Goal: Task Accomplishment & Management: Use online tool/utility

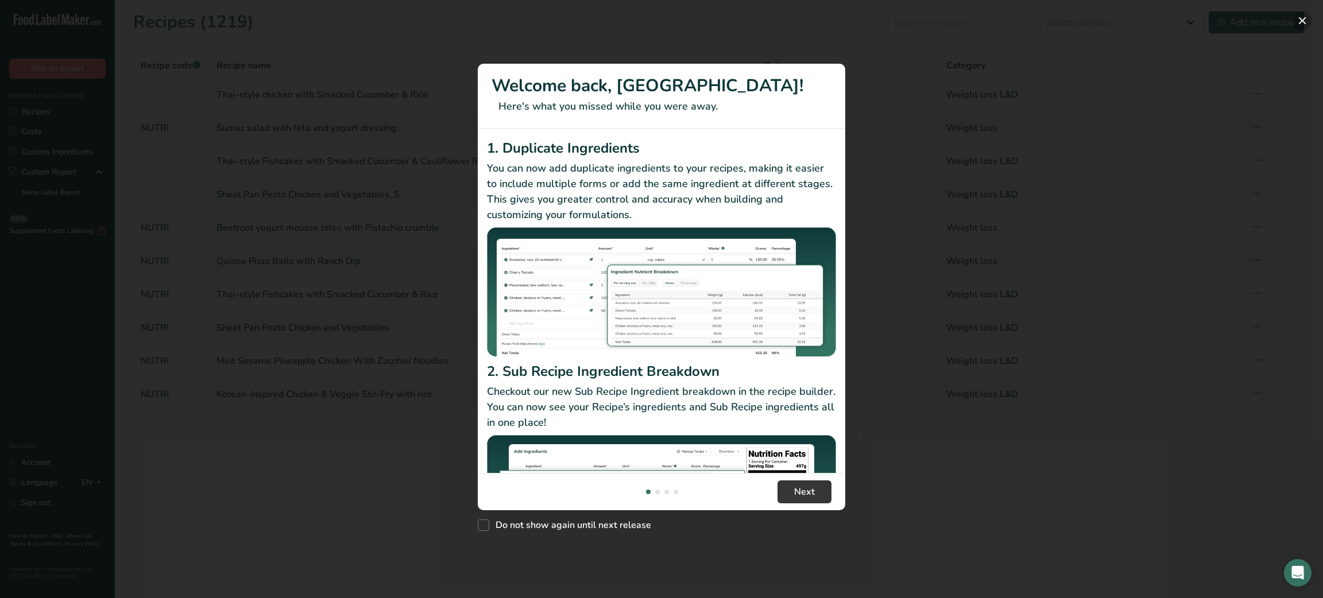
click at [1303, 21] on button "New Features" at bounding box center [1302, 20] width 18 height 18
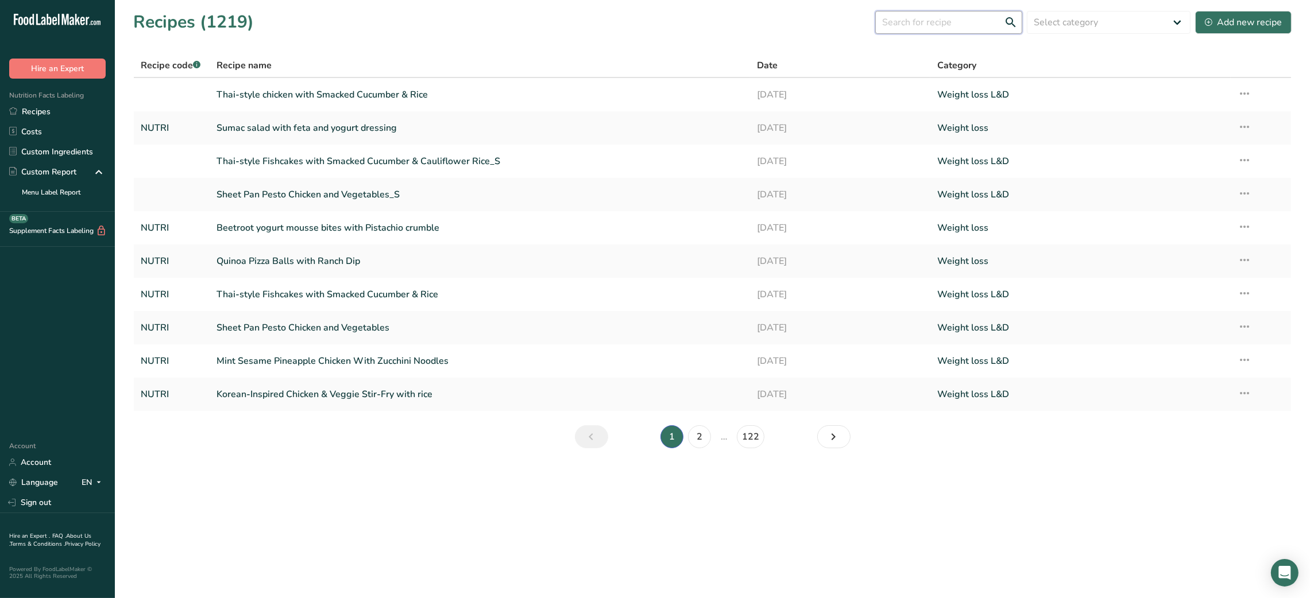
click at [940, 15] on input "text" at bounding box center [948, 22] width 147 height 23
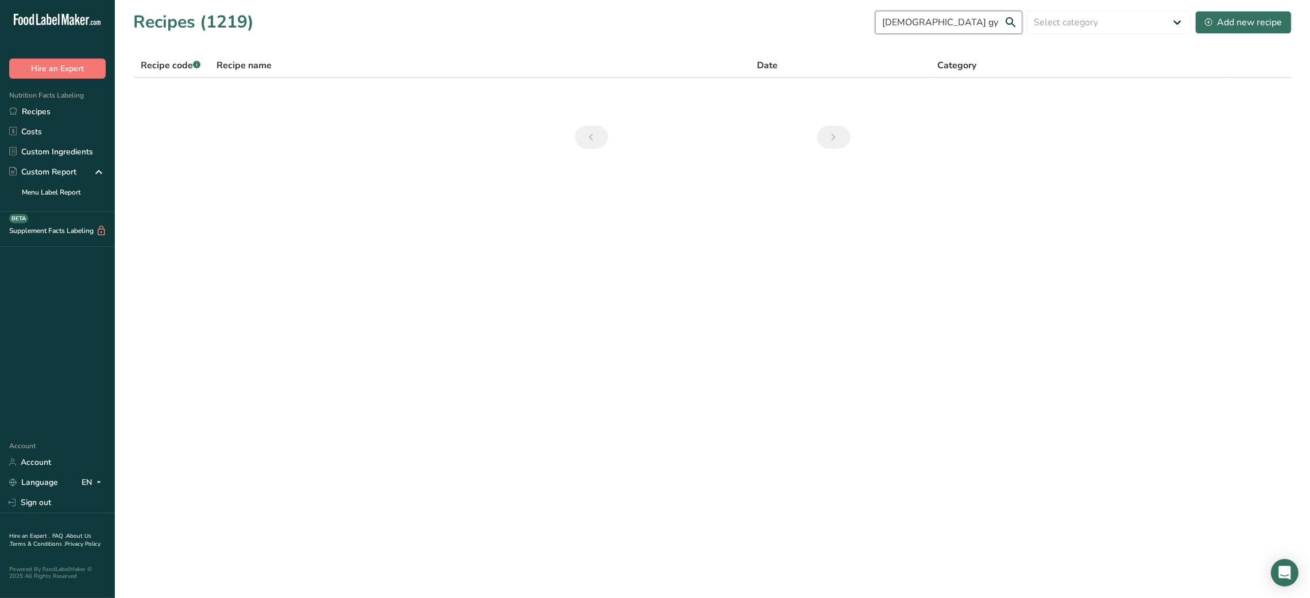
drag, startPoint x: 918, startPoint y: 26, endPoint x: 971, endPoint y: 23, distance: 52.9
click at [971, 23] on input "[DEMOGRAPHIC_DATA] gye mari" at bounding box center [948, 22] width 147 height 23
type input "[DEMOGRAPHIC_DATA] gyeran"
click at [868, 102] on link "[DATE]" at bounding box center [840, 95] width 167 height 24
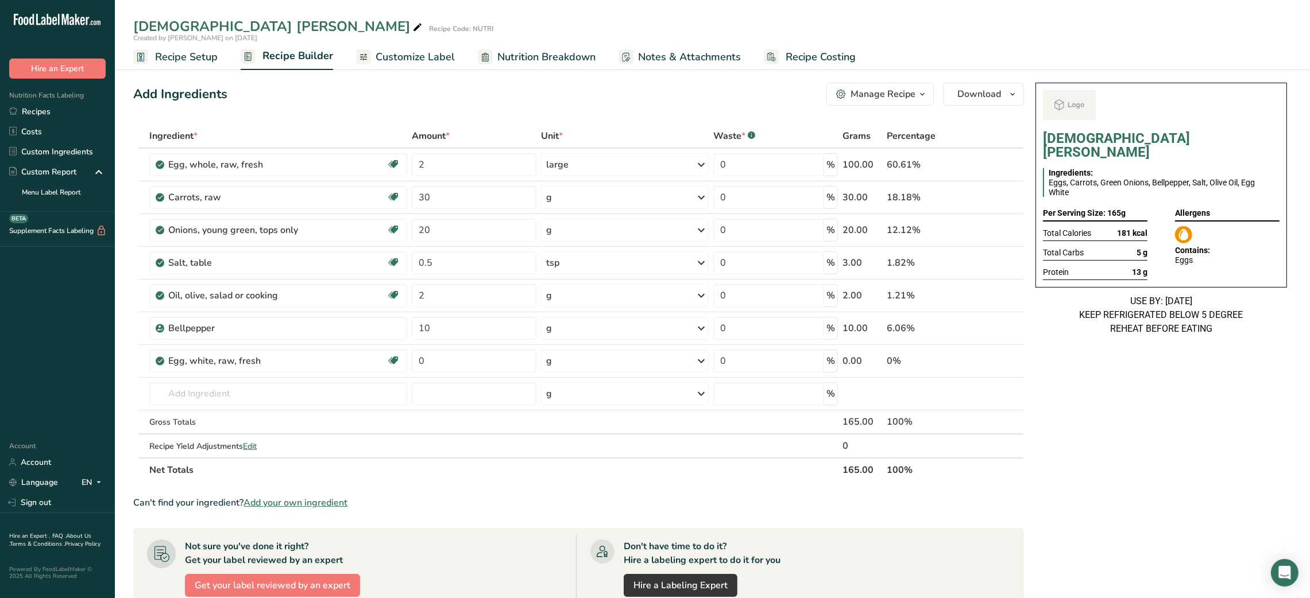
drag, startPoint x: 408, startPoint y: 126, endPoint x: 298, endPoint y: 90, distance: 116.0
click at [298, 90] on div "Add Ingredients Manage Recipe Delete Recipe Duplicate Recipe Scale Recipe Save …" at bounding box center [582, 478] width 898 height 801
click at [235, 117] on div "Add Ingredients Manage Recipe Delete Recipe Duplicate Recipe Scale Recipe Save …" at bounding box center [582, 478] width 898 height 801
click at [1118, 206] on div "Per Serving Size: 165g" at bounding box center [1095, 214] width 105 height 16
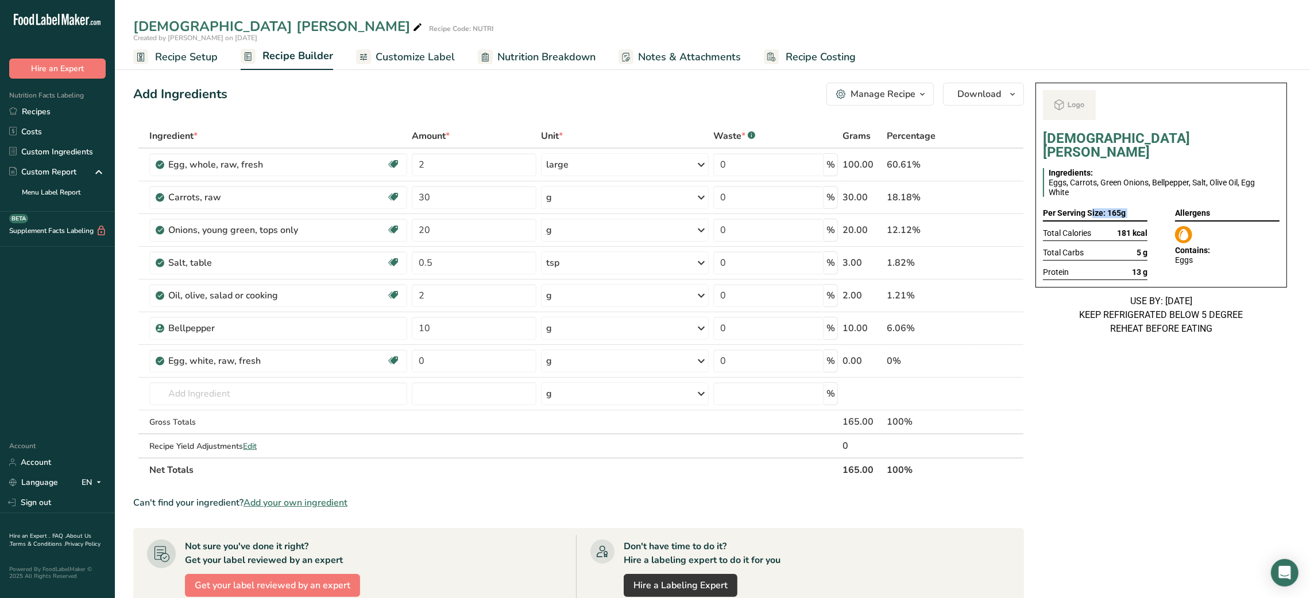
click at [1118, 206] on div "Per Serving Size: 165g" at bounding box center [1095, 214] width 105 height 16
click at [439, 230] on input "20" at bounding box center [474, 230] width 125 height 23
type input "30"
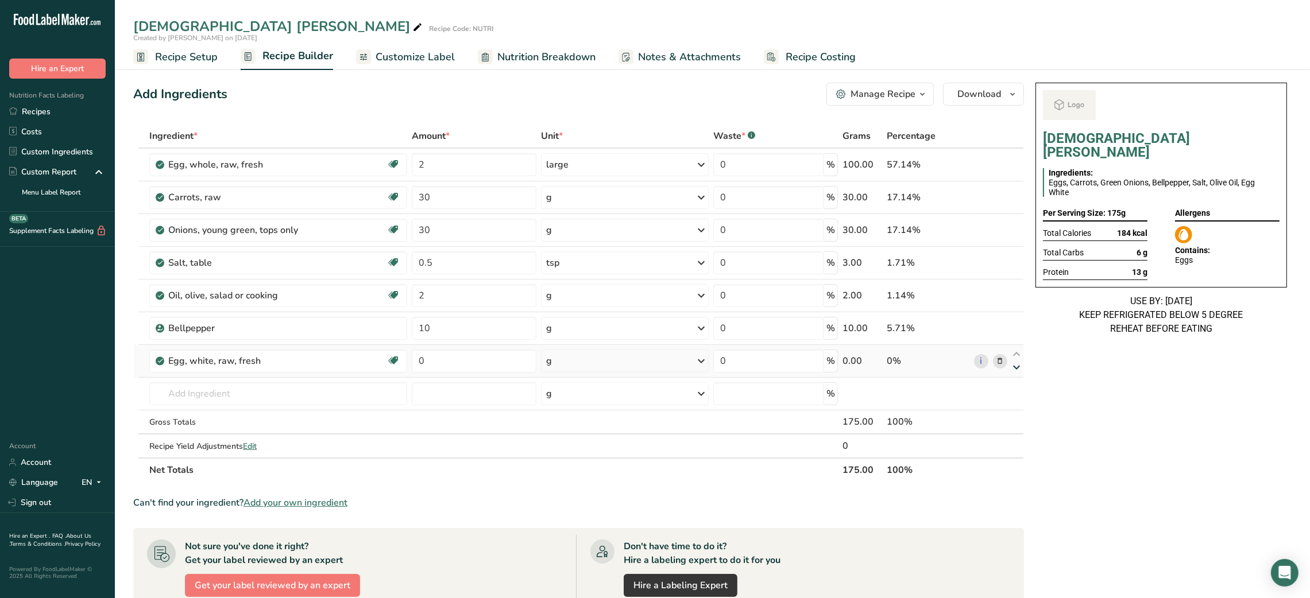
click at [1010, 367] on icon at bounding box center [1017, 368] width 14 height 9
click at [1005, 365] on span at bounding box center [1000, 361] width 14 height 14
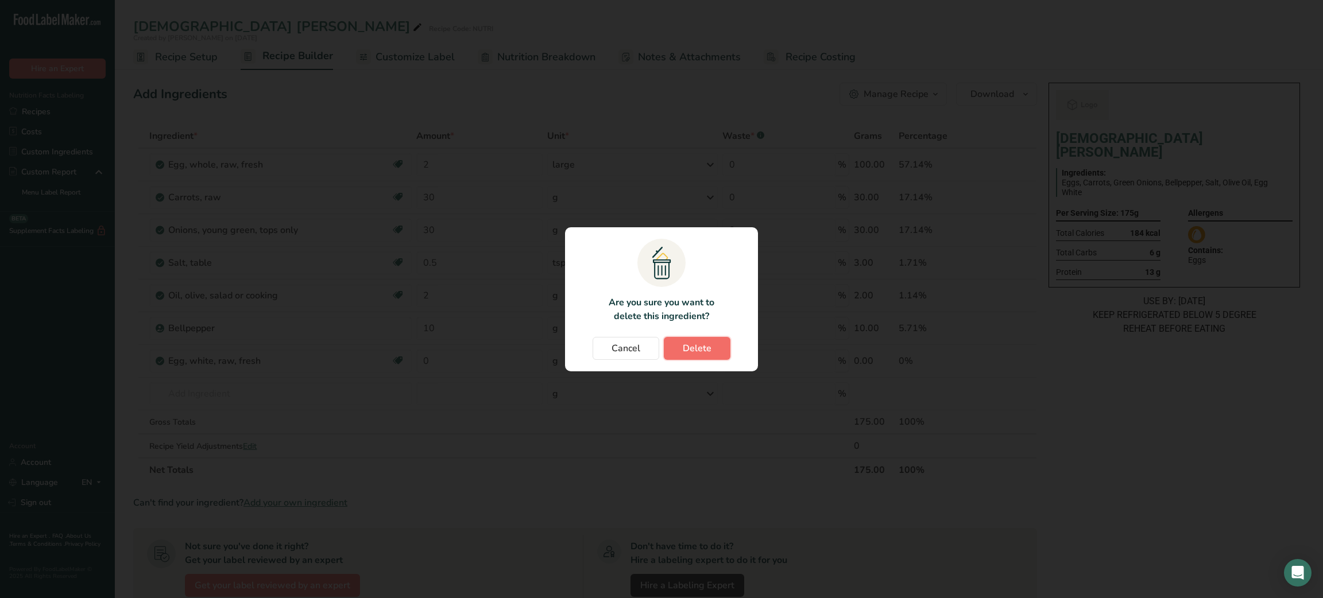
click at [721, 353] on button "Delete" at bounding box center [697, 348] width 67 height 23
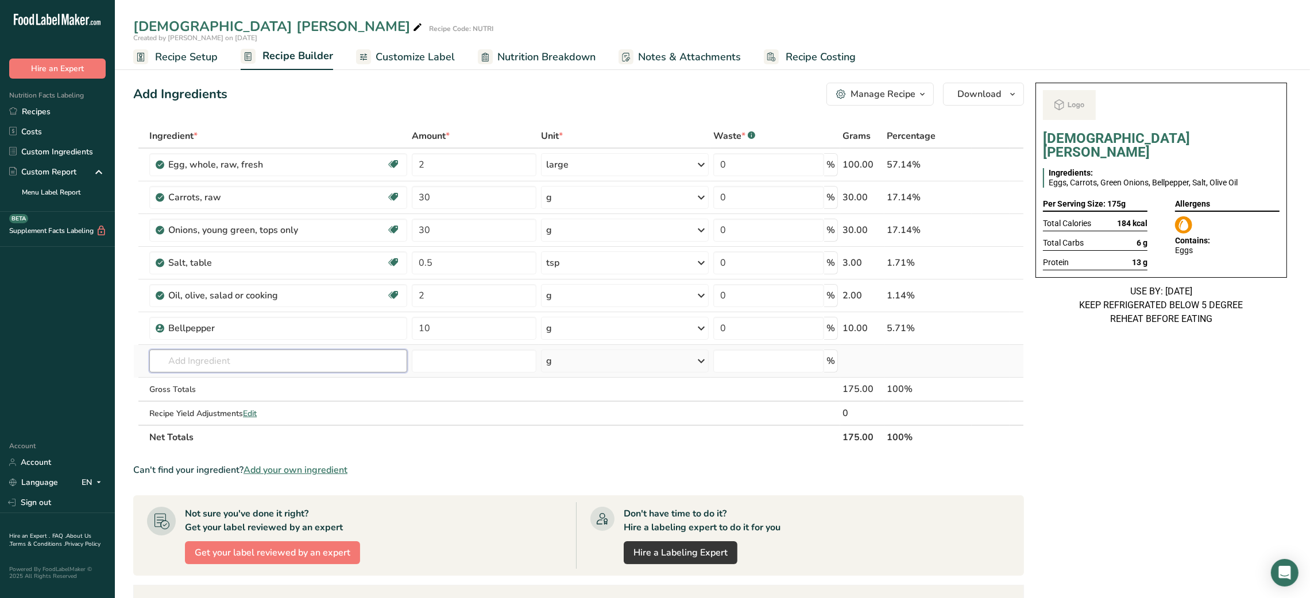
click at [258, 366] on input "text" at bounding box center [278, 361] width 258 height 23
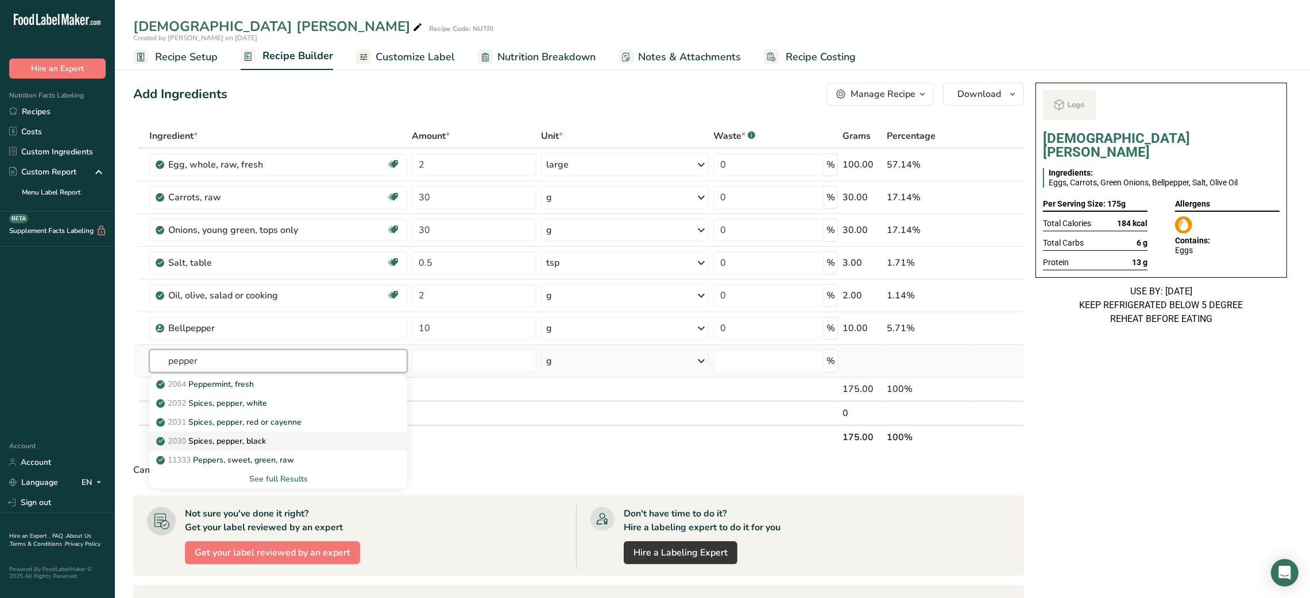
type input "pepper"
click at [257, 438] on p "2030 Spices, pepper, black" at bounding box center [212, 441] width 107 height 12
type input "Spices, pepper, black"
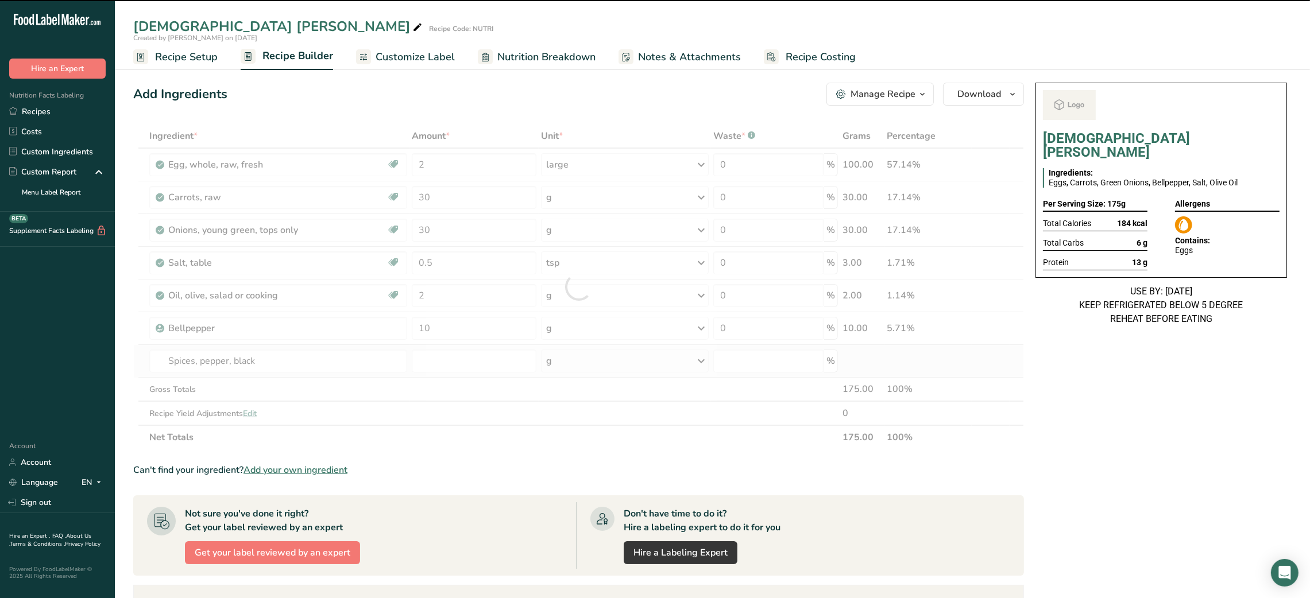
type input "0"
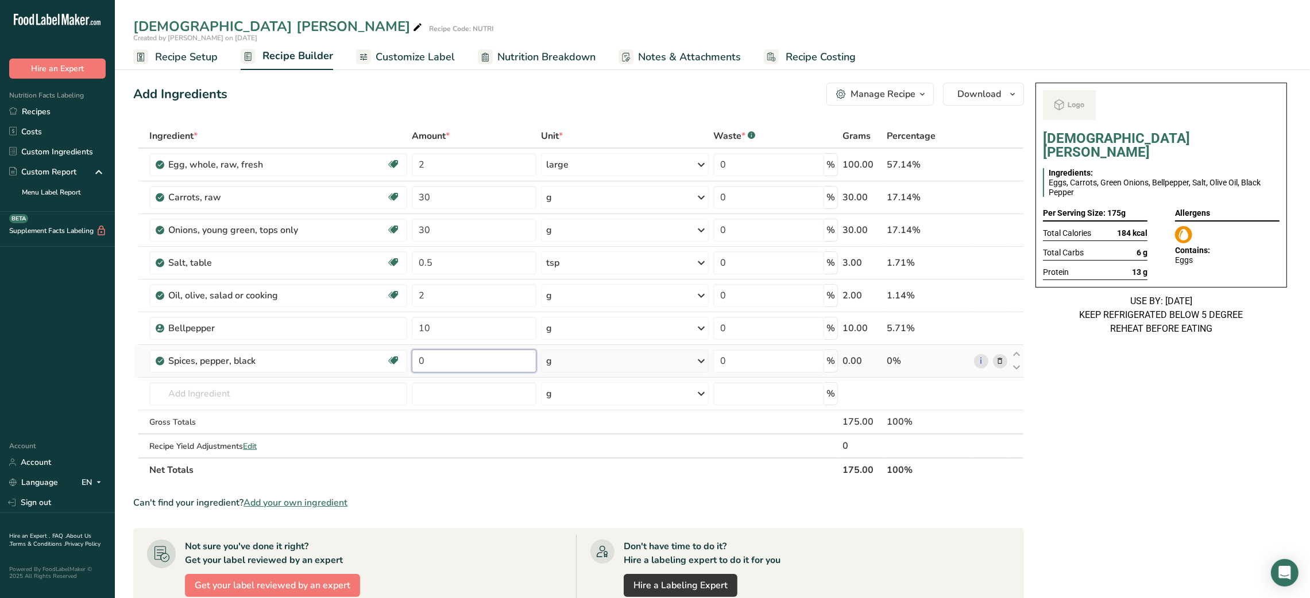
click at [421, 368] on input "0" at bounding box center [474, 361] width 125 height 23
click at [1232, 489] on div "[DEMOGRAPHIC_DATA] [PERSON_NAME] Ingredients: Eggs, Carrots, Green Onions, Bell…" at bounding box center [1161, 478] width 261 height 801
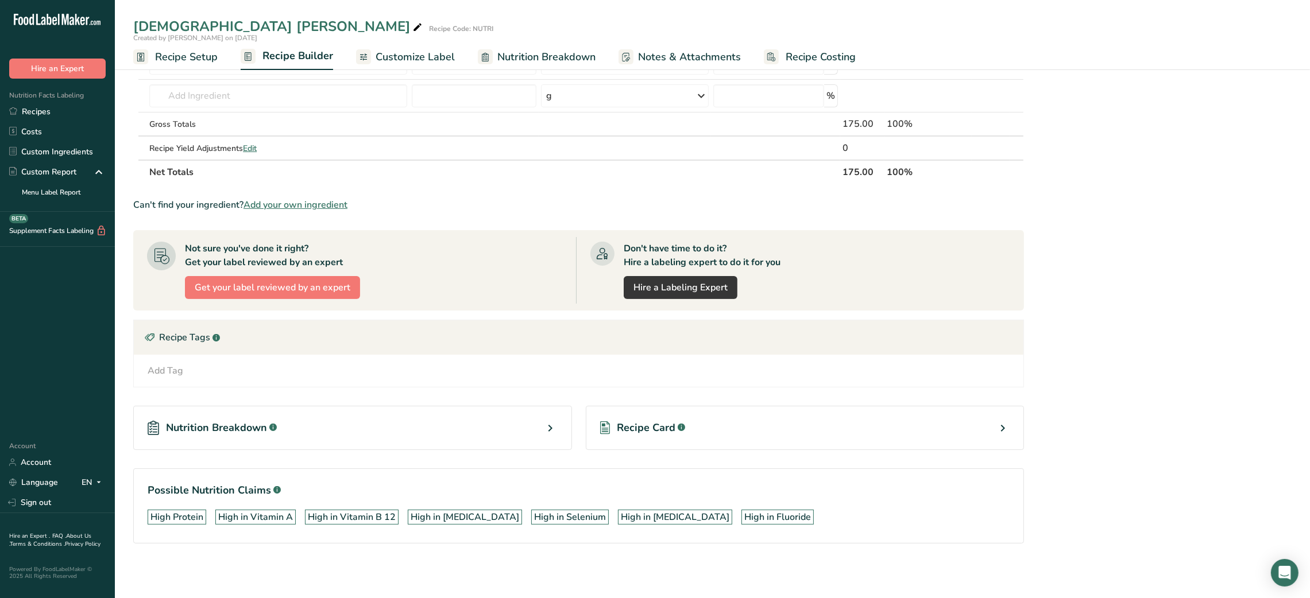
click at [660, 434] on span "Recipe Card" at bounding box center [646, 428] width 59 height 16
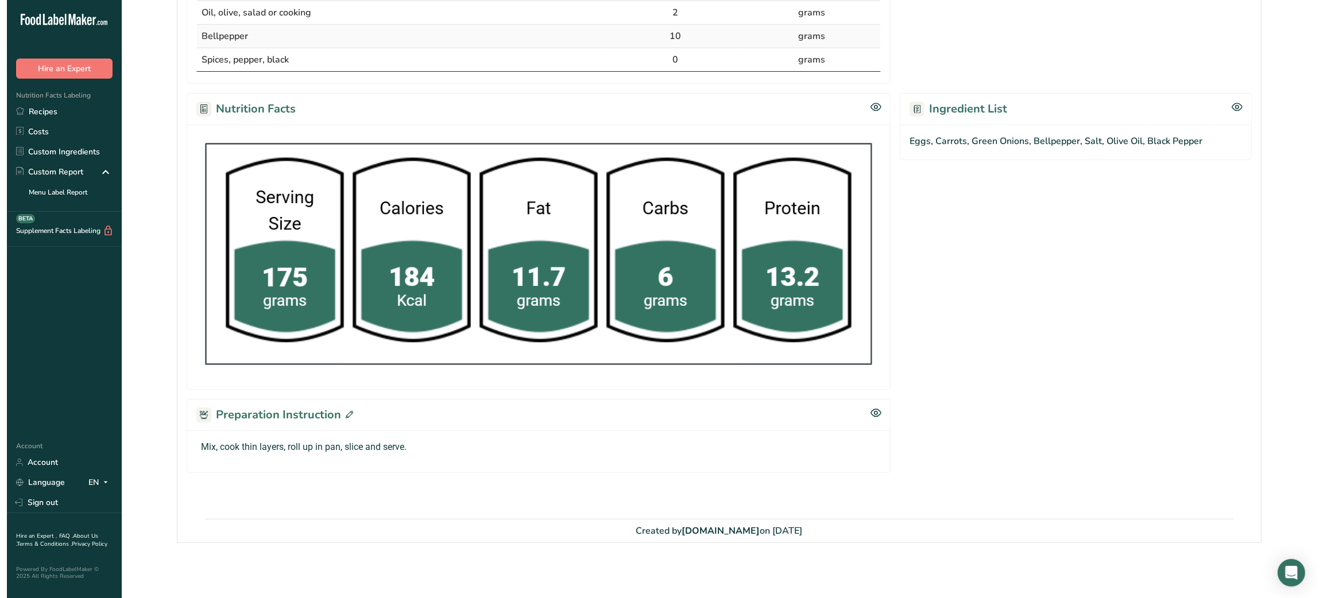
scroll to position [378, 0]
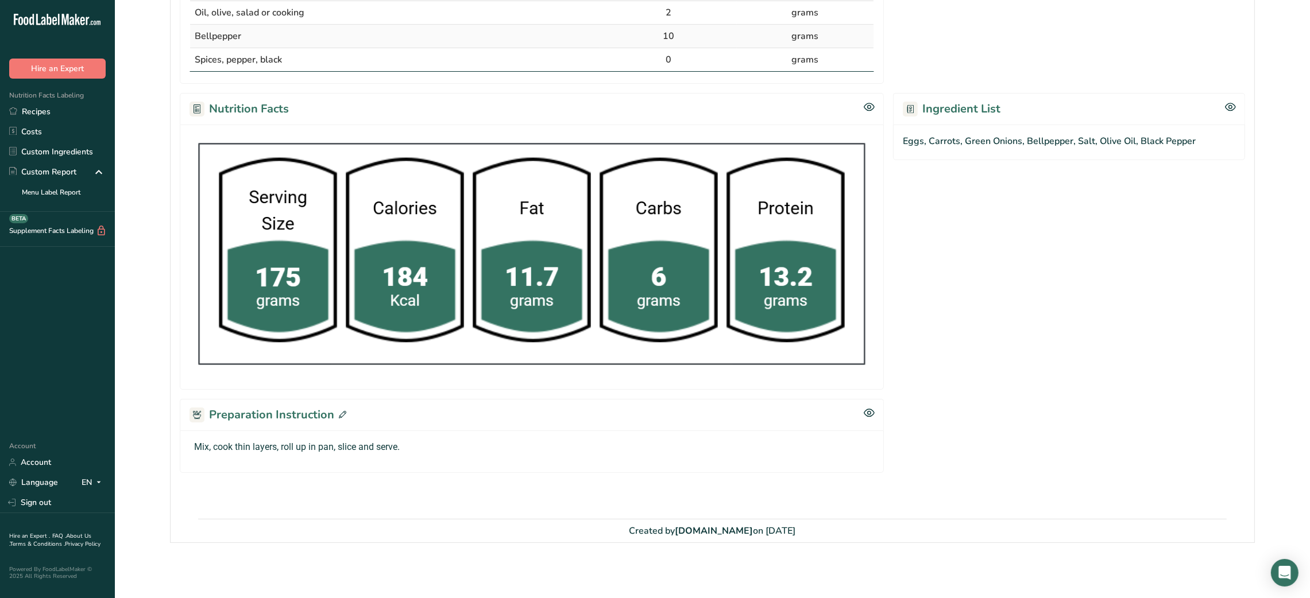
click at [339, 416] on icon at bounding box center [342, 414] width 7 height 7
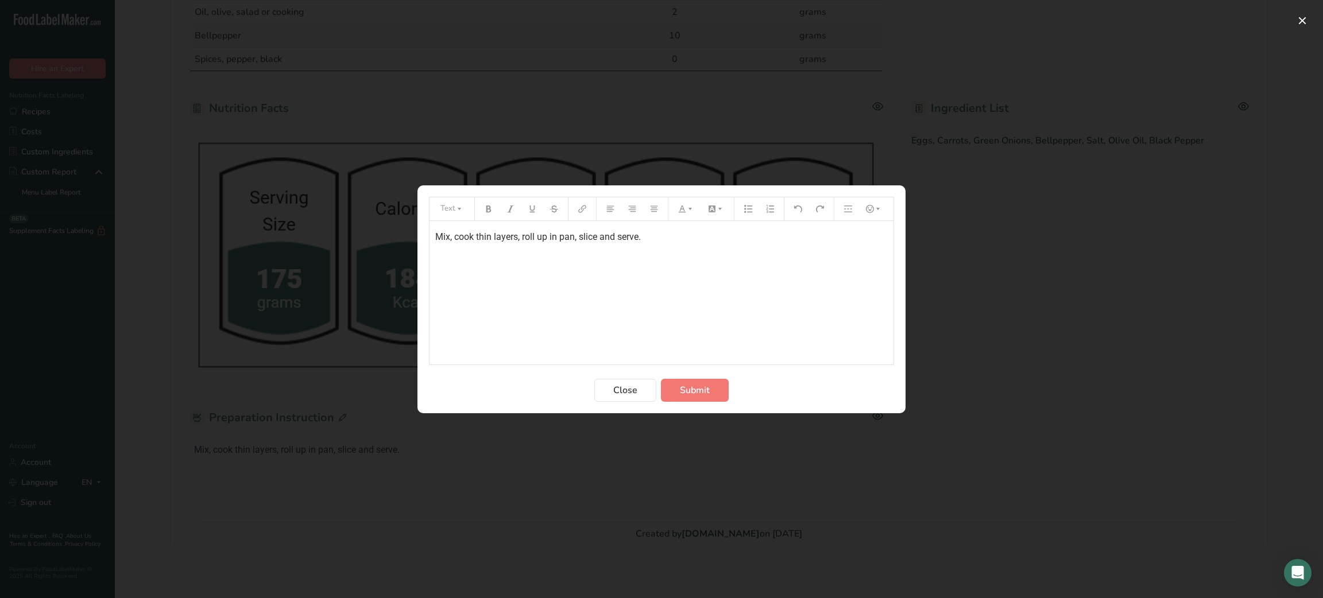
click at [542, 296] on div "Mix, cook thin layers, roll up in pan, slice and serve." at bounding box center [662, 293] width 464 height 144
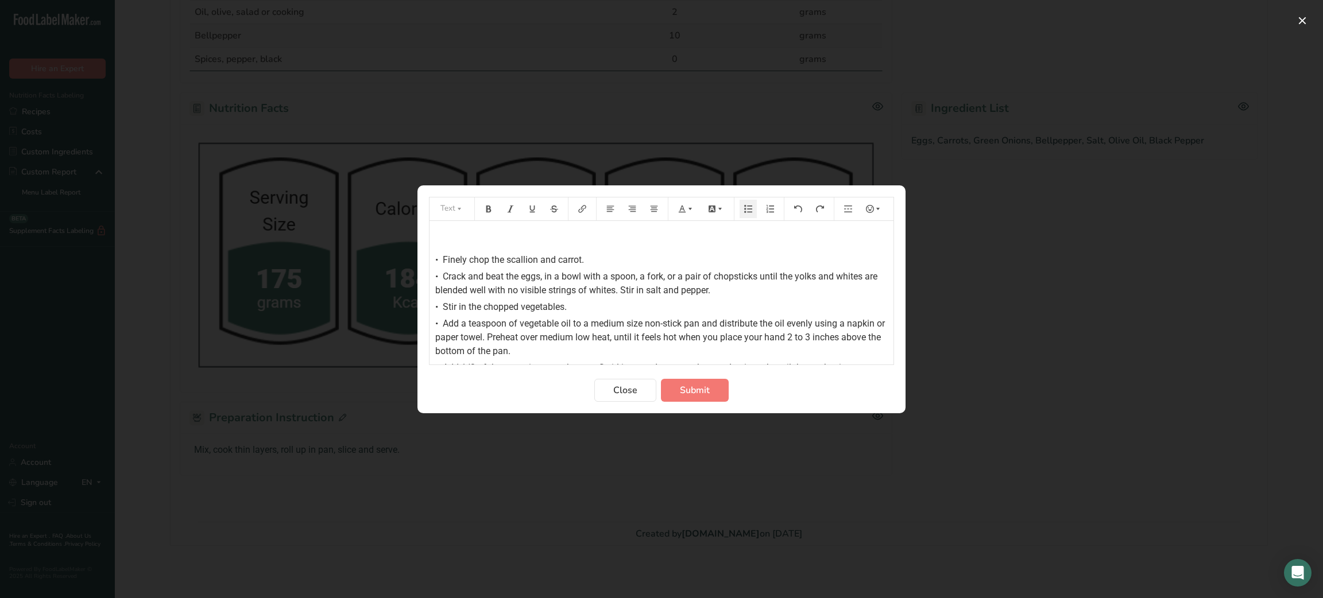
scroll to position [46, 0]
click at [437, 245] on p "﻿" at bounding box center [661, 238] width 453 height 14
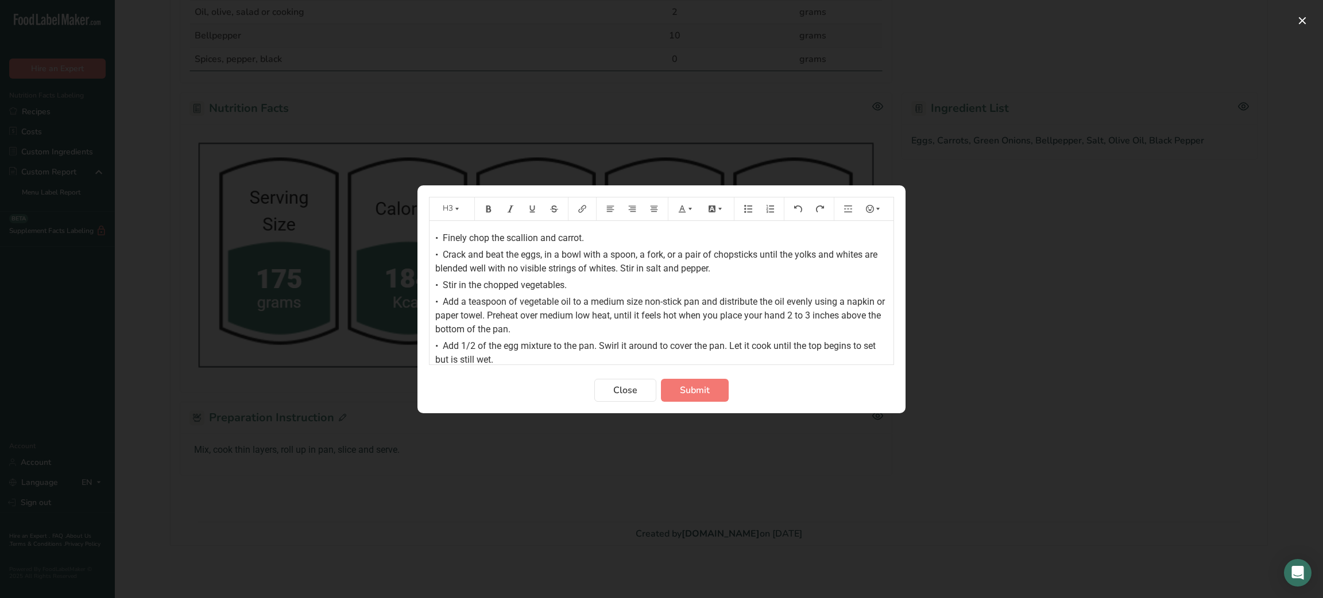
scroll to position [0, 0]
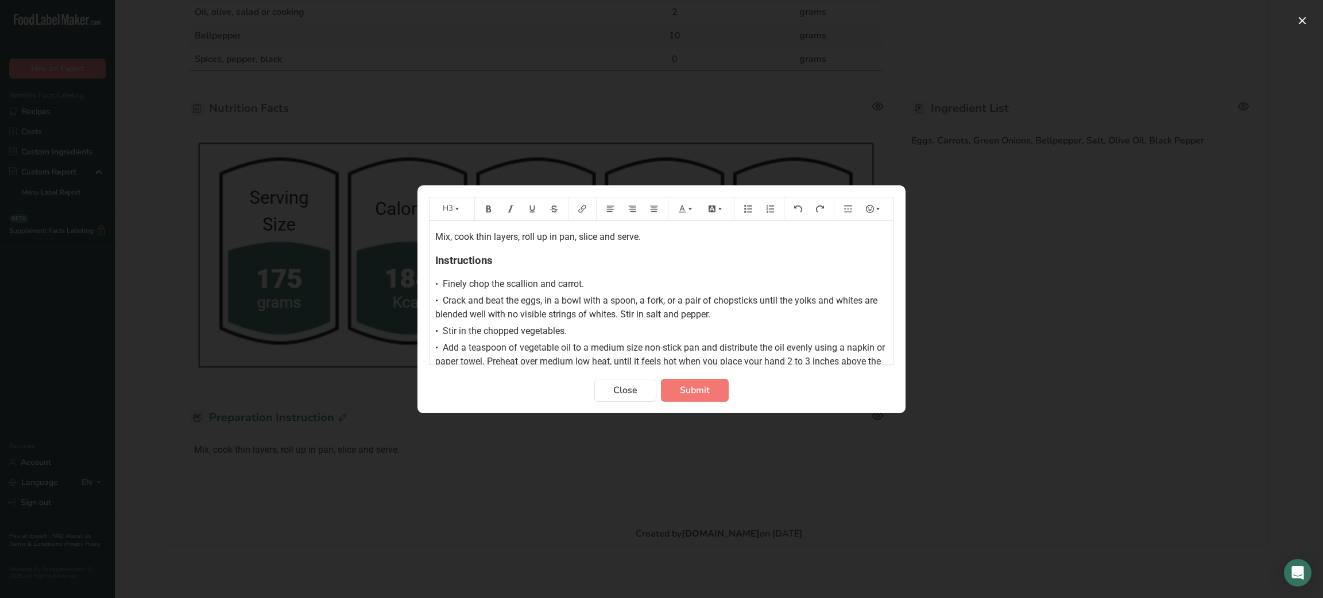
click at [443, 236] on span "Mix, cook thin layers, roll up in pan, slice and serve." at bounding box center [538, 236] width 206 height 11
click at [536, 284] on span "Finely chop the scallion and carrot." at bounding box center [513, 284] width 141 height 11
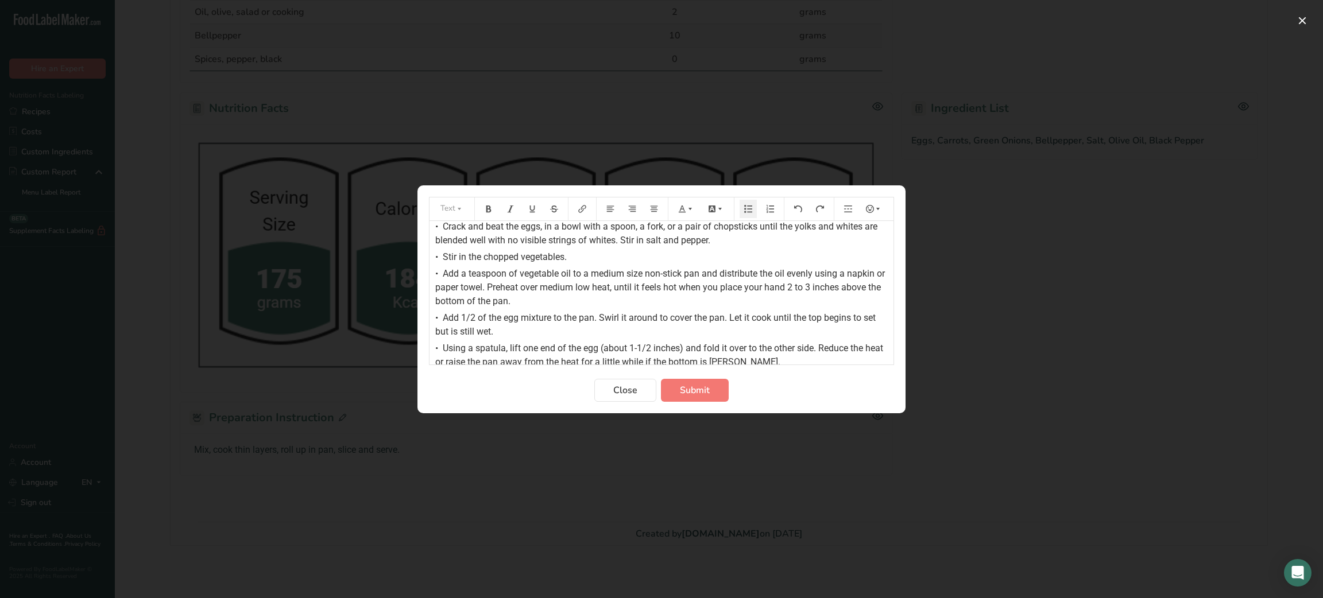
scroll to position [79, 0]
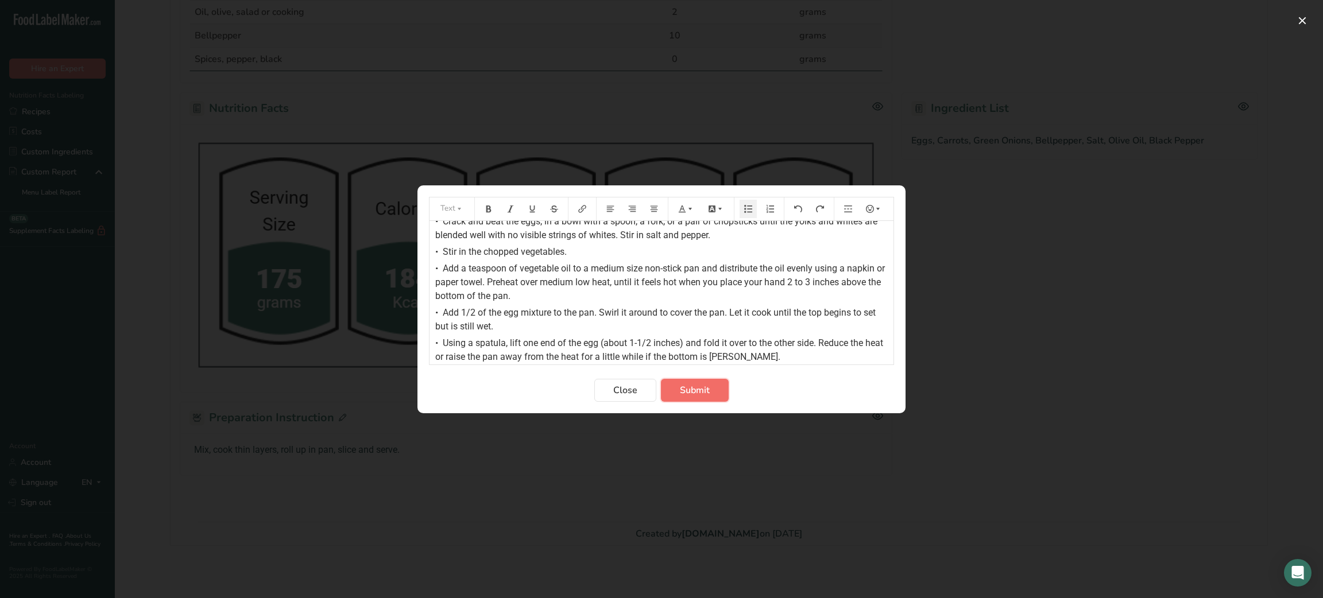
click at [700, 395] on span "Submit" at bounding box center [695, 391] width 30 height 14
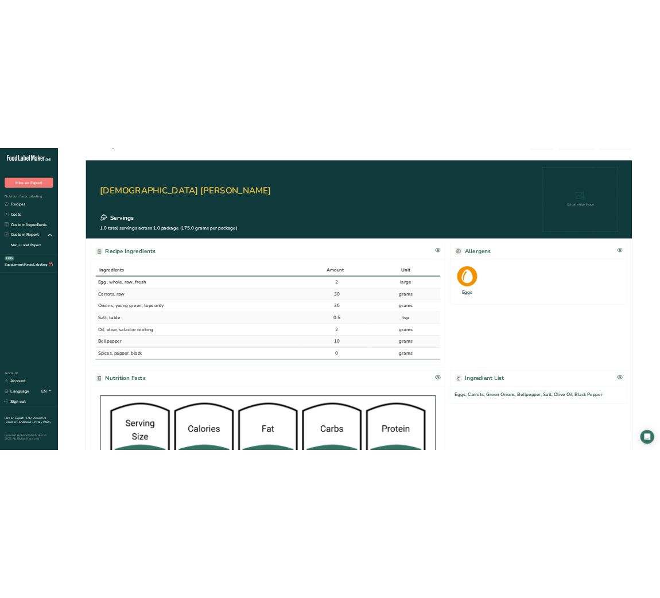
scroll to position [0, 0]
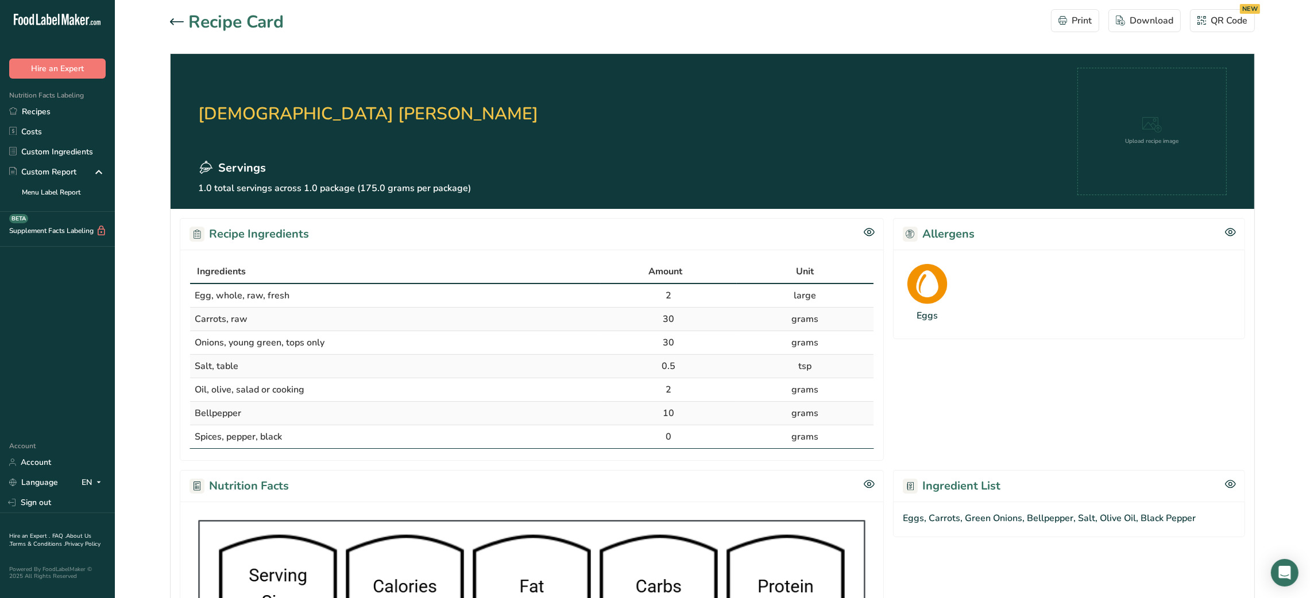
click at [177, 26] on div at bounding box center [179, 23] width 18 height 14
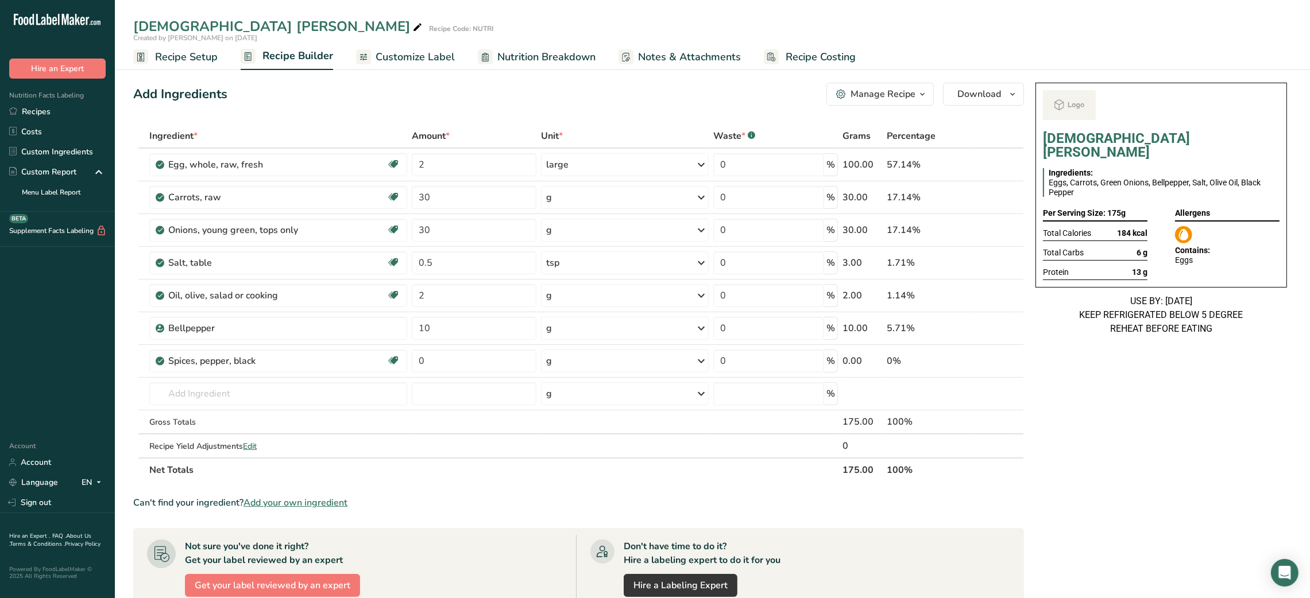
click at [570, 357] on div "g" at bounding box center [624, 361] width 167 height 23
click at [444, 106] on div "Add Ingredients Manage Recipe Delete Recipe Duplicate Recipe Scale Recipe Save …" at bounding box center [582, 478] width 898 height 801
click at [292, 396] on input "text" at bounding box center [278, 393] width 258 height 23
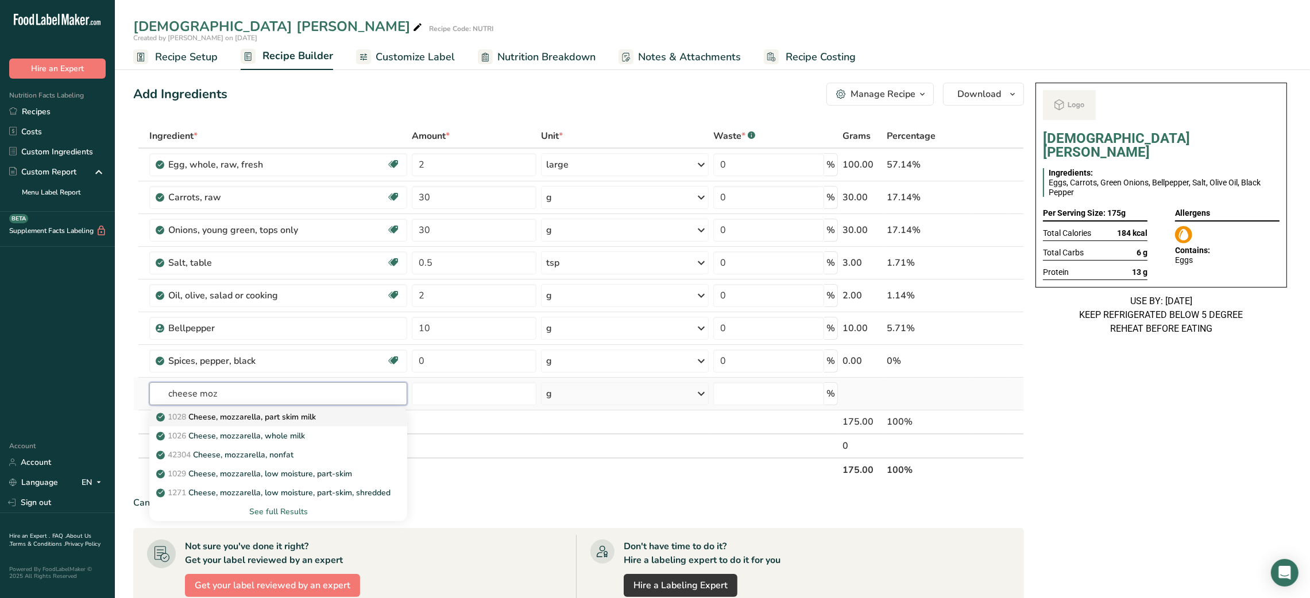
type input "cheese moz"
click at [258, 415] on p "1028 Cheese, mozzarella, part skim milk" at bounding box center [237, 417] width 157 height 12
type input "Cheese, mozzarella, part skim milk"
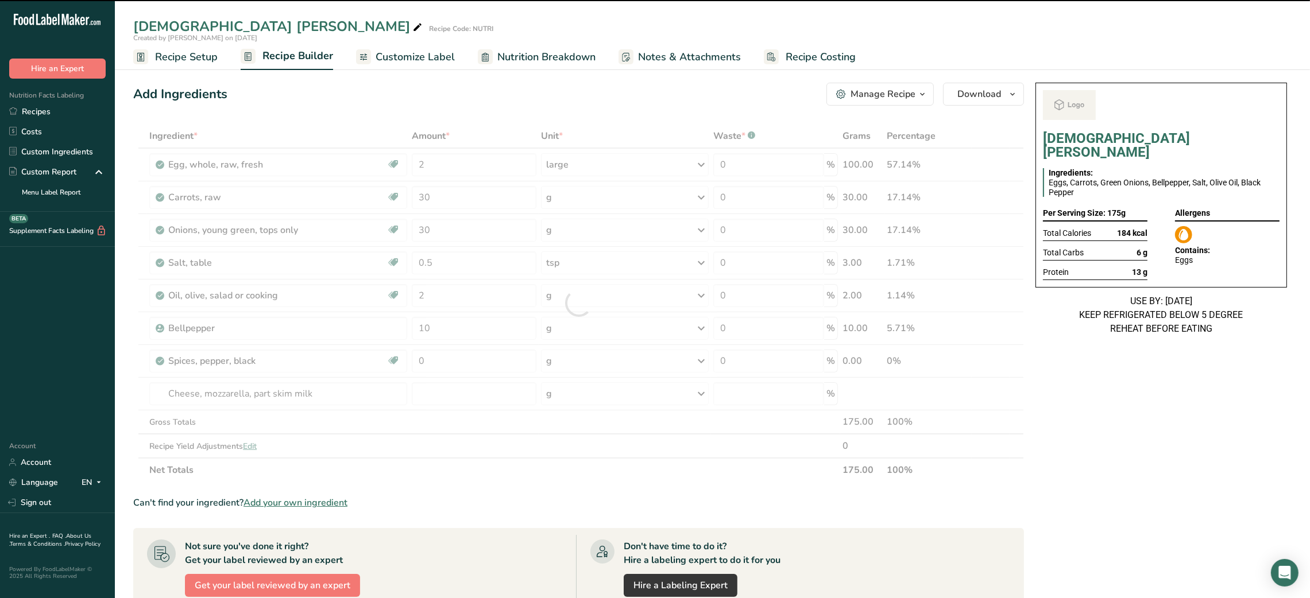
type input "0"
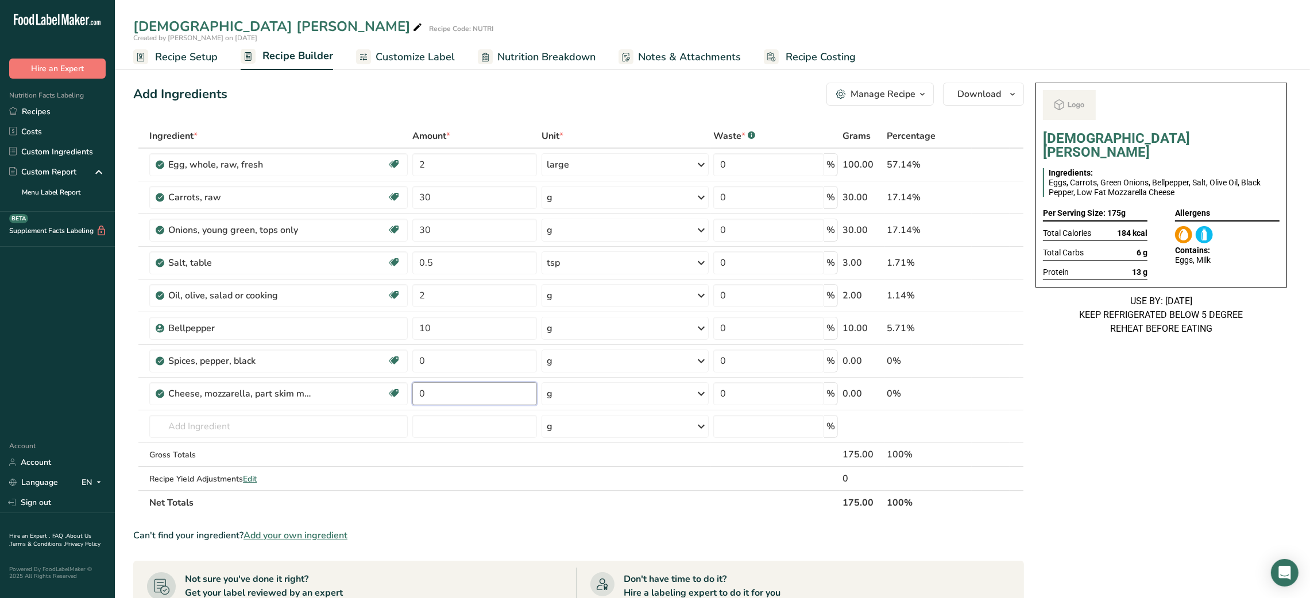
click at [446, 392] on input "0" at bounding box center [474, 393] width 125 height 23
type input "10"
click at [436, 86] on div "Add Ingredients Manage Recipe Delete Recipe Duplicate Recipe Scale Recipe Save …" at bounding box center [578, 94] width 891 height 23
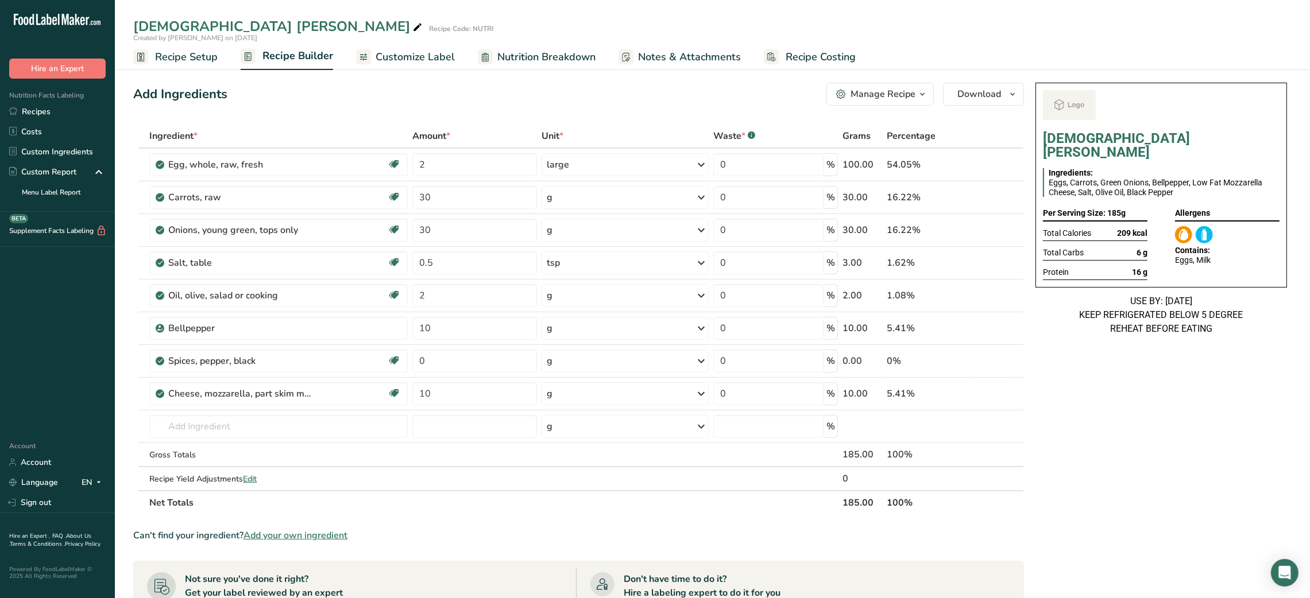
click at [383, 56] on span "Customize Label" at bounding box center [415, 57] width 79 height 16
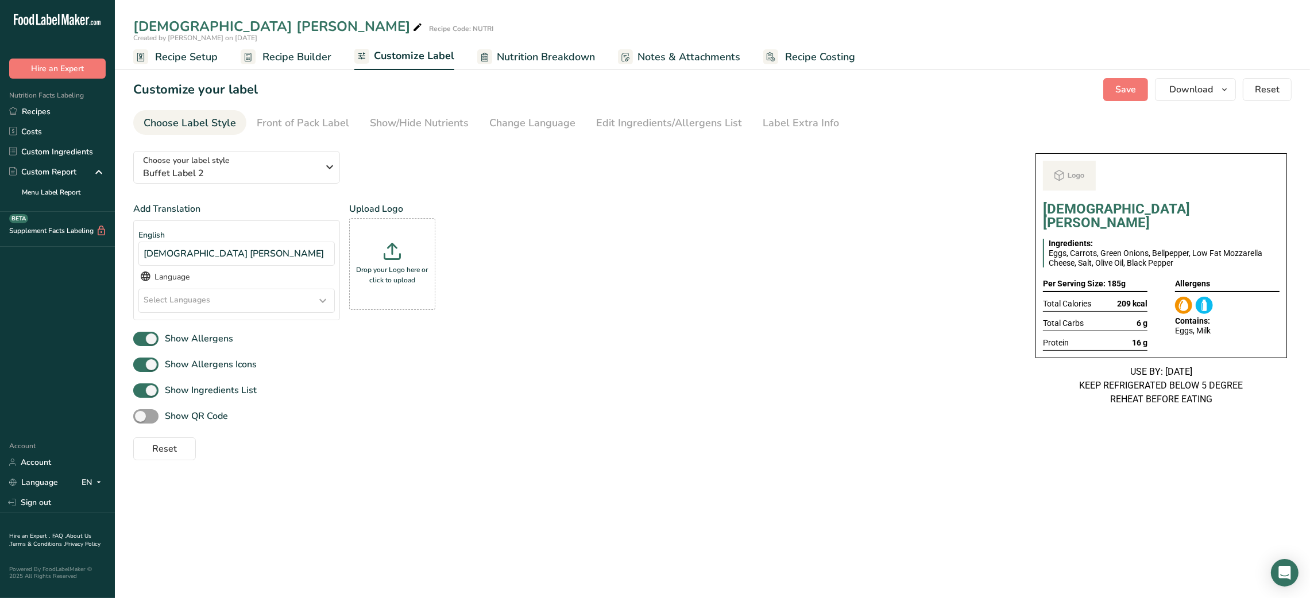
click at [192, 67] on link "Recipe Setup" at bounding box center [175, 57] width 84 height 26
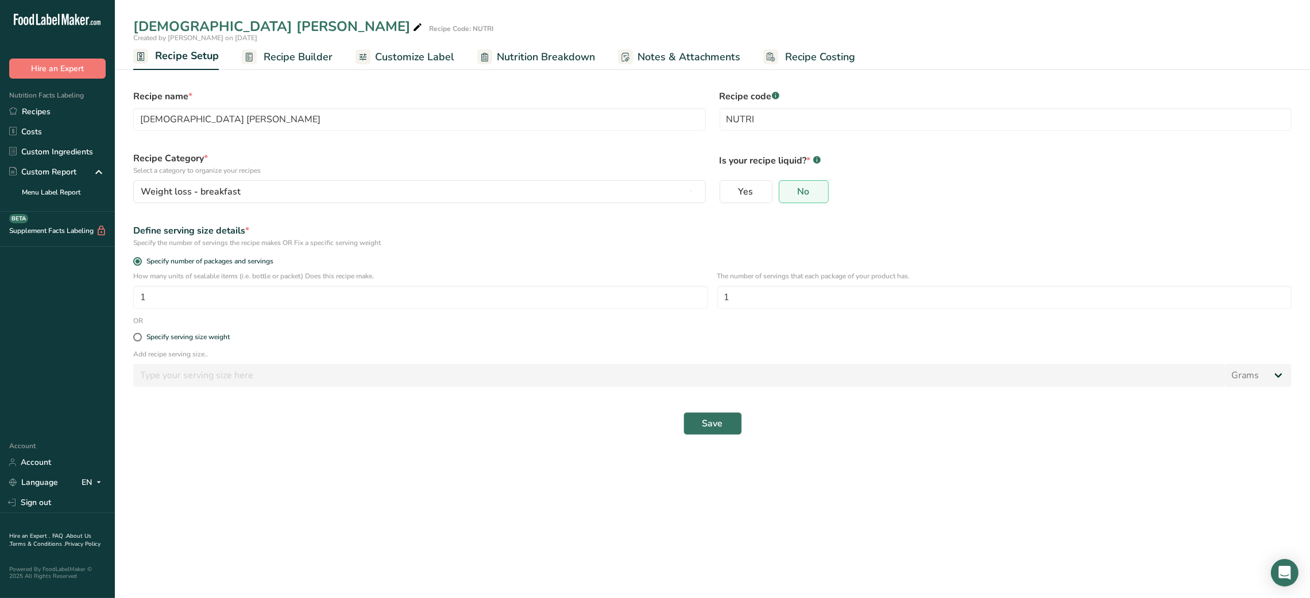
click at [299, 59] on span "Recipe Builder" at bounding box center [298, 57] width 69 height 16
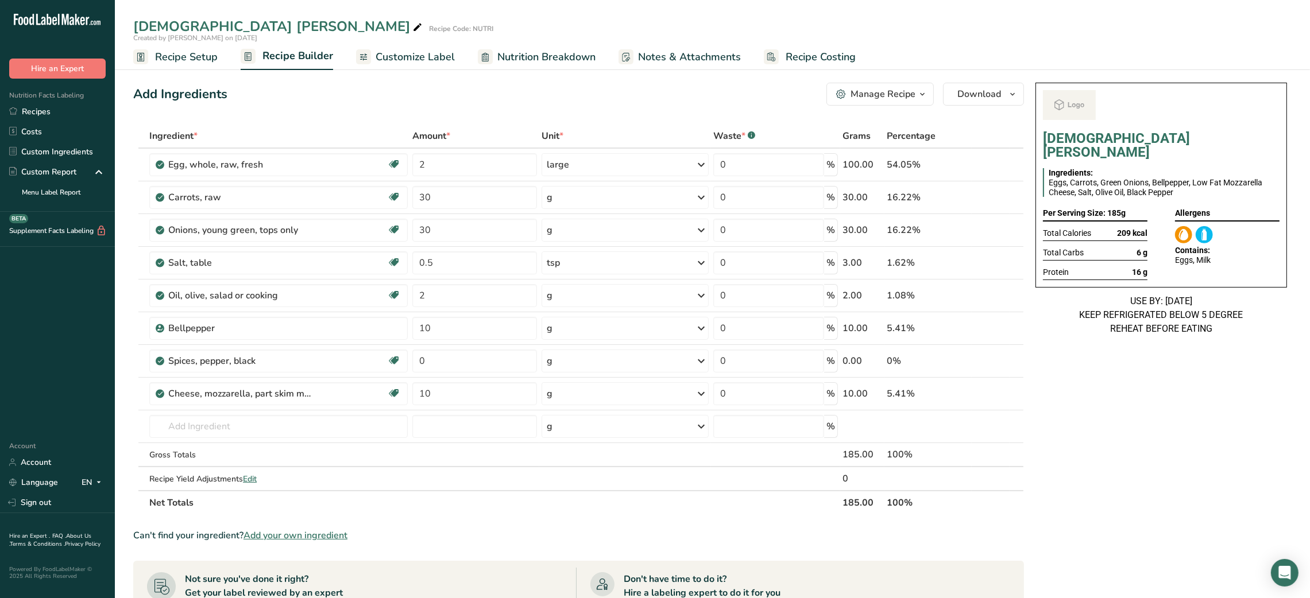
click at [894, 96] on div "Manage Recipe" at bounding box center [883, 94] width 65 height 14
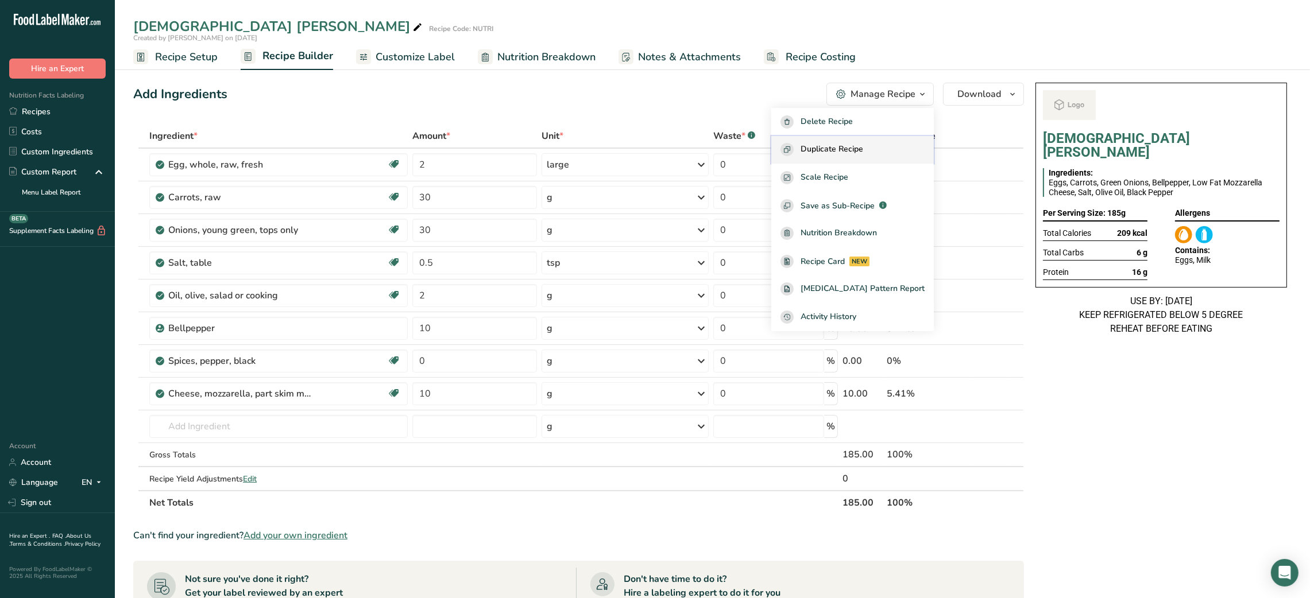
click at [859, 144] on span "Duplicate Recipe" at bounding box center [832, 149] width 63 height 13
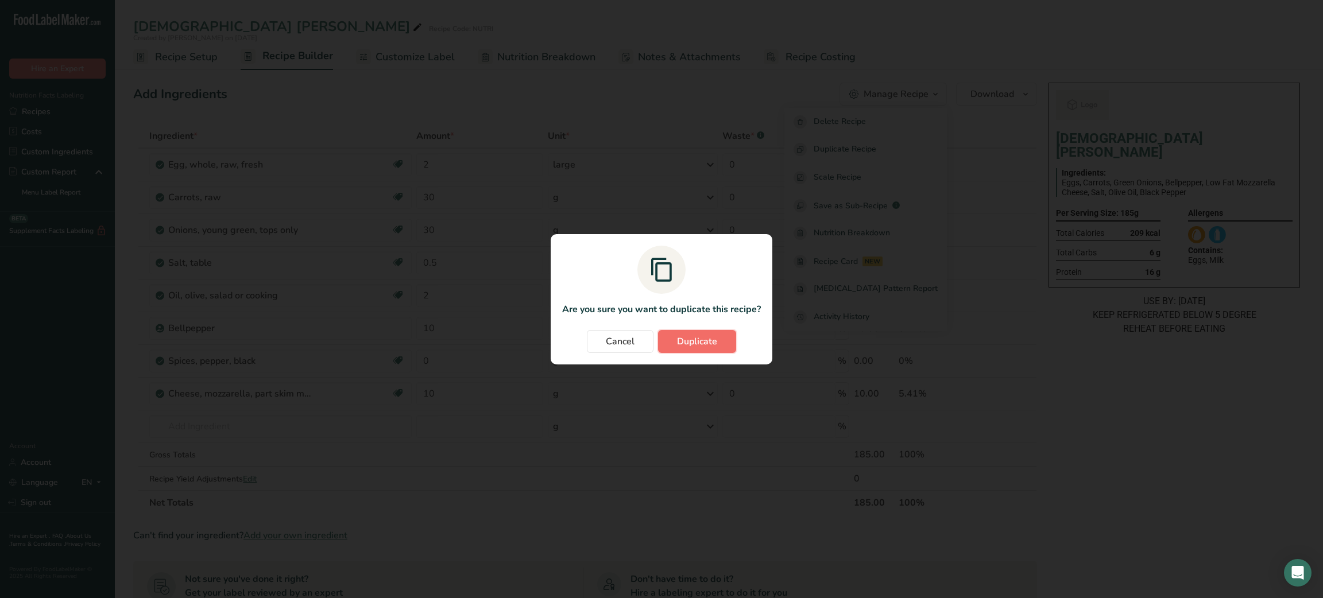
click at [694, 351] on button "Duplicate" at bounding box center [697, 341] width 78 height 23
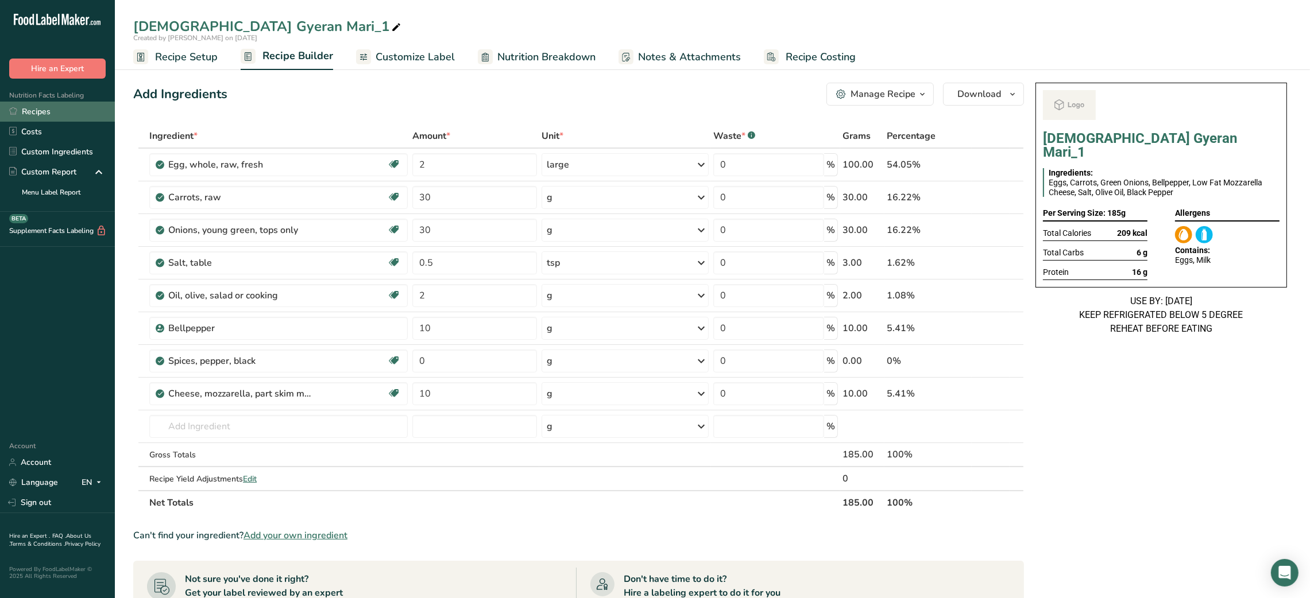
click at [47, 117] on link "Recipes" at bounding box center [57, 112] width 115 height 20
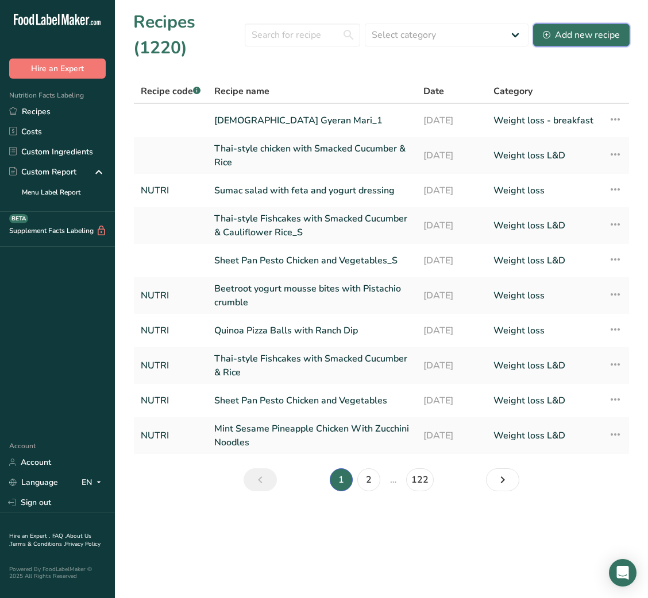
click at [571, 37] on div "Add new recipe" at bounding box center [581, 35] width 77 height 14
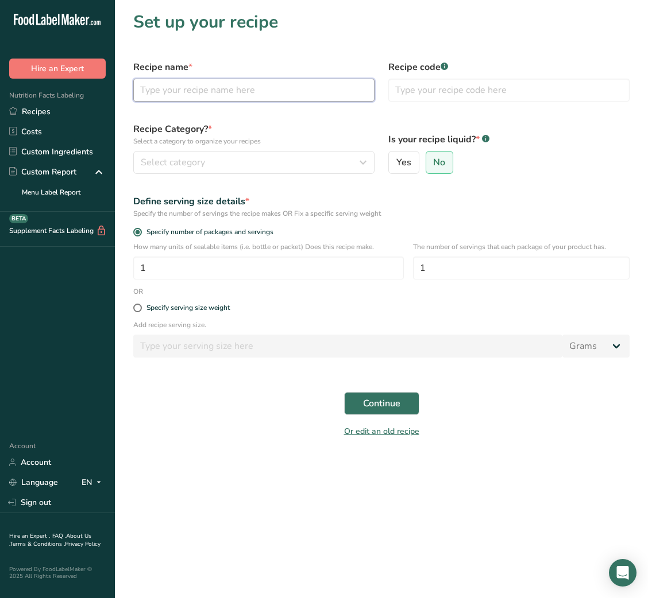
click at [279, 91] on input "text" at bounding box center [253, 90] width 241 height 23
type input "Low carb eggplant lasagna beef"
click at [484, 103] on div "Recipe code .a-a{fill:#347362;}.b-a{fill:#fff;}" at bounding box center [508, 80] width 255 height 55
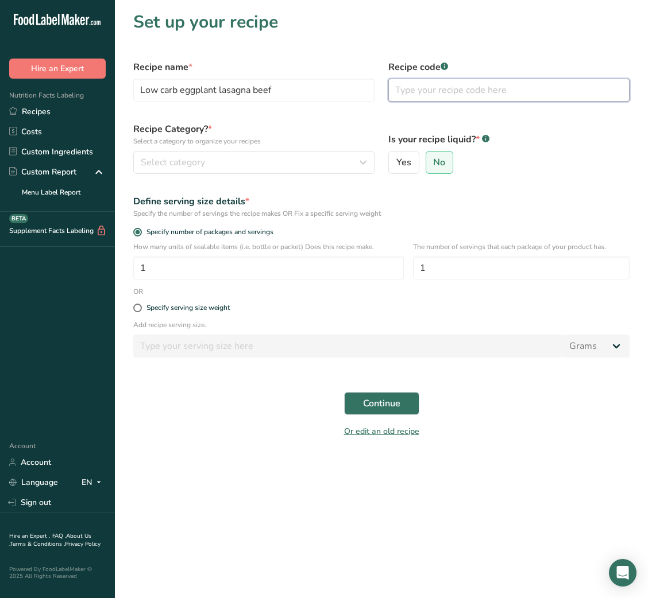
click at [449, 89] on input "text" at bounding box center [508, 90] width 241 height 23
type input "NUTRI"
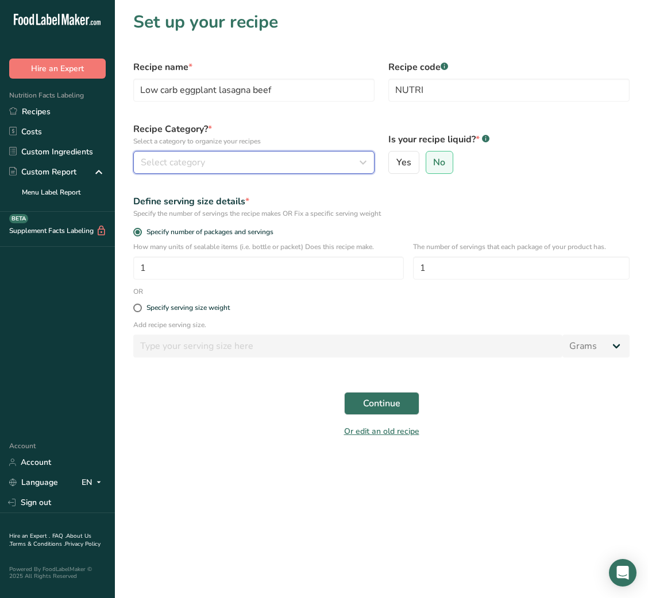
click at [318, 157] on div "Select category" at bounding box center [250, 163] width 219 height 14
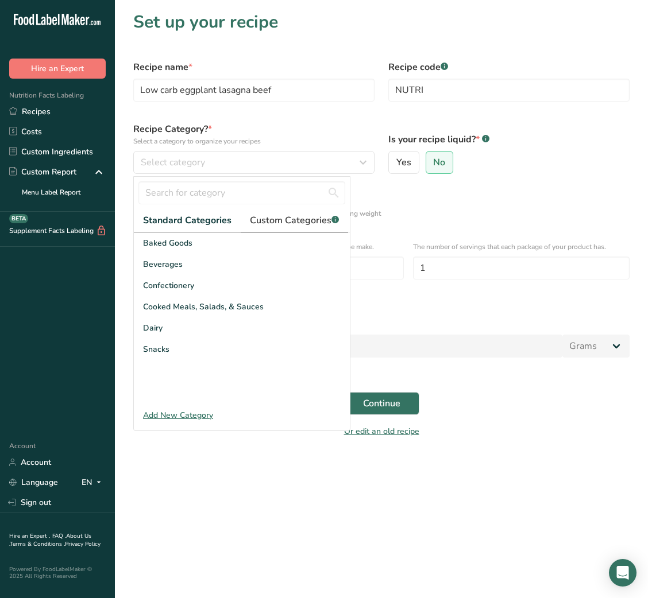
click at [284, 226] on span "Custom Categories .a-a{fill:#347362;}.b-a{fill:#fff;}" at bounding box center [294, 221] width 89 height 14
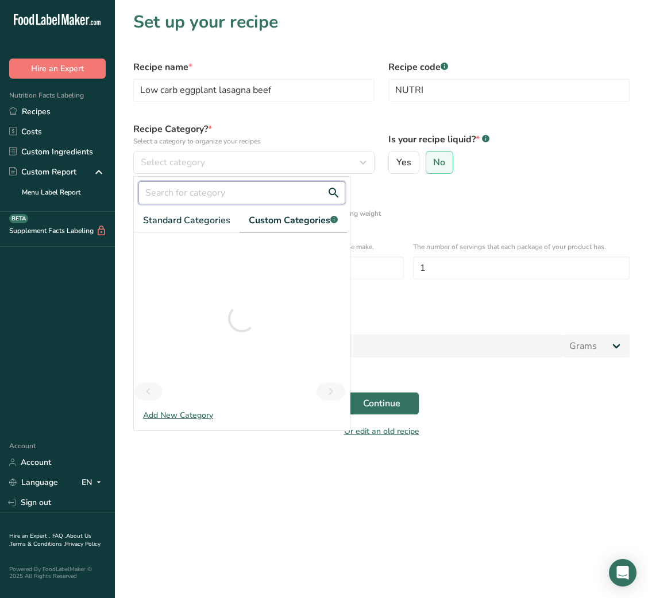
click at [218, 198] on input "text" at bounding box center [241, 192] width 207 height 23
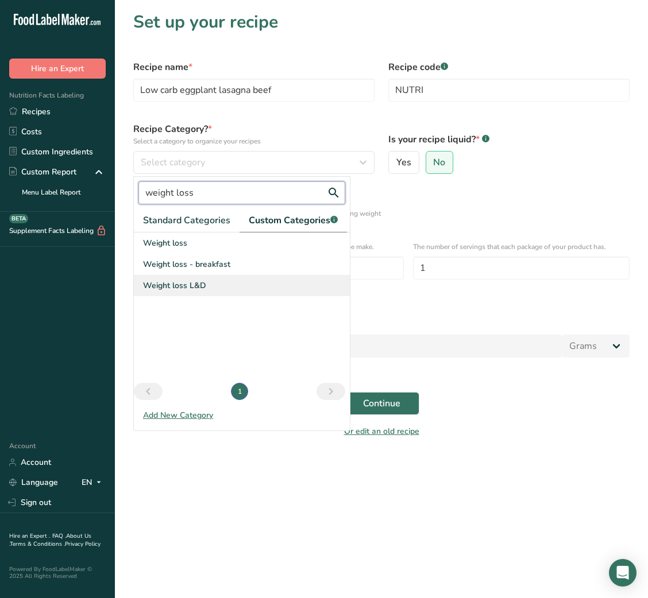
type input "weight loss"
click at [221, 275] on div "Weight loss L&D" at bounding box center [242, 285] width 216 height 21
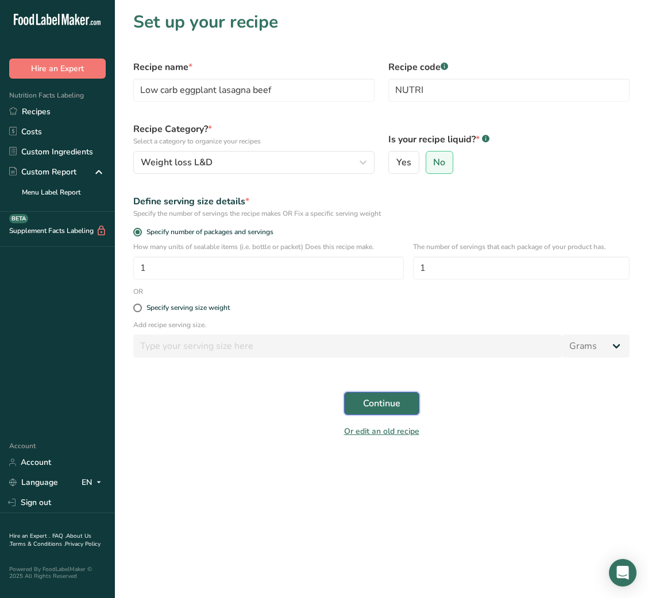
click at [413, 415] on button "Continue" at bounding box center [381, 403] width 75 height 23
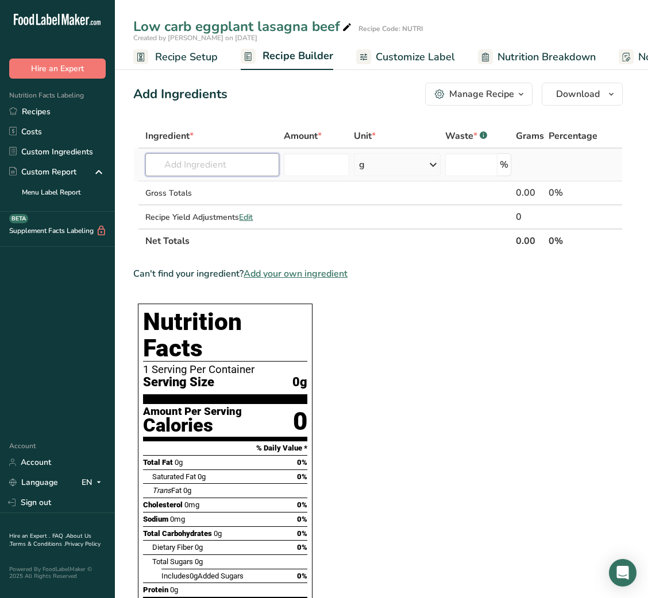
click at [177, 168] on input "text" at bounding box center [212, 164] width 134 height 23
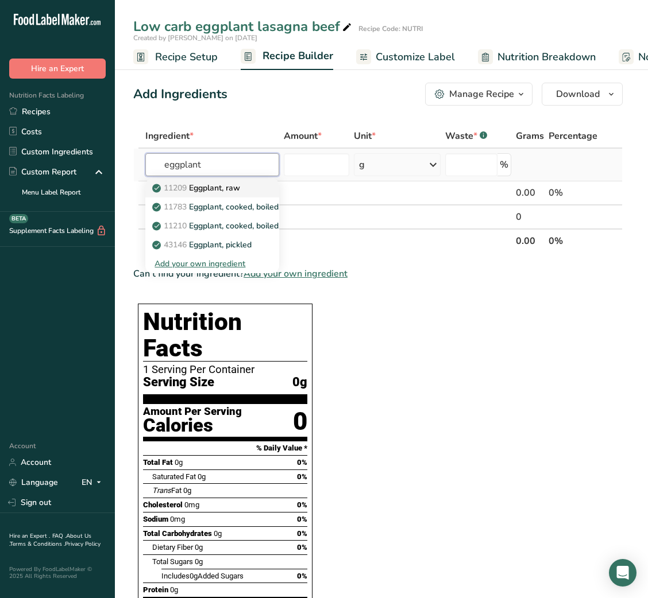
type input "eggplant"
click at [199, 187] on p "11209 Eggplant, raw" at bounding box center [197, 188] width 86 height 12
type input "Eggplant, raw"
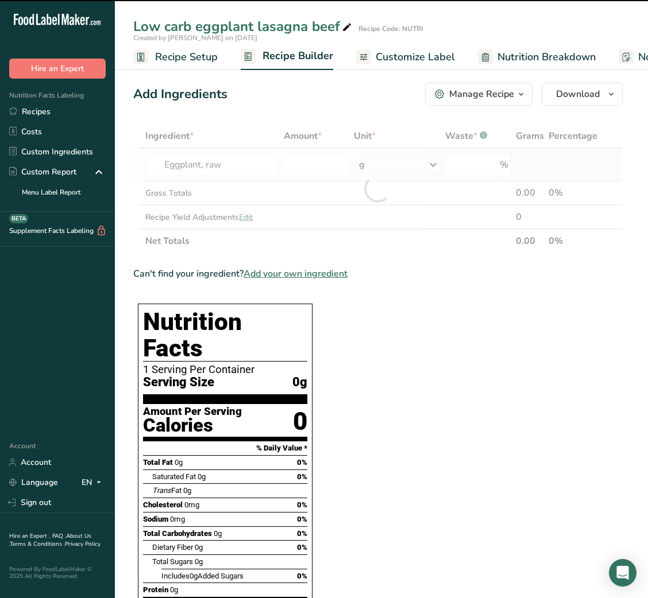
type input "0"
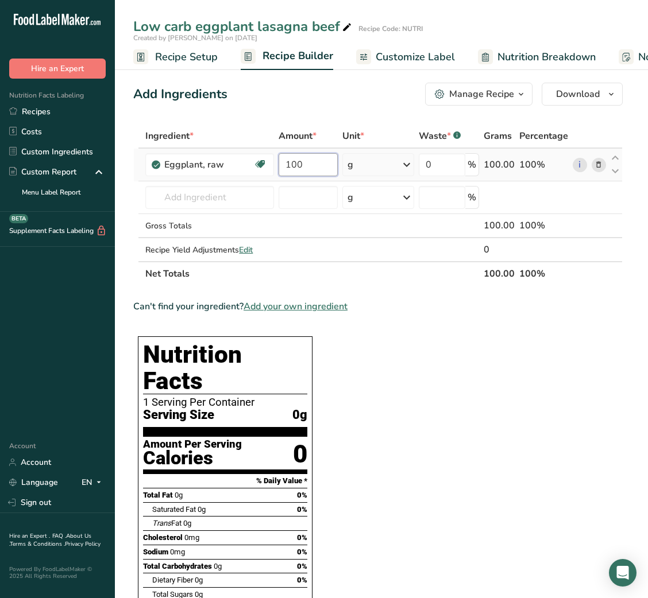
type input "100"
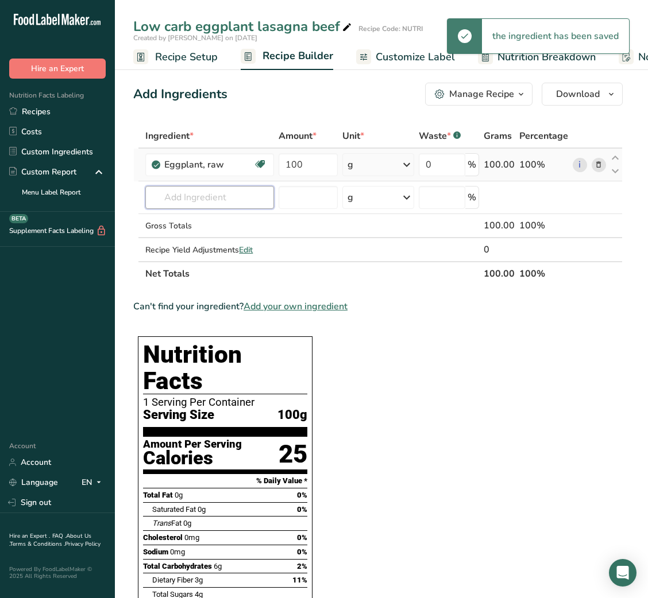
type input "v"
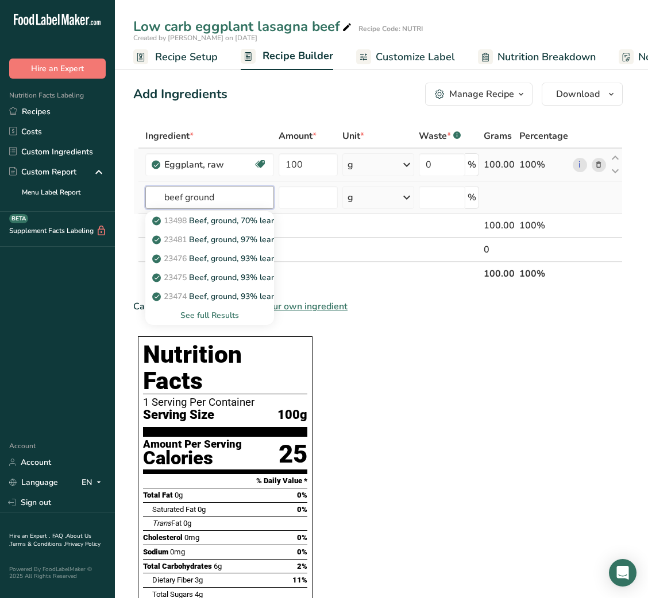
type input "beef ground"
click at [220, 316] on div "See full Results" at bounding box center [209, 316] width 110 height 12
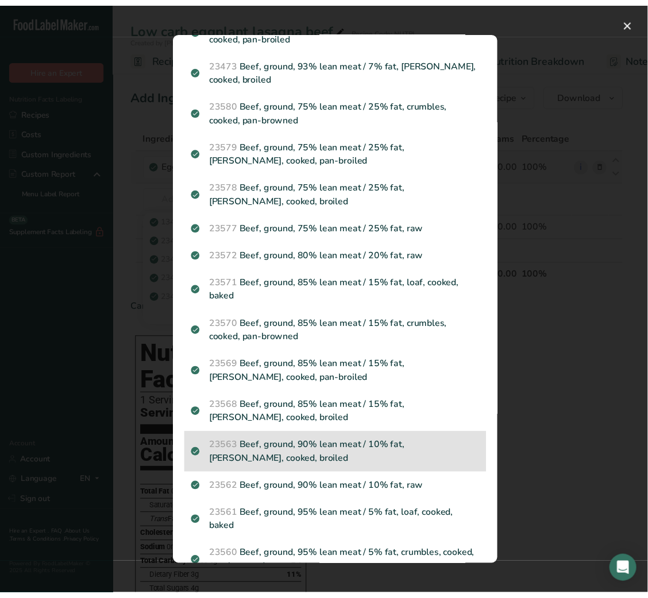
scroll to position [210, 0]
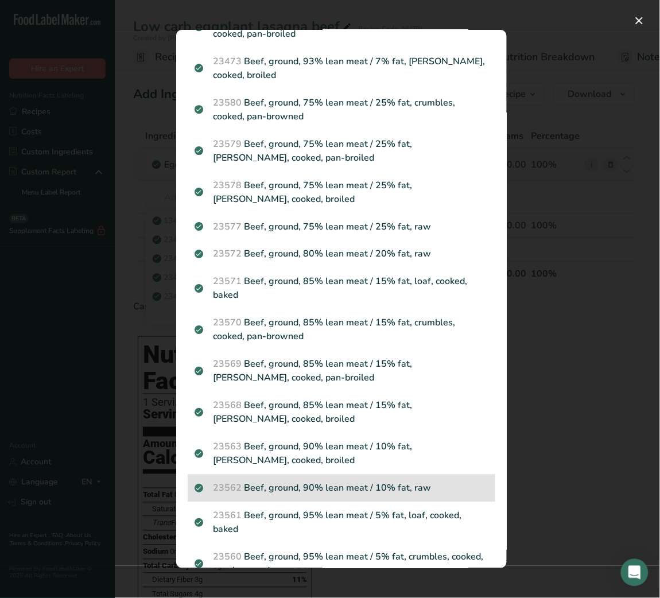
click at [370, 485] on p "23562 Beef, ground, 90% lean meat / 10% fat, raw" at bounding box center [342, 489] width 294 height 14
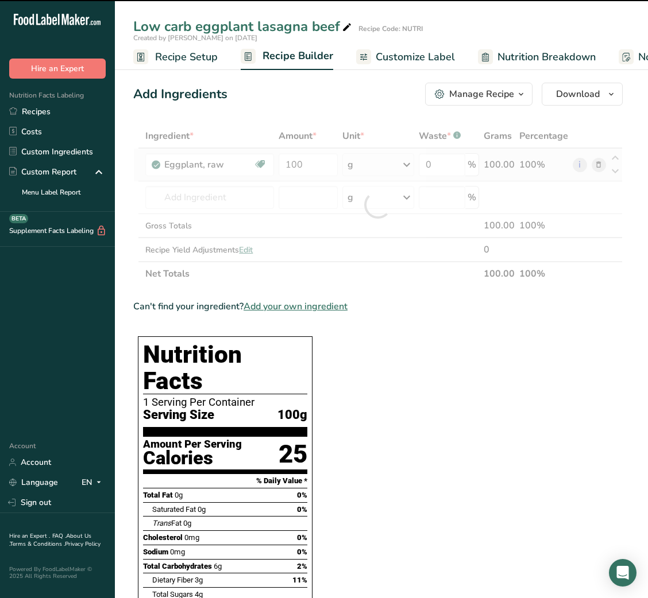
type input "0"
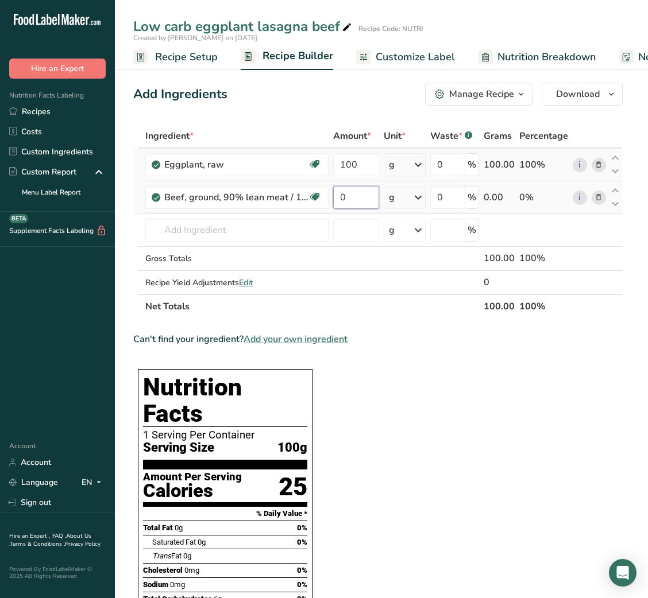
click at [334, 194] on input "0" at bounding box center [355, 197] width 45 height 23
type input "85"
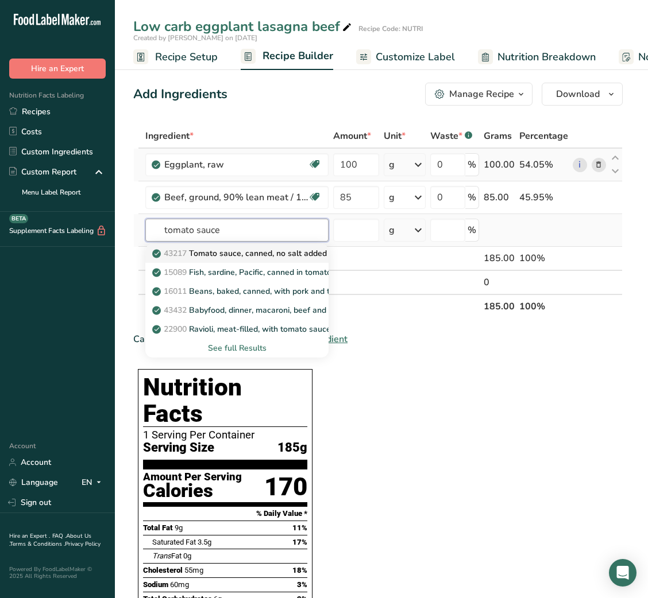
type input "tomato sauce"
click at [316, 248] on p "43217 Tomato sauce, canned, no salt added" at bounding box center [240, 254] width 172 height 12
type input "Tomato sauce, canned, no salt added"
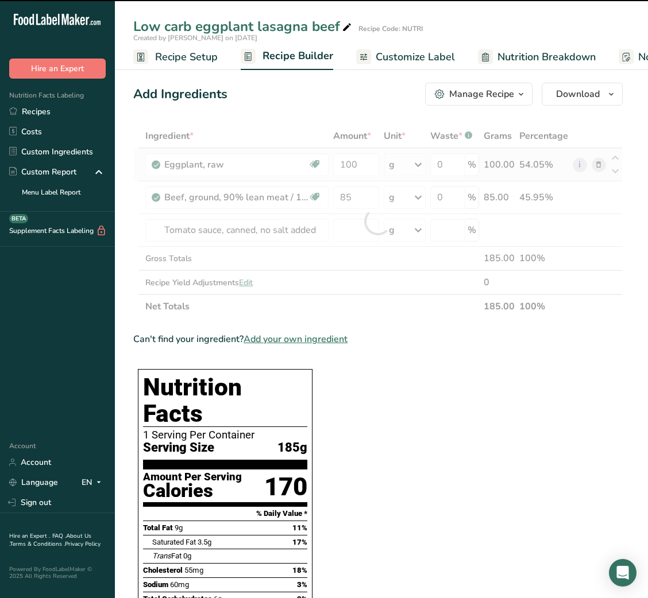
type input "0"
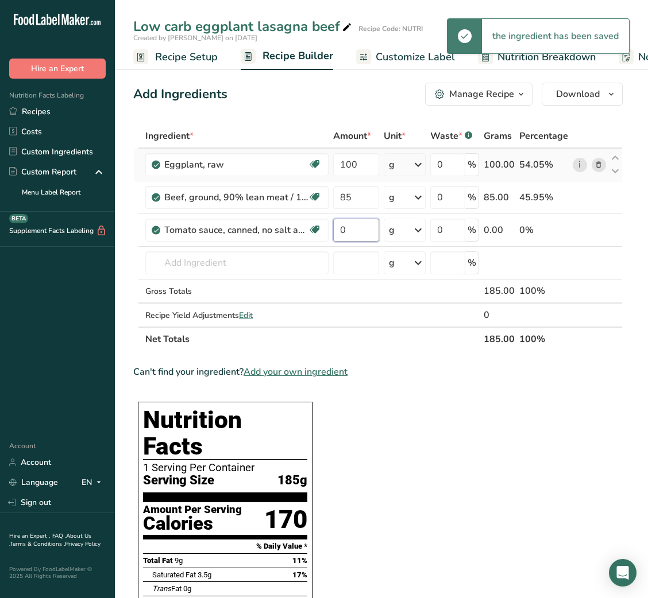
click at [364, 235] on input "0" at bounding box center [355, 230] width 45 height 23
type input "67"
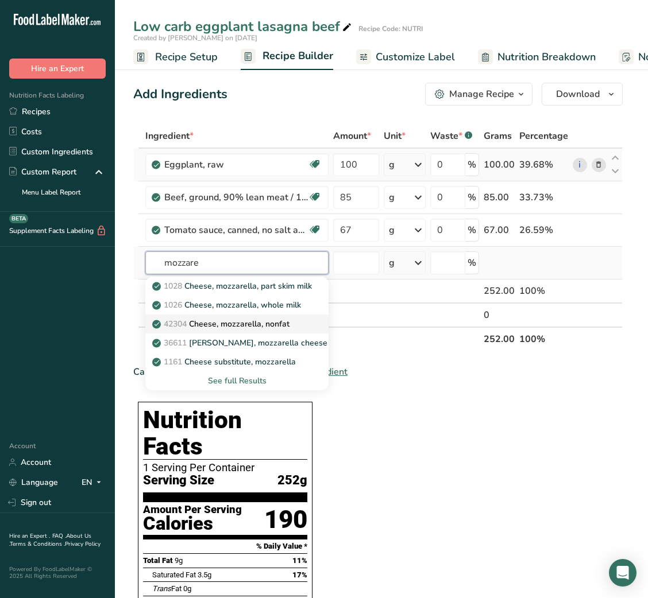
type input "mozzare"
click at [250, 328] on p "42304 Cheese, mozzarella, nonfat" at bounding box center [221, 324] width 135 height 12
type input "Cheese, mozzarella, nonfat"
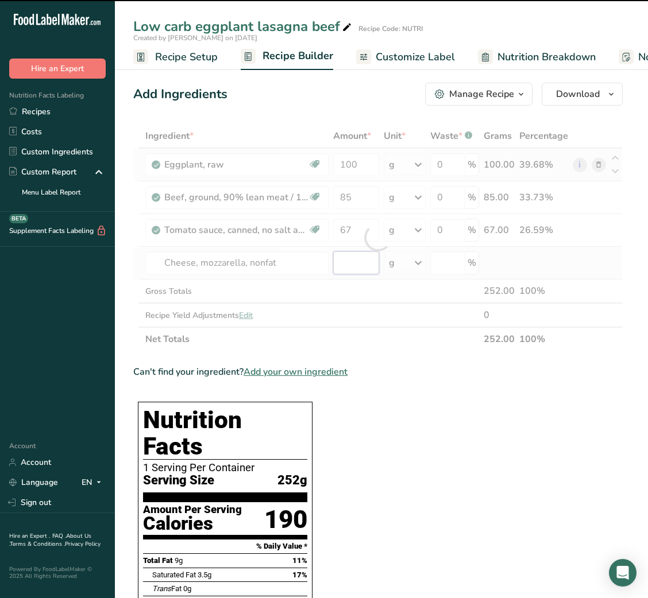
type input "0"
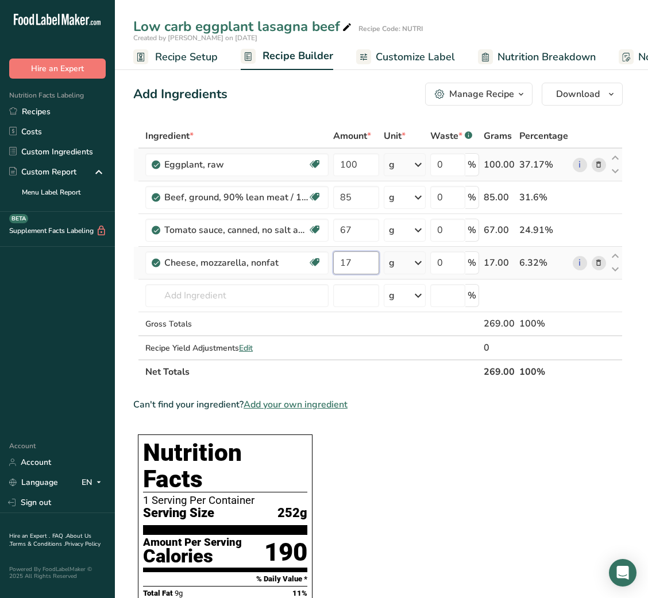
type input "17"
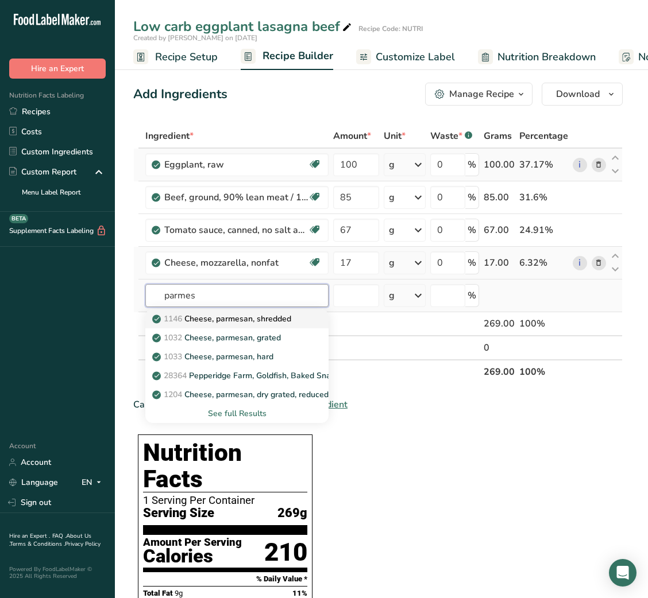
type input "parmes"
click at [274, 316] on p "1146 Cheese, parmesan, shredded" at bounding box center [222, 319] width 137 height 12
type input "Cheese, parmesan, shredded"
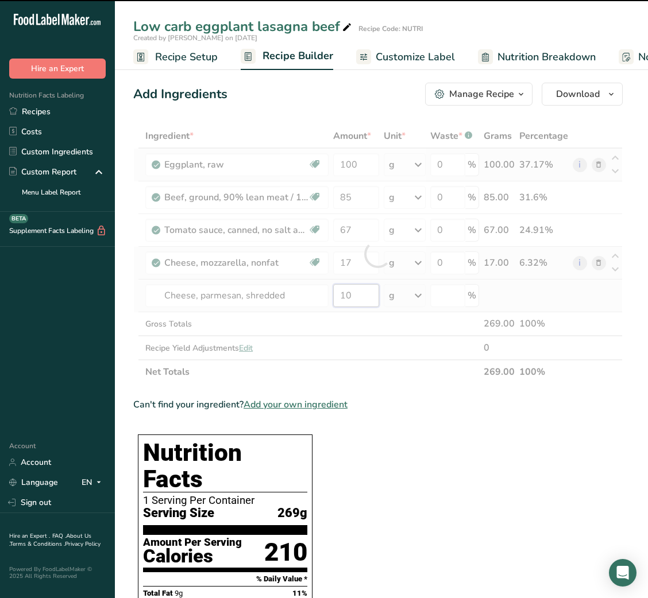
type input "0"
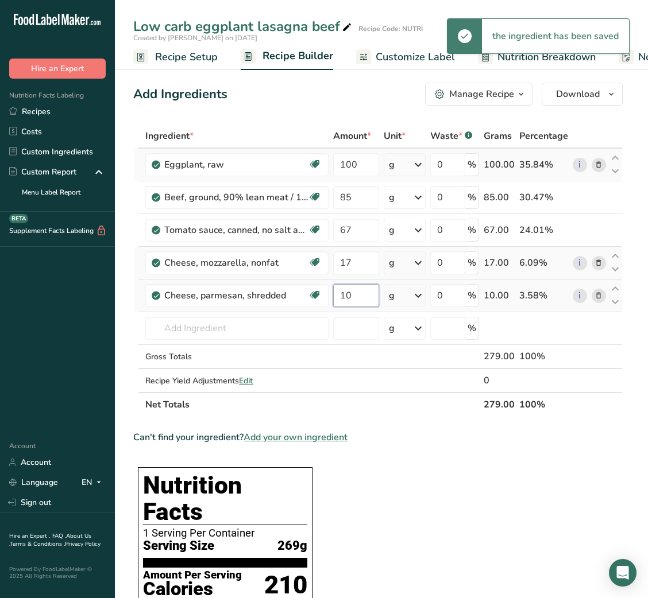
type input "10"
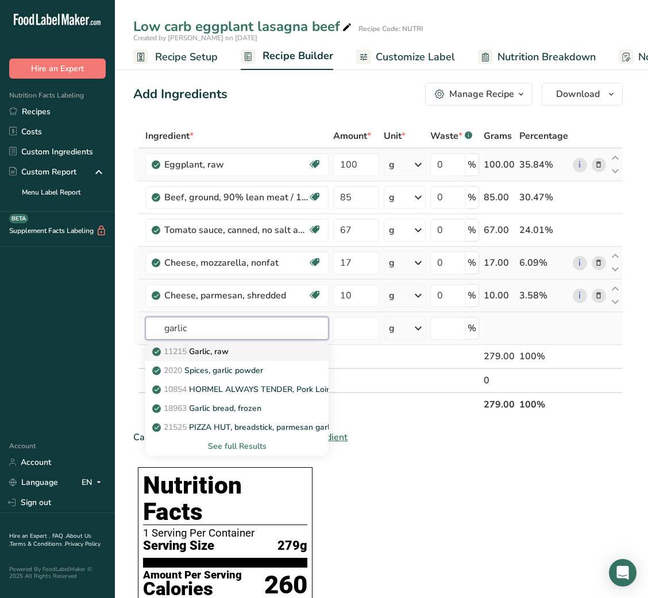
type input "garlic"
click at [244, 354] on div "11215 Garlic, raw" at bounding box center [227, 352] width 146 height 12
type input "Garlic, raw"
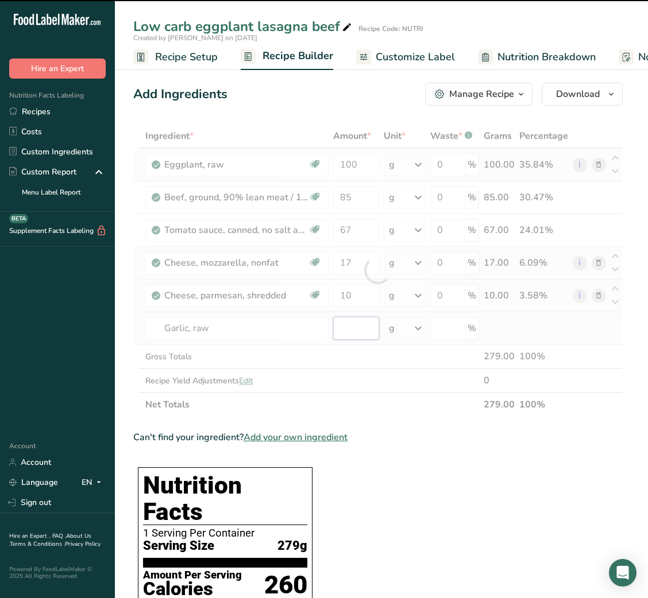
type input "0"
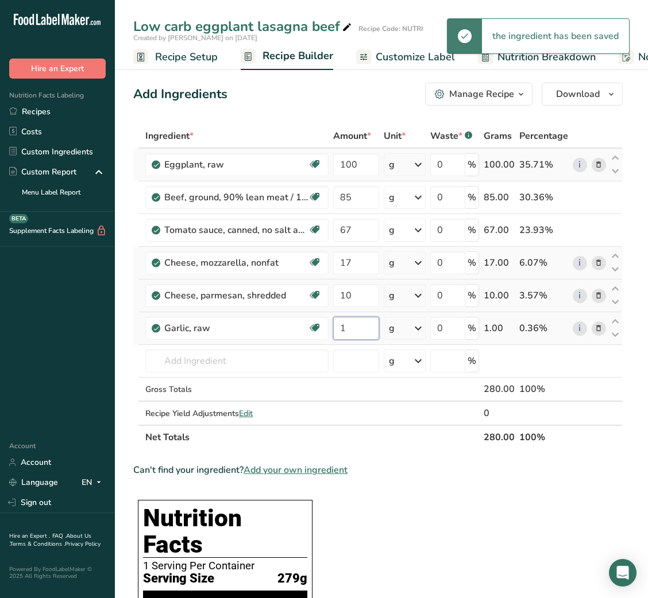
type input "1"
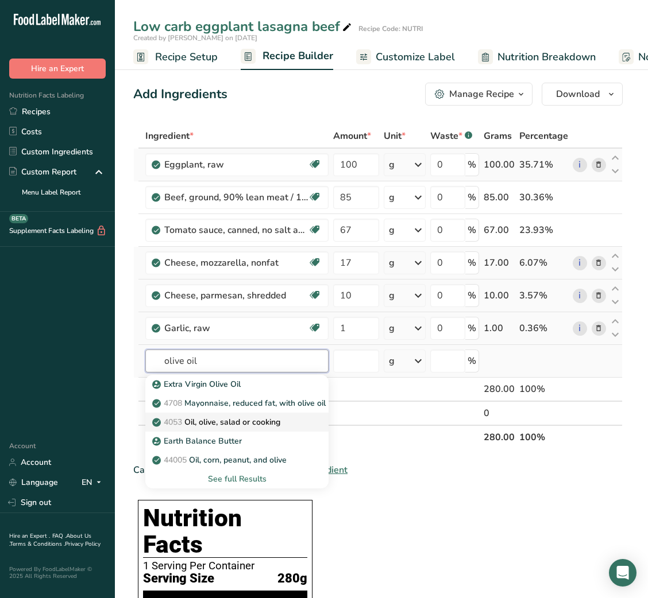
type input "olive oil"
click at [233, 430] on link "4053 Oil, olive, salad or cooking" at bounding box center [236, 422] width 183 height 19
type input "Oil, olive, salad or cooking"
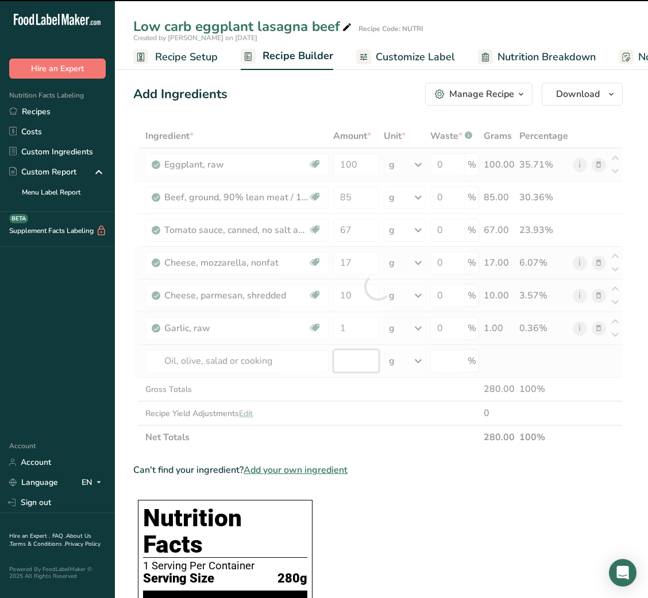
type input "0"
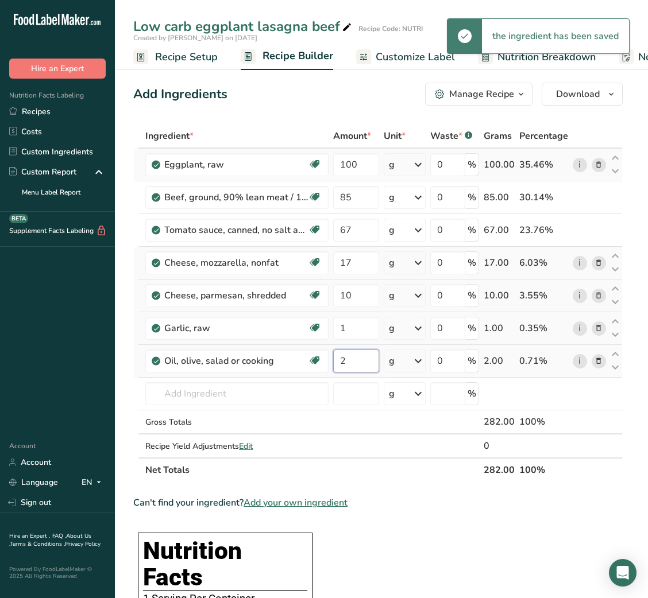
type input "2"
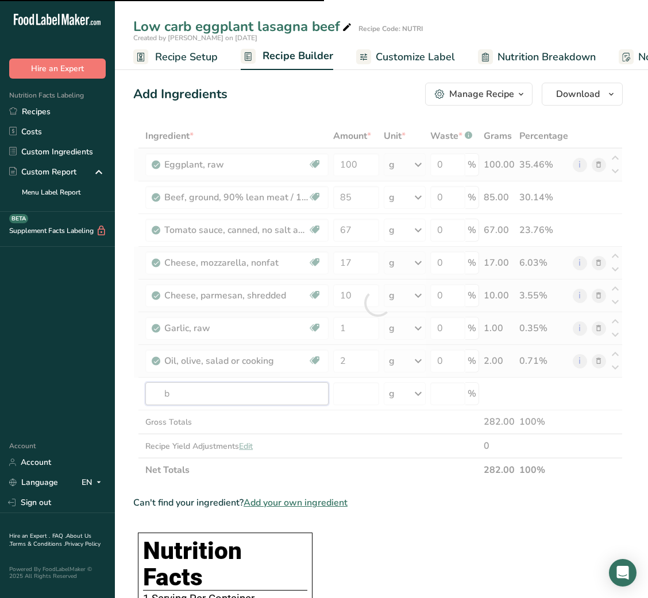
type input "ba"
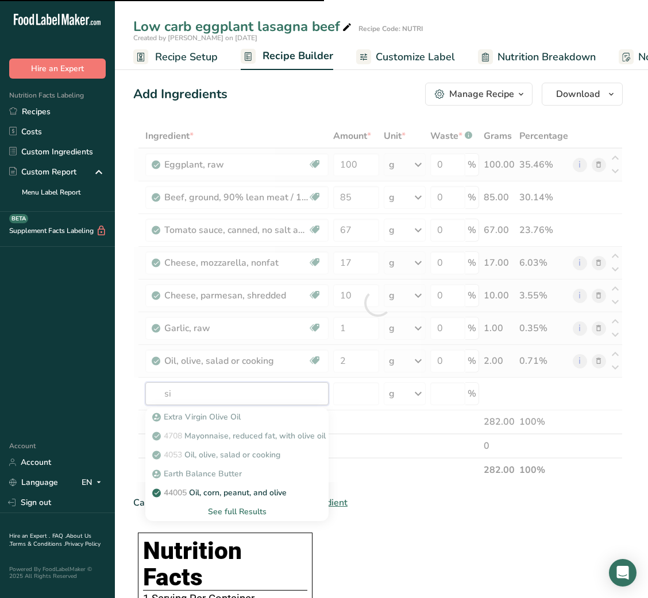
type input "sil"
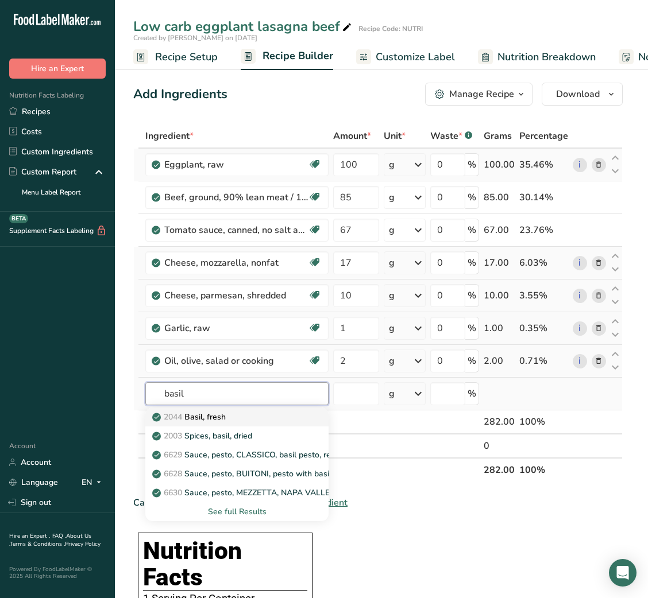
type input "basil"
click at [201, 419] on p "2044 Basil, fresh" at bounding box center [189, 417] width 71 height 12
type input "Basil, fresh"
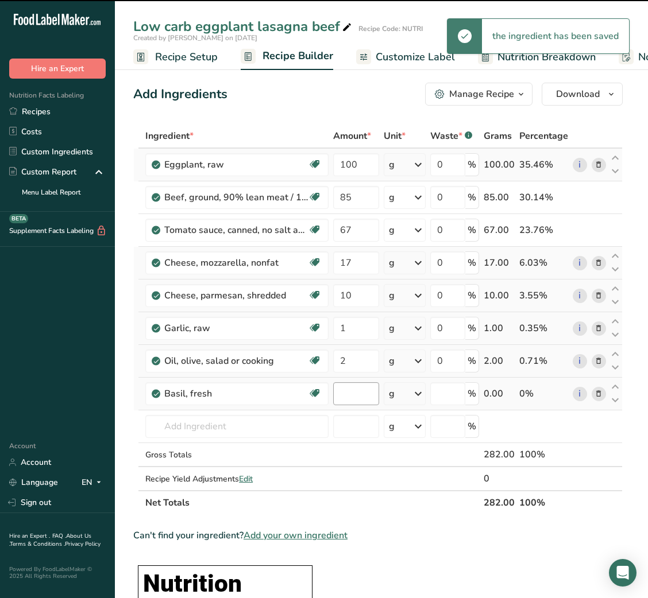
type input "0"
click at [350, 392] on input "0" at bounding box center [355, 393] width 45 height 23
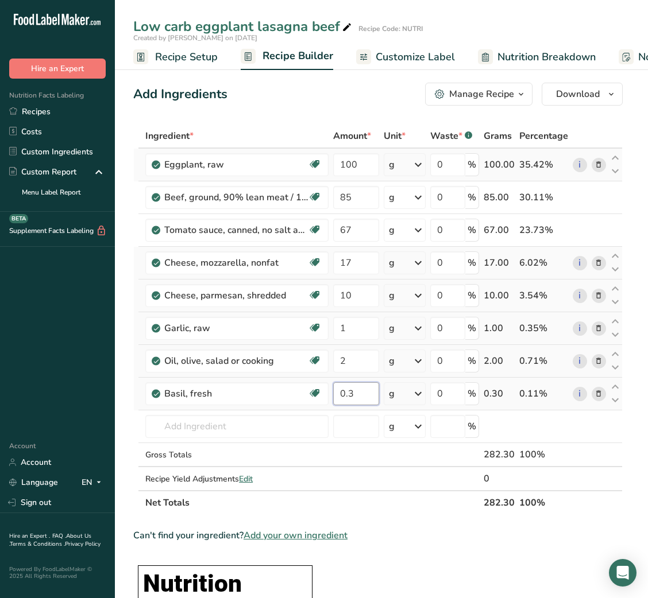
type input "0.3"
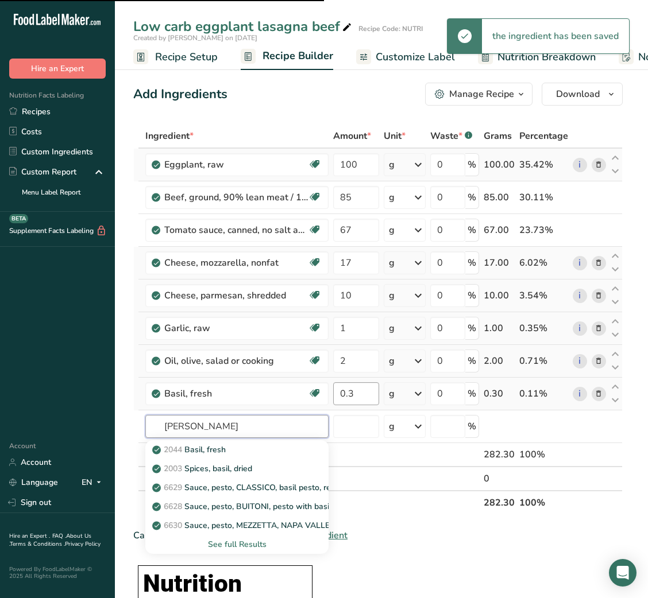
type input "paprik"
type input "a"
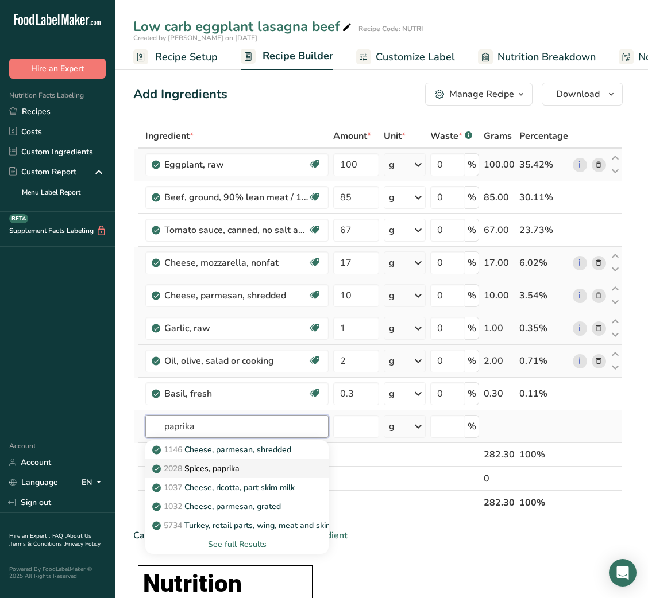
type input "paprika"
click at [225, 465] on div "2028 Spices, paprika" at bounding box center [227, 469] width 146 height 12
type input "Smoked Paprika"
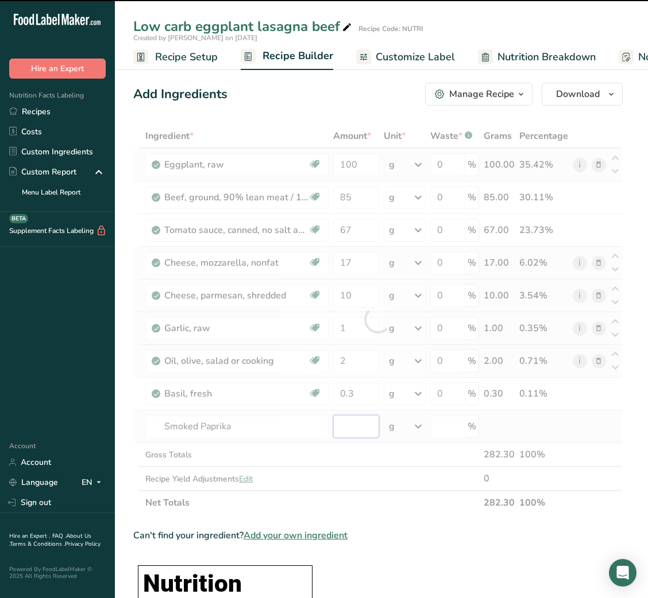
type input "0"
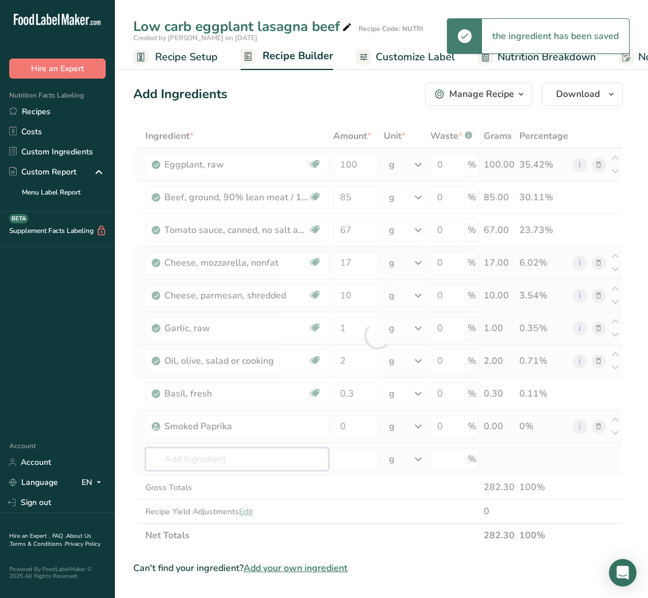
click at [194, 460] on div "Ingredient * Amount * Unit * Waste * .a-a{fill:#347362;}.b-a{fill:#fff;} Grams …" at bounding box center [377, 336] width 489 height 424
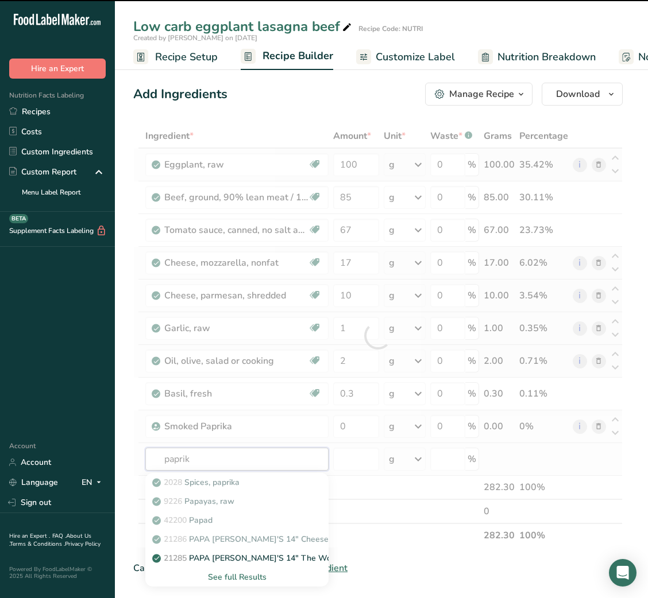
type input "paprika"
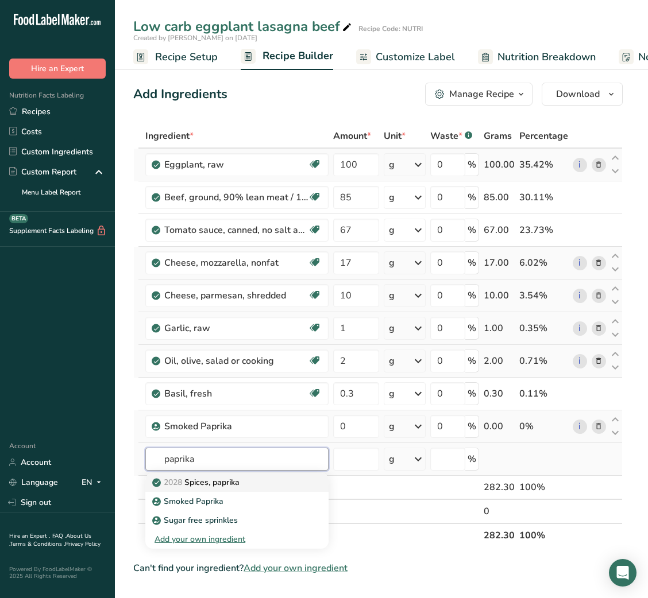
type input "paprika"
click at [223, 484] on p "2028 Spices, paprika" at bounding box center [196, 483] width 85 height 12
type input "Spices, paprika"
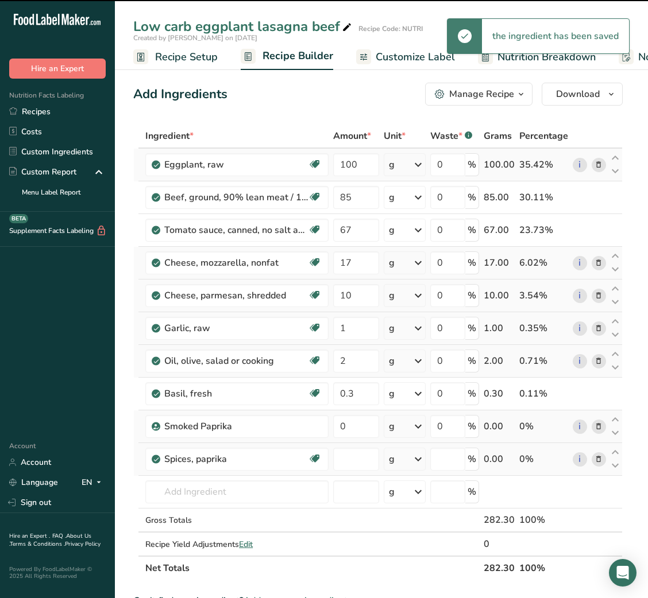
type input "0"
click at [592, 430] on span at bounding box center [599, 427] width 14 height 14
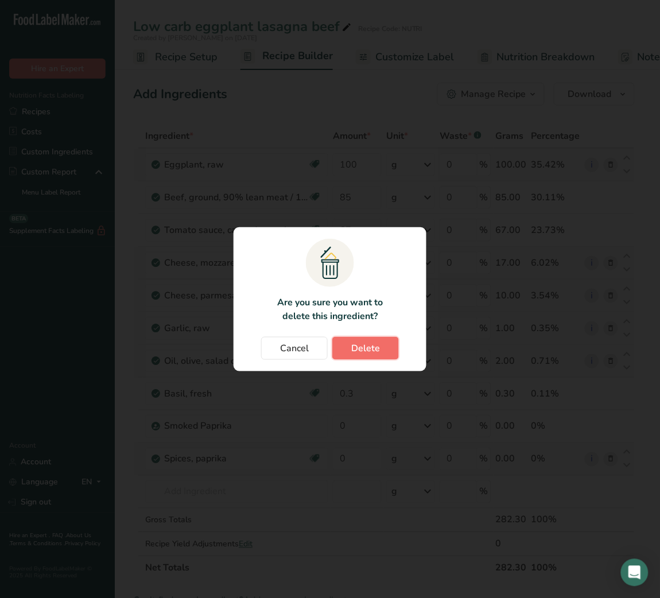
click at [387, 345] on button "Delete" at bounding box center [366, 348] width 67 height 23
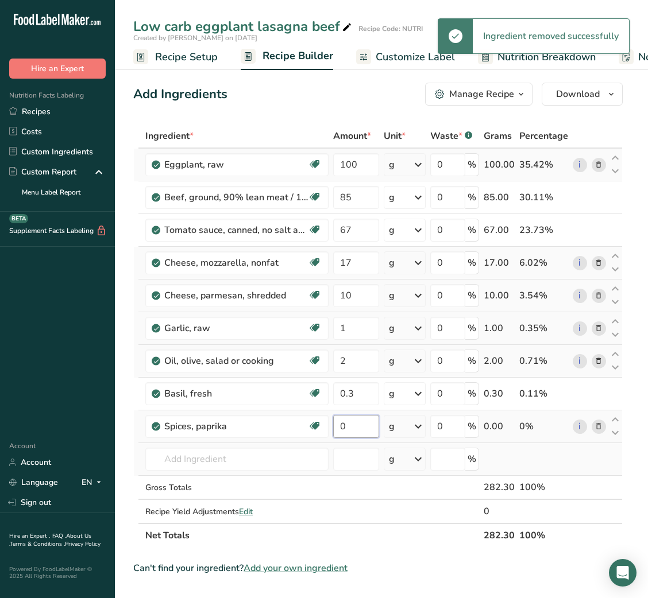
click at [353, 423] on input "0" at bounding box center [355, 426] width 45 height 23
type input "0.3"
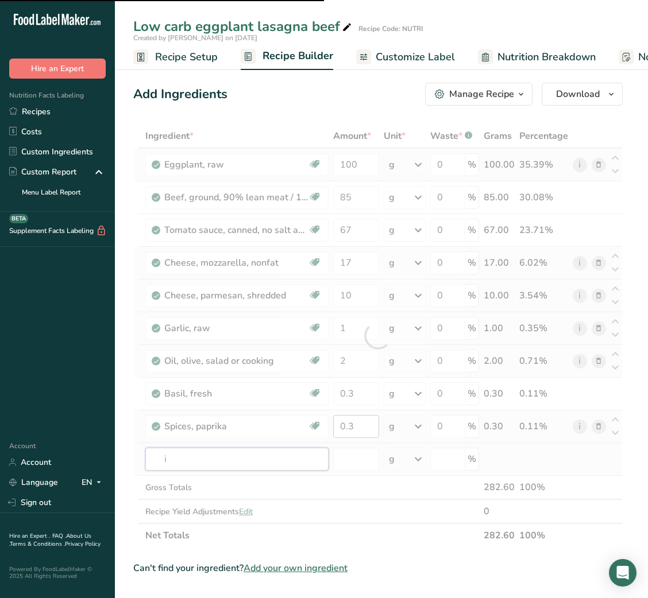
type input "it"
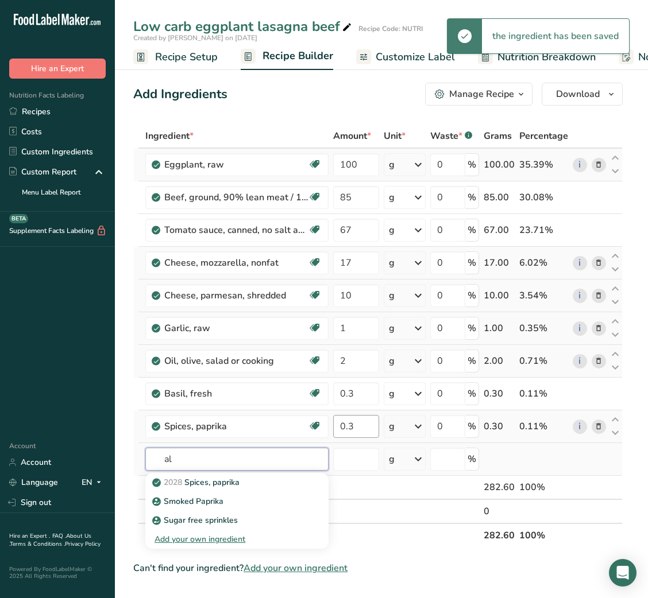
type input "a"
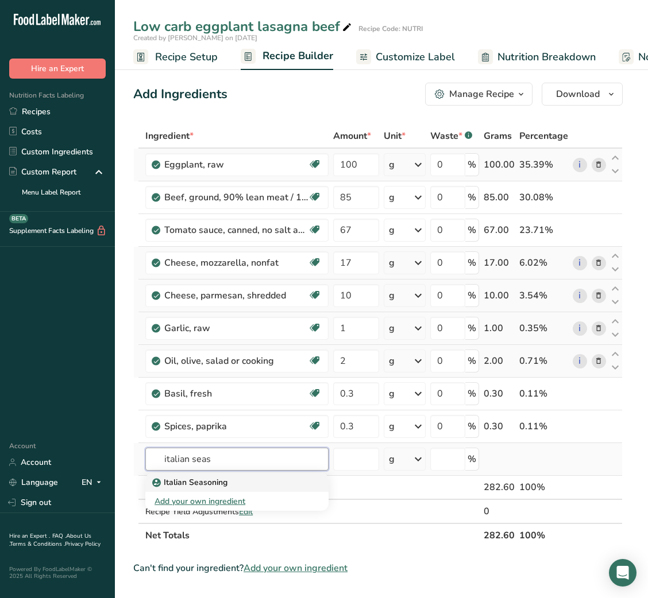
type input "italian seas"
click at [233, 482] on div "Italian Seasoning" at bounding box center [227, 483] width 146 height 12
type input "Italian Seasoning"
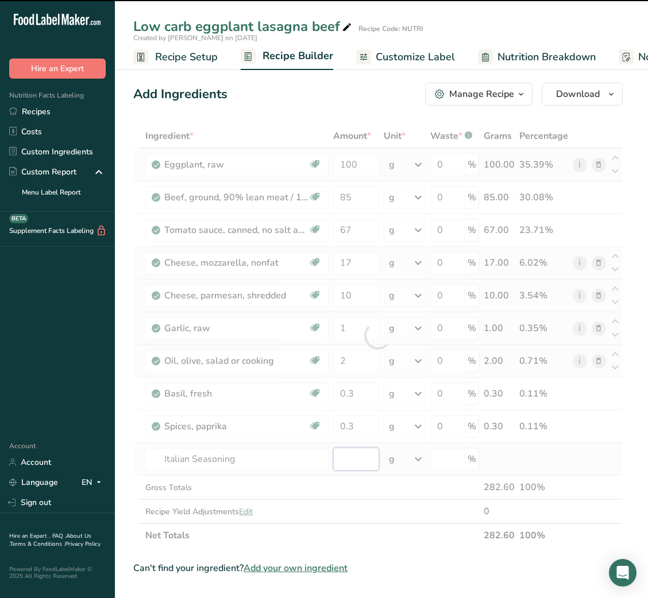
type input "0"
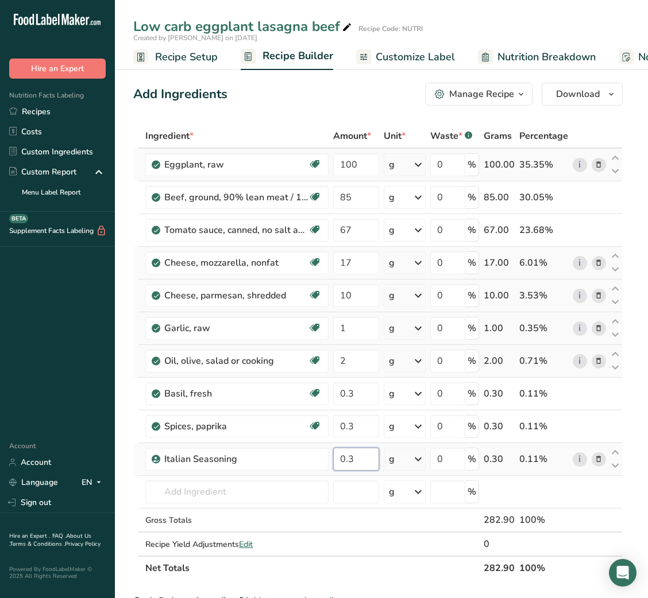
type input "0.3"
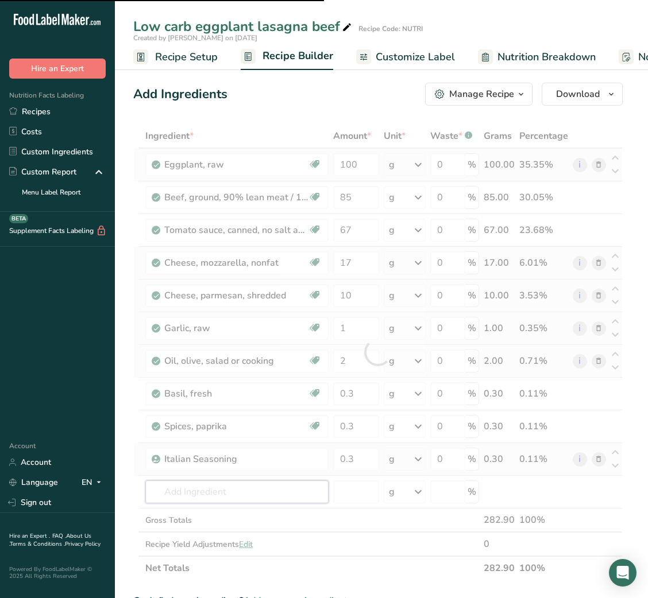
type input "s"
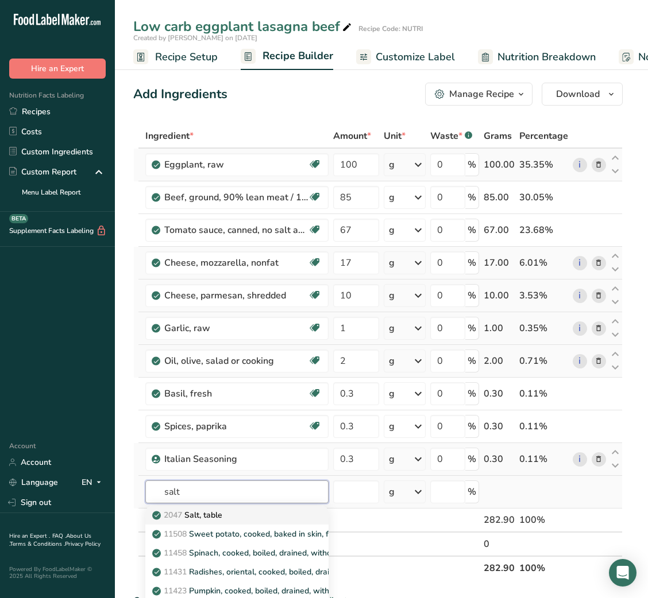
type input "salt"
click at [192, 512] on p "2047 Salt, table" at bounding box center [188, 515] width 68 height 12
type input "Salt, table"
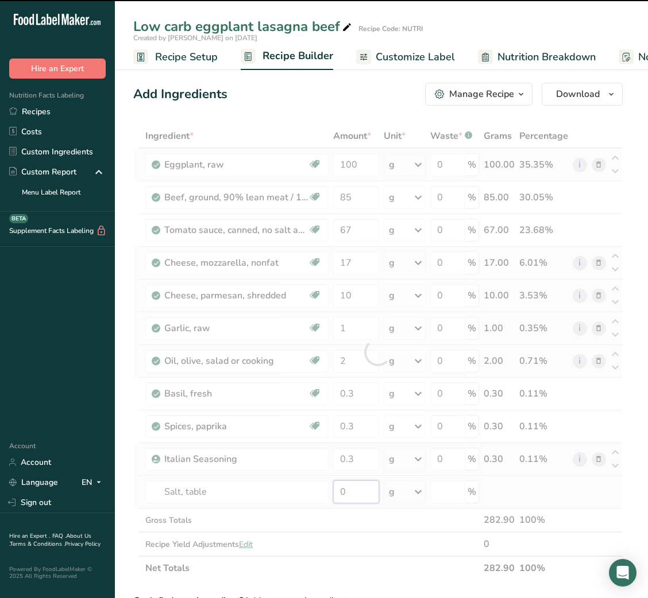
type input "1"
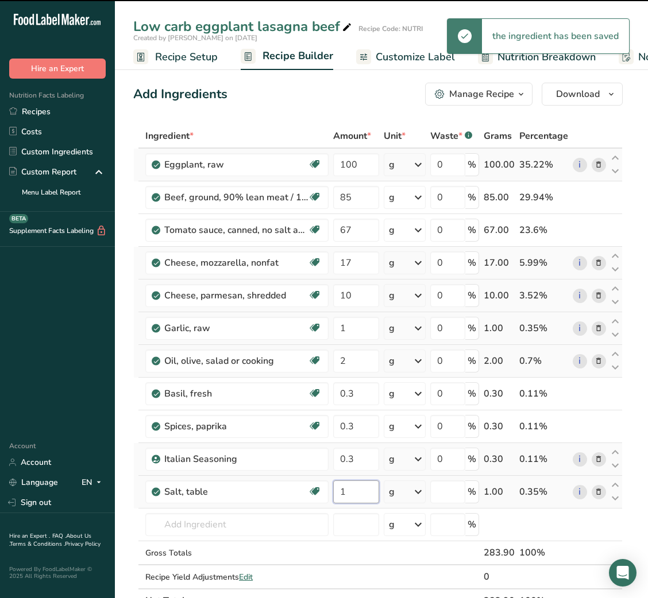
type input "0"
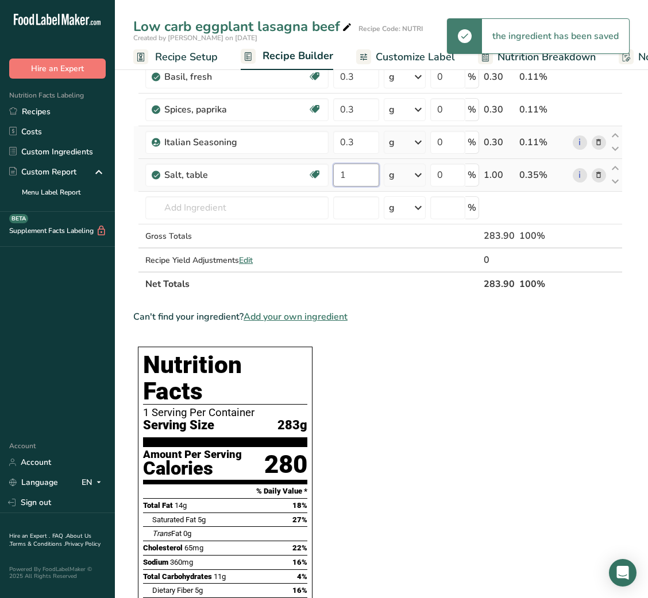
scroll to position [320, 0]
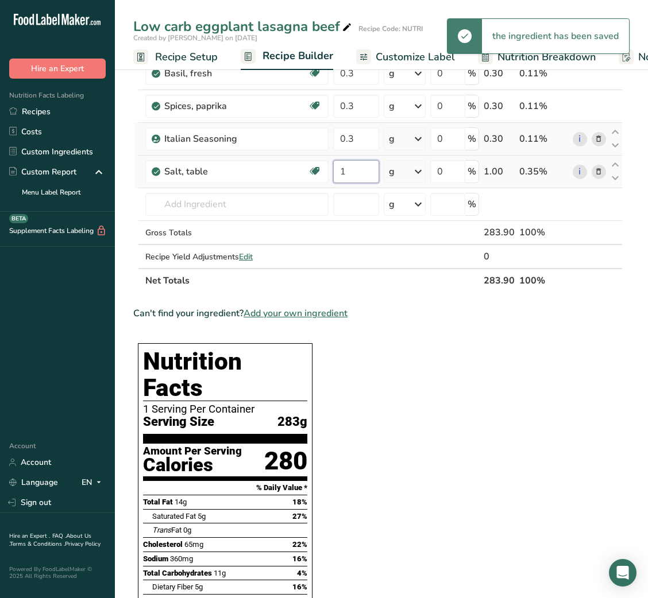
type input "1"
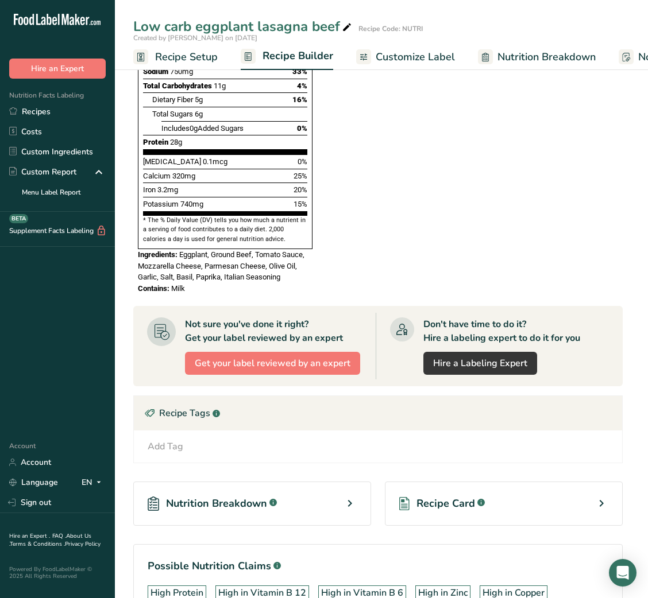
scroll to position [869, 0]
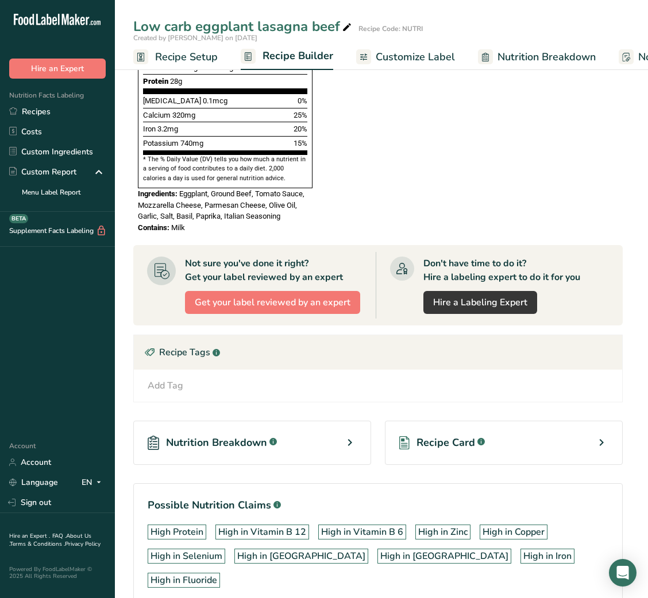
click at [447, 435] on span "Recipe Card" at bounding box center [445, 443] width 59 height 16
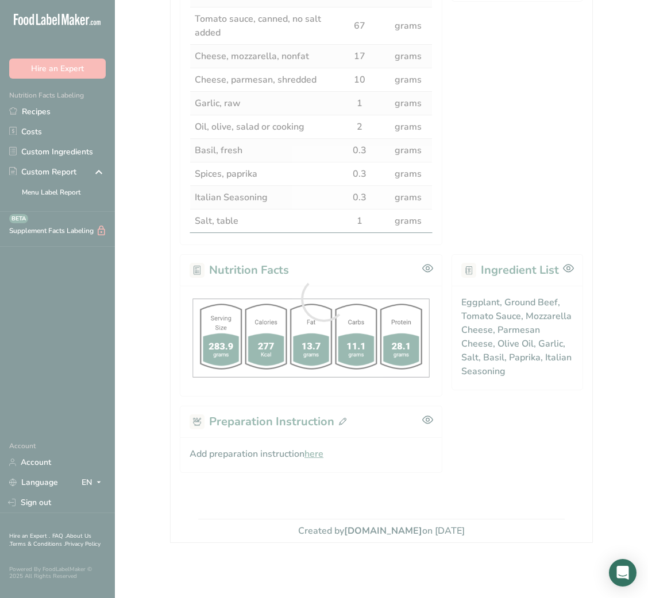
scroll to position [339, 0]
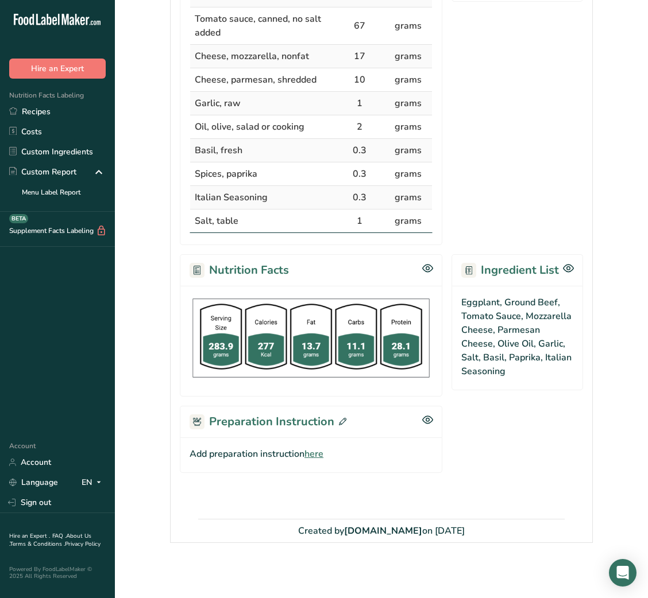
click at [310, 457] on span "here" at bounding box center [313, 454] width 19 height 14
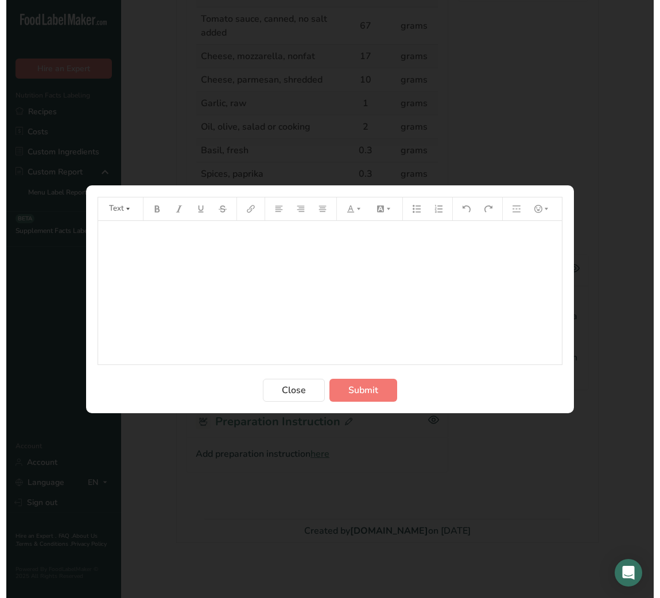
scroll to position [343, 0]
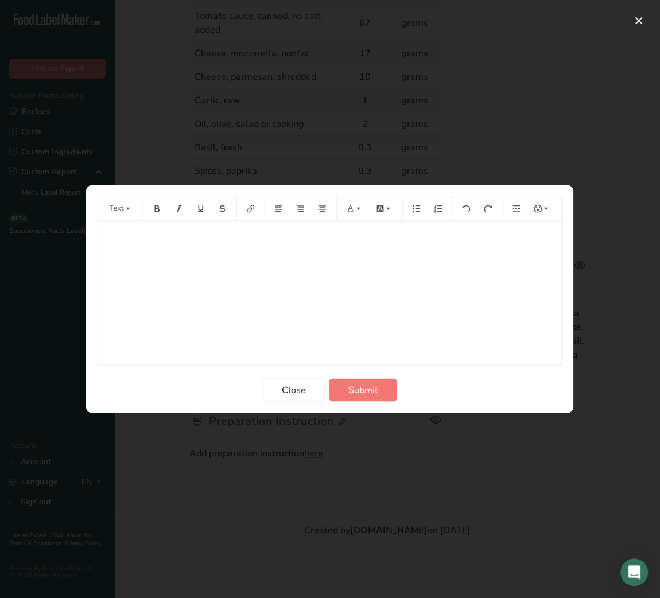
click at [225, 279] on div "﻿" at bounding box center [330, 293] width 464 height 144
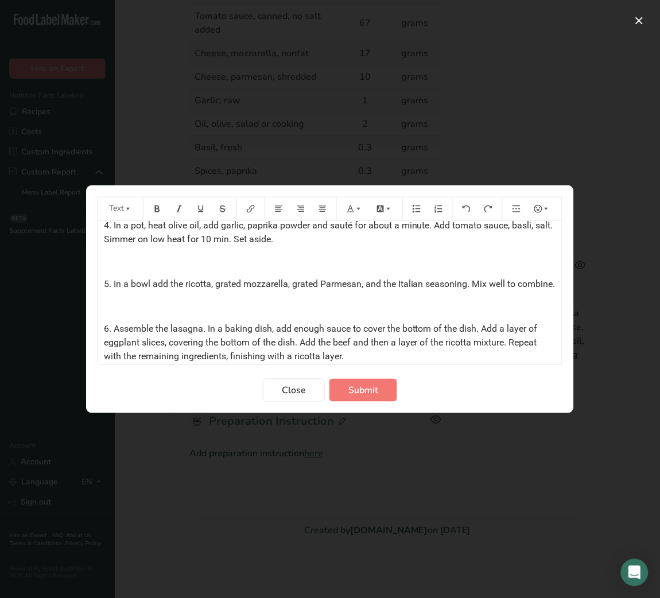
scroll to position [273, 0]
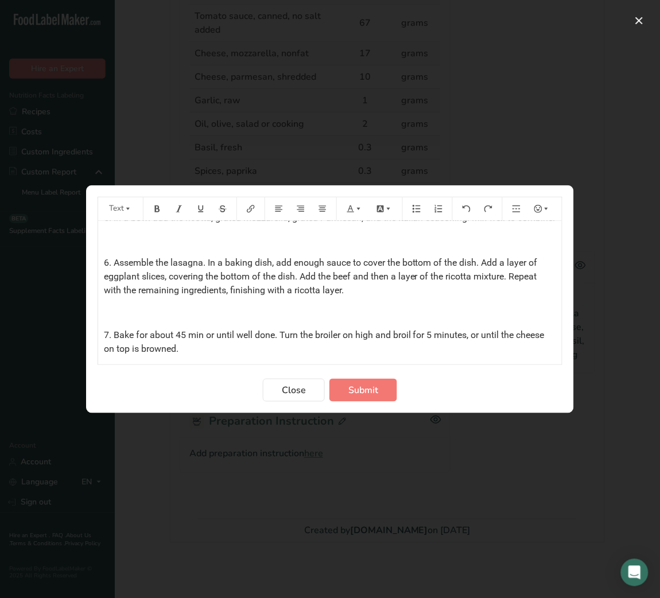
click at [126, 334] on div "Preparation ﻿ 1. Preheat the oven to 180°C. ﻿ 2. Cook minced beef on a nonstick…" at bounding box center [330, 153] width 464 height 405
click at [105, 320] on p "﻿" at bounding box center [330, 313] width 453 height 14
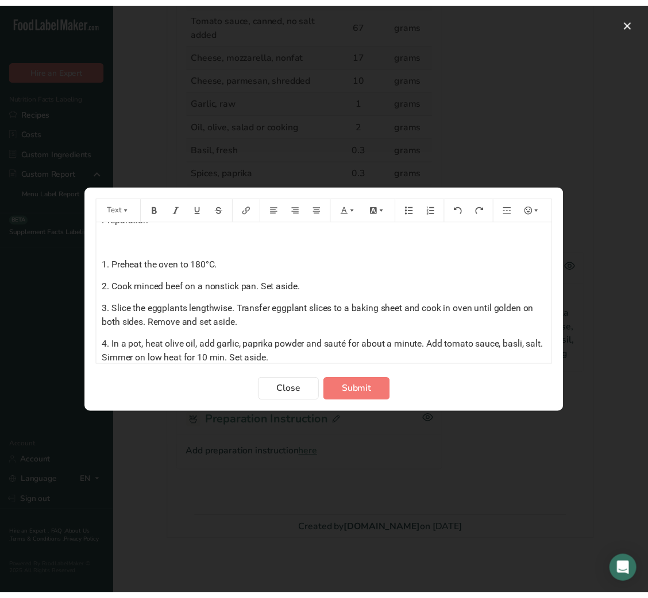
scroll to position [0, 0]
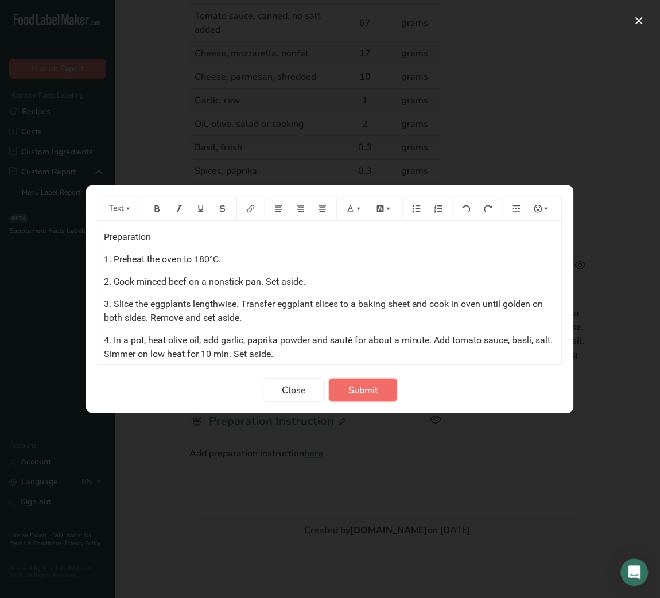
click at [375, 391] on span "Submit" at bounding box center [364, 391] width 30 height 14
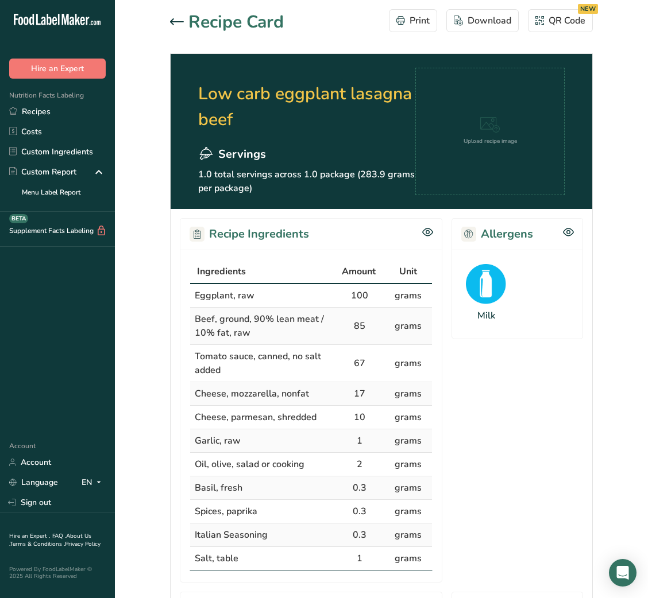
click at [175, 26] on div at bounding box center [179, 23] width 18 height 14
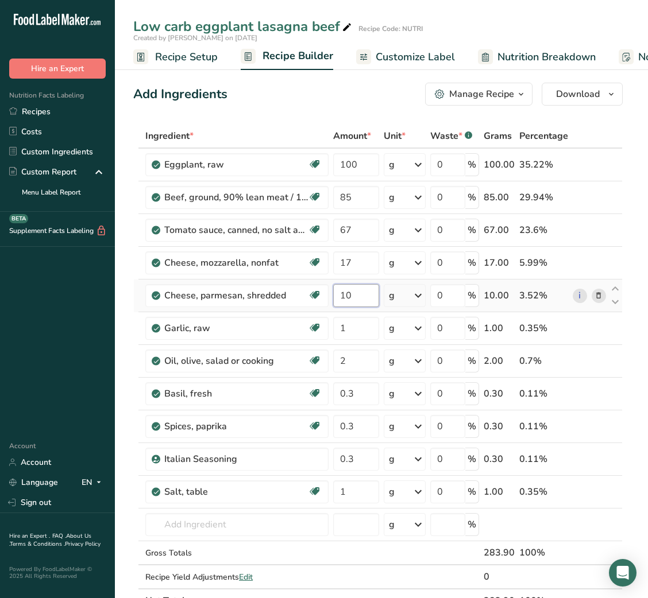
click at [346, 292] on input "10" at bounding box center [355, 295] width 45 height 23
type input "20"
click at [346, 263] on input "17" at bounding box center [355, 263] width 45 height 23
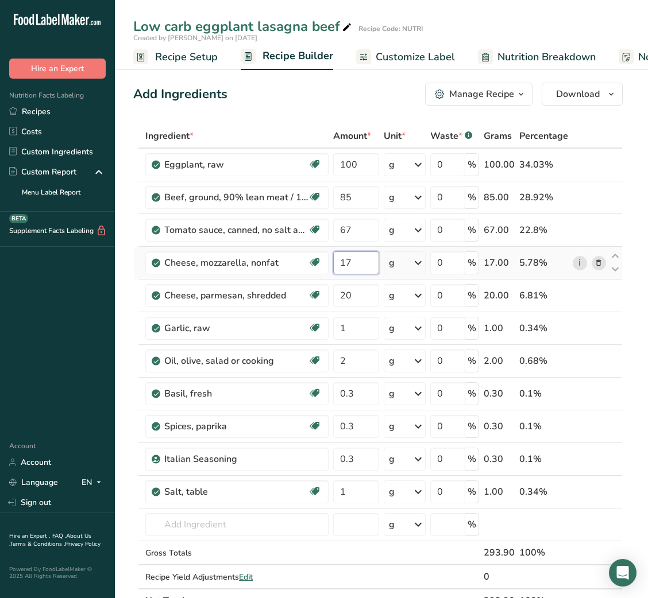
click at [346, 263] on input "17" at bounding box center [355, 263] width 45 height 23
type input "25"
click at [404, 45] on link "Customize Label" at bounding box center [405, 57] width 99 height 26
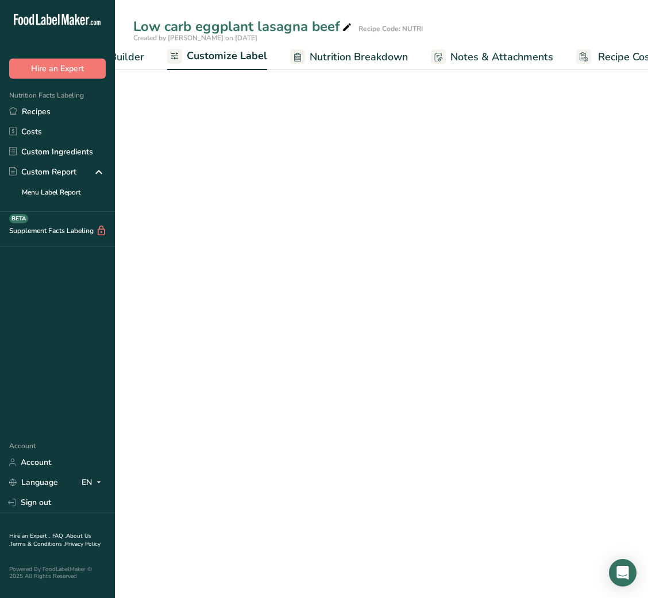
scroll to position [0, 223]
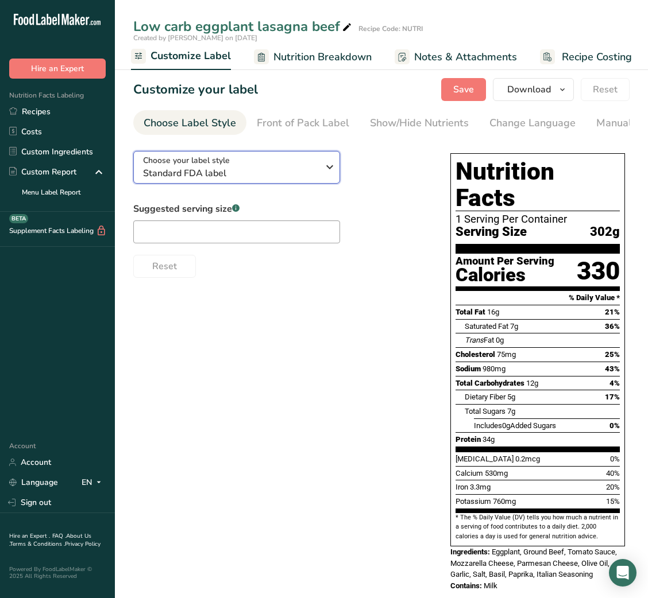
click at [307, 177] on span "Standard FDA label" at bounding box center [230, 174] width 175 height 14
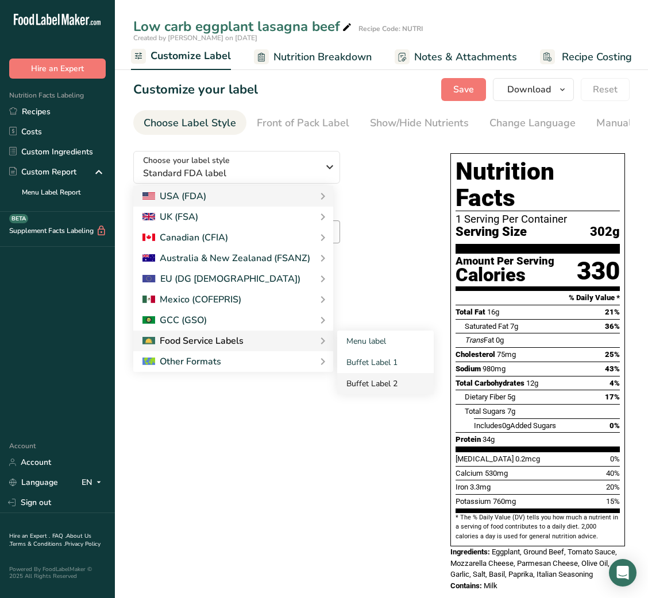
click at [408, 381] on link "Buffet Label 2" at bounding box center [385, 383] width 96 height 21
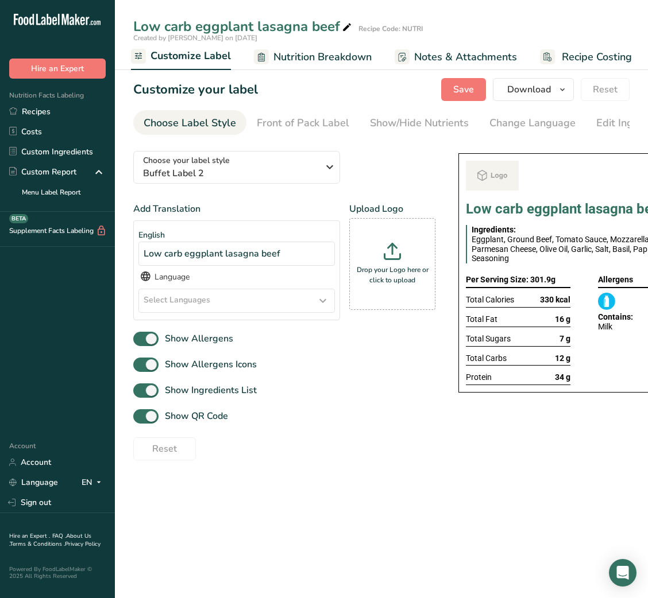
click at [381, 384] on link "Buffet Label 2" at bounding box center [385, 383] width 96 height 21
click at [208, 422] on span "Show QR Code" at bounding box center [193, 416] width 69 height 14
click at [141, 420] on input "Show QR Code" at bounding box center [136, 416] width 7 height 7
checkbox input "false"
click at [385, 121] on div "Show/Hide Nutrients" at bounding box center [419, 123] width 99 height 16
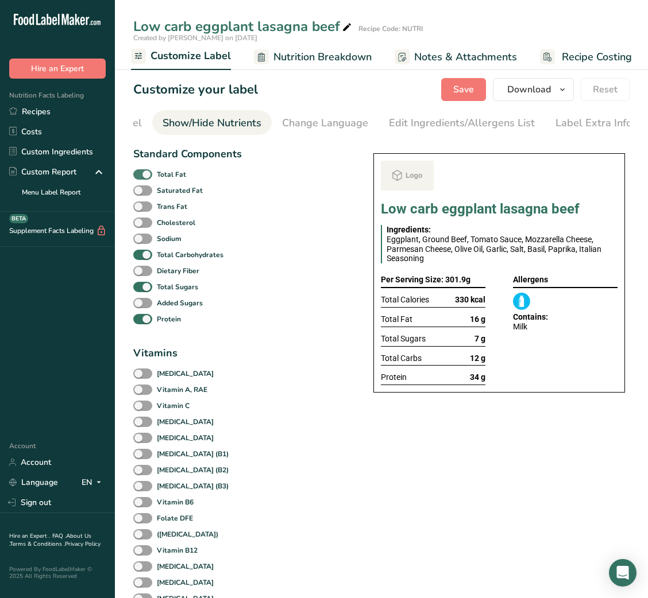
scroll to position [0, 210]
click at [140, 186] on div "Saturated Fat" at bounding box center [187, 191] width 108 height 16
click at [144, 180] on span at bounding box center [142, 174] width 19 height 11
click at [141, 178] on input "Total Fat" at bounding box center [136, 174] width 7 height 7
checkbox input "false"
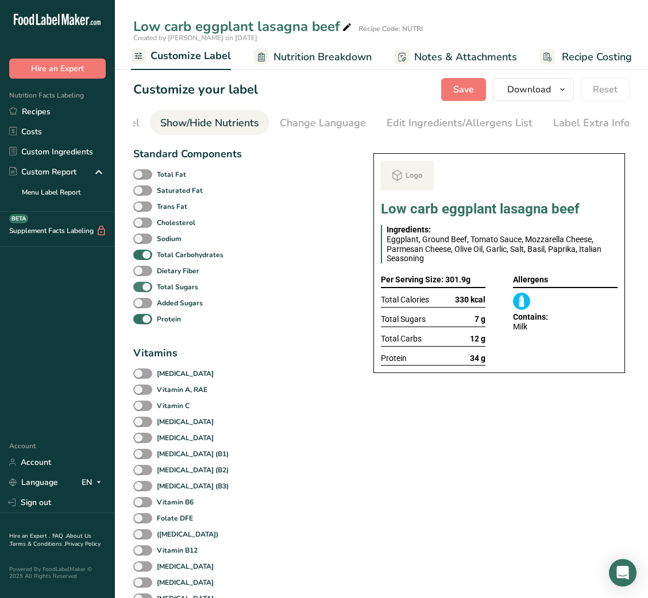
click at [145, 293] on span at bounding box center [142, 287] width 19 height 11
click at [141, 291] on input "Total Sugars" at bounding box center [136, 286] width 7 height 7
checkbox input "false"
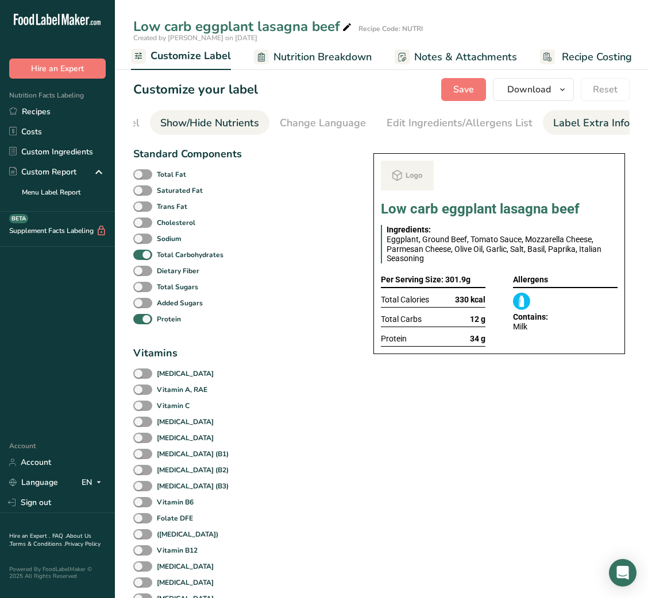
click at [577, 119] on div "Label Extra Info" at bounding box center [591, 123] width 76 height 16
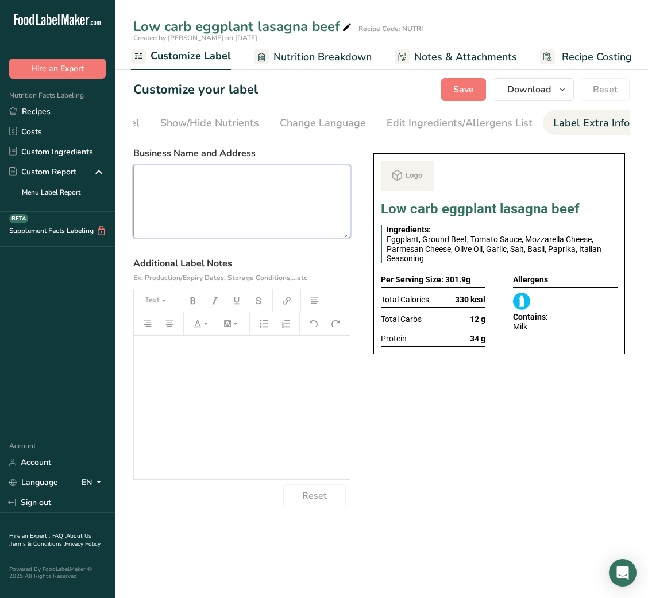
click at [228, 208] on textarea at bounding box center [241, 202] width 217 height 74
paste textarea "USE BY: 13/08/2025 KEEP REFRIGERATED BELOW 5 DEGREE REHEAT BEFORE EATING DINNER"
click at [156, 223] on textarea "USE BY: 13/08/2025 KEEP REFRIGERATED BELOW 5 DEGREE REHEAT BEFORE EATING DINNER" at bounding box center [241, 202] width 217 height 74
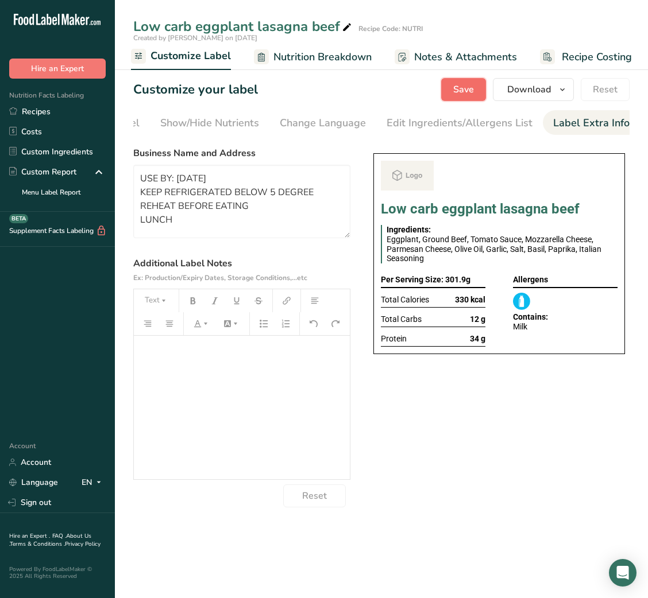
click at [457, 95] on span "Save" at bounding box center [463, 90] width 21 height 14
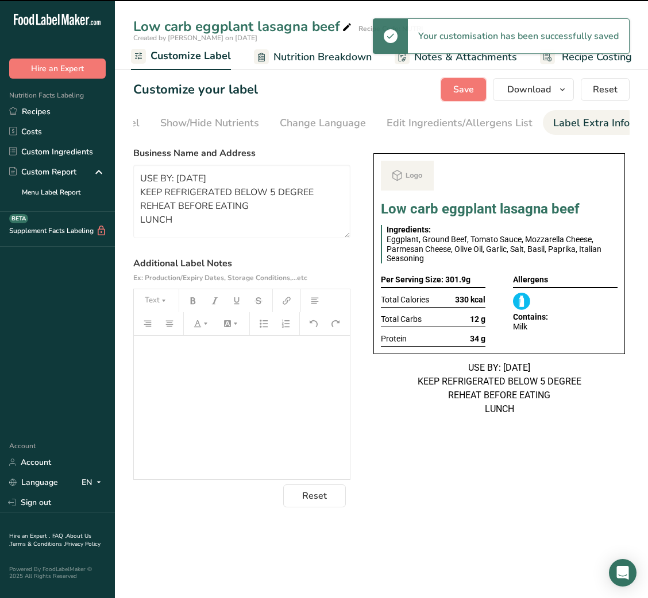
type textarea "USE BY: 13/08/2025 KEEP REFRIGERATED BELOW 5 DEGREE REHEAT BEFORE EATING LUNCH"
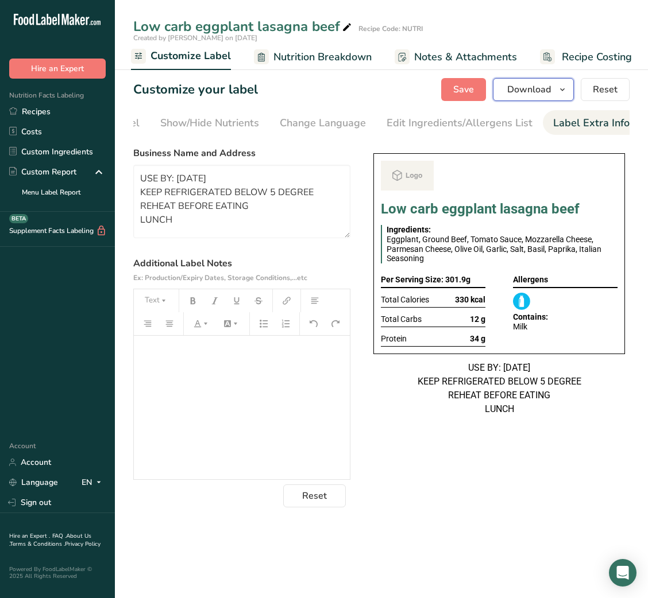
click at [539, 87] on span "Download" at bounding box center [529, 90] width 44 height 14
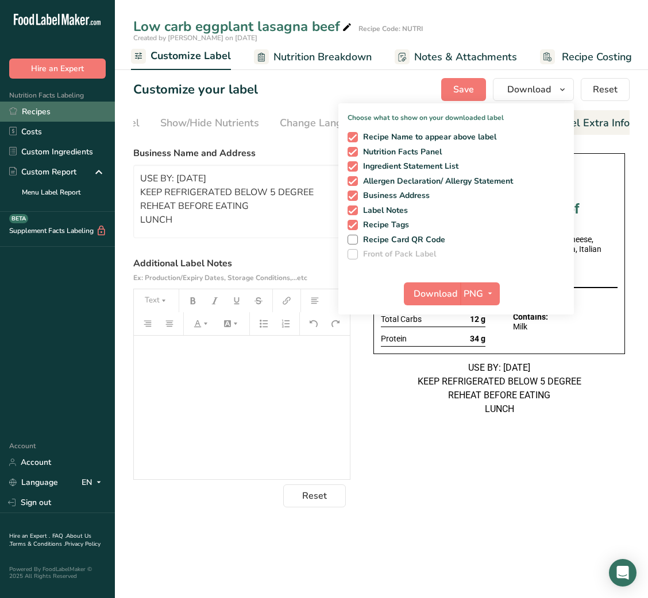
click at [53, 113] on link "Recipes" at bounding box center [57, 112] width 115 height 20
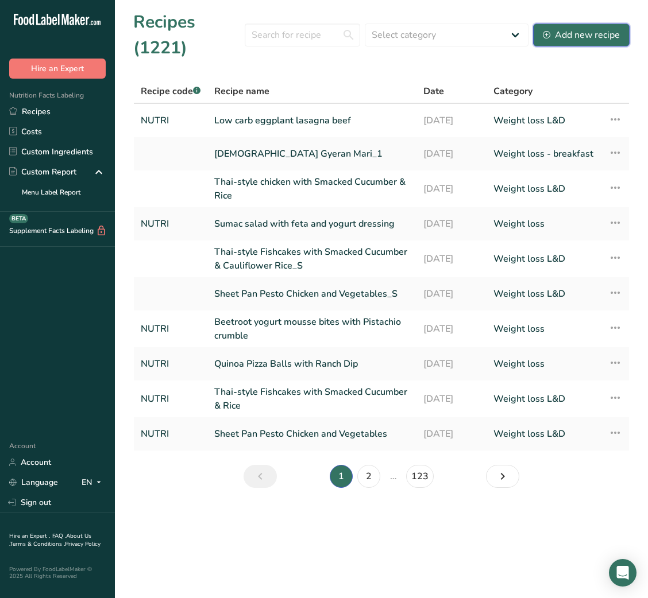
click at [571, 40] on div "Add new recipe" at bounding box center [581, 35] width 77 height 14
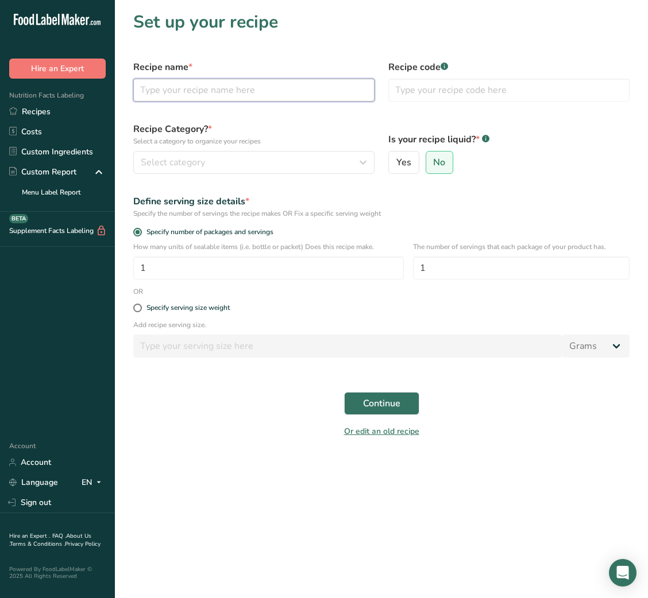
click at [225, 99] on input "text" at bounding box center [253, 90] width 241 height 23
paste input "Chocolate Greek Yogurt Fruit Dip"
type input "Chocolate Greek Yogurt Fruit Dip"
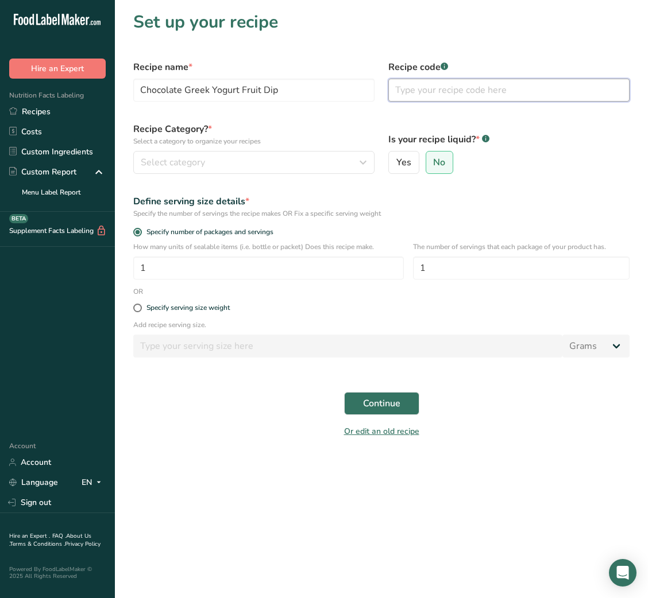
click at [447, 90] on input "text" at bounding box center [508, 90] width 241 height 23
type input "NUTRI"
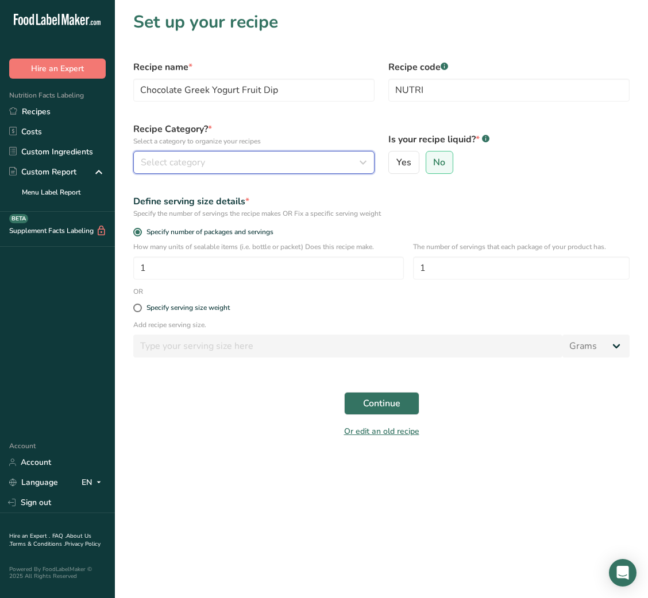
click at [327, 167] on div "Select category" at bounding box center [250, 163] width 219 height 14
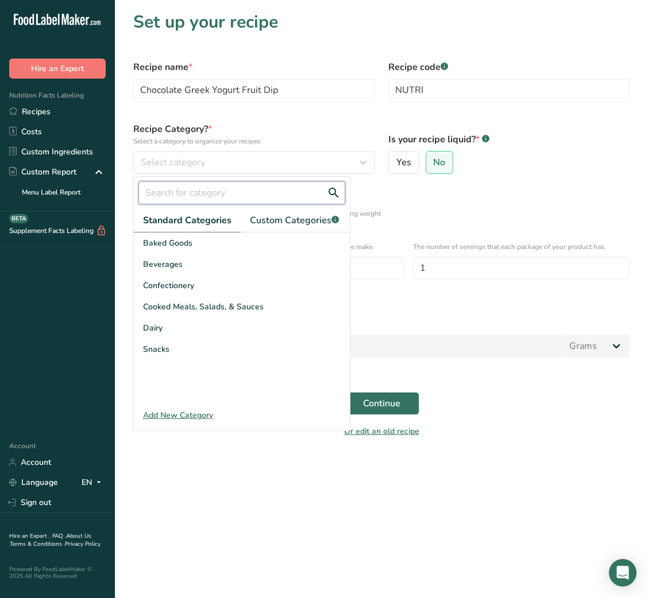
click at [242, 189] on input "text" at bounding box center [241, 192] width 207 height 23
click at [179, 353] on div "Snacks" at bounding box center [242, 349] width 216 height 21
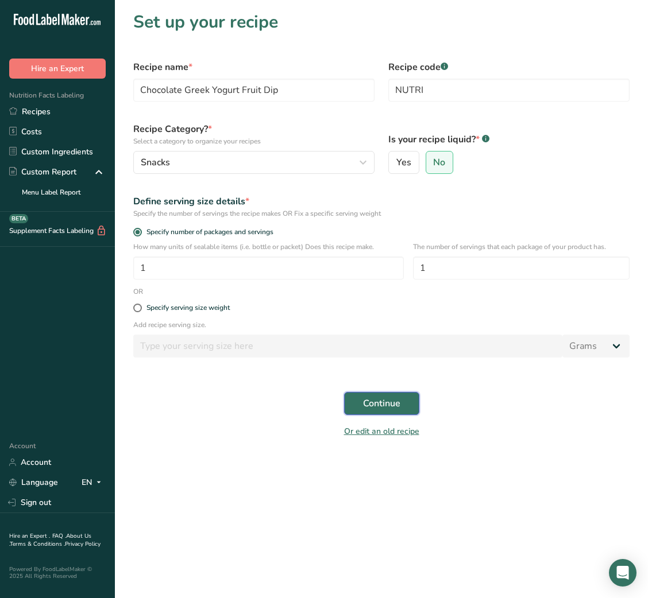
click at [388, 408] on span "Continue" at bounding box center [381, 404] width 37 height 14
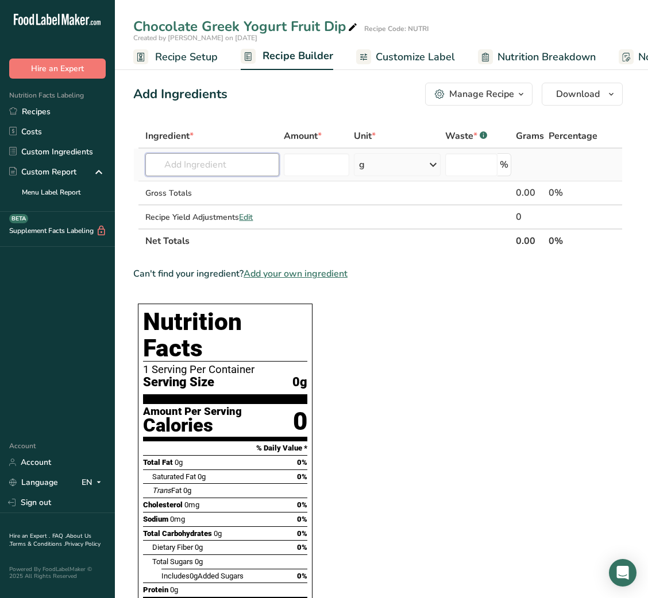
click at [229, 165] on input "text" at bounding box center [212, 164] width 134 height 23
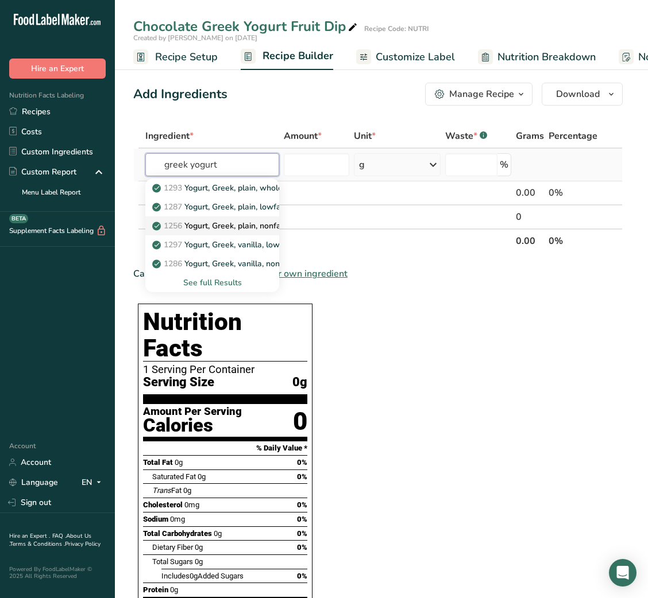
type input "greek yogurt"
click at [241, 224] on p "1256 Yogurt, Greek, plain, nonfat (Includes foods for USDA's Food Distribution …" at bounding box center [321, 226] width 334 height 12
type input "Yogurt, Greek, plain, nonfat (Includes foods for USDA's Food Distribution Progr…"
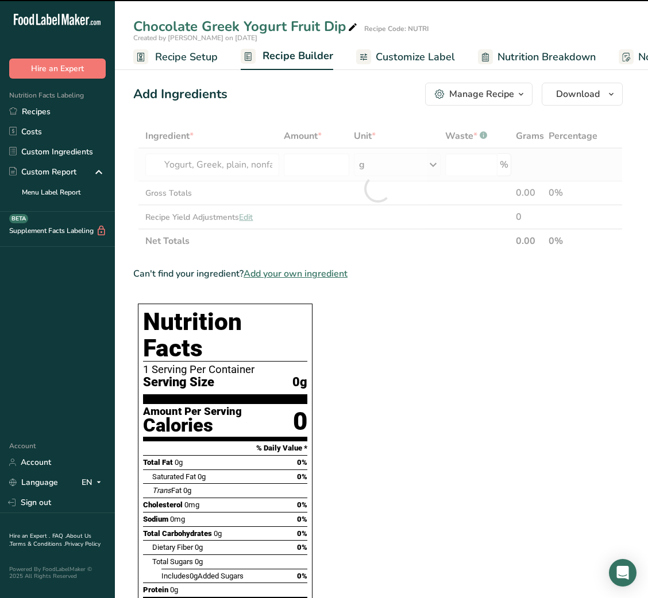
type input "0"
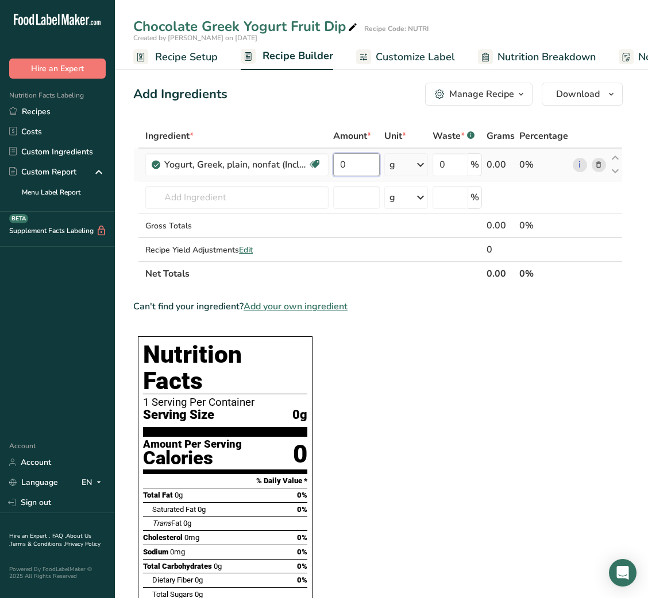
click at [337, 160] on input "0" at bounding box center [356, 164] width 47 height 23
type input "30"
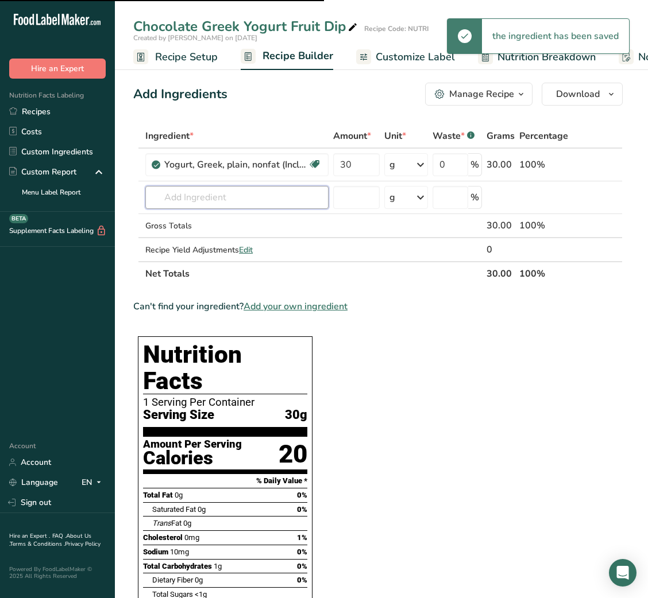
click at [295, 206] on input "text" at bounding box center [236, 197] width 183 height 23
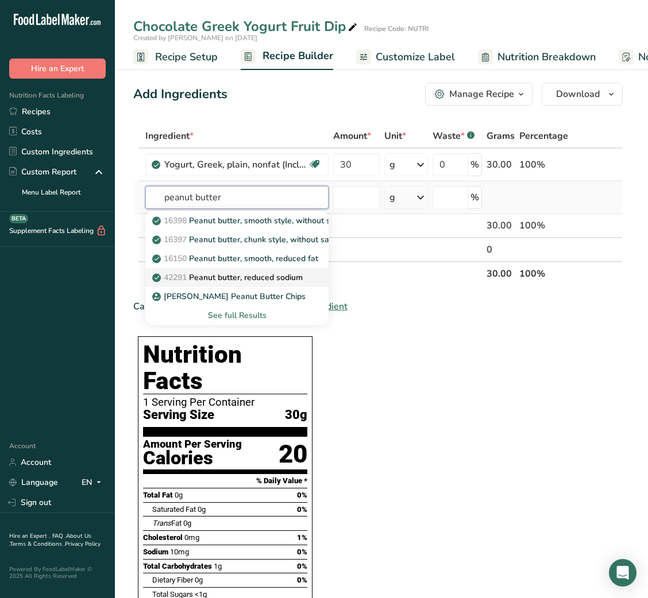
type input "peanut butter"
click at [265, 270] on link "42291 Peanut butter, reduced sodium" at bounding box center [236, 277] width 183 height 19
type input "Peanut butter, reduced sodium"
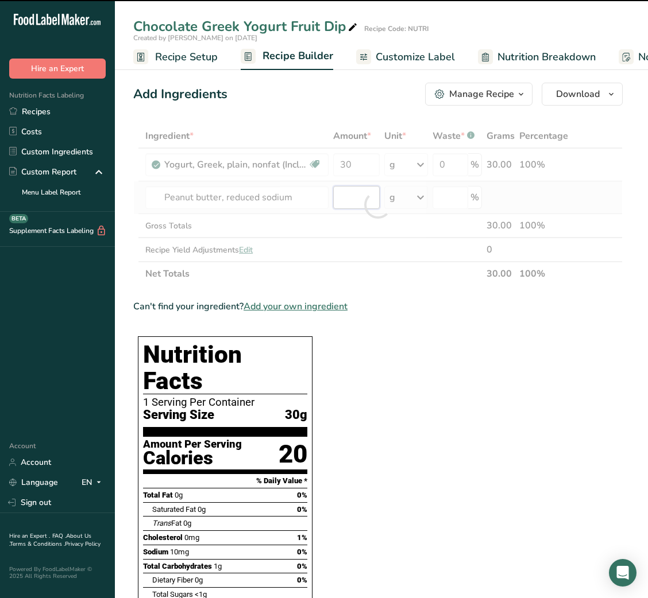
type input "0"
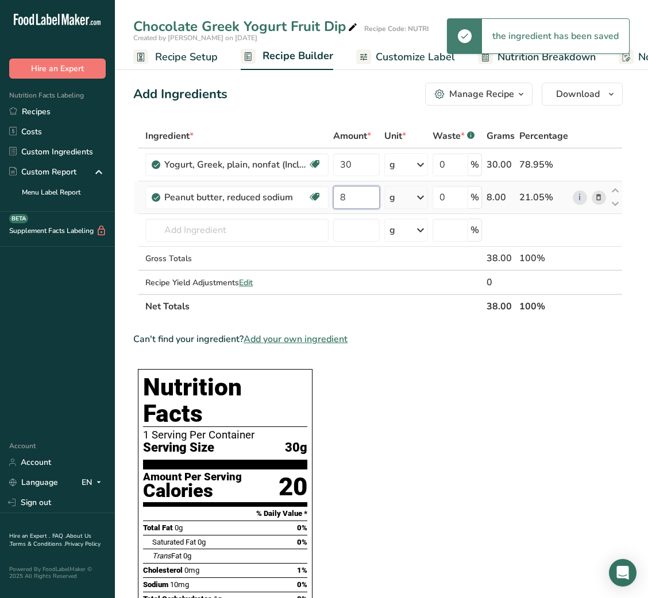
type input "8"
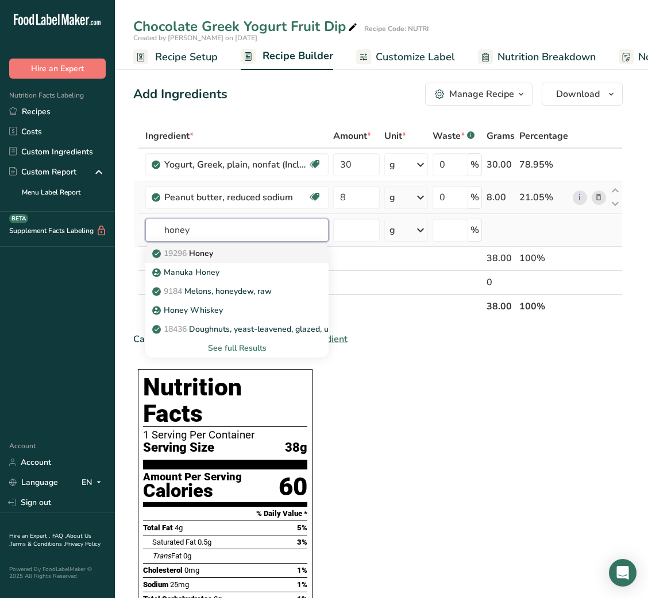
type input "honey"
click at [222, 256] on div "19296 Honey" at bounding box center [227, 254] width 146 height 12
type input "Honey"
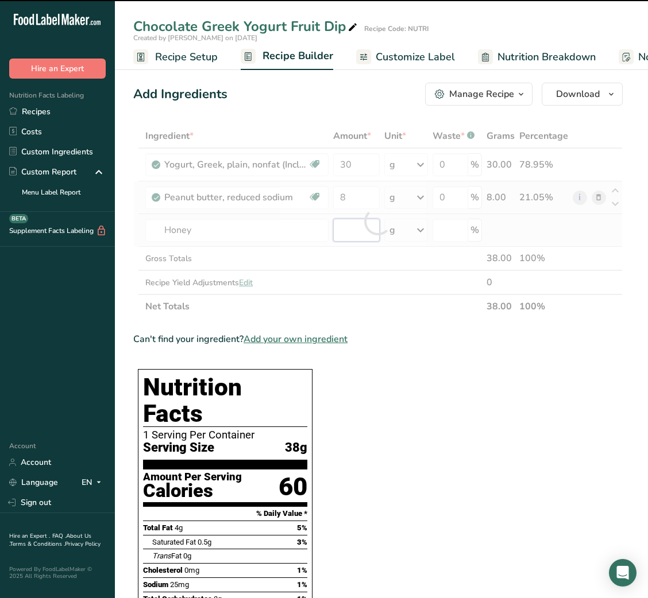
type input "0"
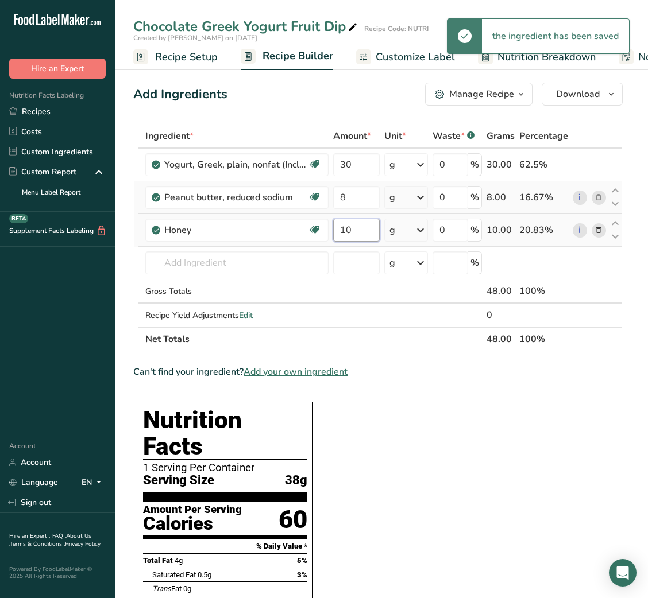
type input "10"
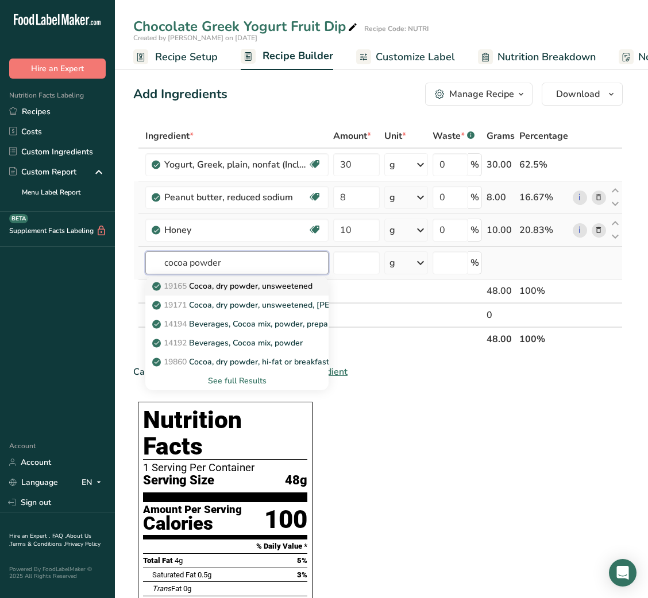
type input "cocoa powder"
click at [230, 281] on p "19165 Cocoa, dry powder, unsweetened" at bounding box center [233, 286] width 158 height 12
type input "Cocoa, dry powder, unsweetened"
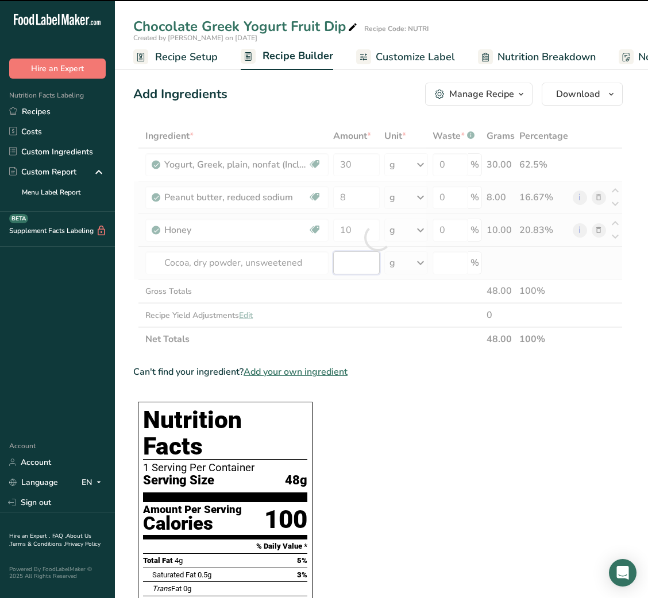
type input "0"
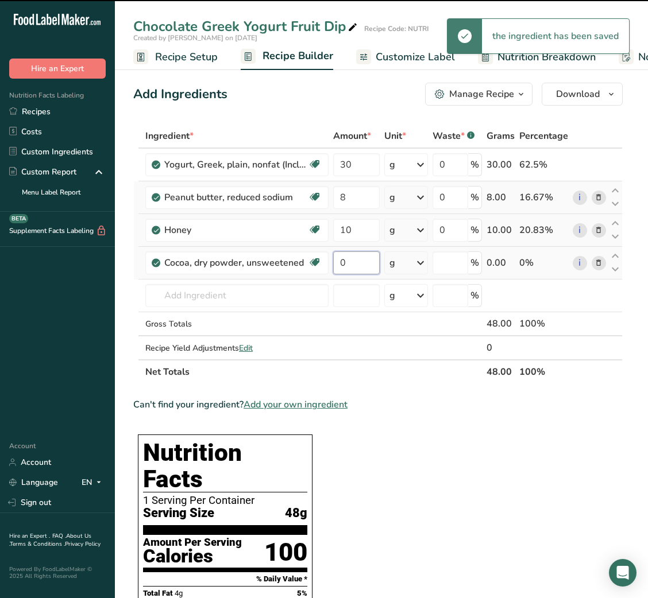
type input "0"
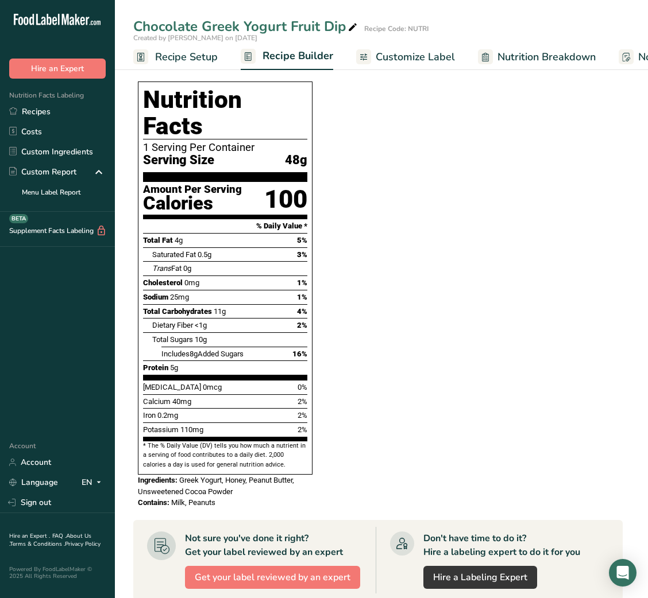
scroll to position [617, 0]
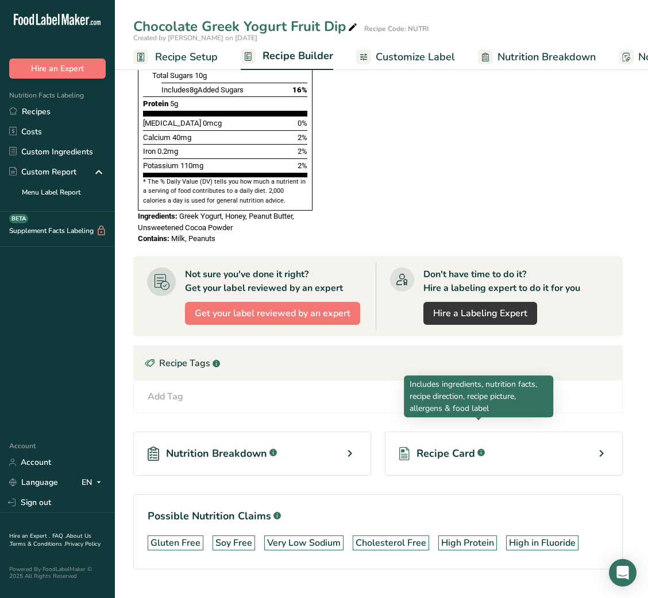
type input "3"
click at [477, 449] on rect at bounding box center [480, 452] width 7 height 7
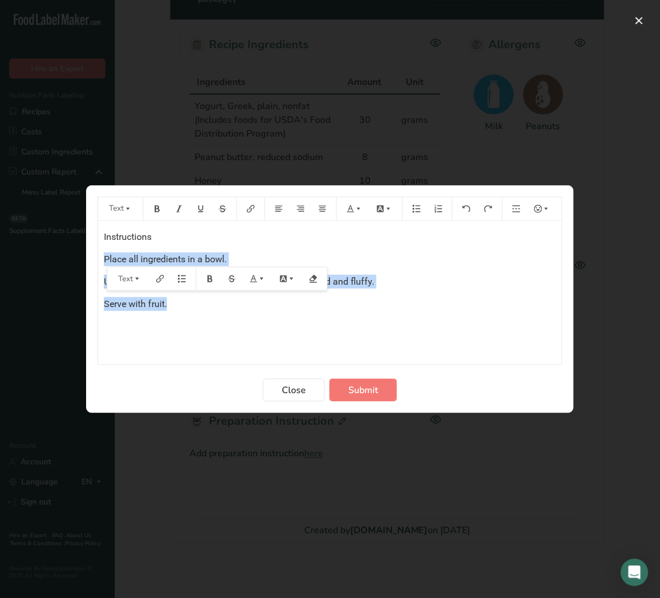
drag, startPoint x: 102, startPoint y: 264, endPoint x: 183, endPoint y: 305, distance: 90.7
click at [183, 305] on div "Instructions Place all ingredients in a bowl. Use a hand mixer to whip the ingr…" at bounding box center [330, 293] width 464 height 144
click at [446, 207] on button "Preparation instructions modal" at bounding box center [438, 209] width 17 height 18
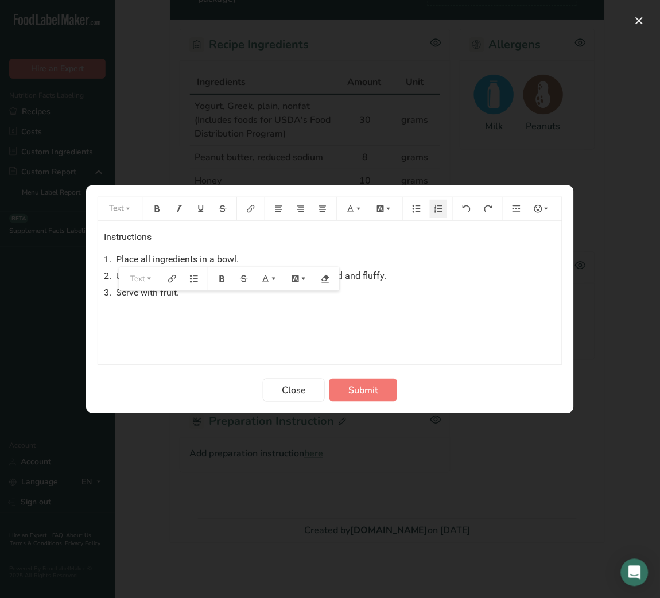
click at [478, 334] on div "Instructions 1. Place all ingredients in a bowl. 2. Use a hand mixer to whip th…" at bounding box center [330, 293] width 464 height 144
click at [381, 391] on button "Submit" at bounding box center [364, 390] width 68 height 23
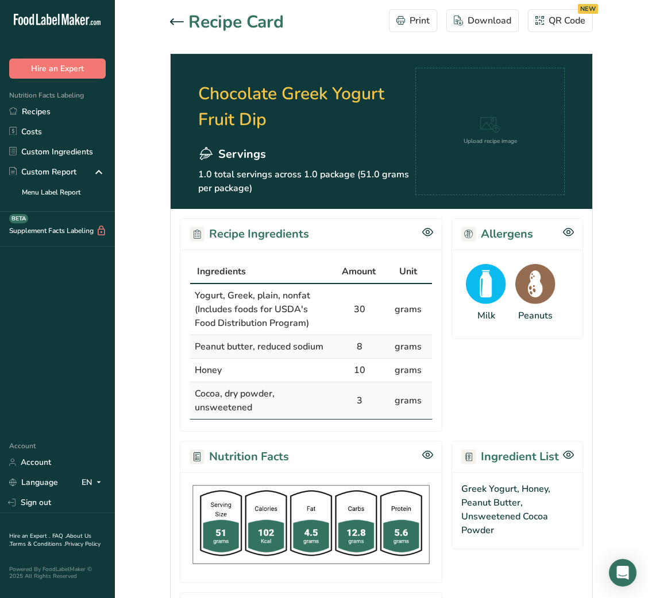
click at [177, 20] on icon at bounding box center [177, 21] width 14 height 7
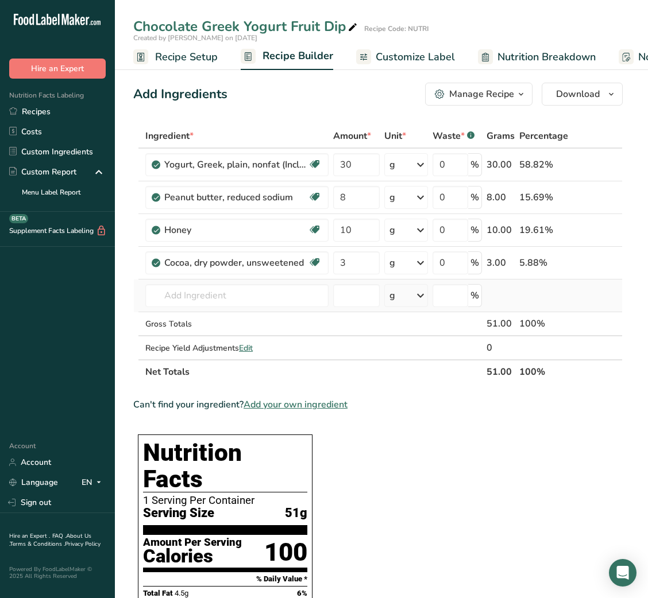
click at [223, 308] on td "Almond flour 1211 Milk, whole, 3.25% milkfat, without added vitamin A and vitam…" at bounding box center [237, 296] width 188 height 33
click at [226, 296] on input "text" at bounding box center [236, 295] width 183 height 23
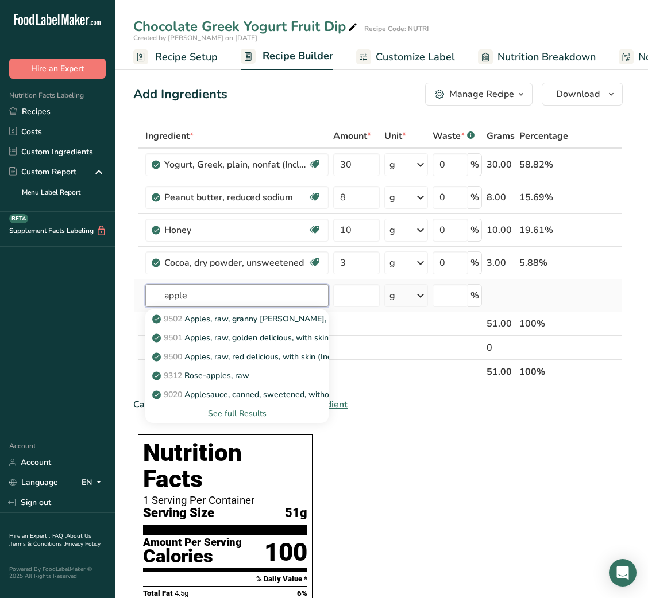
type input "apple"
click at [254, 411] on div "See full Results" at bounding box center [236, 414] width 165 height 12
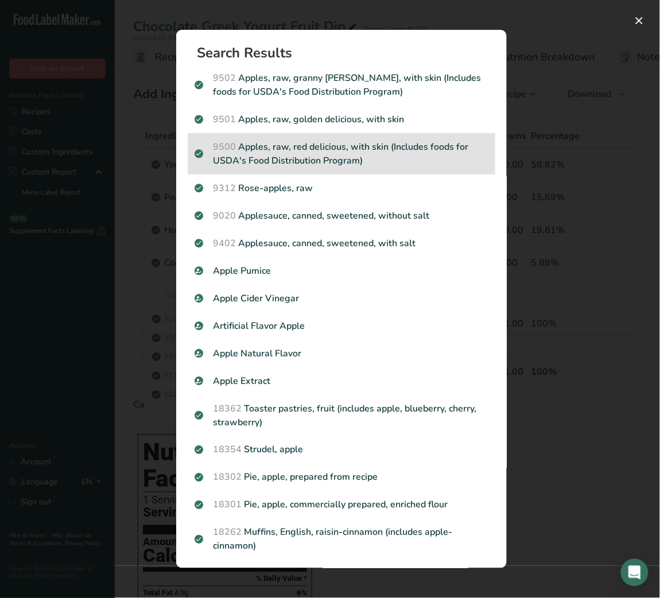
click at [336, 158] on p "9500 Apples, raw, red delicious, with skin (Includes foods for USDA's Food Dist…" at bounding box center [342, 154] width 294 height 28
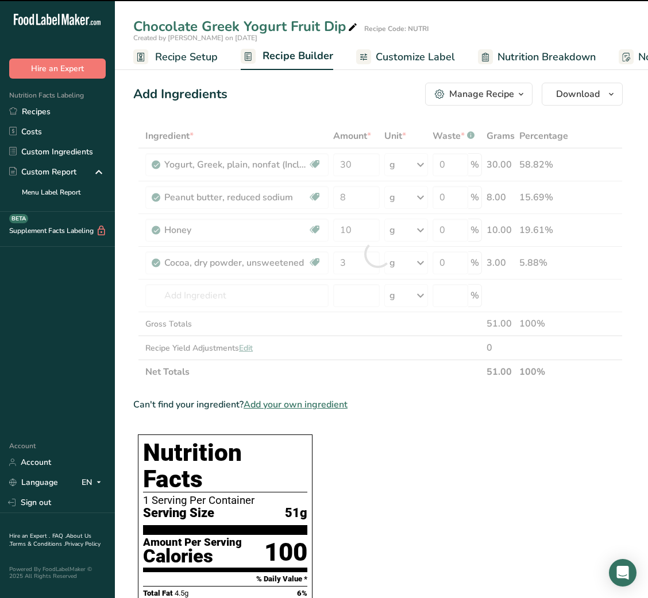
type input "0"
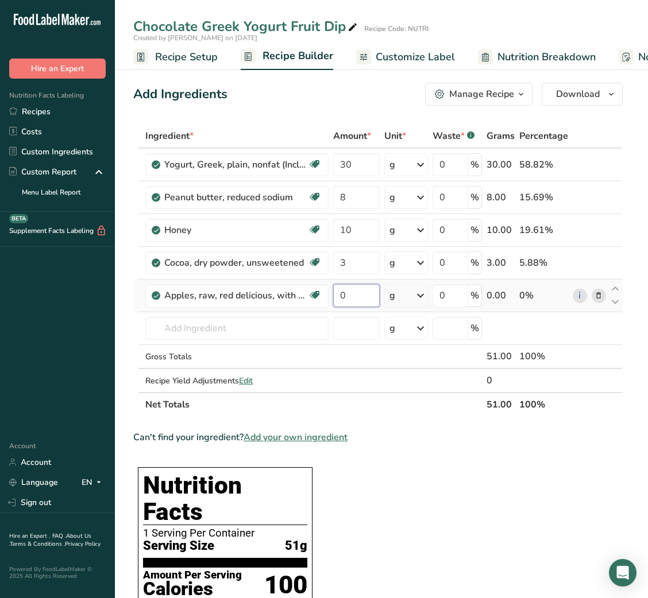
click at [342, 295] on input "0" at bounding box center [356, 295] width 47 height 23
type input "50"
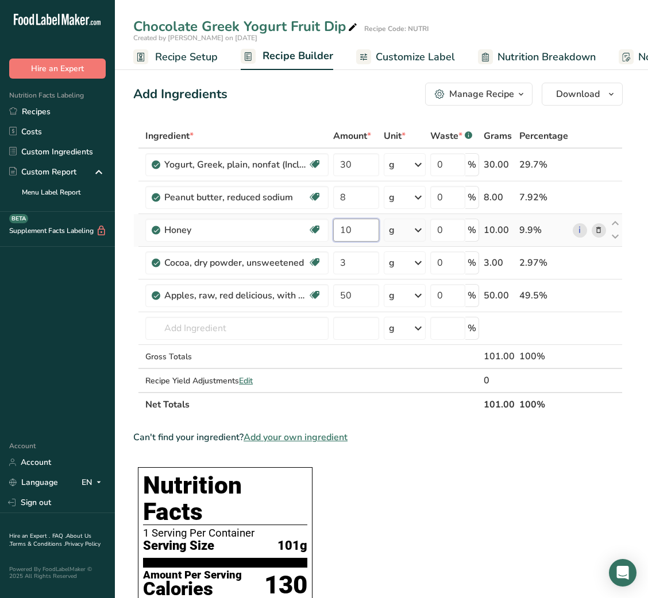
click at [342, 226] on input "10" at bounding box center [355, 230] width 45 height 23
click at [373, 67] on link "Customize Label" at bounding box center [405, 57] width 99 height 26
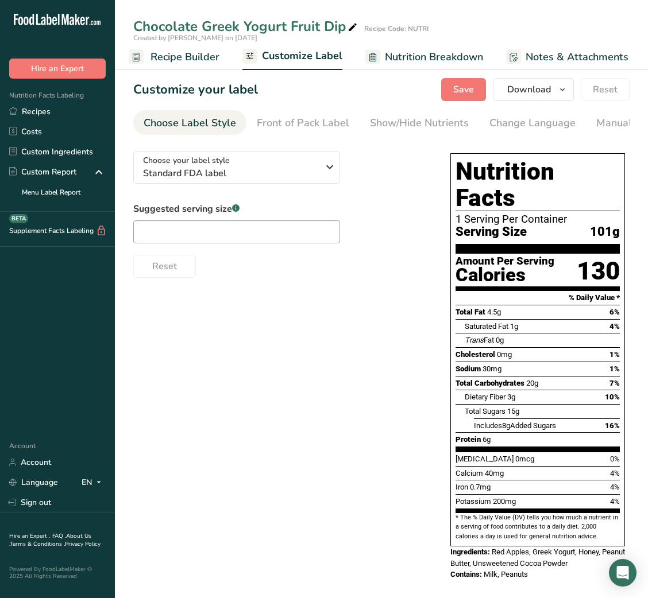
scroll to position [0, 223]
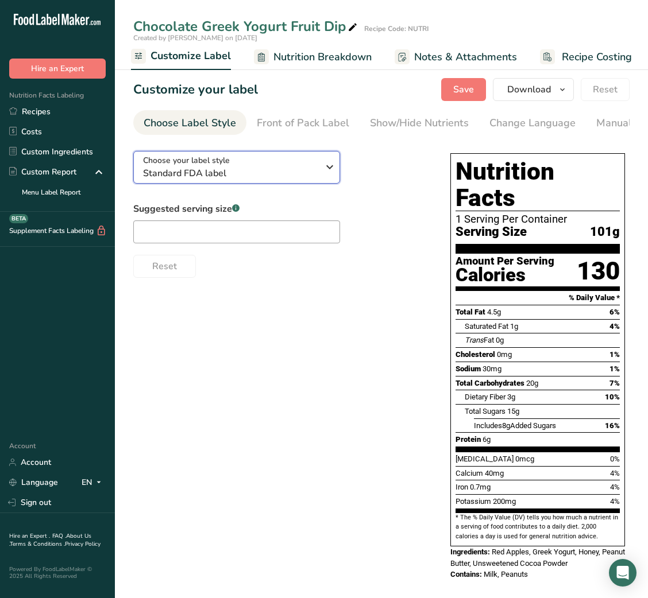
click at [266, 165] on div "Choose your label style Standard FDA label" at bounding box center [230, 167] width 175 height 26
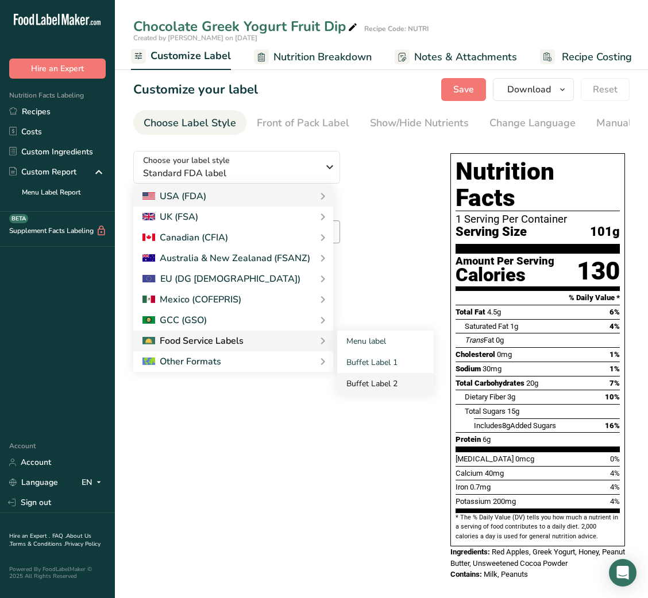
click at [360, 395] on link "Buffet Label 2" at bounding box center [385, 383] width 96 height 21
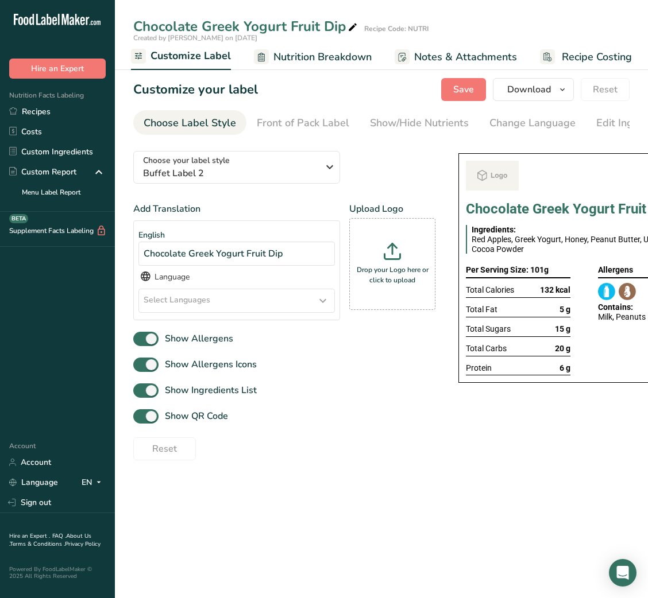
click at [223, 413] on div "Show QR Code" at bounding box center [284, 416] width 302 height 19
click at [212, 423] on span "Show QR Code" at bounding box center [193, 416] width 69 height 14
click at [141, 420] on input "Show QR Code" at bounding box center [136, 416] width 7 height 7
checkbox input "false"
click at [426, 119] on div "Show/Hide Nutrients" at bounding box center [419, 123] width 99 height 16
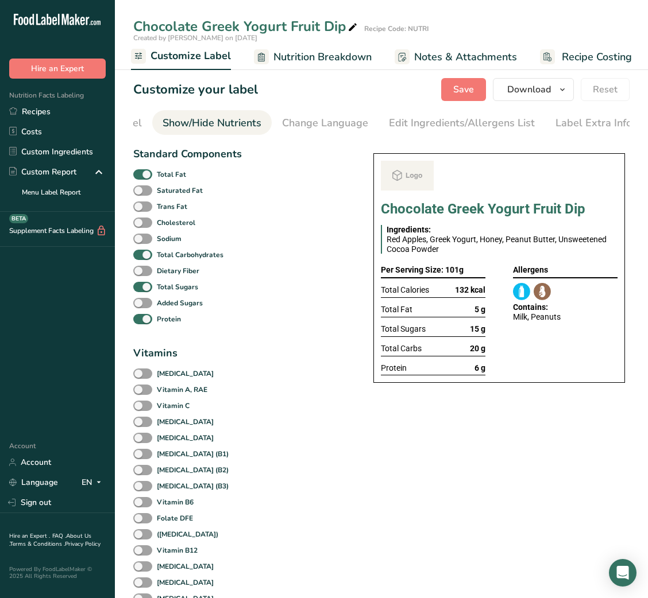
scroll to position [0, 210]
click at [161, 175] on b "Total Fat" at bounding box center [171, 174] width 29 height 10
click at [141, 175] on input "Total Fat" at bounding box center [136, 174] width 7 height 7
checkbox input "false"
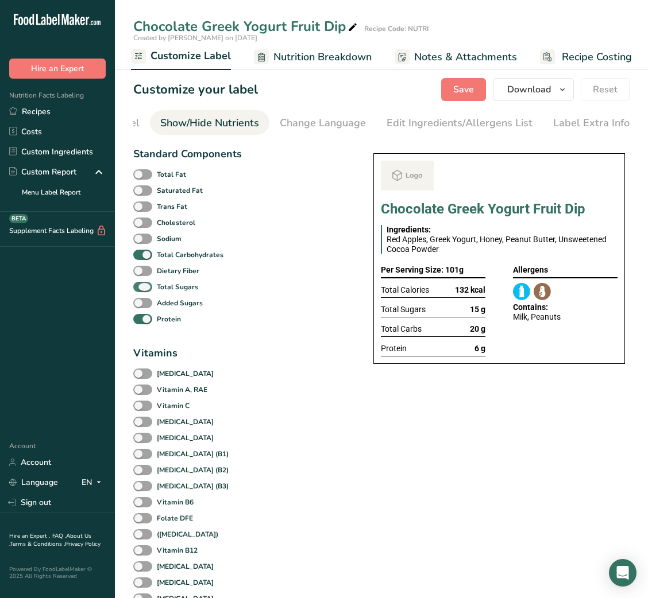
click at [137, 291] on span at bounding box center [142, 287] width 19 height 11
click at [137, 291] on input "Total Sugars" at bounding box center [136, 286] width 7 height 7
checkbox input "false"
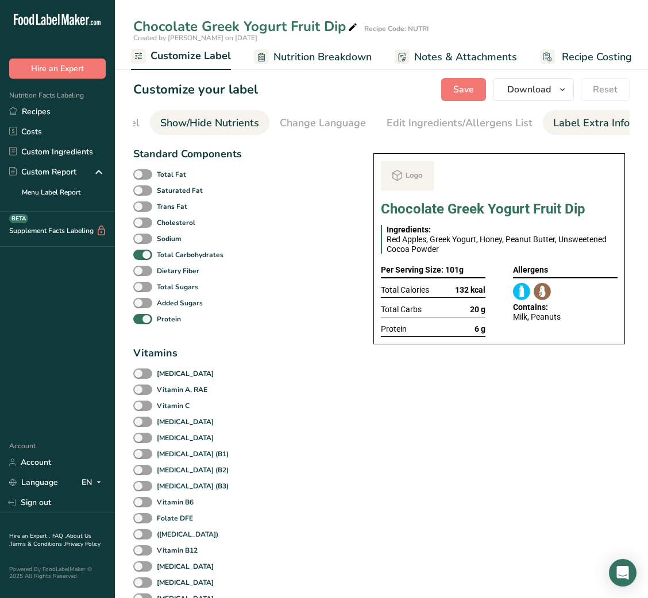
click at [554, 126] on div "Label Extra Info" at bounding box center [591, 123] width 76 height 16
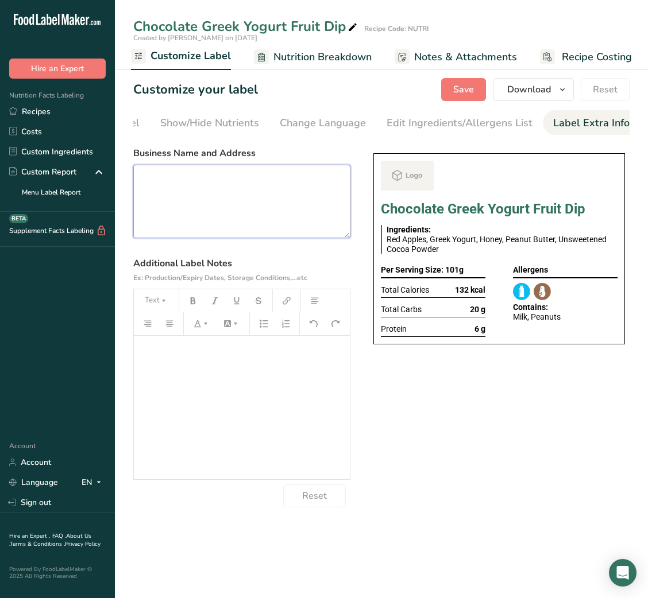
click at [249, 188] on textarea at bounding box center [241, 202] width 217 height 74
click at [250, 195] on textarea at bounding box center [241, 202] width 217 height 74
paste textarea "USE BY: [DATE] KEEP REFRIGERATED BELOW 5 DEGREE REHEAT BEFORE EATING DINNER"
click at [150, 224] on textarea "USE BY: [DATE] KEEP REFRIGERATED BELOW 5 DEGREE REHEAT BEFORE EATING DINNER" at bounding box center [241, 202] width 217 height 74
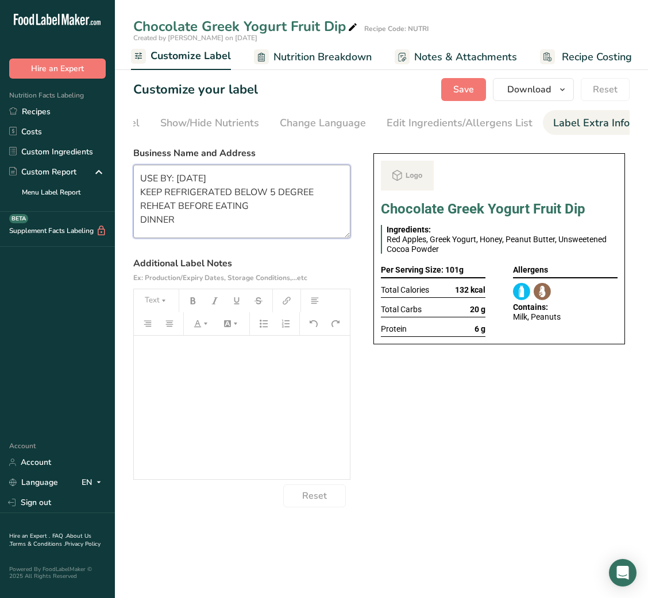
click at [150, 224] on textarea "USE BY: [DATE] KEEP REFRIGERATED BELOW 5 DEGREE REHEAT BEFORE EATING DINNER" at bounding box center [241, 202] width 217 height 74
click at [247, 206] on textarea "USE BY: 13/08/2025 KEEP REFRIGERATED BELOW 5 DEGREE REHEAT BEFORE EATING SNACK" at bounding box center [241, 202] width 217 height 74
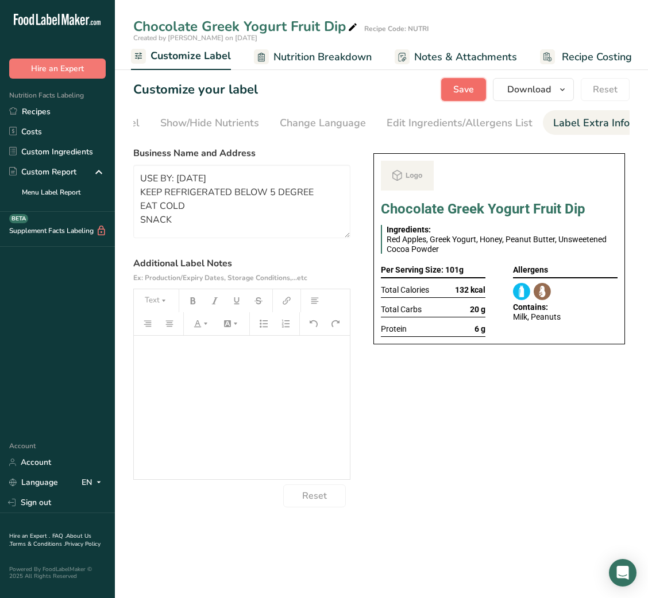
click at [459, 90] on span "Save" at bounding box center [463, 90] width 21 height 14
type textarea "USE BY: 13/08/2025 KEEP REFRIGERATED BELOW 5 DEGREE EAT COLD SNACK"
click at [463, 92] on span "Save" at bounding box center [463, 90] width 21 height 14
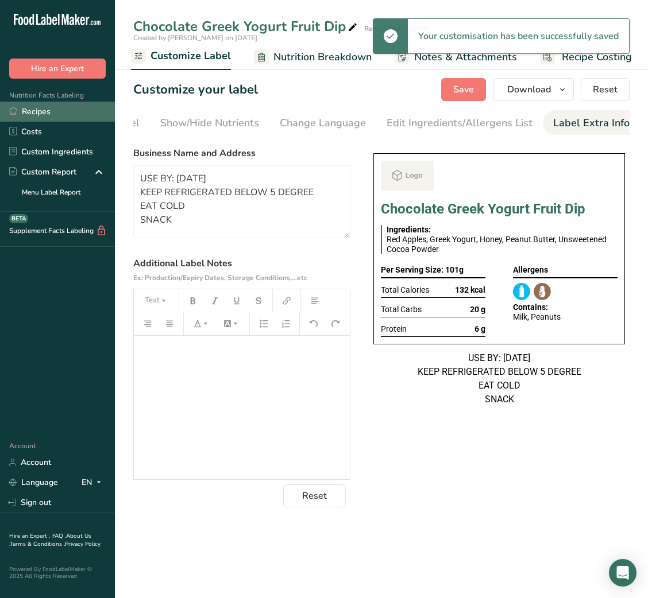
click at [67, 117] on link "Recipes" at bounding box center [57, 112] width 115 height 20
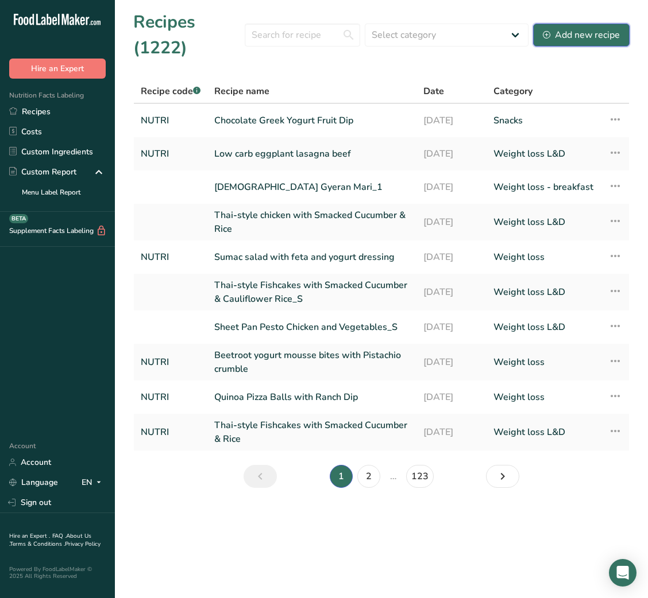
click at [576, 30] on div "Add new recipe" at bounding box center [581, 35] width 77 height 14
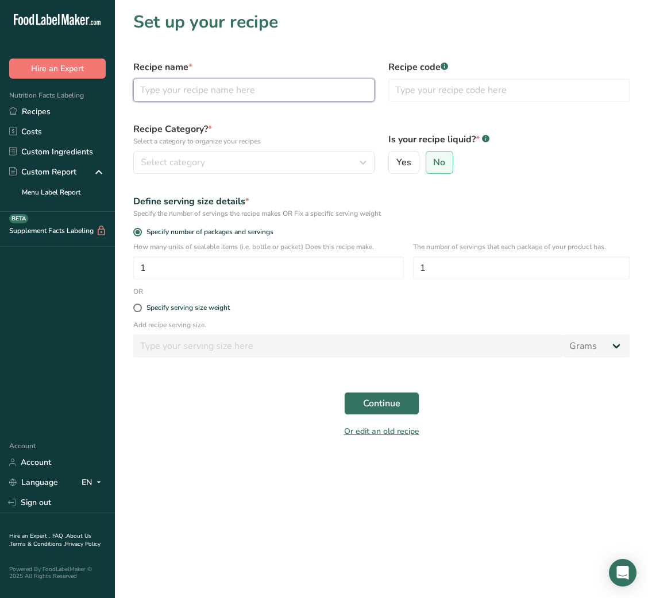
click at [283, 92] on input "text" at bounding box center [253, 90] width 241 height 23
paste input "Moroccan chicken with spinach kale and black rice"
click at [314, 88] on input "Moroccan chicken with spinach kale and black rice" at bounding box center [253, 90] width 241 height 23
type input "Moroccan chicken with spinach kale and brown rice"
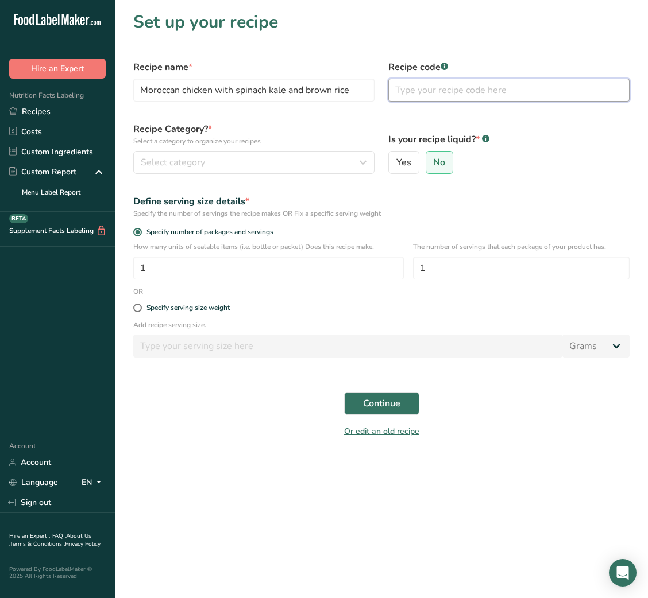
click at [418, 99] on input "text" at bounding box center [508, 90] width 241 height 23
type input "NUTRI"
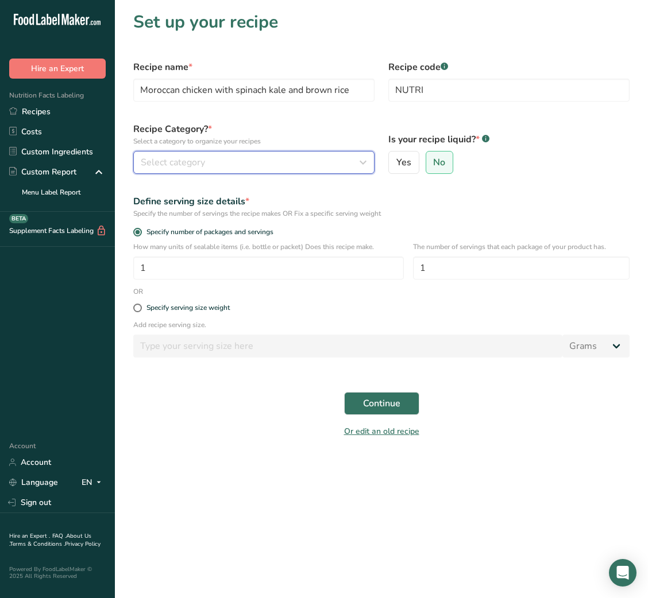
click at [307, 170] on button "Select category" at bounding box center [253, 162] width 241 height 23
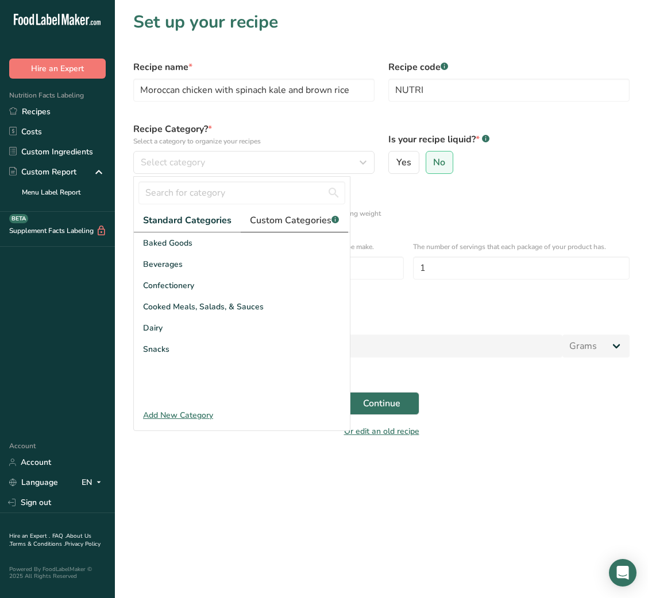
click at [297, 229] on link "Custom Categories .a-a{fill:#347362;}.b-a{fill:#fff;}" at bounding box center [294, 221] width 107 height 24
click at [261, 191] on input "text" at bounding box center [241, 192] width 207 height 23
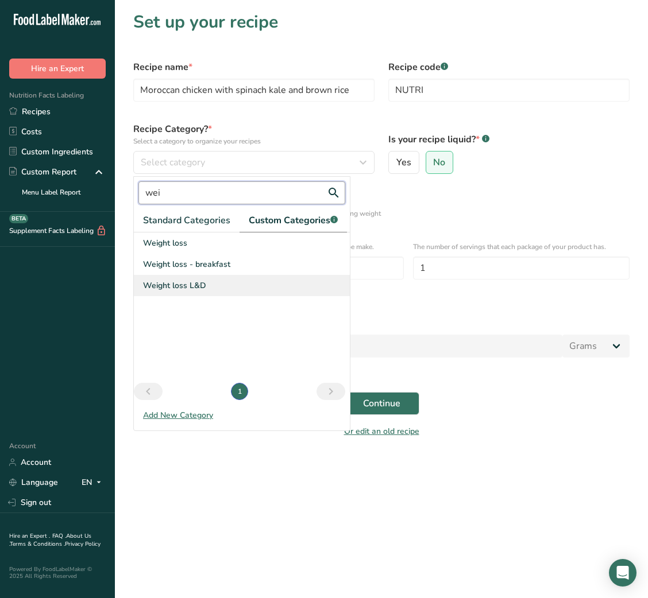
type input "wei"
click at [219, 280] on div "Weight loss L&D" at bounding box center [242, 285] width 216 height 21
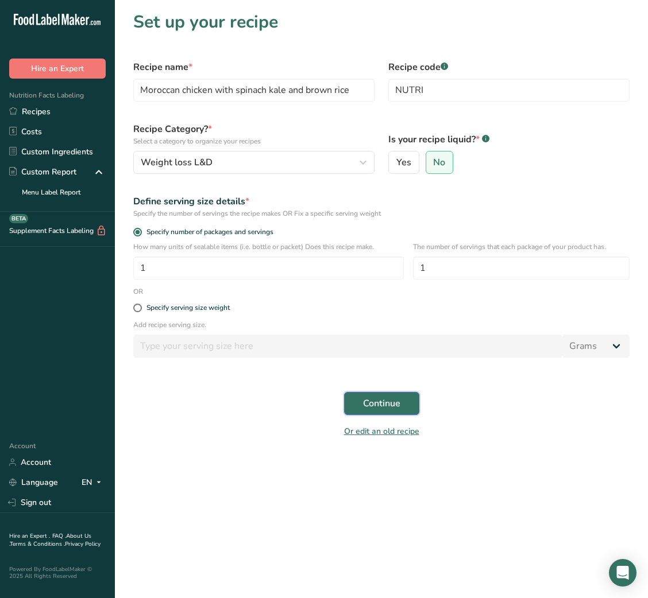
click at [405, 415] on button "Continue" at bounding box center [381, 403] width 75 height 23
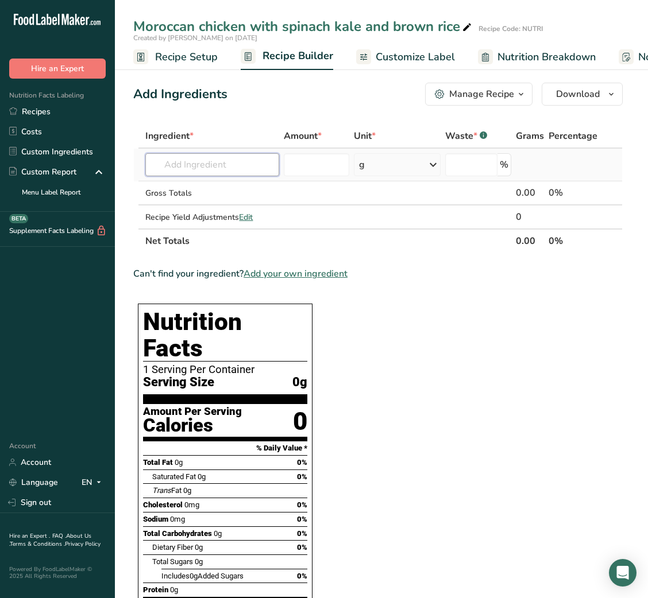
click at [234, 161] on input "text" at bounding box center [212, 164] width 134 height 23
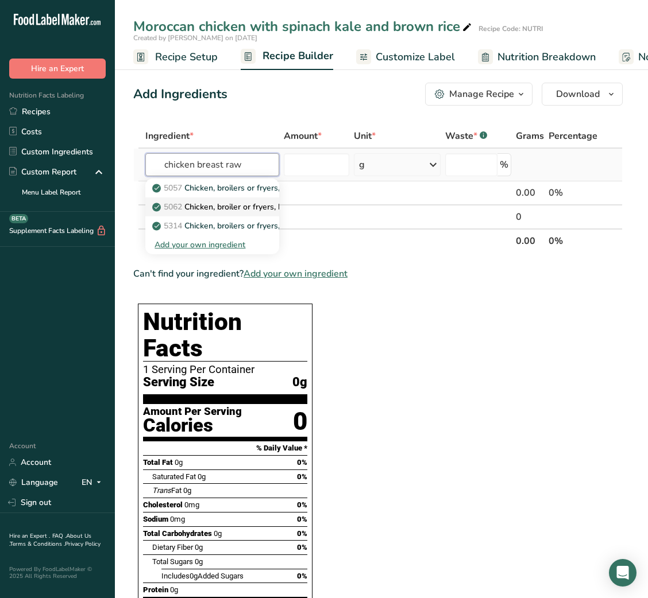
type input "chicken breast raw"
click at [233, 199] on link "5062 Chicken, broiler or fryers, breast, skinless, boneless, meat only, raw" at bounding box center [212, 207] width 134 height 19
type input "Chicken, broiler or fryers, breast, skinless, boneless, meat only, raw"
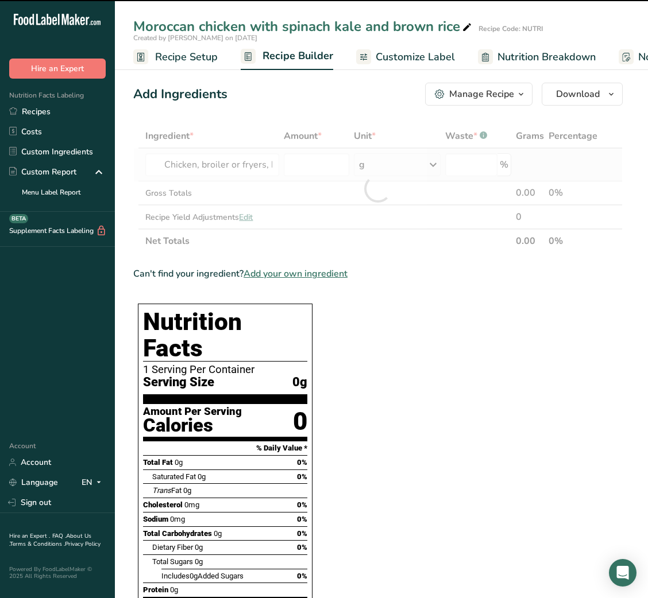
type input "0"
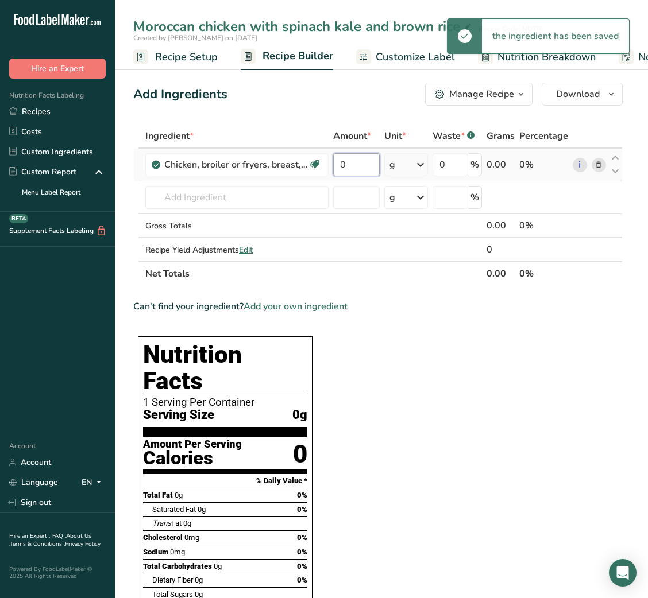
click at [344, 158] on input "0" at bounding box center [356, 164] width 47 height 23
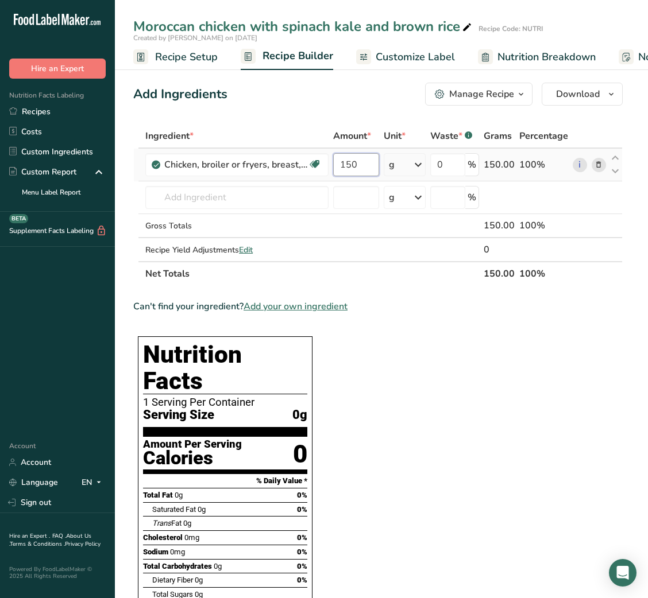
type input "150"
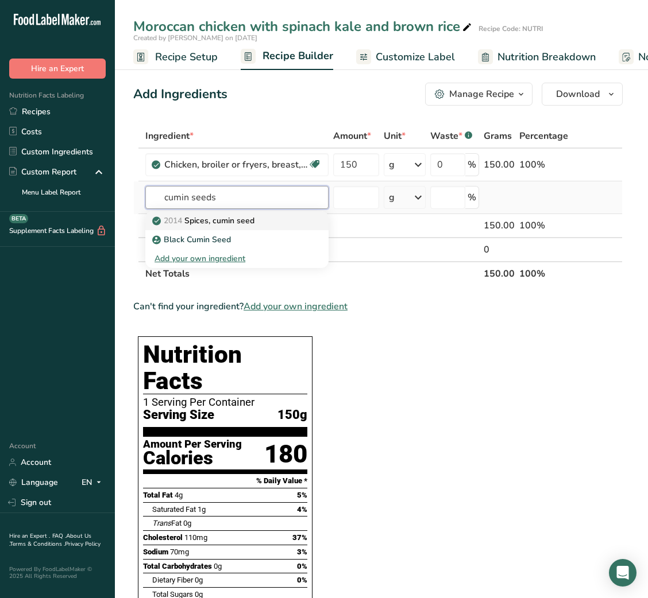
type input "cumin seeds"
click at [249, 216] on p "2014 Spices, cumin seed" at bounding box center [204, 221] width 100 height 12
type input "Spices, cumin seed"
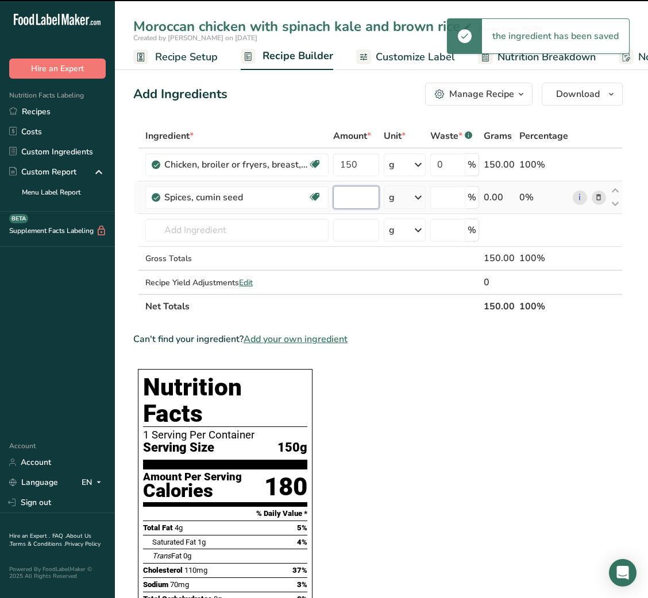
type input "0"
type input "1"
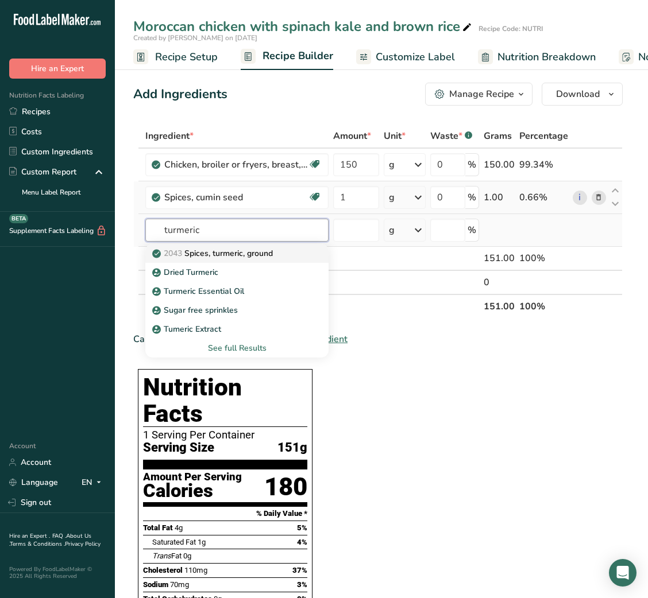
type input "turmeric"
click at [247, 253] on p "2043 Spices, turmeric, ground" at bounding box center [213, 254] width 118 height 12
type input "Spices, turmeric, ground"
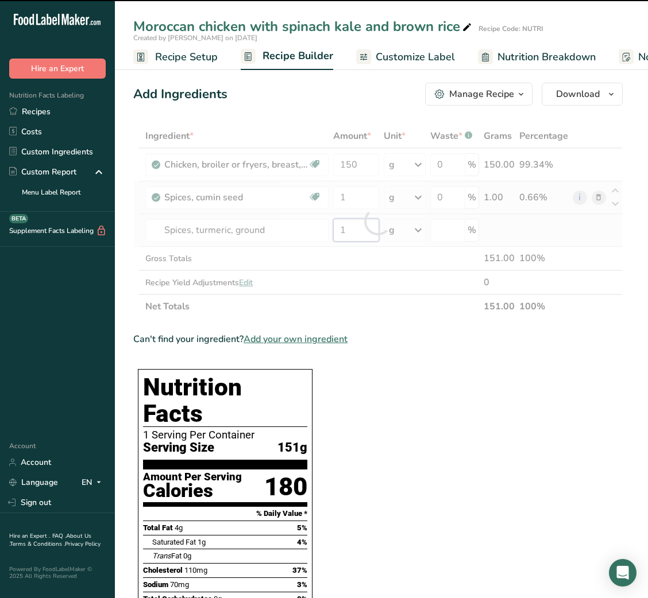
type input "0"
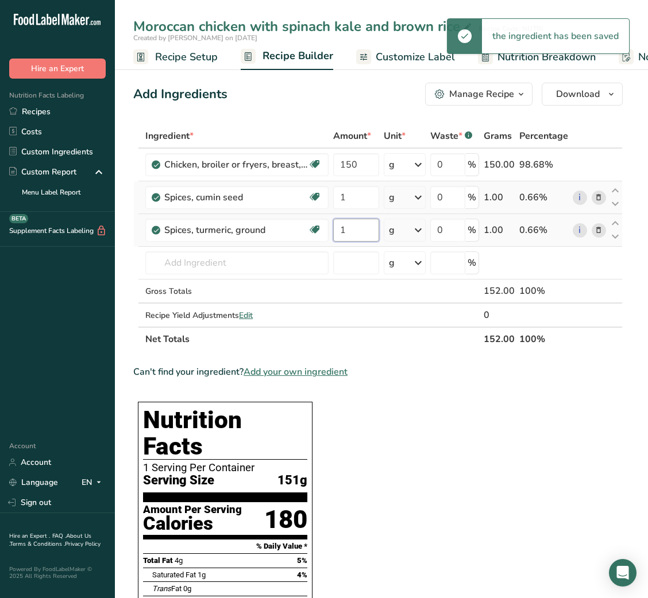
type input "1"
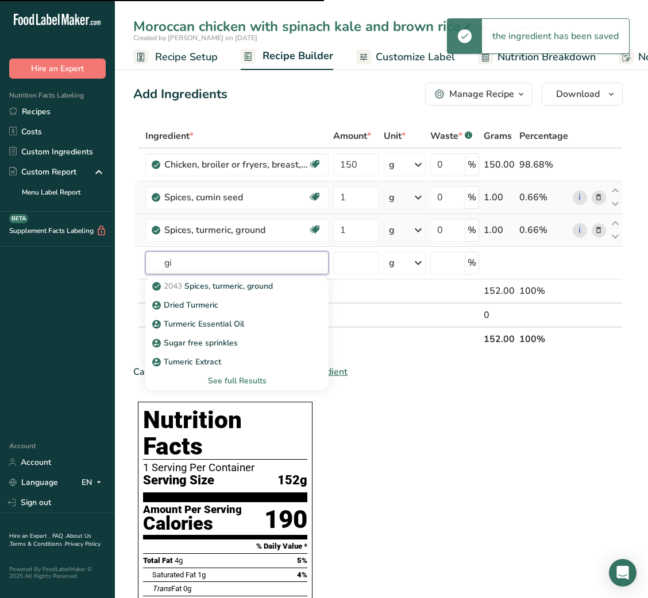
type input "gin"
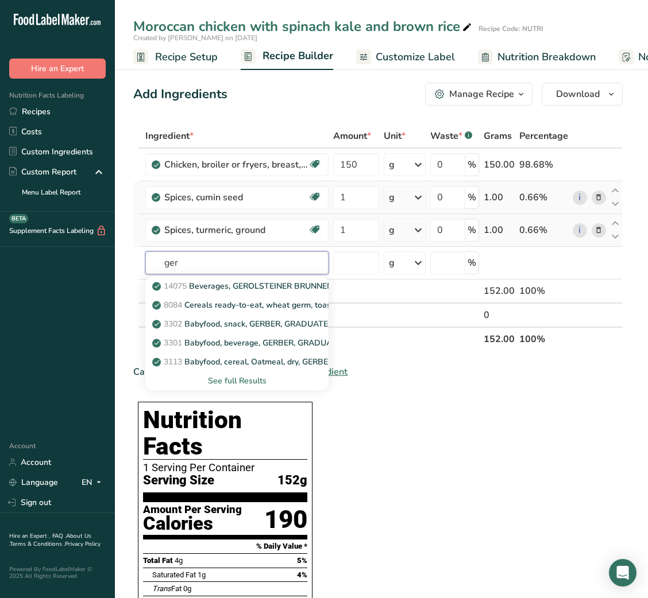
type input "ger"
type input "ginger g"
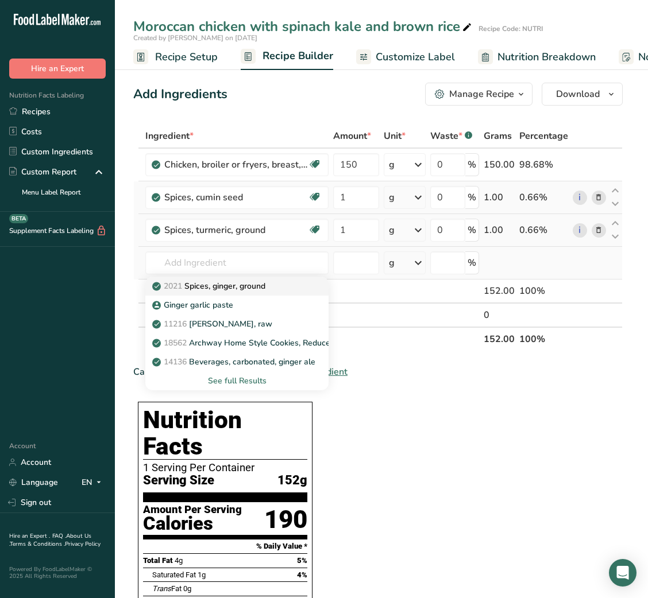
click at [241, 284] on p "2021 Spices, ginger, ground" at bounding box center [209, 286] width 111 height 12
type input "Spices, ginger, ground"
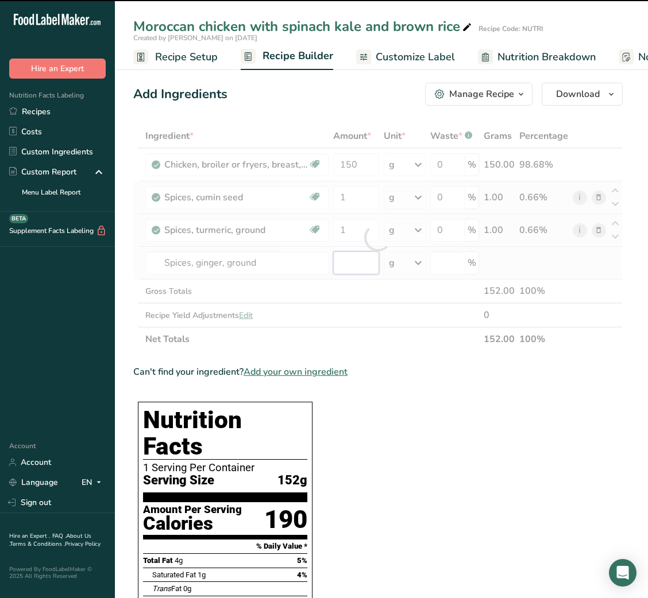
type input "0"
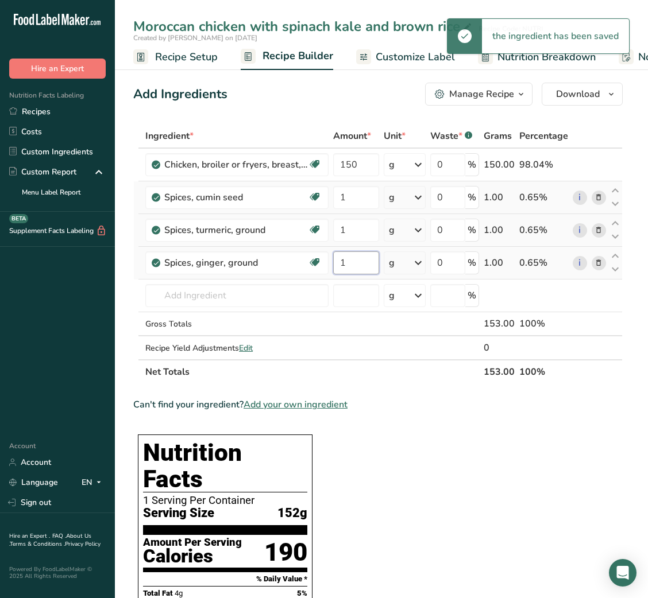
type input "1"
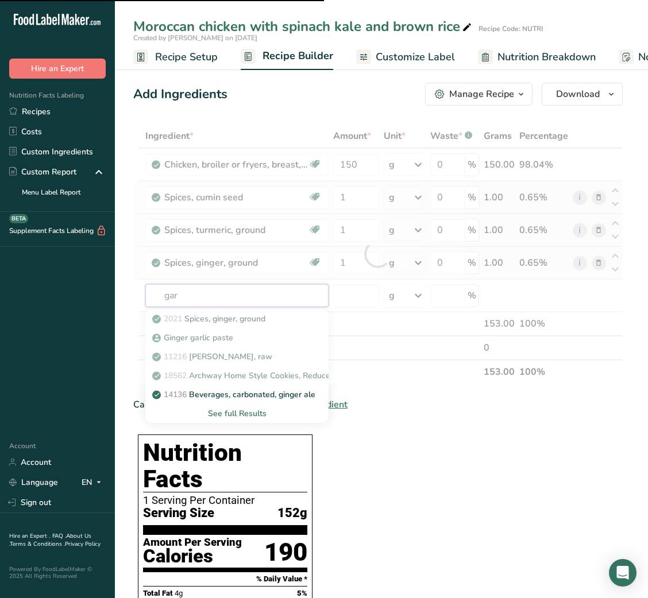
type input "garl"
type input "ic"
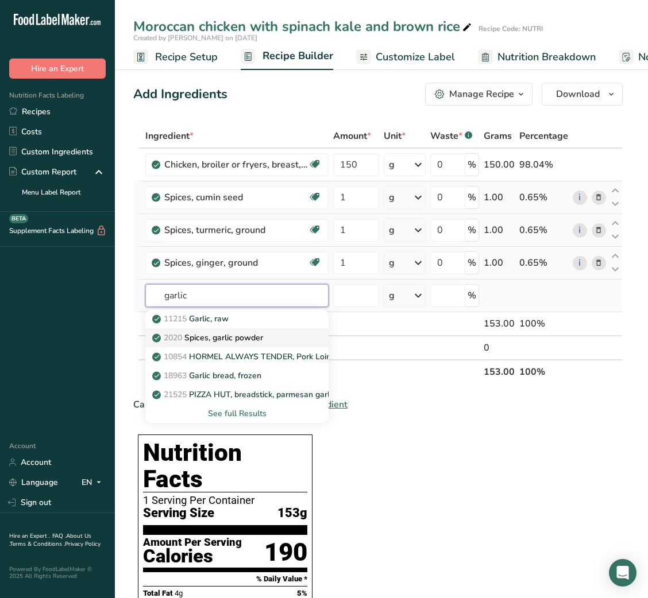
type input "garlic"
click at [226, 333] on p "2020 Spices, garlic powder" at bounding box center [208, 338] width 109 height 12
type input "Spices, garlic powder"
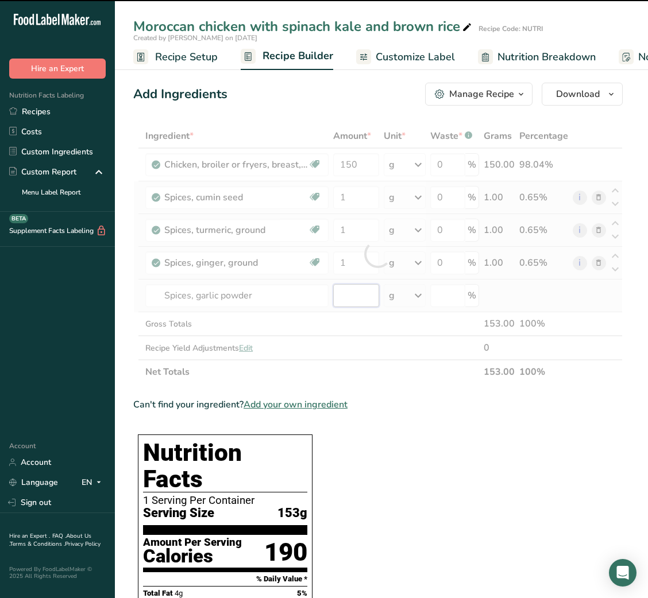
type input "0"
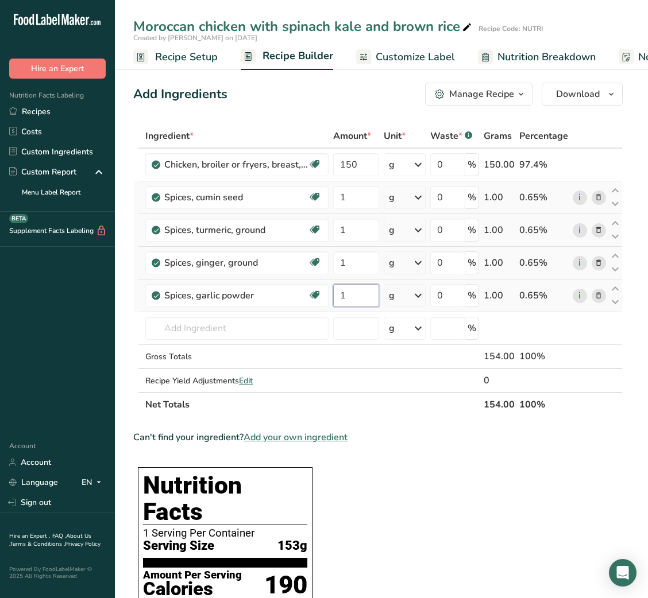
type input "1"
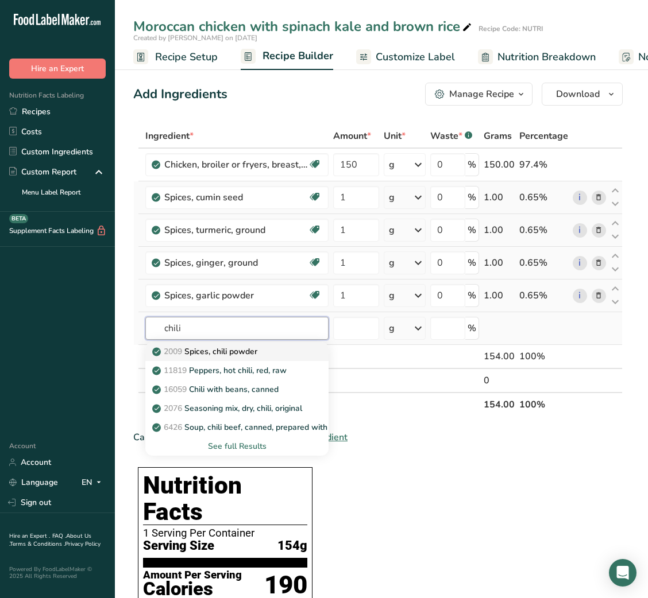
type input "chili"
click at [233, 354] on p "2009 Spices, chili powder" at bounding box center [205, 352] width 103 height 12
type input "Spices, chili powder"
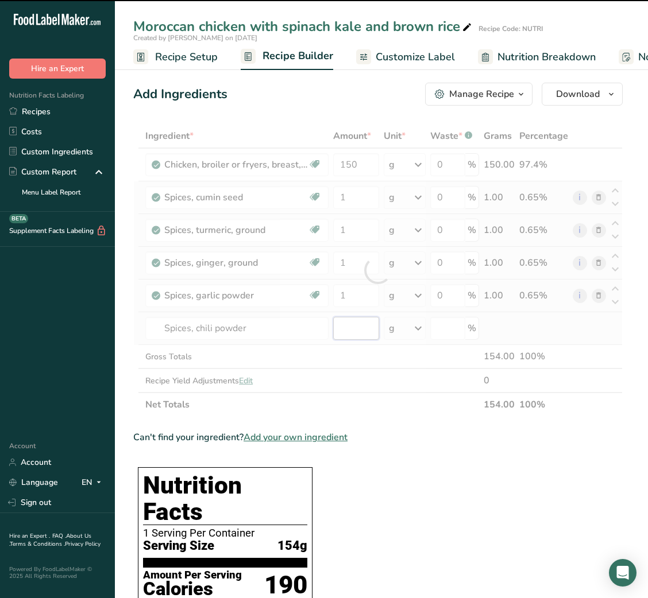
type input "0"
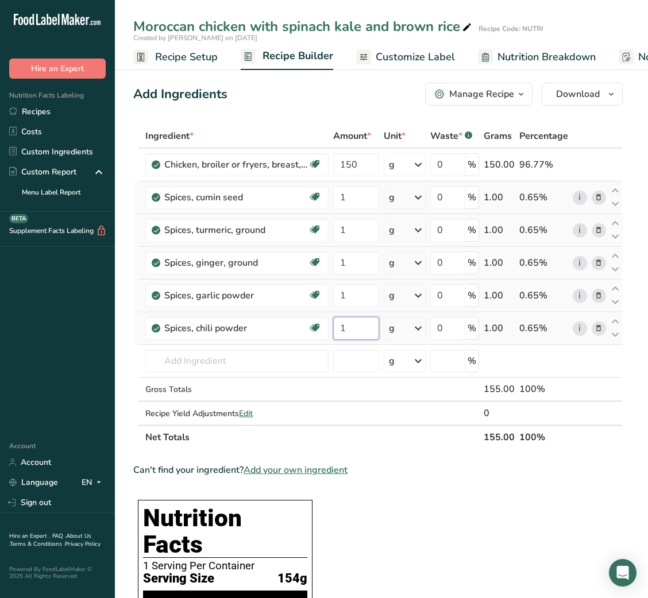
type input "1"
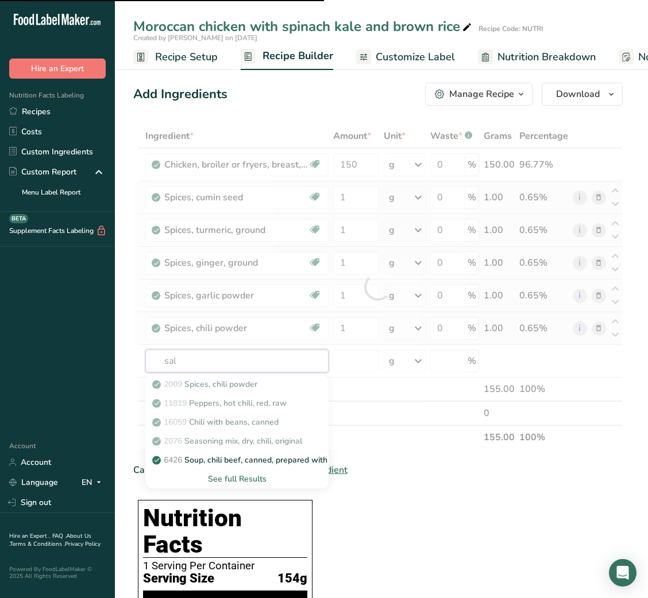
type input "salt"
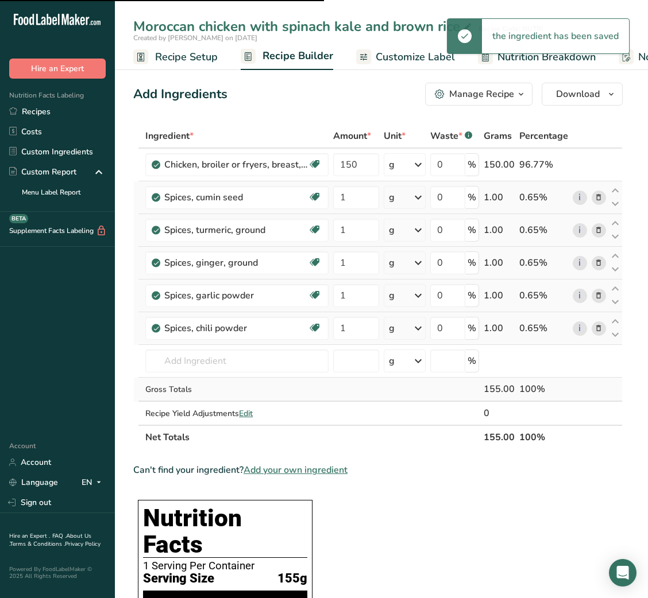
click at [220, 379] on td "Gross Totals" at bounding box center [237, 390] width 188 height 24
click at [229, 357] on input "text" at bounding box center [236, 361] width 183 height 23
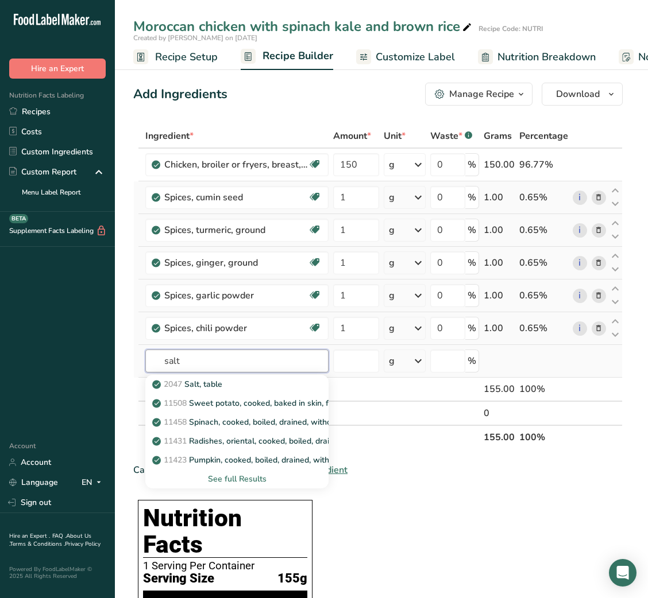
click at [222, 372] on input "salt" at bounding box center [236, 361] width 183 height 23
type input "salt"
click at [216, 380] on p "2047 Salt, table" at bounding box center [188, 384] width 68 height 12
type input "Salt, table"
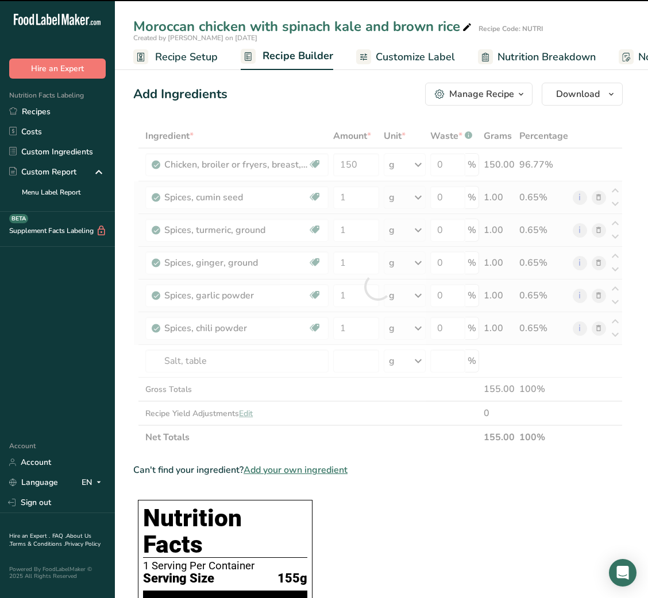
click at [351, 369] on div at bounding box center [377, 287] width 489 height 326
type input "0"
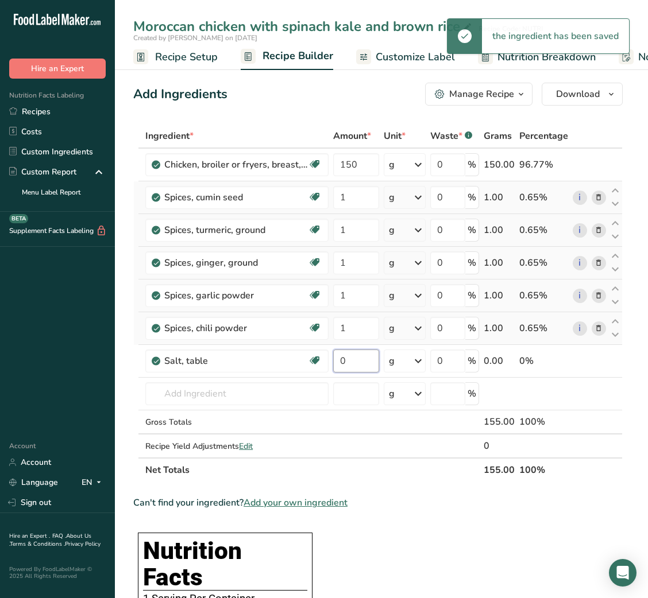
click at [351, 369] on input "0" at bounding box center [355, 361] width 45 height 23
type input "0.4"
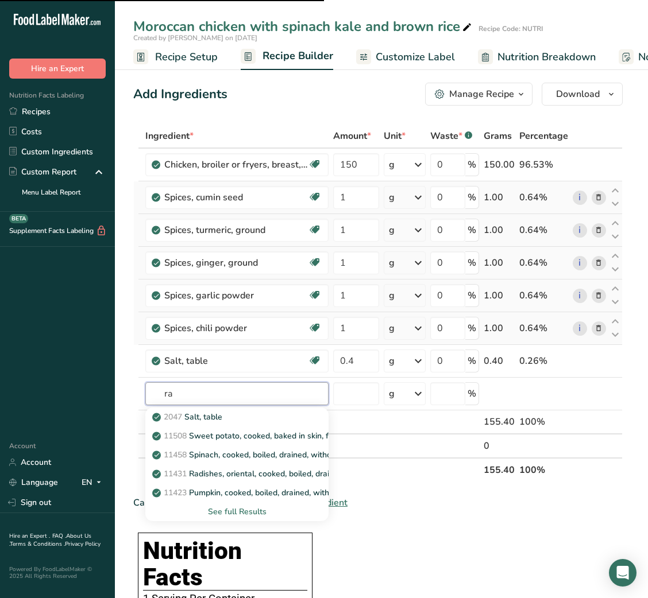
type input "rai"
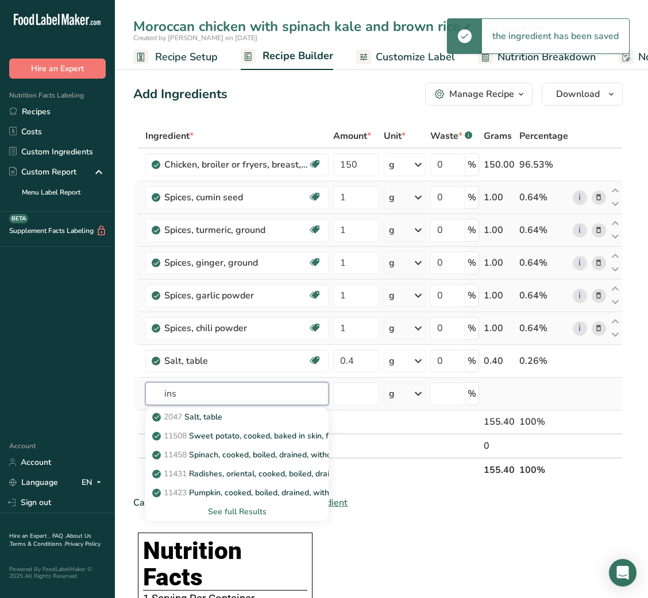
click at [173, 396] on input "ins" at bounding box center [236, 393] width 183 height 23
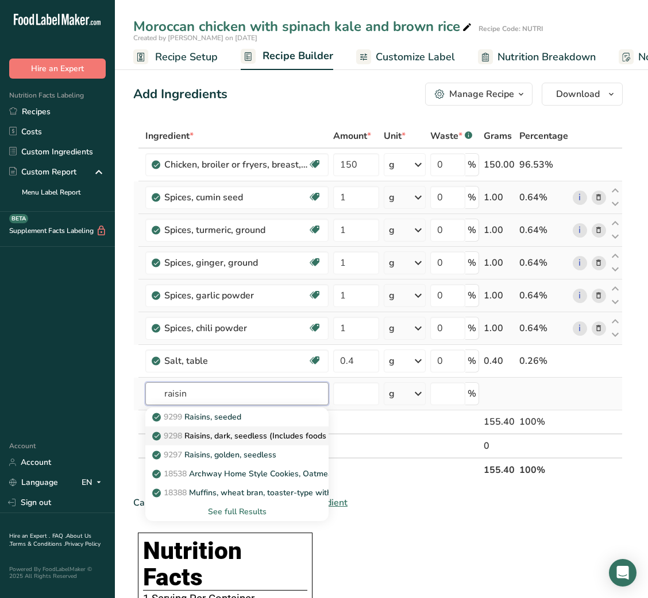
type input "raisin"
click at [203, 432] on p "9298 Raisins, dark, seedless (Includes foods for USDA's Food Distribution Progr…" at bounding box center [313, 436] width 318 height 12
type input "Raisins, dark, seedless (Includes foods for USDA's Food Distribution Program)"
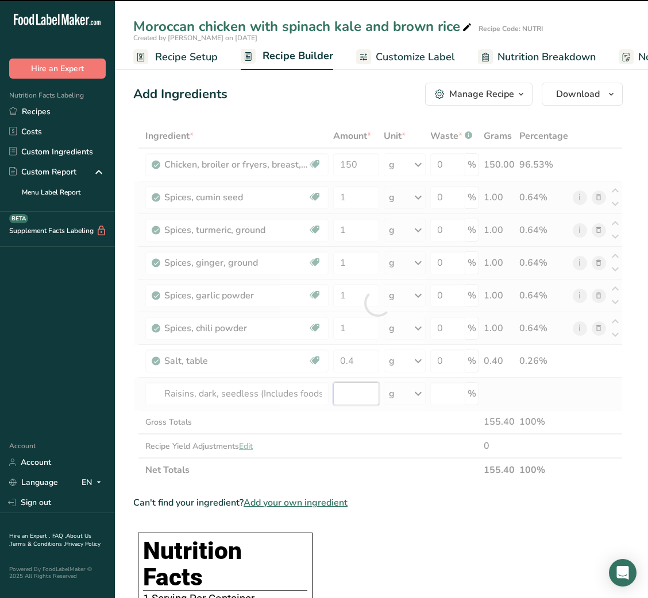
type input "0"
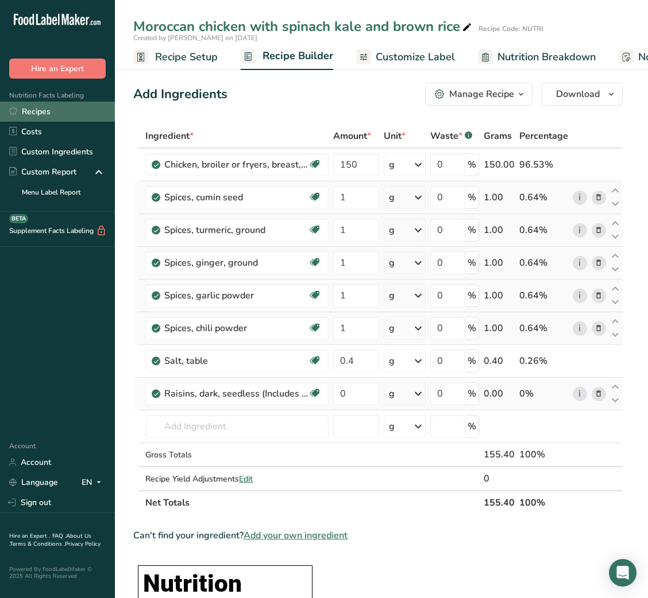
click at [29, 113] on link "Recipes" at bounding box center [57, 112] width 115 height 20
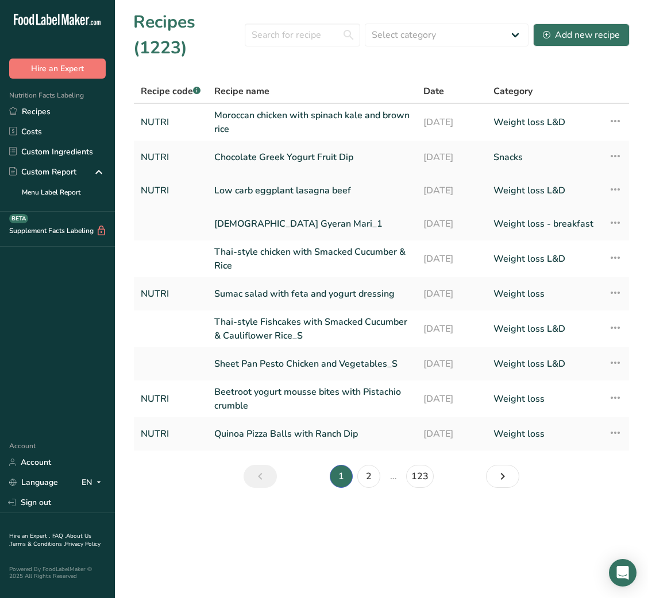
click at [330, 190] on link "Low carb eggplant lasagna beef" at bounding box center [311, 191] width 195 height 24
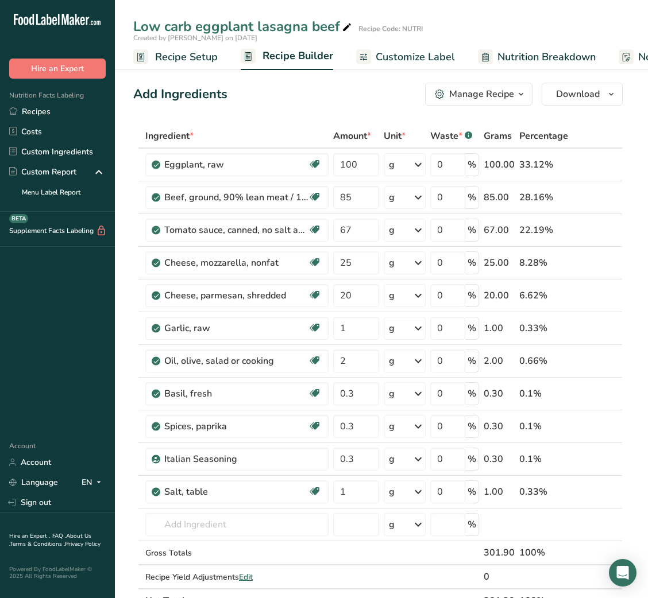
click at [474, 222] on div "0 %" at bounding box center [454, 230] width 49 height 23
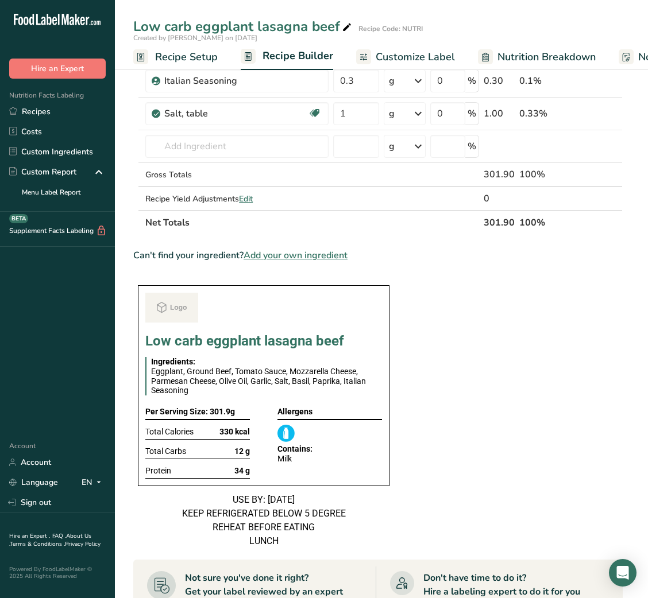
scroll to position [375, 0]
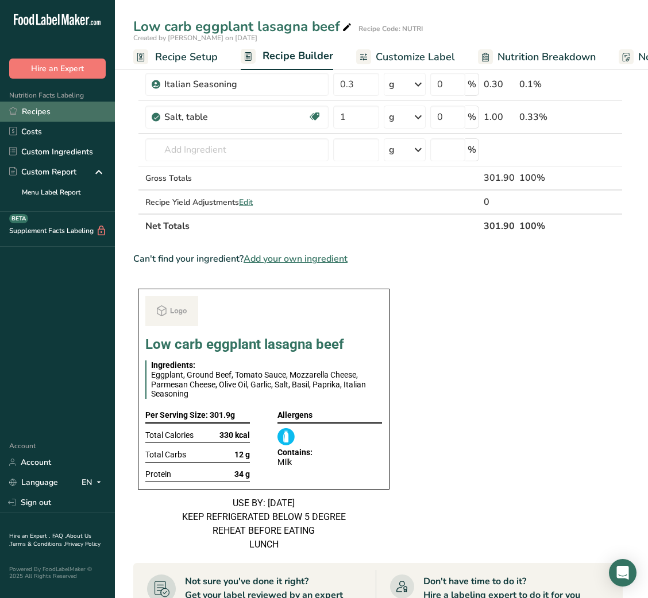
click at [46, 106] on link "Recipes" at bounding box center [57, 112] width 115 height 20
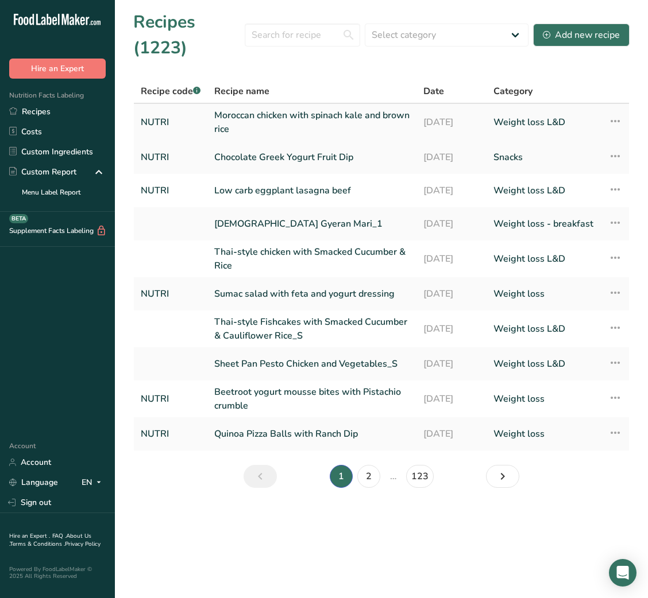
click at [319, 122] on link "Moroccan chicken with spinach kale and brown rice" at bounding box center [311, 123] width 195 height 28
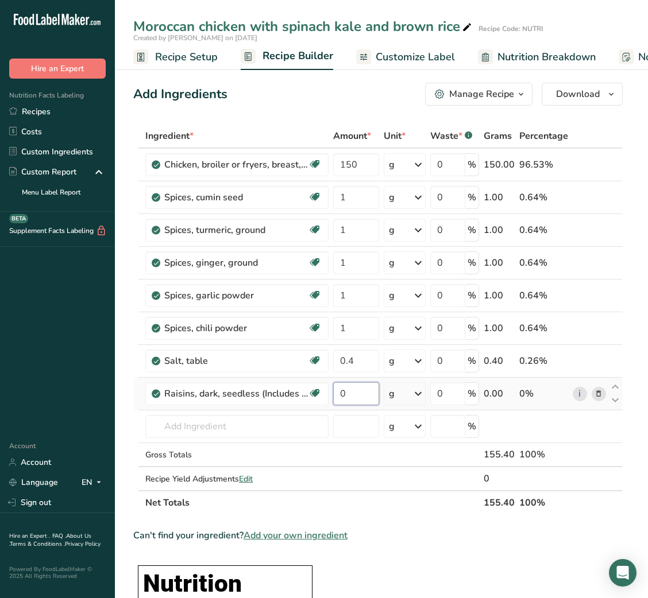
click at [355, 396] on input "0" at bounding box center [355, 393] width 45 height 23
type input "7"
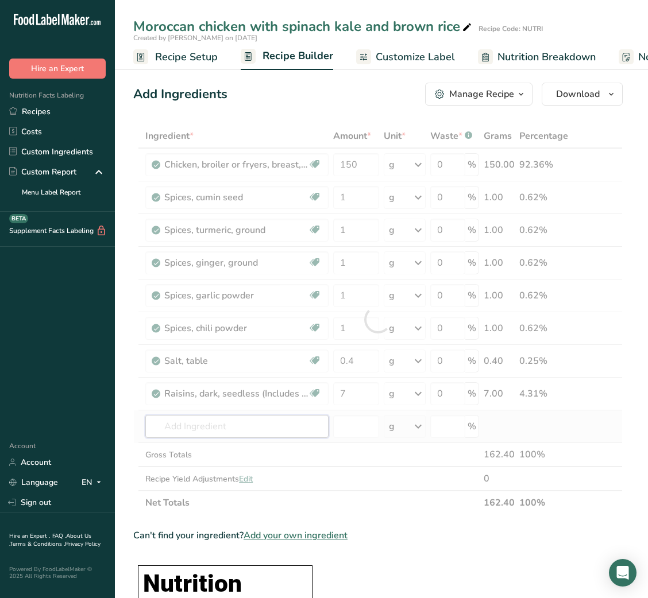
click at [233, 433] on div "Ingredient * Amount * Unit * Waste * .a-a{fill:#347362;}.b-a{fill:#fff;} Grams …" at bounding box center [377, 319] width 489 height 391
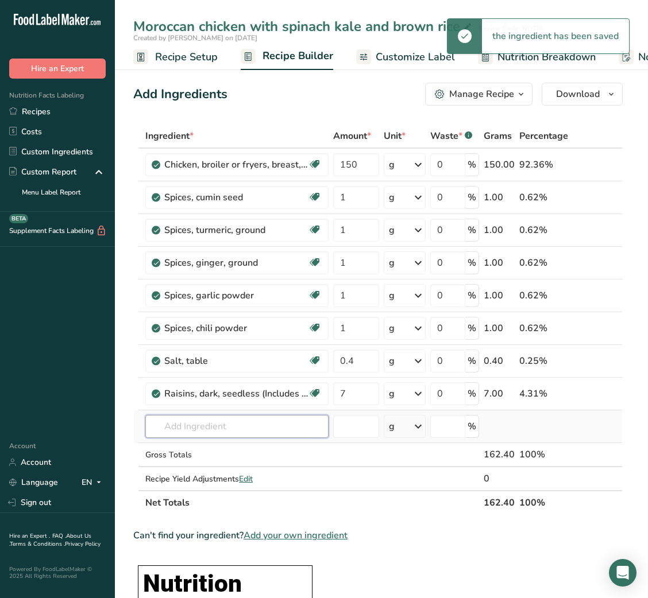
click at [229, 432] on input "text" at bounding box center [236, 426] width 183 height 23
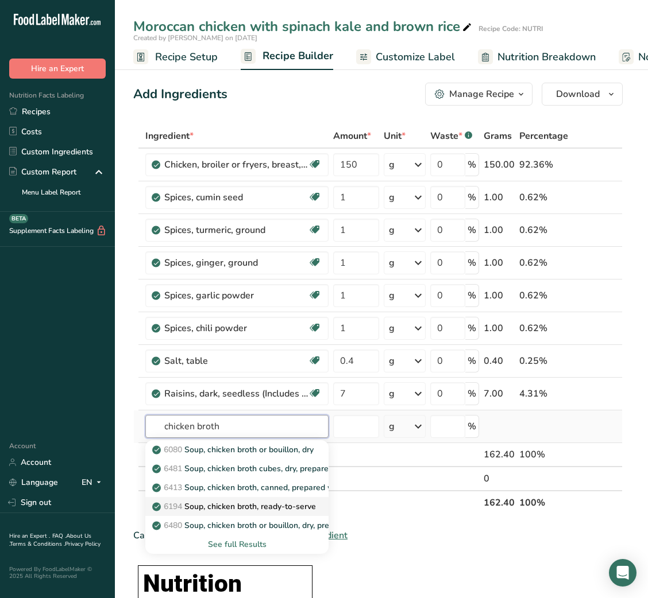
type input "chicken broth"
click at [231, 509] on p "6194 Soup, chicken broth, ready-to-serve" at bounding box center [234, 507] width 161 height 12
type input "Soup, chicken broth, ready-to-serve"
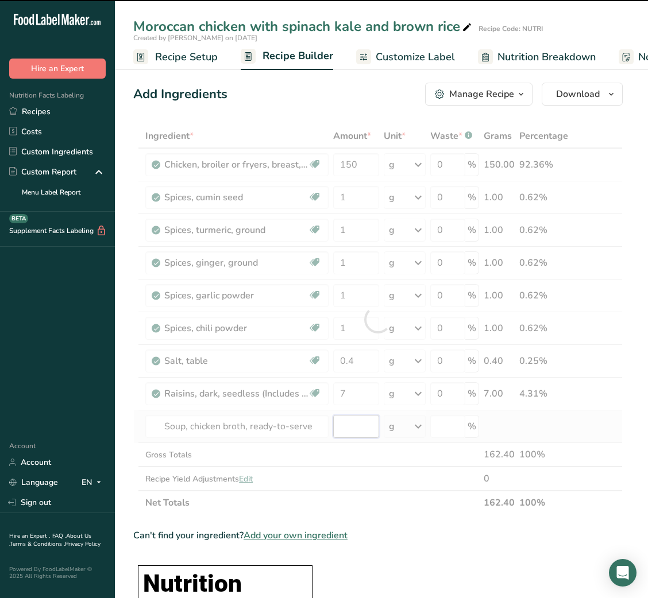
type input "0"
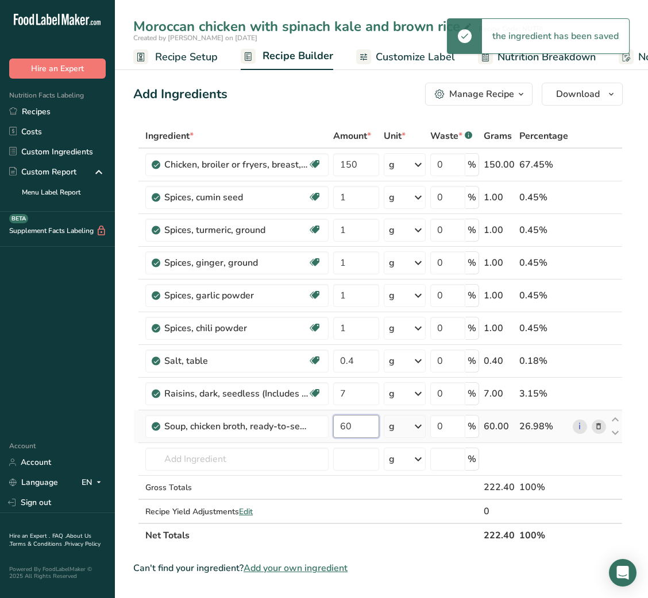
type input "60"
type input "o"
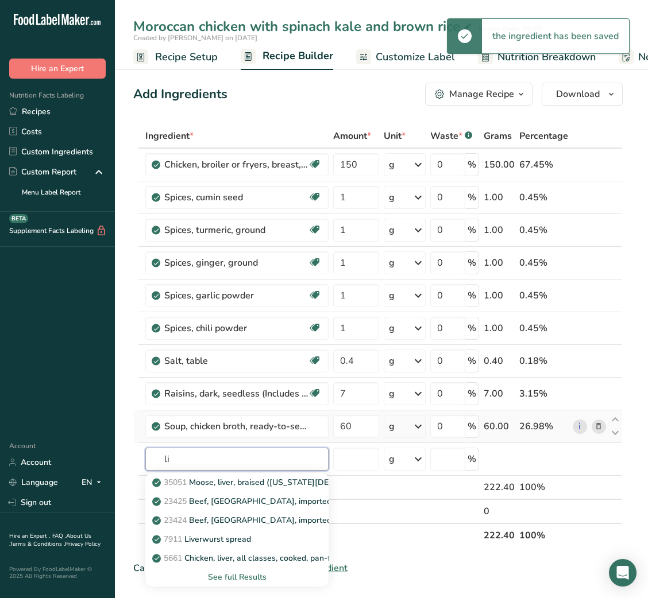
type input "l"
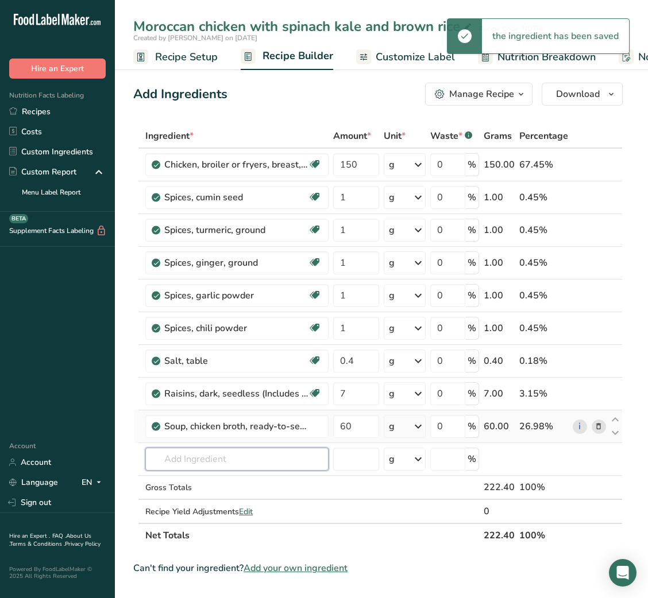
type input "i"
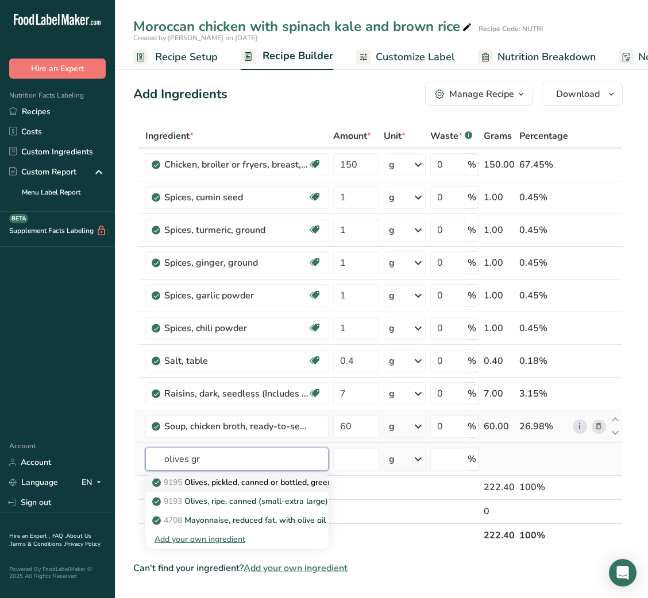
type input "olives gr"
click at [242, 484] on p "9195 Olives, pickled, canned or bottled, green" at bounding box center [242, 483] width 177 height 12
type input "Olives, pickled, canned or bottled, green"
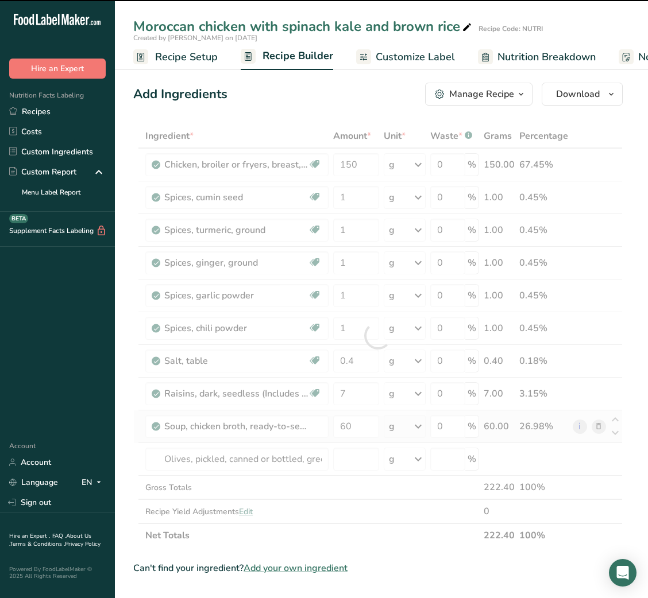
type input "0"
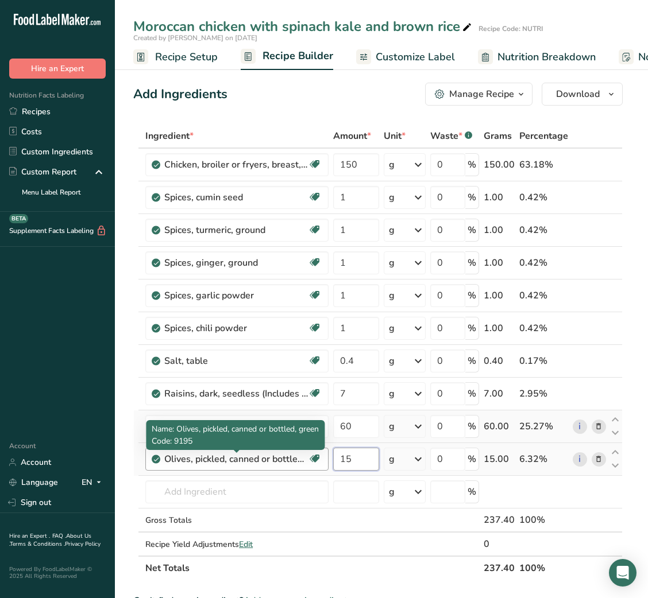
type input "15"
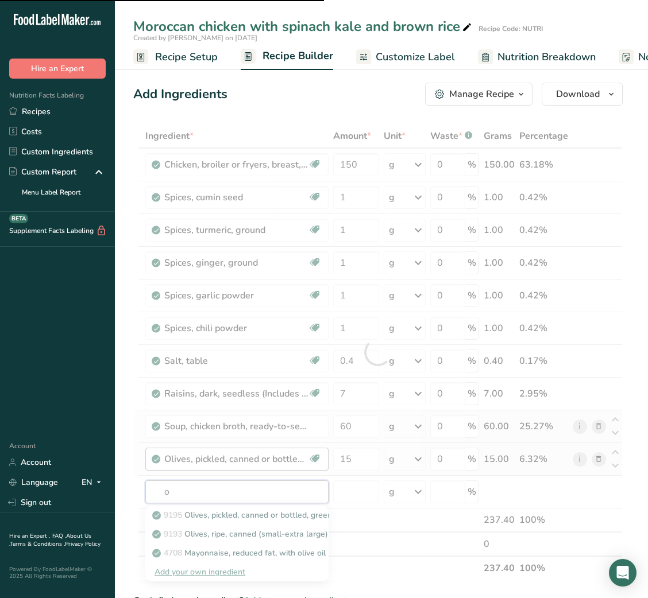
type input "on"
type input "ion"
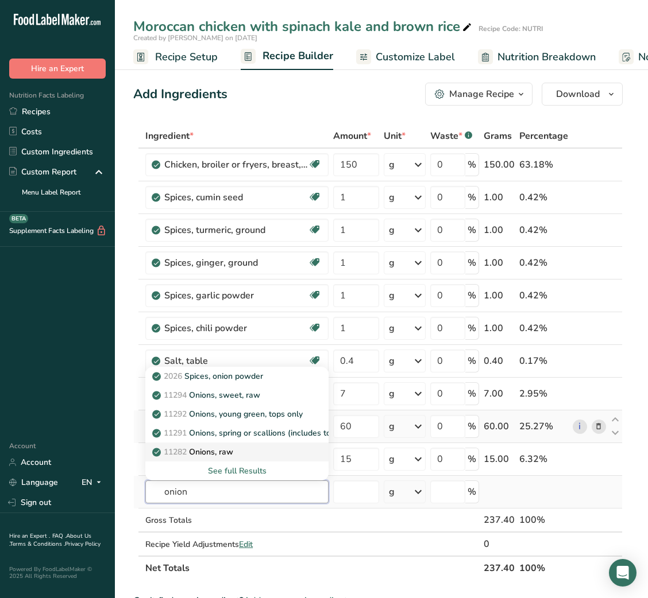
type input "onion"
click at [221, 447] on p "11282 Onions, raw" at bounding box center [193, 452] width 79 height 12
type input "Onions, raw"
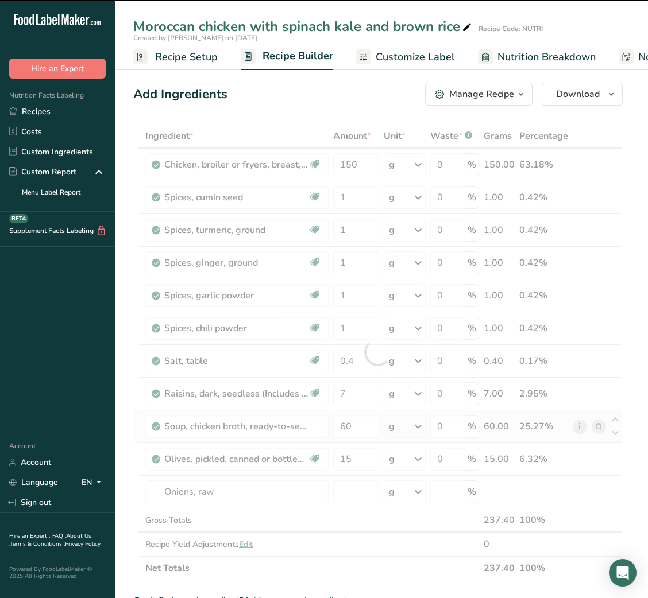
type input "0"
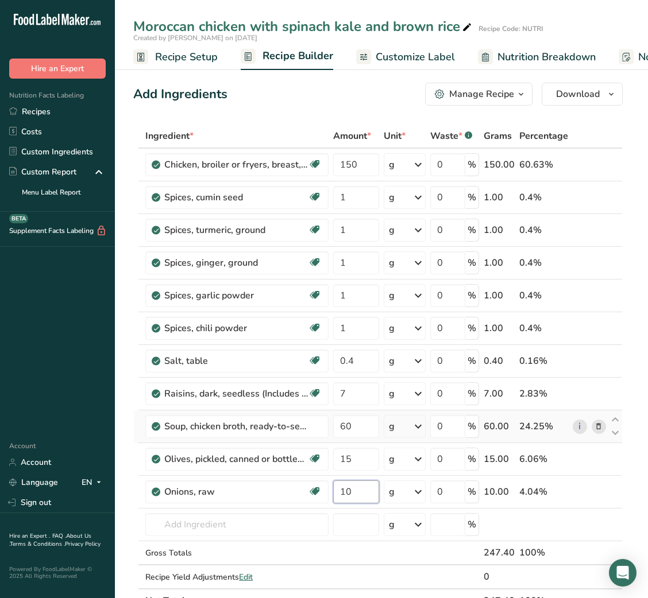
type input "10"
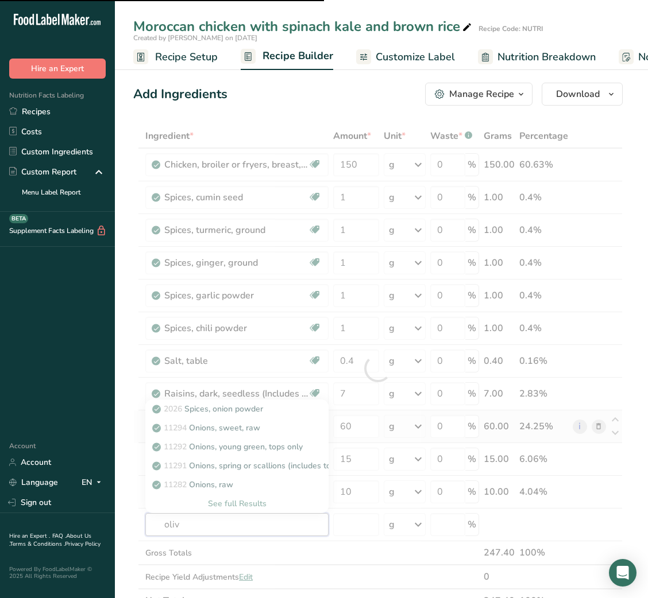
type input "olivb"
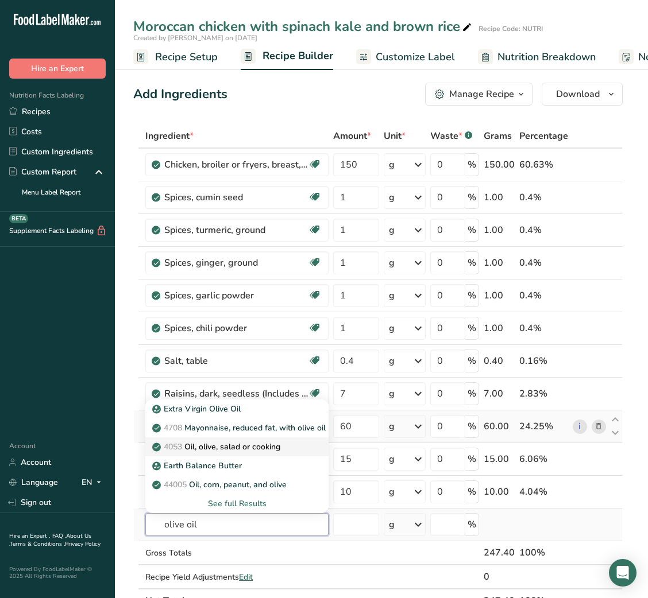
type input "olive oil"
click at [268, 446] on p "4053 Oil, olive, salad or cooking" at bounding box center [217, 447] width 126 height 12
type input "Oil, olive, salad or cooking"
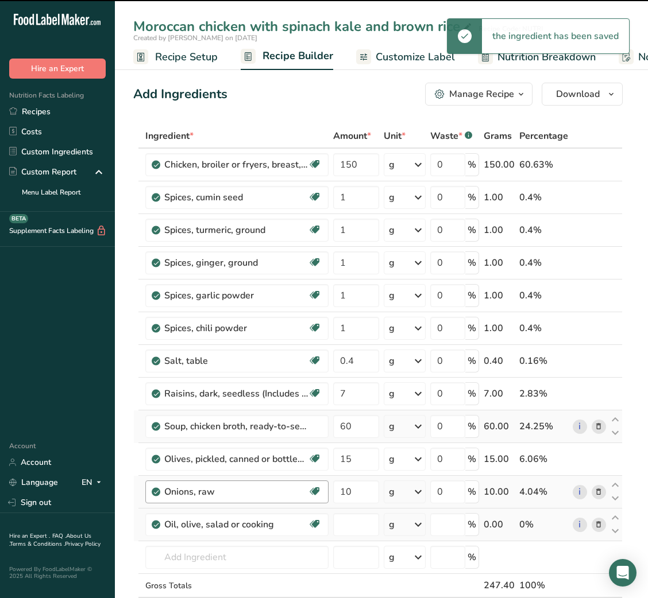
type input "0"
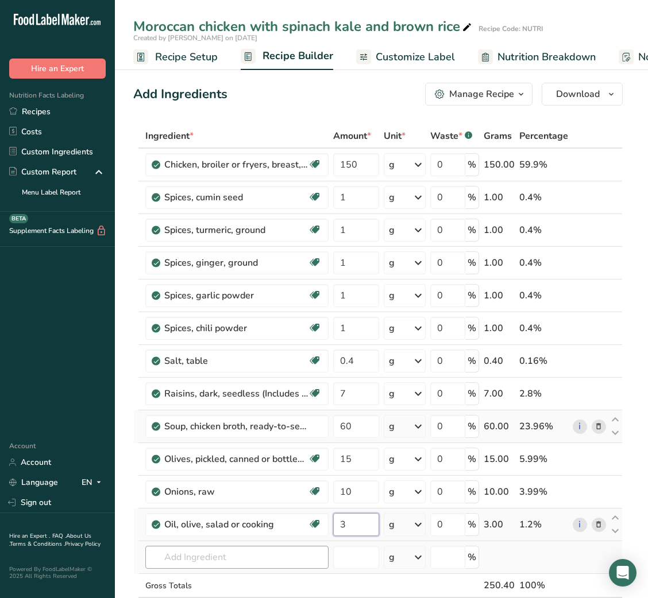
type input "3"
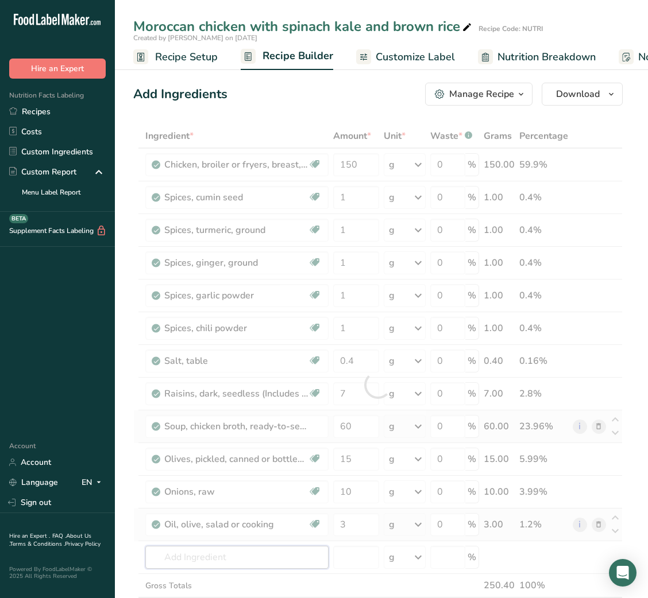
click at [219, 563] on div "Ingredient * Amount * Unit * Waste * .a-a{fill:#347362;}.b-a{fill:#fff;} Grams …" at bounding box center [377, 385] width 489 height 522
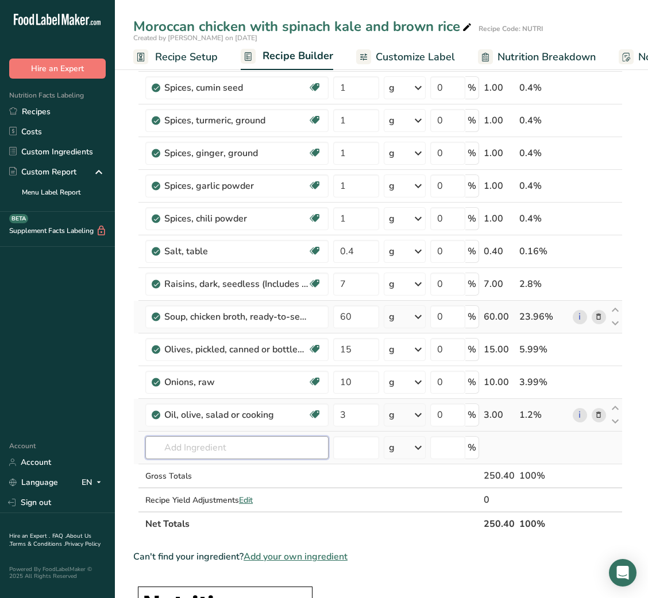
scroll to position [103, 0]
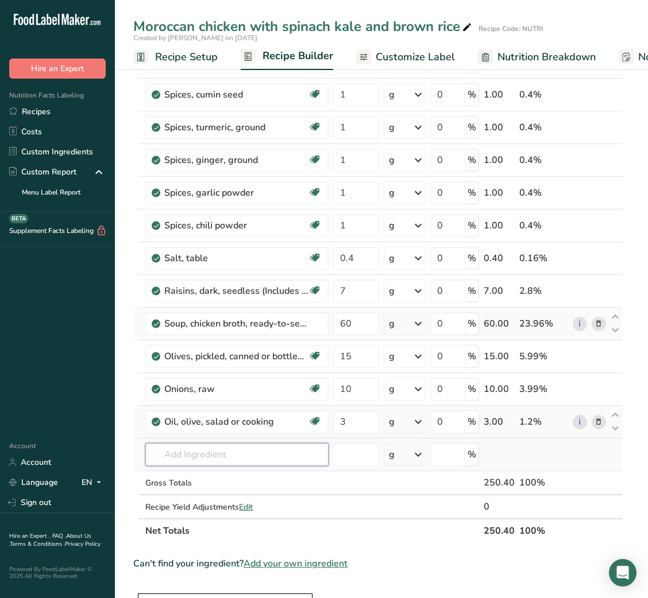
click at [235, 450] on input "text" at bounding box center [236, 454] width 183 height 23
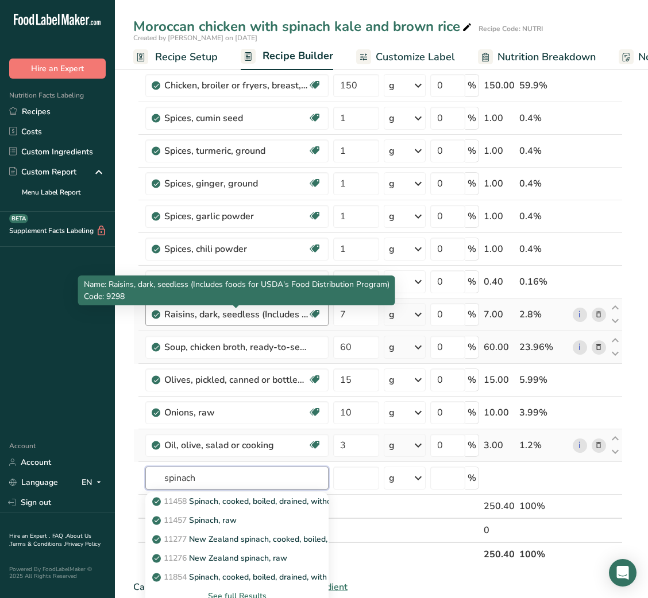
scroll to position [208, 0]
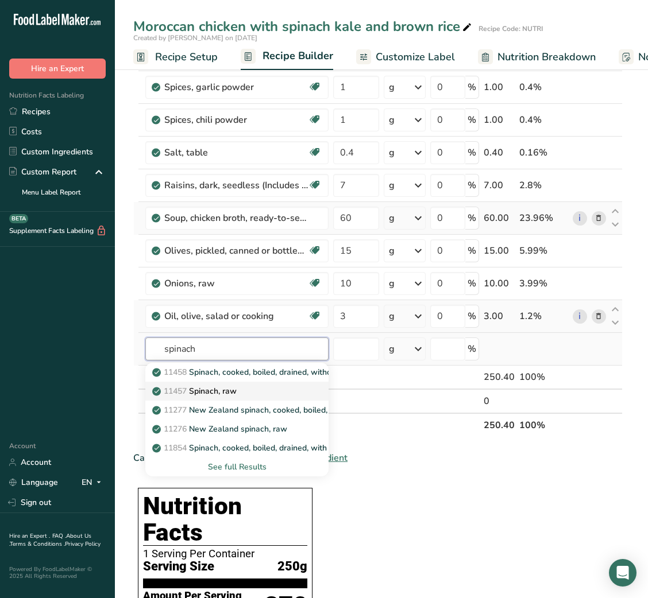
type input "spinach"
click at [243, 394] on div "11457 Spinach, raw" at bounding box center [227, 391] width 146 height 12
type input "Spinach, raw"
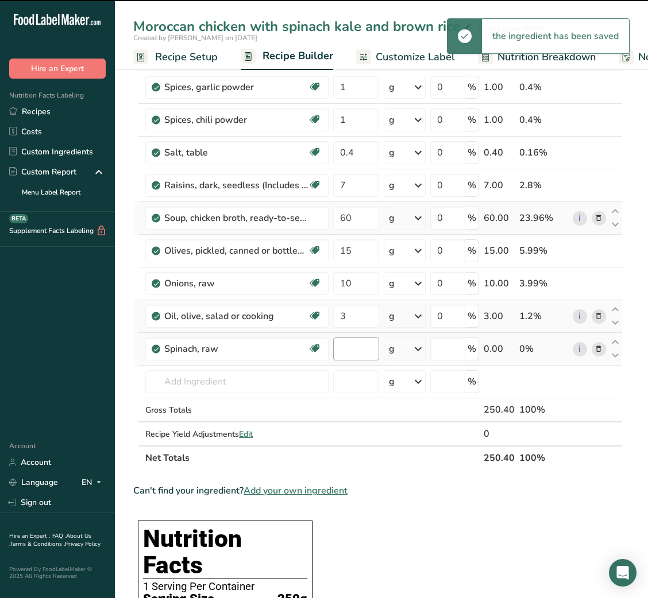
type input "0"
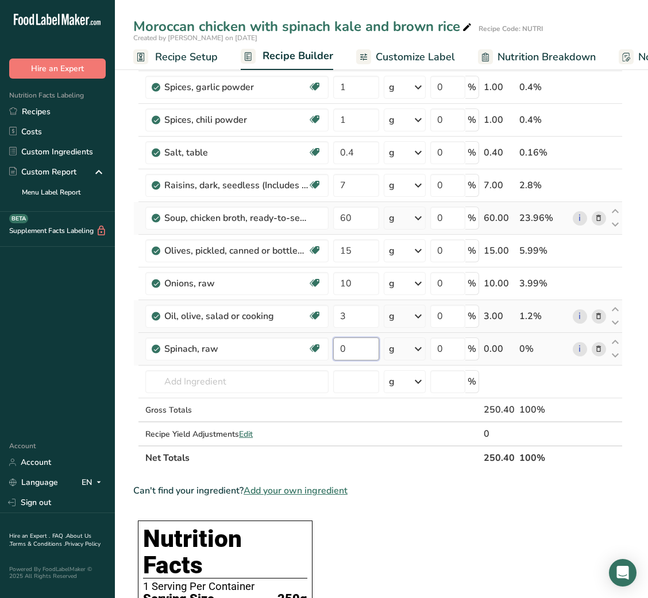
click at [347, 348] on input "0" at bounding box center [355, 349] width 45 height 23
type input "50"
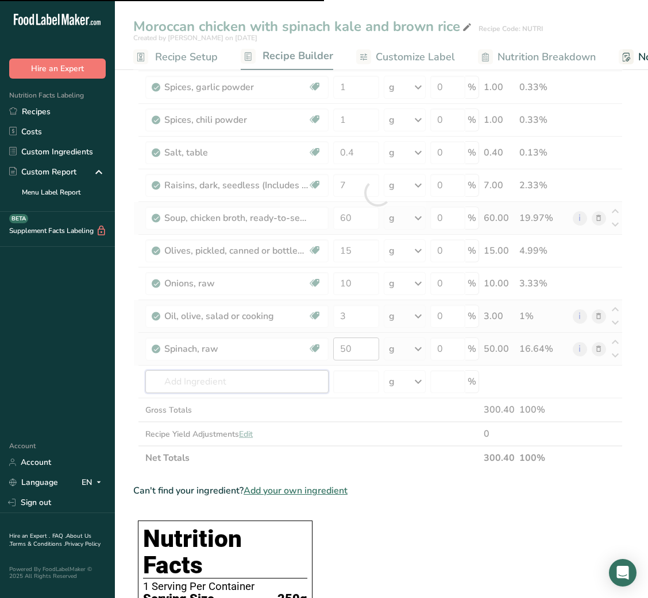
type input "k"
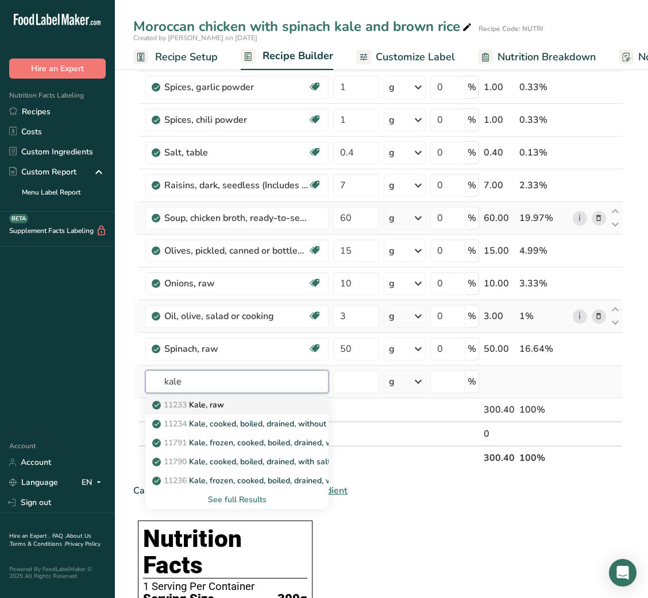
type input "kale"
click at [211, 401] on p "11233 Kale, raw" at bounding box center [188, 405] width 69 height 12
type input "Kale, raw"
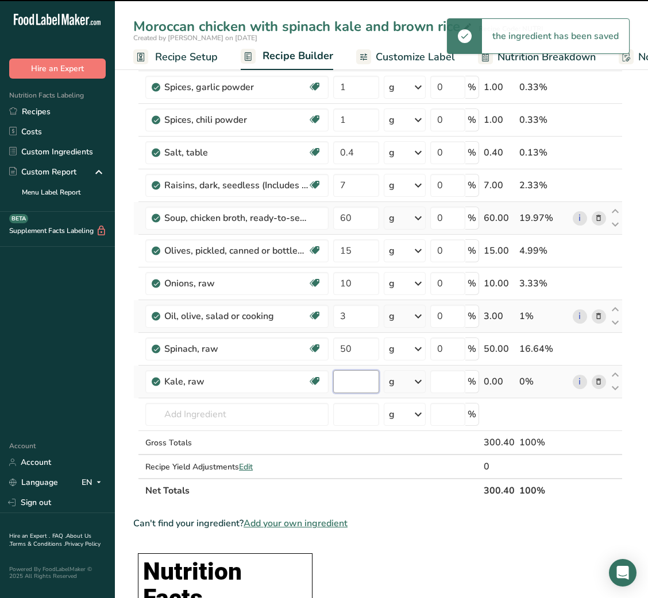
type input "0"
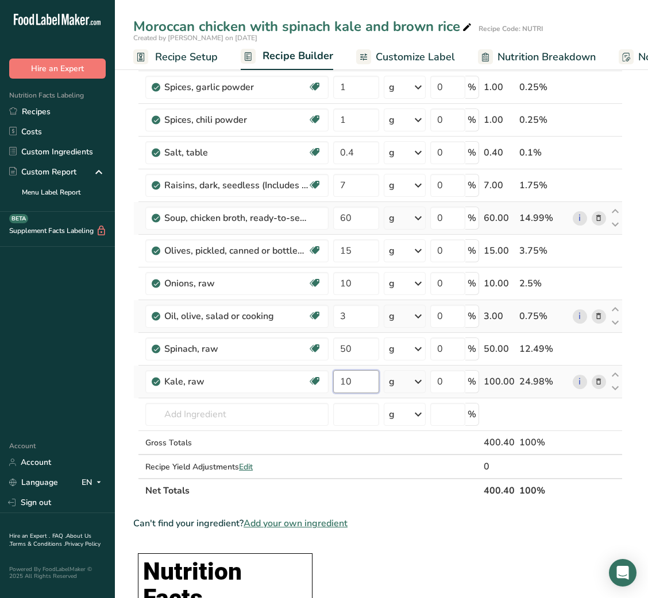
type input "1"
type input "50"
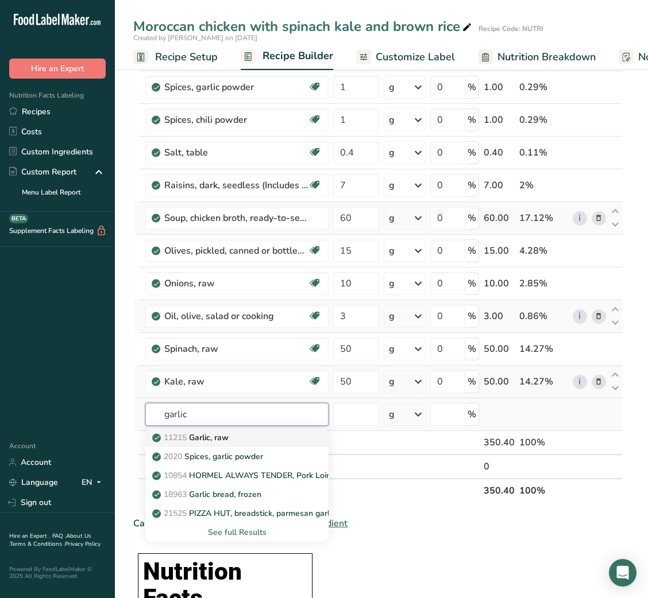
type input "garlic"
click at [219, 434] on p "11215 Garlic, raw" at bounding box center [191, 438] width 74 height 12
type input "Garlic, raw"
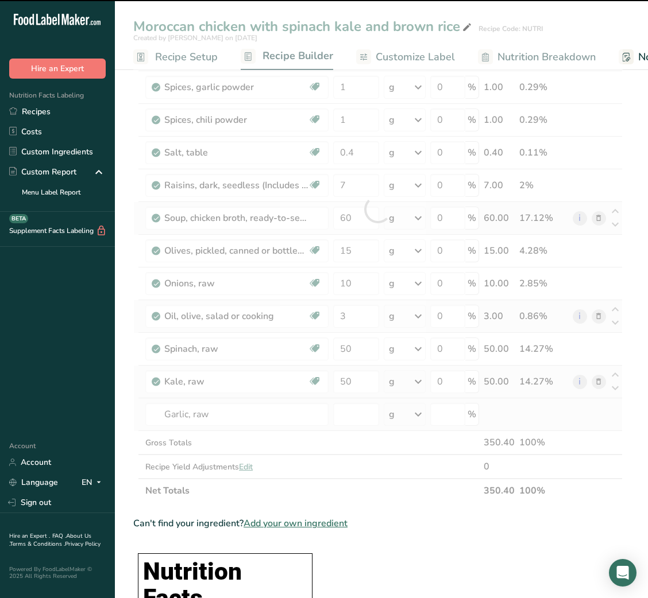
type input "0"
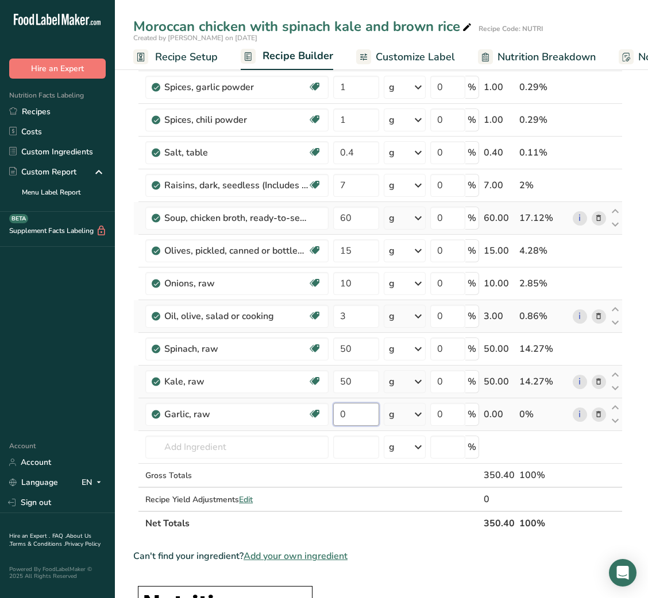
click at [349, 420] on input "0" at bounding box center [355, 414] width 45 height 23
type input "3"
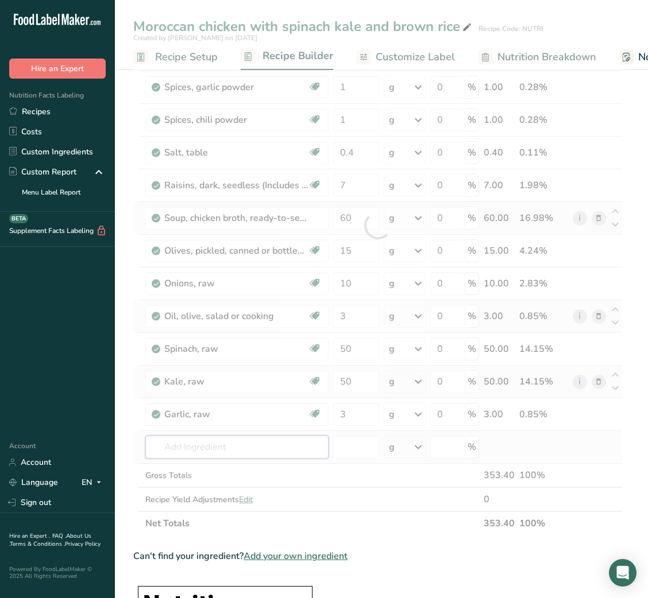
click at [233, 454] on div "Ingredient * Amount * Unit * Waste * .a-a{fill:#347362;}.b-a{fill:#fff;} Grams …" at bounding box center [377, 226] width 489 height 620
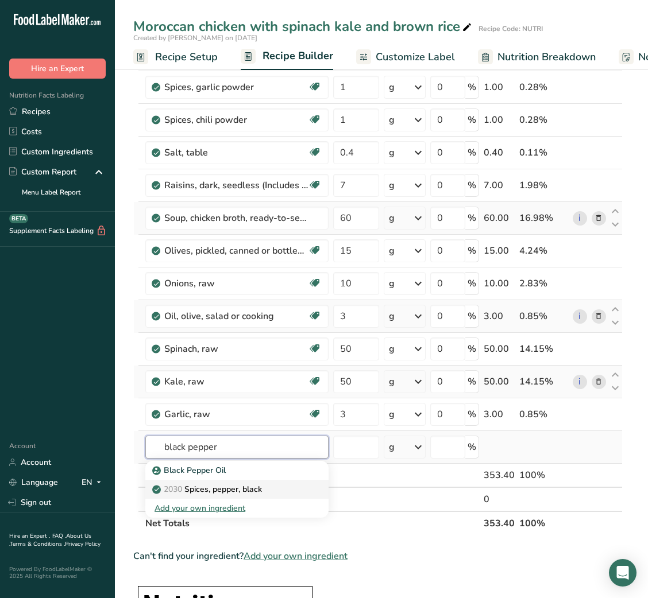
type input "black pepper"
click at [206, 488] on p "2030 Spices, pepper, black" at bounding box center [207, 490] width 107 height 12
type input "Spices, pepper, black"
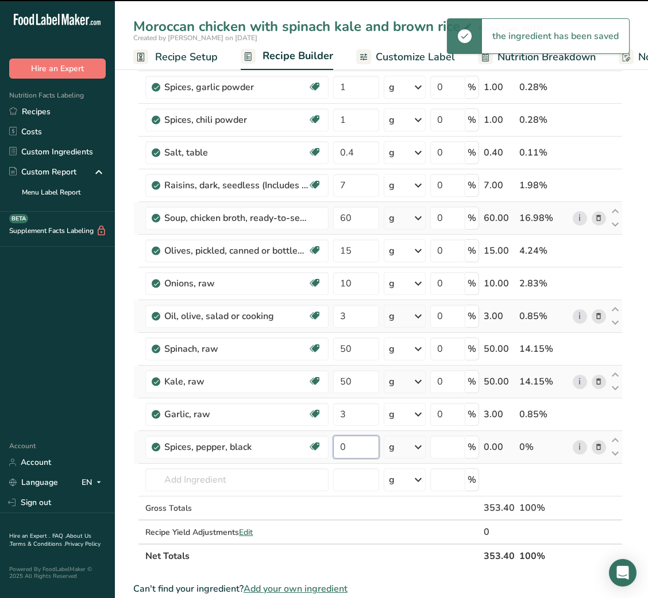
type input "00"
type input "0"
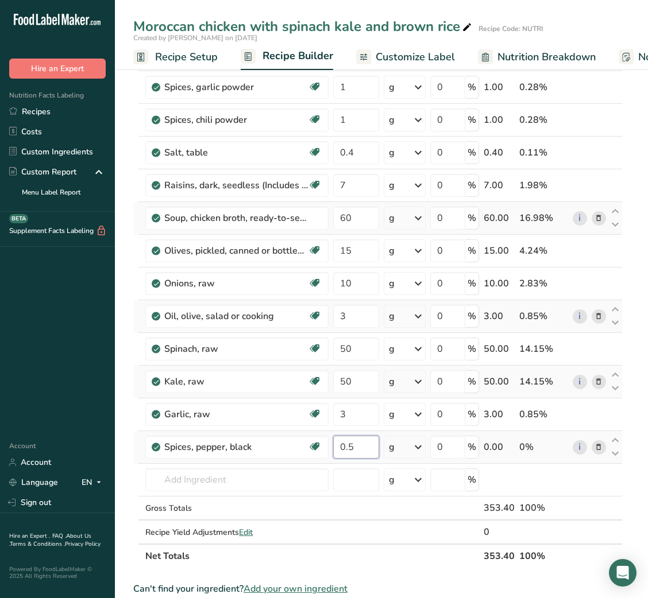
type input "0.5"
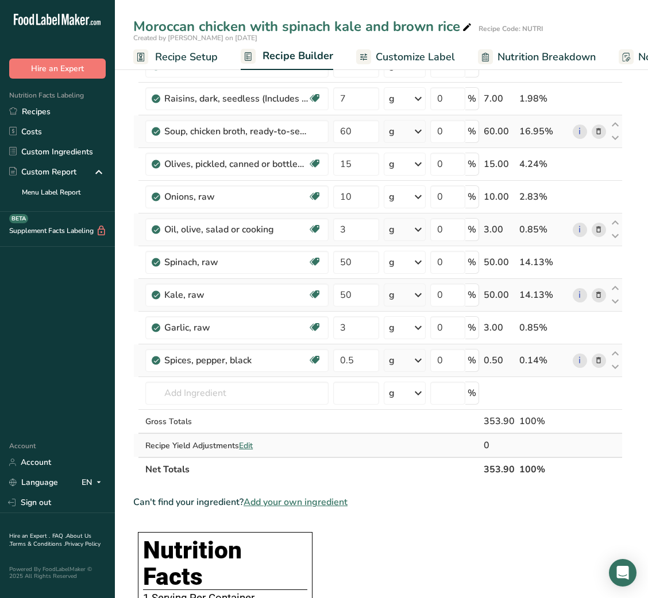
scroll to position [296, 0]
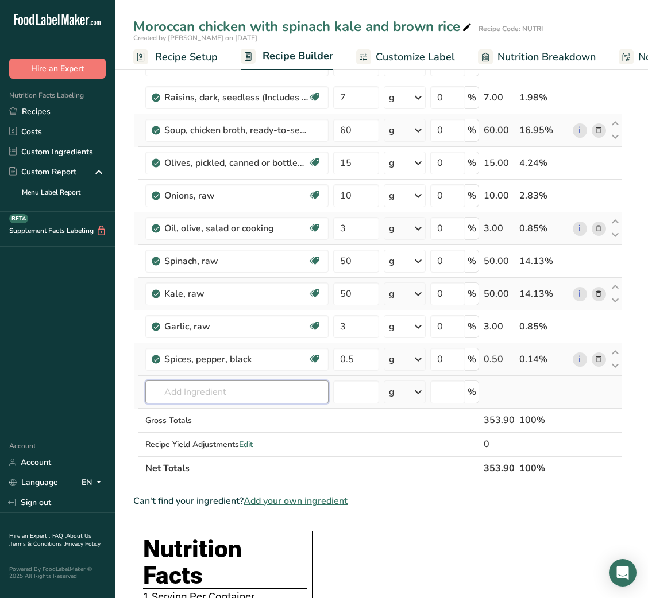
click at [220, 403] on input "text" at bounding box center [236, 392] width 183 height 23
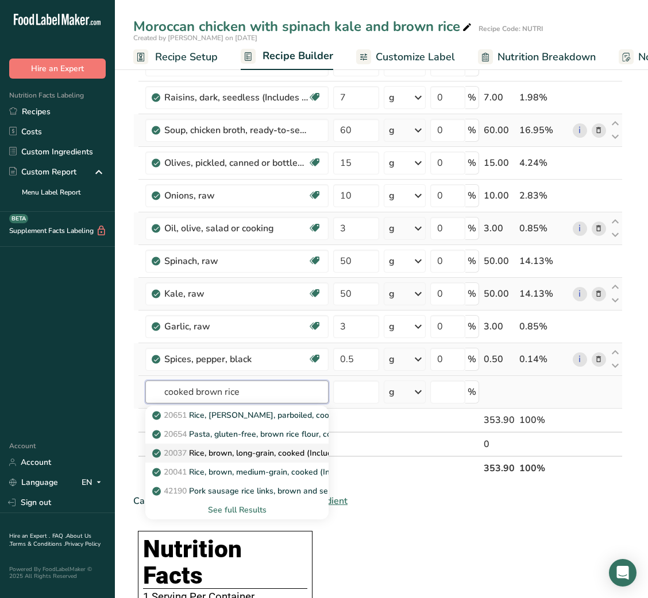
type input "cooked brown rice"
click at [248, 453] on p "20037 Rice, brown, long-grain, cooked (Includes foods for USDA's Food Distribut…" at bounding box center [331, 453] width 355 height 12
type input "Rice, brown, long-grain, cooked (Includes foods for USDA's Food Distribution Pr…"
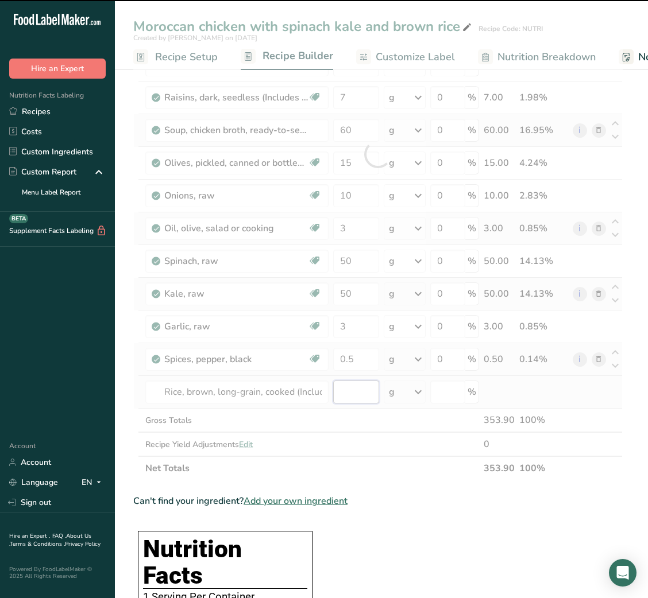
click at [347, 393] on input "number" at bounding box center [355, 392] width 45 height 23
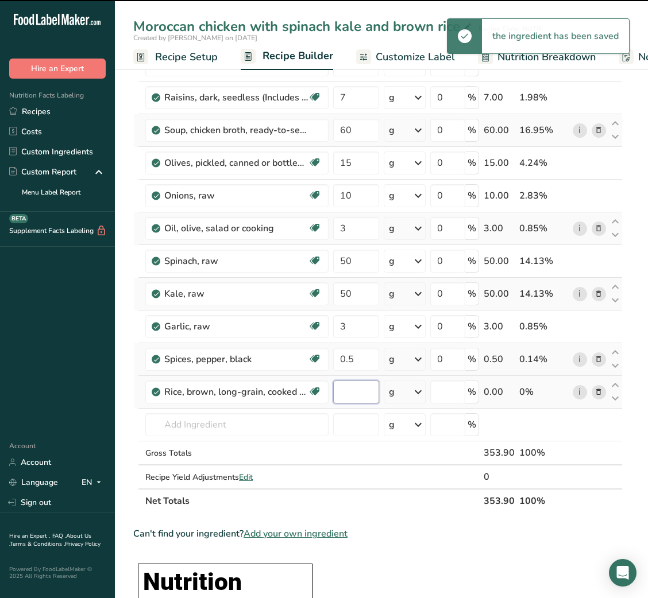
type input "0"
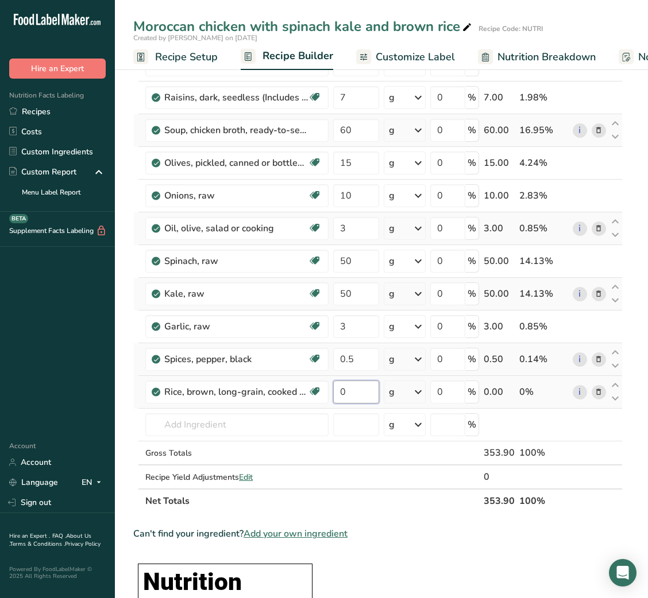
click at [347, 393] on input "0" at bounding box center [355, 392] width 45 height 23
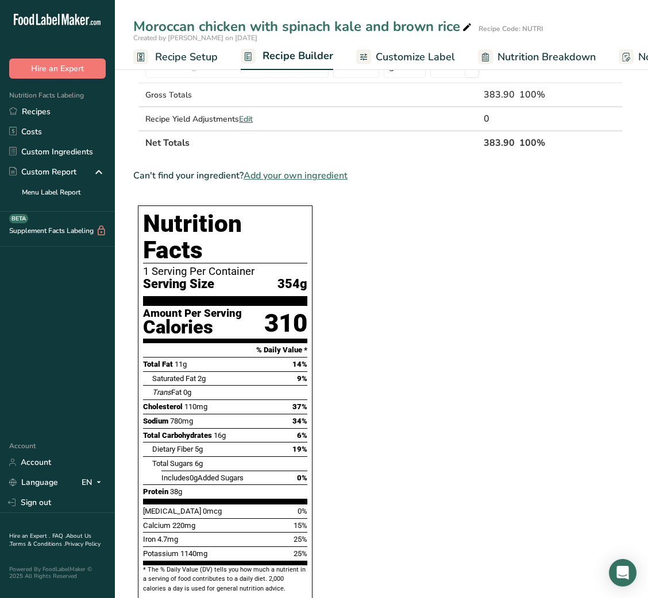
scroll to position [688, 0]
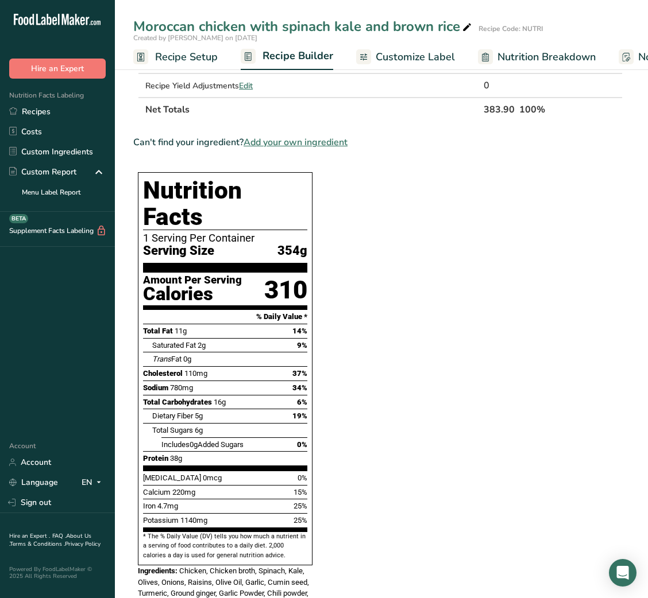
type input "30"
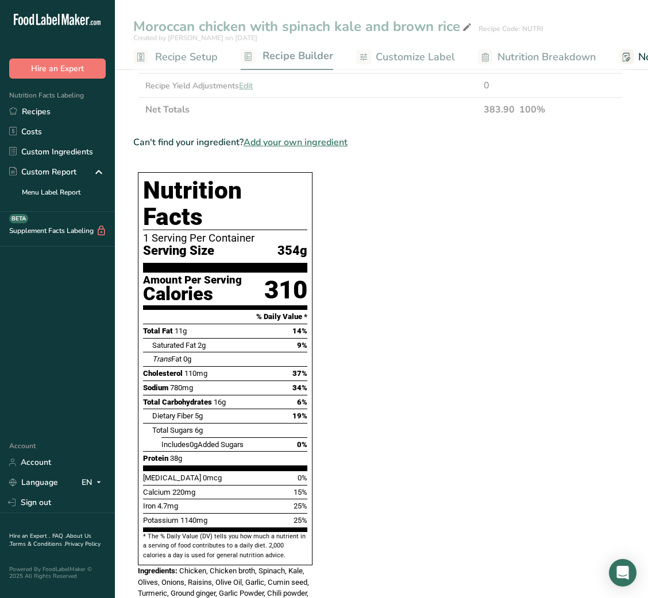
click at [388, 278] on section "Ingredient * Amount * Unit * Waste * .a-a{fill:#347362;}.b-a{fill:#fff;} Grams …" at bounding box center [377, 231] width 489 height 1591
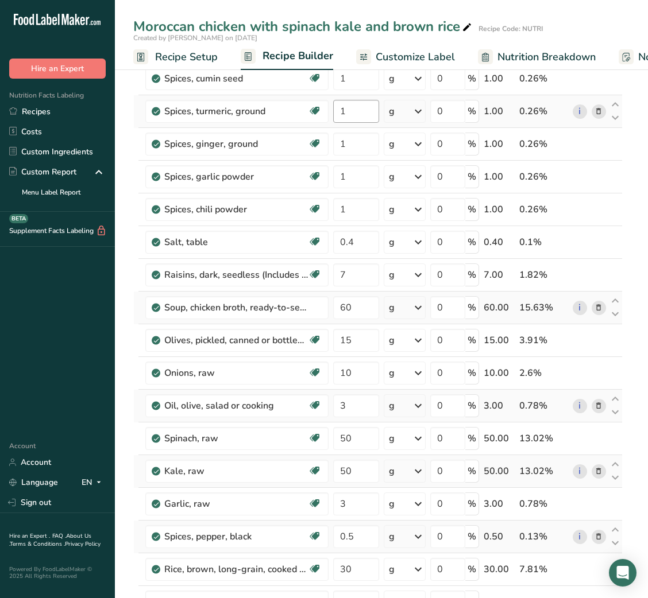
scroll to position [0, 0]
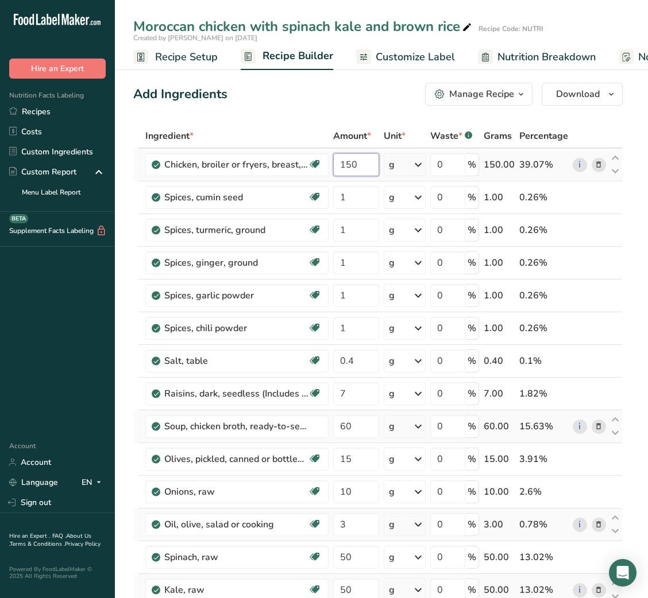
click at [342, 160] on input "150" at bounding box center [355, 164] width 45 height 23
type input "120"
click at [416, 61] on span "Customize Label" at bounding box center [415, 57] width 79 height 16
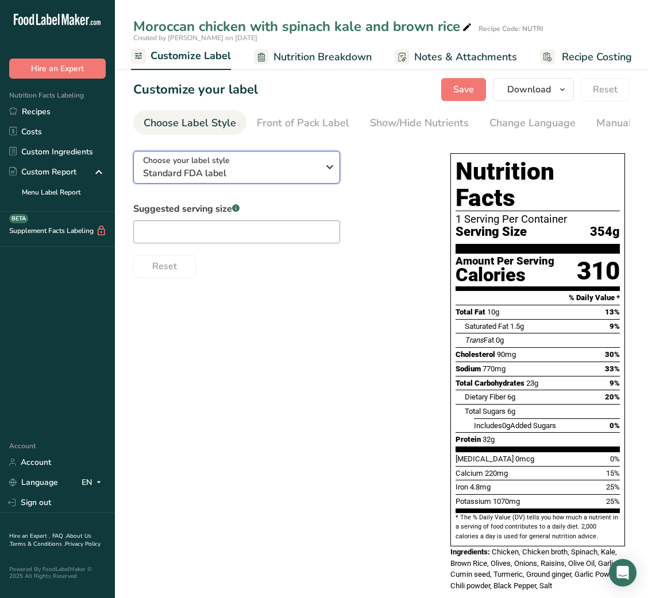
click at [311, 168] on div "Choose your label style Standard FDA label" at bounding box center [230, 167] width 175 height 26
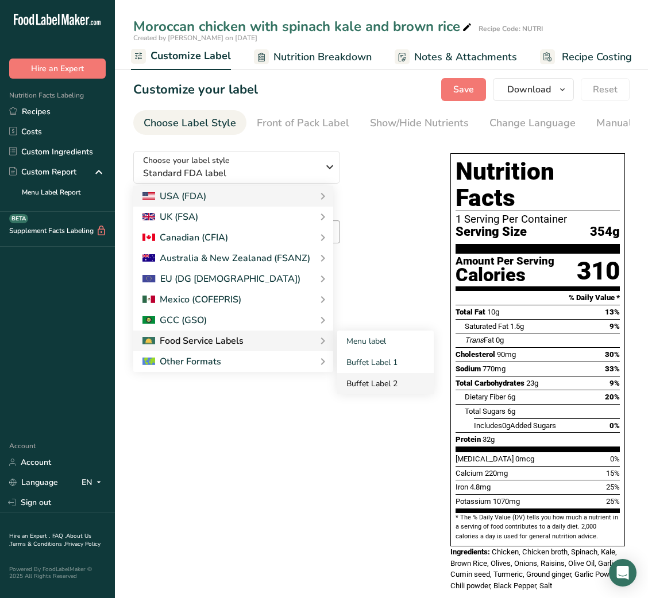
click at [364, 384] on link "Buffet Label 2" at bounding box center [385, 383] width 96 height 21
click at [0, 0] on link "Buffet Label 2" at bounding box center [0, 0] width 0 height 0
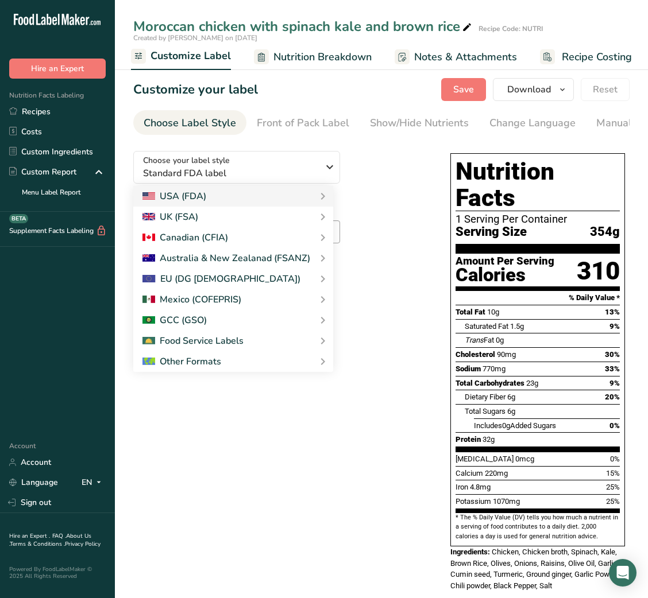
click at [0, 0] on link "Buffet Label 2" at bounding box center [0, 0] width 0 height 0
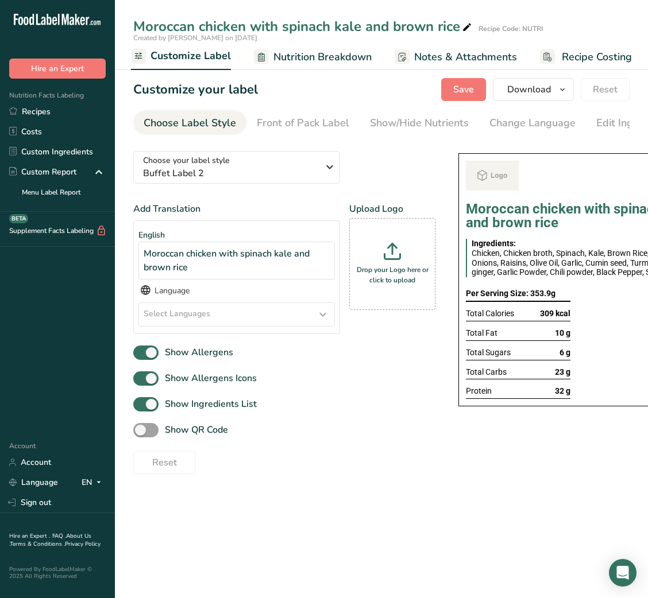
checkbox input "false"
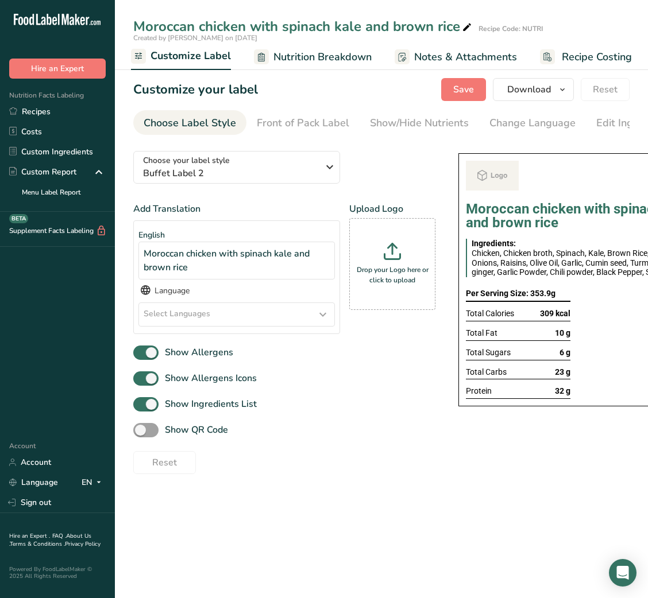
checkbox input "false"
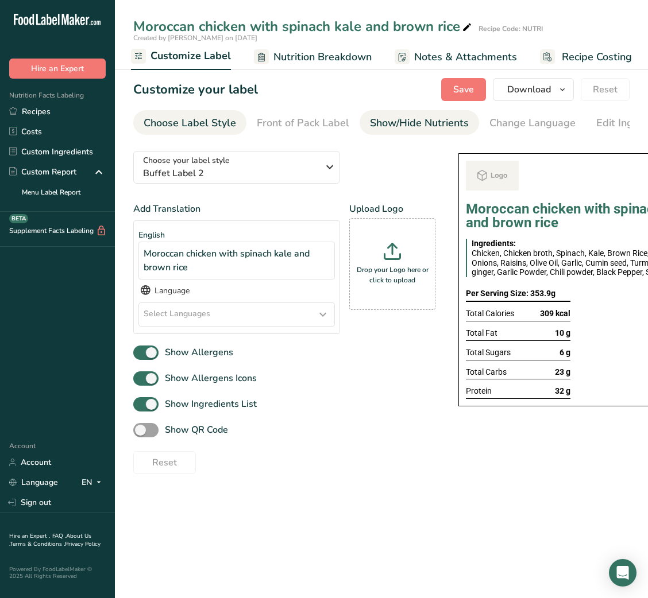
click at [427, 133] on link "Show/Hide Nutrients" at bounding box center [419, 123] width 99 height 26
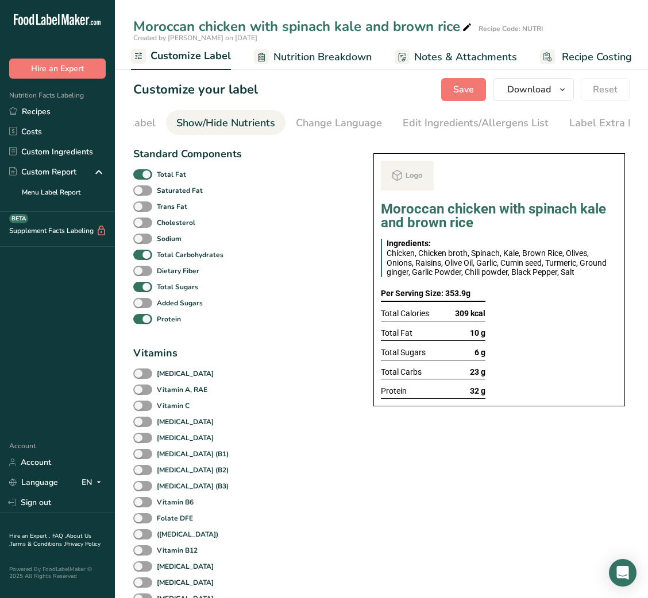
scroll to position [0, 210]
click at [159, 182] on div "Total Fat" at bounding box center [187, 175] width 108 height 16
click at [143, 165] on div "Standard Components Total Fat Saturated Fat Trans Fat Cholesterol Sodium Total …" at bounding box center [187, 236] width 109 height 181
click at [142, 165] on div "Standard Components Total Fat Saturated Fat Trans Fat Cholesterol Sodium Total …" at bounding box center [187, 236] width 109 height 181
click at [144, 175] on span at bounding box center [142, 174] width 19 height 11
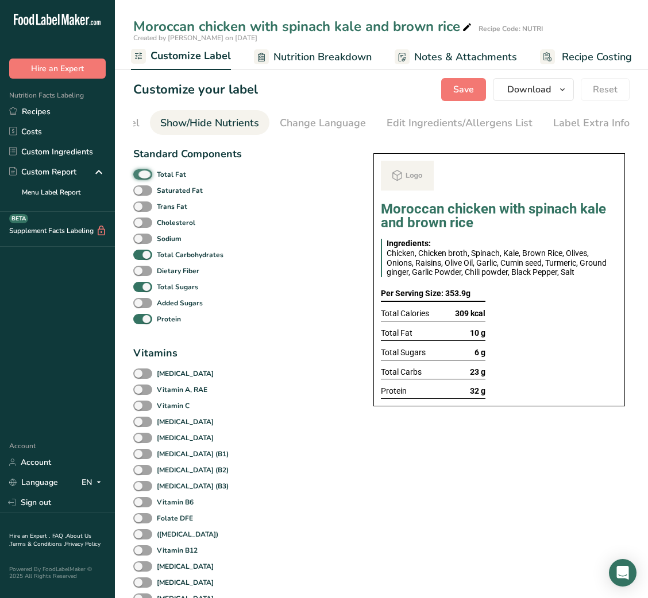
click at [141, 175] on input "Total Fat" at bounding box center [136, 174] width 7 height 7
checkbox input "false"
click at [146, 288] on span at bounding box center [142, 287] width 19 height 11
click at [141, 288] on input "Total Sugars" at bounding box center [136, 286] width 7 height 7
checkbox input "false"
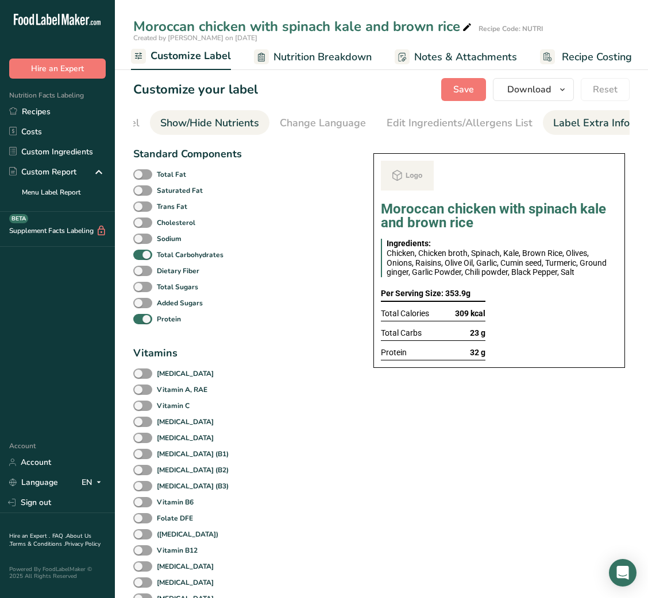
click at [590, 127] on div "Label Extra Info" at bounding box center [591, 123] width 76 height 16
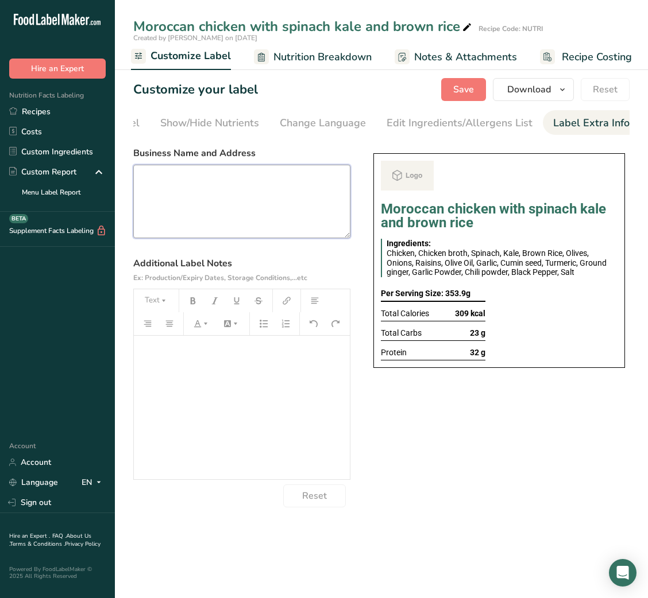
click at [270, 238] on textarea at bounding box center [241, 202] width 217 height 74
click at [268, 198] on textarea at bounding box center [241, 202] width 217 height 74
paste textarea "USE BY: [DATE] KEEP REFRIGERATED BELOW 5 DEGREE REHEAT BEFORE EATING DINNER"
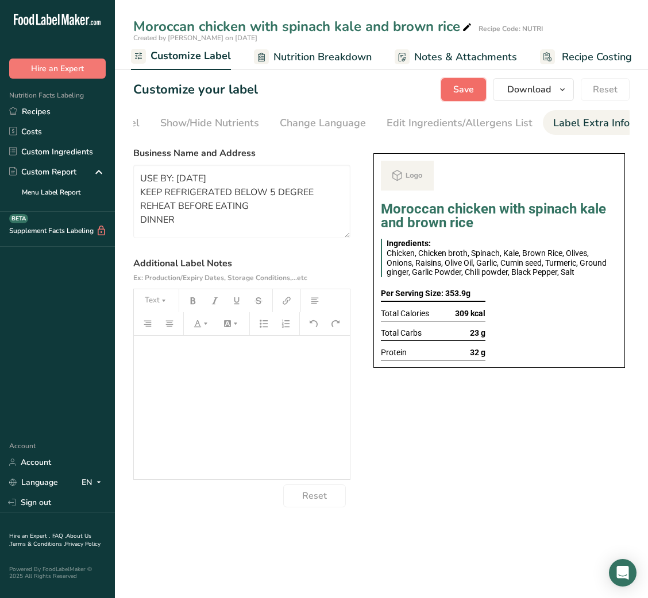
click at [473, 90] on span "Save" at bounding box center [463, 90] width 21 height 14
type textarea "USE BY: [DATE] KEEP REFRIGERATED BELOW 5 DEGREE REHEAT BEFORE EATING DINNER"
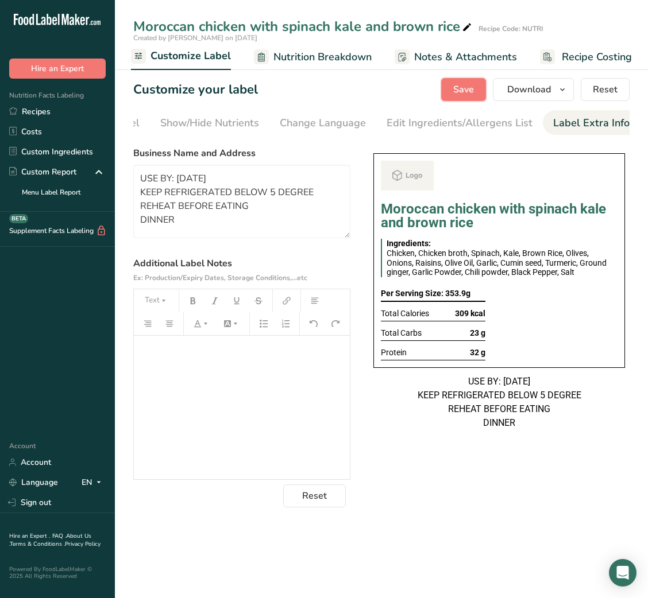
scroll to position [0, 0]
click at [52, 105] on link "Recipes" at bounding box center [57, 112] width 115 height 20
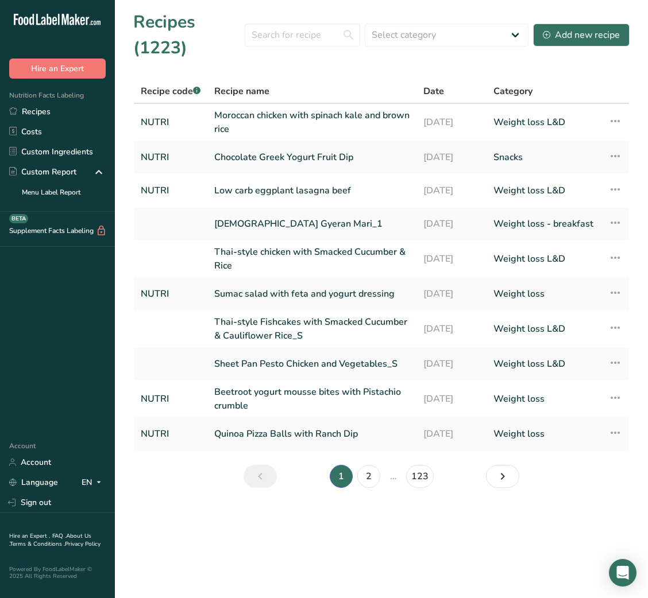
click at [593, 47] on div "Recipes (1223) Select category All Baked Goods Beverages Breakfast Carnivore Ca…" at bounding box center [381, 35] width 496 height 52
click at [600, 30] on div "Add new recipe" at bounding box center [581, 35] width 77 height 14
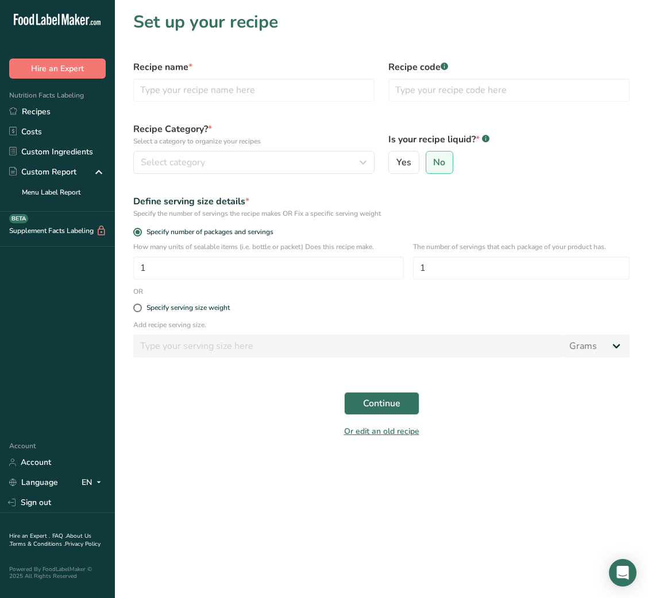
click at [223, 102] on div "Recipe name *" at bounding box center [253, 80] width 255 height 55
click at [228, 81] on input "text" at bounding box center [253, 90] width 241 height 23
click at [250, 84] on input "Bro" at bounding box center [253, 90] width 241 height 23
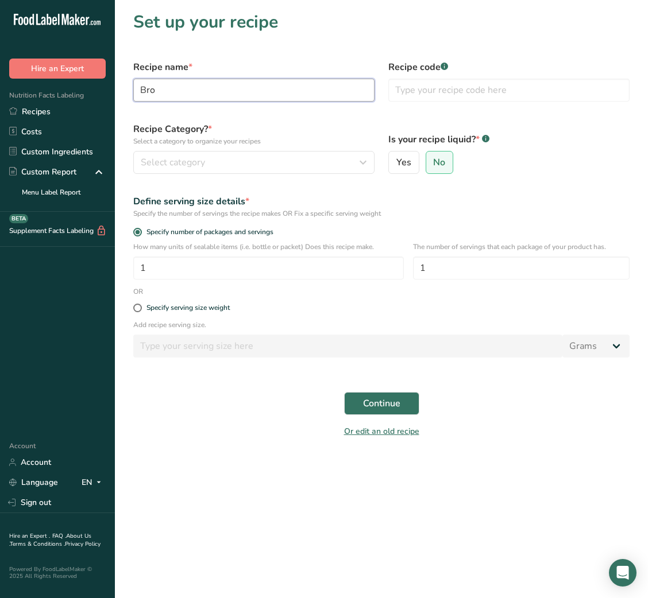
paste input "ccoli Cheese balls"
type input "Broccoli Cheese balls"
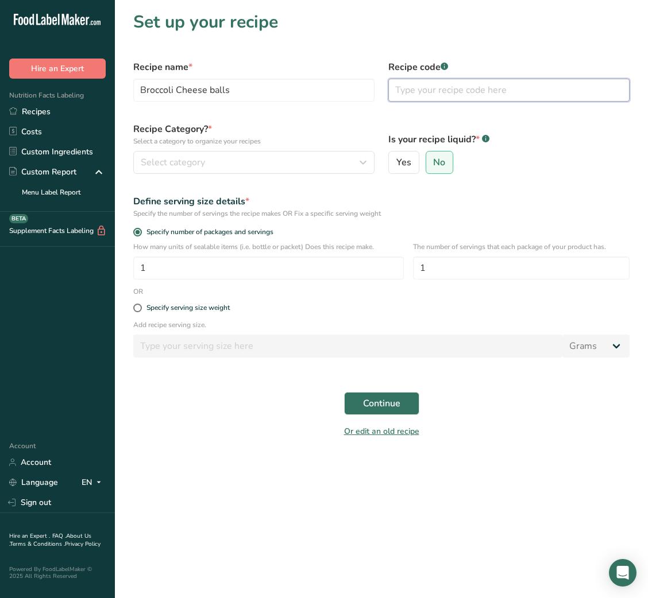
click at [470, 91] on input "text" at bounding box center [508, 90] width 241 height 23
type input "NUTRI"
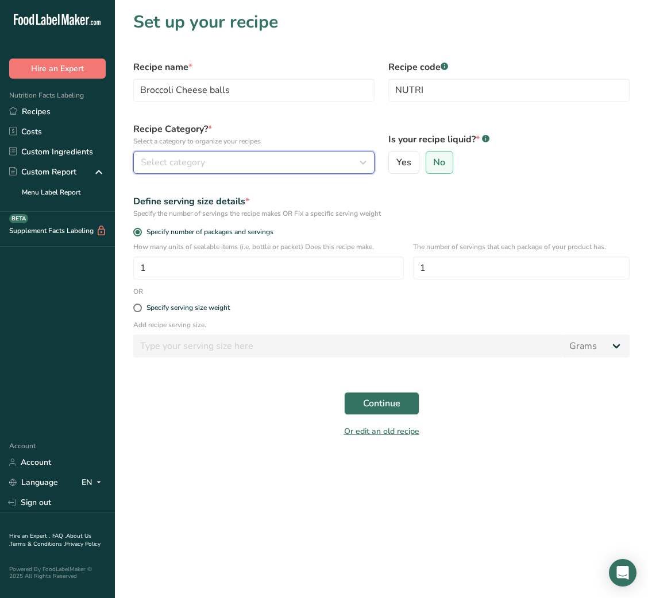
click at [350, 159] on div "Select category" at bounding box center [250, 163] width 219 height 14
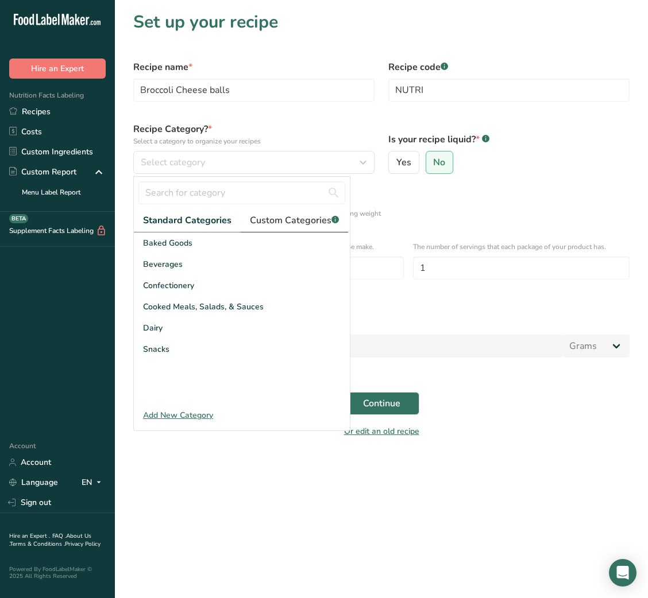
click at [297, 221] on span "Custom Categories .a-a{fill:#347362;}.b-a{fill:#fff;}" at bounding box center [294, 221] width 89 height 14
click at [189, 222] on span "Standard Categories" at bounding box center [186, 221] width 87 height 14
click at [166, 356] on div "Snacks" at bounding box center [242, 349] width 216 height 21
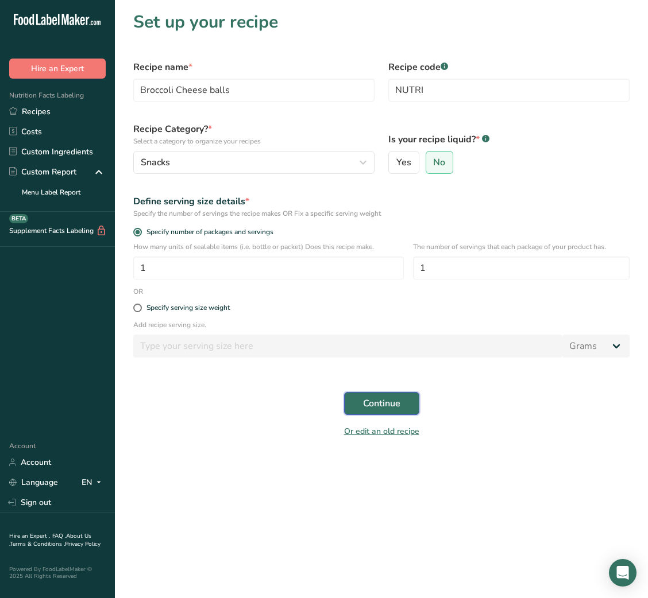
click at [396, 411] on span "Continue" at bounding box center [381, 404] width 37 height 14
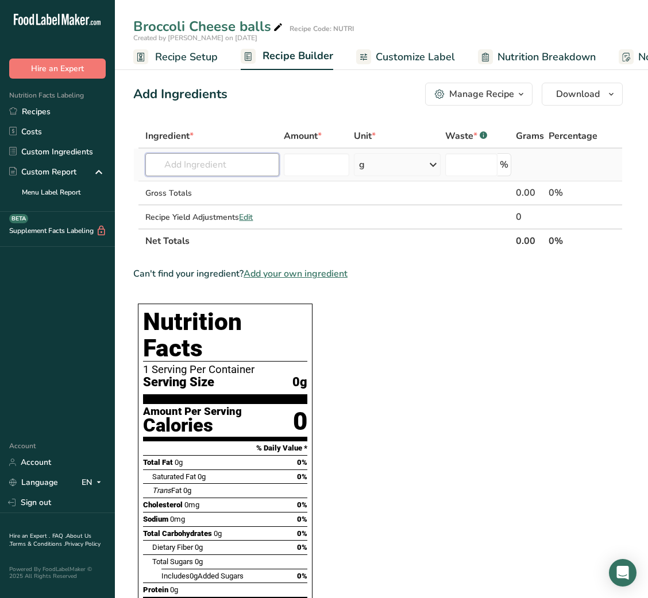
click at [215, 174] on input "text" at bounding box center [212, 164] width 134 height 23
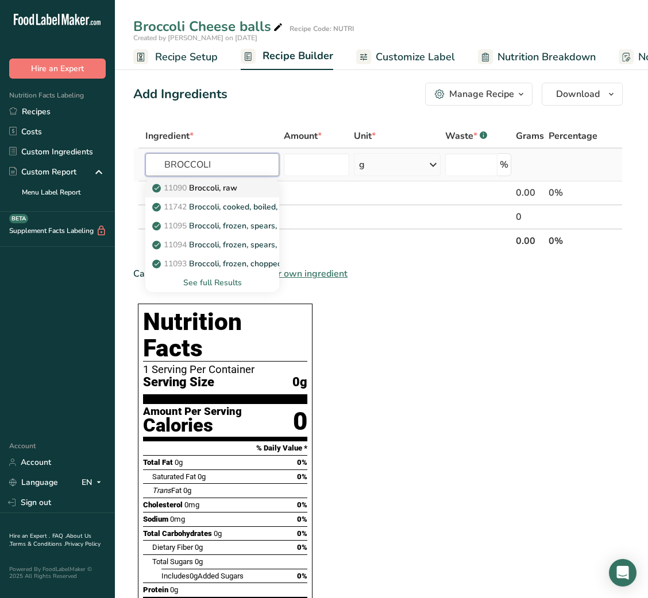
type input "BROCCOLI"
click at [222, 190] on p "11090 Broccoli, raw" at bounding box center [195, 188] width 83 height 12
type input "Broccoli, raw"
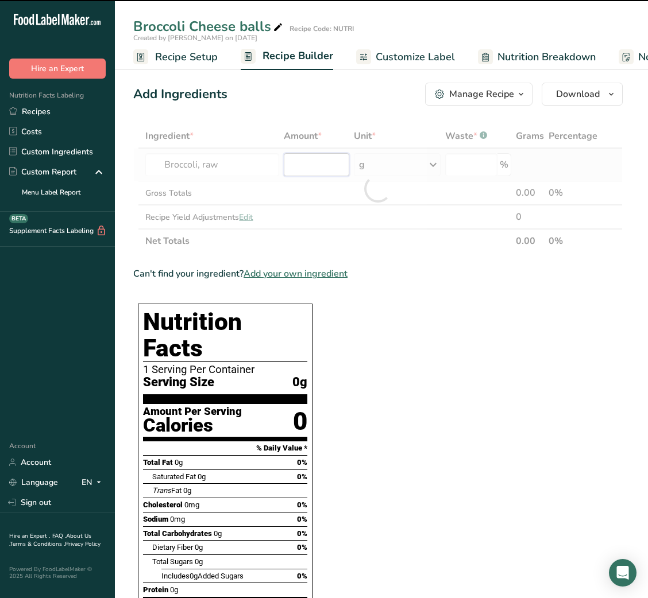
type input "0"
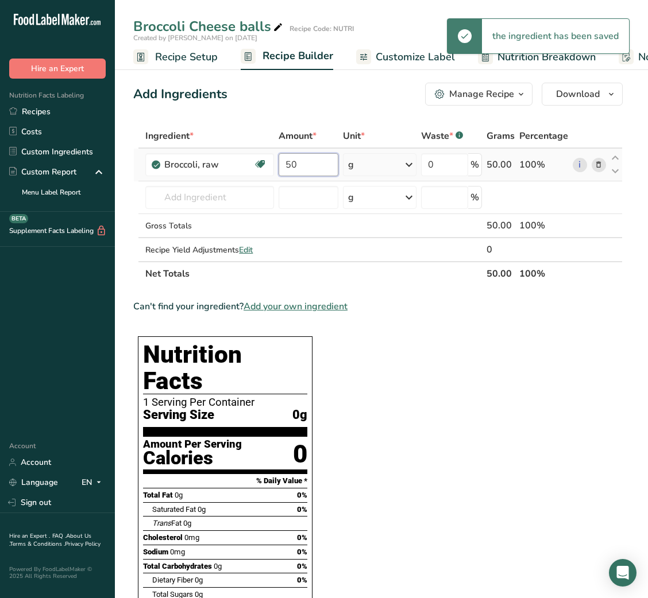
type input "50"
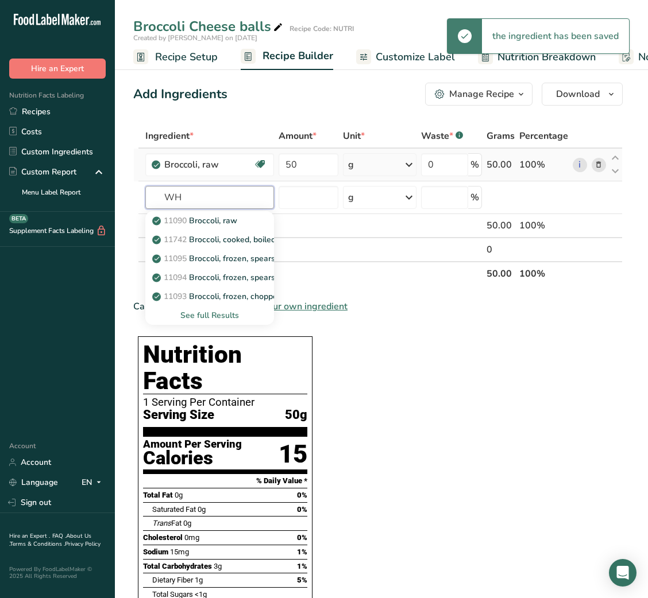
type input "W"
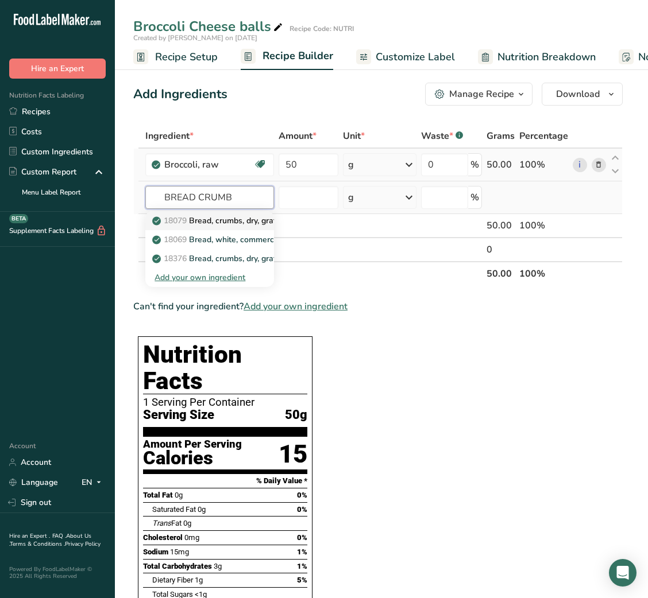
type input "BREAD CRUMB"
click at [229, 215] on p "18079 Bread, crumbs, dry, grated, plain" at bounding box center [230, 221] width 153 height 12
type input "Bread, crumbs, dry, grated, plain"
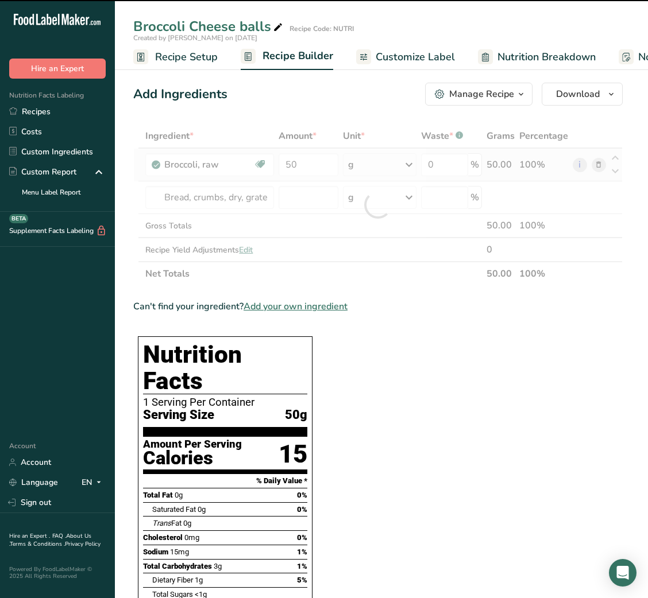
type input "0"
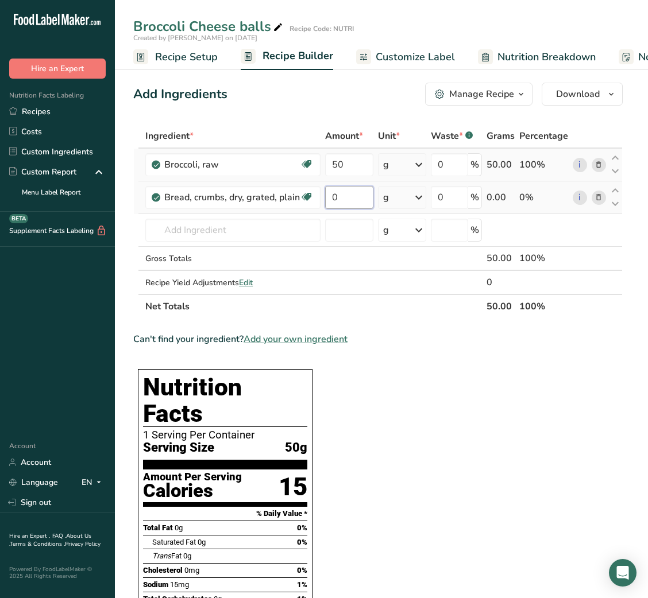
click at [335, 203] on input "0" at bounding box center [349, 197] width 48 height 23
type input "10"
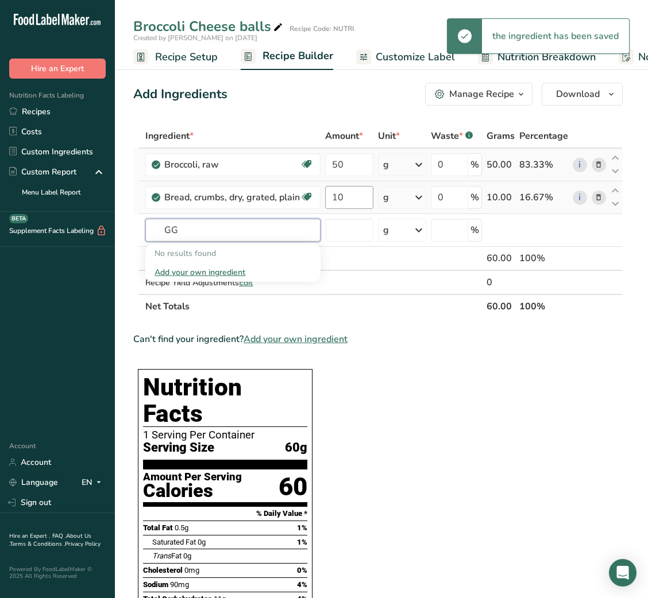
type input "G"
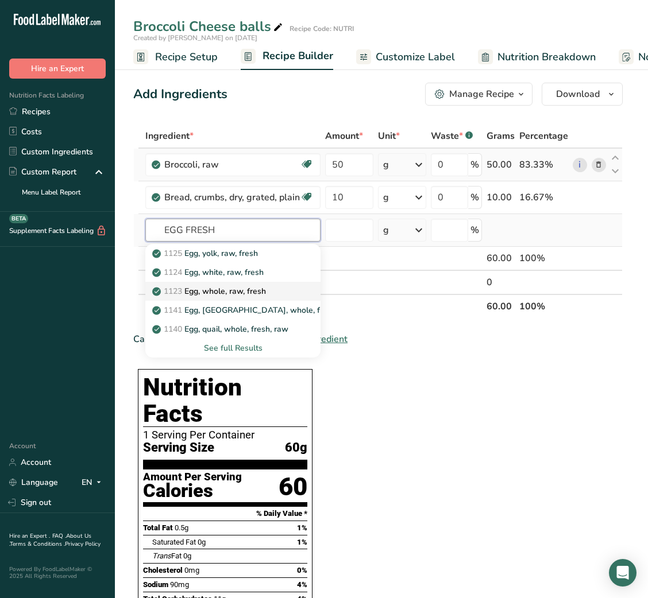
type input "EGG FRESH"
click at [225, 287] on p "1123 Egg, whole, raw, fresh" at bounding box center [209, 291] width 111 height 12
type input "Egg, whole, raw, fresh"
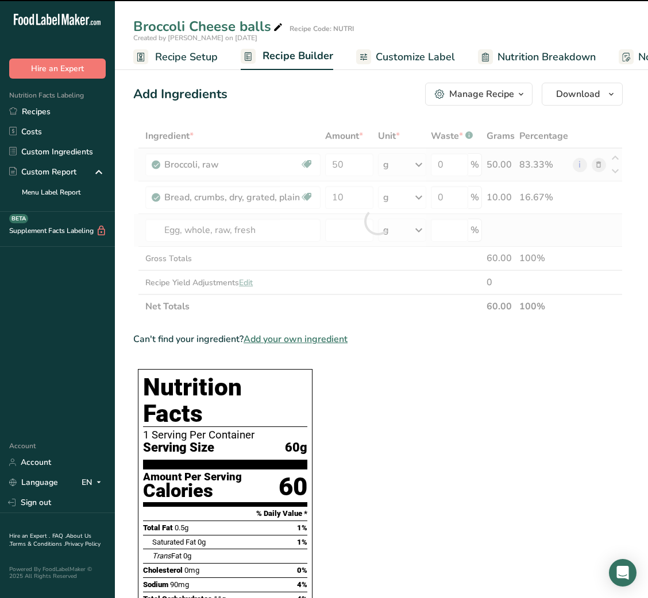
type input "0"
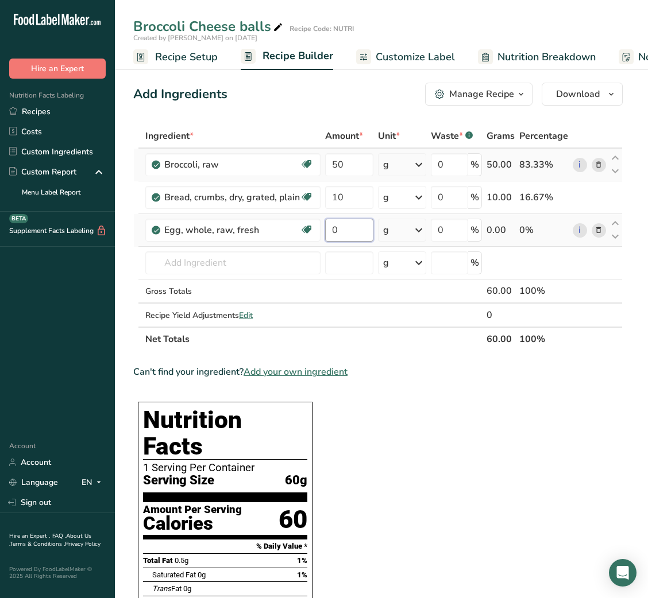
click at [328, 231] on input "0" at bounding box center [349, 230] width 48 height 23
type input "20"
click at [273, 260] on input "text" at bounding box center [232, 263] width 175 height 23
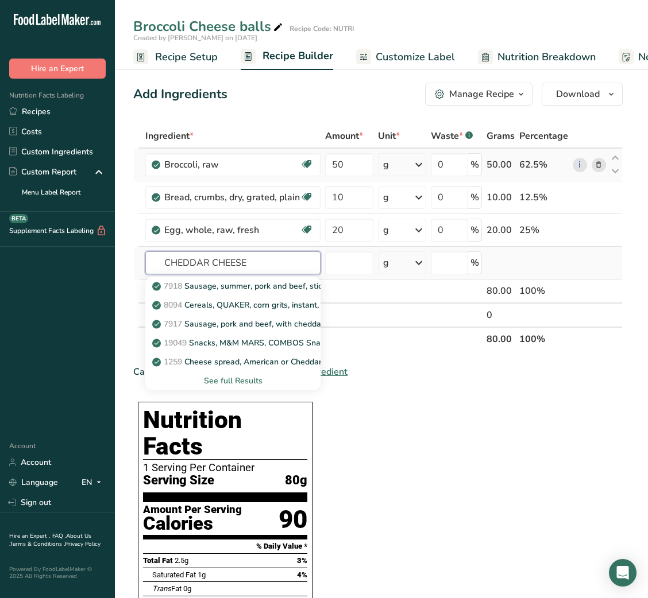
type input "CHEDDAR CHEESE"
click at [241, 382] on div "See full Results" at bounding box center [232, 381] width 157 height 12
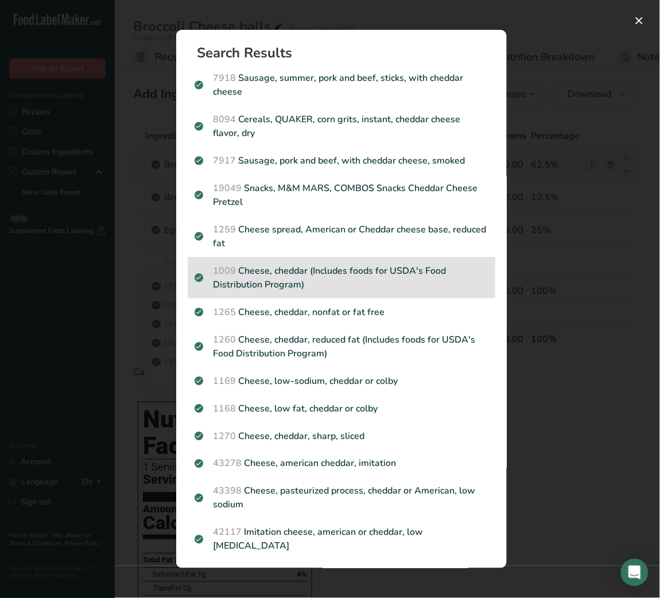
click at [313, 277] on p "1009 Cheese, cheddar (Includes foods for USDA's Food Distribution Program)" at bounding box center [342, 278] width 294 height 28
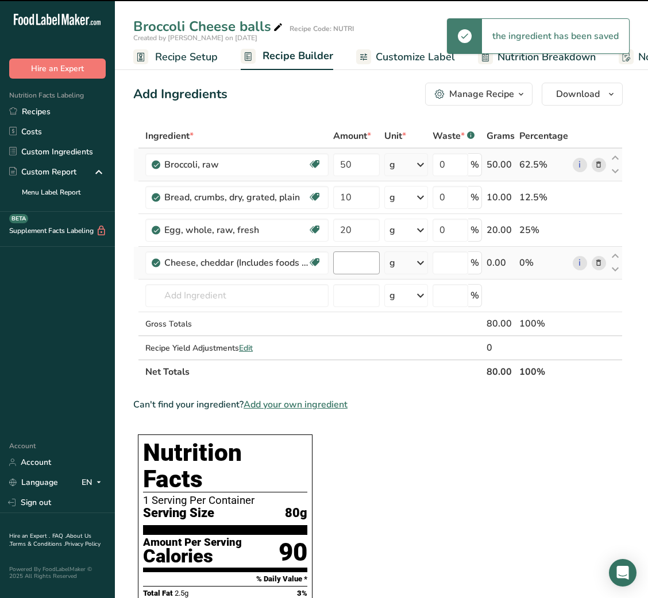
type input "0"
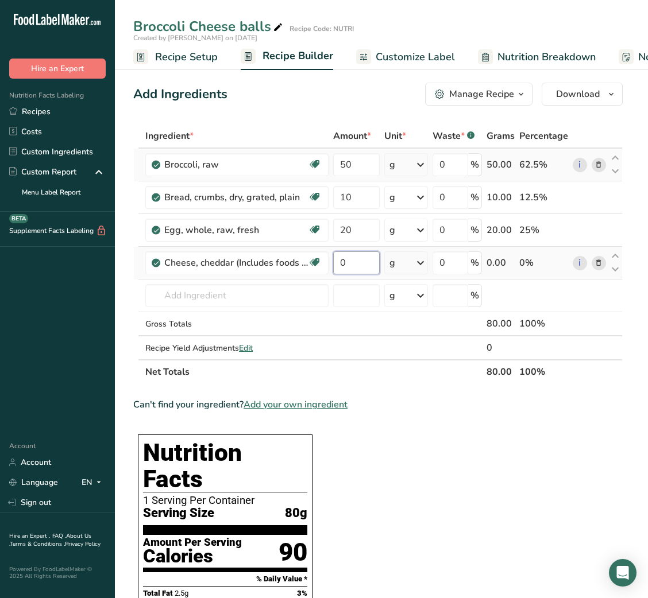
click at [337, 260] on input "0" at bounding box center [356, 263] width 47 height 23
type input "15"
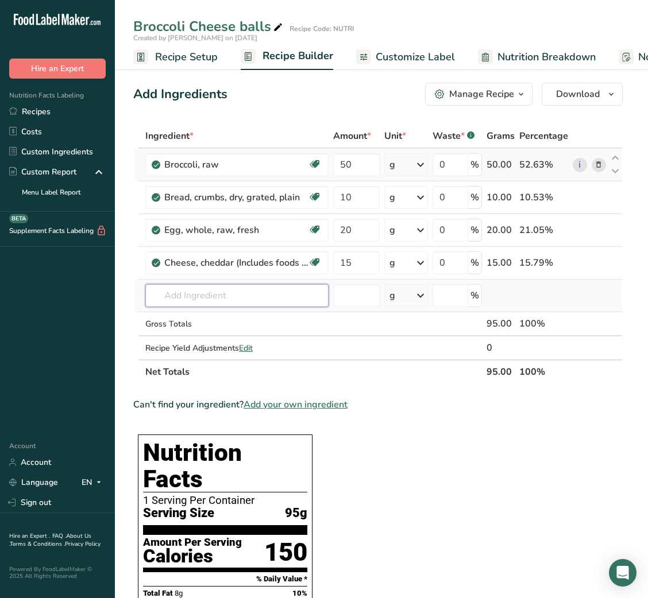
click at [221, 300] on input "text" at bounding box center [236, 295] width 183 height 23
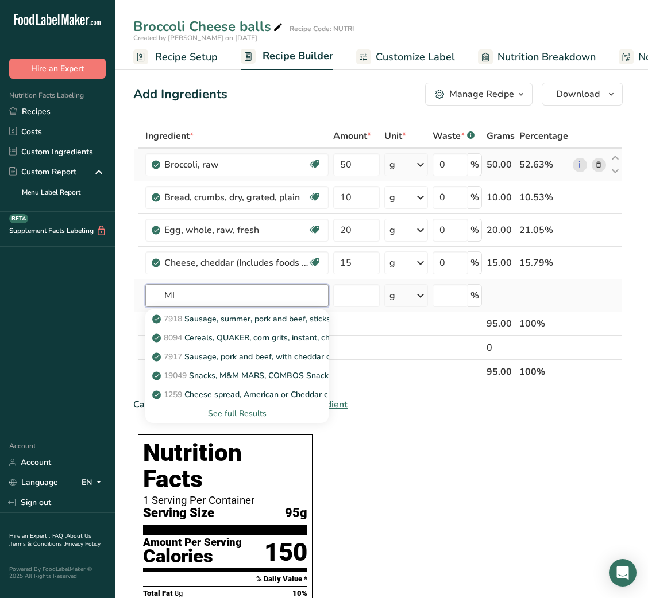
type input "M"
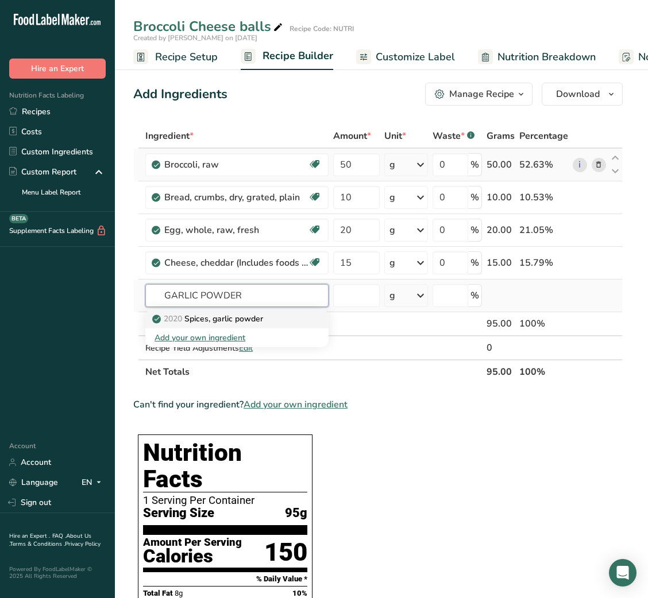
type input "GARLIC POWDER"
click at [198, 323] on p "2020 Spices, garlic powder" at bounding box center [208, 319] width 109 height 12
type input "Spices, garlic powder"
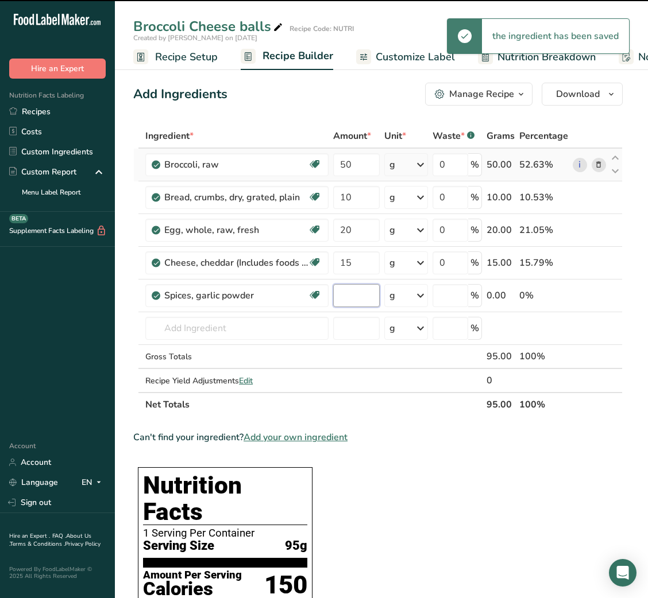
type input "0"
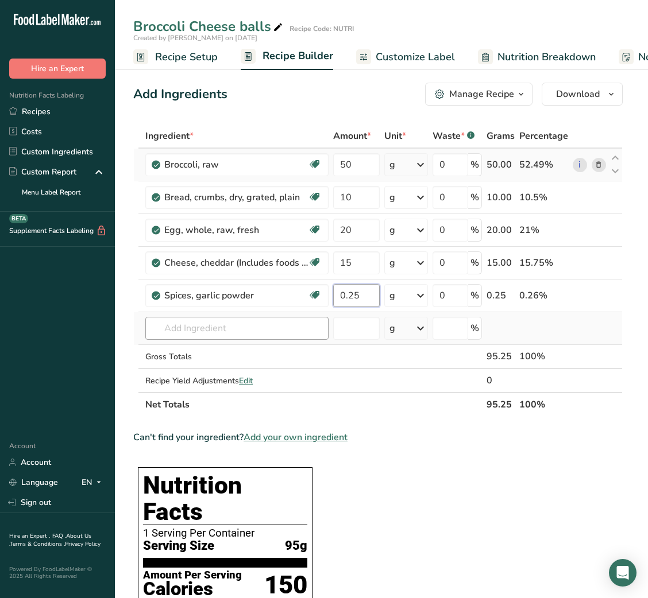
type input "0.25"
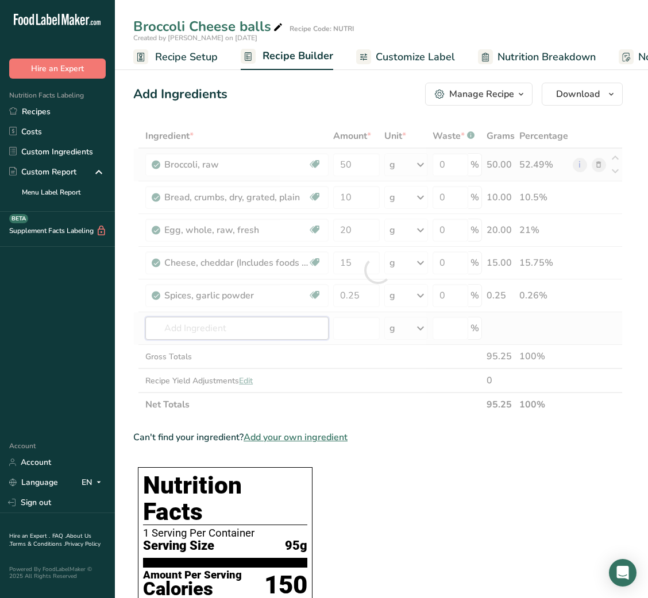
click at [280, 326] on div "Ingredient * Amount * Unit * Waste * .a-a{fill:#347362;}.b-a{fill:#fff;} Grams …" at bounding box center [377, 270] width 489 height 293
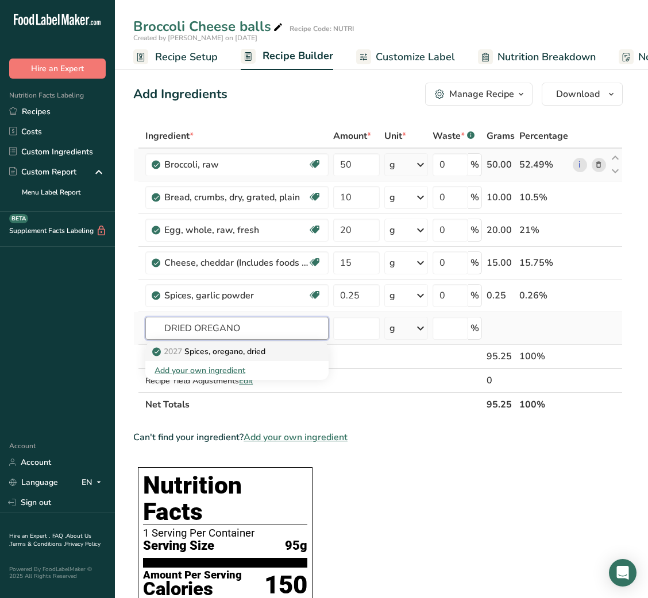
type input "DRIED OREGANO"
click at [250, 346] on p "2027 Spices, oregano, dried" at bounding box center [209, 352] width 111 height 12
type input "Spices, oregano, dried"
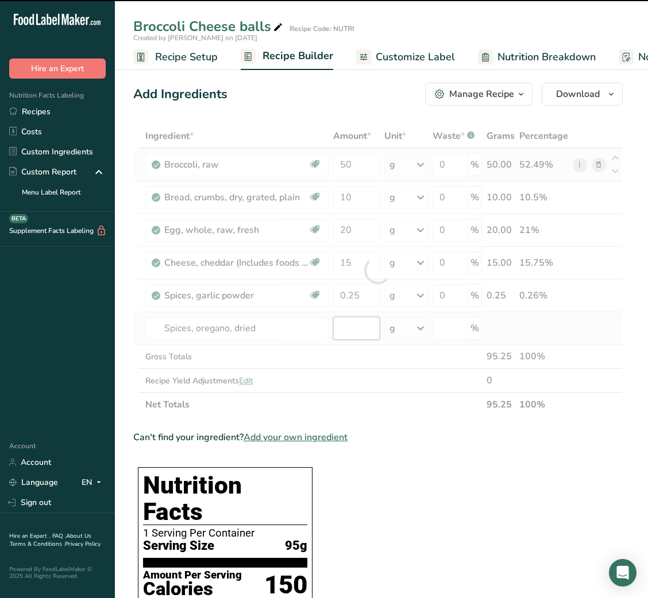
type input "0"
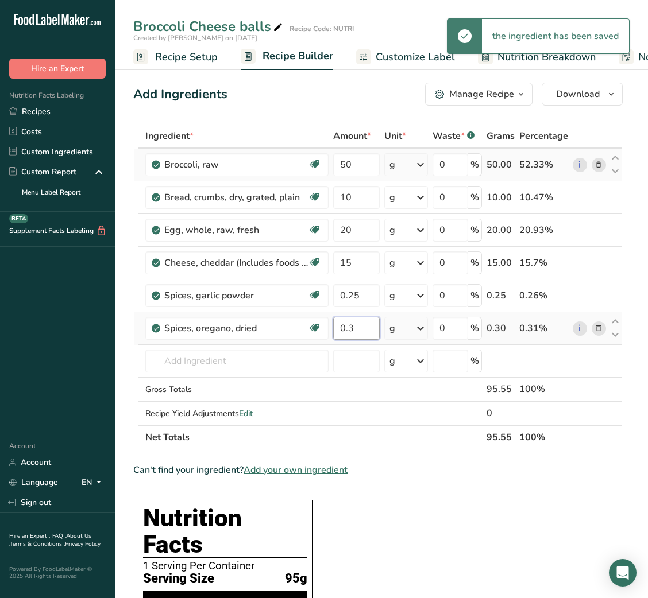
type input "0.3"
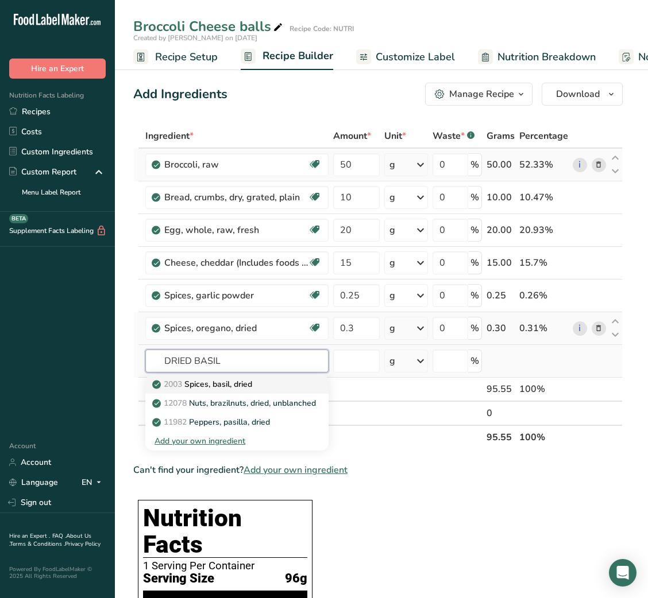
type input "DRIED BASIL"
click at [229, 384] on p "2003 Spices, basil, dried" at bounding box center [203, 384] width 98 height 12
type input "Spices, basil, dried"
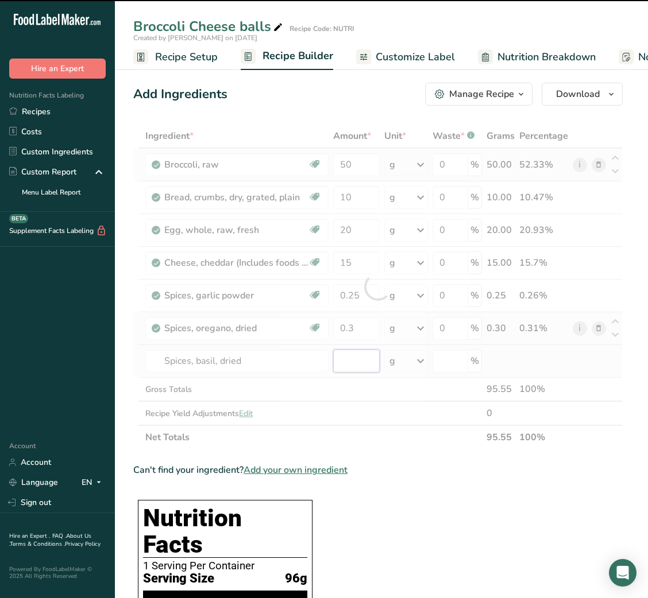
type input "0"
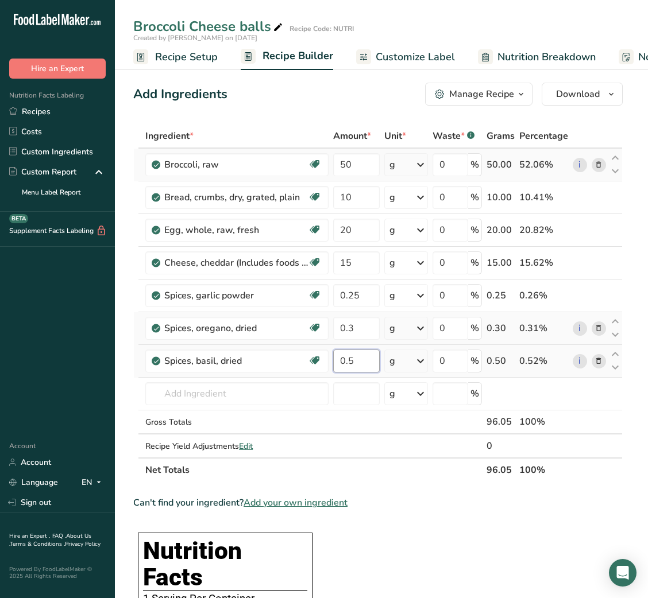
type input "0.5"
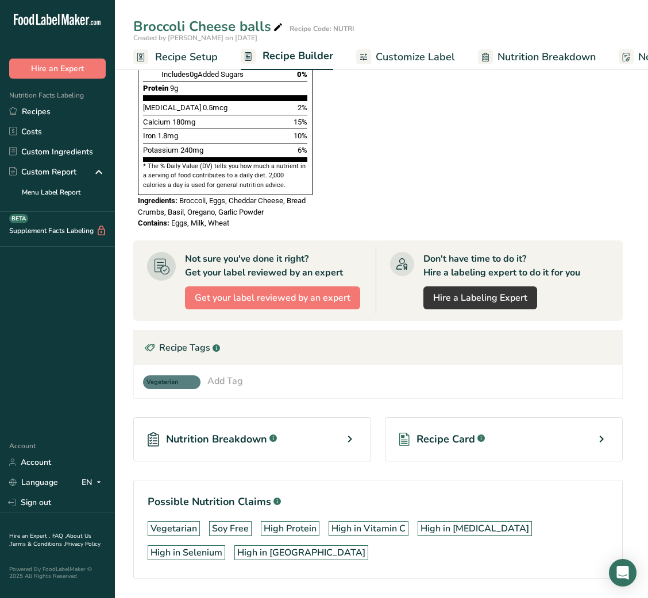
scroll to position [740, 0]
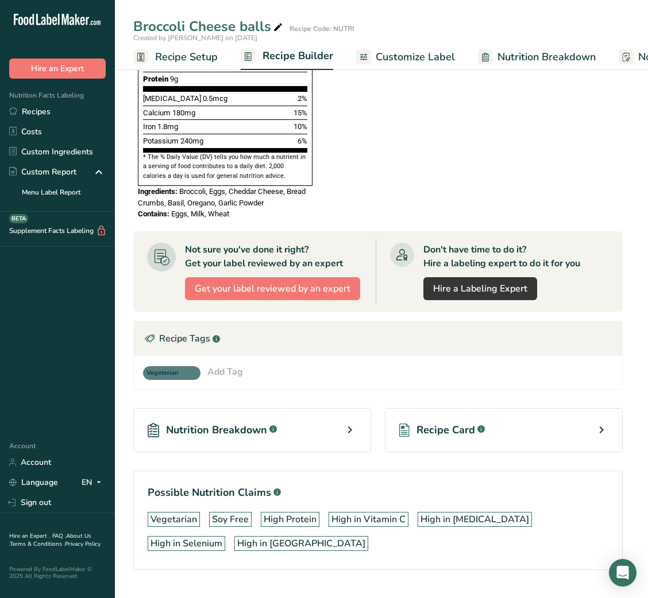
click at [421, 408] on div "Recipe Card .a-a{fill:#347362;}.b-a{fill:#fff;}" at bounding box center [504, 430] width 238 height 44
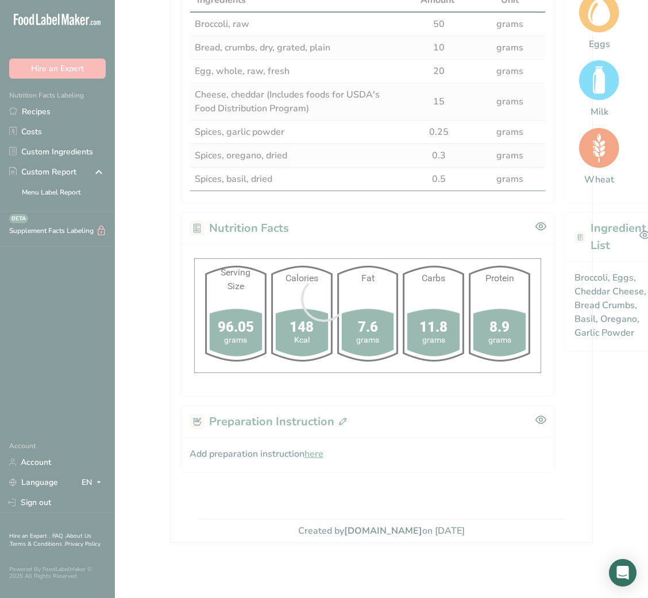
click at [318, 441] on div at bounding box center [324, 299] width 648 height 598
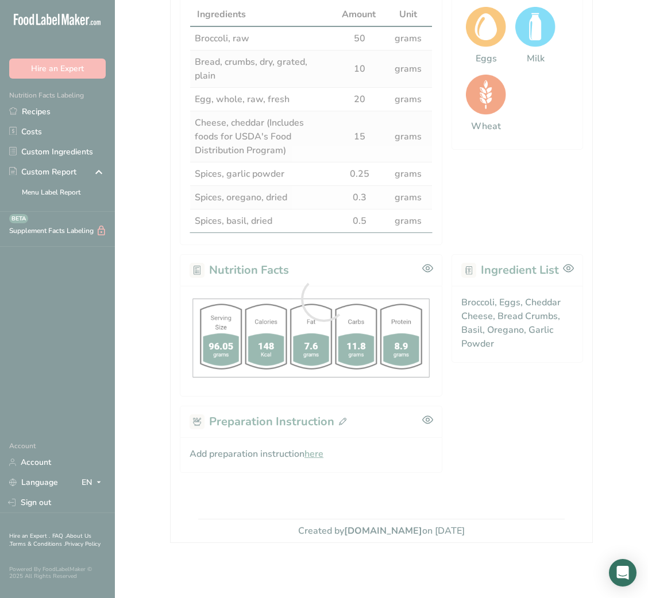
scroll to position [259, 0]
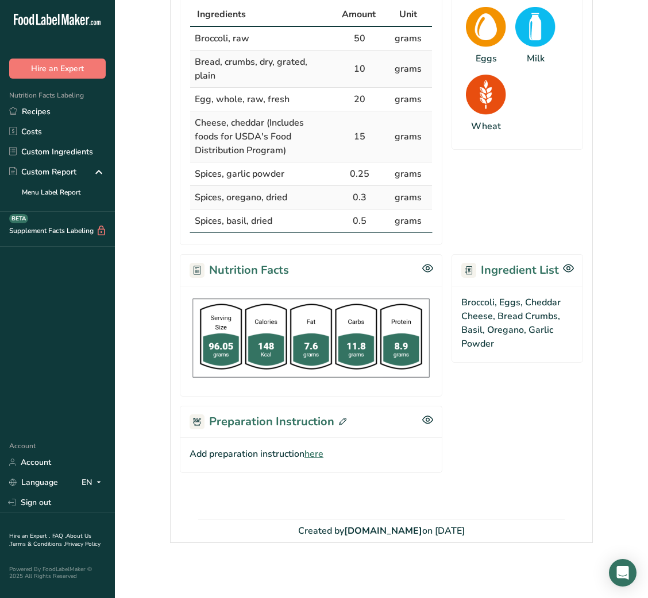
click at [315, 453] on span "here" at bounding box center [313, 454] width 19 height 14
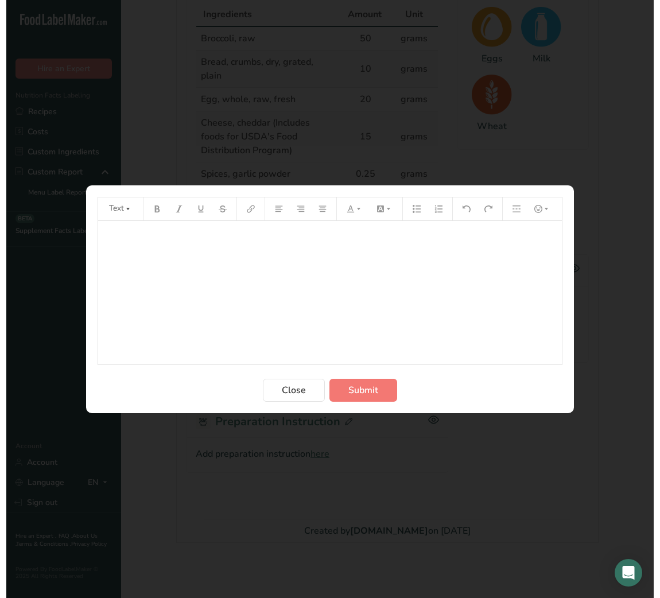
scroll to position [248, 0]
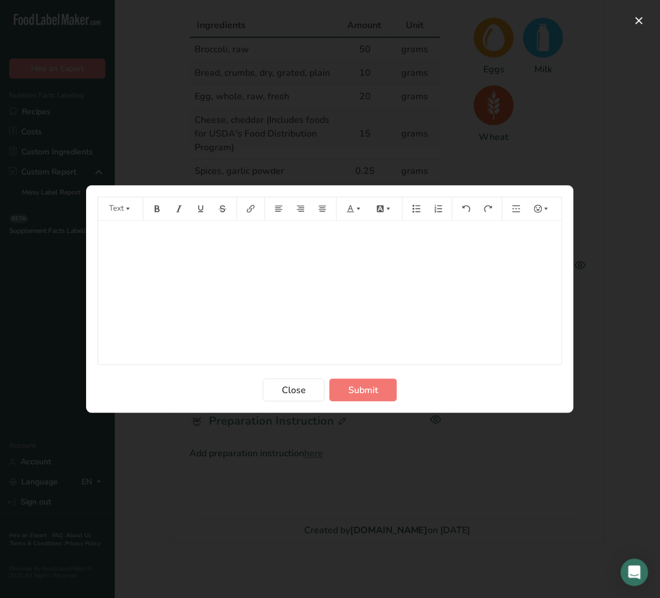
click at [275, 334] on div "﻿" at bounding box center [330, 293] width 464 height 144
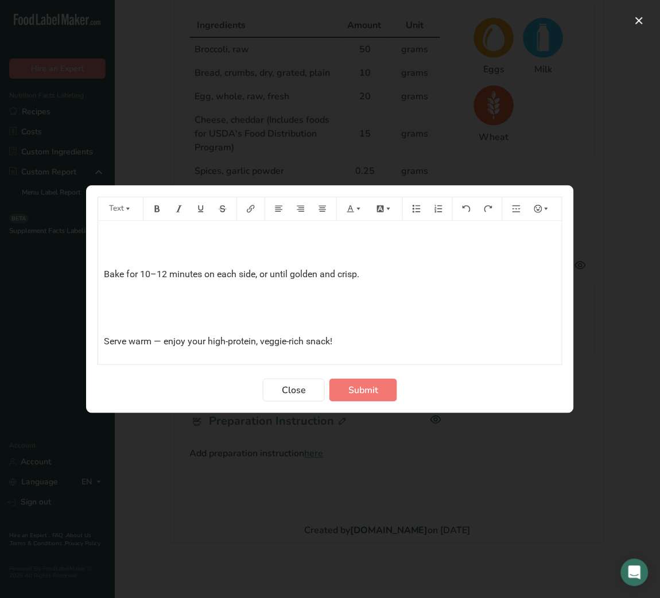
scroll to position [325, 0]
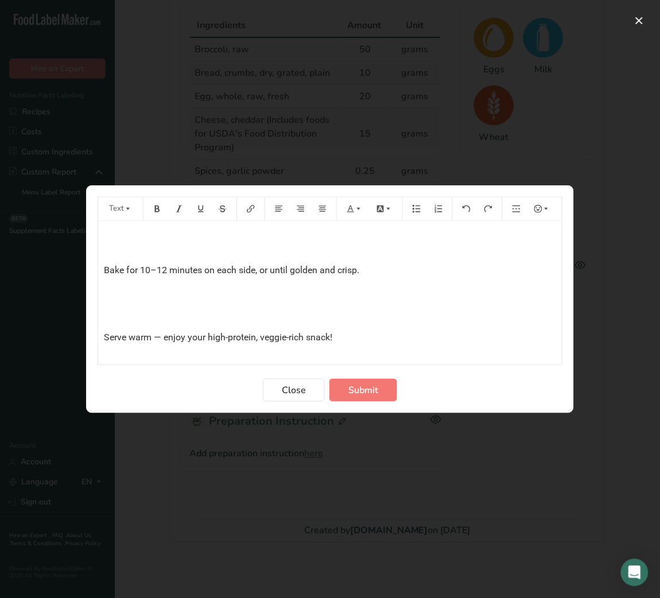
click at [109, 323] on div "Instructions: Preheat oven to 190°C (375°F). Lightly grease or spray a small se…" at bounding box center [330, 131] width 464 height 471
click at [102, 320] on div "Instructions: Preheat oven to 190°C (375°F). Lightly grease or spray a small se…" at bounding box center [330, 131] width 464 height 471
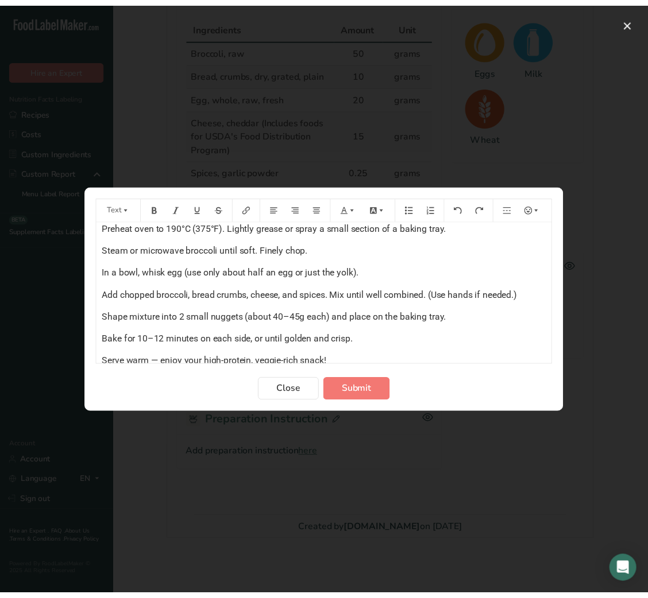
scroll to position [9, 0]
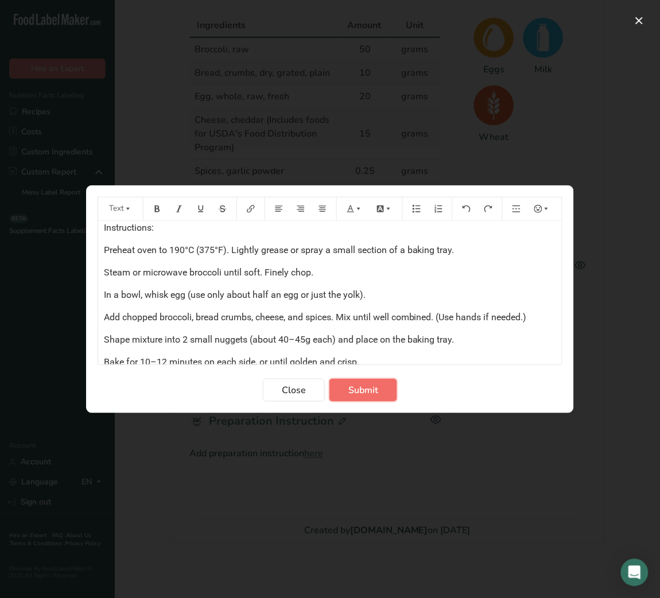
click at [377, 397] on span "Submit" at bounding box center [364, 391] width 30 height 14
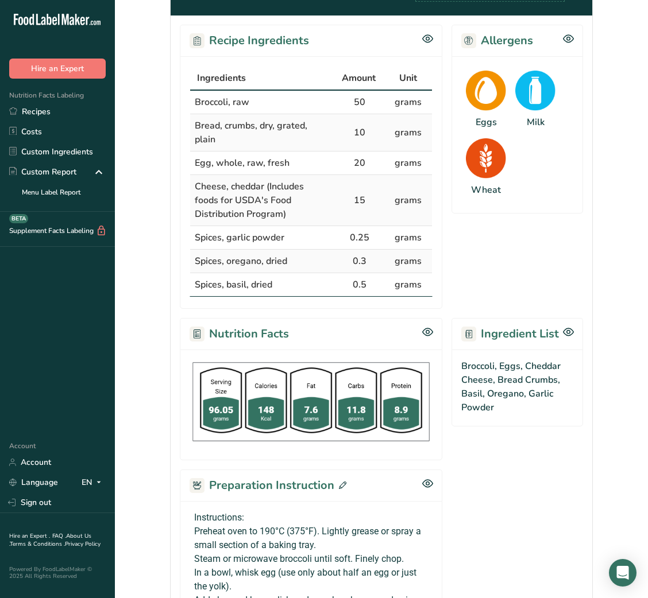
scroll to position [445, 0]
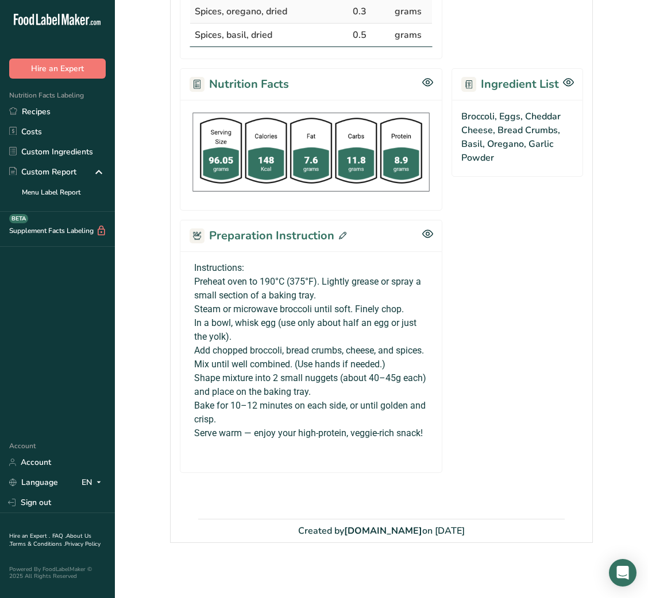
click at [339, 242] on span at bounding box center [340, 235] width 12 height 17
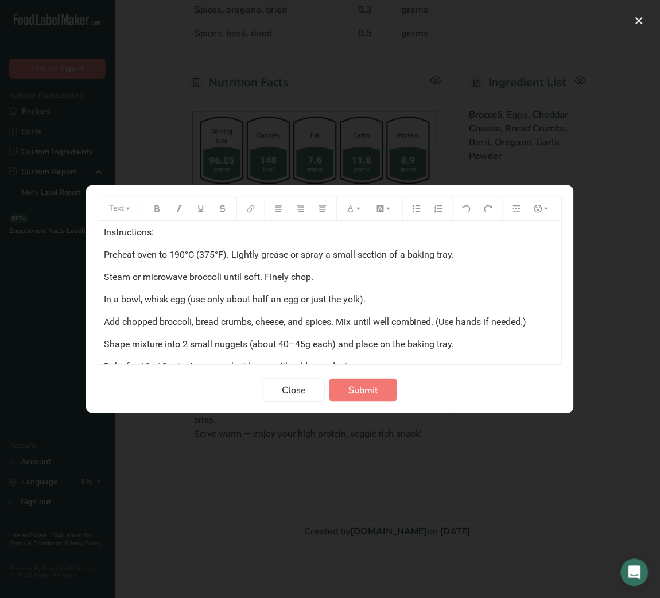
scroll to position [67, 0]
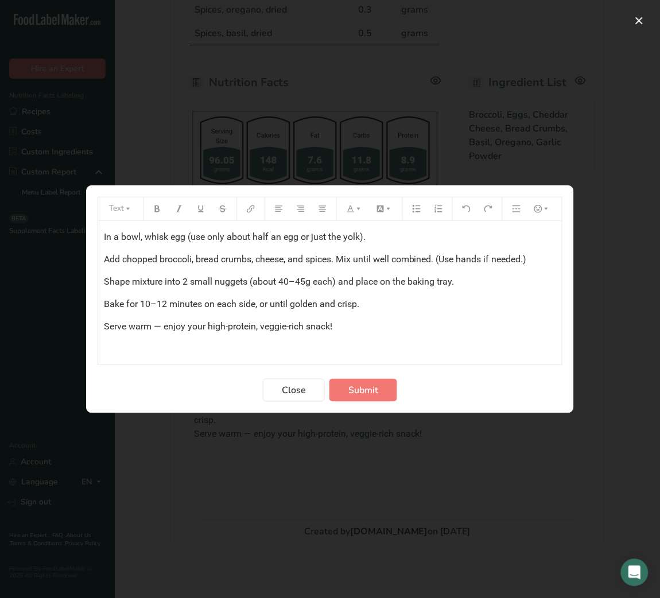
click at [227, 285] on span "Shape mixture into 2 small nuggets (about 40–45g each) and place on the baking …" at bounding box center [279, 281] width 351 height 11
click at [358, 384] on span "Submit" at bounding box center [364, 391] width 30 height 14
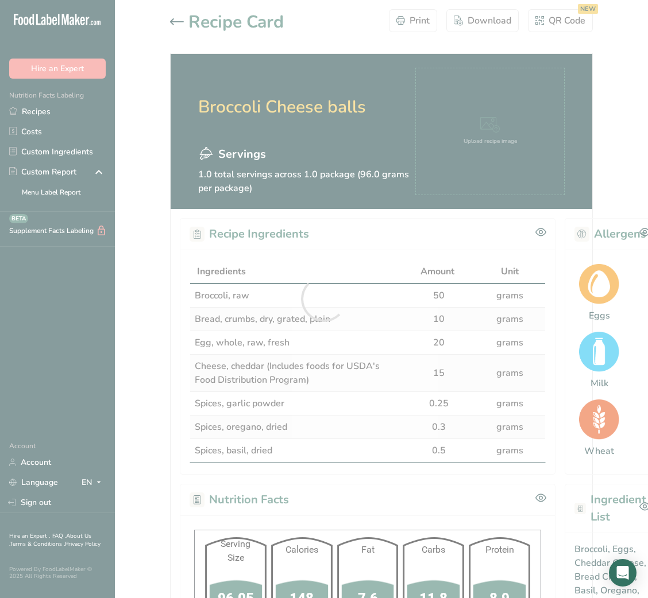
scroll to position [0, 0]
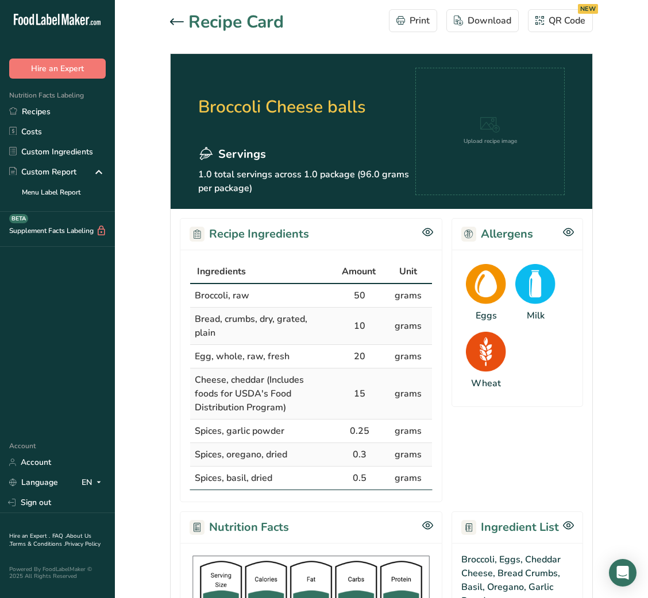
click at [180, 22] on icon at bounding box center [177, 21] width 14 height 7
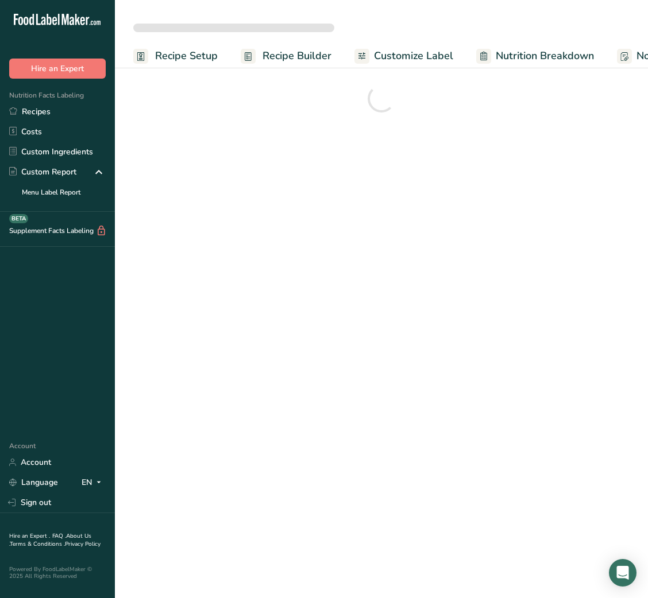
click at [418, 64] on link "Customize Label" at bounding box center [403, 56] width 99 height 26
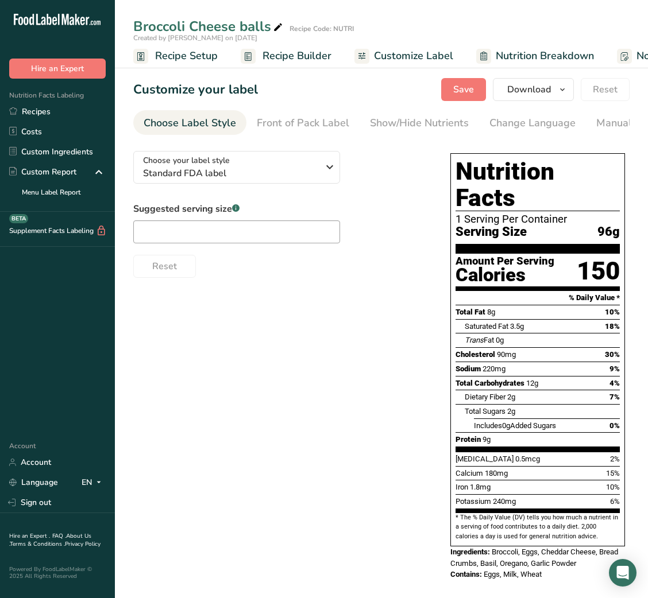
click at [298, 59] on span "Recipe Builder" at bounding box center [296, 56] width 69 height 16
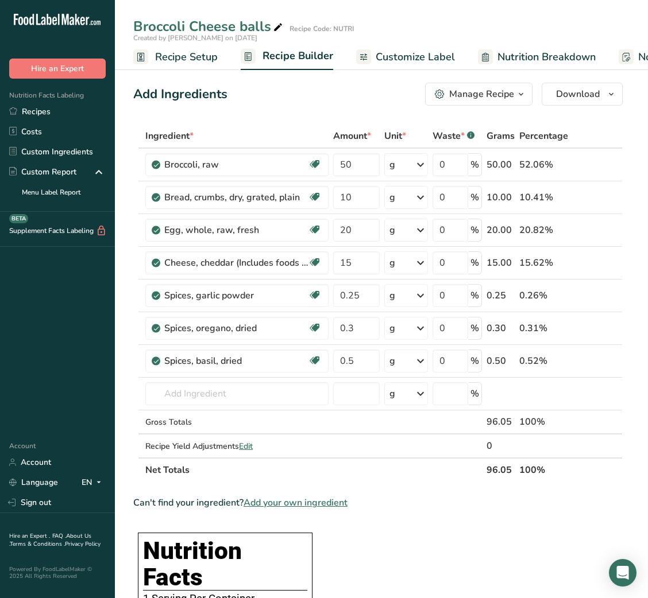
click at [436, 52] on span "Customize Label" at bounding box center [415, 57] width 79 height 16
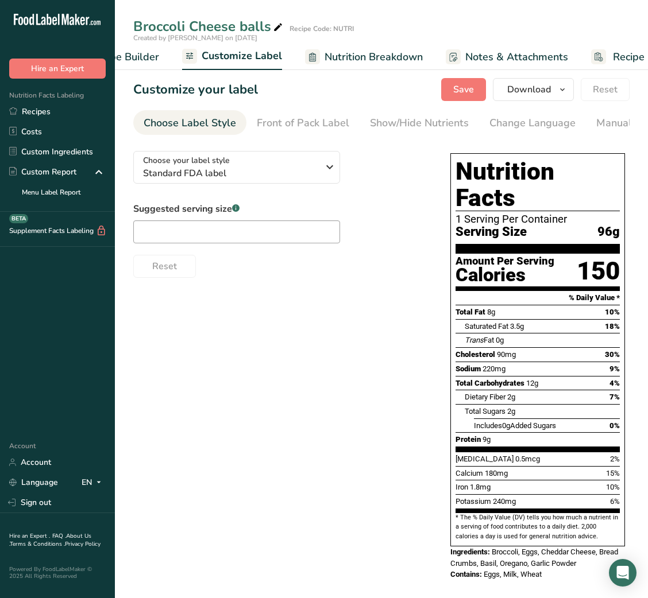
scroll to position [0, 223]
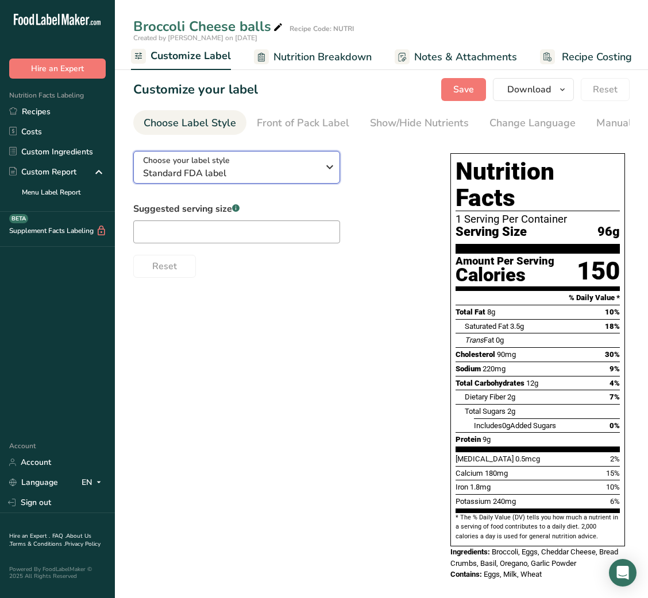
click at [282, 179] on span "Standard FDA label" at bounding box center [230, 174] width 175 height 14
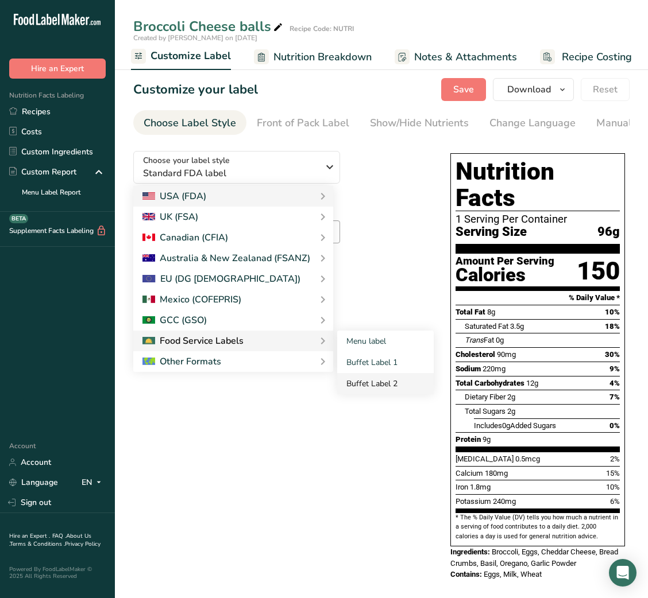
click at [347, 378] on link "Buffet Label 2" at bounding box center [385, 383] width 96 height 21
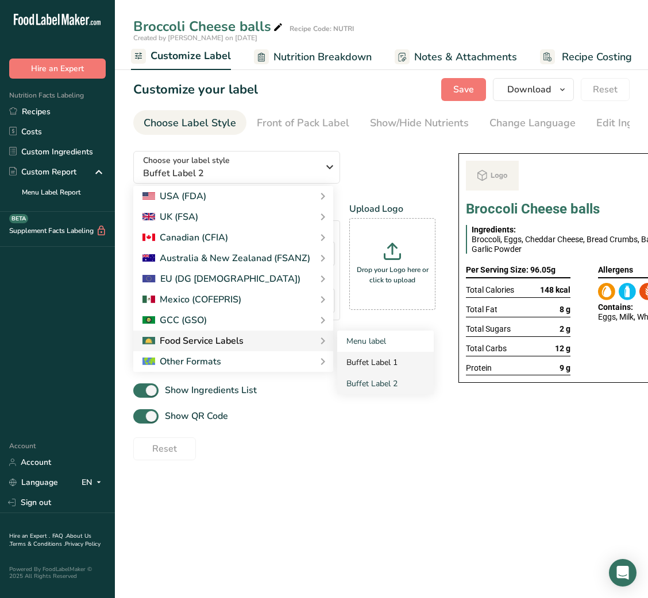
checkbox input "false"
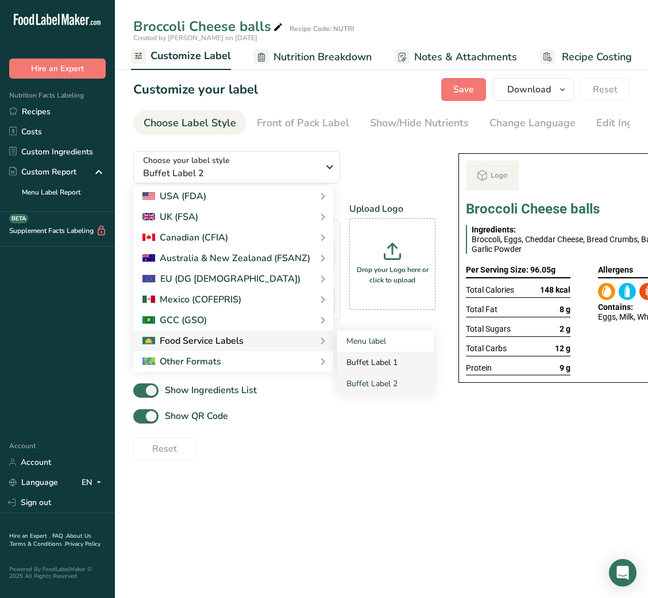
checkbox input "false"
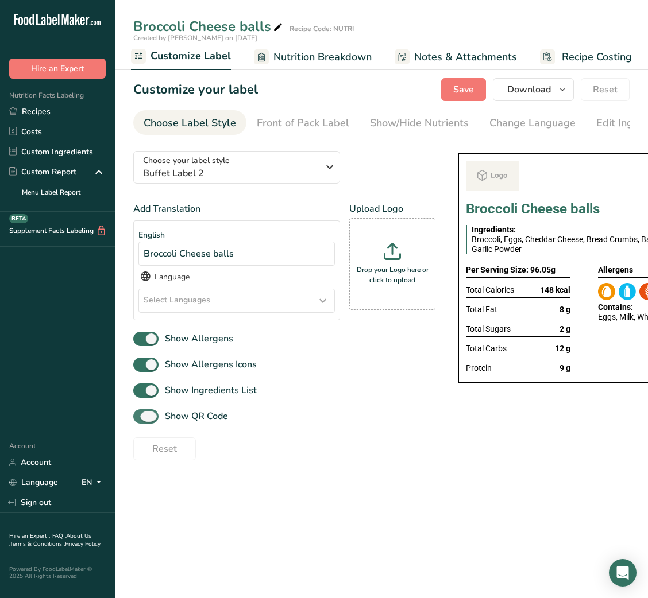
click at [211, 419] on span "Show QR Code" at bounding box center [193, 416] width 69 height 14
click at [141, 419] on input "Show QR Code" at bounding box center [136, 416] width 7 height 7
checkbox input "false"
click at [399, 115] on div "Show/Hide Nutrients" at bounding box center [419, 123] width 99 height 16
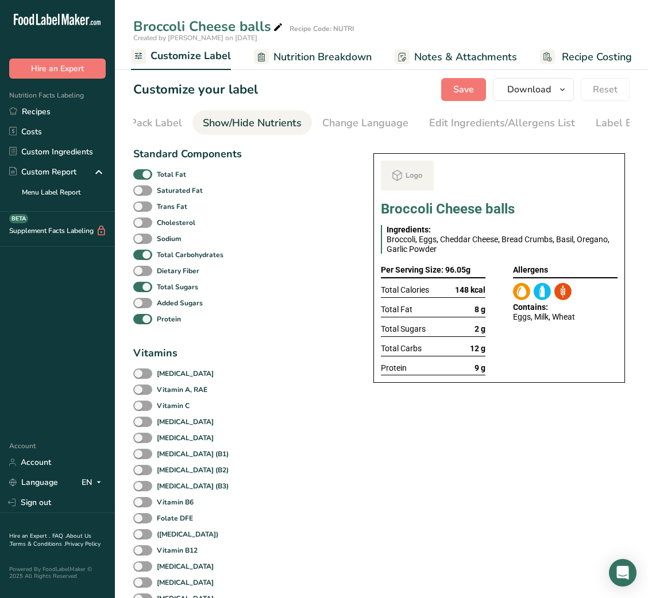
scroll to position [0, 210]
click at [175, 177] on b "Total Fat" at bounding box center [171, 174] width 29 height 10
click at [141, 177] on input "Total Fat" at bounding box center [136, 174] width 7 height 7
checkbox input "false"
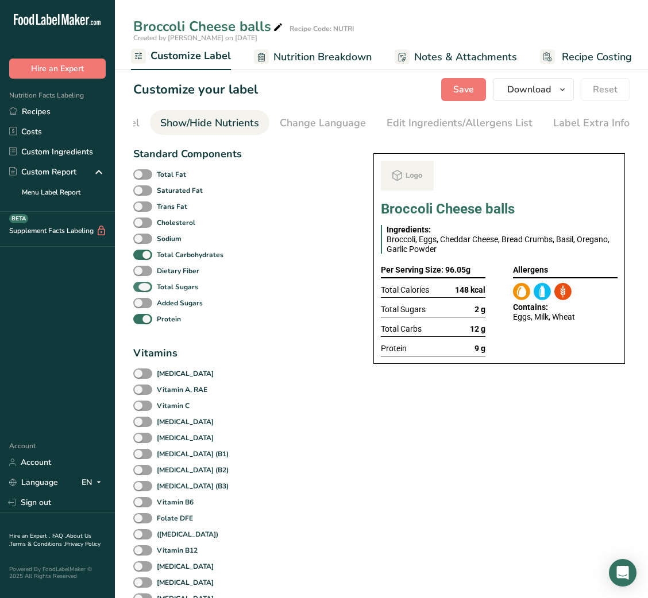
click at [153, 287] on label "Total Sugars" at bounding box center [165, 287] width 65 height 11
click at [141, 287] on input "Total Sugars" at bounding box center [136, 286] width 7 height 7
checkbox input "false"
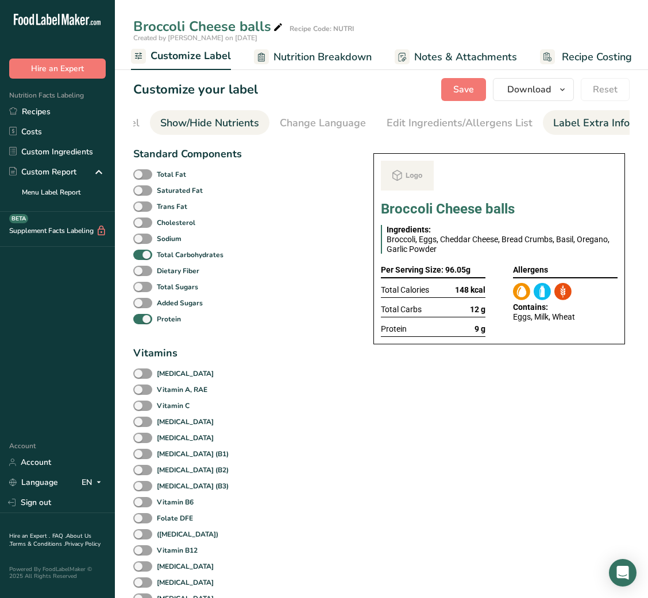
click at [595, 116] on div "Label Extra Info" at bounding box center [591, 123] width 76 height 16
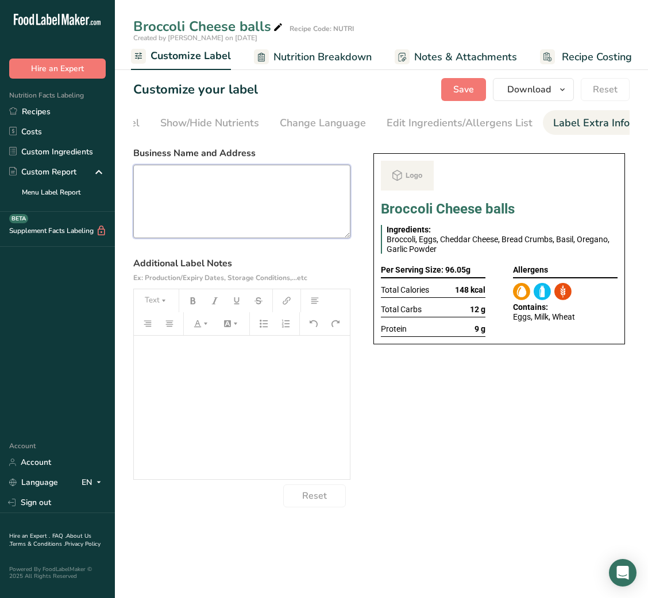
click at [253, 203] on textarea at bounding box center [241, 202] width 217 height 74
paste textarea "USE BY: [DATE] KEEP REFRIGERATED BELOW 5 DEGREE REHEAT BEFORE EATING DINNER"
click at [158, 218] on textarea "USE BY: [DATE] KEEP REFRIGERATED BELOW 5 DEGREE REHEAT BEFORE EATING DINNER" at bounding box center [241, 202] width 217 height 74
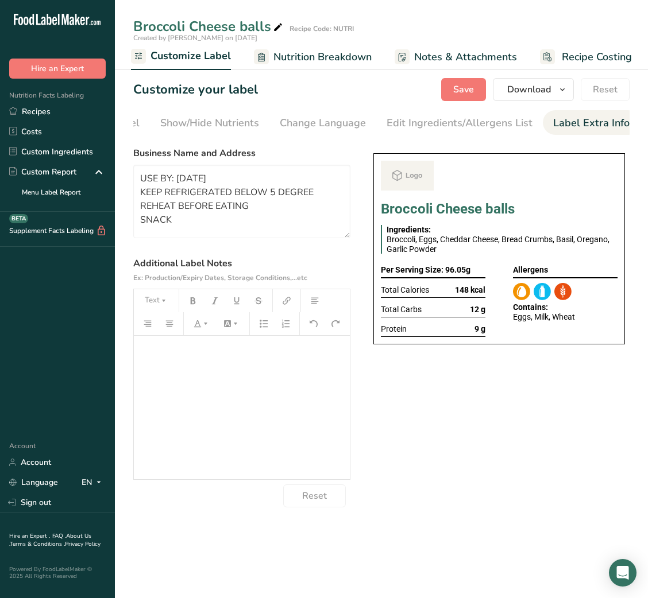
click at [465, 102] on section "Customize your label Save Download Choose what to show on your downloaded label…" at bounding box center [381, 293] width 533 height 466
click at [467, 96] on span "Save" at bounding box center [463, 90] width 21 height 14
type textarea "USE BY: 13/08/2025 KEEP REFRIGERATED BELOW 5 DEGREE REHEAT BEFORE EATING SNACK"
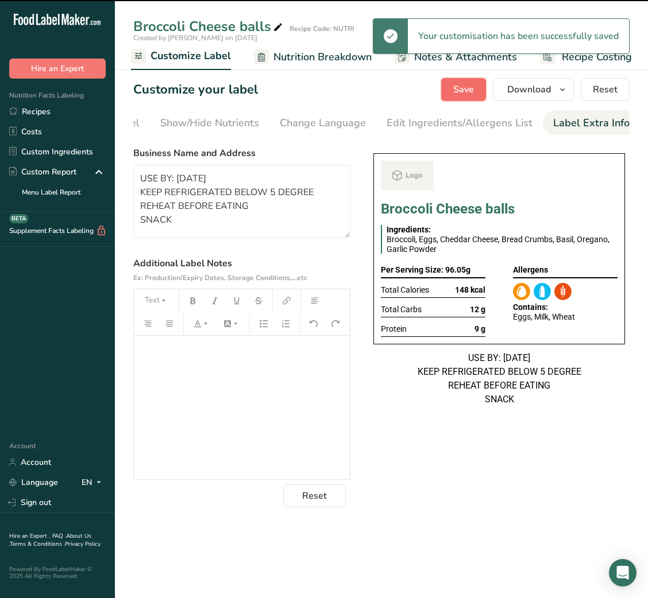
scroll to position [0, 0]
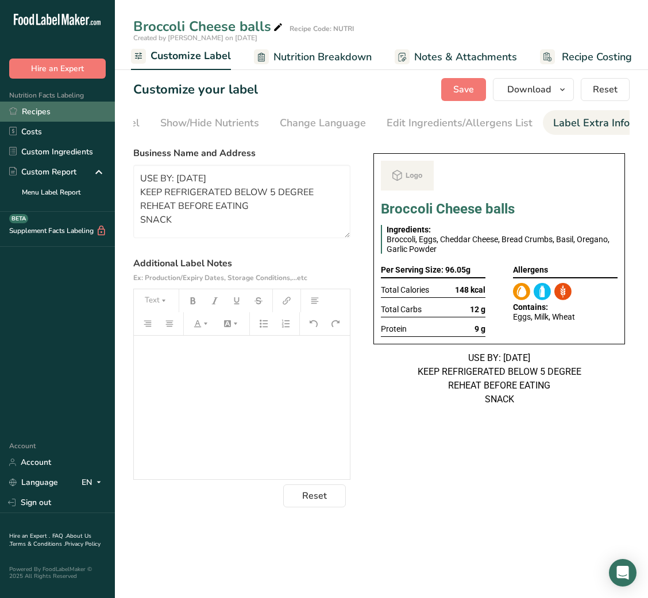
click at [61, 105] on link "Recipes" at bounding box center [57, 112] width 115 height 20
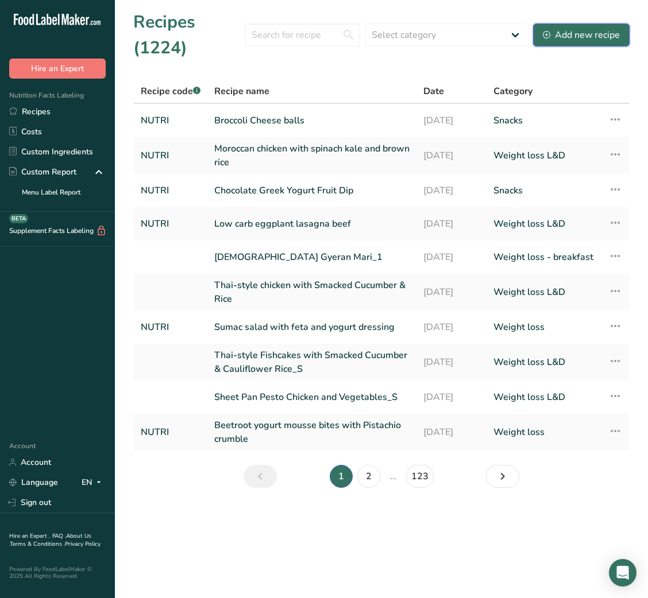
click at [585, 27] on button "Add new recipe" at bounding box center [581, 35] width 96 height 23
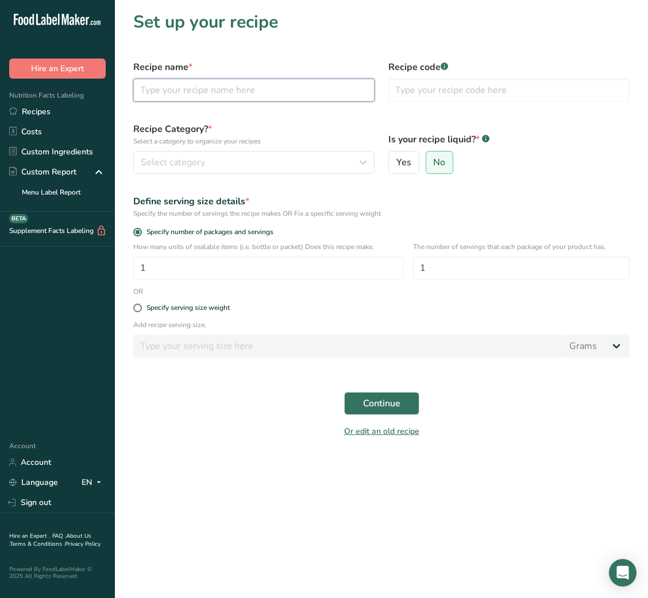
click at [212, 88] on input "text" at bounding box center [253, 90] width 241 height 23
paste input "Chicken & Kale Taco Salad with Jalapeño-Avocado Ranch"
click at [191, 89] on input "Chicken & Kale Taco Salad with Jalapeño-Avocado Ranch" at bounding box center [253, 90] width 241 height 23
click at [192, 90] on input "Chicken & Kale Taco Salad with Jalapeño-Avocado Ranch" at bounding box center [253, 90] width 241 height 23
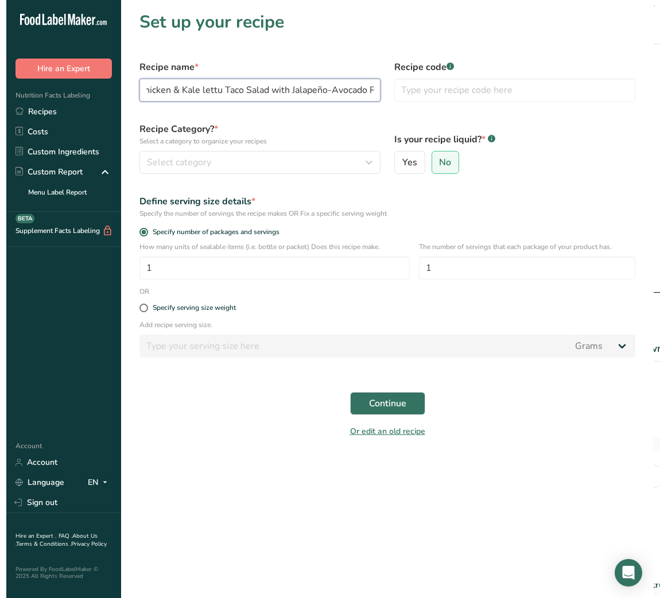
scroll to position [0, 0]
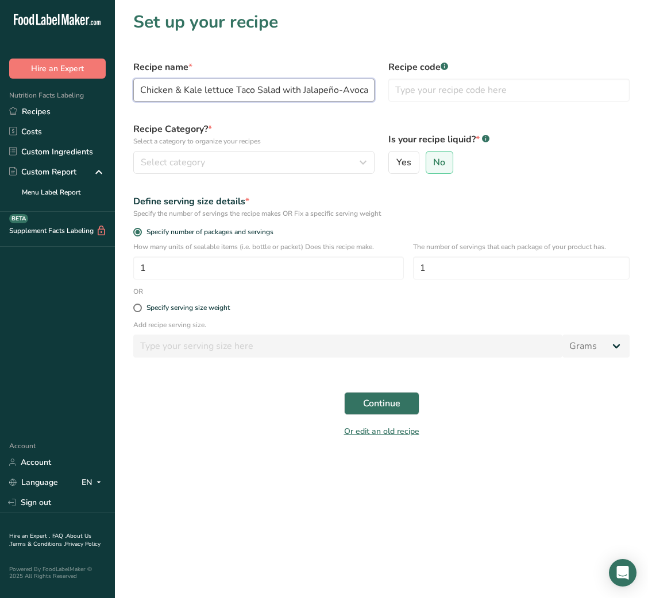
click at [206, 91] on input "Chicken & Kale lettuce Taco Salad with Jalapeño-Avocado Ranch" at bounding box center [253, 90] width 241 height 23
type input "Chicken & Kale Lettuce Taco Salad with Jalapeño-Avocado Ranch"
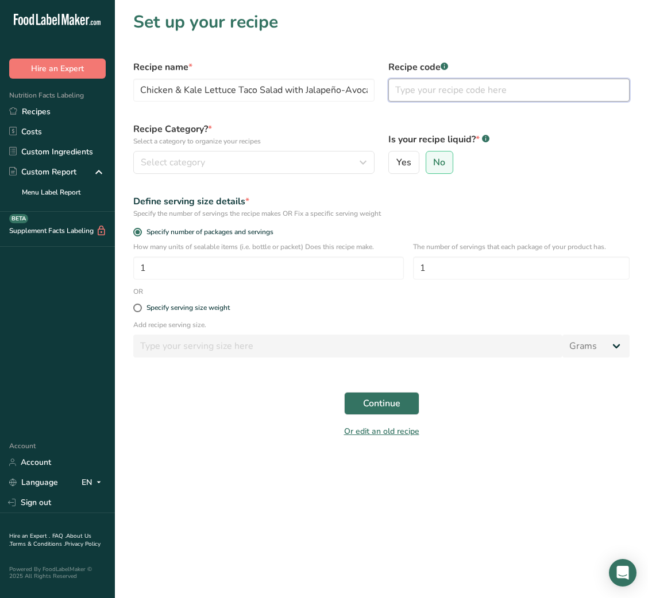
click at [457, 95] on input "text" at bounding box center [508, 90] width 241 height 23
type input "NUTRI"
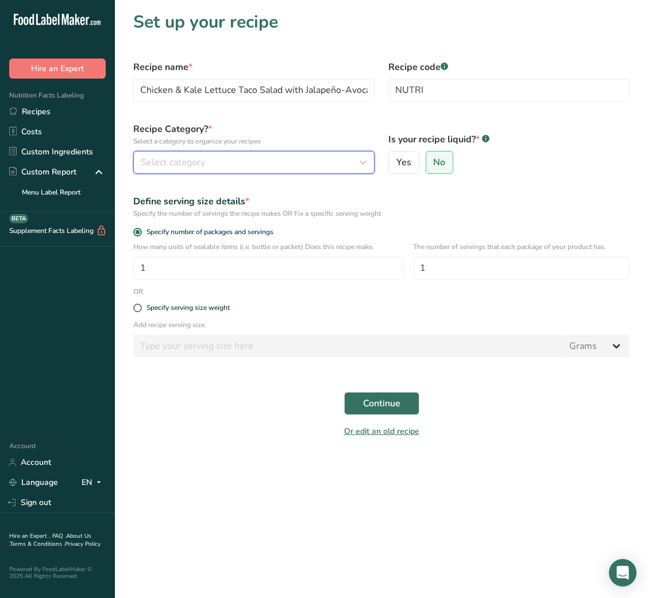
click at [332, 164] on div "Select category" at bounding box center [250, 163] width 219 height 14
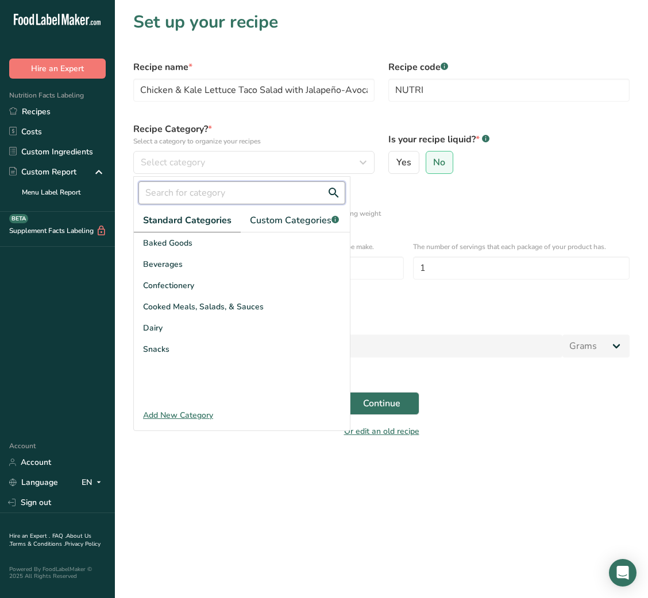
click at [237, 201] on input "text" at bounding box center [241, 192] width 207 height 23
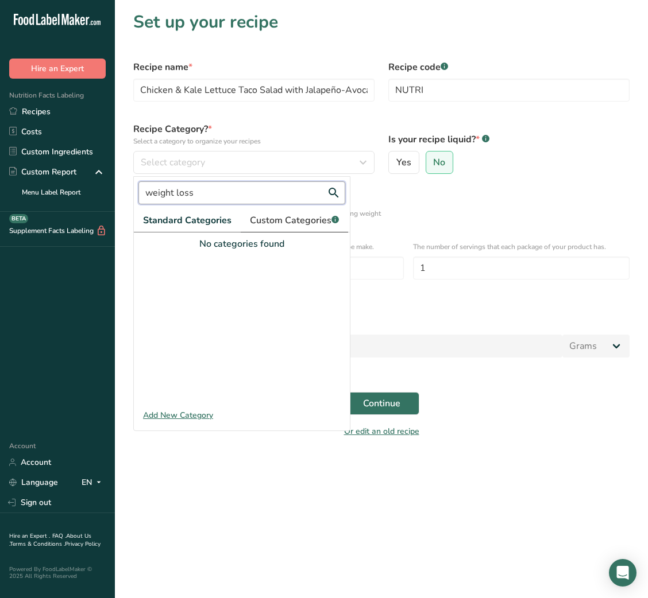
type input "weight loss"
click at [287, 215] on span "Custom Categories .a-a{fill:#347362;}.b-a{fill:#fff;}" at bounding box center [294, 221] width 89 height 14
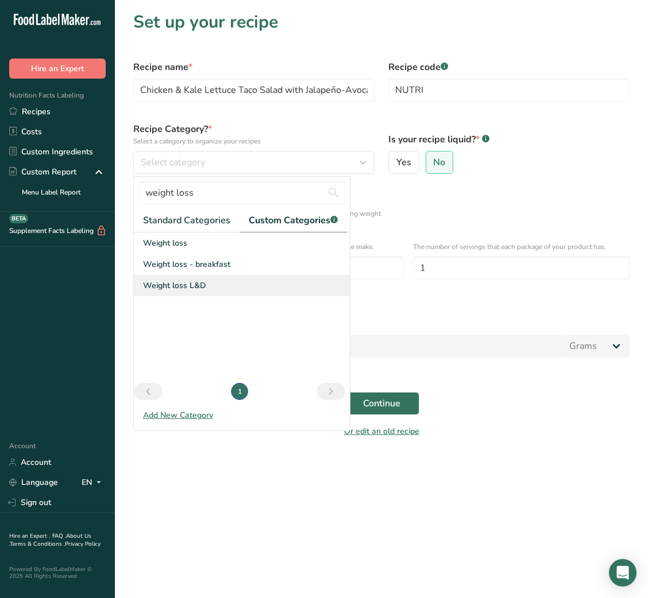
click at [185, 280] on span "Weight loss L&D" at bounding box center [174, 286] width 63 height 12
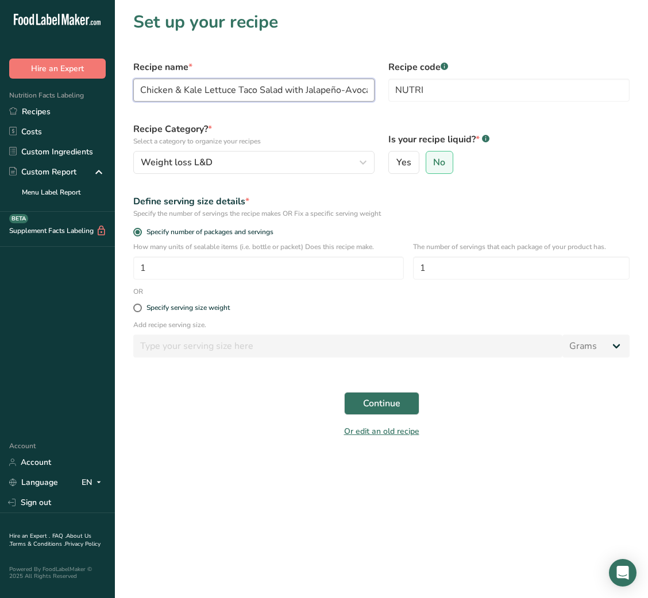
click at [302, 82] on input "Chicken & Kale Lettuce Taco Salad with Jalapeño-Avocado Ranch" at bounding box center [253, 90] width 241 height 23
paste input "vocado Ranch Chicken Kale Salad"
click at [260, 91] on input "Avocado Ranch Chicken Kale Salad" at bounding box center [253, 90] width 241 height 23
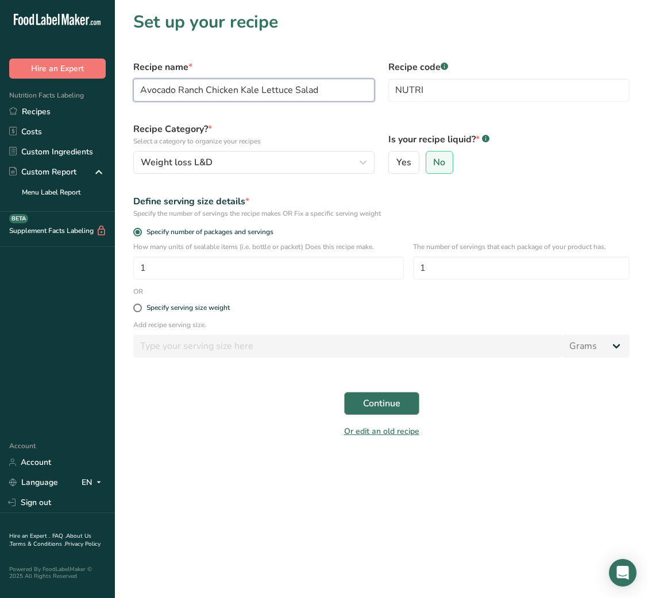
type input "Avocado Ranch Chicken Kale Lettuce Salad"
click at [395, 408] on span "Continue" at bounding box center [381, 404] width 37 height 14
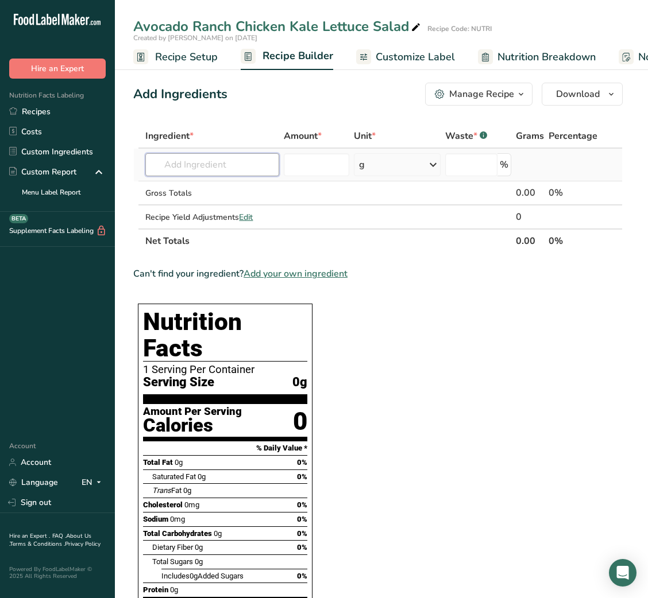
click at [204, 165] on input "text" at bounding box center [212, 164] width 134 height 23
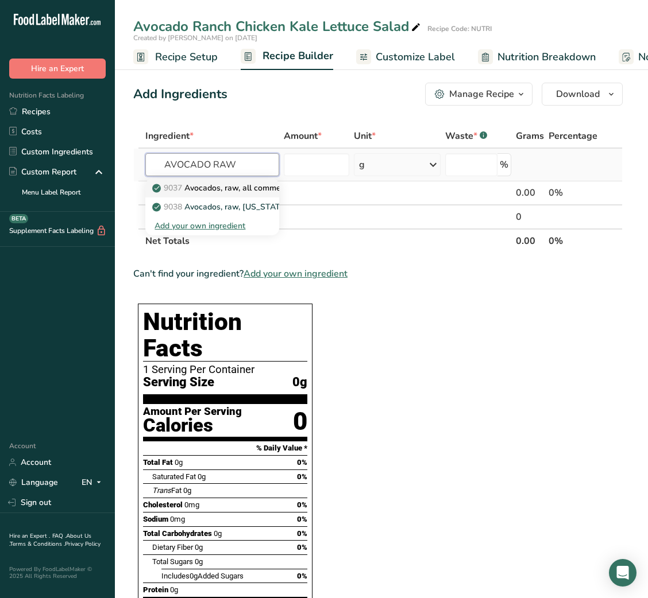
type input "AVOCADO RAW"
click at [241, 184] on p "9037 Avocados, raw, all commercial varieties" at bounding box center [241, 188] width 175 height 12
type input "Avocados, raw, all commercial varieties"
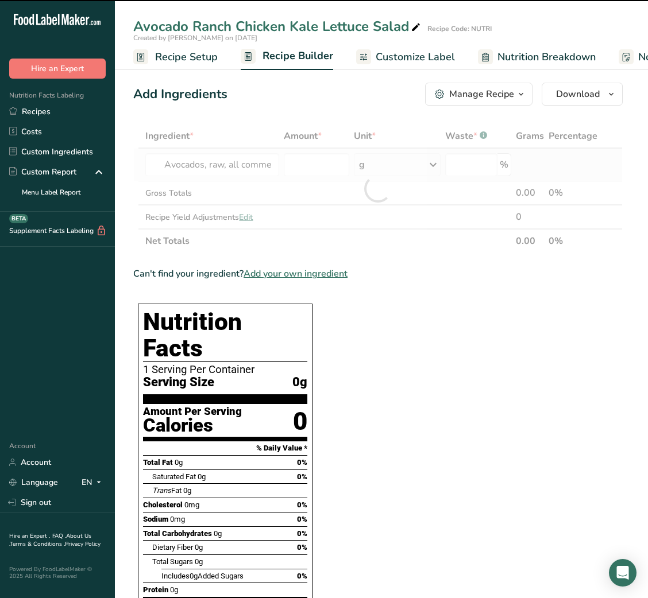
type input "0"
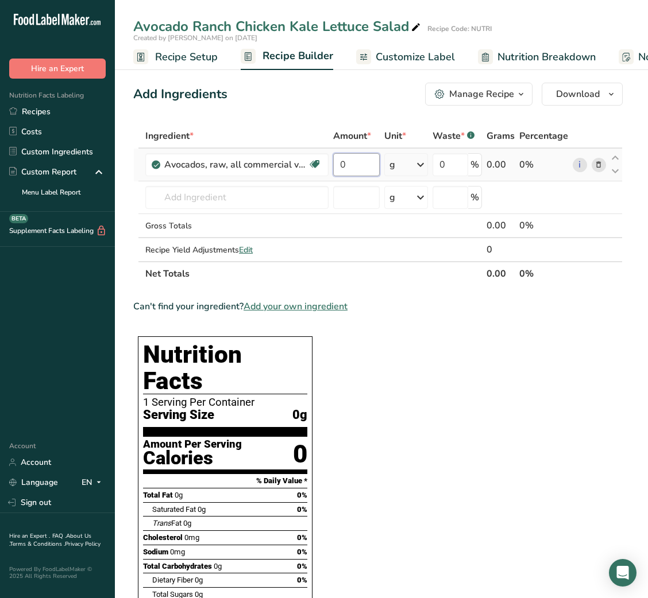
click at [338, 170] on input "0" at bounding box center [356, 164] width 47 height 23
type input "30"
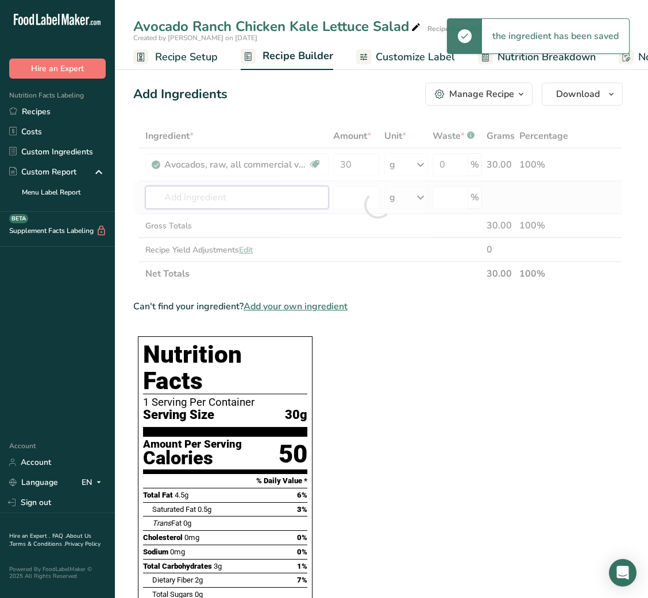
click at [225, 190] on div "Ingredient * Amount * Unit * Waste * .a-a{fill:#347362;}.b-a{fill:#fff;} Grams …" at bounding box center [377, 205] width 489 height 162
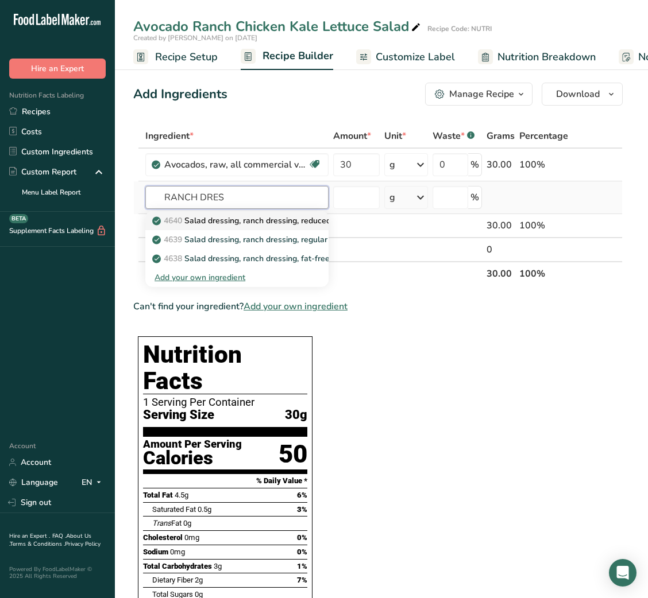
type input "RANCH DRES"
click at [257, 219] on p "4640 Salad dressing, ranch dressing, reduced fat" at bounding box center [248, 221] width 189 height 12
type input "Salad dressing, ranch dressing, reduced fat"
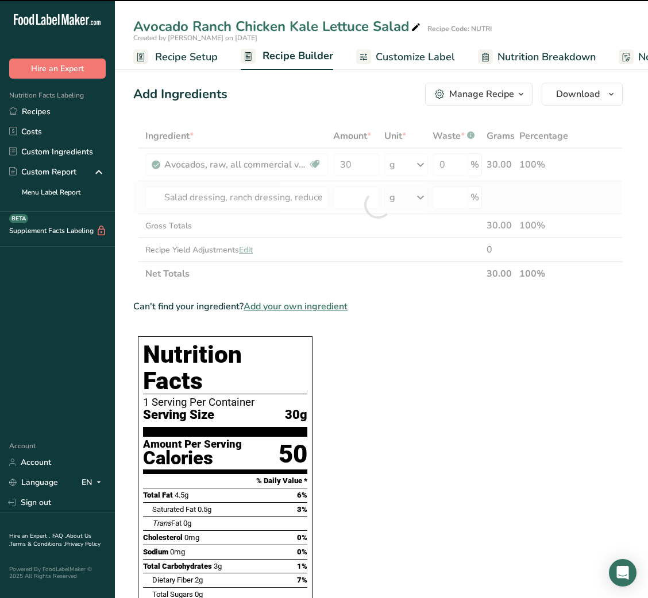
type input "0"
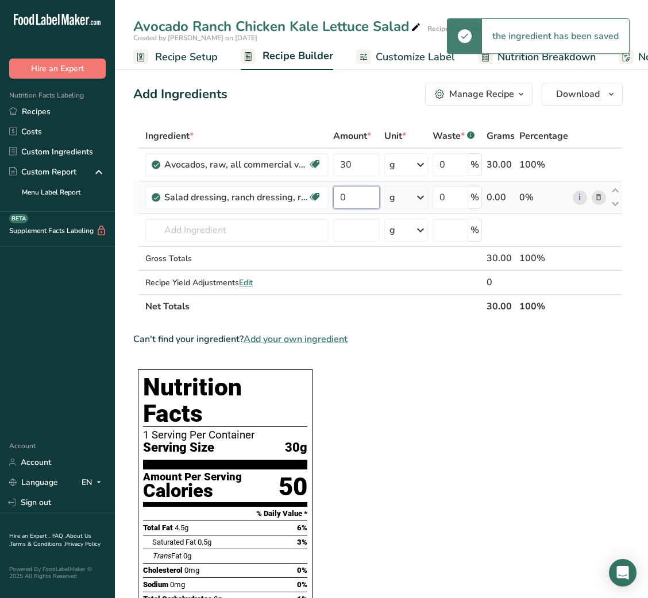
click at [345, 196] on input "0" at bounding box center [356, 197] width 47 height 23
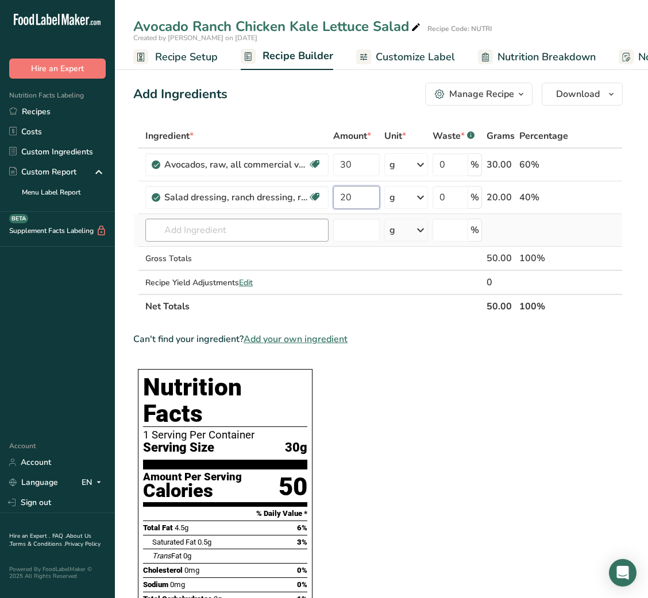
type input "20"
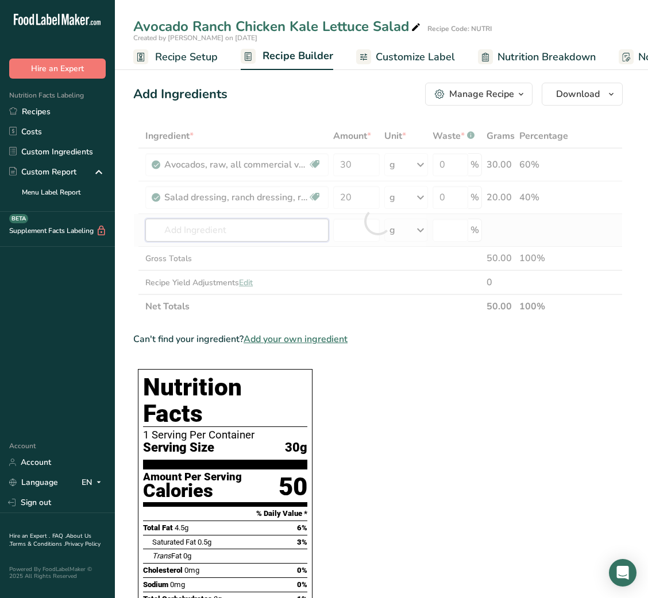
click at [264, 225] on div "Ingredient * Amount * Unit * Waste * .a-a{fill:#347362;}.b-a{fill:#fff;} Grams …" at bounding box center [377, 221] width 489 height 195
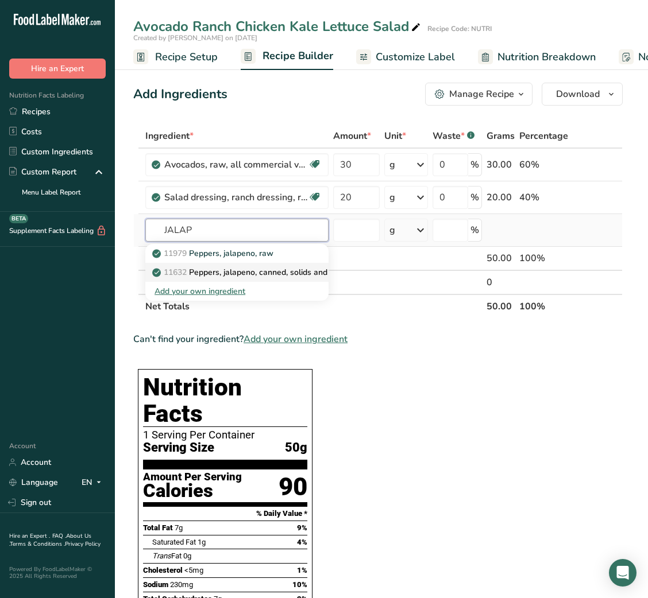
type input "JALAP"
click at [279, 268] on p "11632 Peppers, jalapeno, canned, solids and liquids" at bounding box center [253, 272] width 199 height 12
type input "Peppers, jalapeno, canned, solids and liquids"
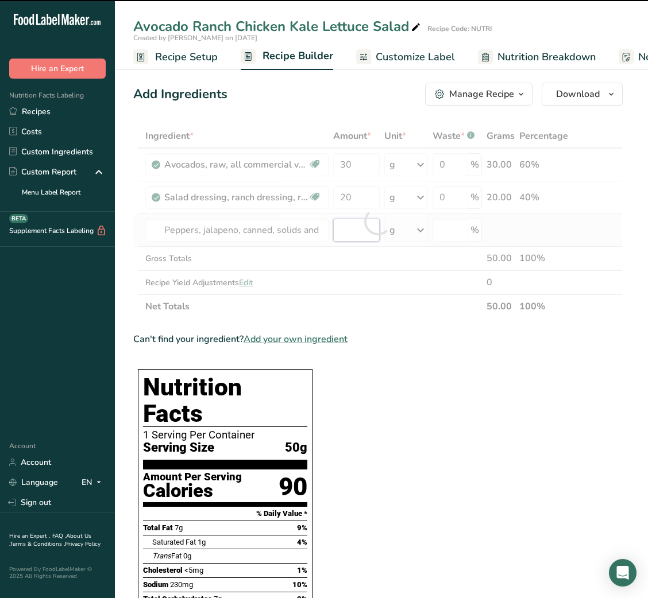
type input "0"
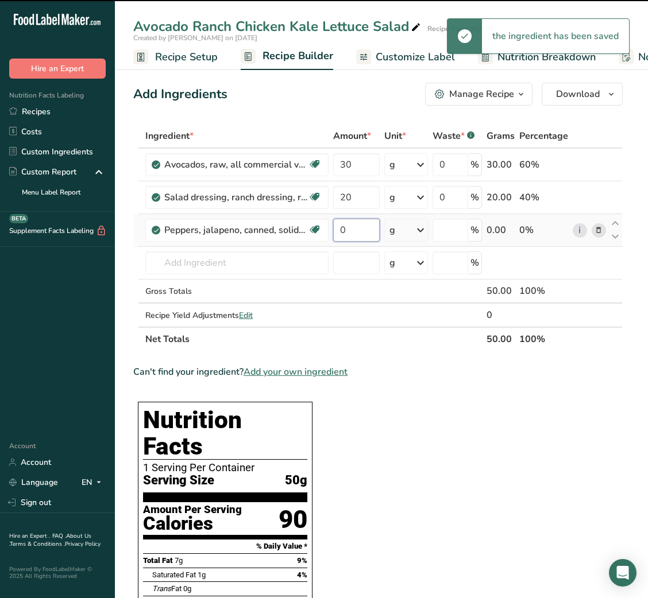
type input "0"
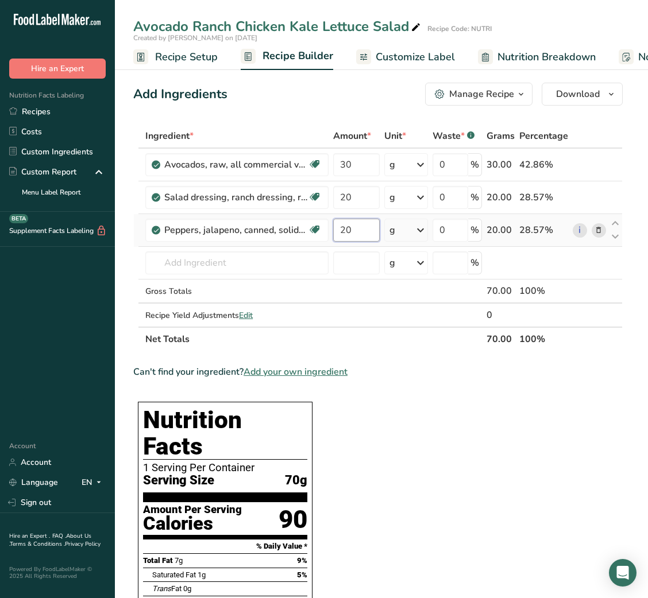
click at [338, 233] on input "20" at bounding box center [356, 230] width 47 height 23
type input "8"
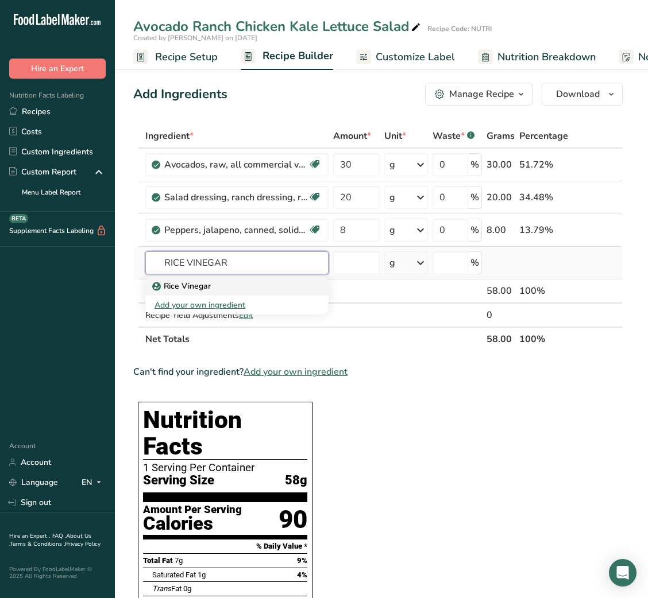
type input "RICE VINEGAR"
click at [245, 291] on div "Rice Vinegar" at bounding box center [227, 286] width 146 height 12
type input "Rice Vinegar"
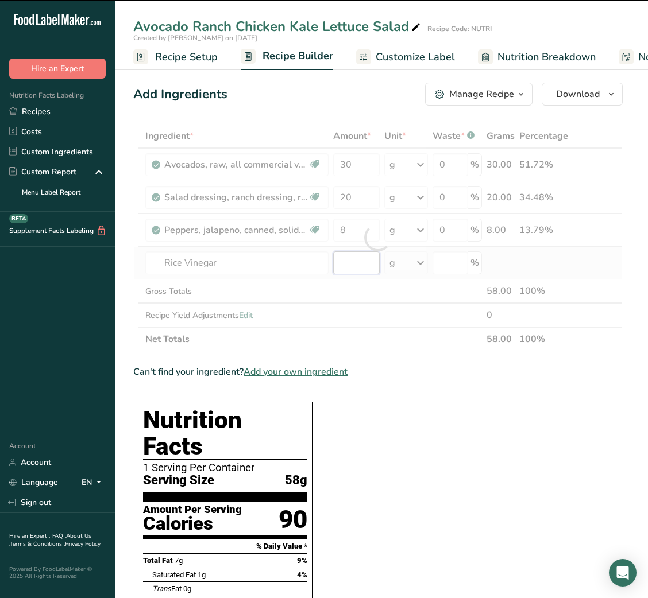
type input "0"
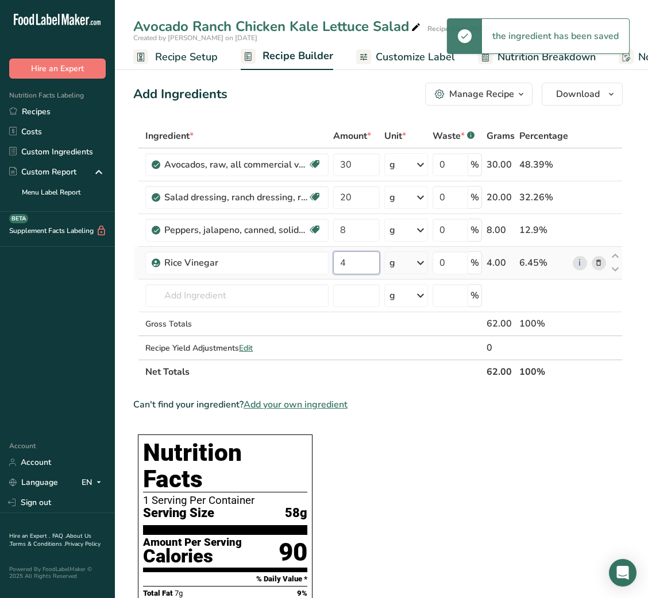
type input "4"
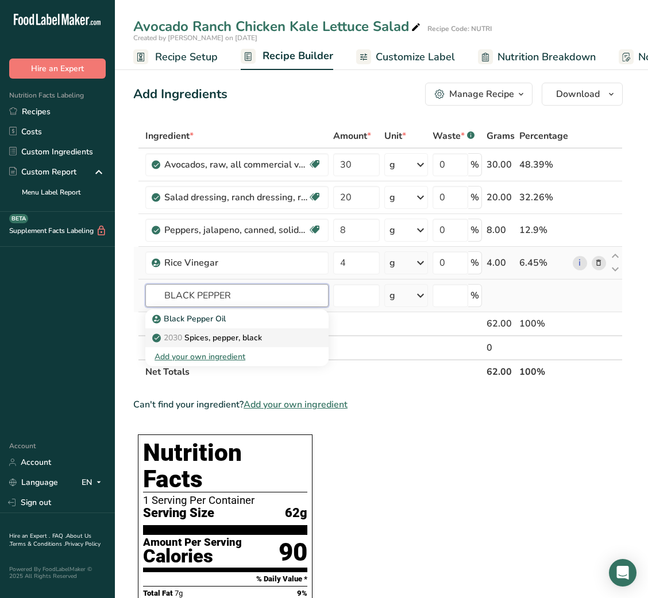
type input "BLACK PEPPER"
click at [244, 333] on p "2030 Spices, pepper, black" at bounding box center [207, 338] width 107 height 12
type input "Spices, pepper, black"
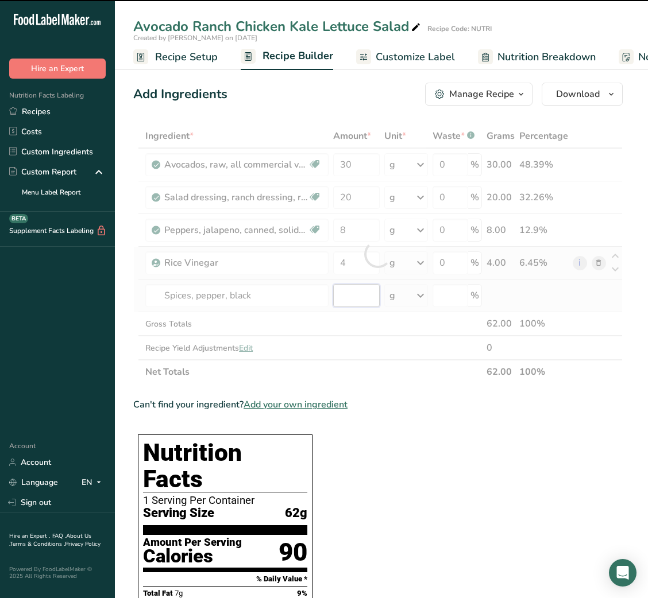
type input "0"
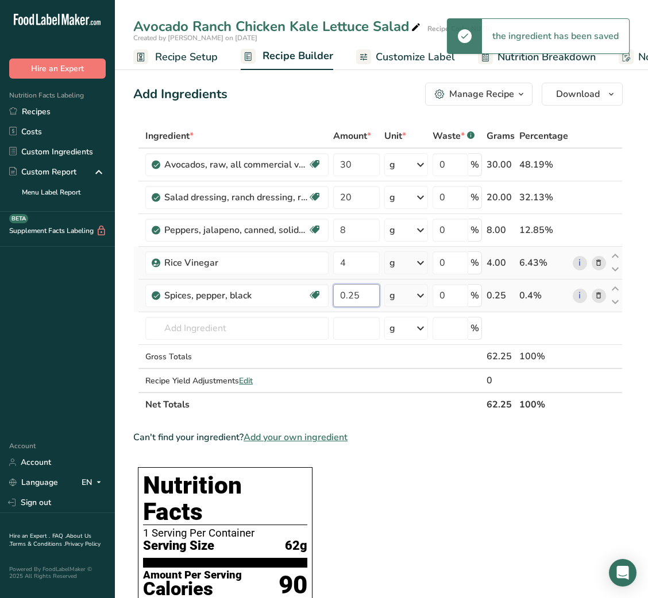
type input "0.25"
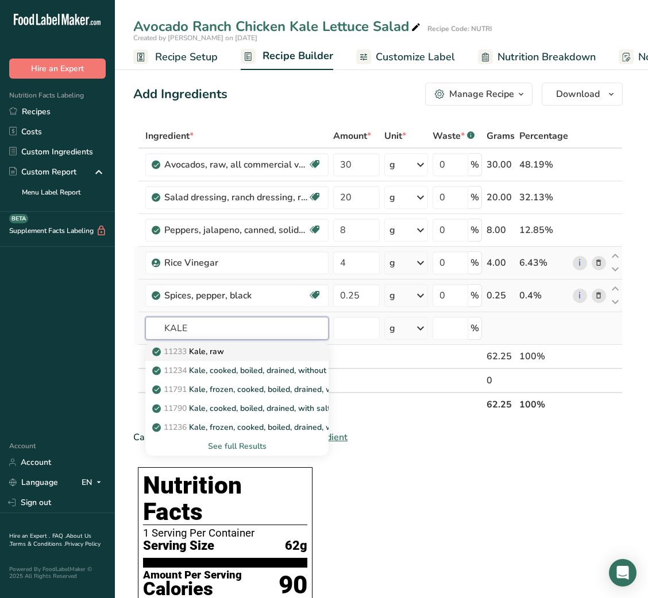
type input "KALE"
click at [245, 360] on link "11233 Kale, raw" at bounding box center [236, 351] width 183 height 19
type input "Kale, raw"
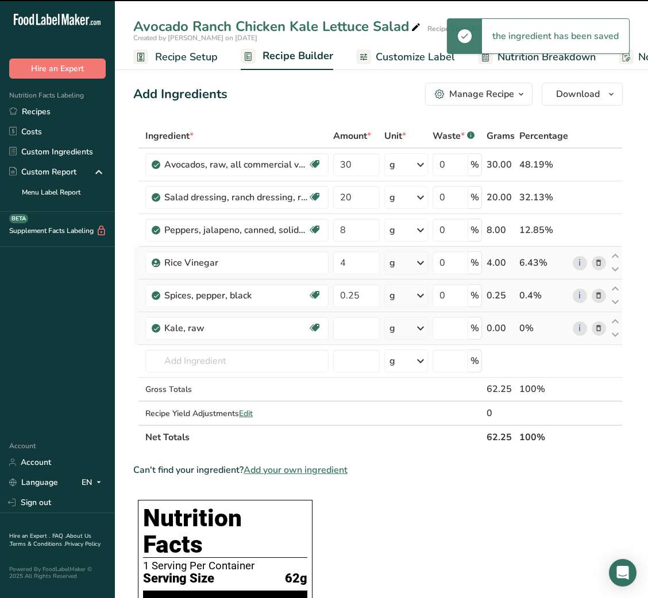
type input "0"
click at [357, 328] on input "0" at bounding box center [356, 328] width 47 height 23
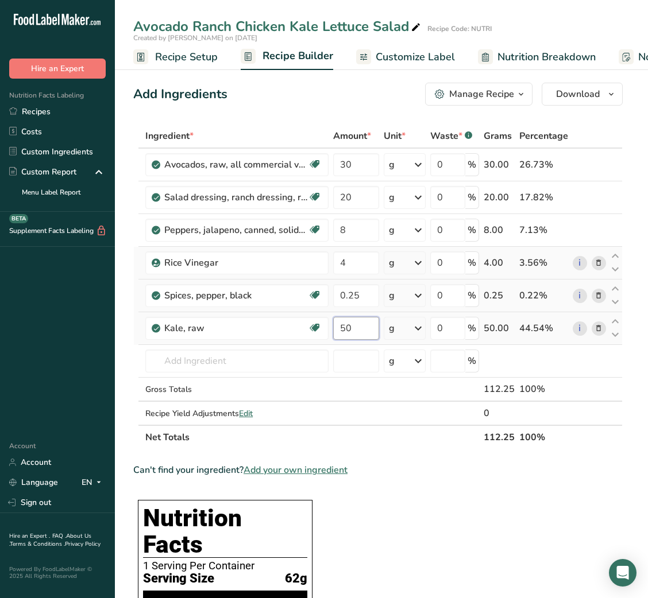
type input "50"
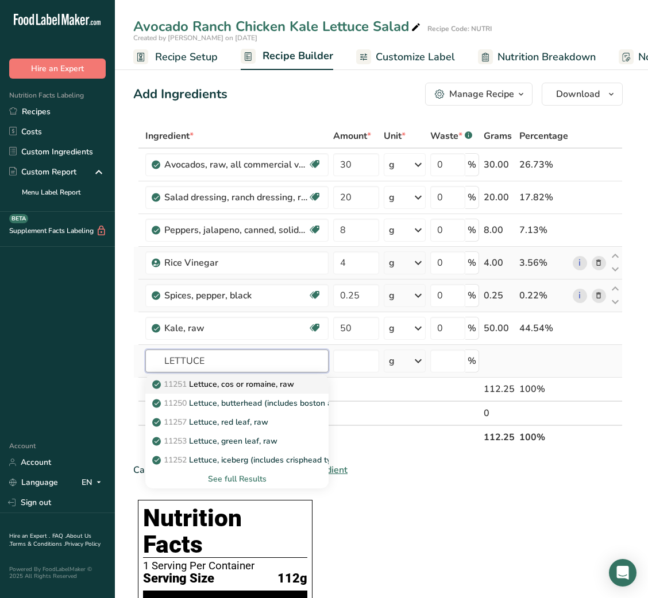
type input "LETTUCE"
click at [244, 392] on link "11251 Lettuce, cos or romaine, raw" at bounding box center [236, 384] width 183 height 19
type input "Lettuce, cos or romaine, raw"
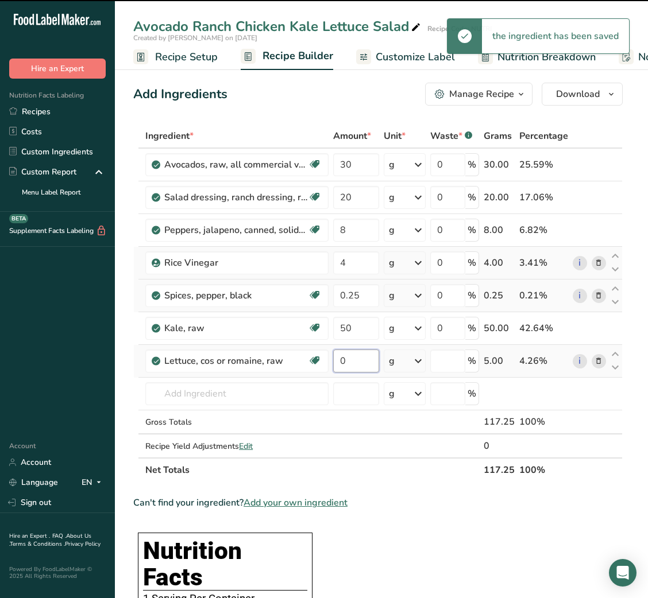
type input "5"
type input "0"
type input "50"
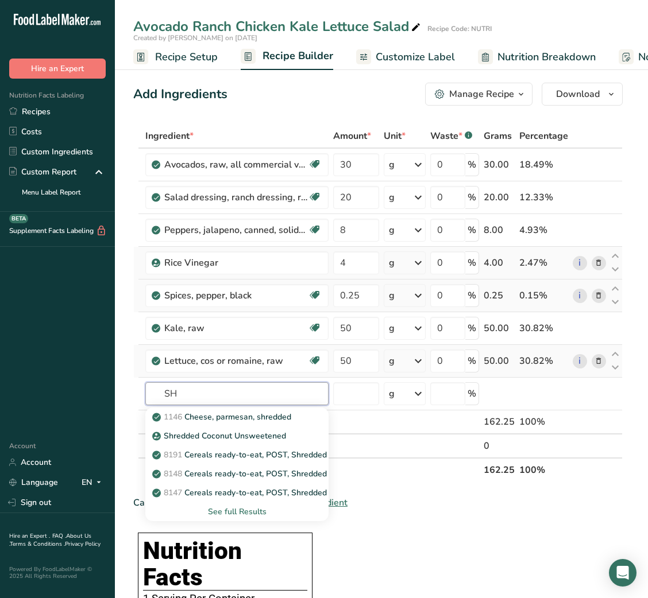
type input "S"
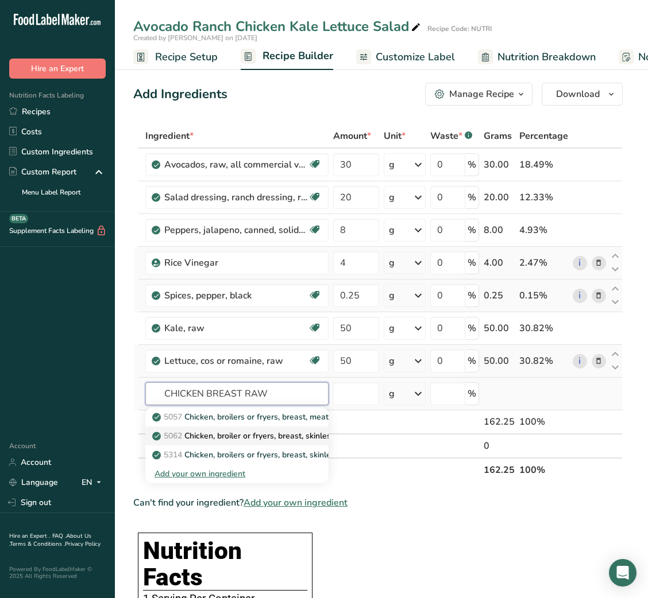
type input "CHICKEN BREAST RAW"
click at [275, 428] on link "5062 Chicken, broiler or fryers, breast, skinless, boneless, meat only, raw" at bounding box center [236, 436] width 183 height 19
type input "Chicken breast, deli, rotisserie seasoned, sliced, prepackaged"
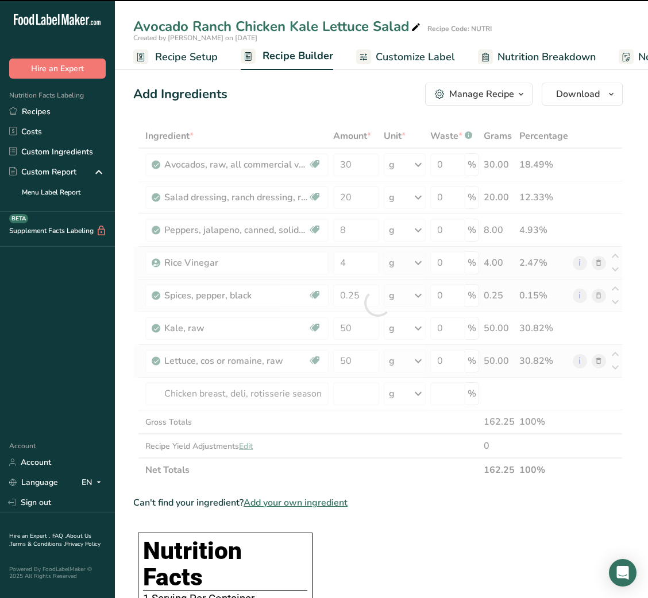
type input "0"
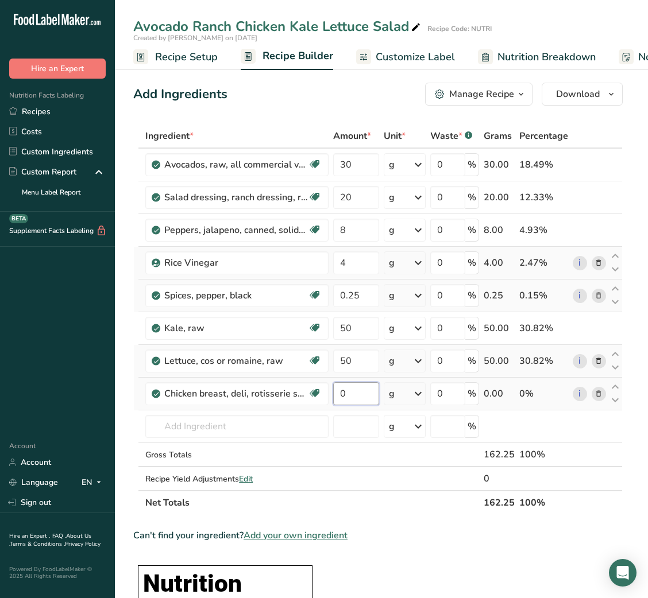
click at [343, 395] on input "0" at bounding box center [355, 393] width 45 height 23
type input "1"
type input "50"
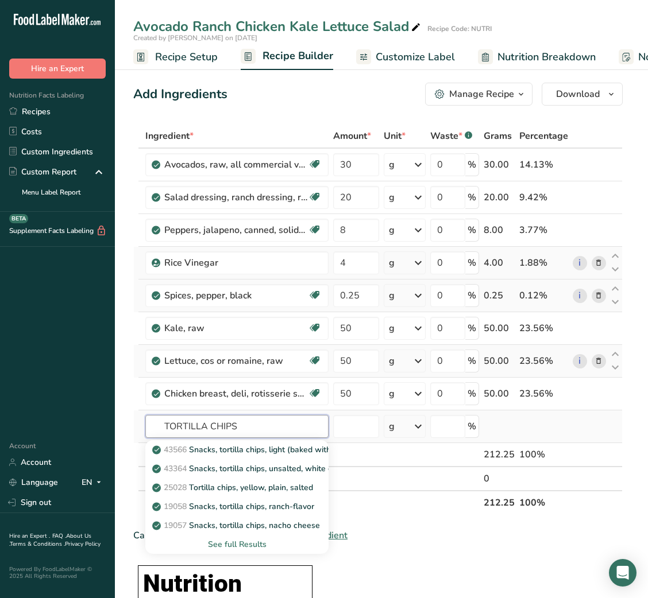
type input "TORTILLA CHIPS"
click at [238, 547] on div "See full Results" at bounding box center [236, 545] width 165 height 12
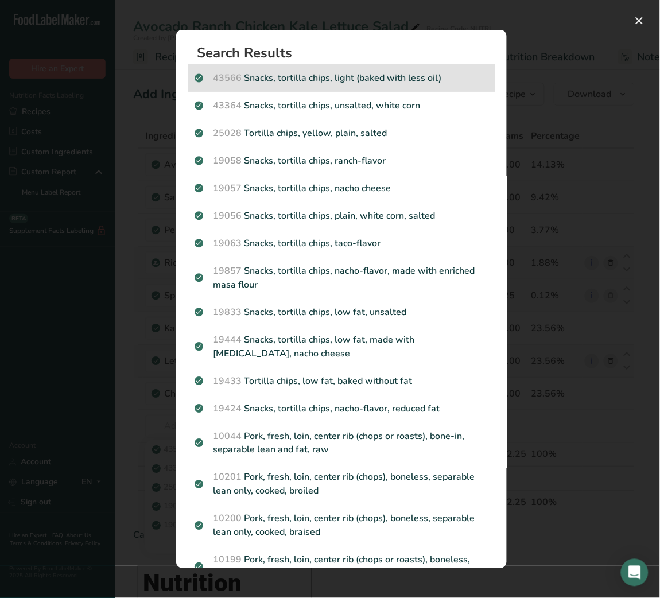
click at [346, 83] on p "43566 Snacks, tortilla chips, light (baked with less oil)" at bounding box center [342, 78] width 294 height 14
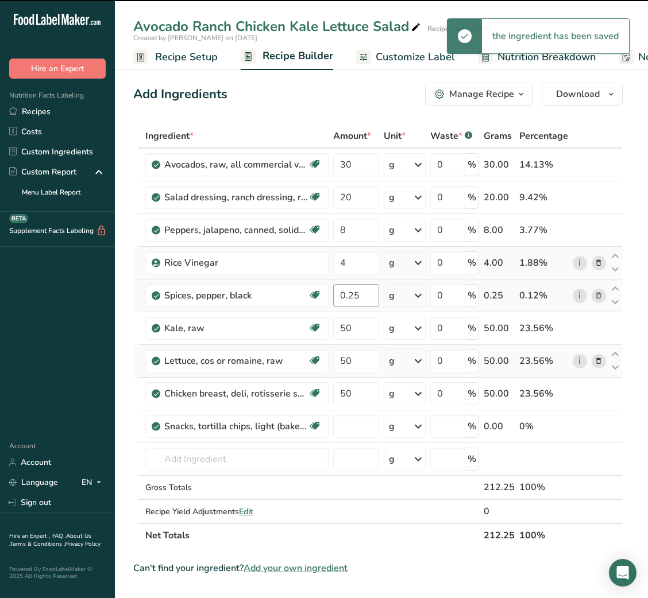
type input "0"
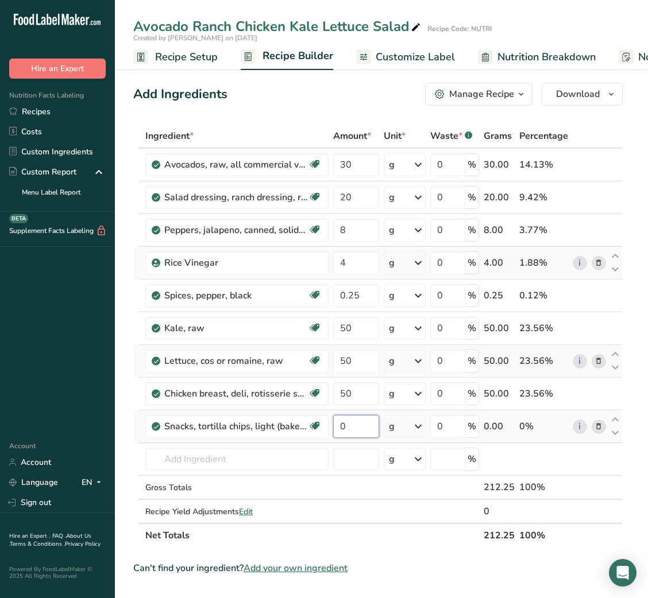
click at [365, 422] on input "0" at bounding box center [355, 426] width 45 height 23
type input "15"
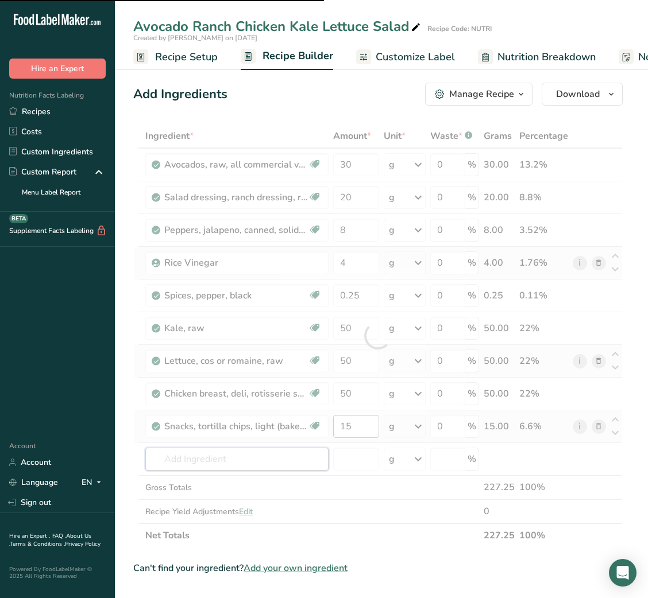
type input "B"
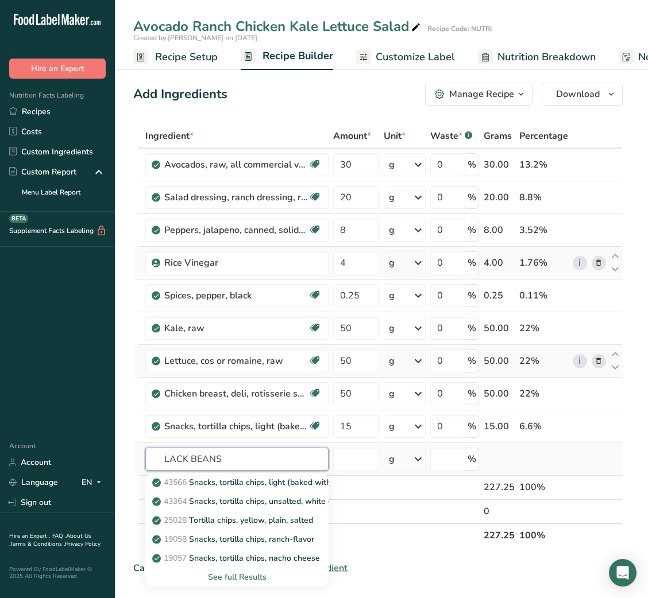
click at [167, 454] on input "LACK BEANS" at bounding box center [236, 459] width 183 height 23
click at [233, 459] on input "BLACK BEANS" at bounding box center [236, 459] width 183 height 23
type input "BLACK BEANS"
click at [245, 570] on div "See full Results" at bounding box center [236, 577] width 183 height 19
click at [243, 574] on div "See full Results" at bounding box center [236, 577] width 165 height 12
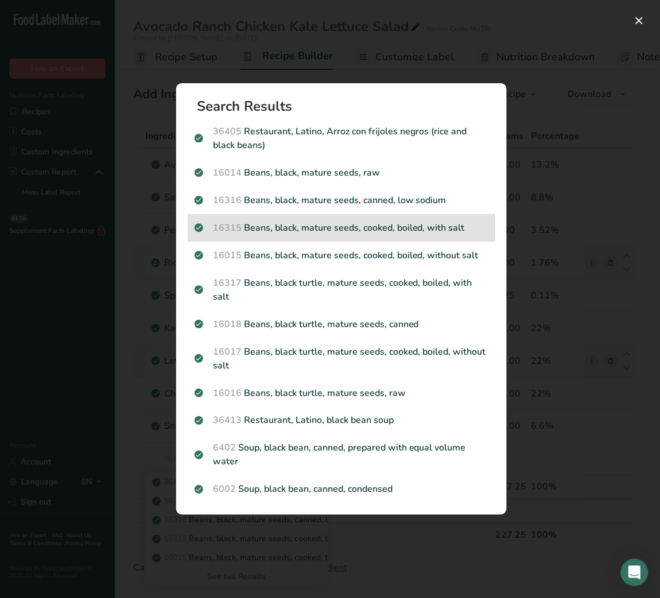
click at [412, 227] on p "16315 Beans, black, mature seeds, cooked, boiled, with salt" at bounding box center [342, 228] width 294 height 14
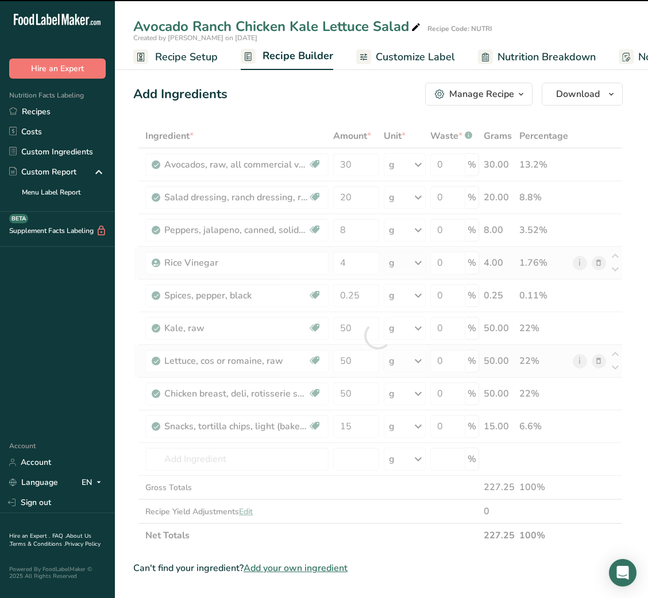
type input "0"
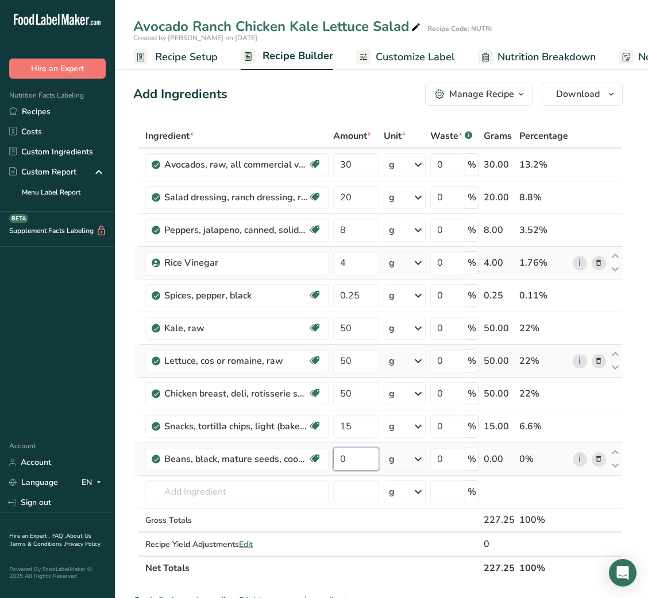
click at [356, 457] on input "0" at bounding box center [355, 459] width 45 height 23
type input "35"
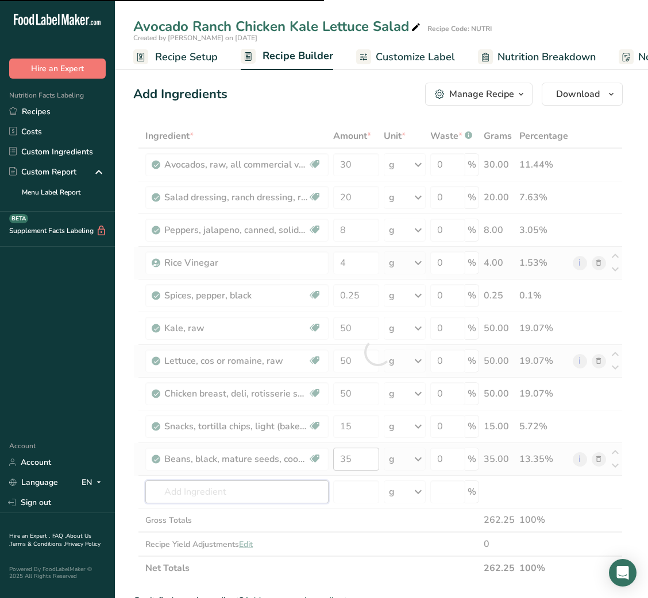
type input "M"
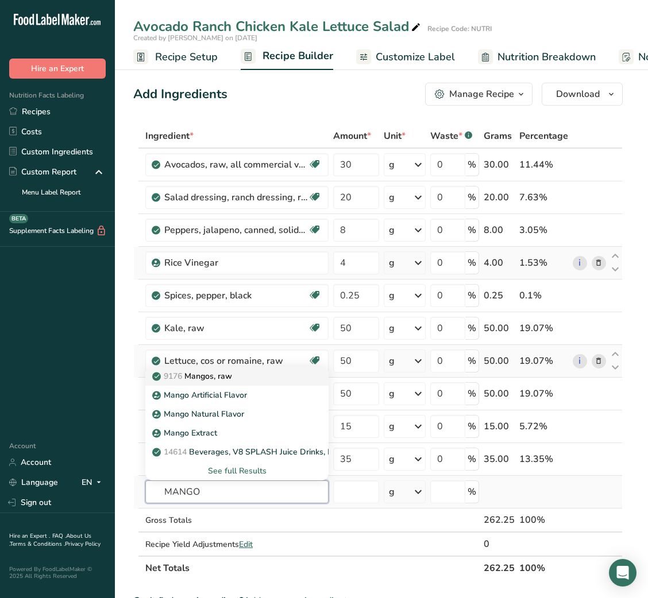
type input "MANGO"
click at [272, 375] on div "9176 Mangos, raw" at bounding box center [227, 376] width 146 height 12
type input "Mangos, raw"
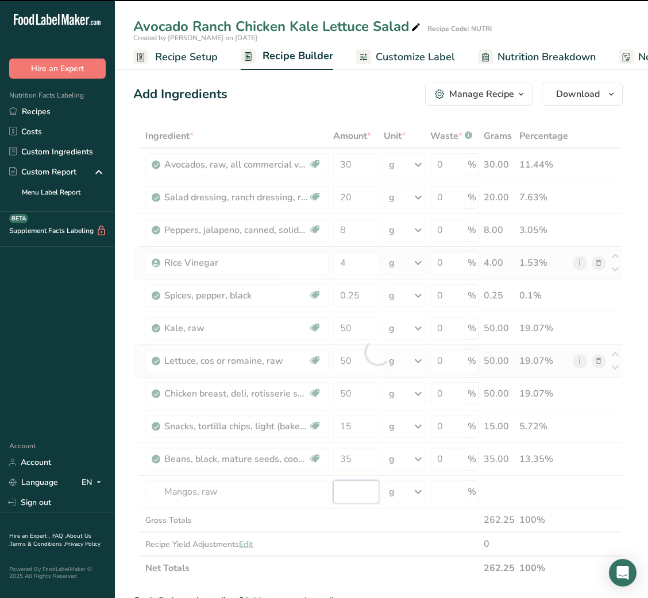
type input "0"
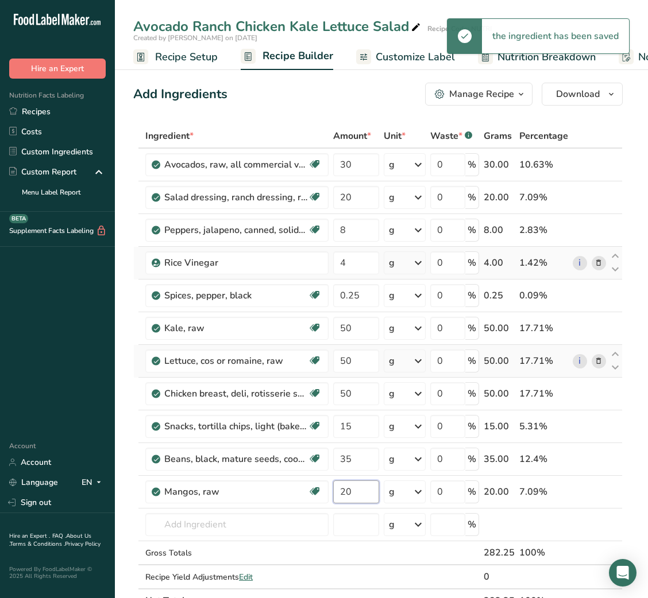
type input "20"
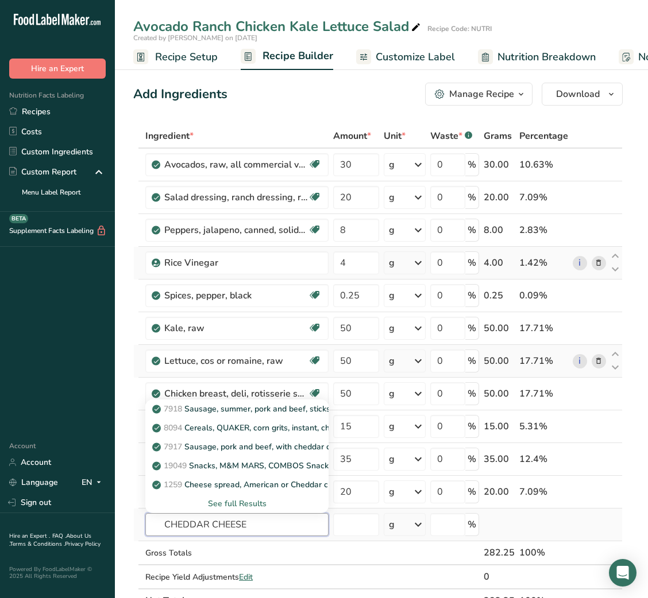
type input "CHEDDAR CHEESE"
click at [257, 503] on div "See full Results" at bounding box center [236, 504] width 165 height 12
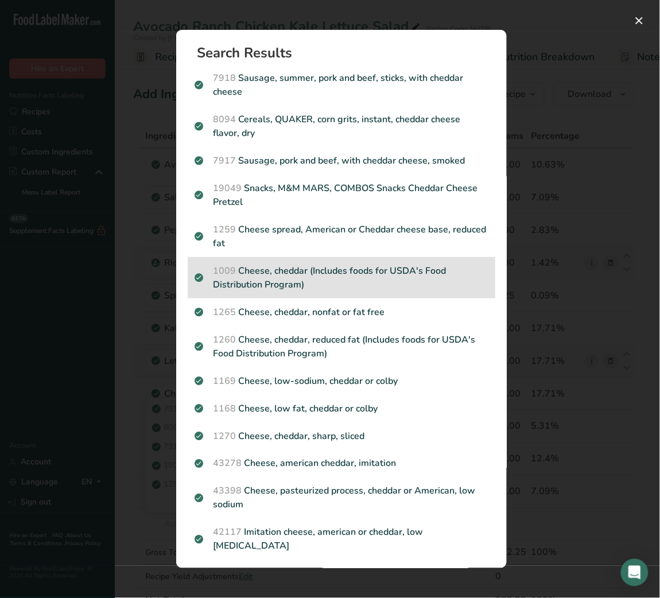
click at [356, 292] on p "1009 Cheese, cheddar (Includes foods for USDA's Food Distribution Program)" at bounding box center [342, 278] width 294 height 28
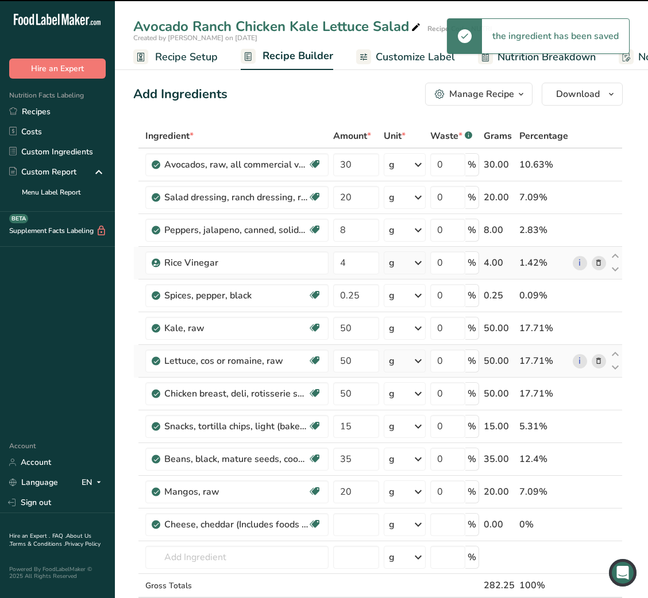
type input "0"
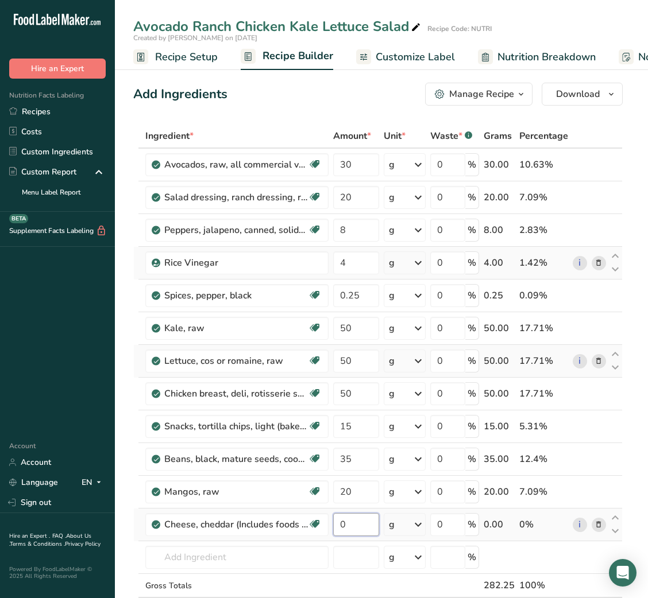
click at [363, 525] on input "0" at bounding box center [355, 524] width 45 height 23
type input "8"
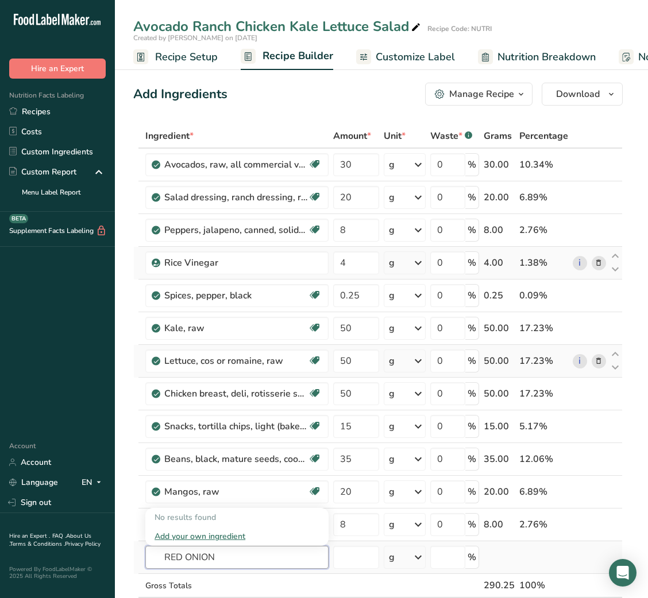
click at [173, 556] on input "RED ONION" at bounding box center [236, 557] width 183 height 23
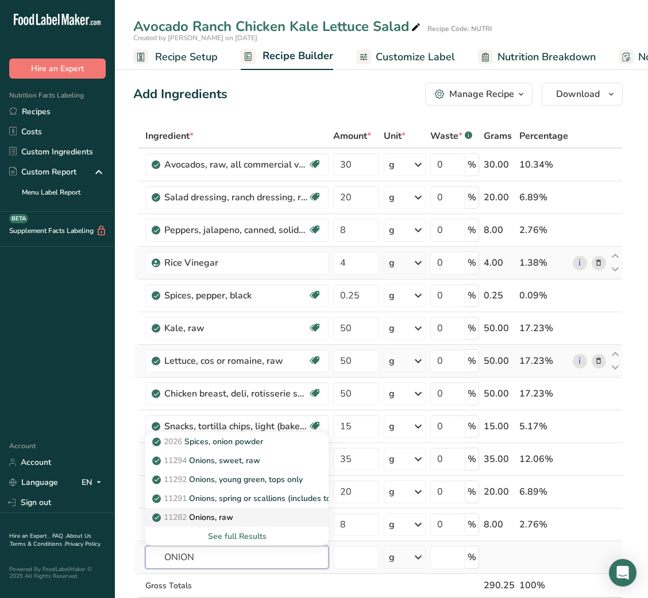
type input "ONION"
click at [216, 512] on p "11282 Onions, raw" at bounding box center [193, 518] width 79 height 12
type input "Onions, raw"
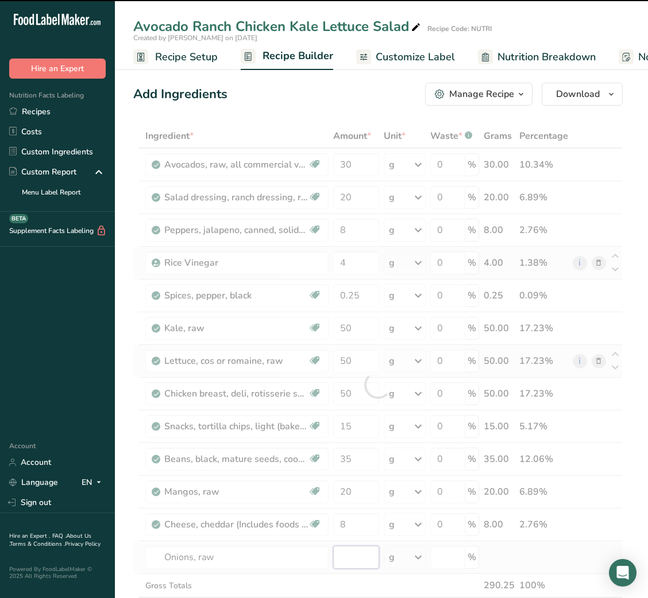
type input "0"
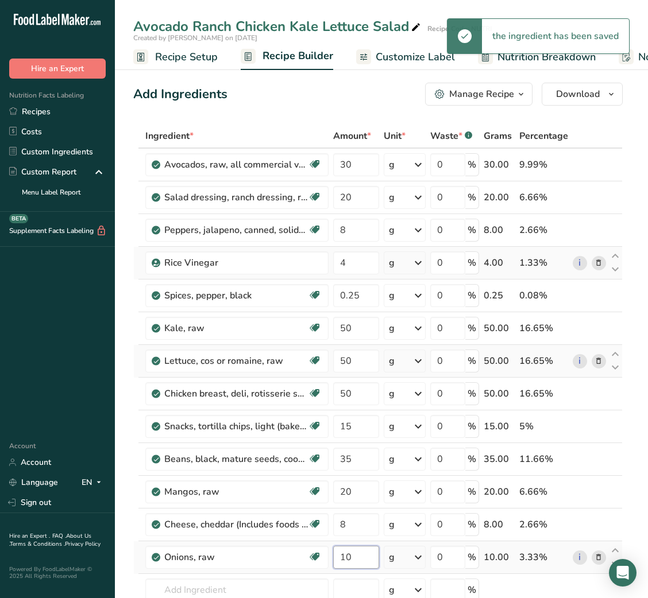
type input "10"
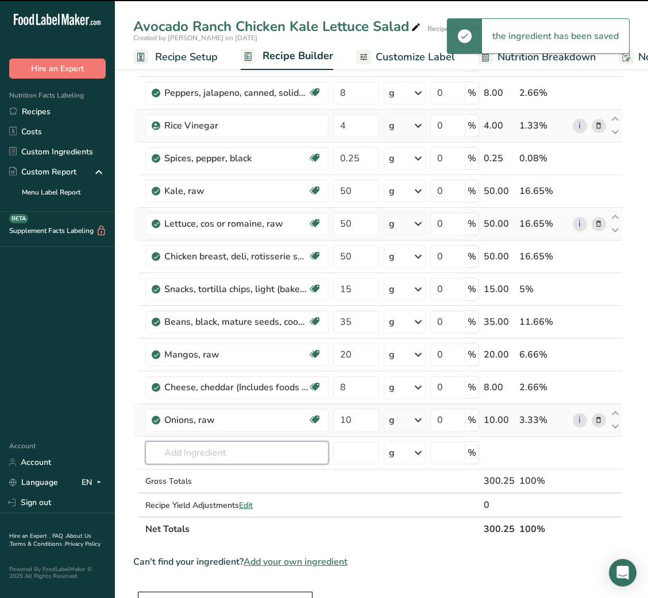
scroll to position [145, 0]
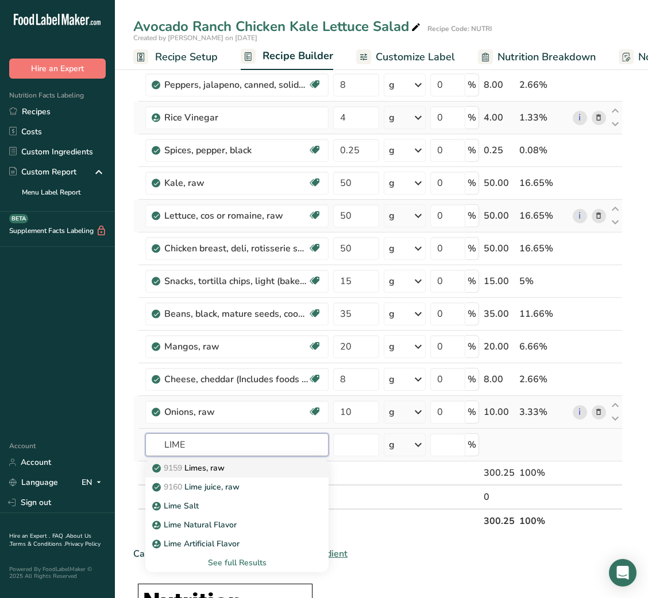
type input "LIME"
click at [225, 469] on p "9159 Limes, raw" at bounding box center [189, 468] width 70 height 12
type input "Limes, raw"
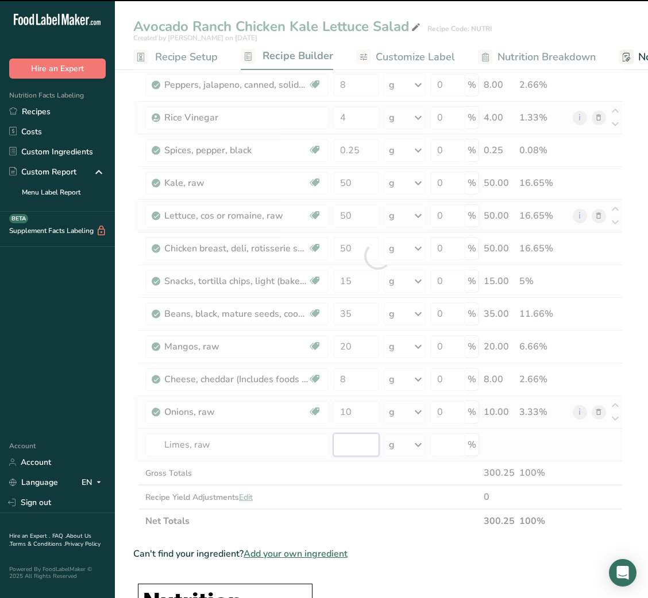
type input "0"
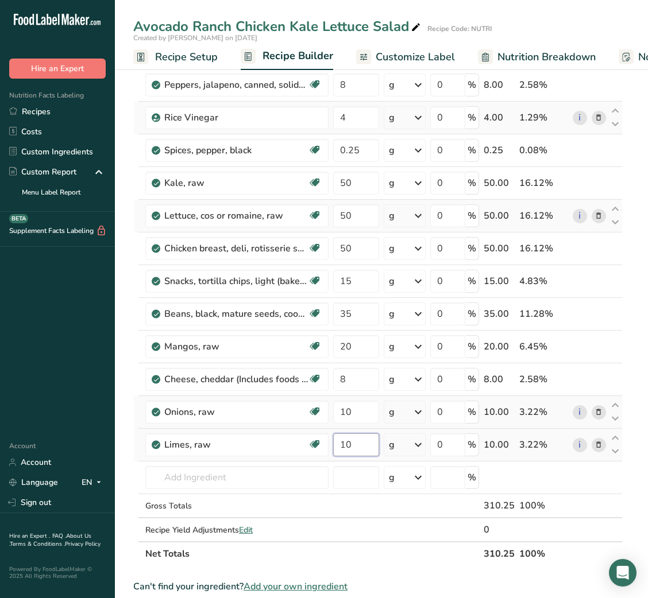
type input "10"
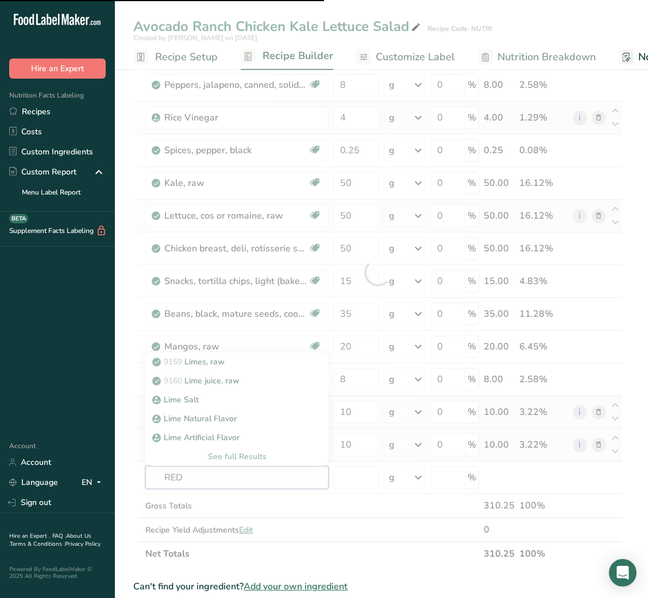
type input "RED"
type input "B"
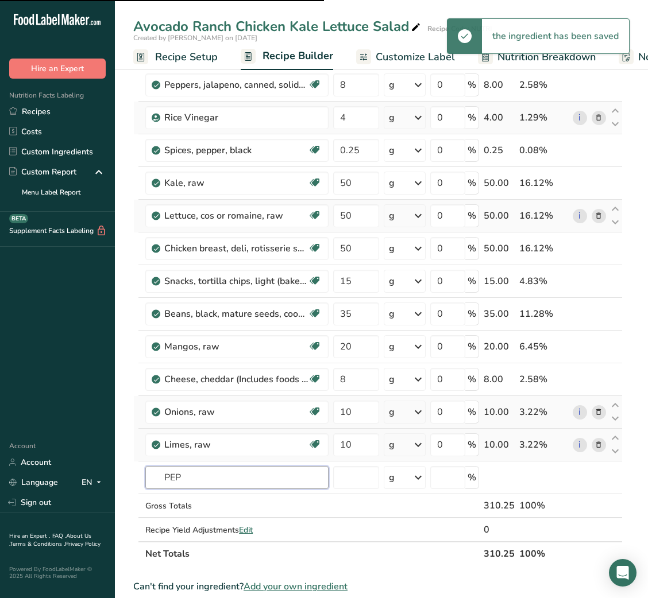
type input "PEPP"
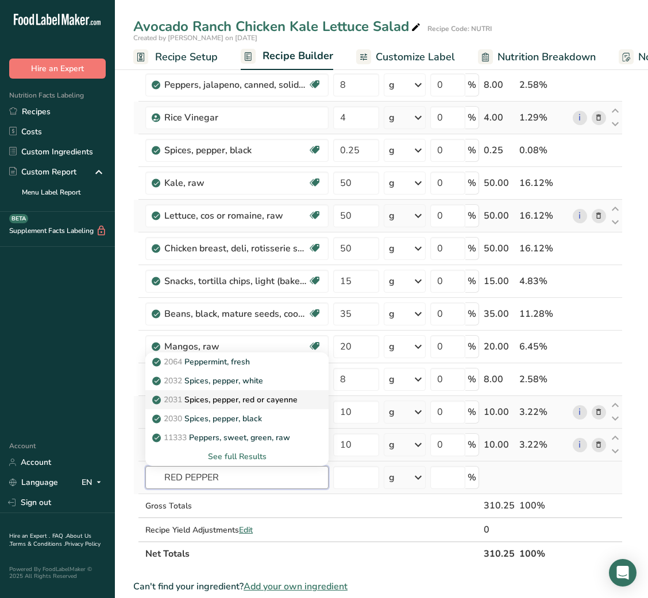
type input "RED PEPPER"
click at [284, 401] on p "2031 Spices, pepper, red or cayenne" at bounding box center [225, 400] width 143 height 12
type input "Spices, pepper, red or cayenne"
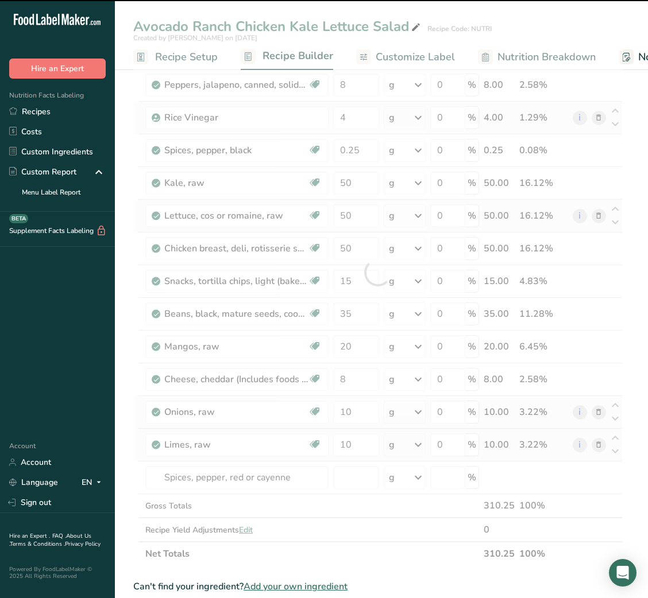
type input "0"
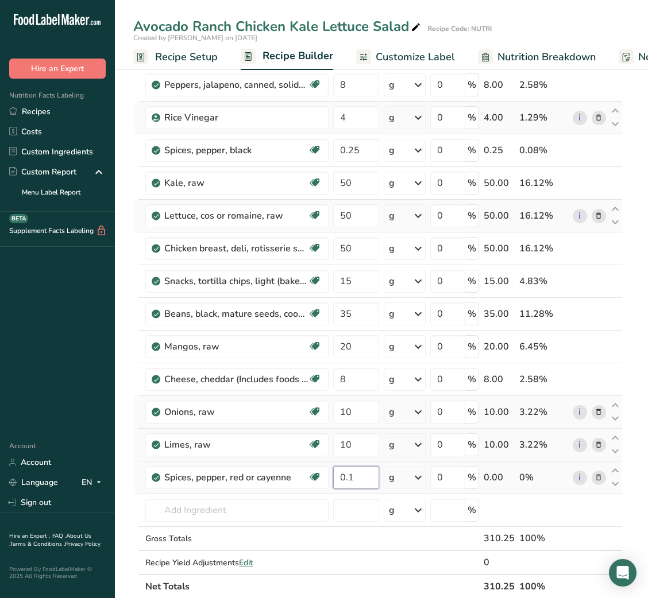
type input "0.1"
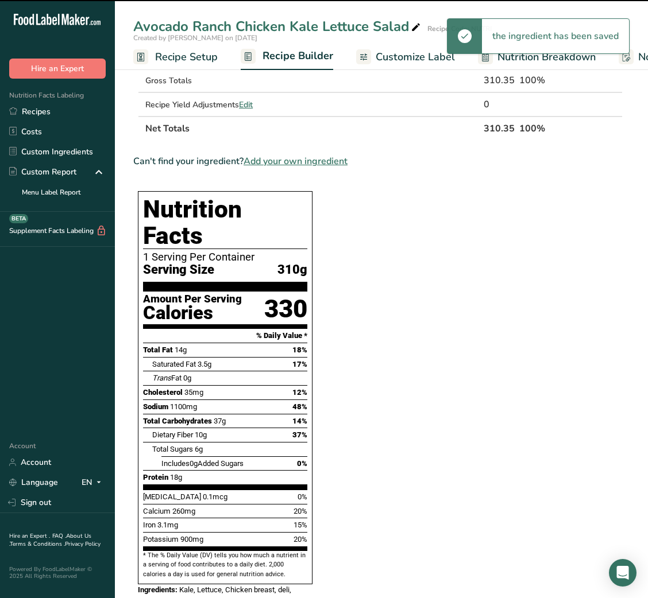
scroll to position [0, 0]
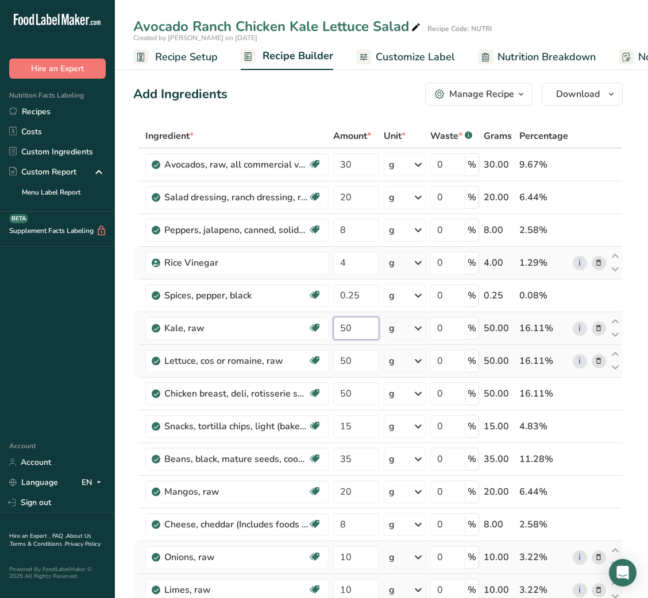
click at [342, 334] on input "50" at bounding box center [355, 328] width 45 height 23
type input "25"
click at [353, 358] on div "Ingredient * Amount * Unit * Waste * .a-a{fill:#347362;}.b-a{fill:#fff;} Grams …" at bounding box center [377, 434] width 489 height 620
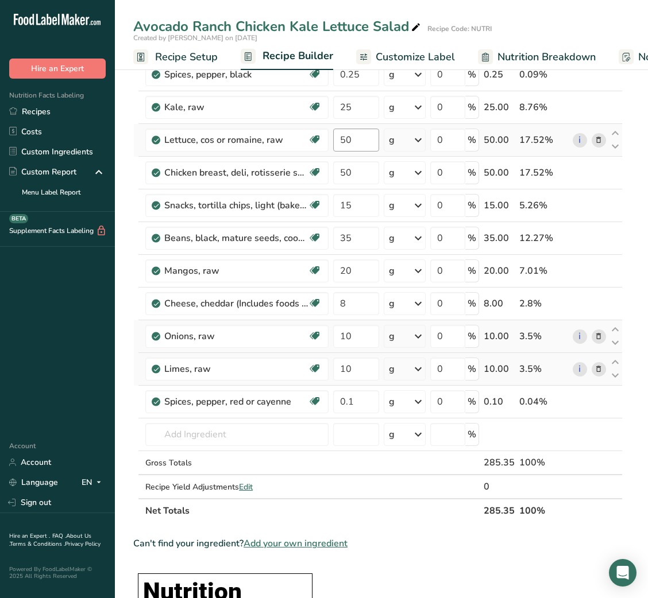
scroll to position [212, 0]
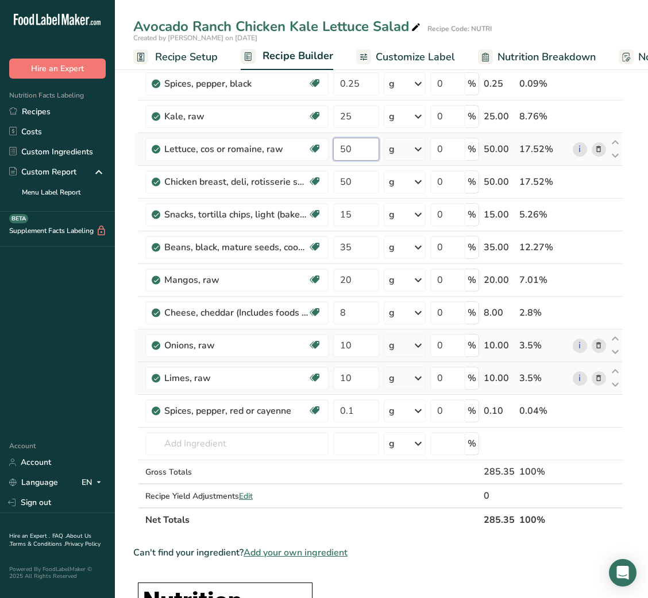
click at [344, 145] on input "50" at bounding box center [355, 149] width 45 height 23
type input "25"
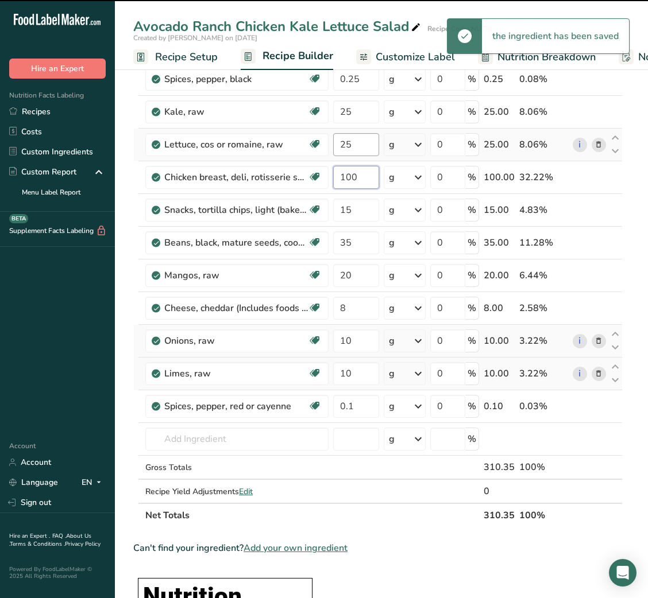
scroll to position [222, 0]
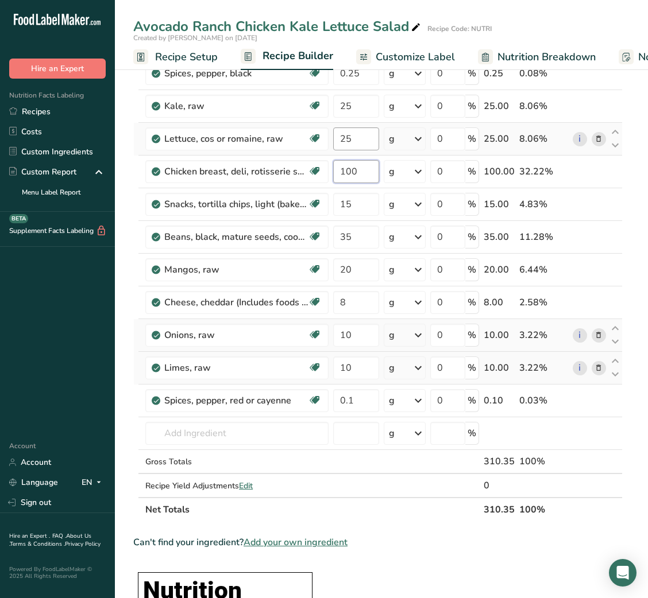
type input "100"
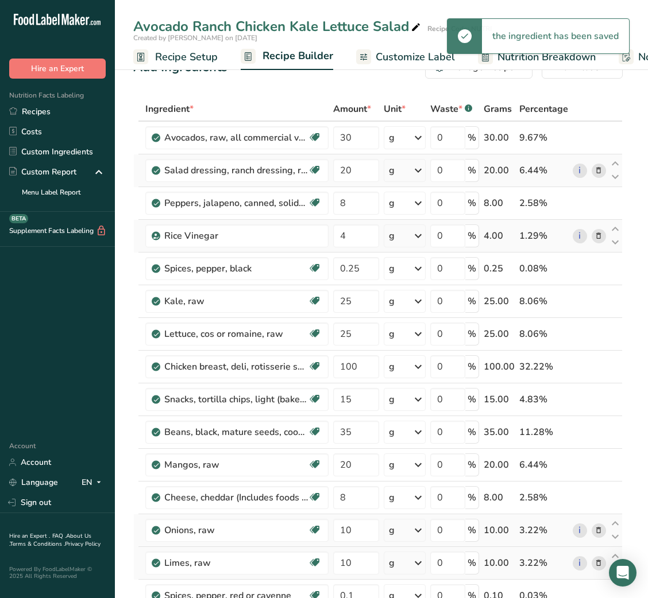
scroll to position [22, 0]
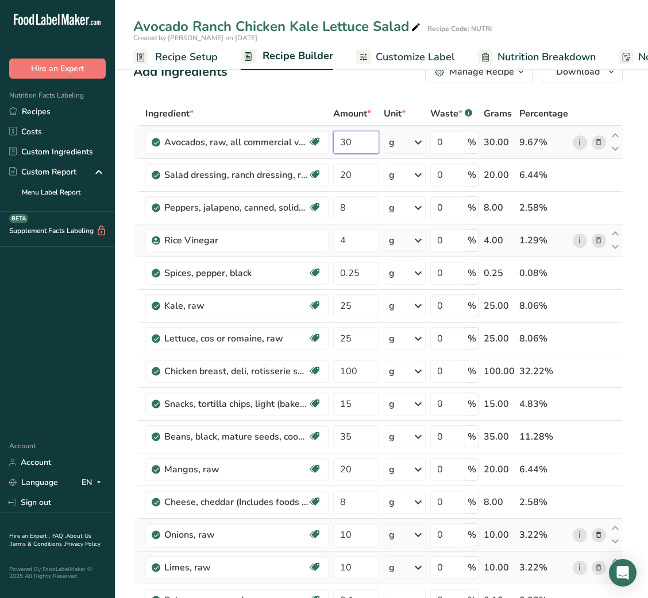
click at [339, 142] on input "30" at bounding box center [355, 142] width 45 height 23
type input "20"
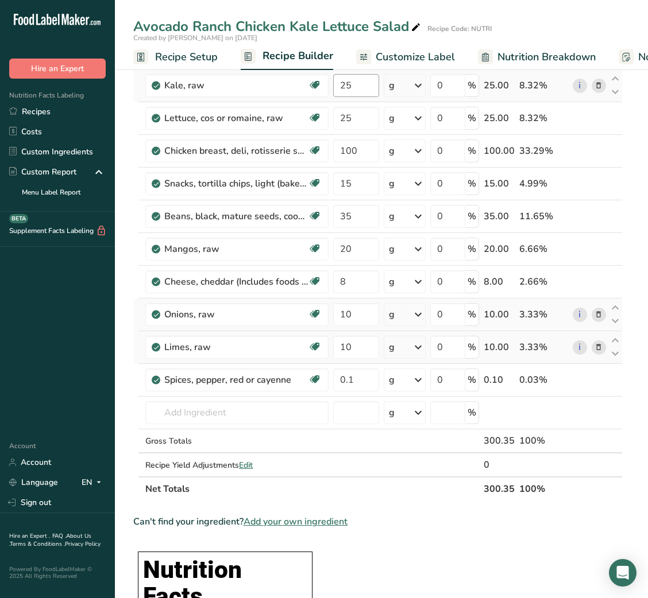
scroll to position [0, 0]
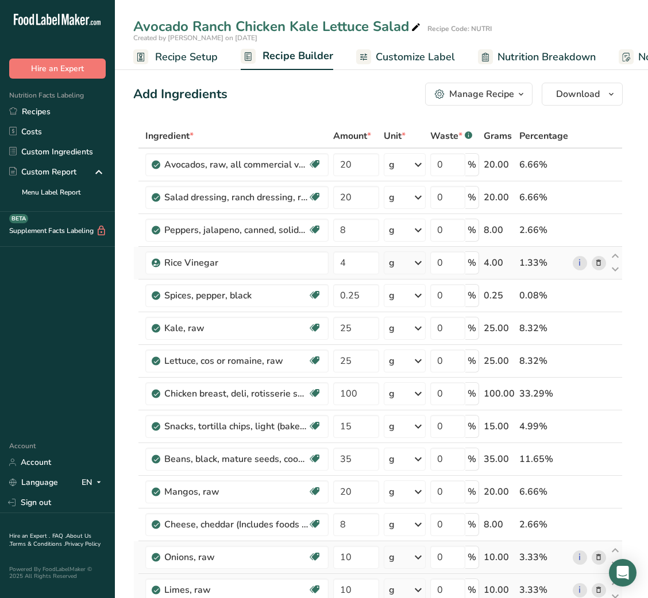
click at [432, 56] on span "Customize Label" at bounding box center [415, 57] width 79 height 16
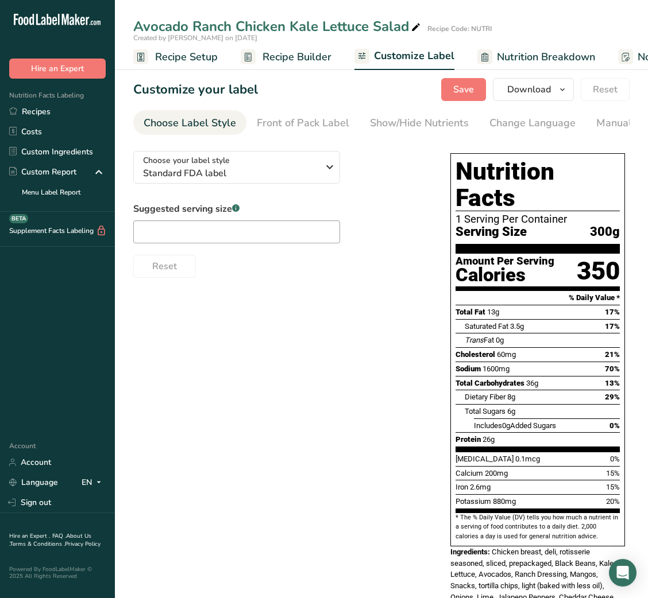
click at [295, 57] on span "Recipe Builder" at bounding box center [296, 57] width 69 height 16
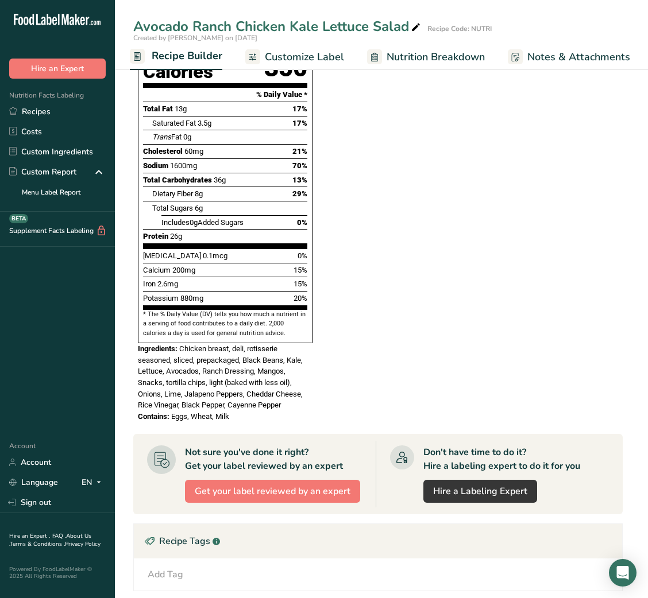
scroll to position [898, 0]
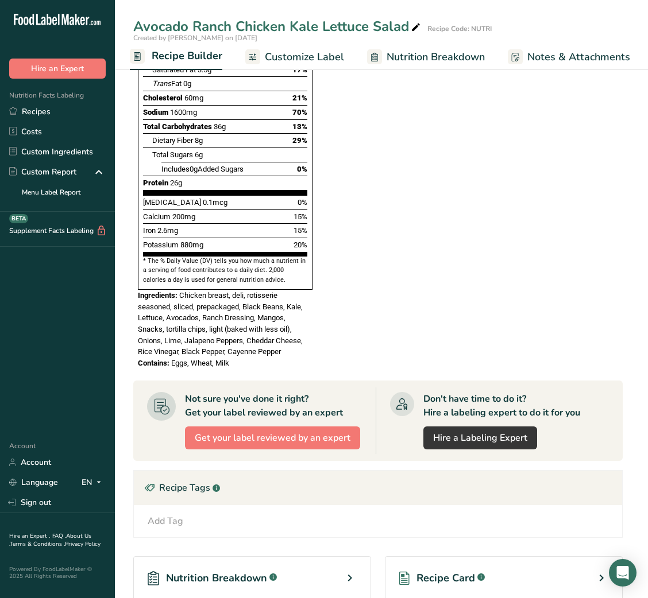
click at [465, 564] on div "Recipe Card .a-a{fill:#347362;}.b-a{fill:#fff;}" at bounding box center [504, 578] width 238 height 44
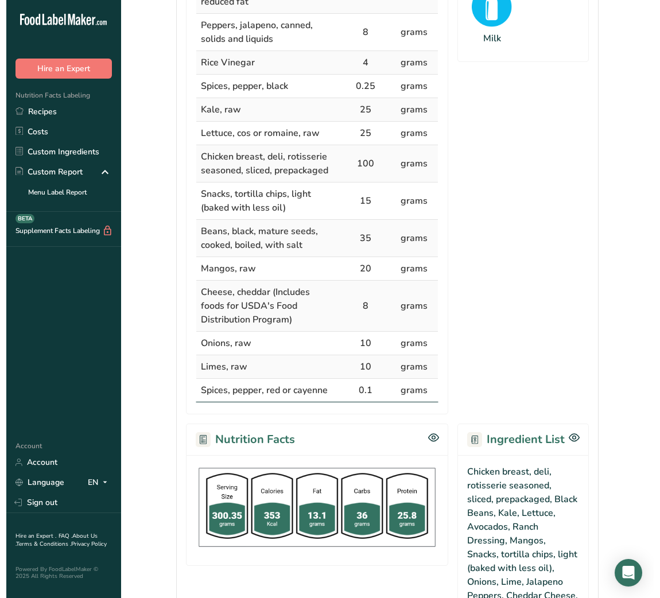
scroll to position [570, 0]
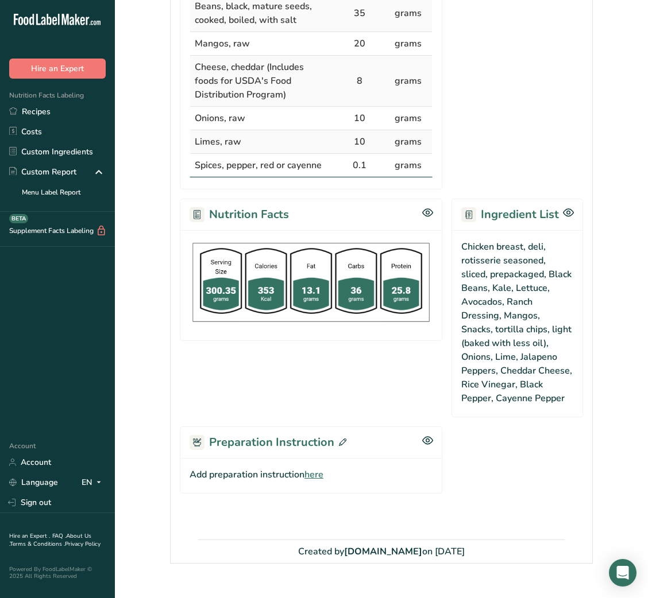
click at [314, 476] on span "here" at bounding box center [313, 475] width 19 height 14
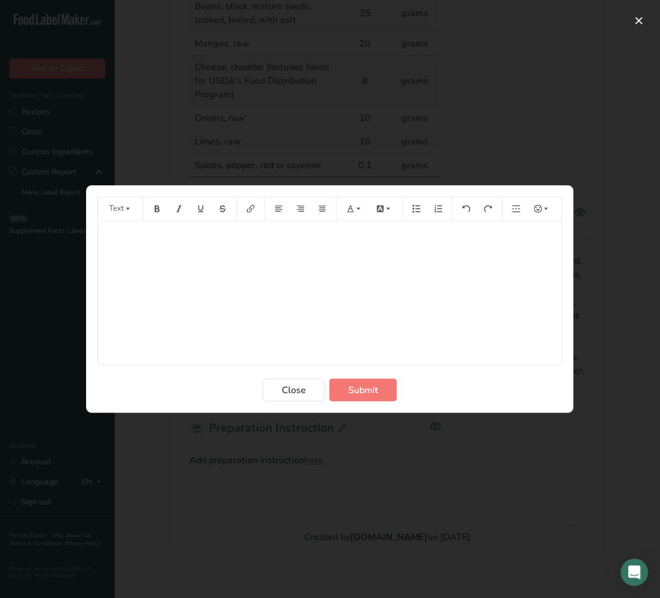
click at [306, 252] on div "﻿" at bounding box center [330, 293] width 464 height 144
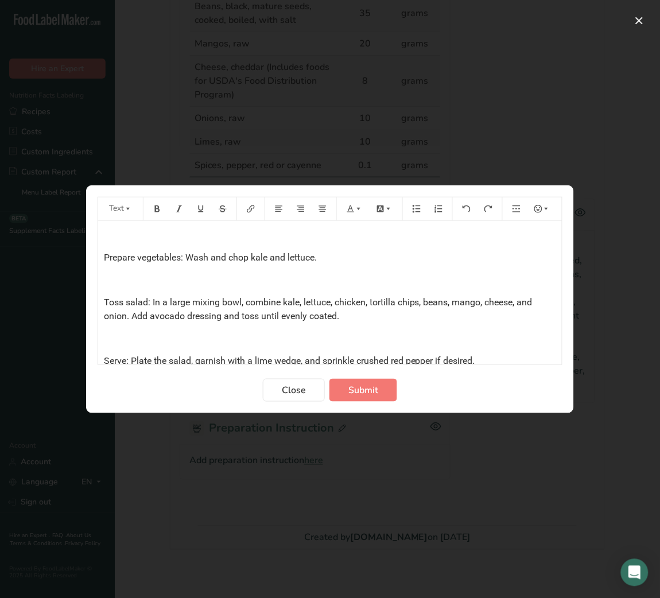
scroll to position [84, 0]
click at [137, 334] on p "﻿" at bounding box center [330, 338] width 453 height 14
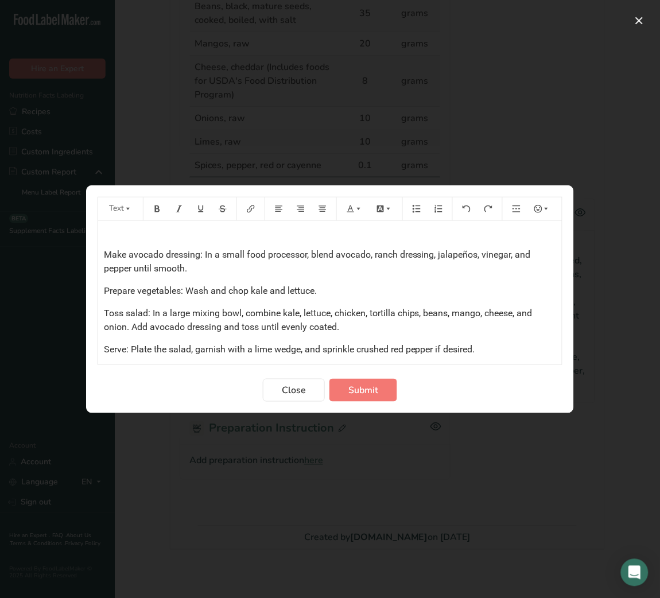
scroll to position [0, 0]
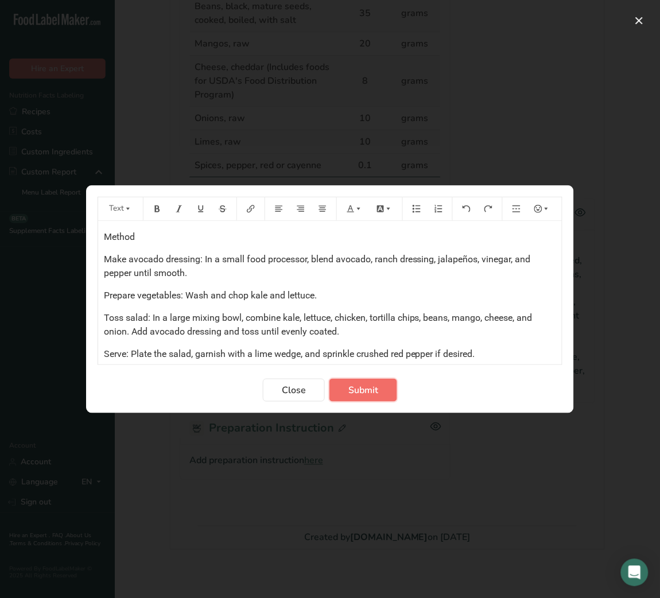
click at [350, 391] on span "Submit" at bounding box center [364, 391] width 30 height 14
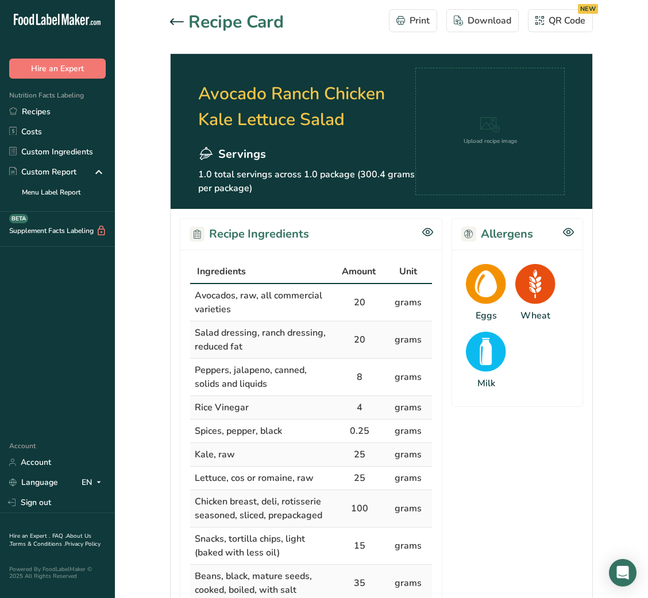
click at [180, 18] on icon at bounding box center [177, 21] width 14 height 7
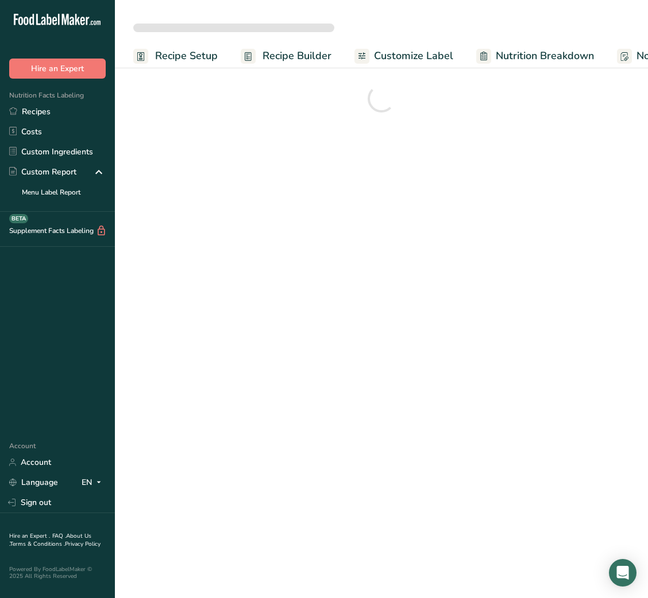
click at [418, 48] on link "Customize Label" at bounding box center [403, 56] width 99 height 26
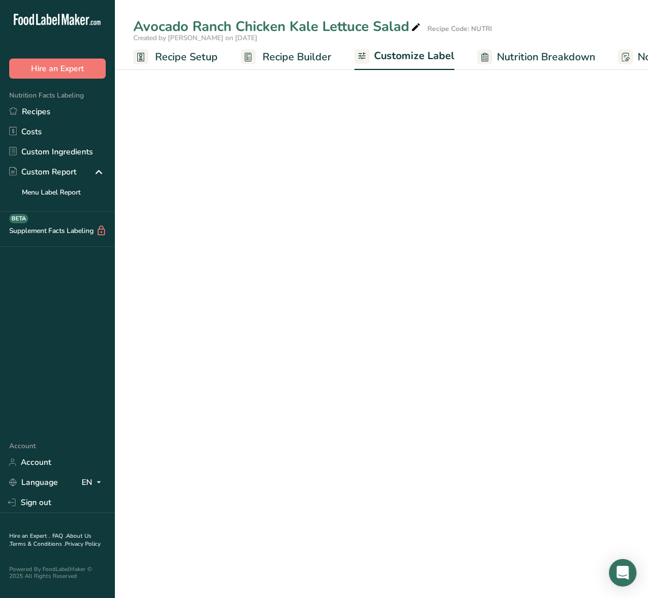
scroll to position [0, 223]
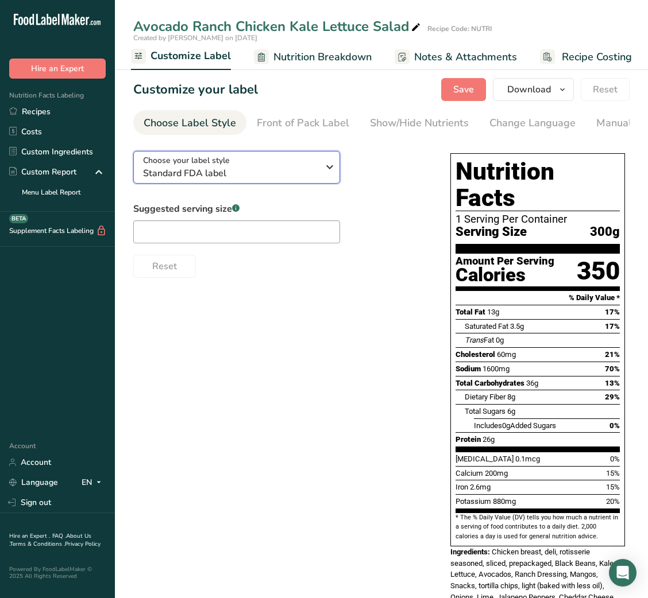
click at [272, 180] on span "Standard FDA label" at bounding box center [230, 174] width 175 height 14
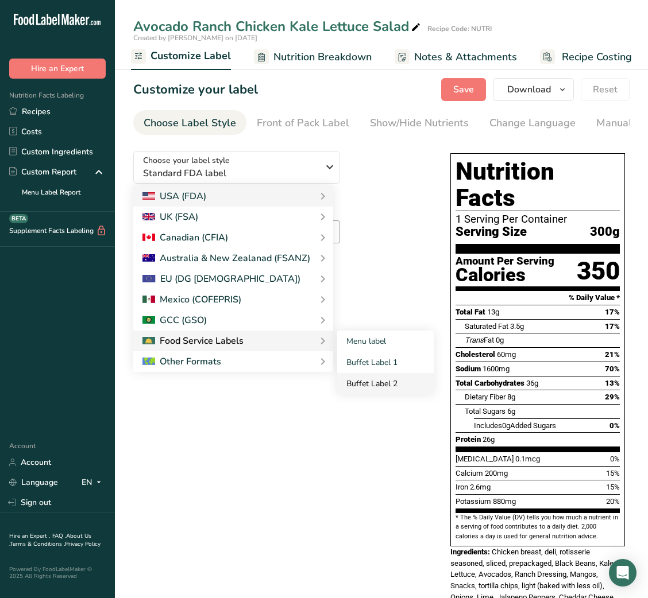
click at [387, 384] on link "Buffet Label 2" at bounding box center [385, 383] width 96 height 21
click at [373, 385] on link "Buffet Label 2" at bounding box center [385, 383] width 96 height 21
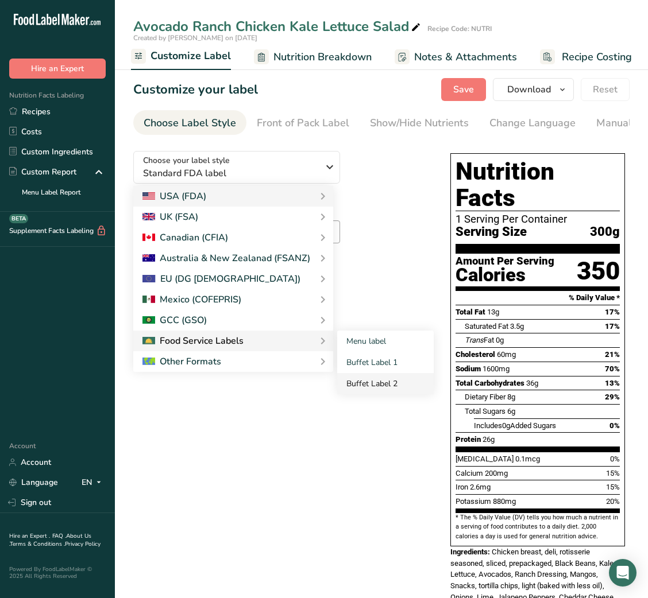
checkbox input "false"
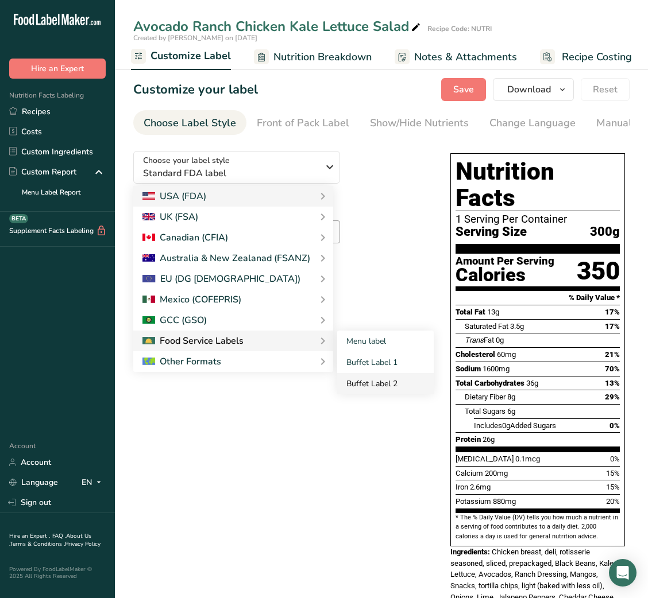
checkbox input "false"
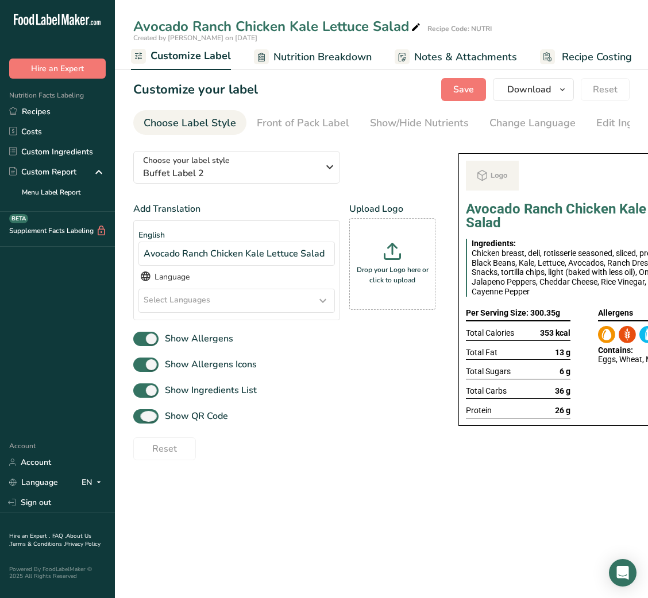
click at [199, 420] on span "Show QR Code" at bounding box center [193, 416] width 69 height 14
click at [141, 420] on input "Show QR Code" at bounding box center [136, 416] width 7 height 7
checkbox input "false"
click at [394, 129] on div "Show/Hide Nutrients" at bounding box center [419, 123] width 99 height 16
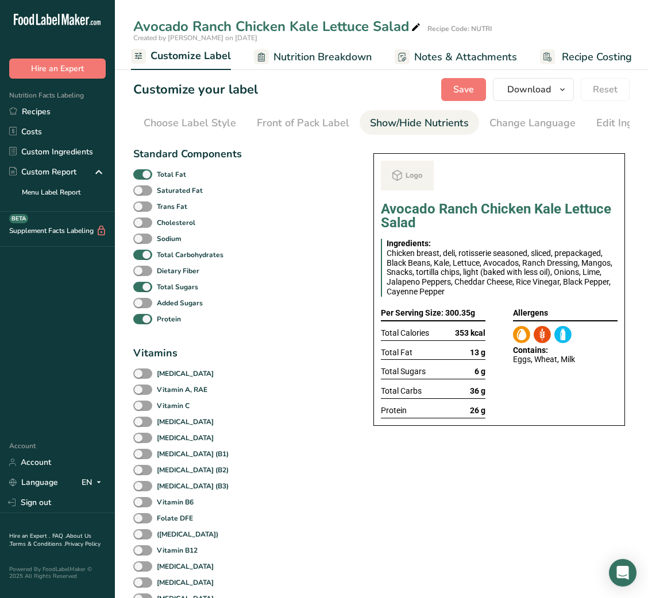
scroll to position [0, 210]
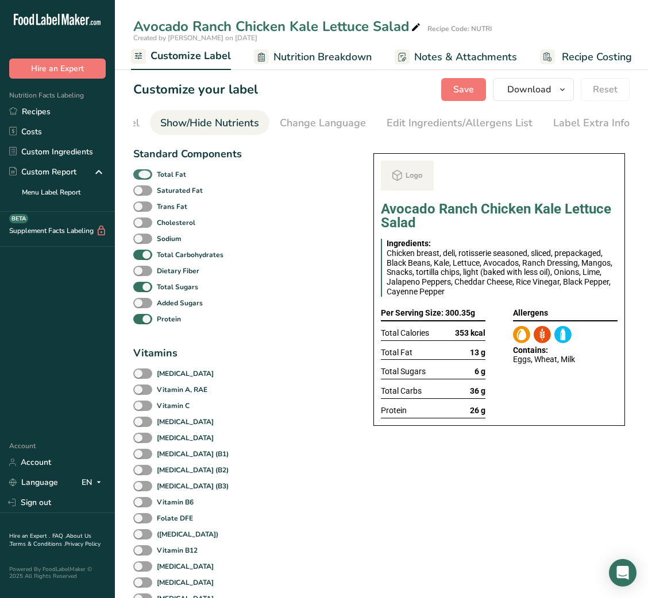
click at [166, 175] on b "Total Fat" at bounding box center [171, 174] width 29 height 10
click at [141, 175] on input "Total Fat" at bounding box center [136, 174] width 7 height 7
checkbox input "false"
click at [148, 293] on span at bounding box center [142, 287] width 19 height 11
click at [141, 291] on input "Total Sugars" at bounding box center [136, 286] width 7 height 7
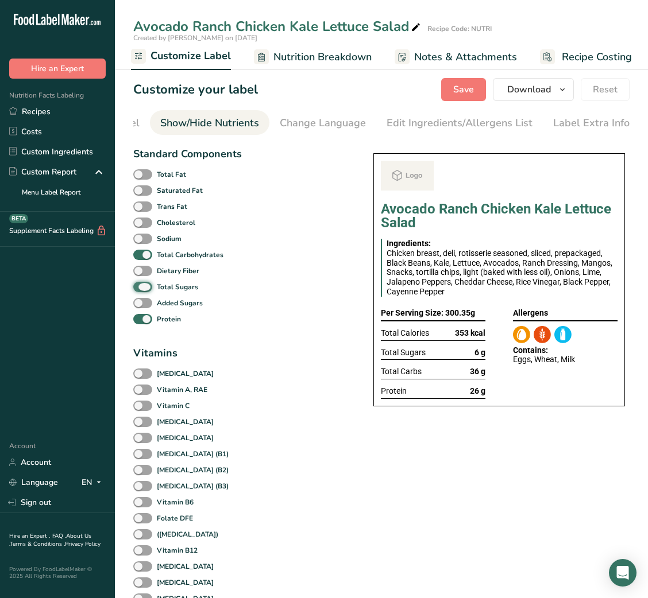
checkbox input "false"
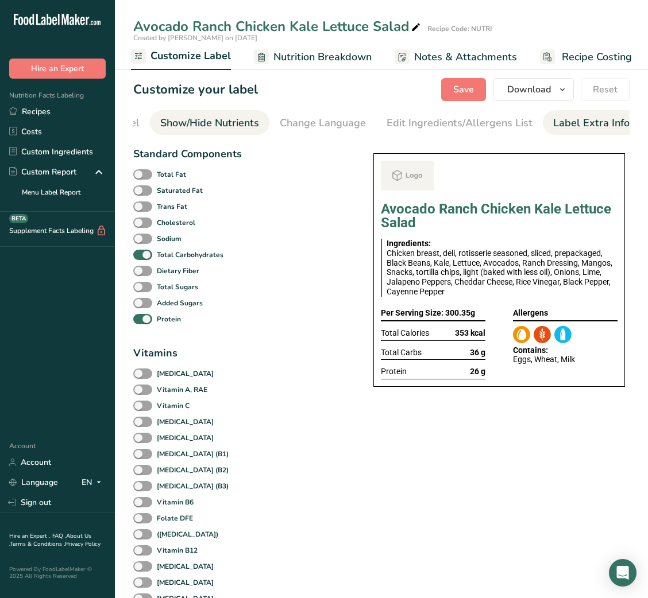
click at [587, 115] on div "Label Extra Info" at bounding box center [591, 123] width 76 height 16
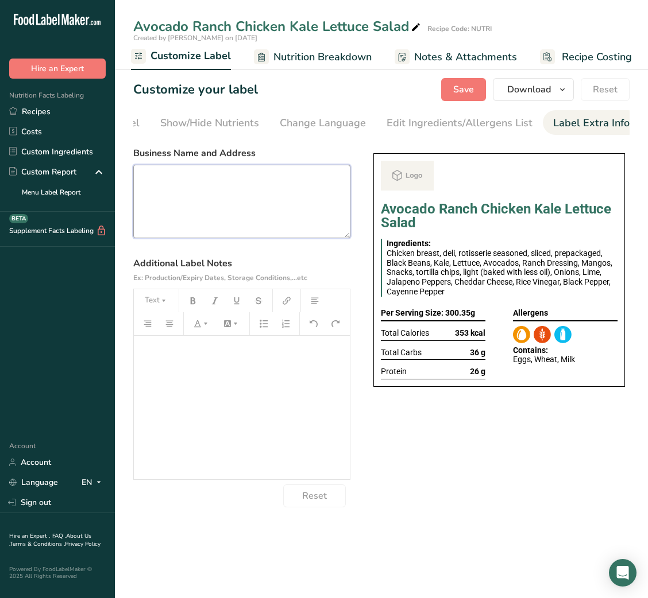
click at [281, 174] on textarea at bounding box center [241, 202] width 217 height 74
click at [284, 235] on textarea at bounding box center [241, 202] width 217 height 74
paste textarea "USE BY: [DATE] KEEP REFRIGERATED BELOW 5 DEGREE REHEAT BEFORE EATING DINNER"
click at [168, 224] on textarea "USE BY: [DATE] KEEP REFRIGERATED BELOW 5 DEGREE REHEAT BEFORE EATING DINNER" at bounding box center [241, 202] width 217 height 74
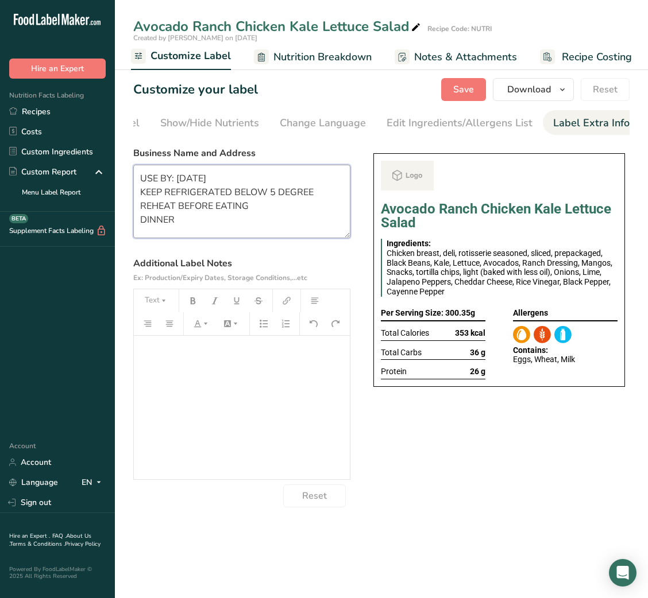
click at [168, 224] on textarea "USE BY: [DATE] KEEP REFRIGERATED BELOW 5 DEGREE REHEAT BEFORE EATING DINNER" at bounding box center [241, 202] width 217 height 74
click at [463, 88] on span "Save" at bounding box center [463, 90] width 21 height 14
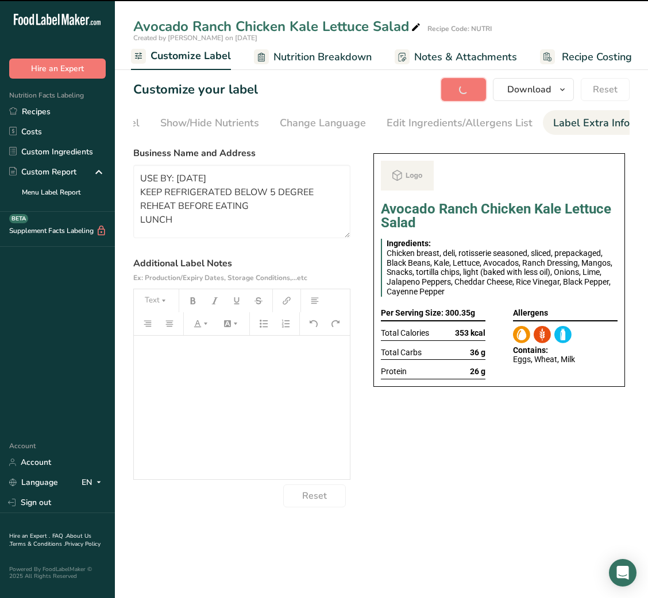
type textarea "USE BY: [DATE] KEEP REFRIGERATED BELOW 5 DEGREE REHEAT BEFORE EATING LUNCH"
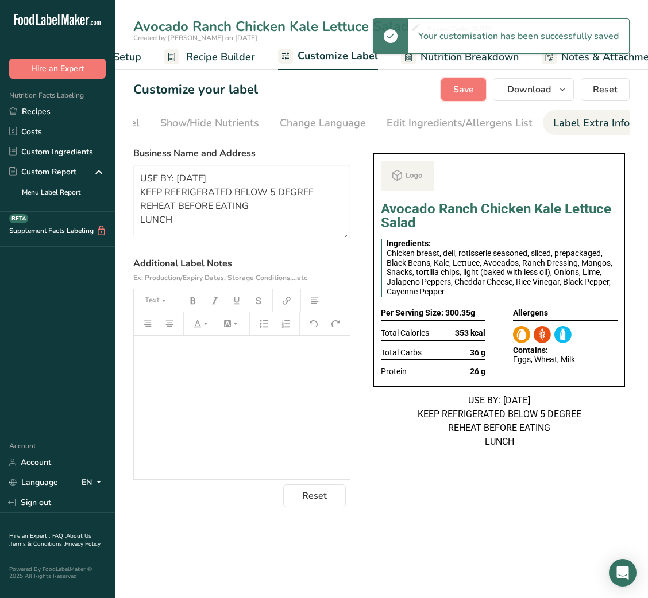
scroll to position [0, 0]
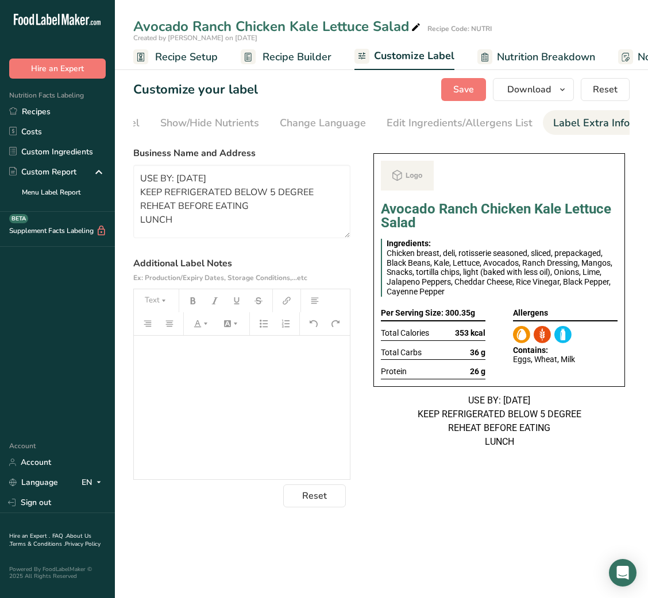
click at [302, 58] on span "Recipe Builder" at bounding box center [296, 57] width 69 height 16
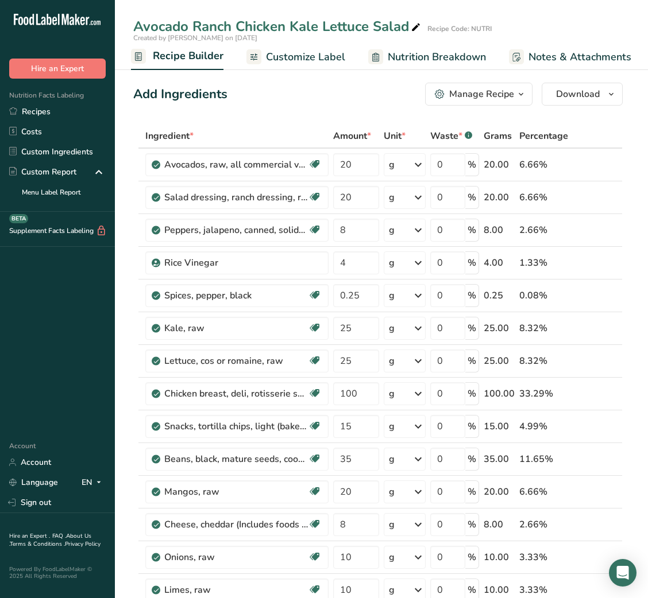
scroll to position [0, 111]
click at [473, 98] on div "Manage Recipe" at bounding box center [481, 94] width 65 height 14
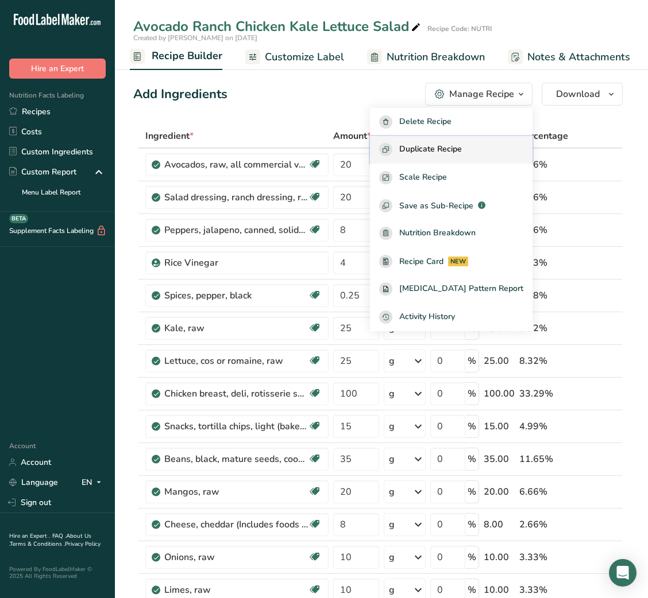
click at [459, 143] on span "Duplicate Recipe" at bounding box center [430, 149] width 63 height 13
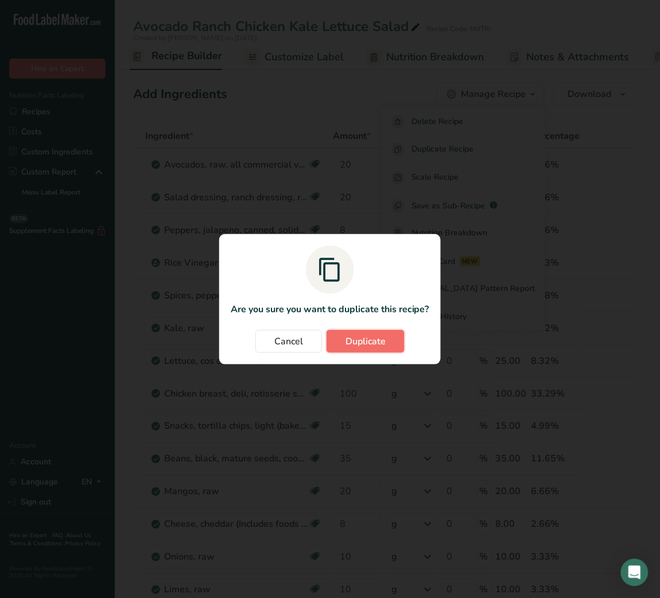
click at [368, 344] on span "Duplicate" at bounding box center [366, 342] width 40 height 14
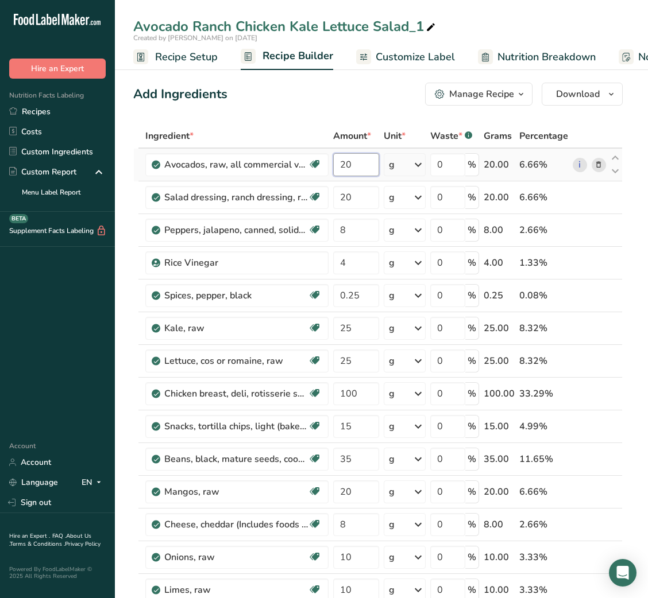
click at [349, 162] on input "20" at bounding box center [355, 164] width 45 height 23
type input "30"
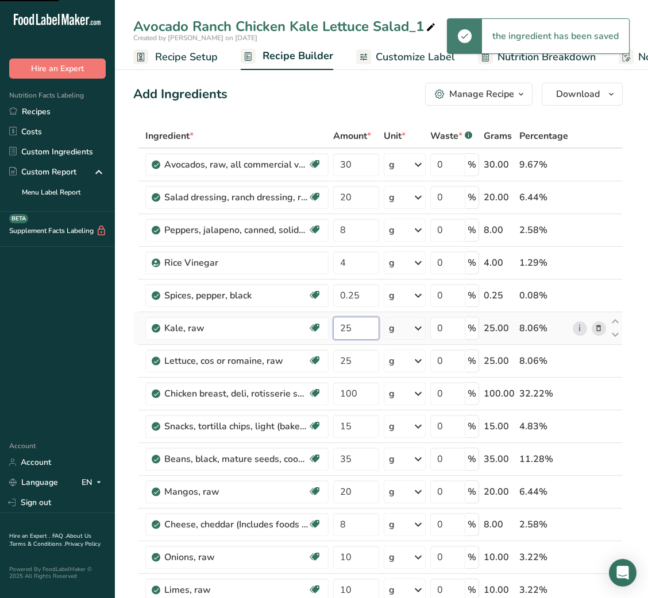
click at [360, 332] on input "25" at bounding box center [355, 328] width 45 height 23
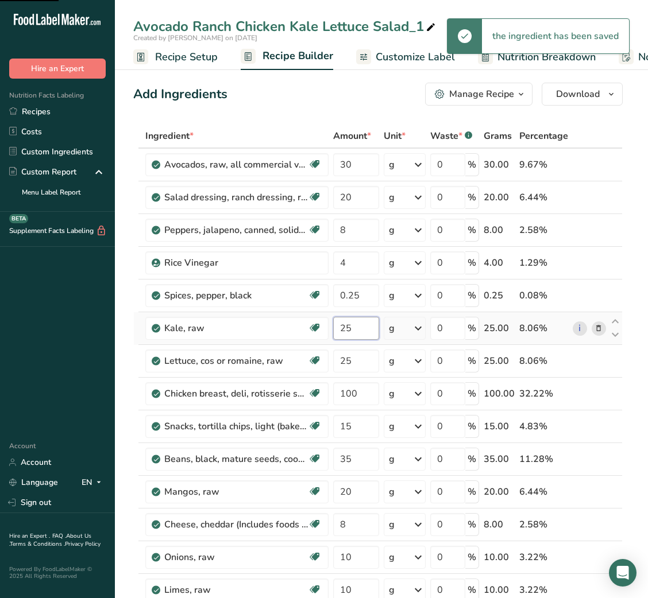
click at [360, 332] on input "25" at bounding box center [355, 328] width 45 height 23
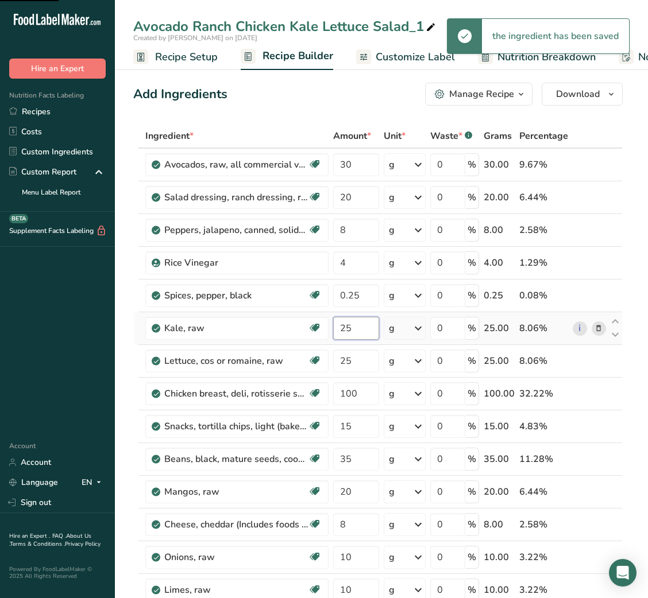
click at [360, 332] on input "25" at bounding box center [355, 328] width 45 height 23
type input "70"
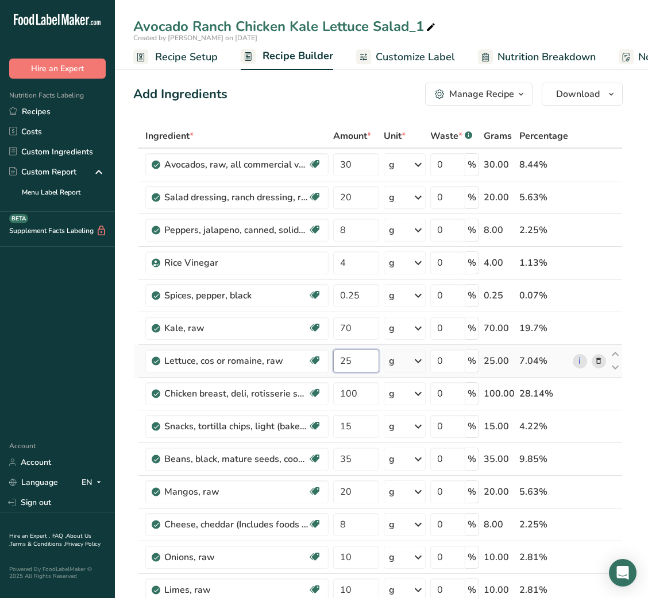
type input "2"
type input "70"
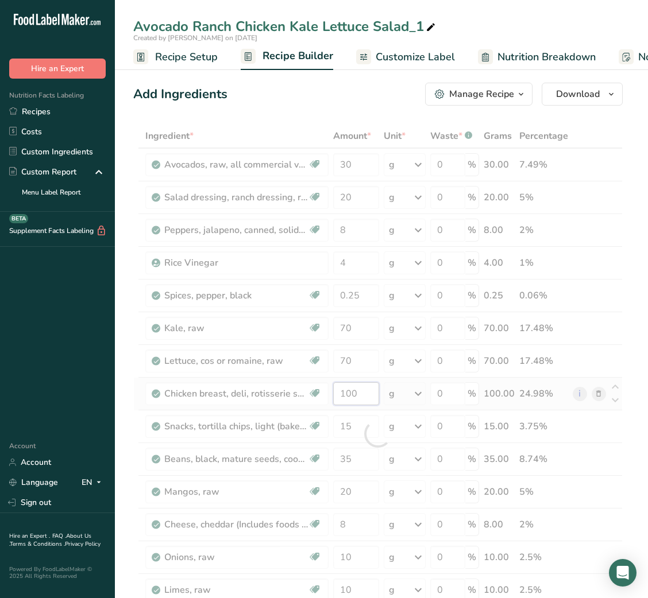
click at [346, 394] on div "Ingredient * Amount * Unit * Waste * .a-a{fill:#347362;}.b-a{fill:#fff;} Grams …" at bounding box center [377, 434] width 489 height 620
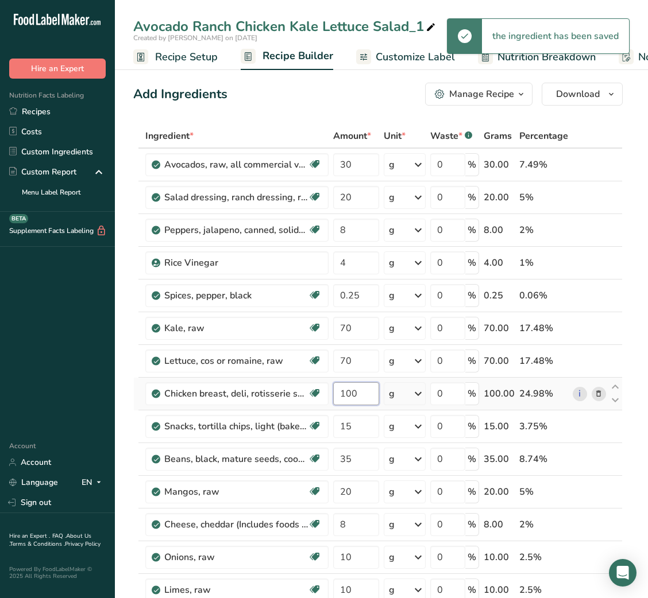
click at [346, 394] on input "100" at bounding box center [355, 393] width 45 height 23
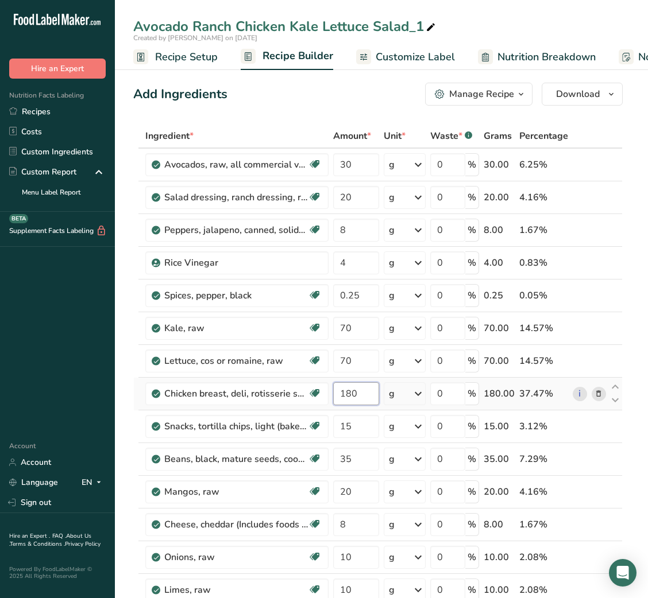
type input "180"
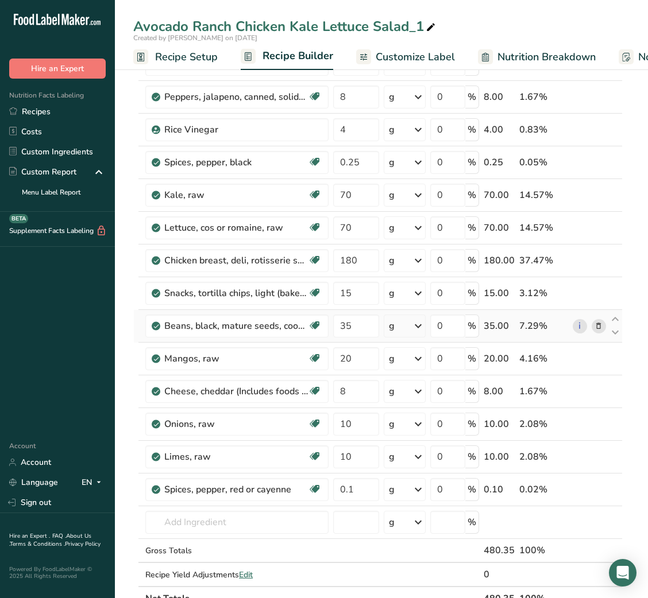
scroll to position [136, 0]
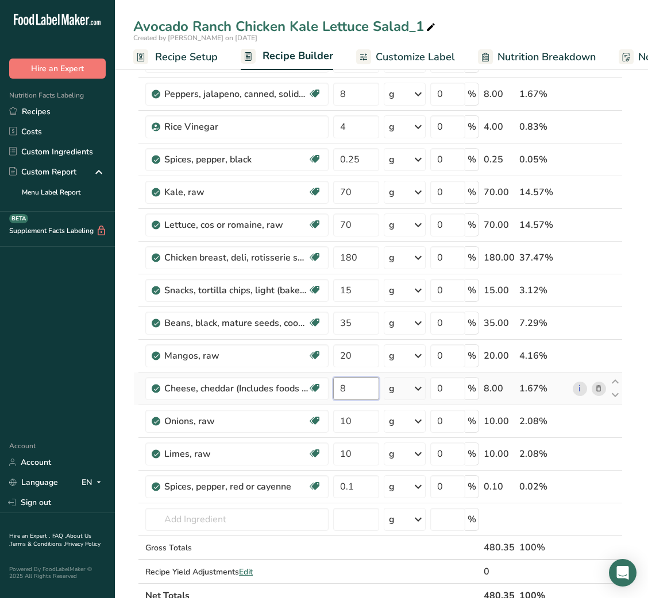
click at [343, 394] on input "8" at bounding box center [355, 388] width 45 height 23
type input "15"
click at [343, 423] on div "Ingredient * Amount * Unit * Waste * .a-a{fill:#347362;}.b-a{fill:#fff;} Grams …" at bounding box center [377, 298] width 489 height 620
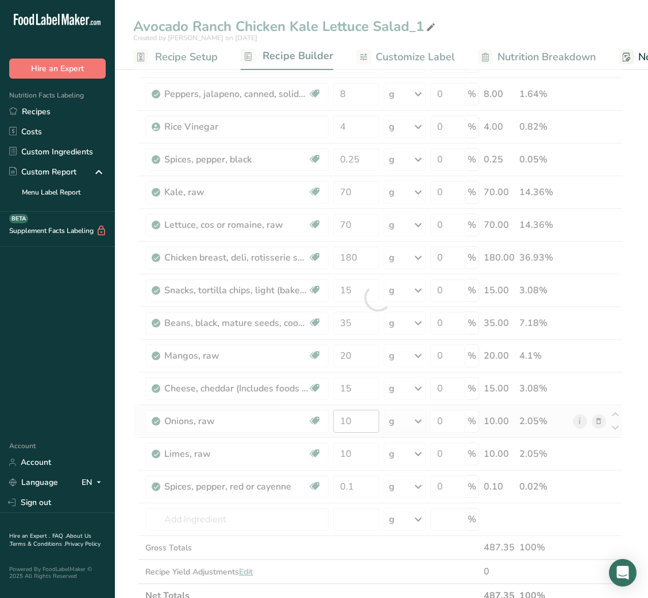
click at [343, 423] on div at bounding box center [377, 298] width 489 height 620
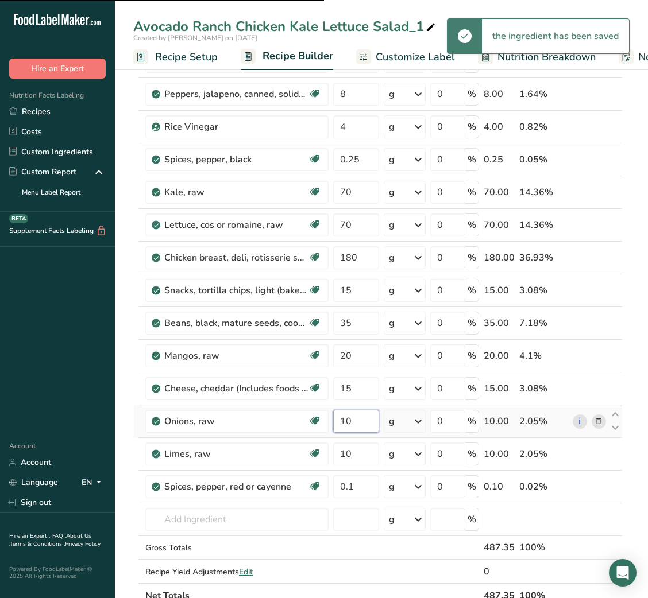
click at [343, 423] on input "10" at bounding box center [355, 421] width 45 height 23
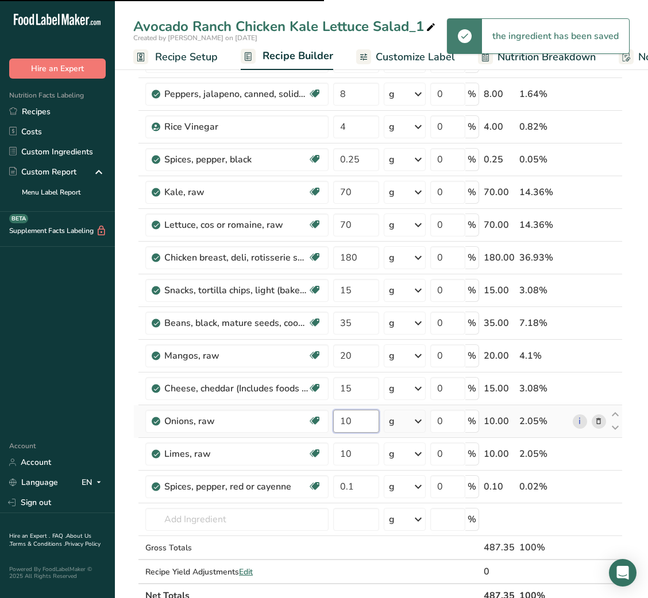
click at [343, 423] on input "10" at bounding box center [355, 421] width 45 height 23
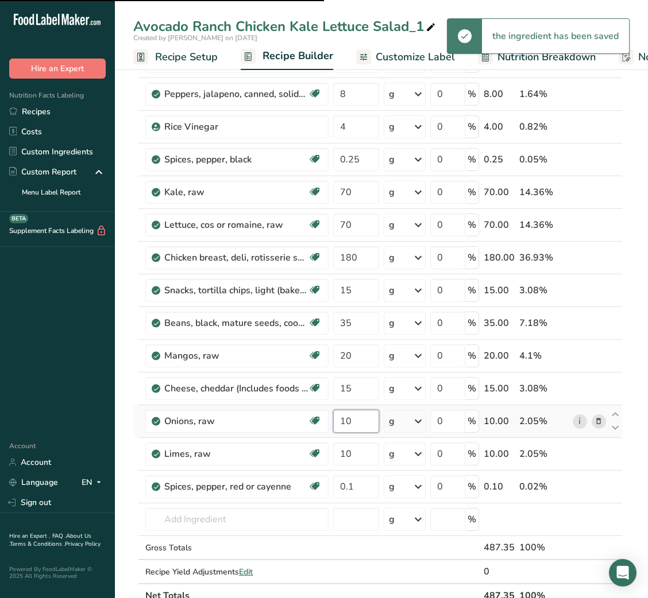
click at [343, 423] on input "10" at bounding box center [355, 421] width 45 height 23
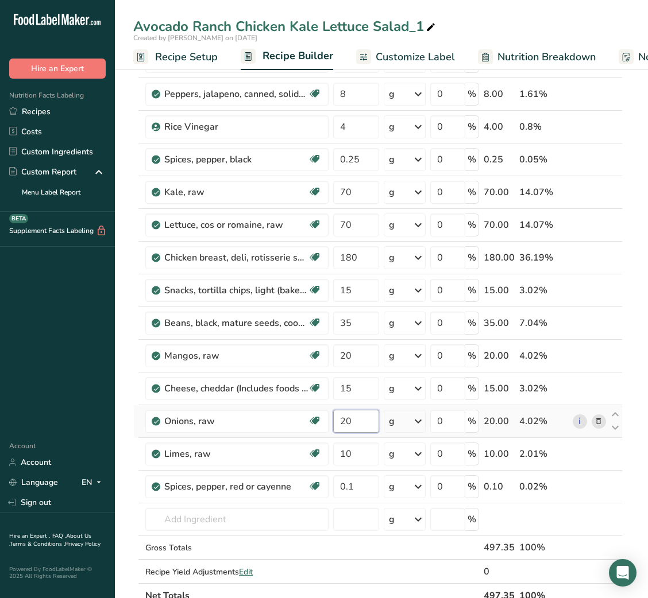
type input "20"
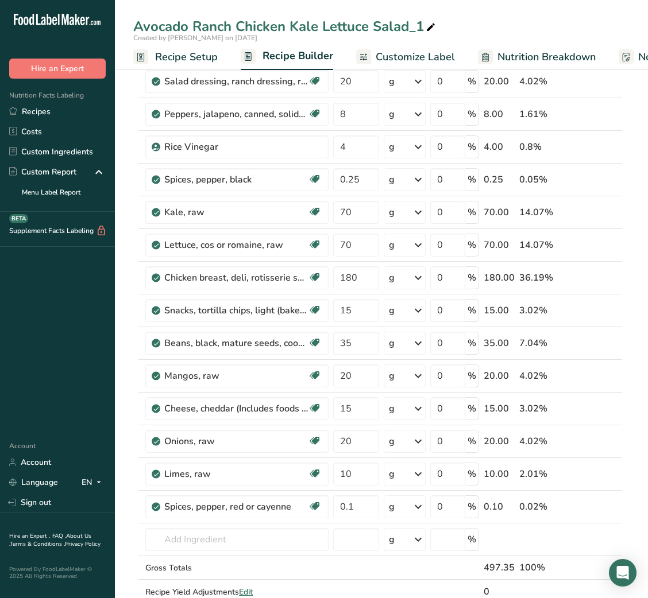
scroll to position [0, 0]
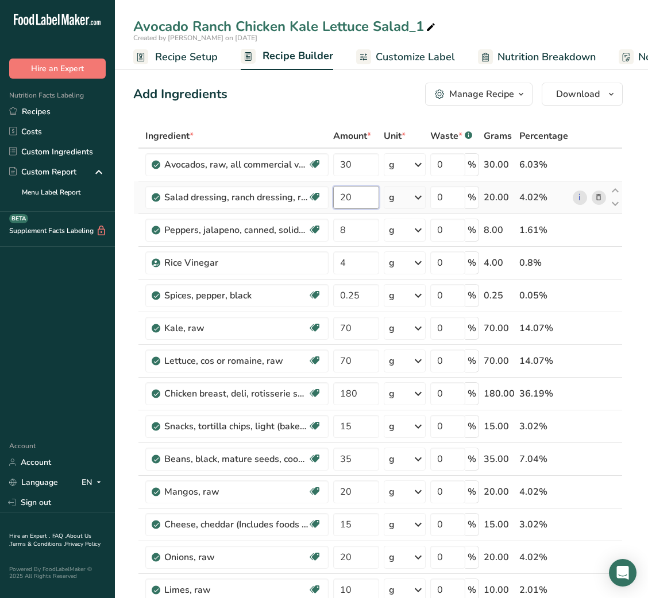
click at [349, 199] on input "20" at bounding box center [355, 197] width 45 height 23
type input "30"
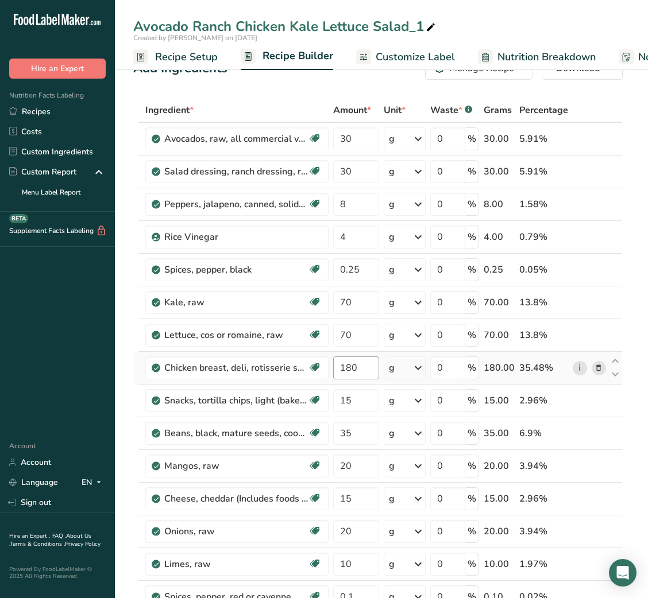
scroll to position [14, 0]
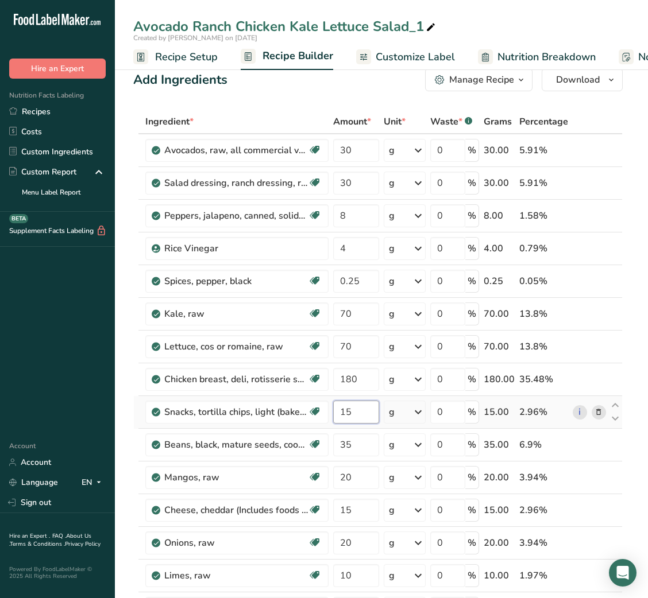
click at [343, 419] on input "15" at bounding box center [355, 412] width 45 height 23
click at [350, 416] on input "15" at bounding box center [355, 412] width 45 height 23
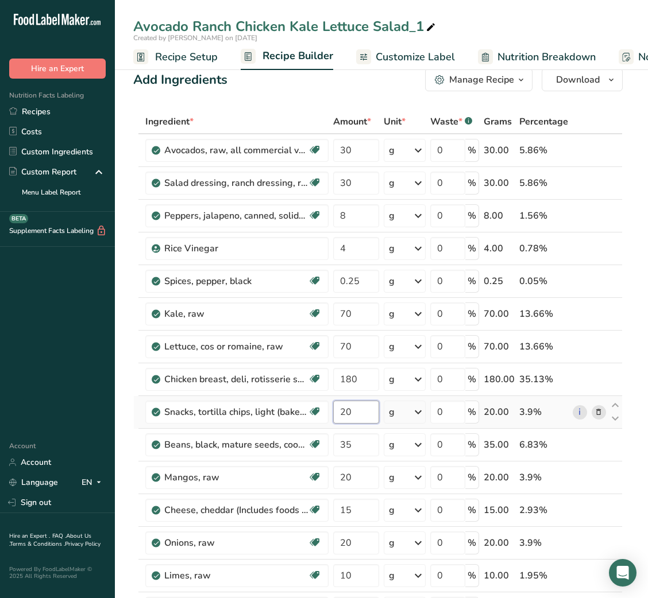
type input "20"
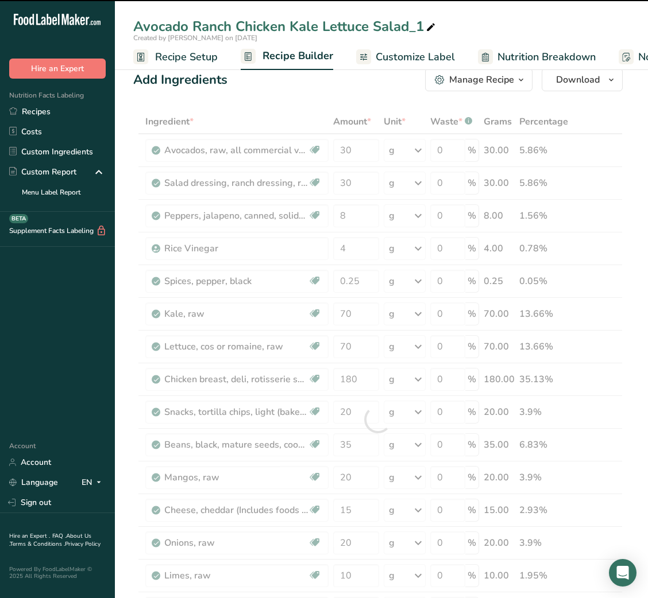
click at [430, 25] on icon at bounding box center [431, 28] width 10 height 16
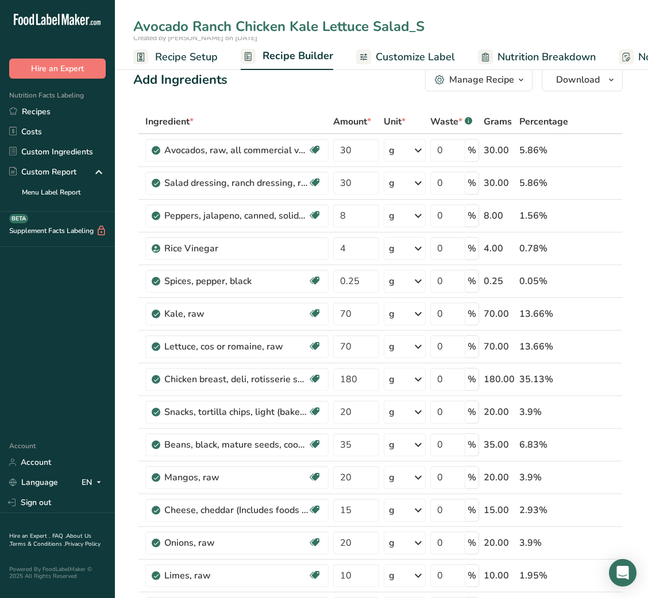
type input "Avocado Ranch Chicken Kale Lettuce Salad_S"
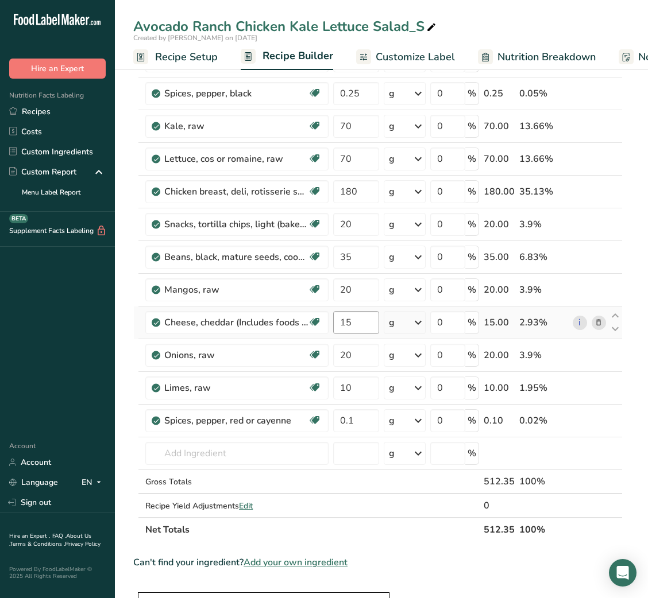
scroll to position [204, 0]
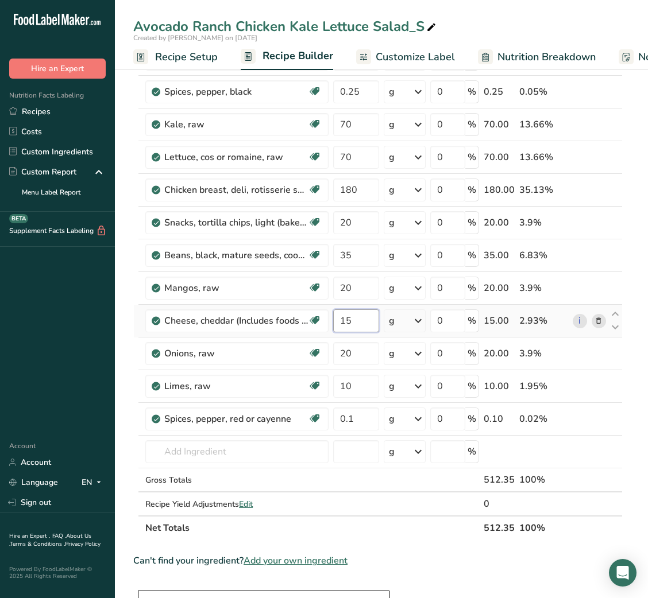
click at [343, 320] on input "15" at bounding box center [355, 321] width 45 height 23
type input "20"
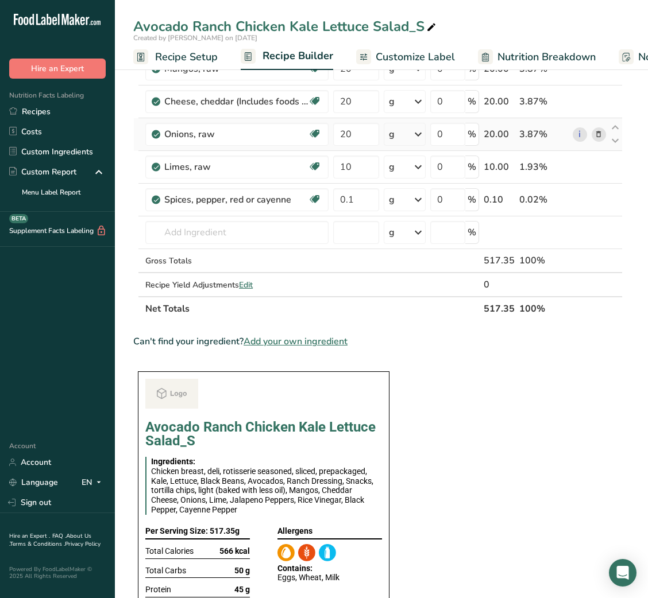
scroll to position [303, 0]
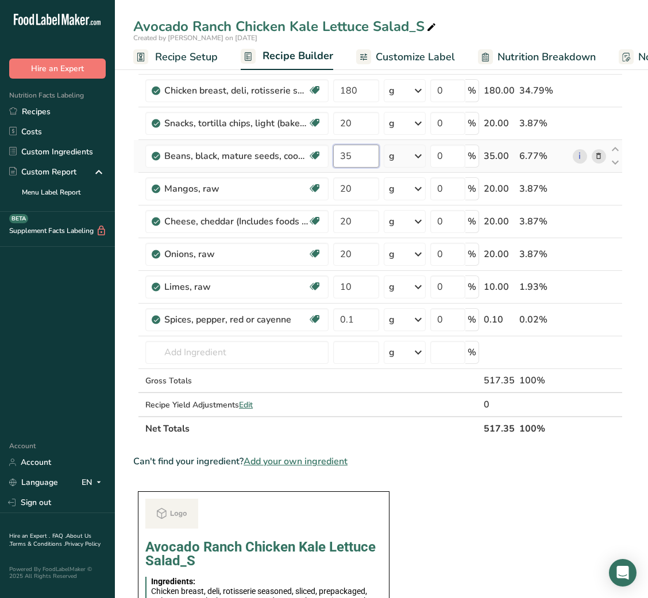
click at [339, 147] on input "35" at bounding box center [355, 156] width 45 height 23
click at [342, 189] on div "Ingredient * Amount * Unit * Waste * .a-a{fill:#347362;}.b-a{fill:#fff;} Grams …" at bounding box center [377, 131] width 489 height 620
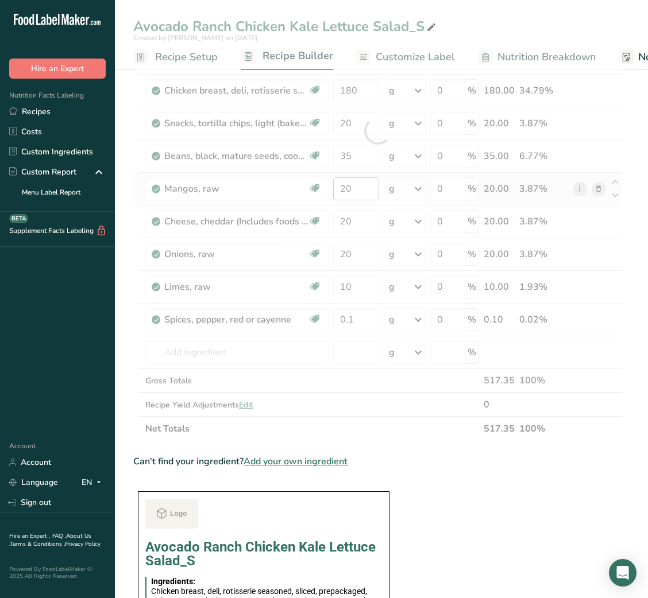
click at [342, 189] on div at bounding box center [377, 131] width 489 height 620
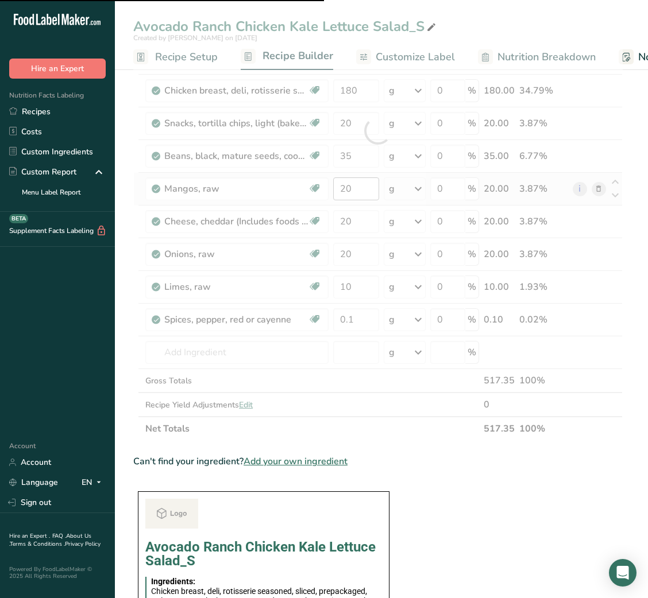
click at [342, 189] on div at bounding box center [377, 131] width 489 height 620
click at [342, 189] on input "20" at bounding box center [355, 188] width 45 height 23
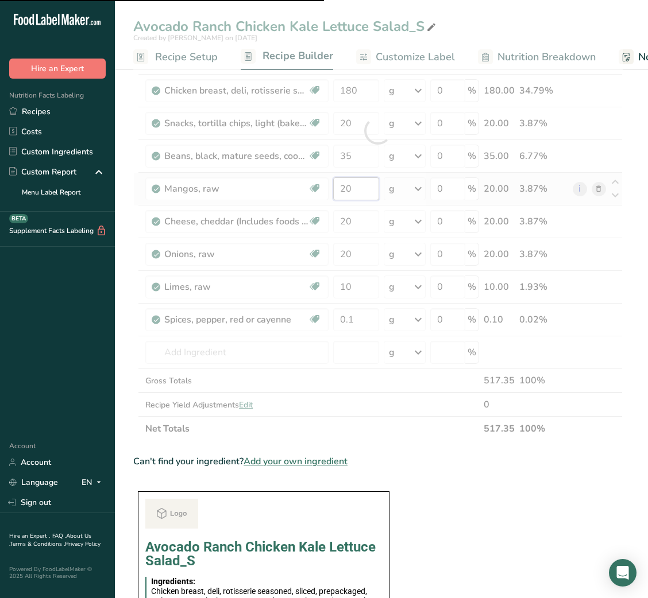
click at [342, 189] on input "20" at bounding box center [355, 188] width 45 height 23
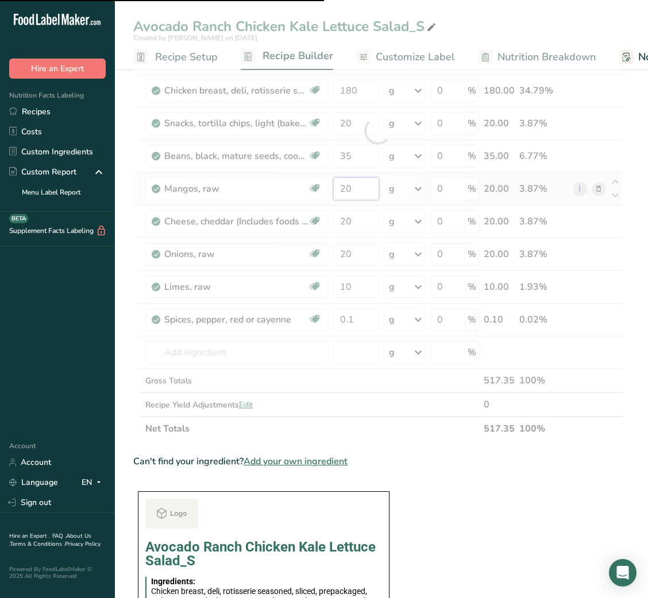
click at [342, 189] on input "20" at bounding box center [355, 188] width 45 height 23
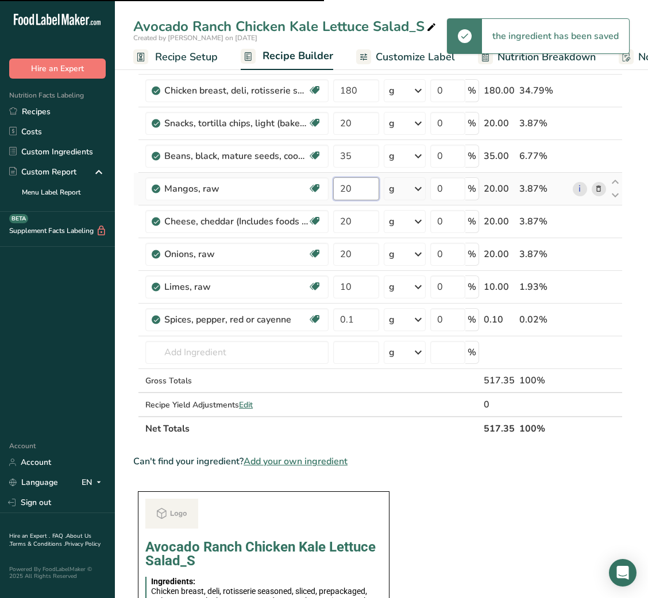
click at [342, 189] on input "20" at bounding box center [355, 188] width 45 height 23
type input "25"
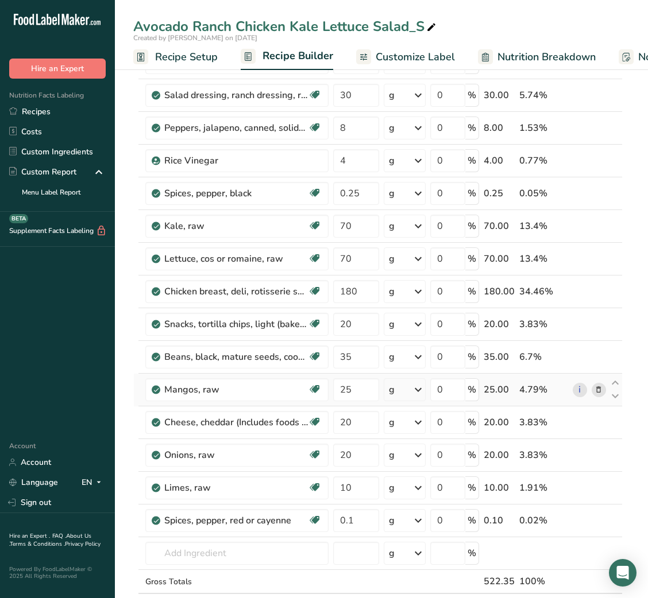
scroll to position [63, 0]
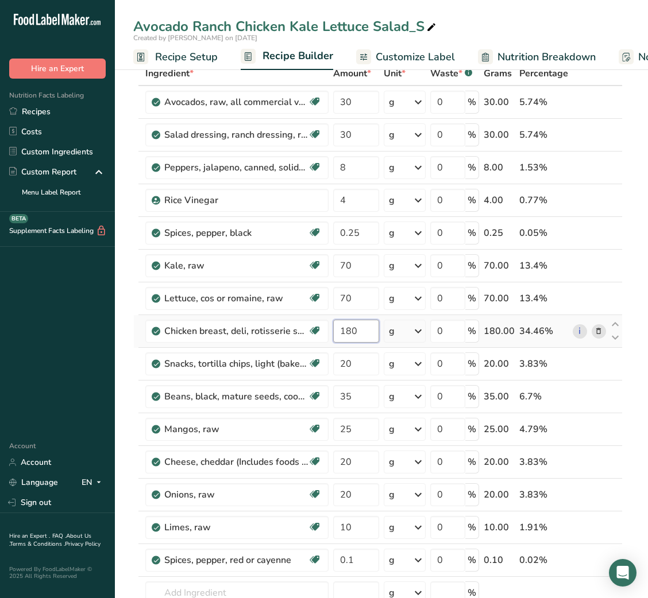
click at [347, 334] on input "180" at bounding box center [355, 331] width 45 height 23
type input "200"
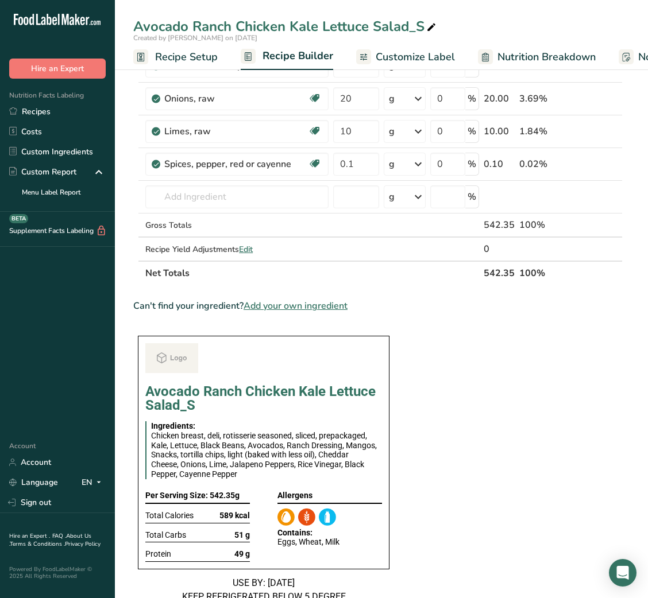
scroll to position [0, 0]
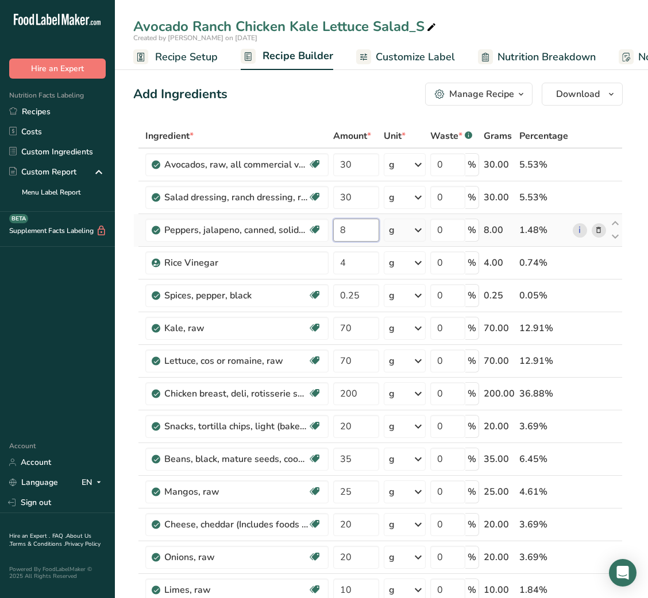
click at [339, 233] on input "8" at bounding box center [355, 230] width 45 height 23
type input "12"
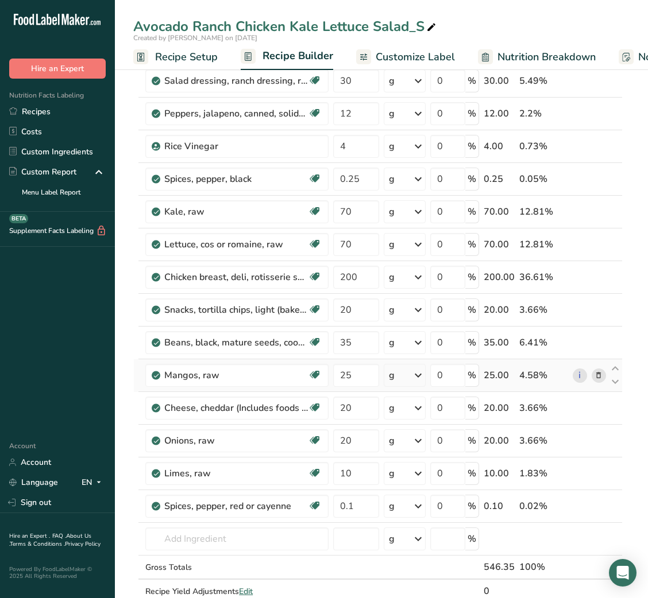
scroll to position [116, 0]
click at [337, 305] on input "20" at bounding box center [355, 310] width 45 height 23
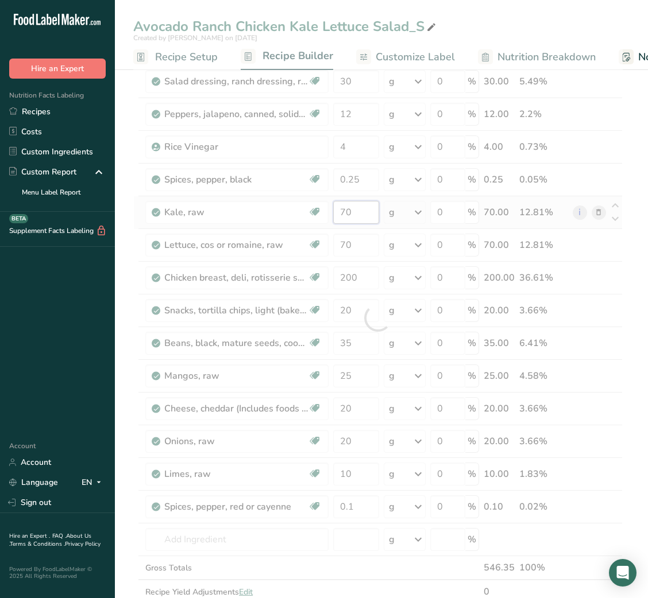
click at [341, 217] on div "Ingredient * Amount * Unit * Waste * .a-a{fill:#347362;}.b-a{fill:#fff;} Grams …" at bounding box center [377, 318] width 489 height 620
click at [341, 217] on div at bounding box center [377, 318] width 489 height 620
click at [341, 216] on div at bounding box center [377, 318] width 489 height 620
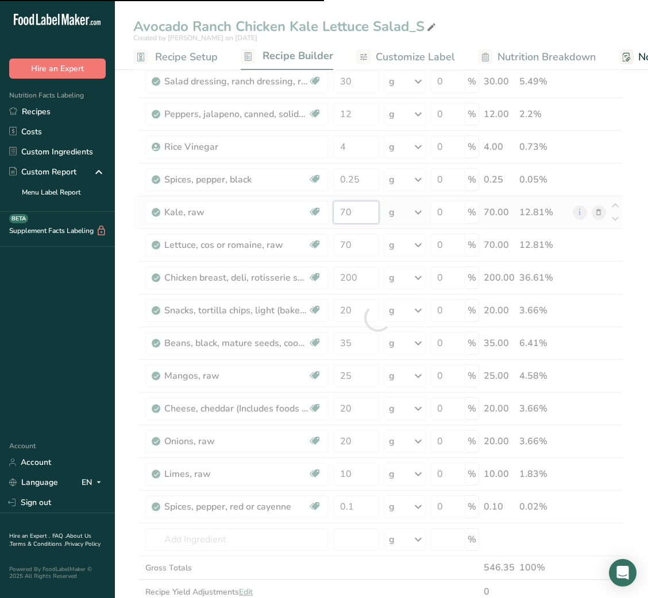
click at [341, 216] on input "70" at bounding box center [355, 212] width 45 height 23
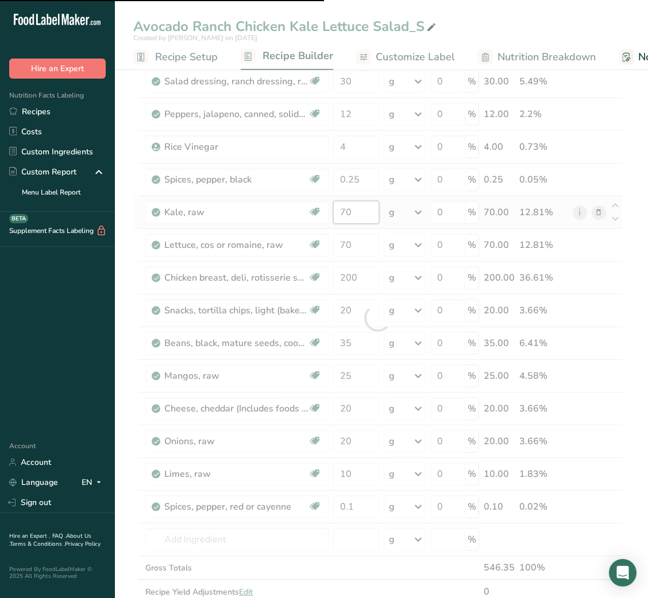
click at [341, 216] on input "70" at bounding box center [355, 212] width 45 height 23
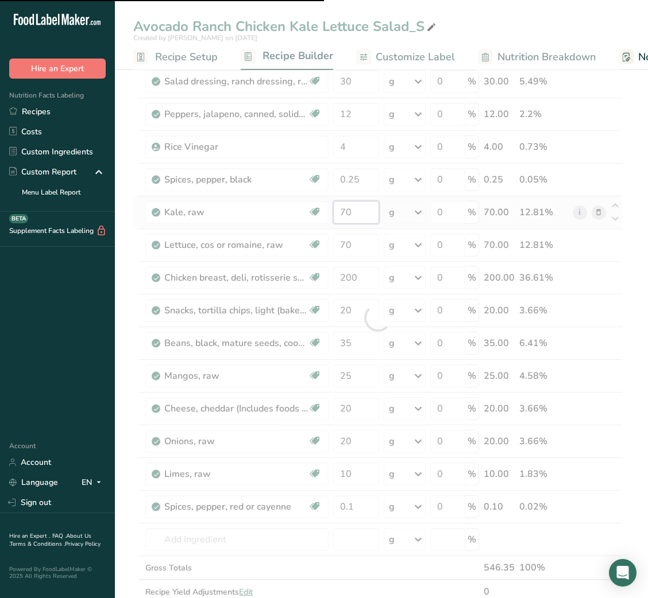
click at [341, 216] on input "70" at bounding box center [355, 212] width 45 height 23
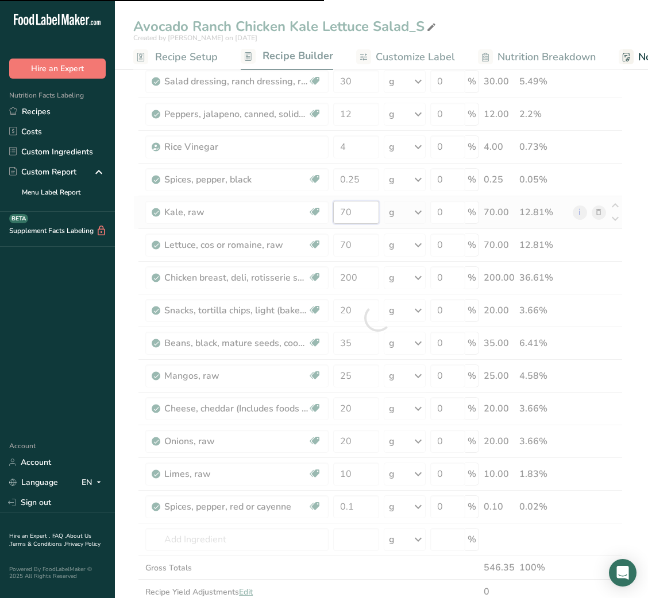
click at [341, 216] on input "70" at bounding box center [355, 212] width 45 height 23
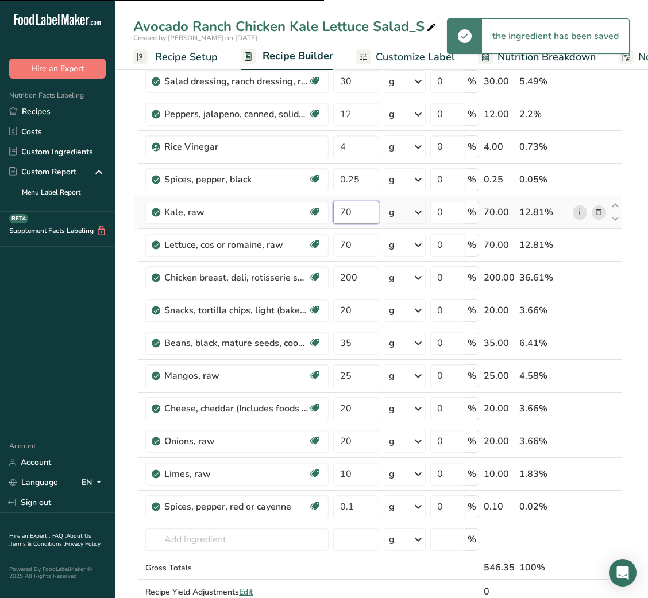
click at [341, 216] on input "70" at bounding box center [355, 212] width 45 height 23
type input "80"
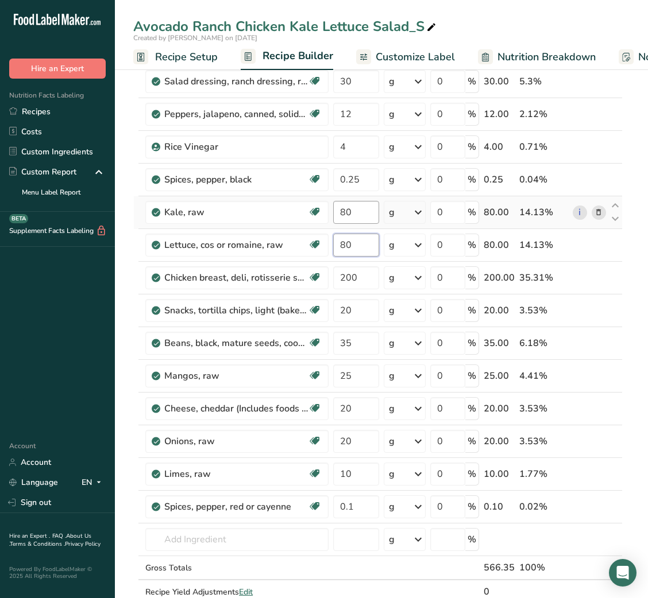
type input "80"
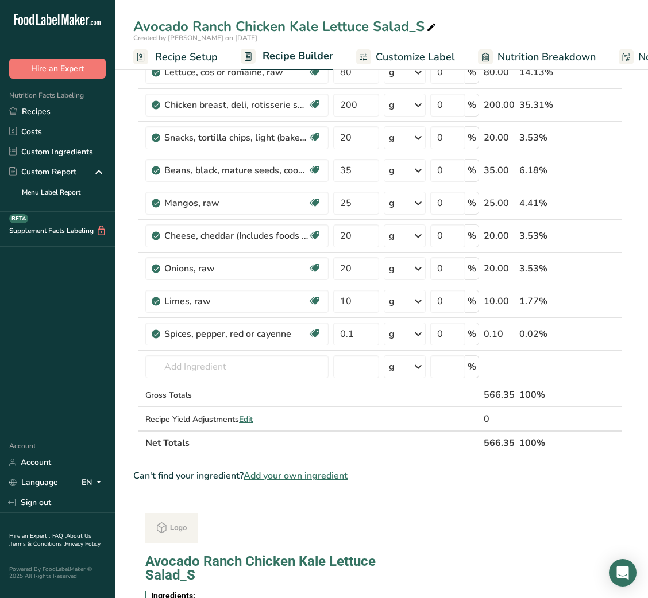
scroll to position [249, 0]
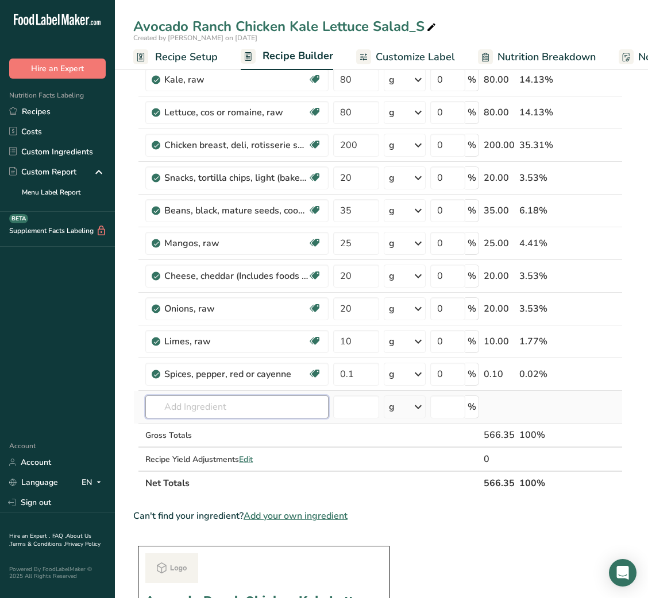
click at [246, 402] on input "text" at bounding box center [236, 407] width 183 height 23
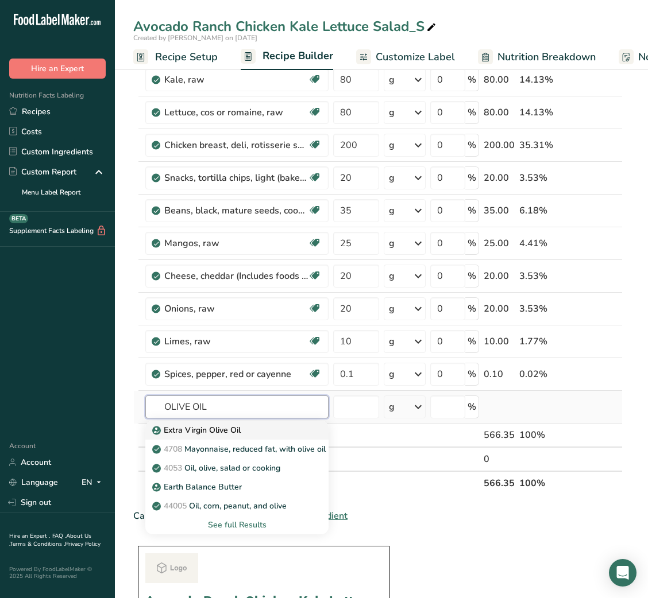
type input "OLIVE OIL"
click at [246, 426] on div "Extra Virgin Olive Oil" at bounding box center [227, 430] width 146 height 12
type input "Extra Virgin Olive Oil"
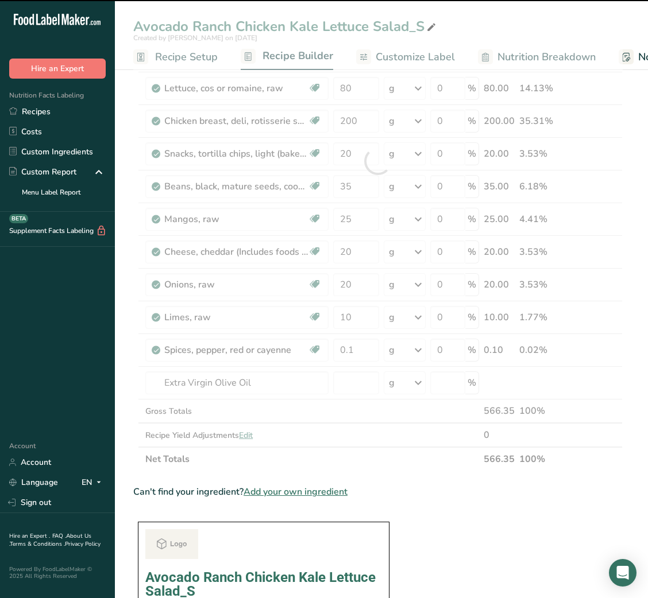
scroll to position [272, 0]
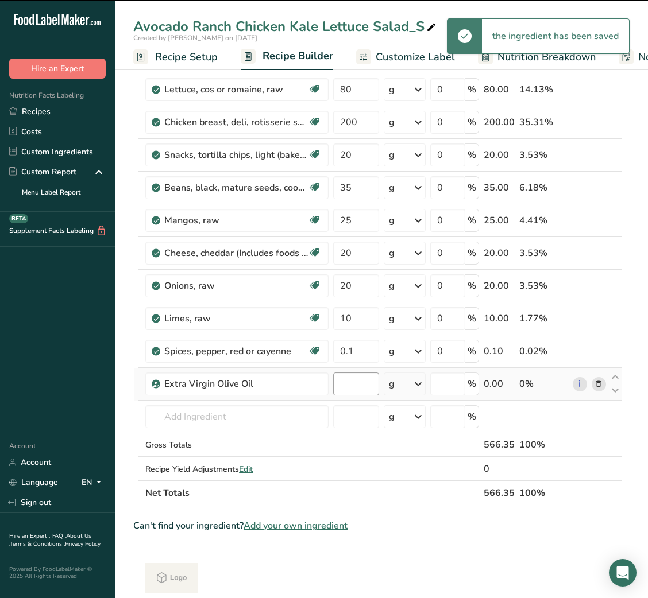
type input "0"
click at [349, 388] on input "0" at bounding box center [355, 384] width 45 height 23
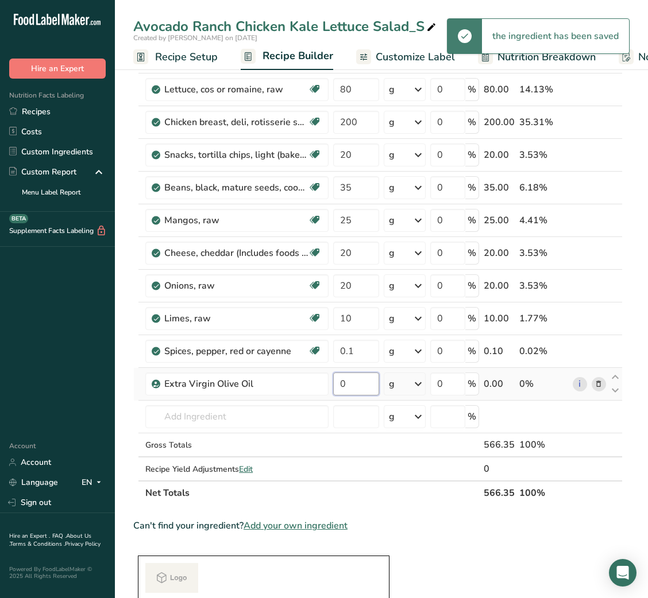
click at [349, 388] on input "0" at bounding box center [355, 384] width 45 height 23
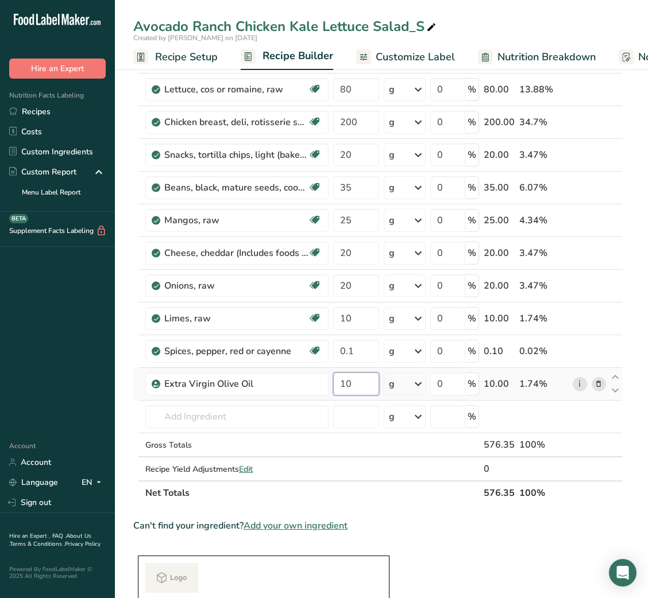
type input "10"
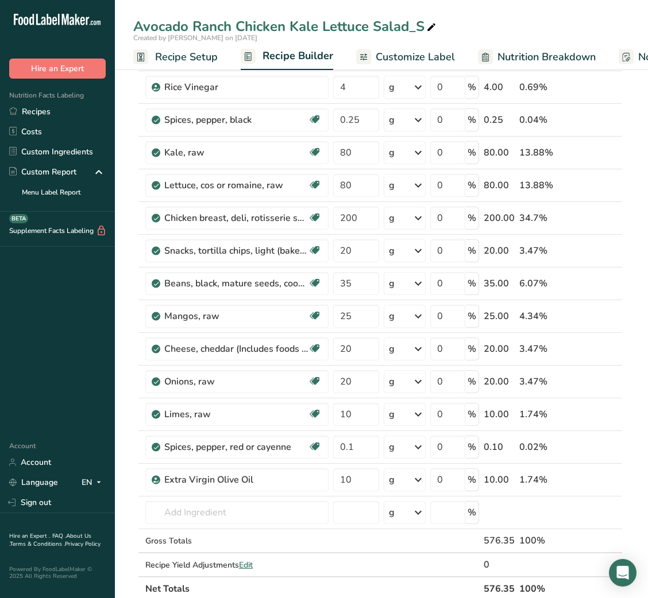
scroll to position [0, 0]
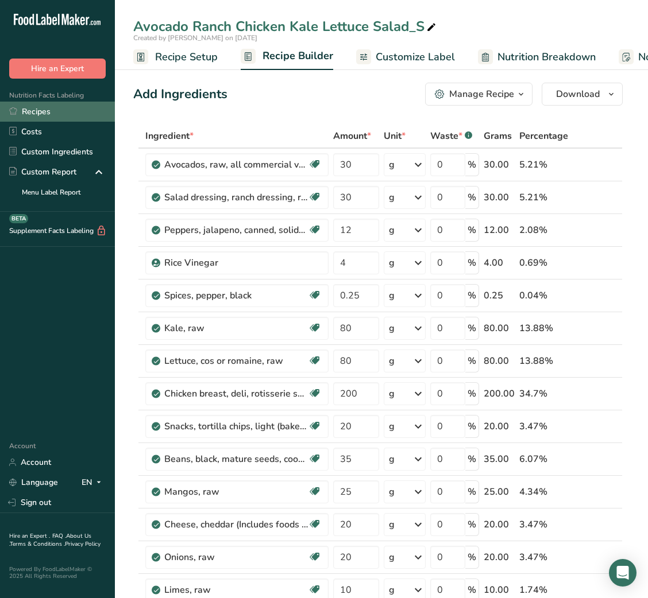
click at [76, 107] on link "Recipes" at bounding box center [57, 112] width 115 height 20
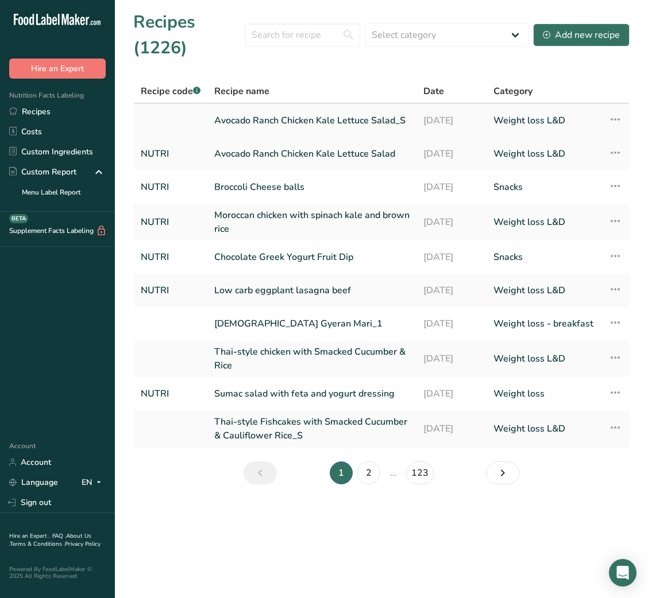
click at [334, 133] on link "Avocado Ranch Chicken Kale Lettuce Salad_S" at bounding box center [311, 121] width 195 height 24
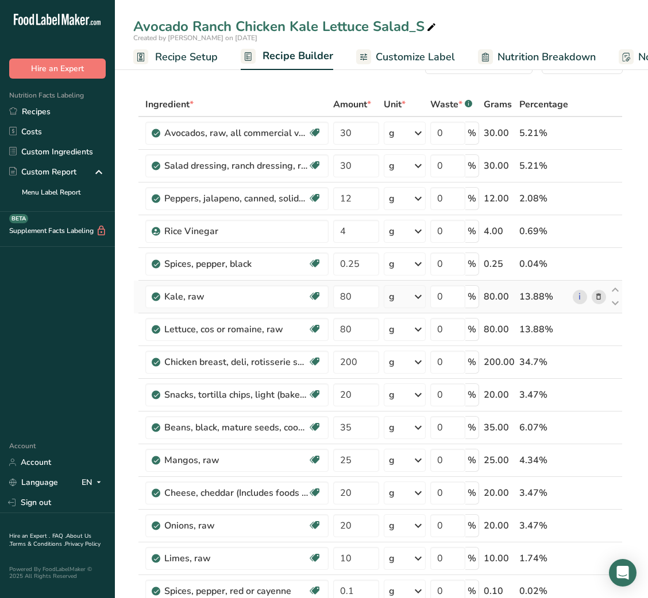
scroll to position [18, 0]
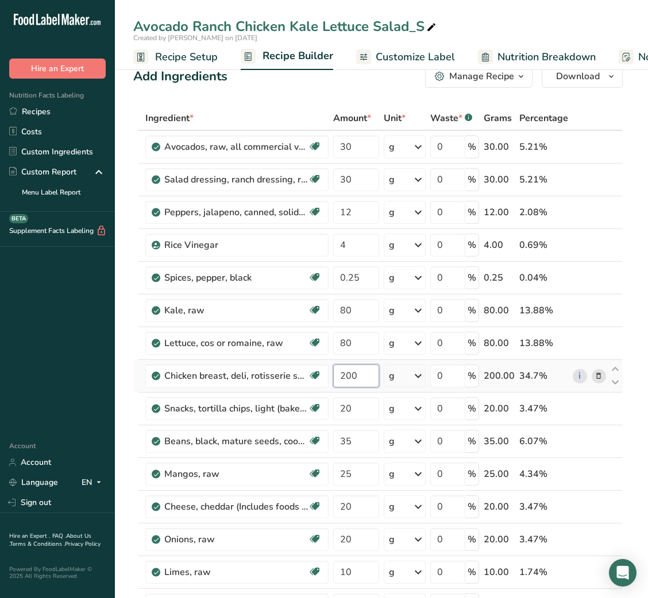
click at [343, 381] on input "200" at bounding box center [355, 376] width 45 height 23
type input "250"
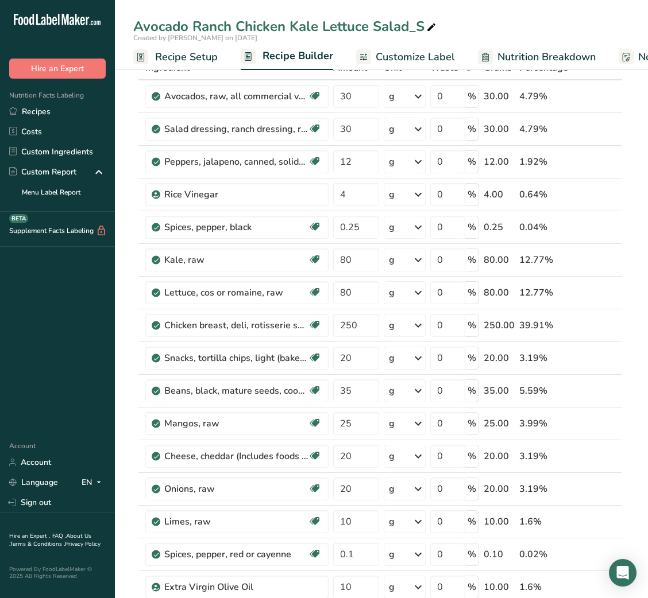
scroll to position [0, 0]
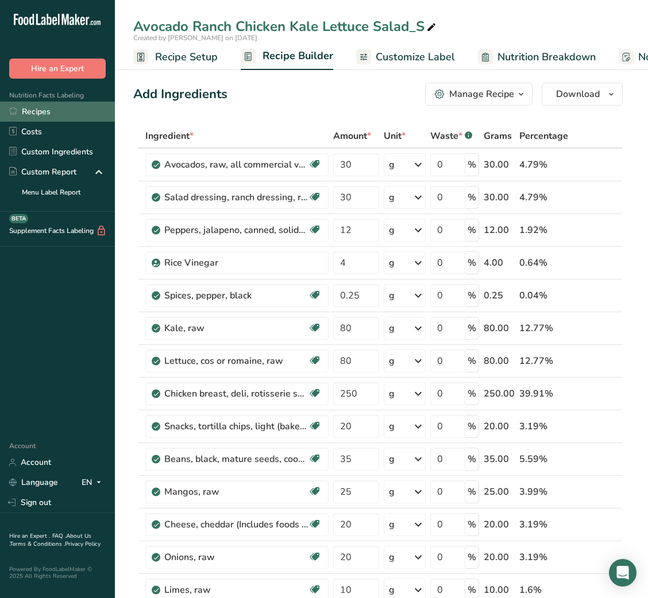
click at [73, 120] on link "Recipes" at bounding box center [57, 112] width 115 height 20
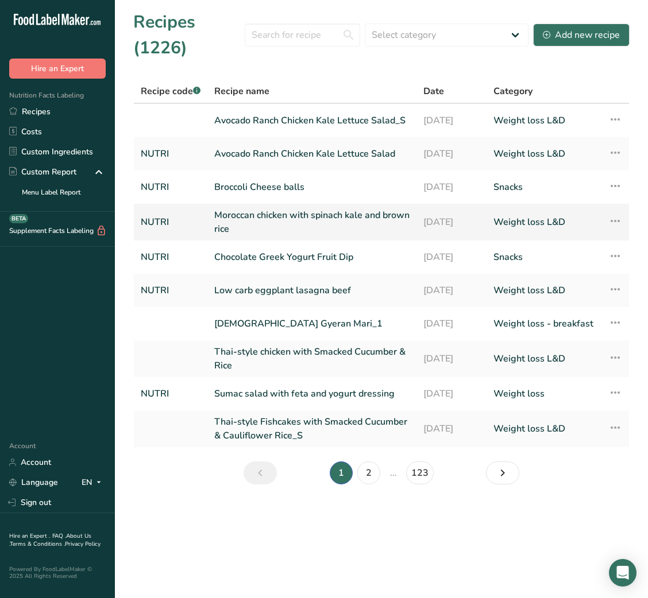
click at [611, 226] on icon at bounding box center [615, 221] width 14 height 21
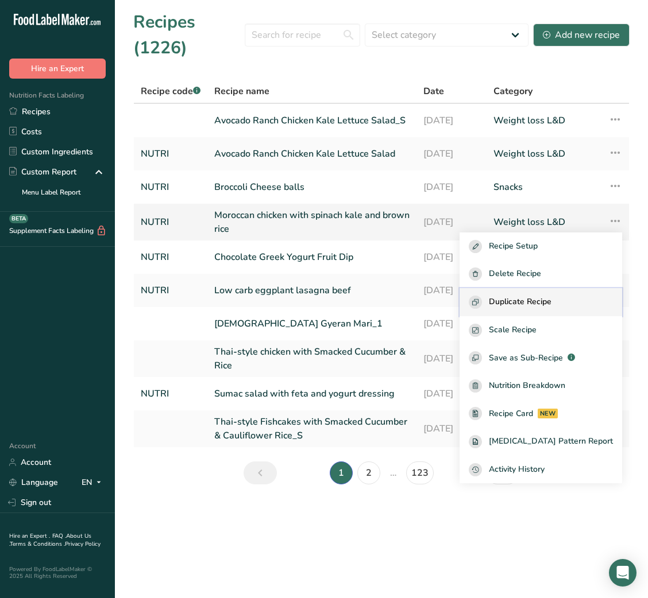
click at [536, 307] on span "Duplicate Recipe" at bounding box center [520, 302] width 63 height 13
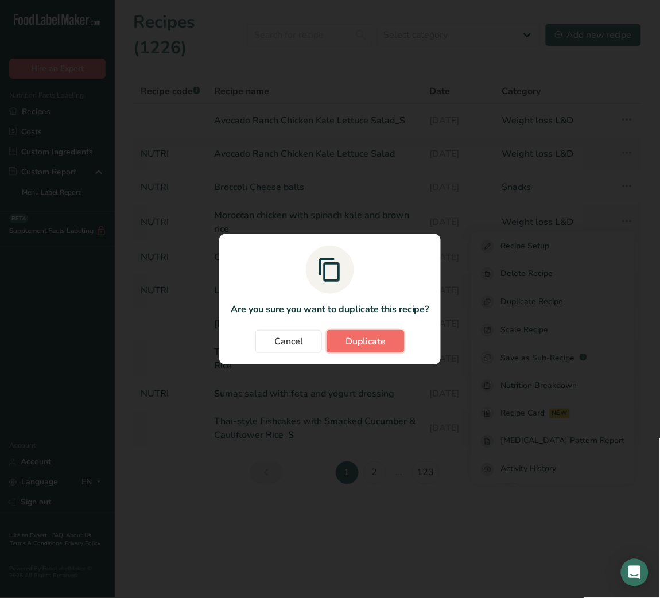
click at [360, 343] on span "Duplicate" at bounding box center [366, 342] width 40 height 14
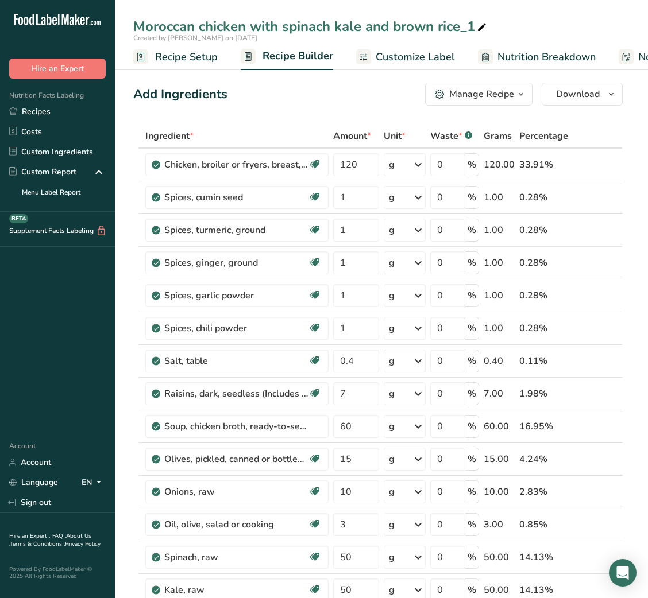
click at [484, 21] on icon at bounding box center [482, 28] width 10 height 16
click at [412, 24] on input "Moroccan chicken with spinach kale and brown rice_S" at bounding box center [381, 26] width 496 height 21
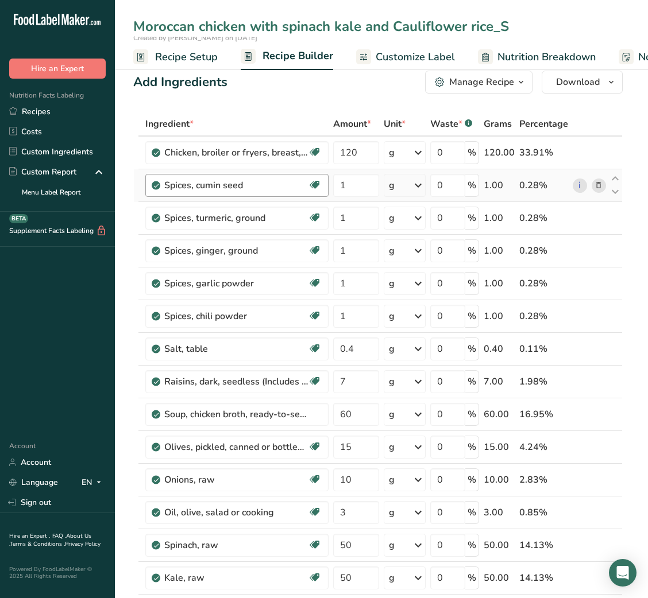
scroll to position [13, 0]
type input "Moroccan chicken with spinach kale and Cauliflower rice_S"
click at [349, 157] on input "120" at bounding box center [355, 152] width 45 height 23
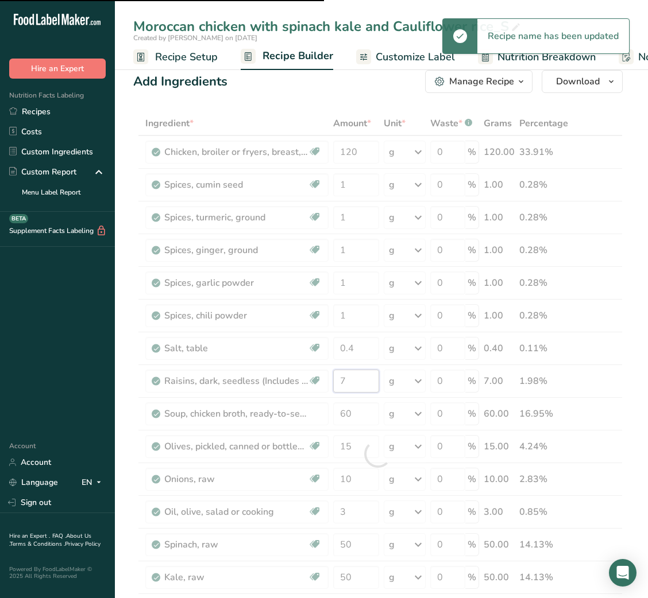
click at [340, 370] on input "7" at bounding box center [355, 381] width 45 height 23
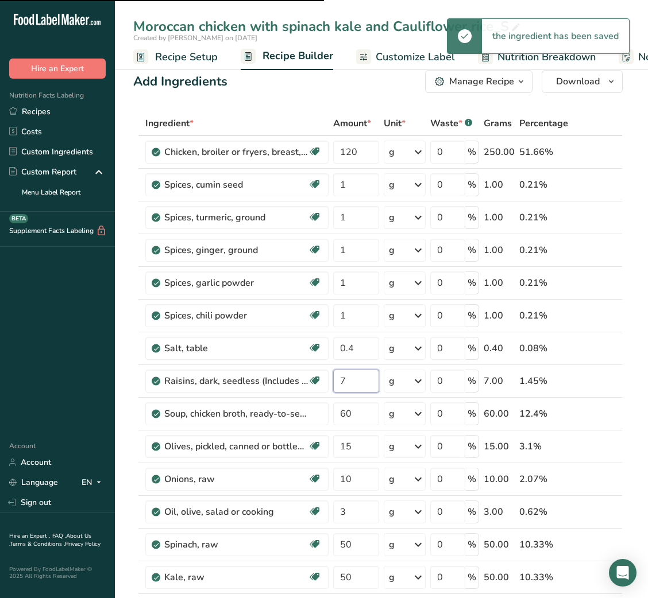
type input "250"
click at [340, 370] on input "7" at bounding box center [355, 381] width 45 height 23
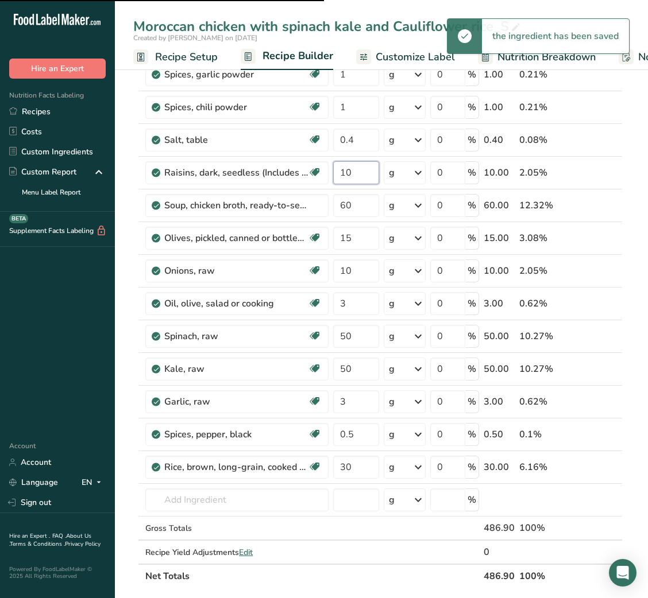
type input "10"
type input "60"
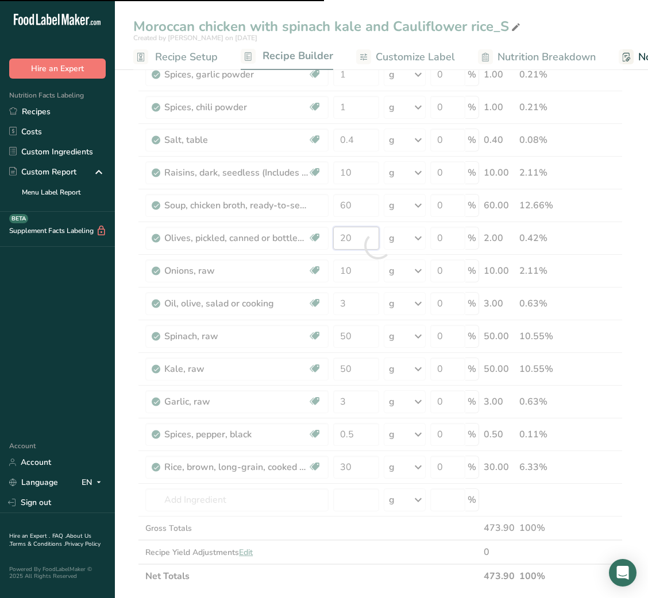
type input "15"
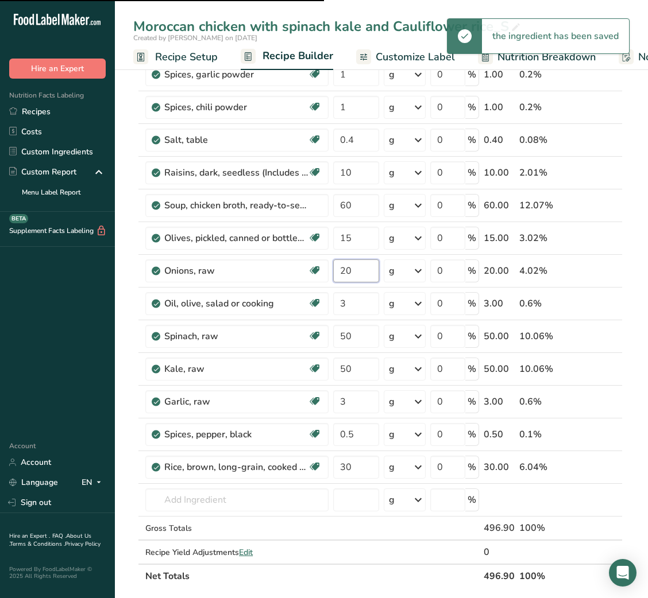
type input "10"
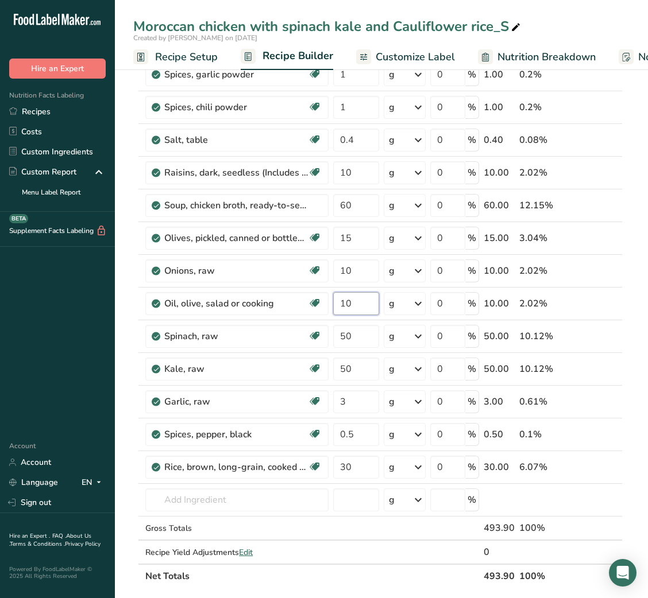
type input "10"
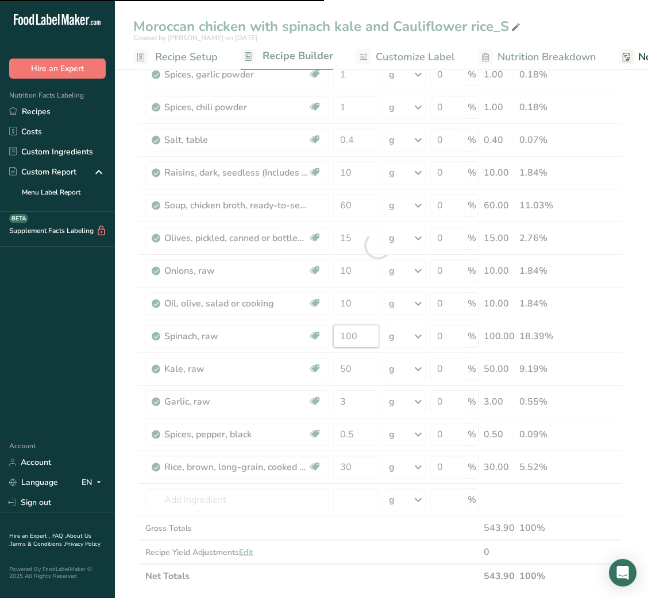
type input "50"
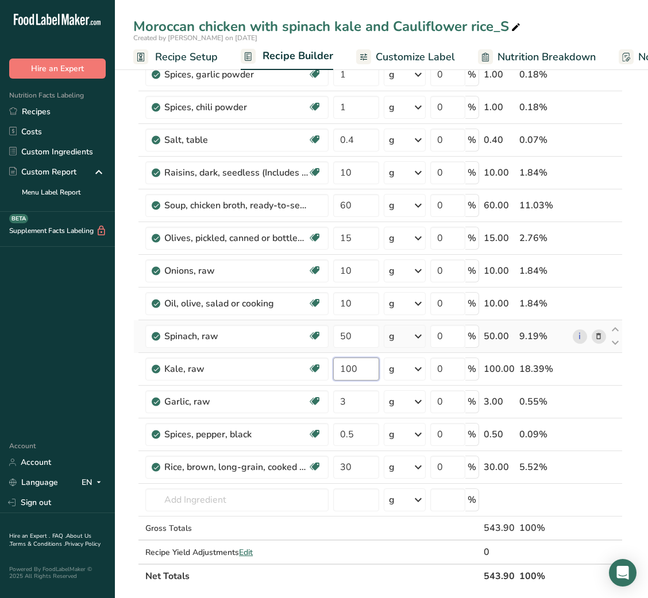
type input "100"
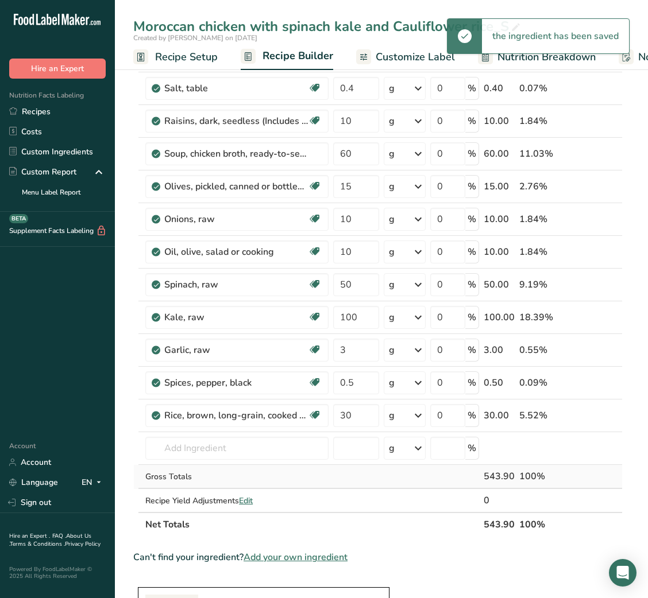
scroll to position [184, 0]
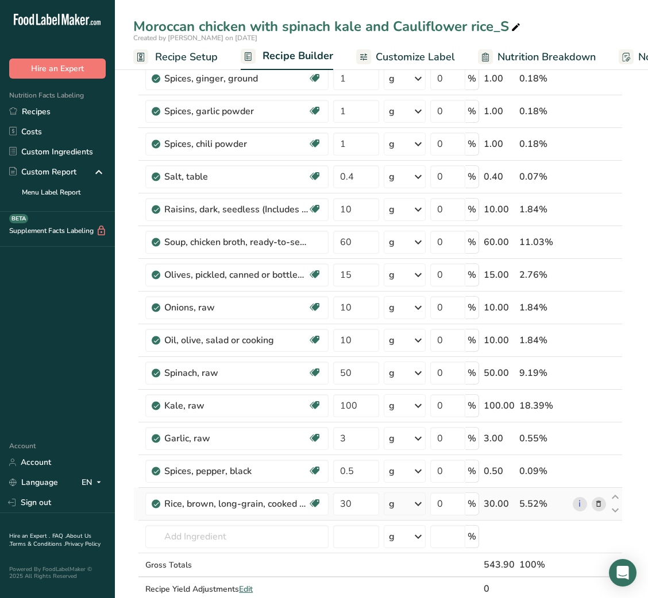
click at [598, 506] on icon at bounding box center [598, 504] width 8 height 12
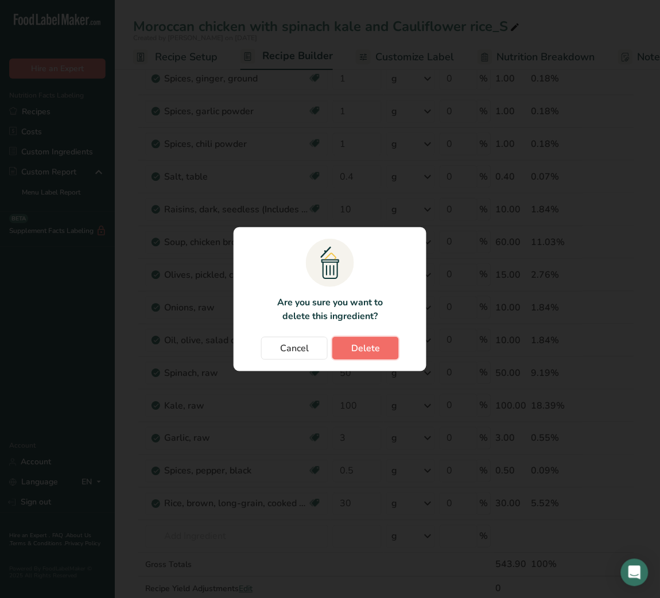
click at [363, 342] on span "Delete" at bounding box center [365, 349] width 29 height 14
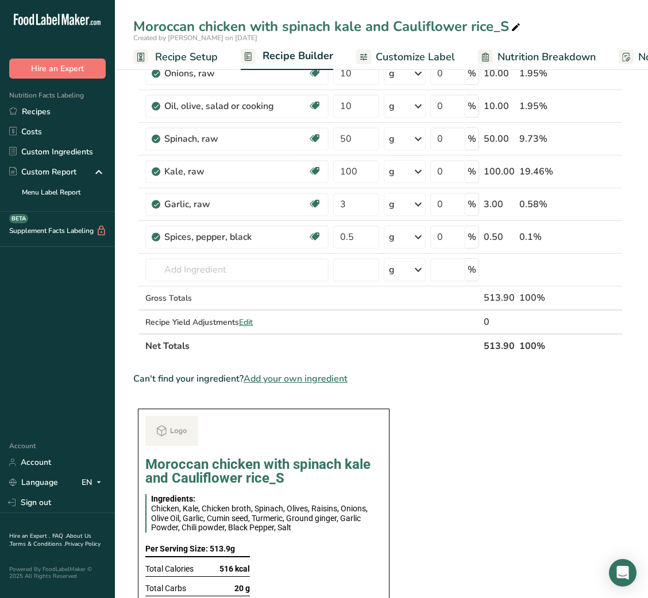
scroll to position [418, 0]
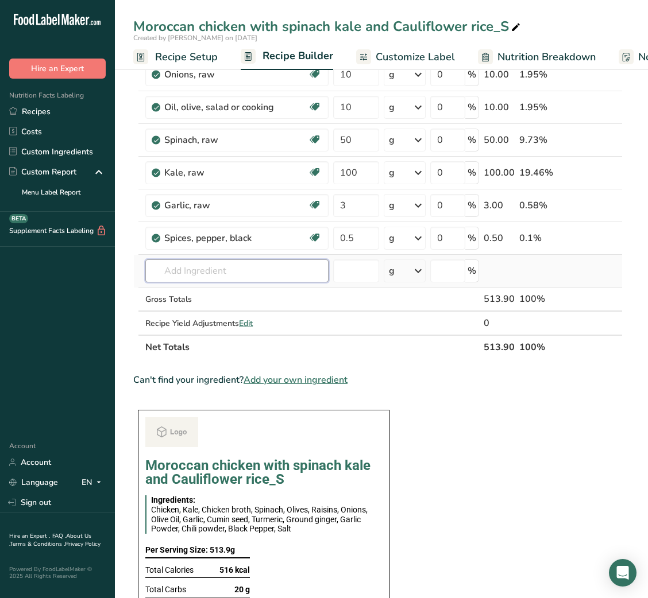
click at [210, 275] on input "text" at bounding box center [236, 271] width 183 height 23
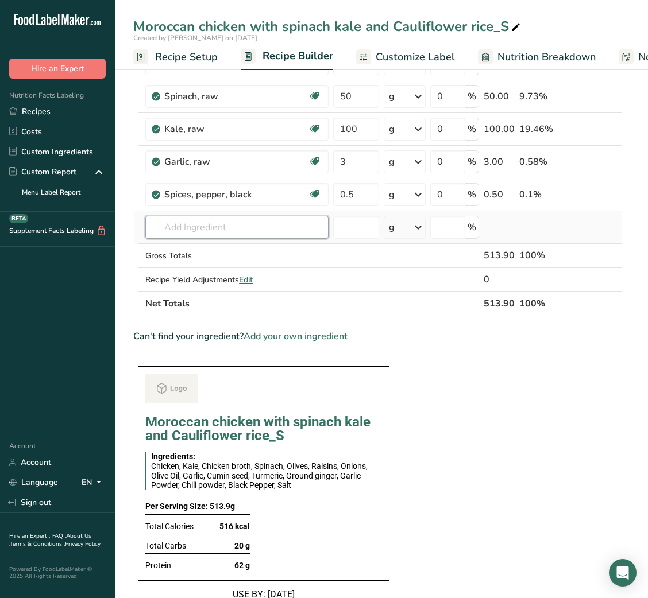
scroll to position [462, 0]
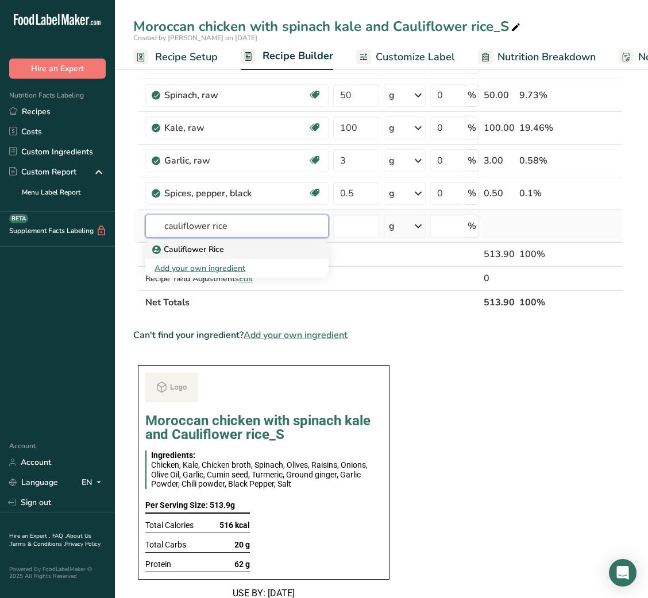
type input "cauliflower rice"
click at [220, 249] on p "Cauliflower Rice" at bounding box center [188, 250] width 69 height 12
type input "Cauliflower Rice"
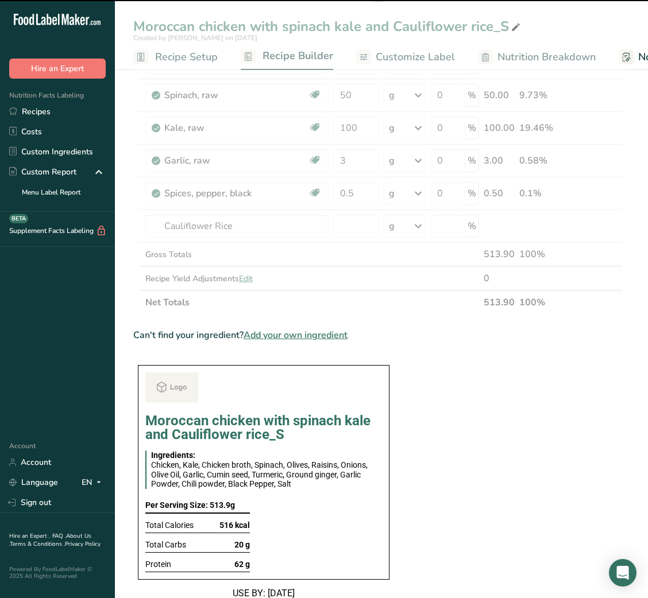
type input "0"
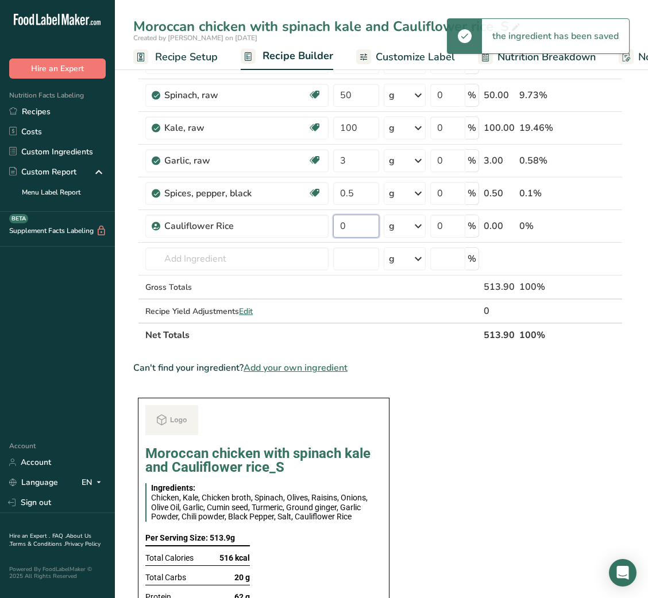
click at [354, 234] on input "0" at bounding box center [355, 226] width 45 height 23
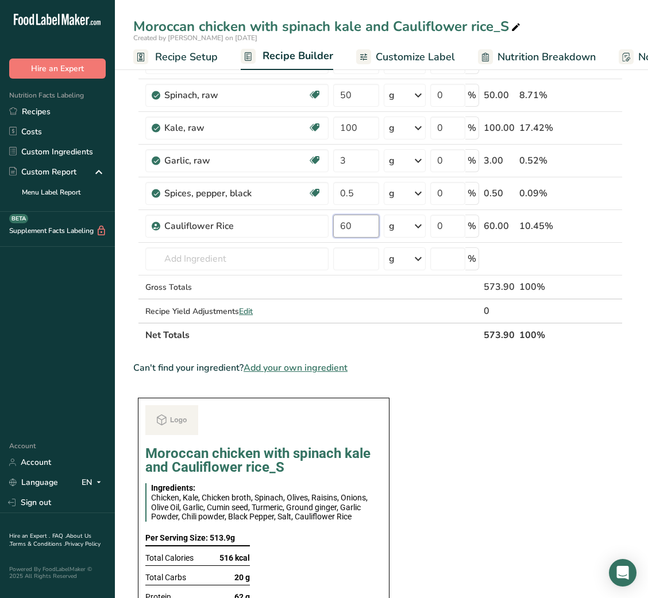
type input "60"
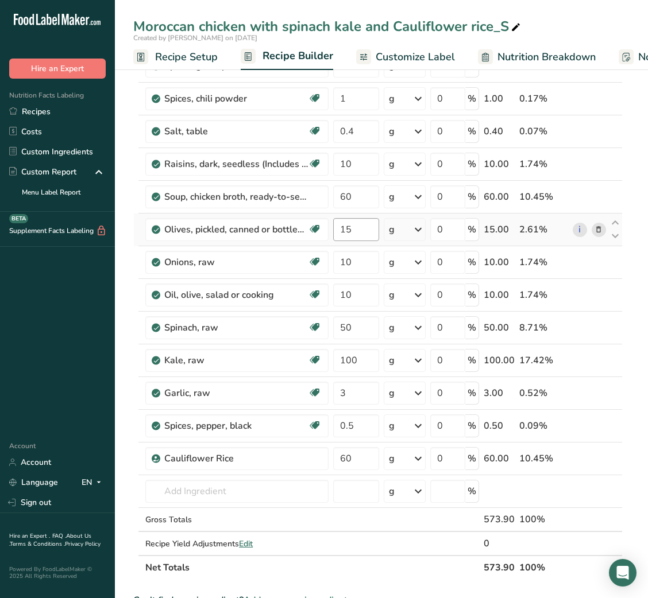
scroll to position [230, 0]
click at [346, 271] on input "10" at bounding box center [355, 261] width 45 height 23
click at [340, 293] on div "Ingredient * Amount * Unit * Waste * .a-a{fill:#347362;}.b-a{fill:#fff;} Grams …" at bounding box center [377, 237] width 489 height 686
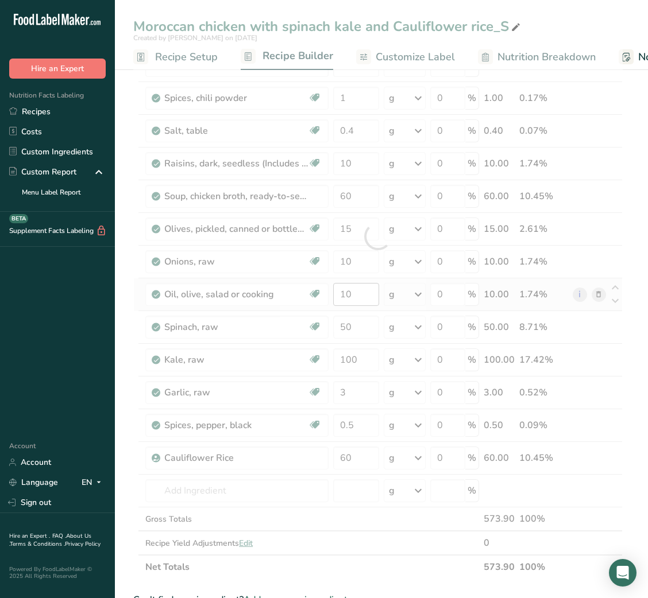
click at [340, 293] on div at bounding box center [377, 237] width 489 height 686
click at [339, 296] on div at bounding box center [377, 237] width 489 height 686
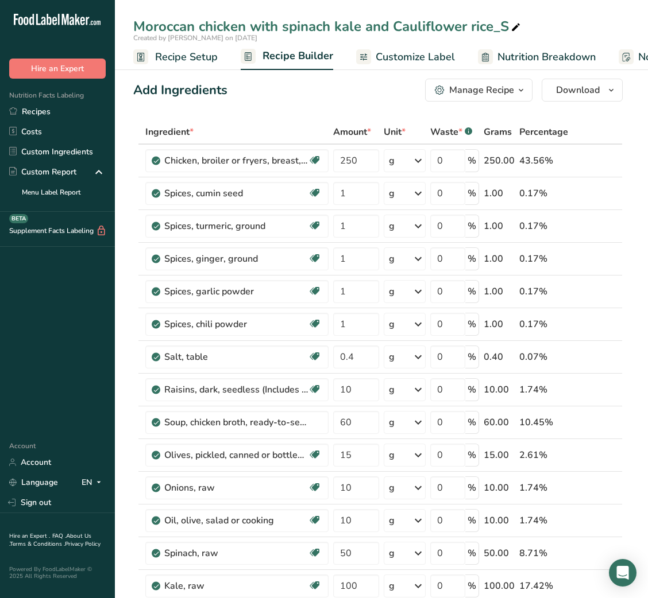
scroll to position [0, 0]
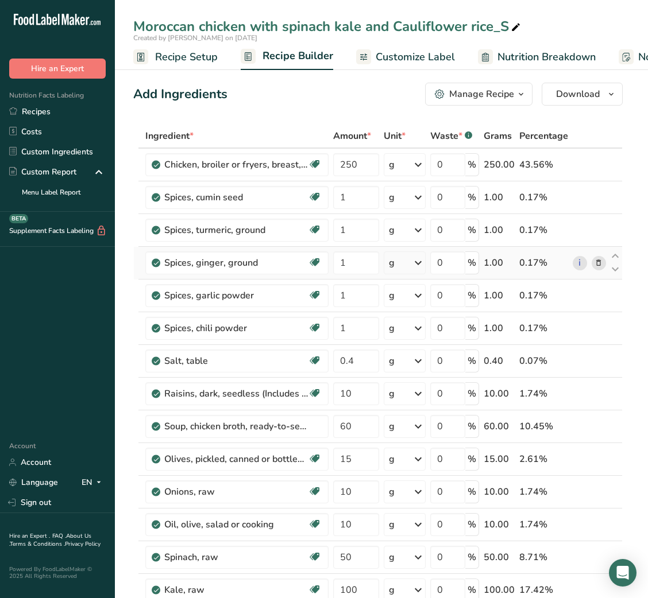
click at [468, 260] on div "0 %" at bounding box center [454, 263] width 49 height 23
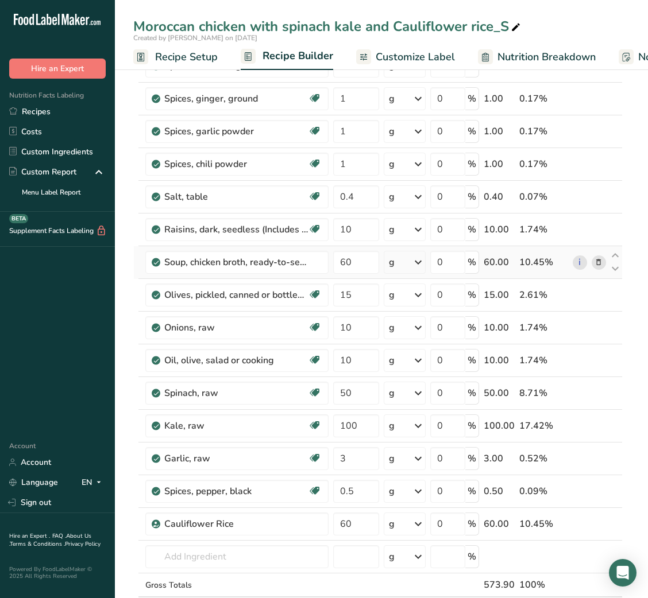
scroll to position [165, 0]
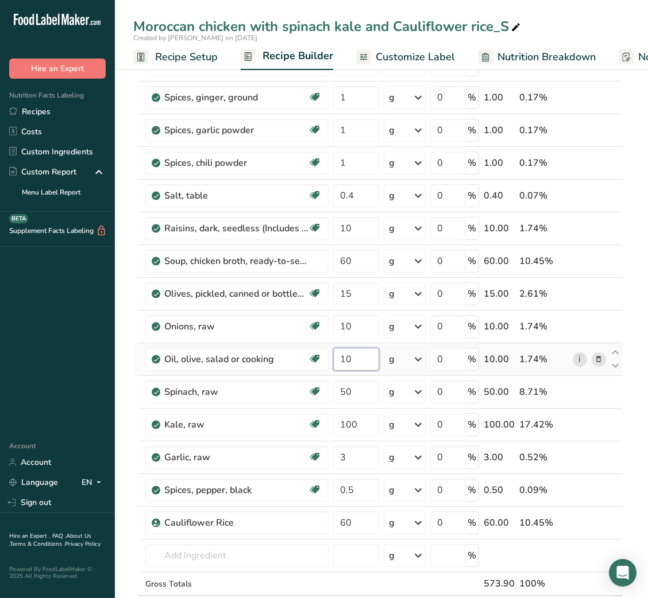
click at [343, 360] on input "10" at bounding box center [355, 359] width 45 height 23
type input "15"
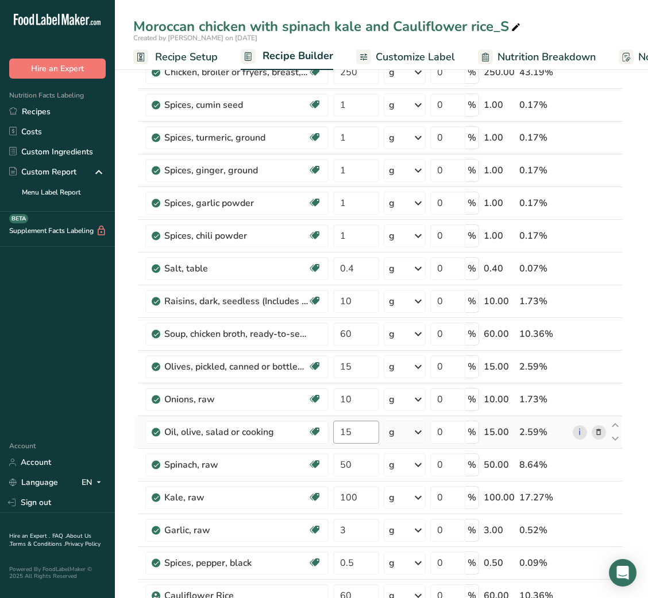
scroll to position [0, 0]
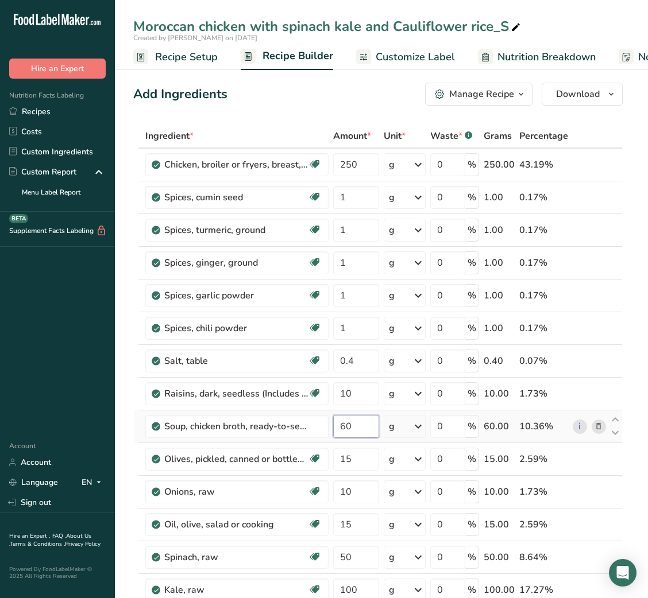
click at [350, 434] on input "60" at bounding box center [355, 426] width 45 height 23
type input "100"
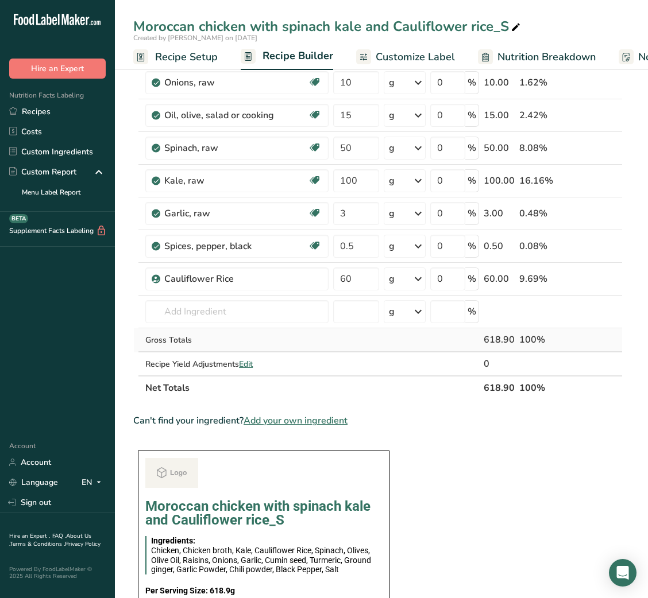
scroll to position [405, 0]
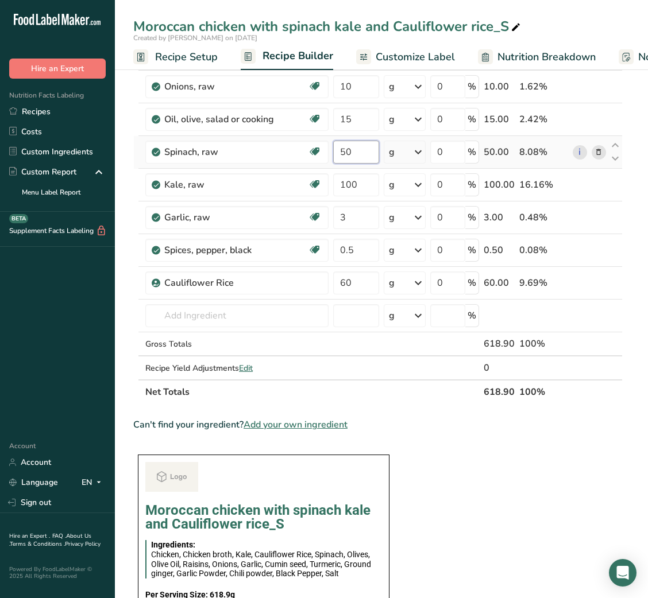
click at [337, 159] on input "50" at bounding box center [355, 152] width 45 height 23
type input "100"
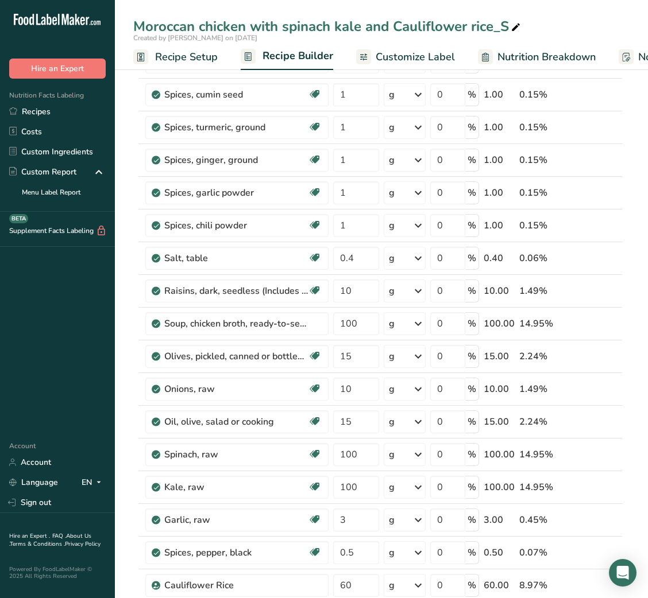
scroll to position [78, 0]
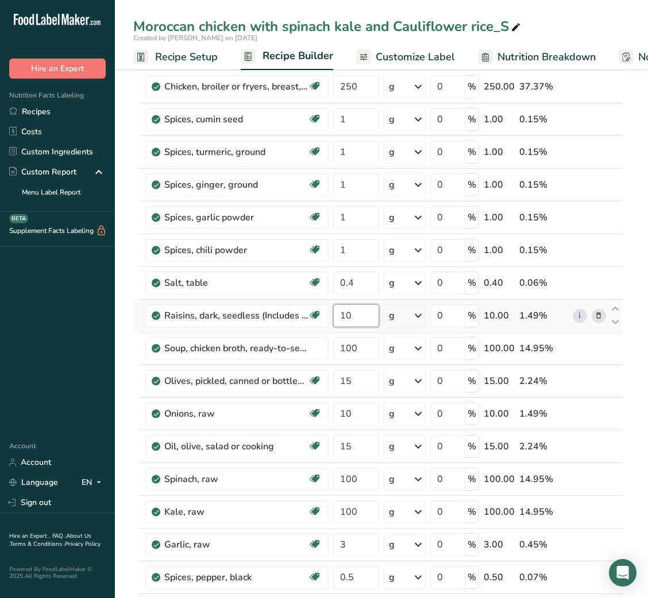
click at [350, 320] on input "10" at bounding box center [355, 315] width 45 height 23
type input "15"
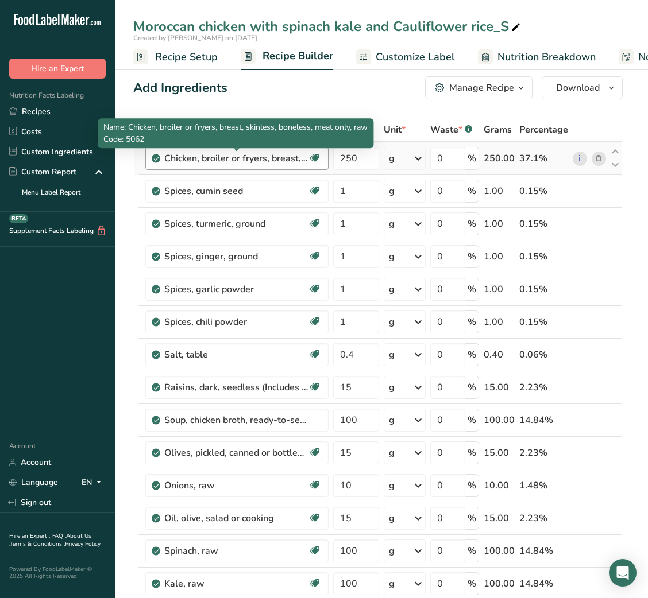
scroll to position [10, 0]
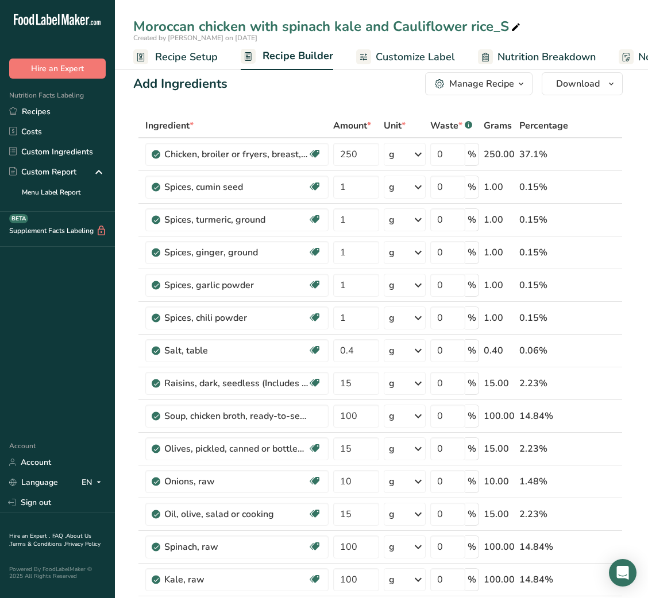
click at [412, 64] on span "Customize Label" at bounding box center [415, 57] width 79 height 16
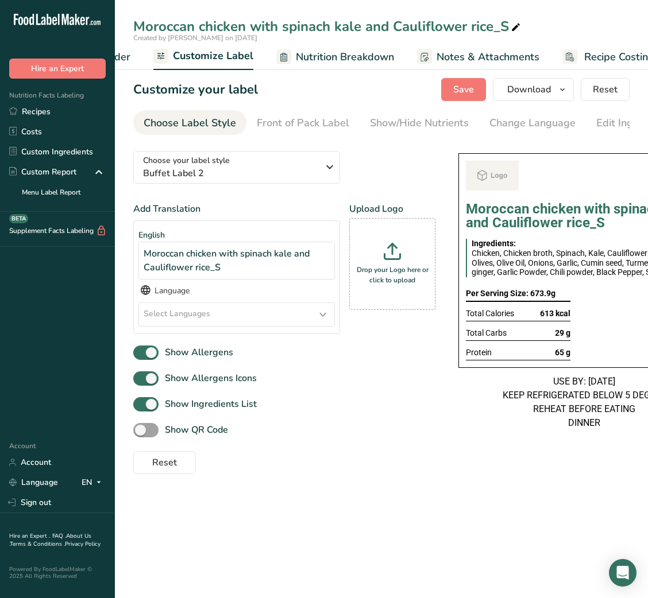
scroll to position [0, 223]
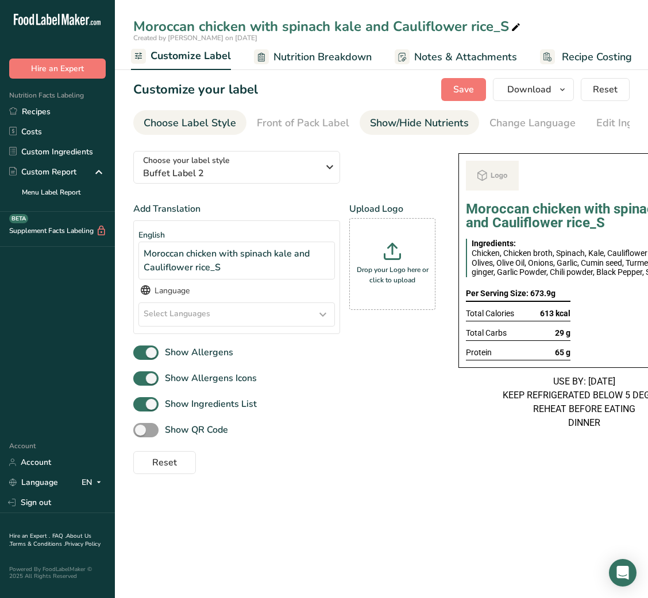
click at [406, 129] on div "Show/Hide Nutrients" at bounding box center [419, 123] width 99 height 16
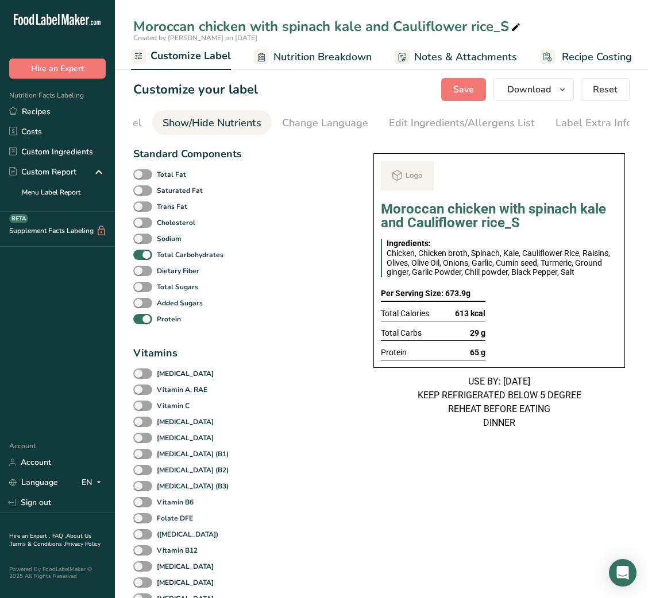
scroll to position [0, 210]
click at [569, 125] on div "Label Extra Info" at bounding box center [591, 123] width 76 height 16
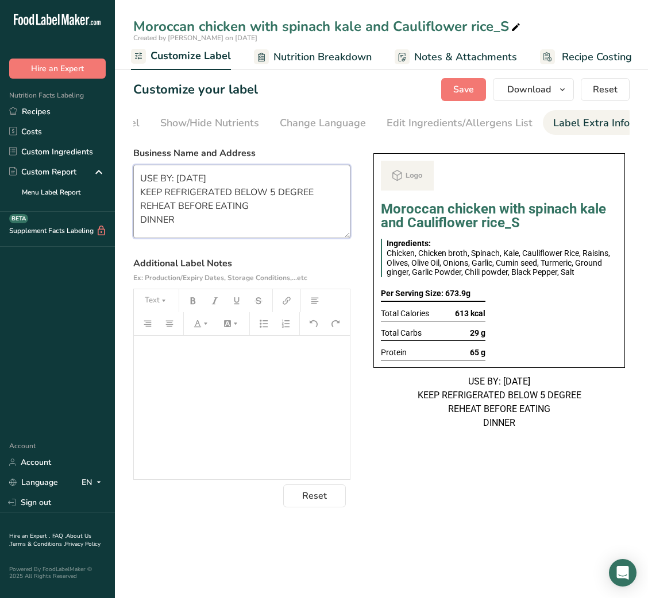
click at [171, 225] on textarea "USE BY: 13/08/2025 KEEP REFRIGERATED BELOW 5 DEGREE REHEAT BEFORE EATING DINNER" at bounding box center [241, 202] width 217 height 74
type textarea "USE BY: 13/08/2025 KEEP REFRIGERATED BELOW 5 DEGREE REHEAT BEFORE EATING LUNCH"
click at [470, 473] on div "Choose your label style Buffet Label 2 USA (FDA) Standard FDA label Tabular FDA…" at bounding box center [381, 325] width 496 height 366
click at [471, 96] on button "Save" at bounding box center [463, 89] width 45 height 23
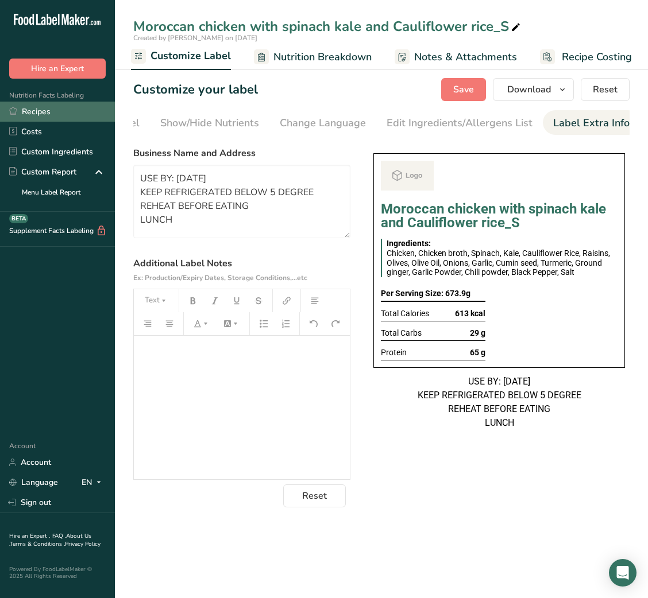
click at [47, 110] on link "Recipes" at bounding box center [57, 112] width 115 height 20
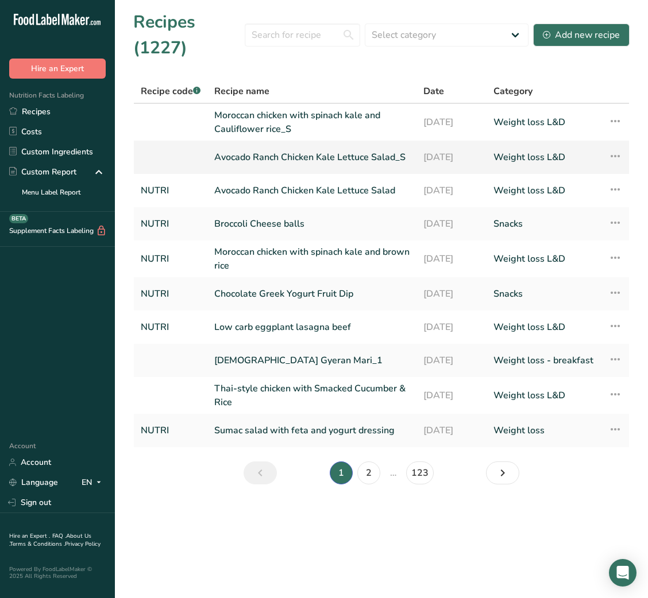
click at [306, 157] on link "Avocado Ranch Chicken Kale Lettuce Salad_S" at bounding box center [311, 157] width 195 height 24
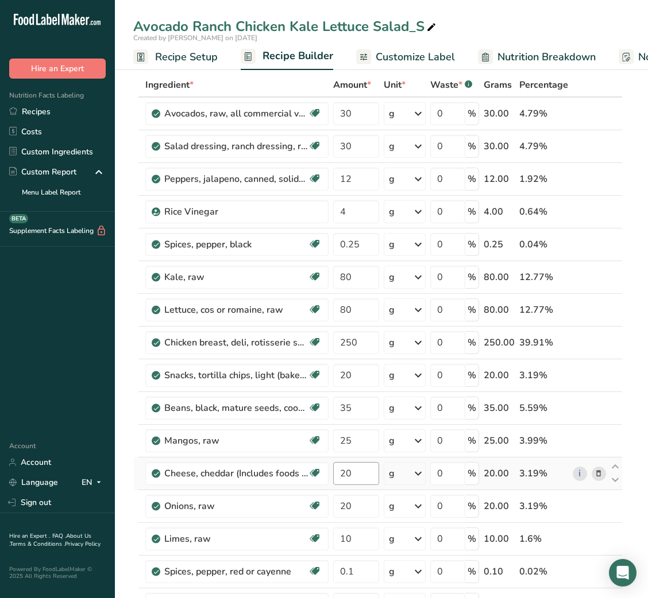
scroll to position [51, 0]
click at [602, 408] on icon at bounding box center [598, 409] width 8 height 12
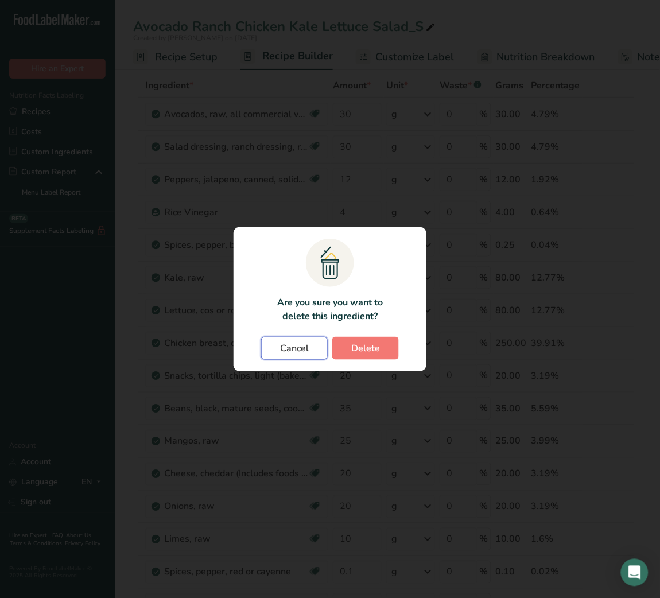
click at [295, 353] on span "Cancel" at bounding box center [294, 349] width 29 height 14
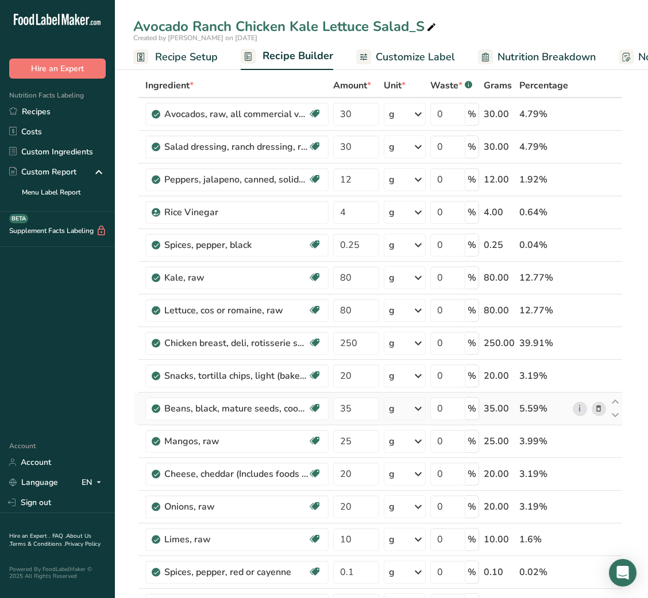
click at [602, 408] on icon at bounding box center [598, 409] width 8 height 12
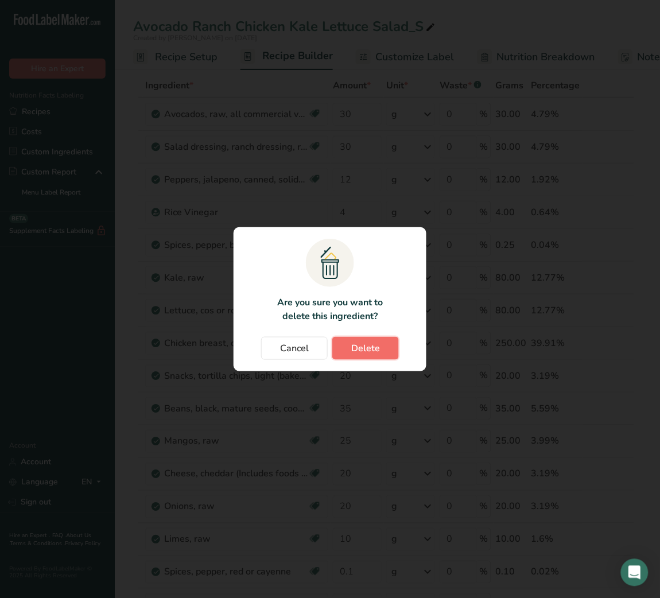
click at [370, 344] on span "Delete" at bounding box center [365, 349] width 29 height 14
type input "25"
type input "20"
type input "10"
type input "0.1"
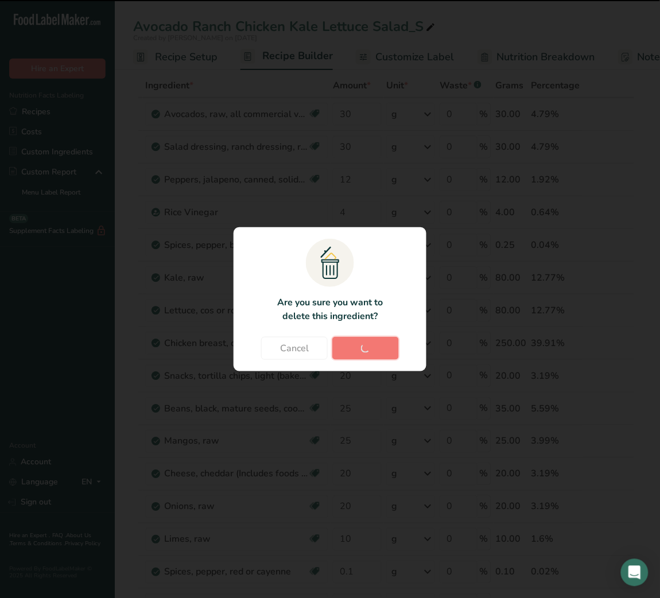
type input "10"
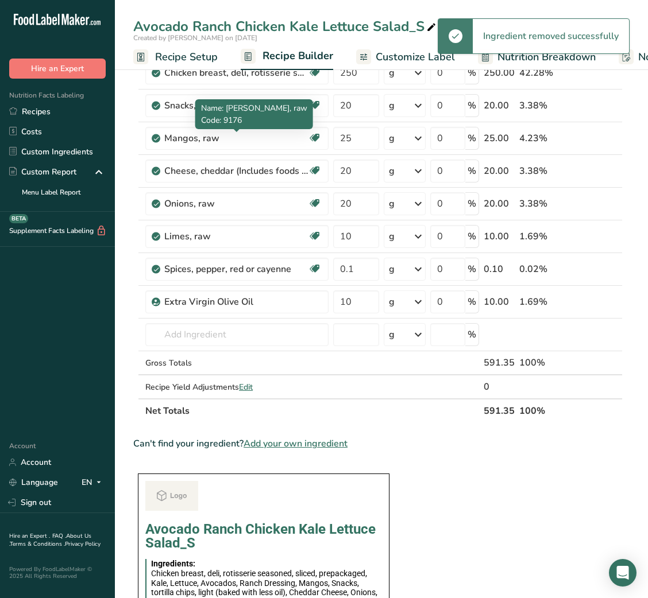
scroll to position [350, 0]
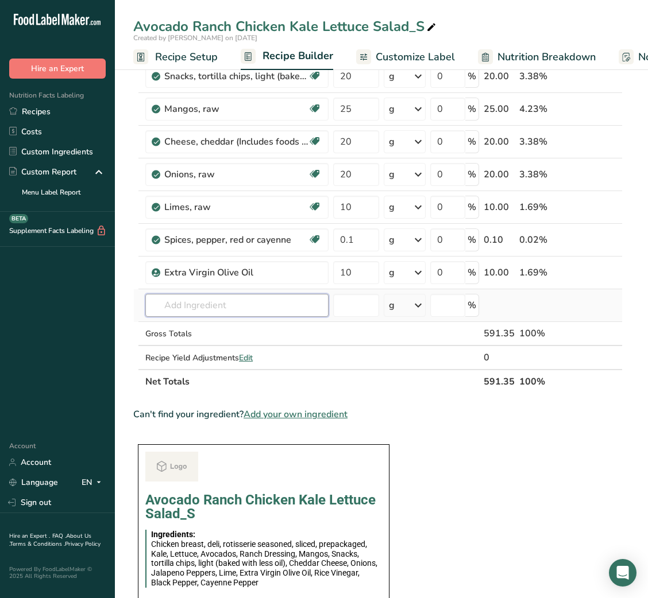
click at [221, 313] on input "text" at bounding box center [236, 305] width 183 height 23
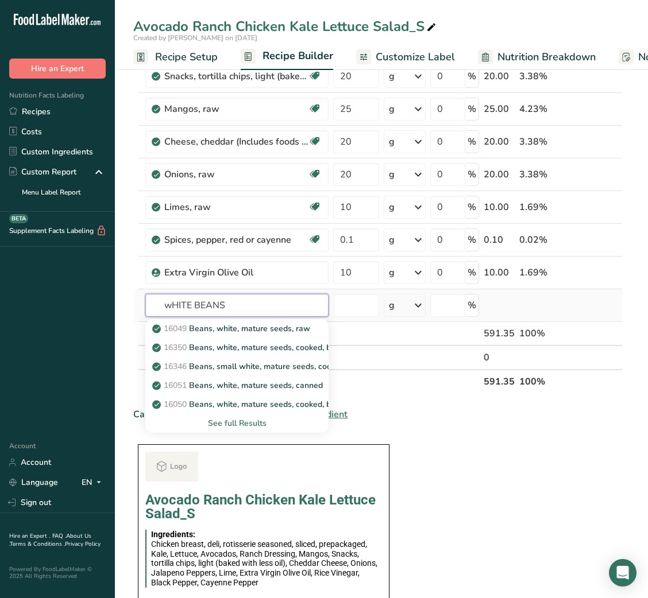
type input "wHITE BEANS"
click at [246, 425] on div "See full Results" at bounding box center [236, 424] width 165 height 12
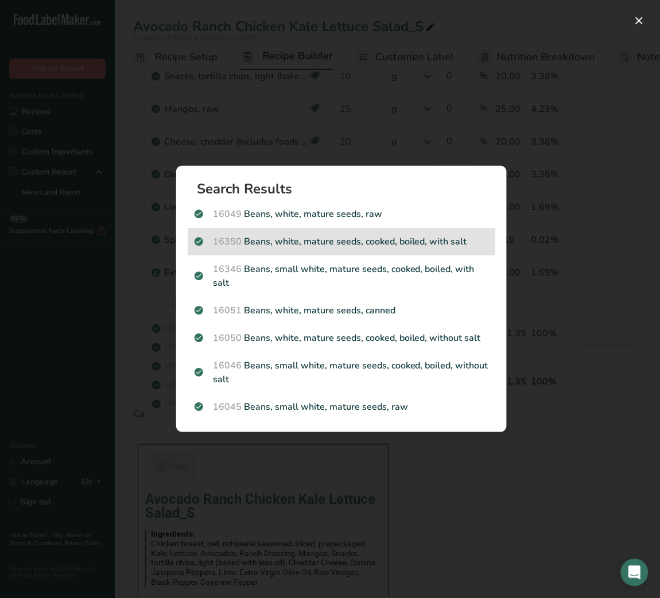
click at [385, 239] on p "16350 Beans, white, mature seeds, cooked, boiled, with salt" at bounding box center [342, 242] width 294 height 14
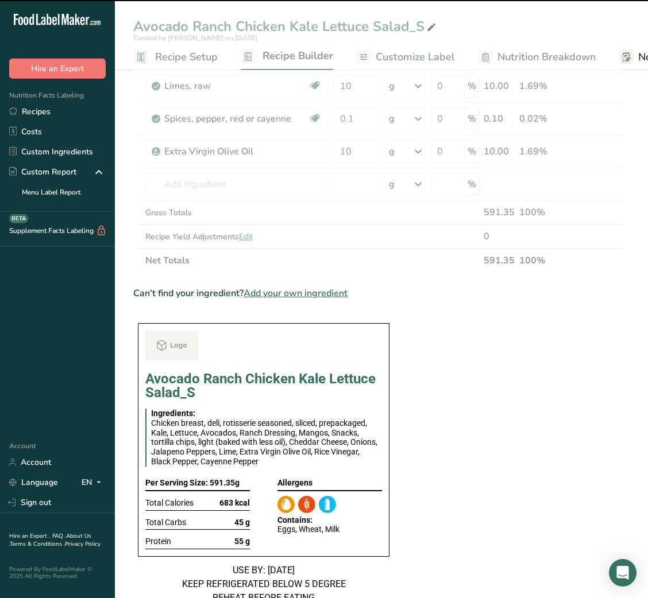
scroll to position [471, 0]
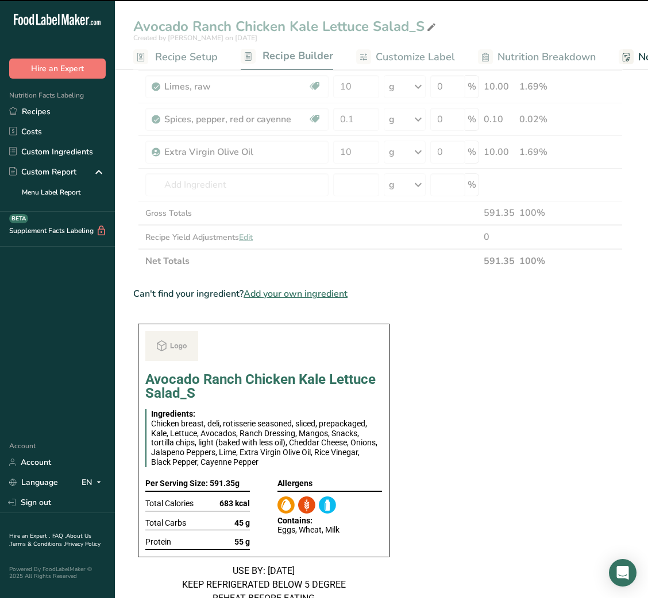
type input "0"
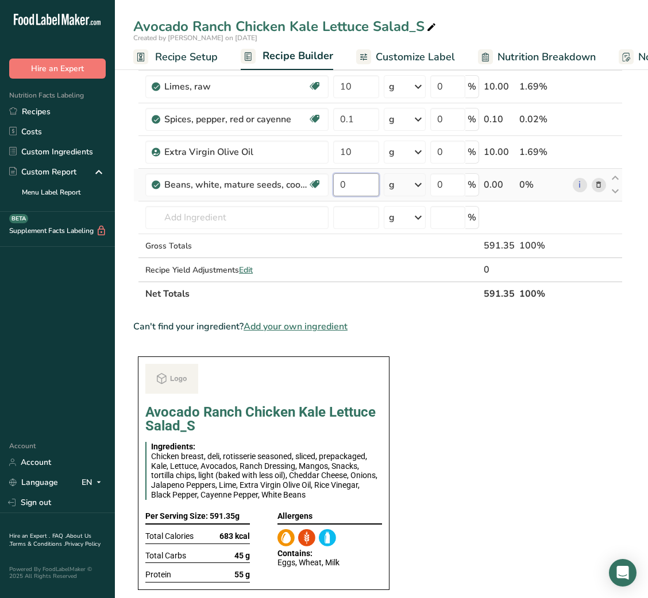
click at [339, 192] on input "0" at bounding box center [355, 184] width 45 height 23
type input "40"
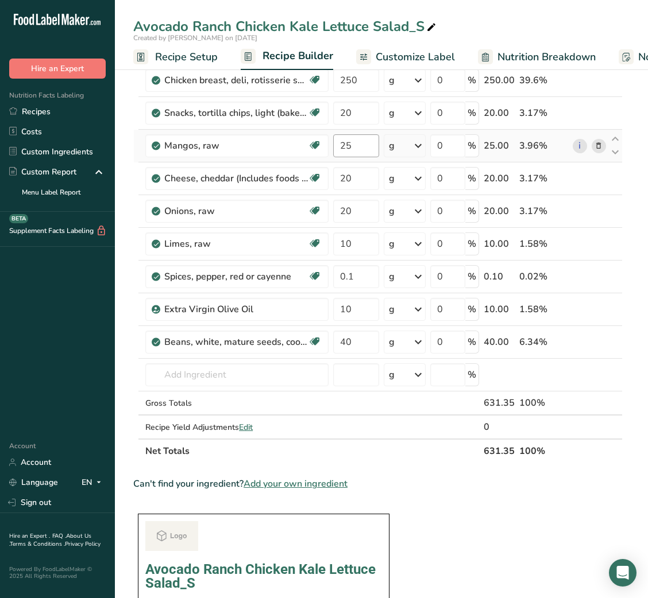
scroll to position [319, 0]
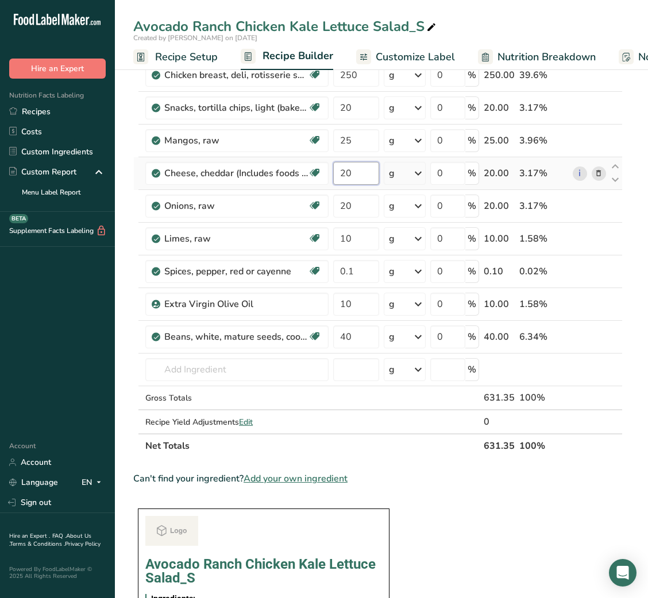
click at [345, 180] on input "20" at bounding box center [355, 173] width 45 height 23
type input "25"
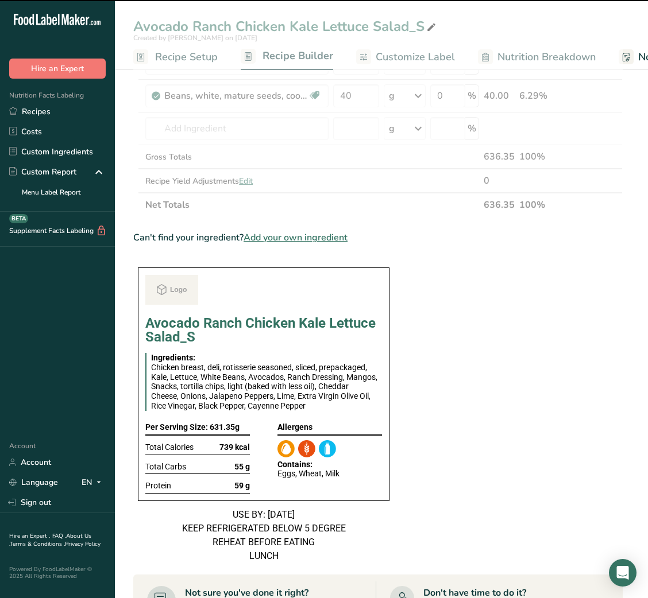
scroll to position [561, 0]
click at [226, 443] on span "739 kcal" at bounding box center [234, 447] width 30 height 10
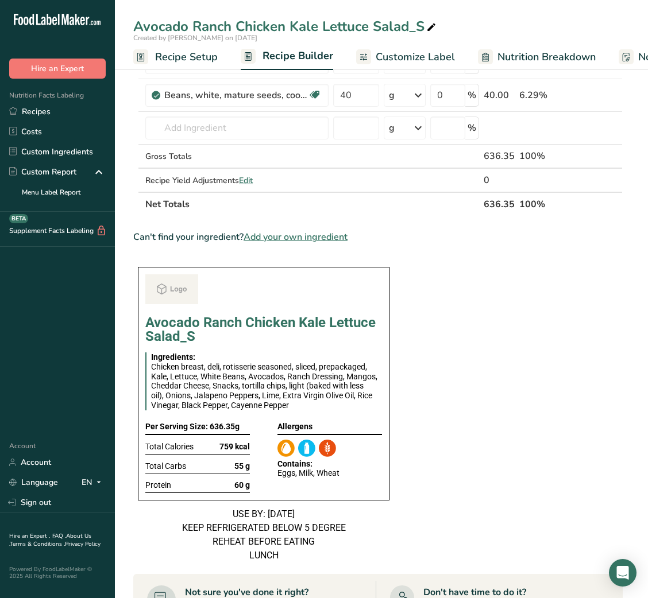
click at [484, 441] on section "Ingredient * Amount * Unit * Waste * .a-a{fill:#347362;}.b-a{fill:#fff;} Grams …" at bounding box center [377, 271] width 489 height 1415
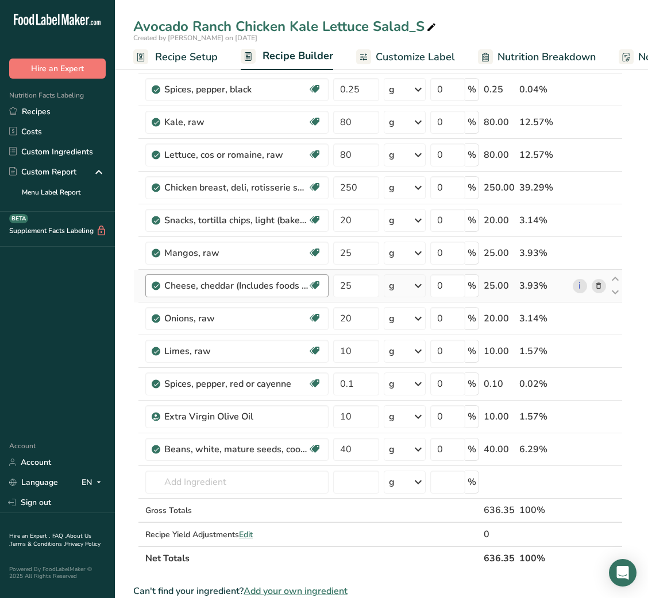
scroll to position [0, 0]
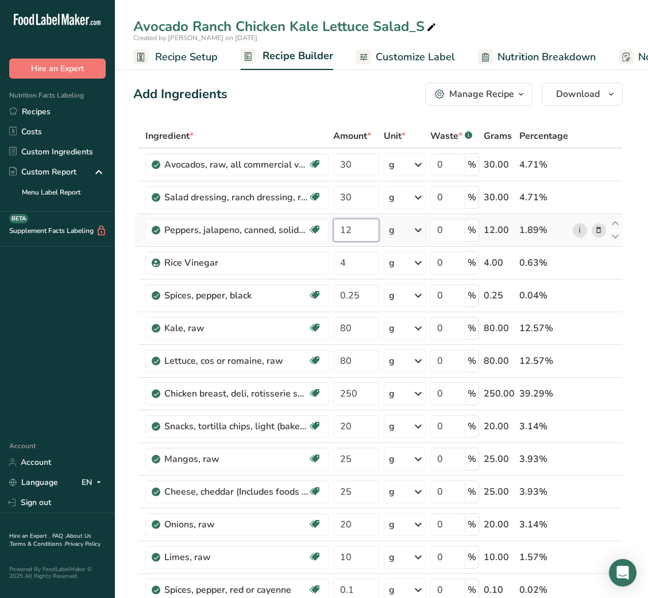
click at [346, 230] on input "12" at bounding box center [355, 230] width 45 height 23
type input "15"
click at [355, 331] on input "80" at bounding box center [355, 328] width 45 height 23
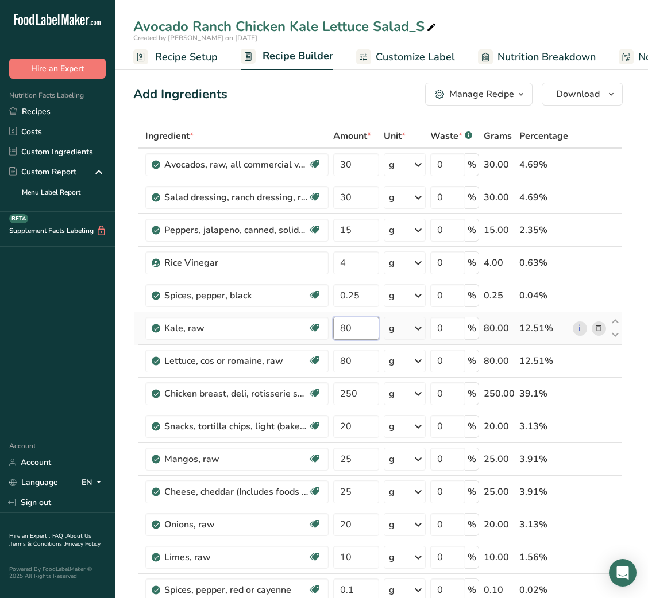
click at [355, 331] on input "80" at bounding box center [355, 328] width 45 height 23
click at [357, 326] on input "85" at bounding box center [355, 328] width 45 height 23
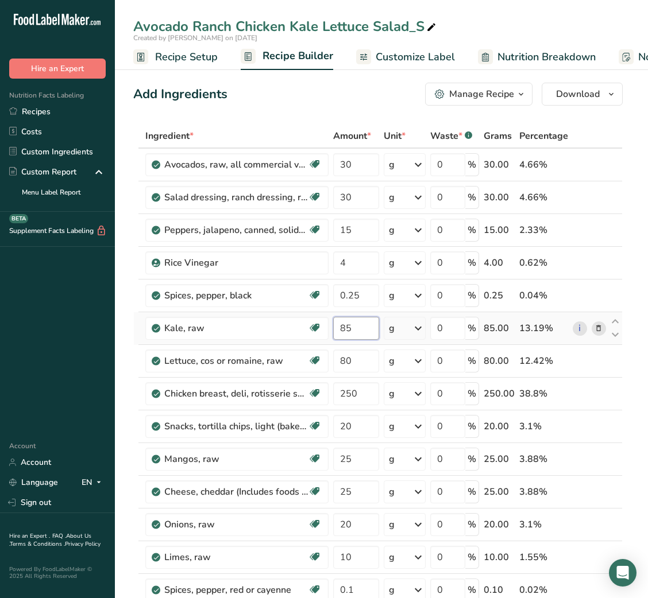
click at [357, 326] on input "85" at bounding box center [355, 328] width 45 height 23
type input "80"
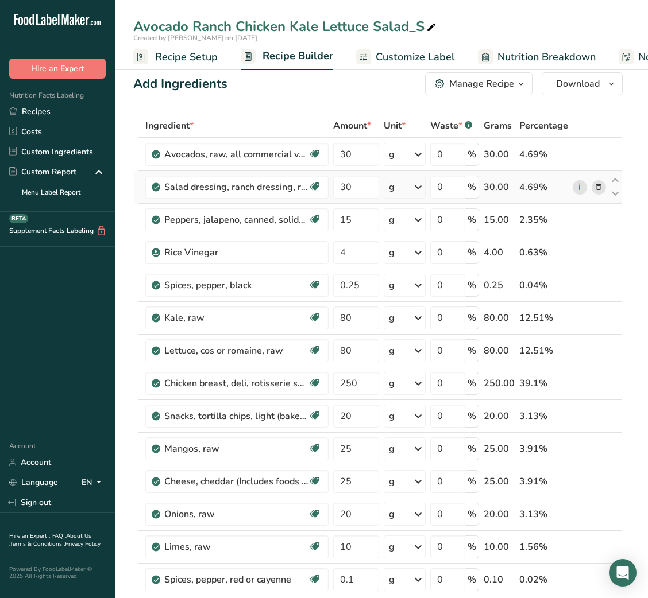
scroll to position [6, 0]
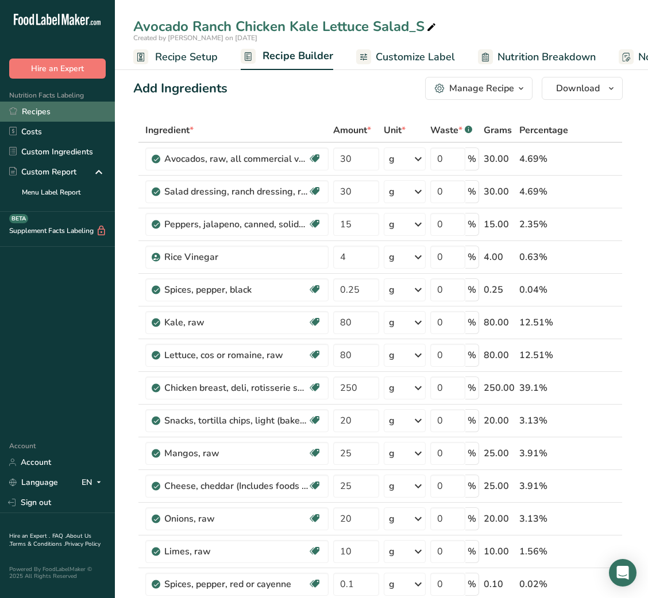
click at [61, 116] on link "Recipes" at bounding box center [57, 112] width 115 height 20
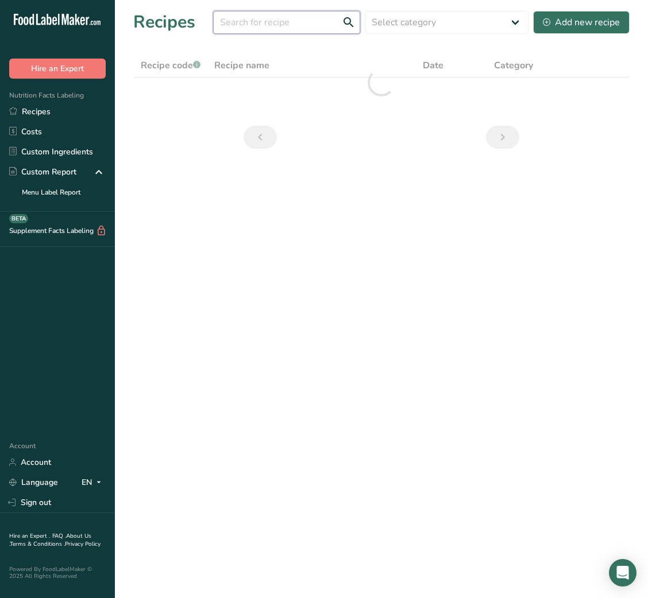
click at [280, 28] on input "text" at bounding box center [286, 22] width 147 height 23
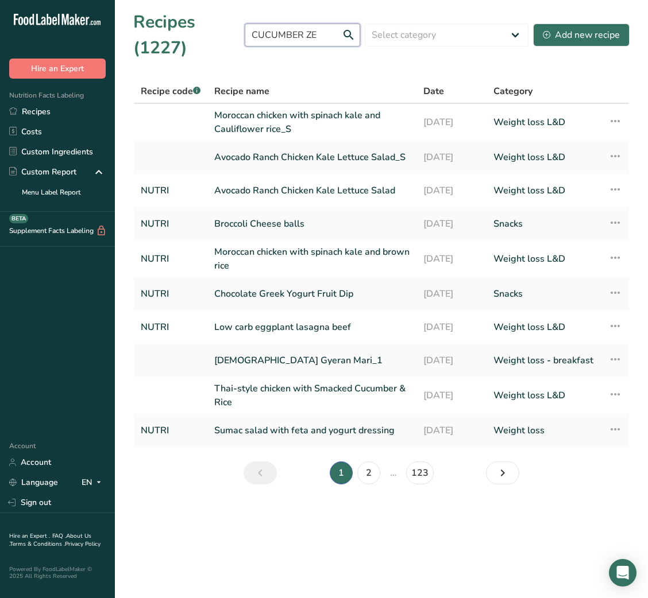
type input "CUCUMBER ZEN"
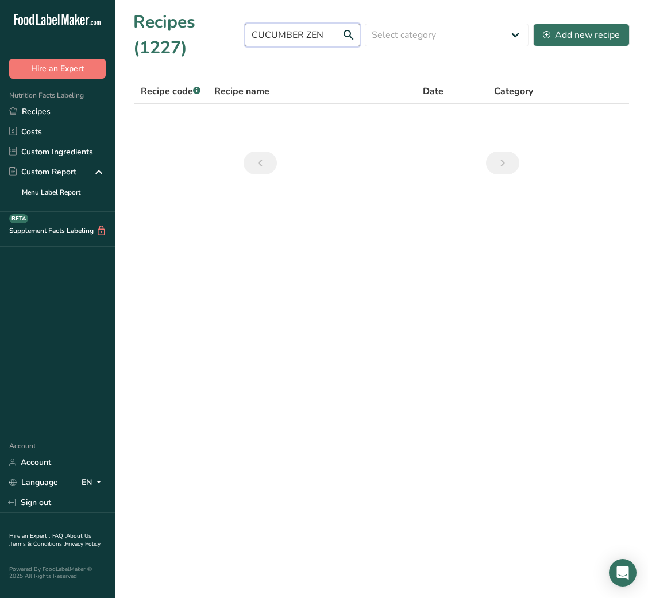
click at [281, 30] on input "CUCUMBER ZEN" at bounding box center [302, 35] width 115 height 23
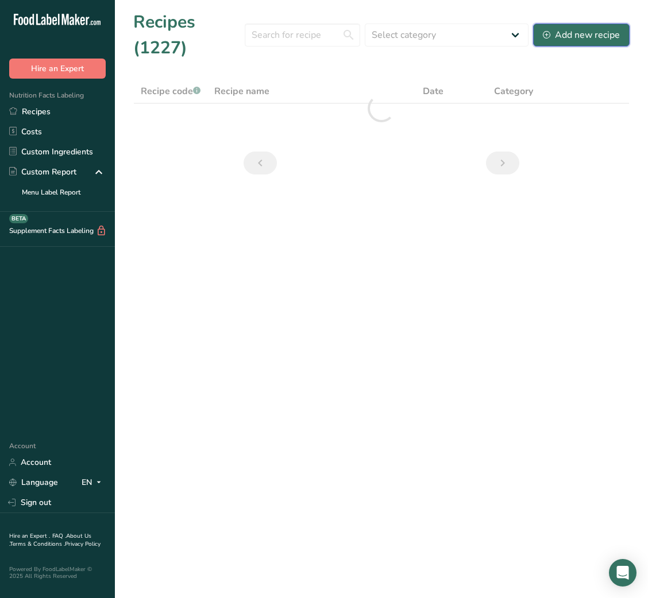
click at [601, 38] on div "Add new recipe" at bounding box center [581, 35] width 77 height 14
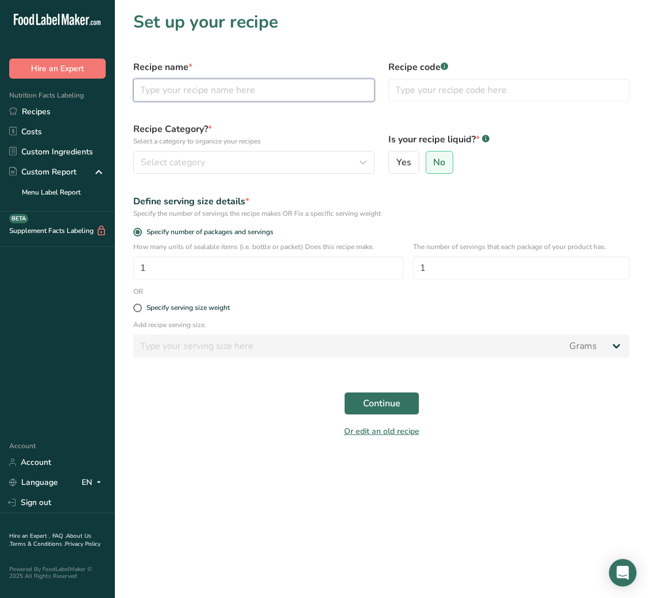
click at [260, 92] on input "text" at bounding box center [253, 90] width 241 height 23
type input "CUCUMBER ZEN"
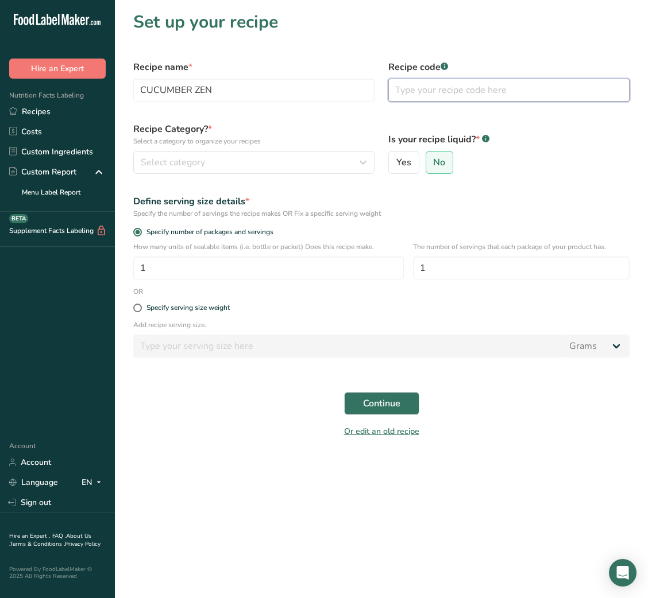
click at [431, 85] on input "text" at bounding box center [508, 90] width 241 height 23
type input "NUTRI"
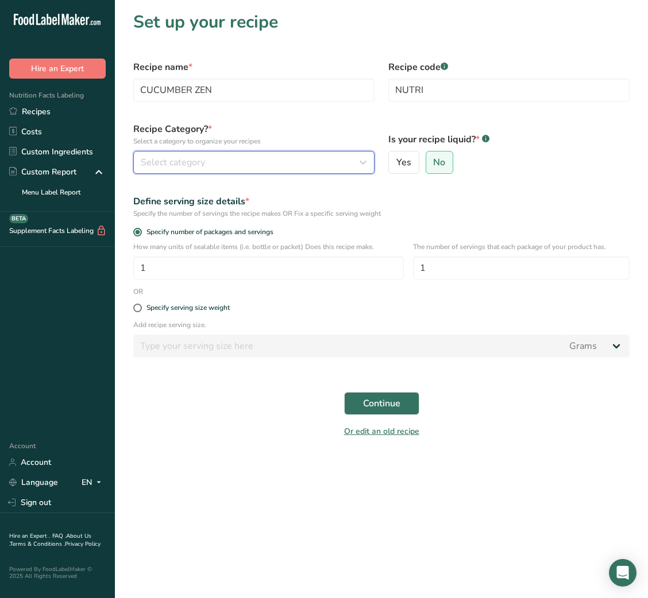
click at [302, 162] on div "Select category" at bounding box center [250, 163] width 219 height 14
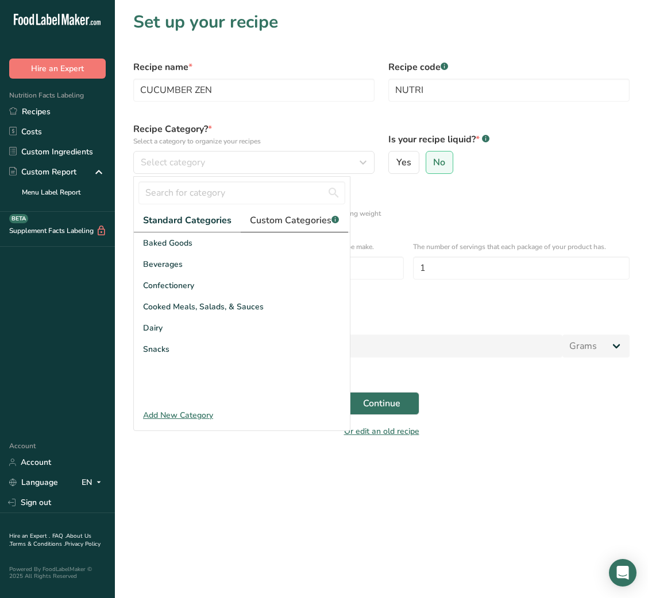
click at [280, 230] on link "Custom Categories .a-a{fill:#347362;}.b-a{fill:#fff;}" at bounding box center [294, 221] width 107 height 24
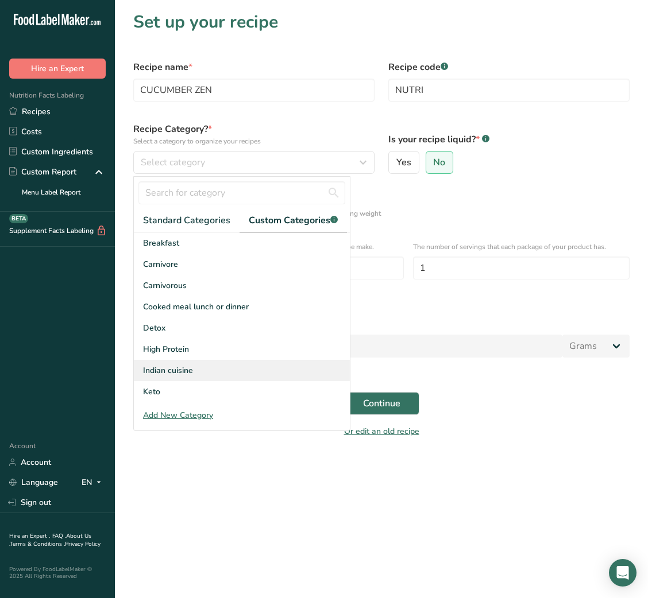
scroll to position [168, 0]
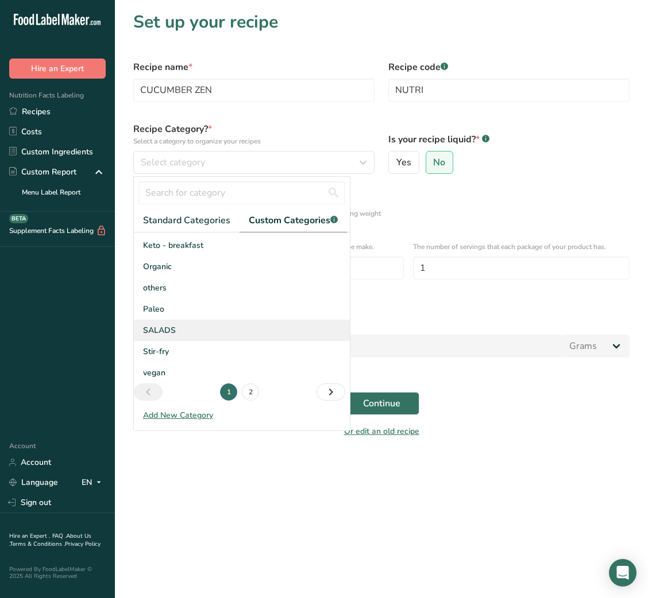
click at [177, 334] on div "SALADS" at bounding box center [242, 330] width 216 height 21
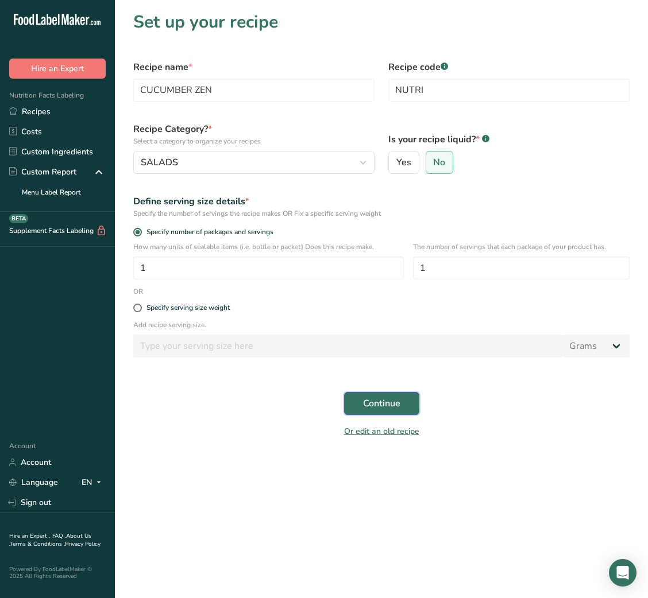
click at [384, 408] on span "Continue" at bounding box center [381, 404] width 37 height 14
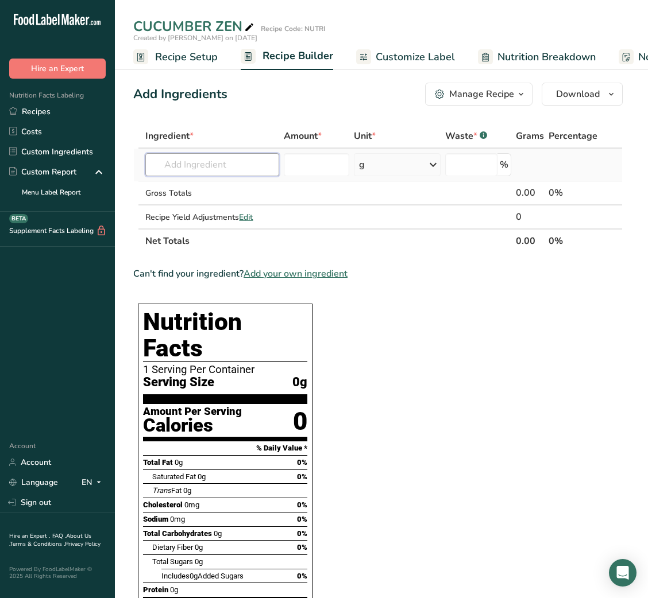
click at [206, 160] on input "text" at bounding box center [212, 164] width 134 height 23
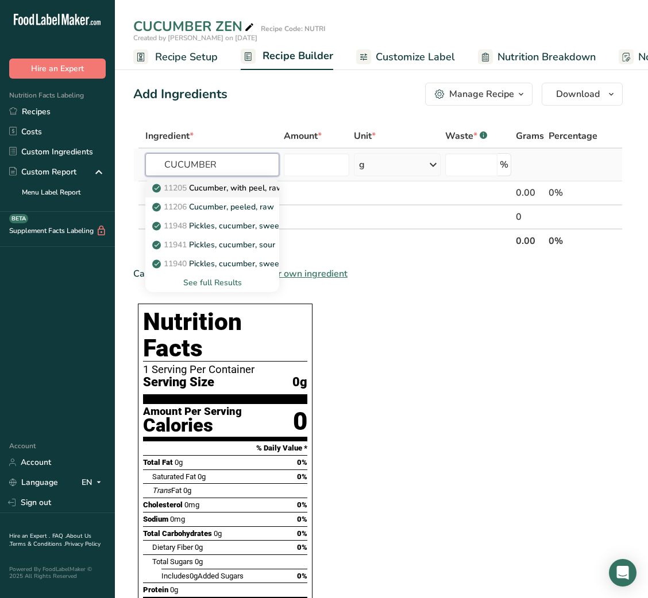
type input "CUCUMBER"
click at [239, 185] on p "11205 Cucumber, with peel, raw" at bounding box center [218, 188] width 129 height 12
type input "Cucumber, with peel, raw"
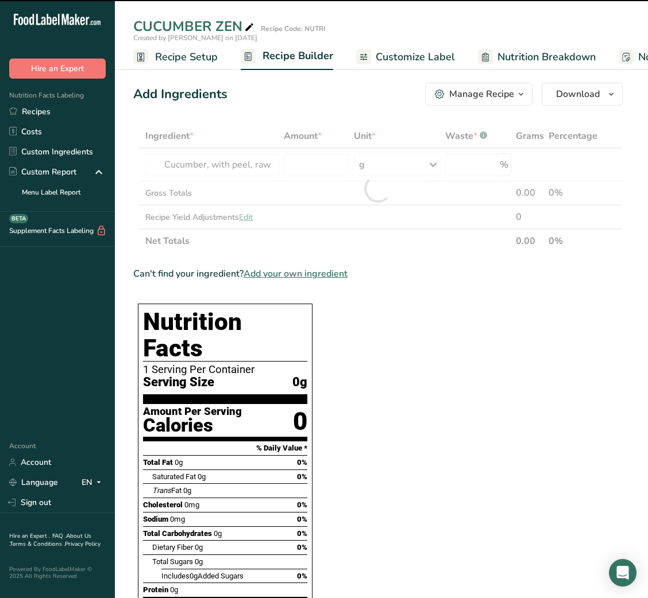
type input "0"
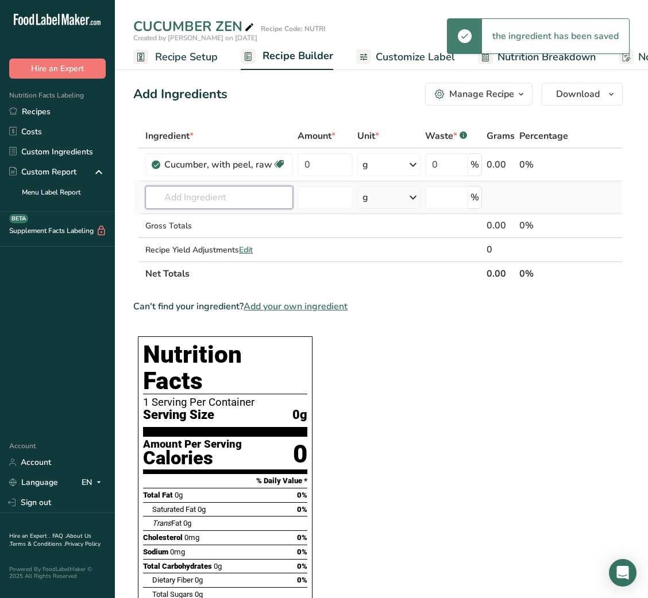
click at [223, 200] on input "text" at bounding box center [219, 197] width 148 height 23
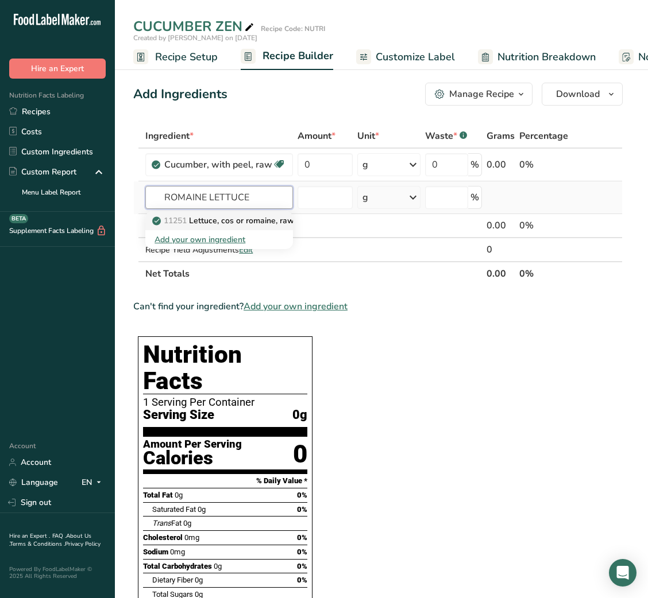
type input "ROMAINE LETTUCE"
click at [226, 224] on p "11251 Lettuce, cos or romaine, raw" at bounding box center [224, 221] width 140 height 12
type input "Lettuce, cos or romaine, raw"
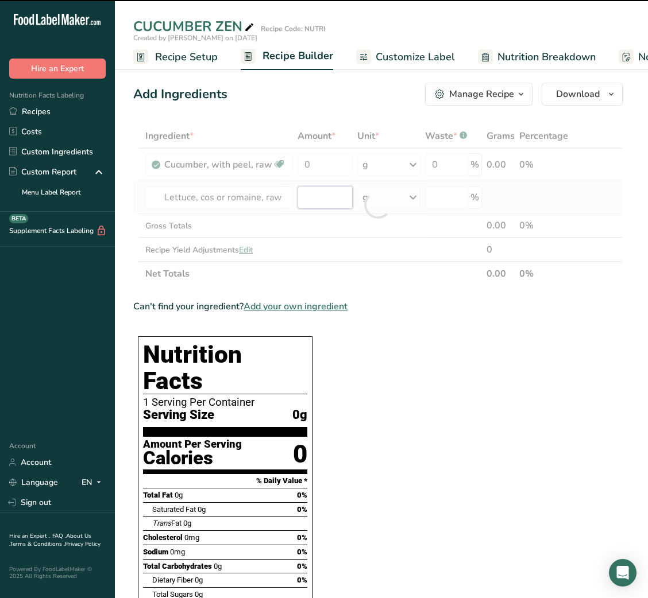
type input "0"
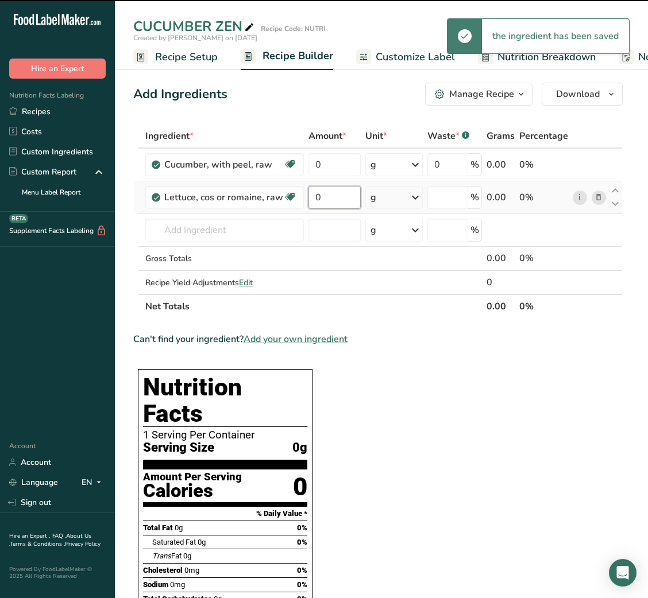
type input "0"
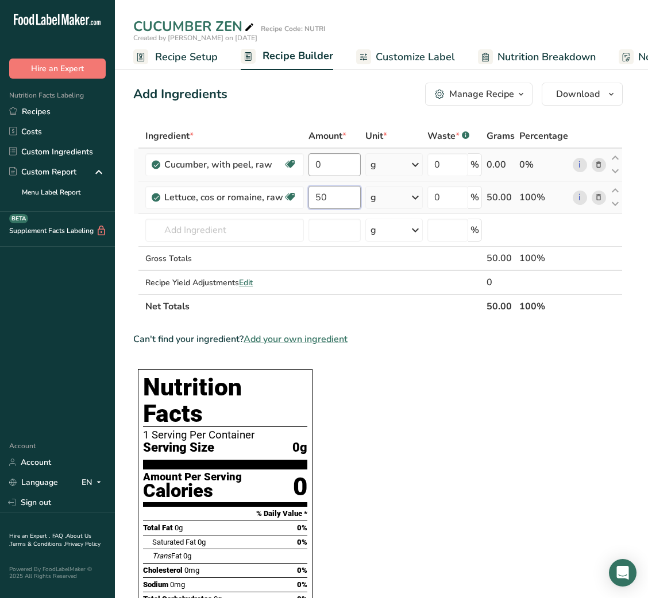
type input "50"
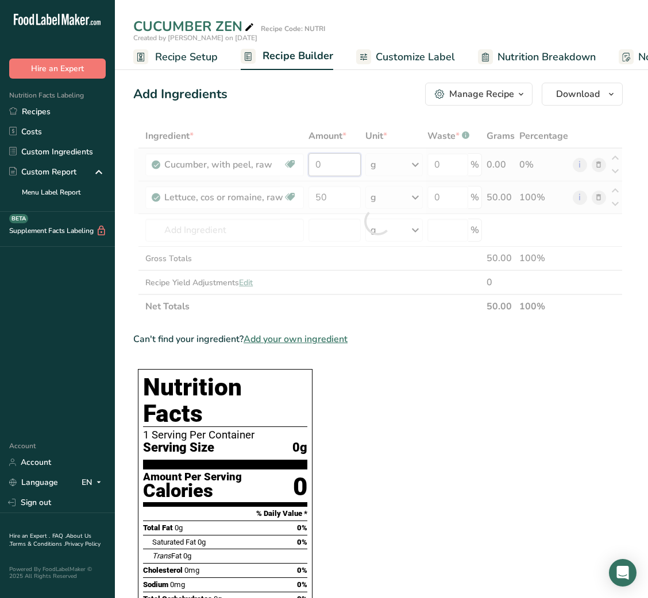
click at [315, 160] on div "Ingredient * Amount * Unit * Waste * .a-a{fill:#347362;}.b-a{fill:#fff;} Grams …" at bounding box center [377, 221] width 489 height 195
click at [315, 160] on div at bounding box center [377, 221] width 489 height 195
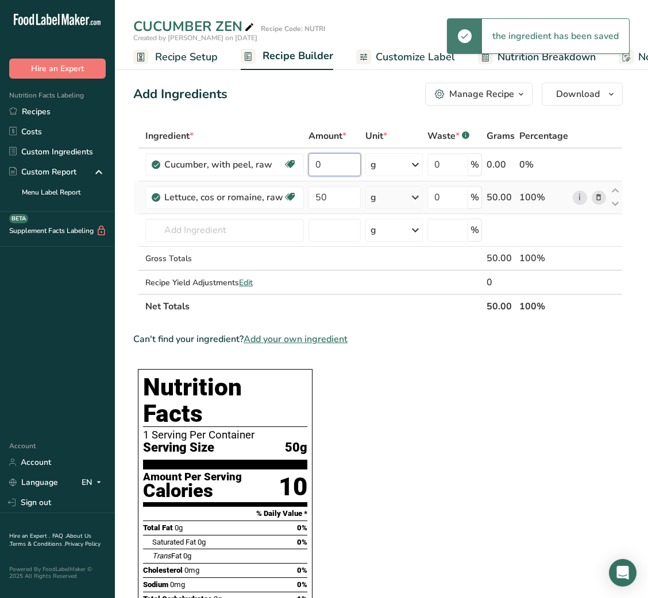
click at [315, 162] on input "0" at bounding box center [334, 164] width 52 height 23
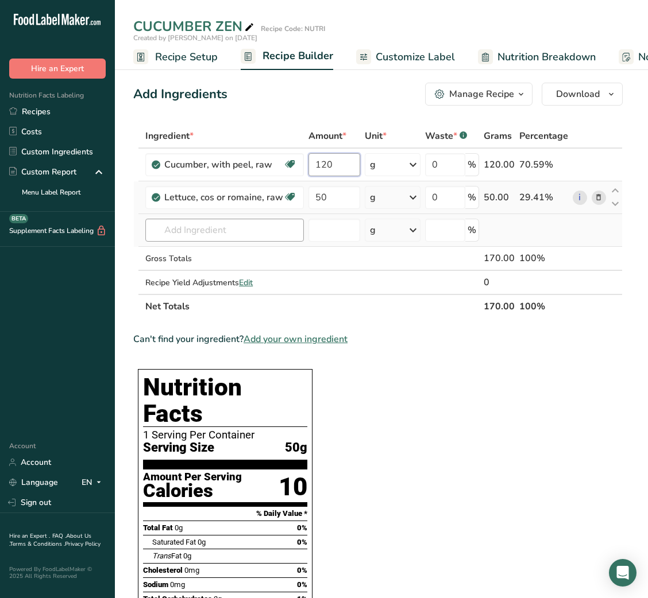
type input "120"
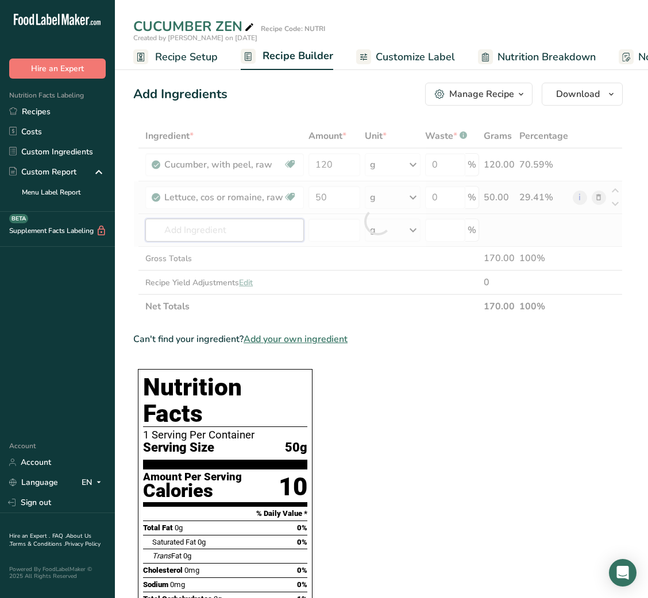
click at [180, 219] on div "Ingredient * Amount * Unit * Waste * .a-a{fill:#347362;}.b-a{fill:#fff;} Grams …" at bounding box center [377, 221] width 489 height 195
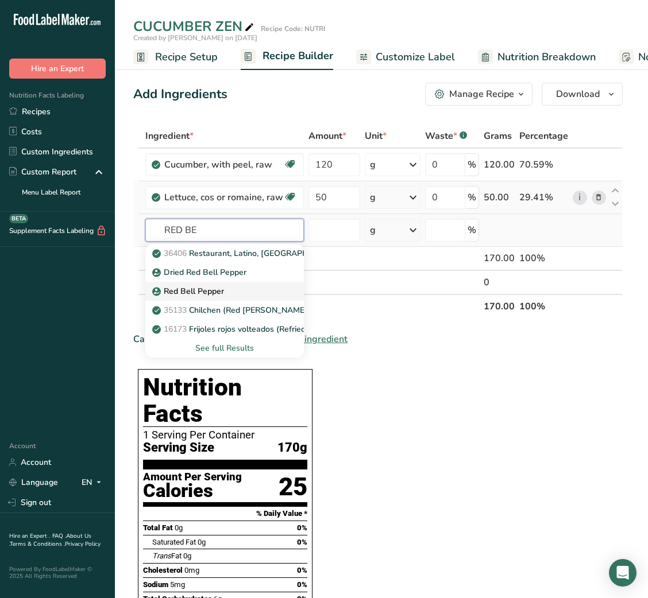
type input "RED BE"
click at [223, 286] on div "Red Bell Pepper" at bounding box center [215, 291] width 122 height 12
type input "Red Bell Pepper"
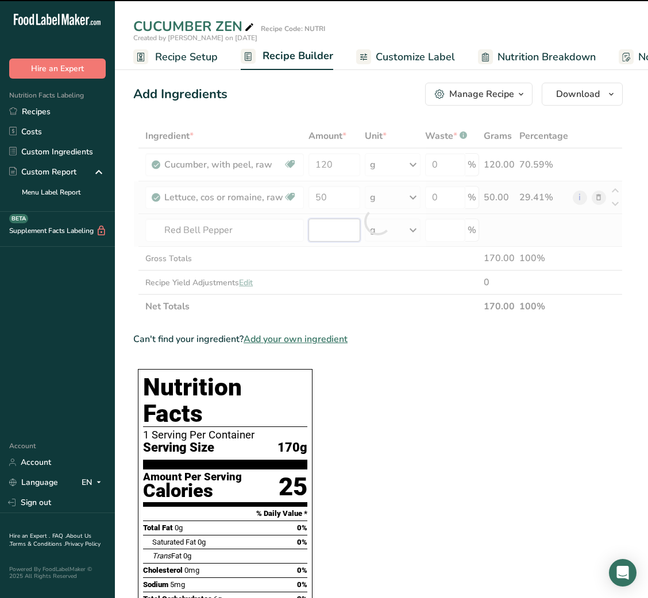
type input "0"
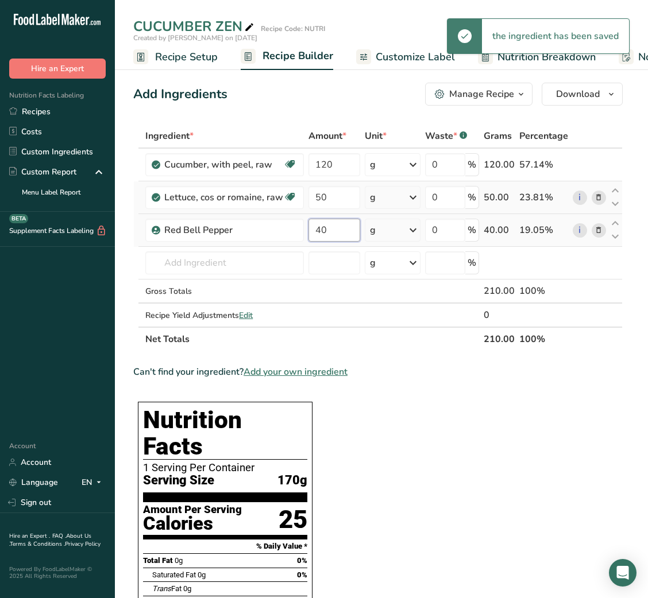
type input "40"
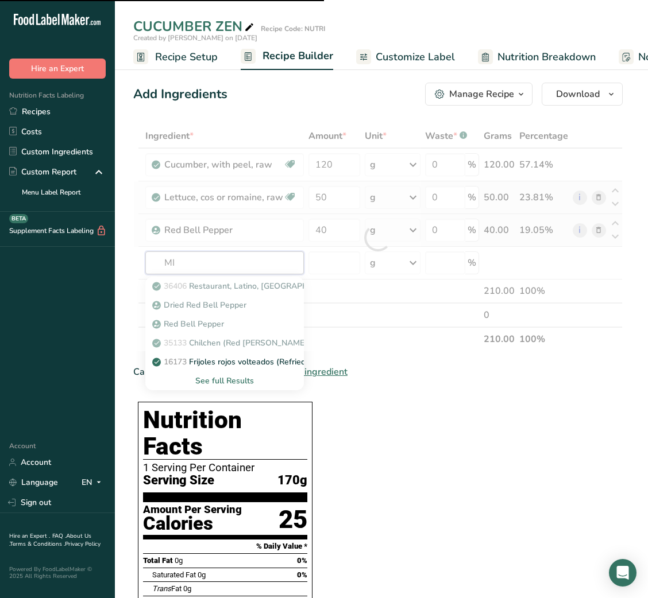
type input "MIN"
type input "T"
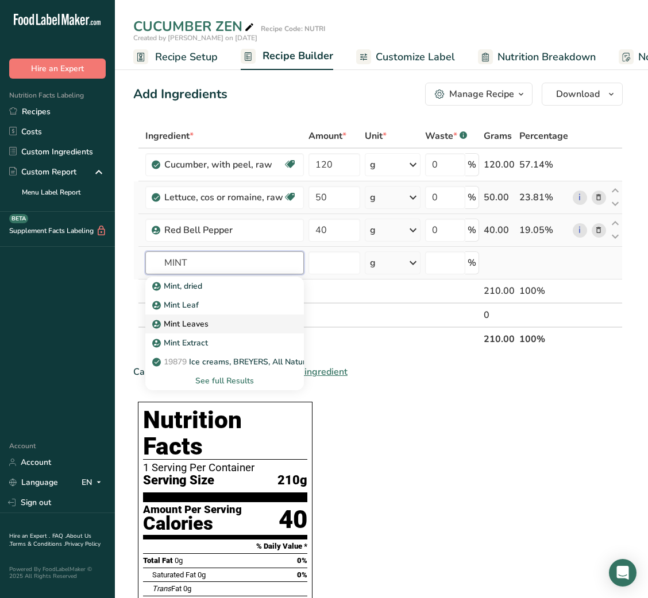
type input "MINT"
click at [202, 320] on p "Mint Leaves" at bounding box center [181, 324] width 54 height 12
type input "Mint Leaves"
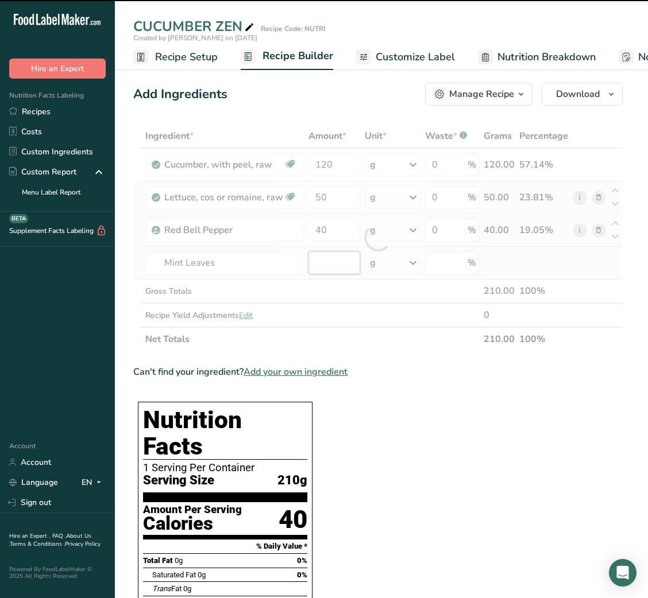
type input "0"
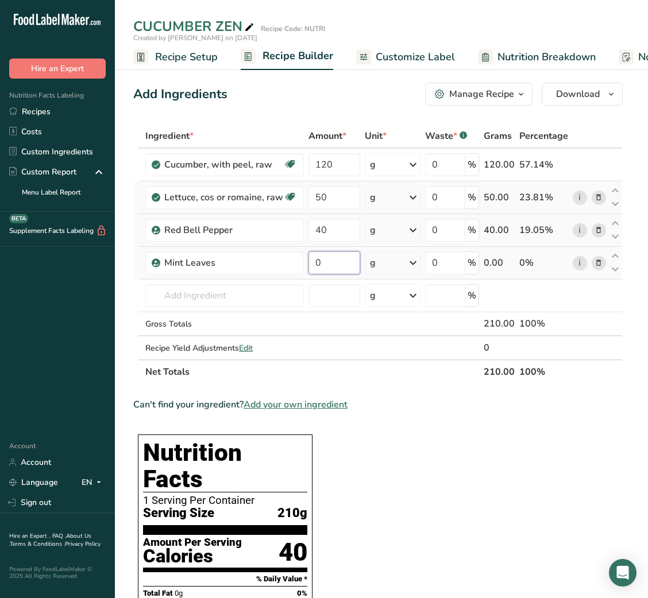
click at [326, 268] on input "0" at bounding box center [334, 263] width 52 height 23
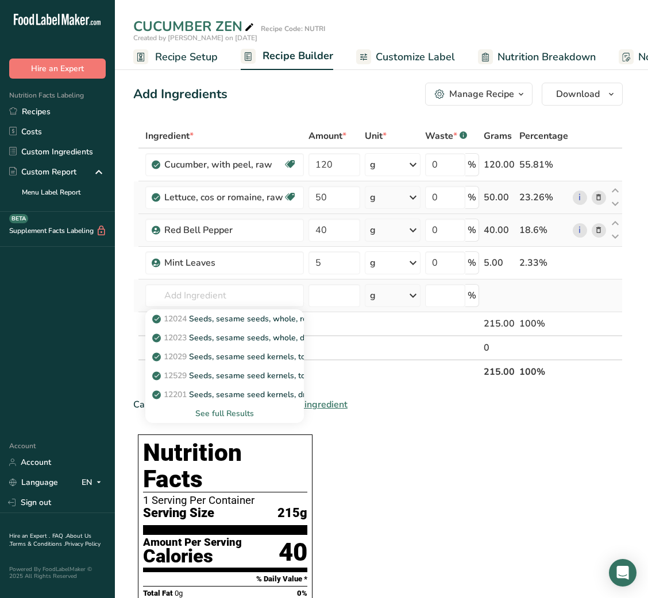
click at [244, 415] on div "See full Results" at bounding box center [224, 414] width 140 height 12
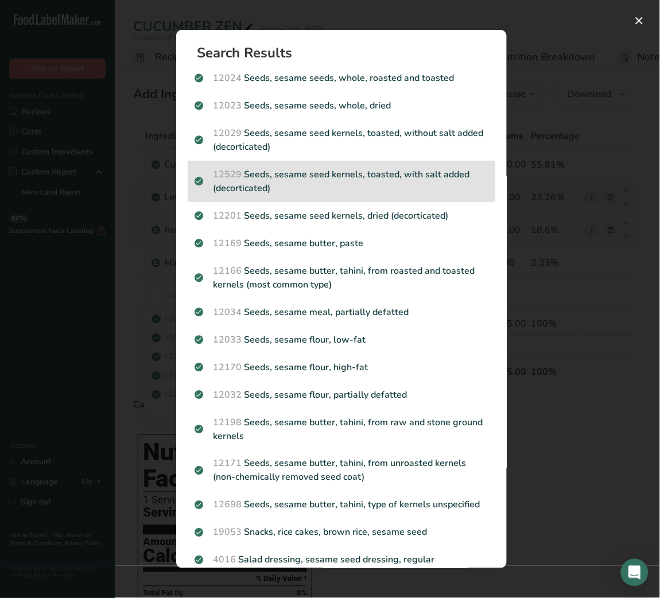
click at [364, 172] on p "12529 Seeds, sesame seed kernels, toasted, with salt added (decorticated)" at bounding box center [342, 182] width 294 height 28
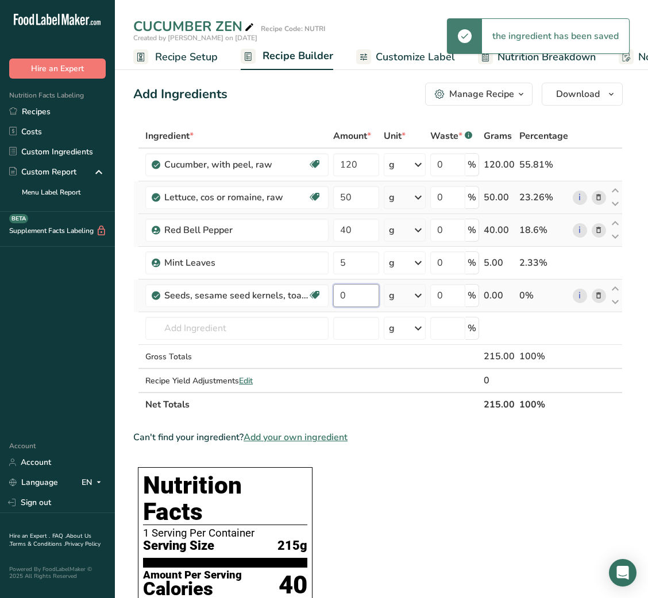
click at [341, 295] on input "0" at bounding box center [355, 295] width 45 height 23
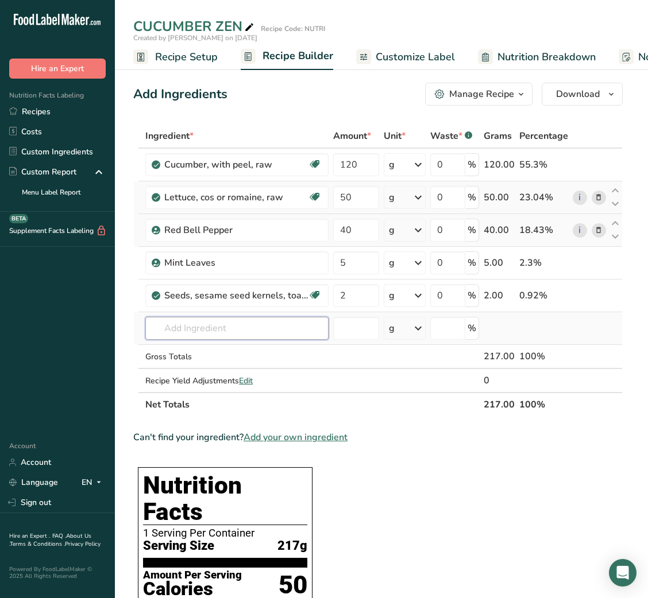
click at [238, 328] on input "text" at bounding box center [236, 328] width 183 height 23
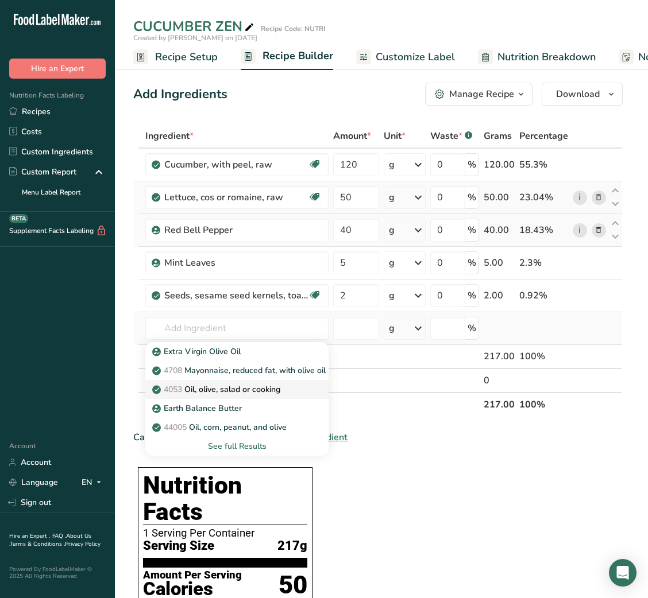
click at [227, 384] on p "4053 Oil, olive, salad or cooking" at bounding box center [217, 390] width 126 height 12
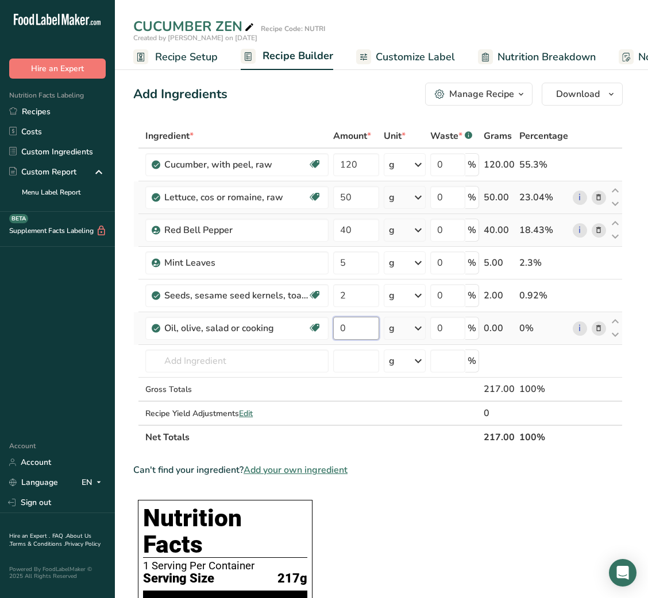
click at [342, 333] on input "0" at bounding box center [355, 328] width 45 height 23
click at [235, 370] on input "text" at bounding box center [236, 361] width 183 height 23
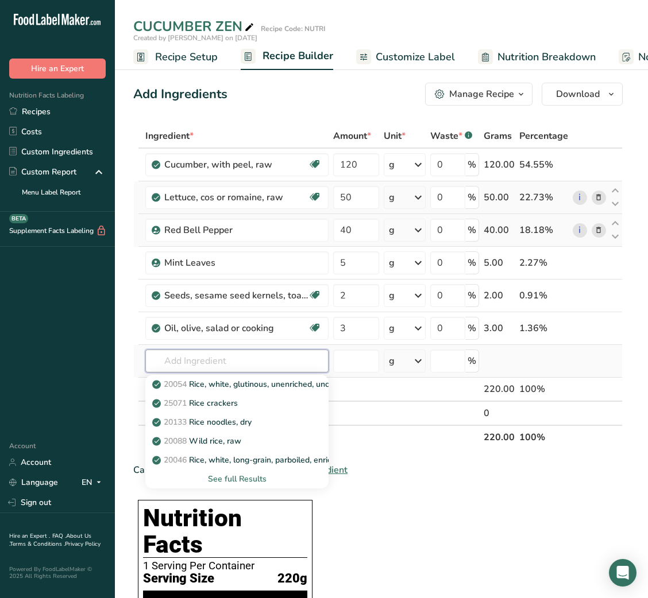
click at [184, 357] on input "text" at bounding box center [236, 361] width 183 height 23
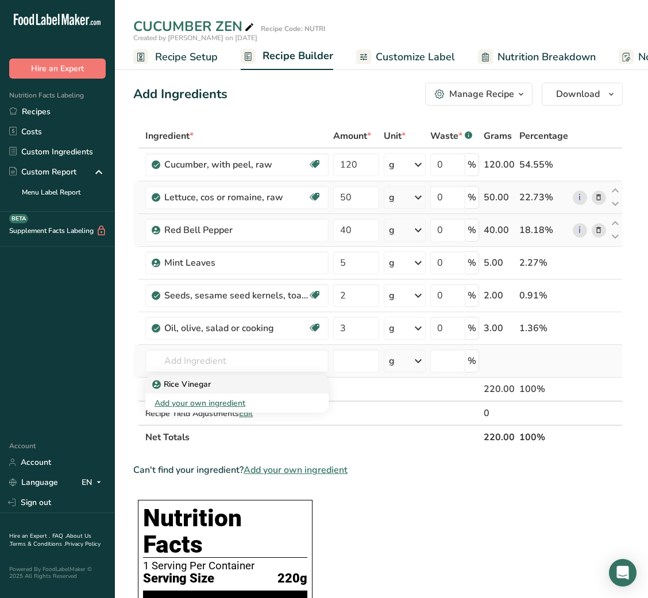
click at [198, 388] on p "Rice Vinegar" at bounding box center [182, 384] width 56 height 12
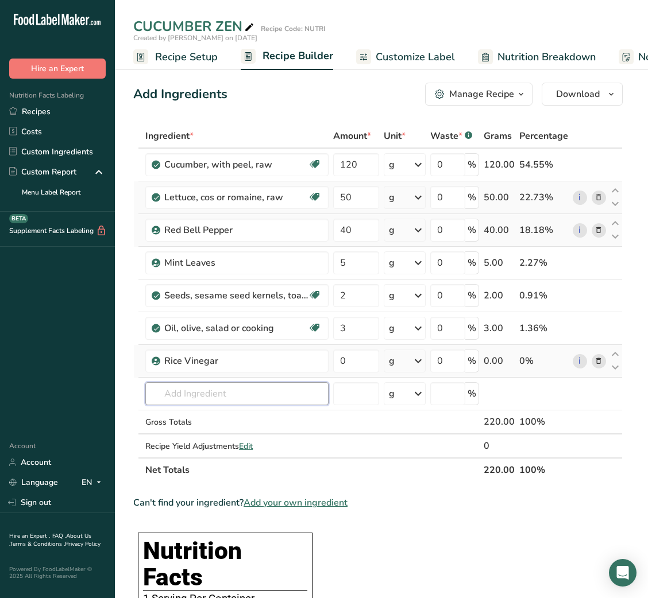
click at [198, 388] on input "text" at bounding box center [236, 393] width 183 height 23
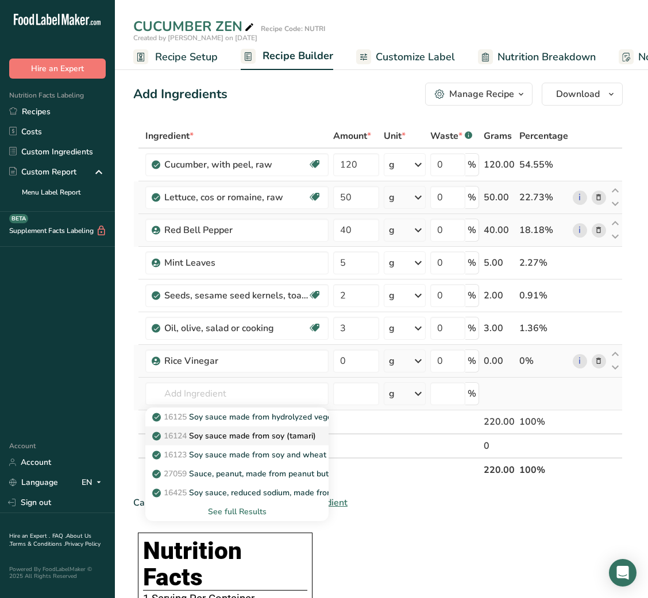
click at [254, 440] on p "16124 Soy sauce made from soy (tamari)" at bounding box center [234, 436] width 161 height 12
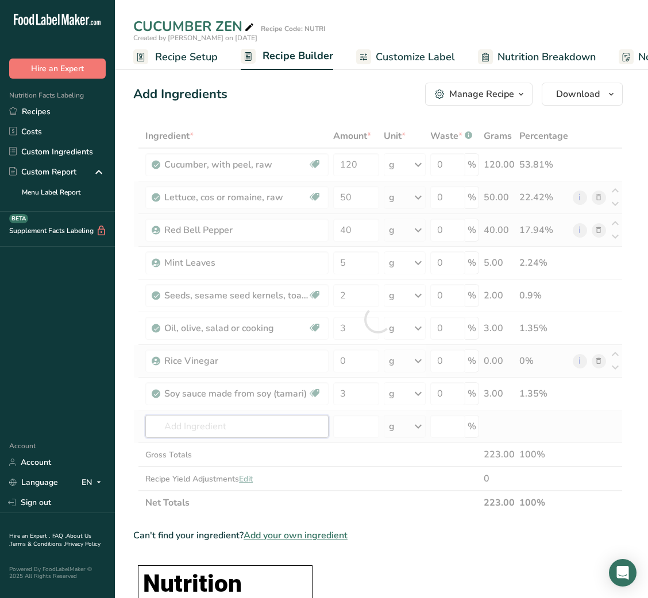
click at [275, 426] on div "Ingredient * Amount * Unit * Waste * .a-a{fill:#347362;}.b-a{fill:#fff;} Grams …" at bounding box center [377, 319] width 489 height 391
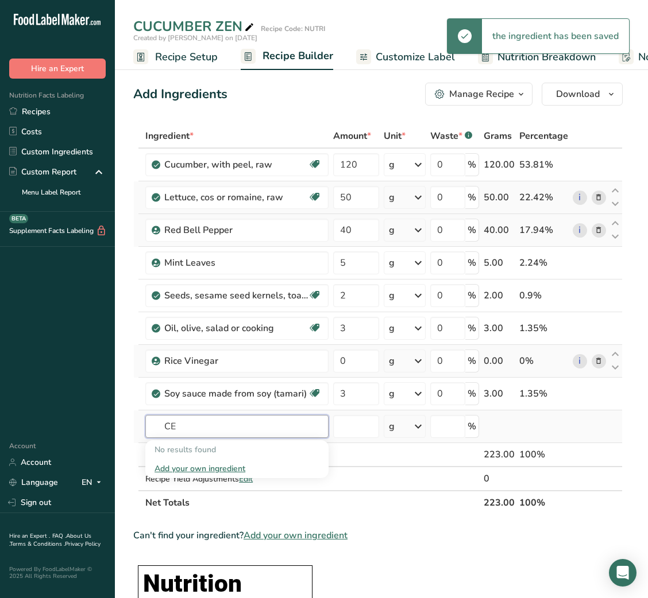
click at [242, 428] on input "CE" at bounding box center [236, 426] width 183 height 23
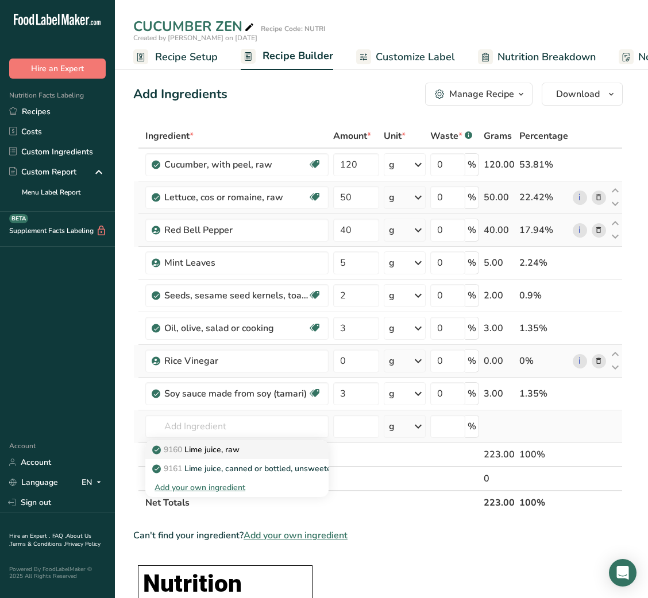
click at [233, 448] on p "9160 Lime juice, raw" at bounding box center [196, 450] width 85 height 12
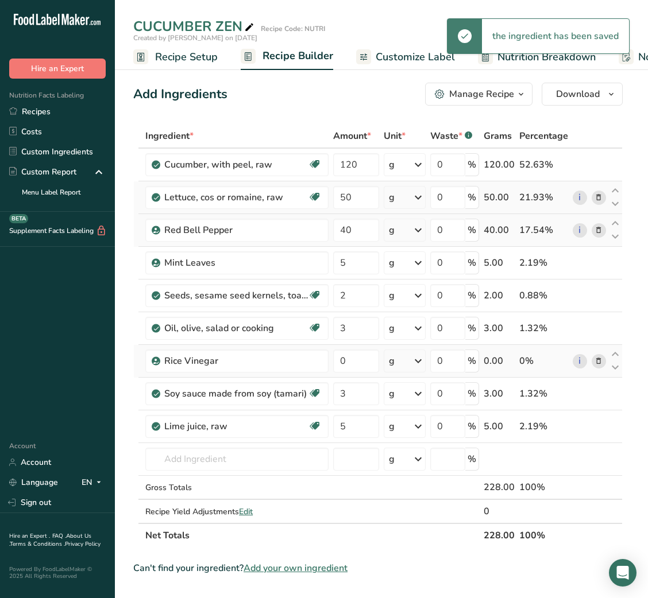
click at [440, 446] on td "%" at bounding box center [454, 459] width 53 height 33
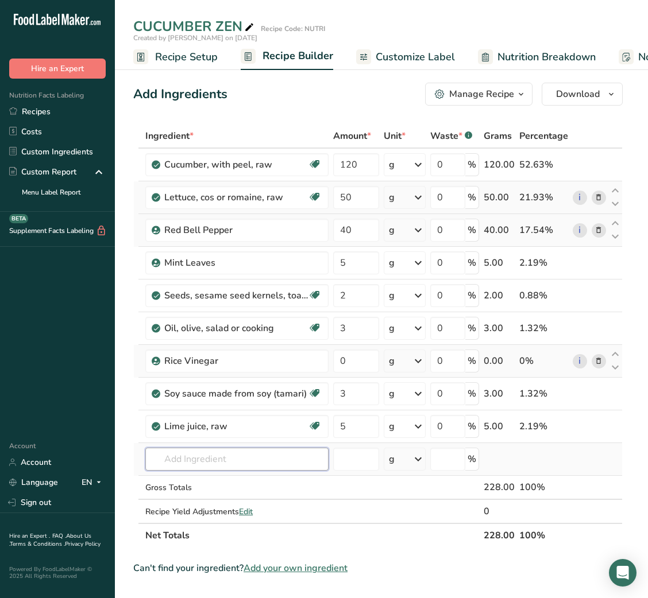
click at [227, 458] on input "text" at bounding box center [236, 459] width 183 height 23
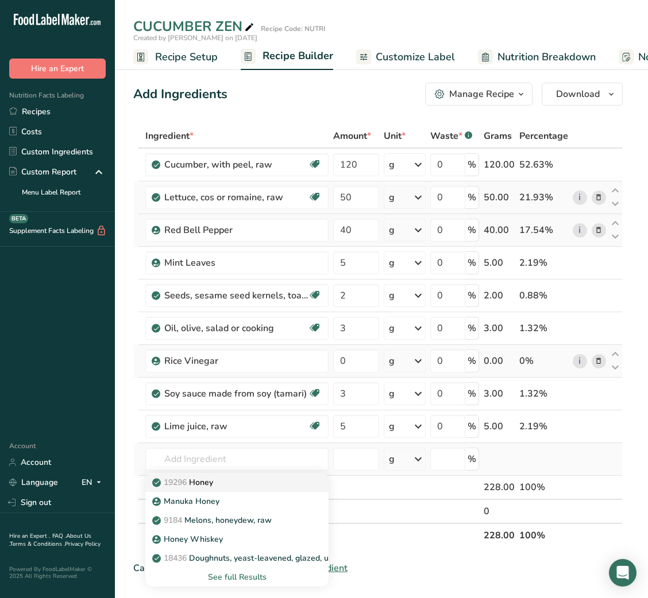
click at [212, 480] on p "19296 Honey" at bounding box center [183, 483] width 59 height 12
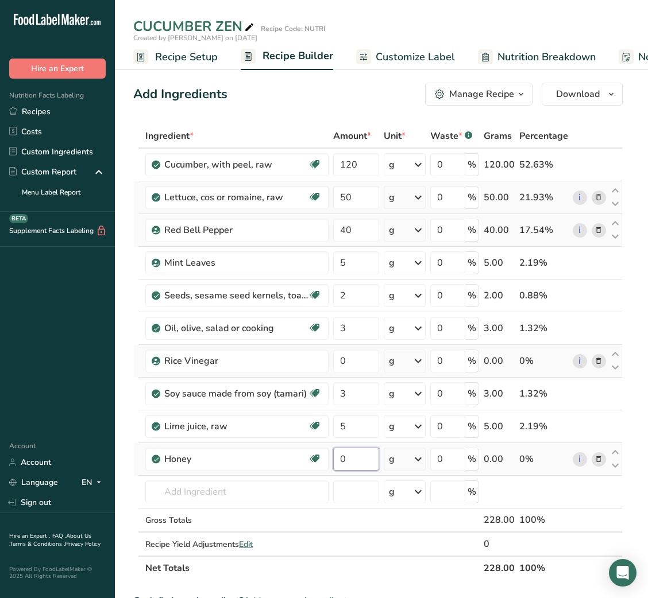
click at [354, 461] on input "0" at bounding box center [355, 459] width 45 height 23
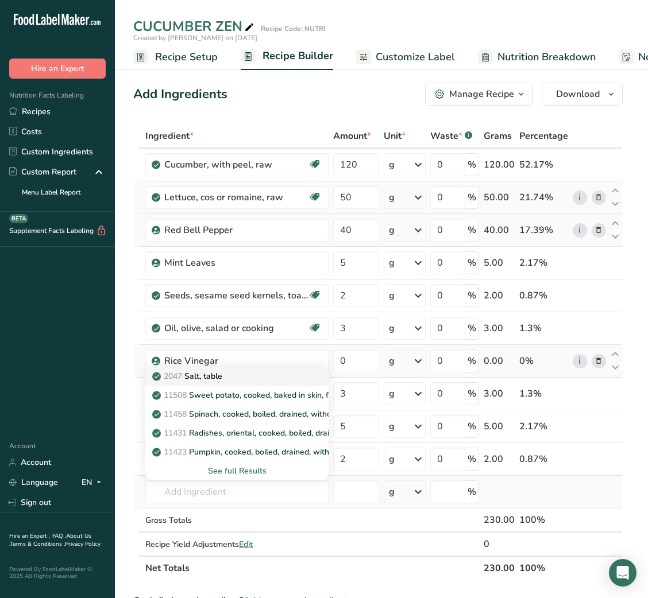
click at [235, 377] on div "2047 Salt, table" at bounding box center [227, 376] width 146 height 12
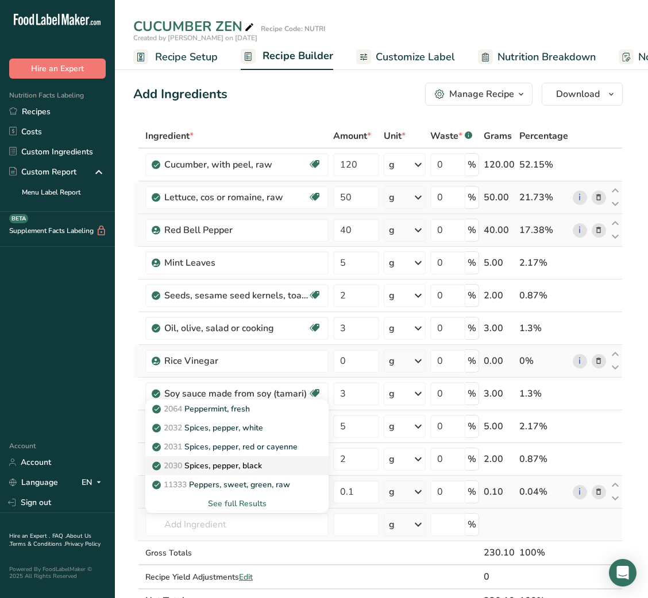
click at [253, 458] on link "2030 Spices, pepper, black" at bounding box center [236, 466] width 183 height 19
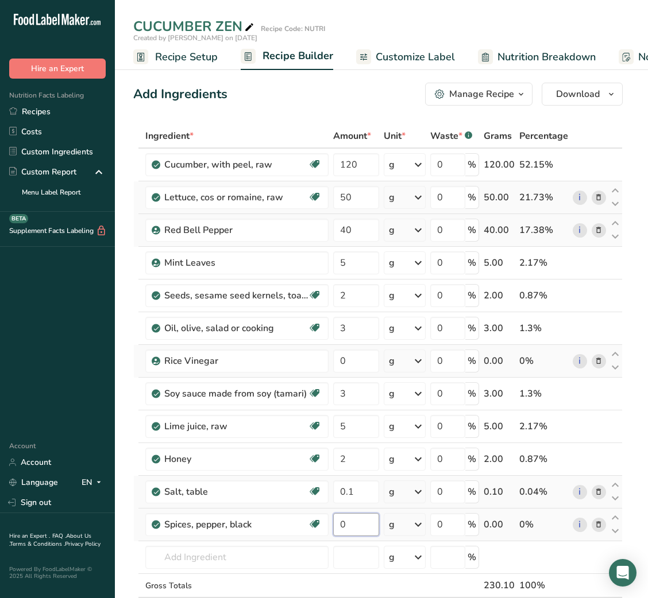
click at [344, 527] on input "0" at bounding box center [355, 524] width 45 height 23
click at [356, 295] on input "2" at bounding box center [355, 295] width 45 height 23
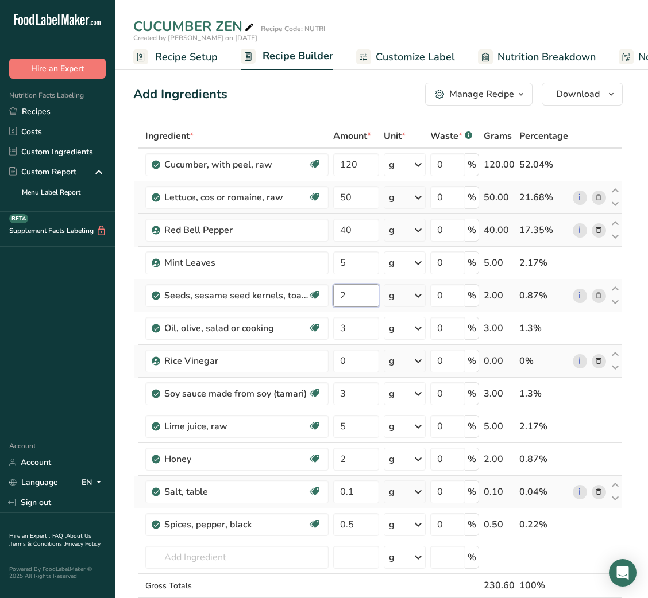
click at [356, 295] on input "2" at bounding box center [355, 295] width 45 height 23
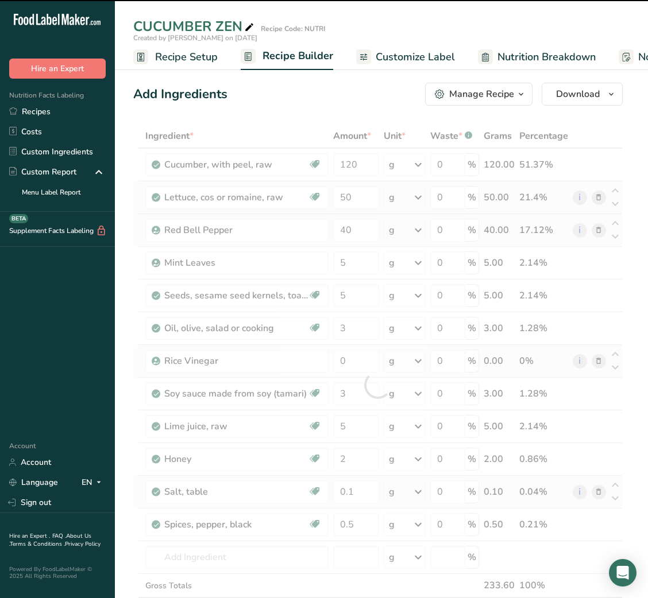
click at [353, 161] on div at bounding box center [377, 385] width 489 height 522
click at [353, 161] on input "120" at bounding box center [355, 164] width 45 height 23
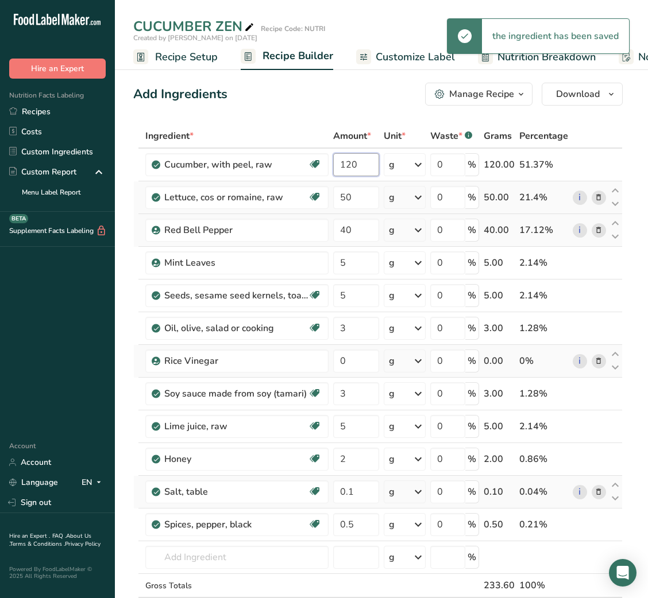
click at [353, 161] on input "120" at bounding box center [355, 164] width 45 height 23
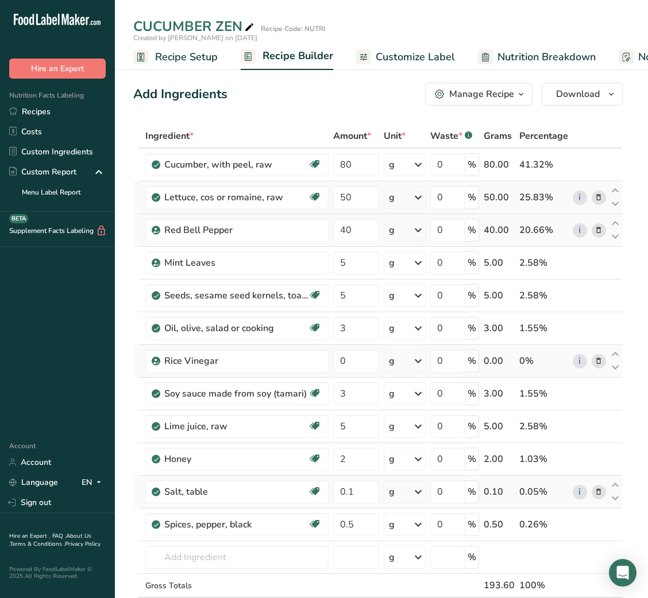
click at [415, 49] on span "Customize Label" at bounding box center [415, 57] width 79 height 16
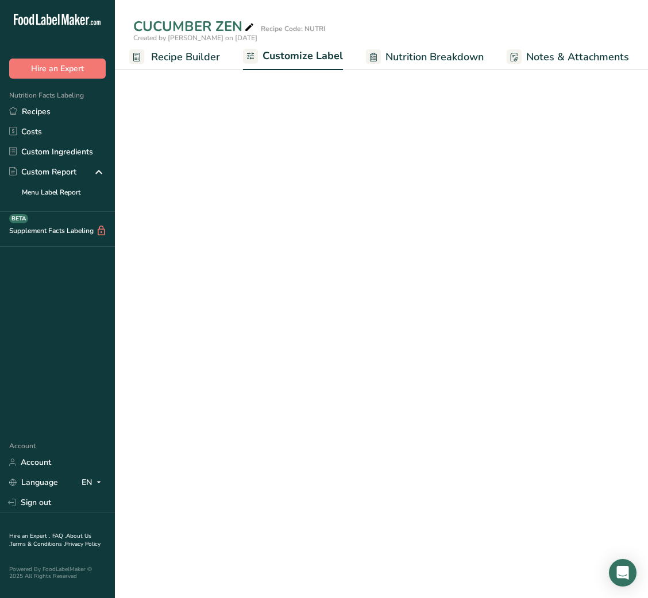
scroll to position [0, 223]
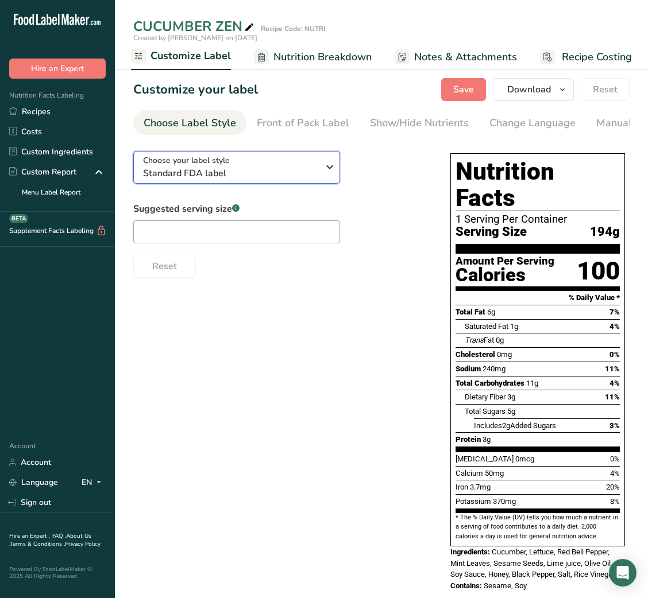
click at [222, 177] on span "Standard FDA label" at bounding box center [230, 174] width 175 height 14
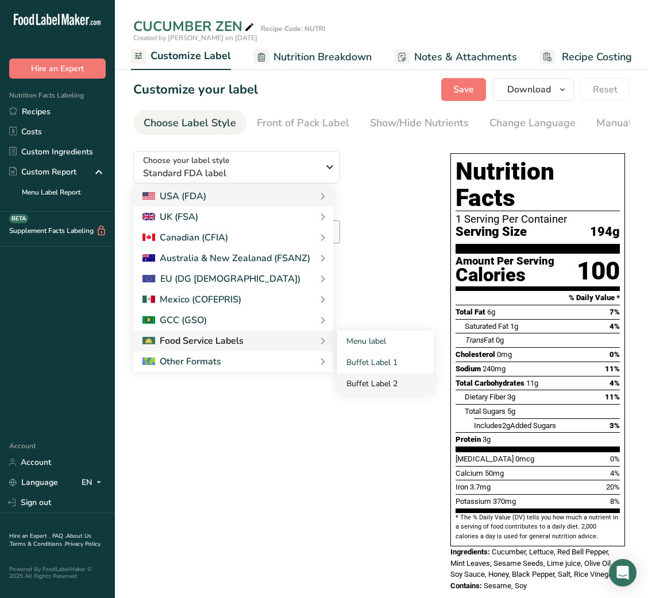
click at [368, 381] on link "Buffet Label 2" at bounding box center [385, 383] width 96 height 21
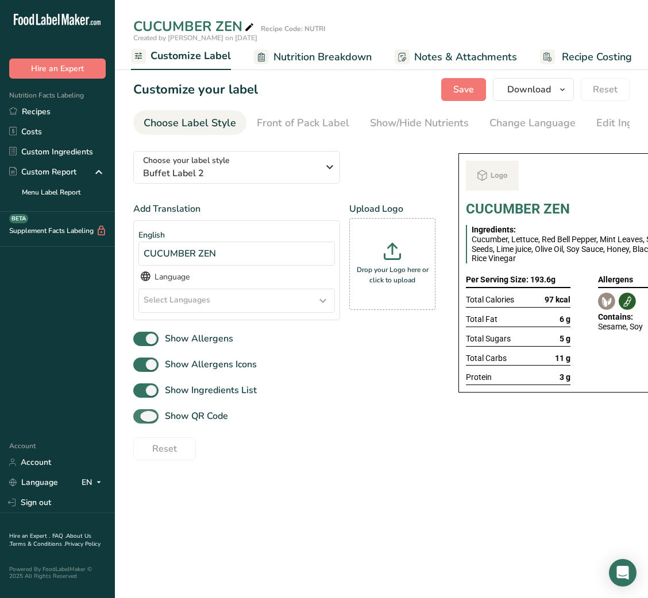
click at [202, 417] on span "Show QR Code" at bounding box center [193, 416] width 69 height 14
click at [141, 417] on input "Show QR Code" at bounding box center [136, 416] width 7 height 7
click at [404, 120] on div "Show/Hide Nutrients" at bounding box center [419, 123] width 99 height 16
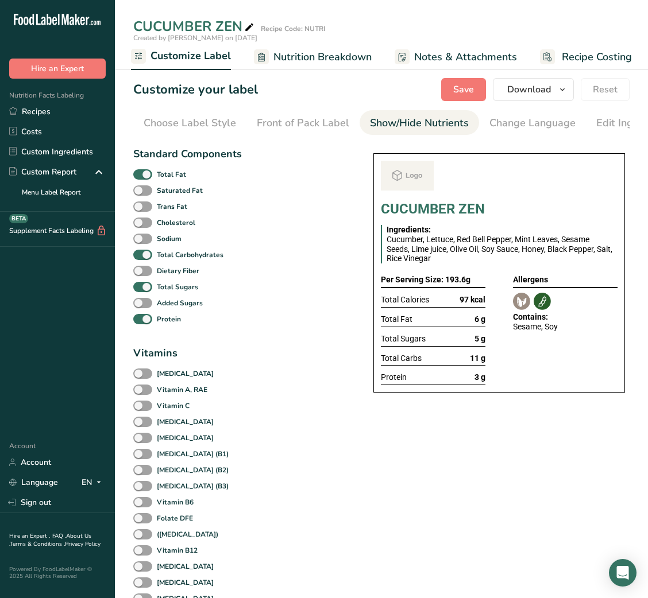
scroll to position [0, 210]
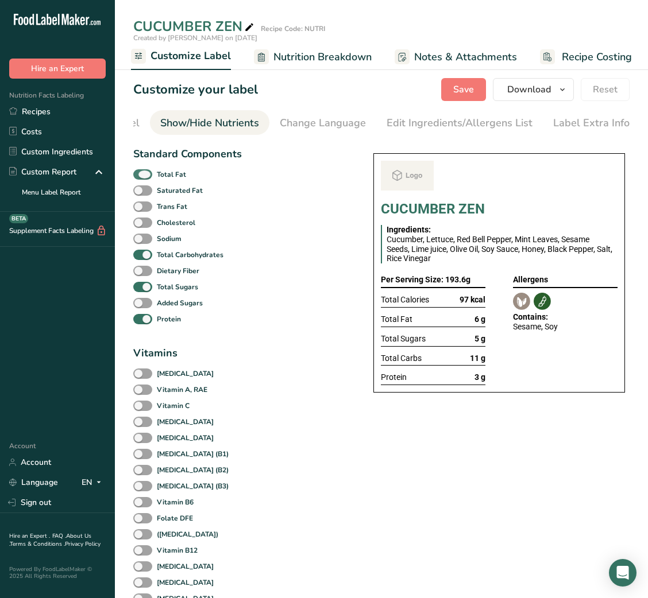
click at [167, 180] on b "Total Fat" at bounding box center [171, 174] width 29 height 10
click at [141, 178] on input "Total Fat" at bounding box center [136, 174] width 7 height 7
click at [160, 289] on b "Total Sugars" at bounding box center [177, 287] width 41 height 10
click at [141, 289] on input "Total Sugars" at bounding box center [136, 286] width 7 height 7
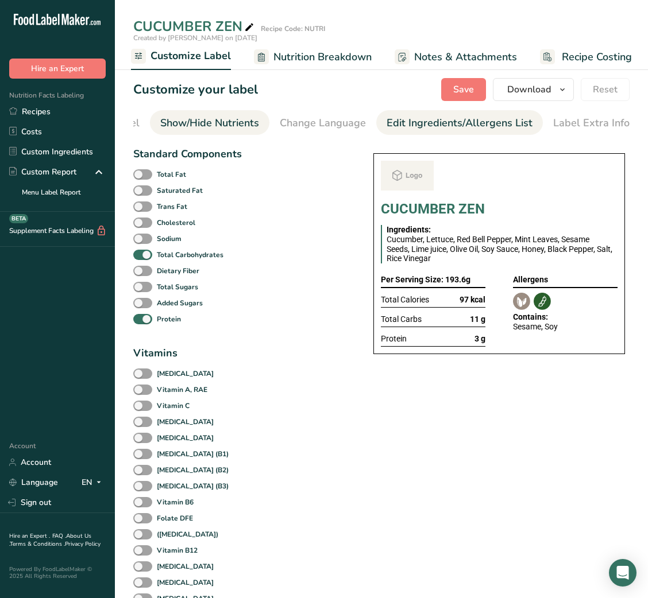
click at [455, 124] on div "Edit Ingredients/Allergens List" at bounding box center [460, 123] width 146 height 16
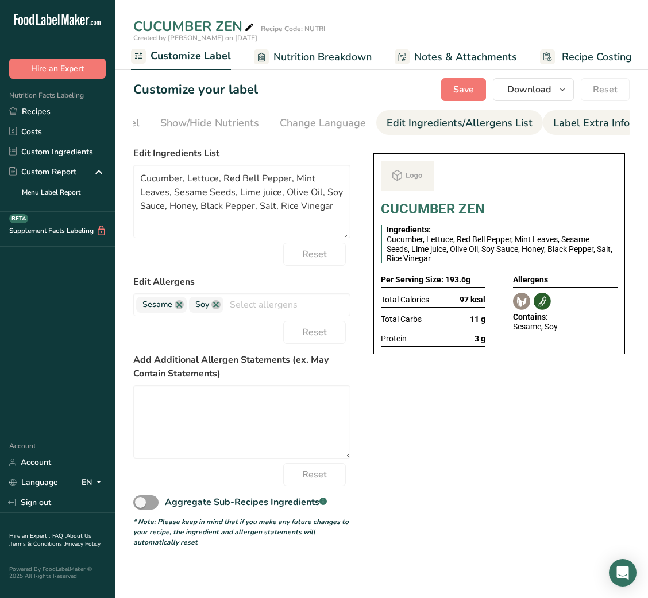
click at [592, 126] on div "Label Extra Info" at bounding box center [591, 123] width 76 height 16
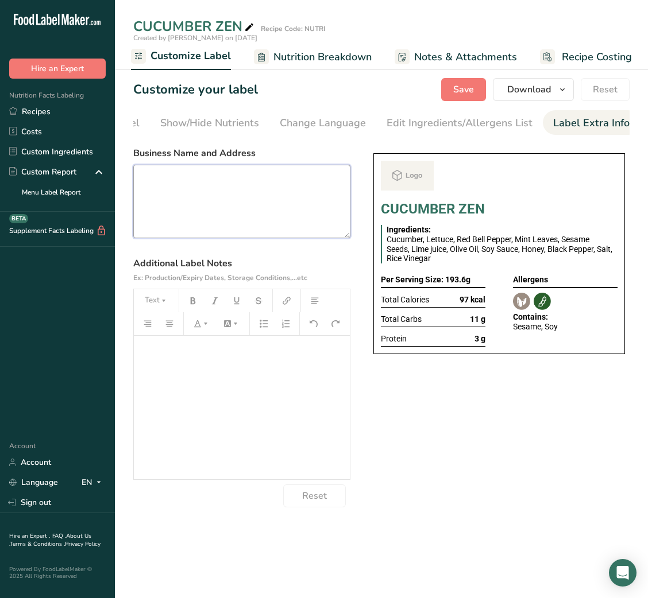
click at [288, 200] on textarea at bounding box center [241, 202] width 217 height 74
click at [257, 192] on textarea at bounding box center [241, 202] width 217 height 74
paste textarea "USE BY: 13/08/2025 KEEP REFRIGERATED BELOW 5 DEGREE REHEAT BEFORE EATING DINNER"
click at [160, 219] on textarea "USE BY: 13/08/2025 KEEP REFRIGERATED BELOW 5 DEGREE REHEAT BEFORE EATING DINNER" at bounding box center [241, 202] width 217 height 74
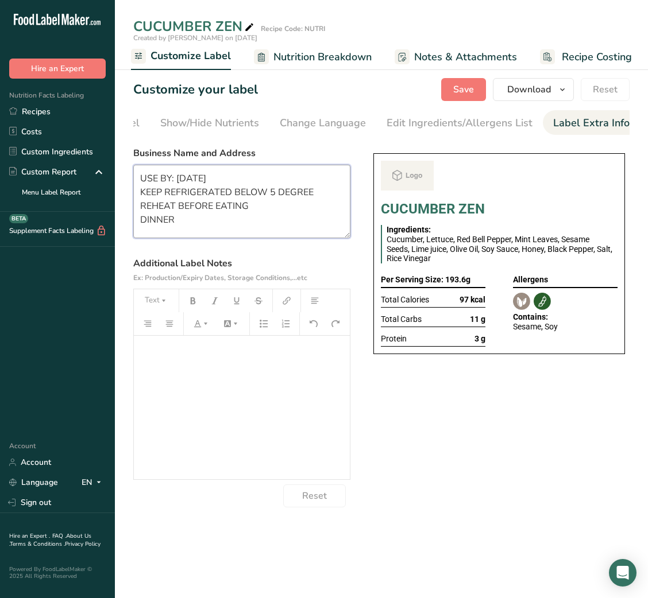
click at [160, 219] on textarea "USE BY: 13/08/2025 KEEP REFRIGERATED BELOW 5 DEGREE REHEAT BEFORE EATING DINNER" at bounding box center [241, 202] width 217 height 74
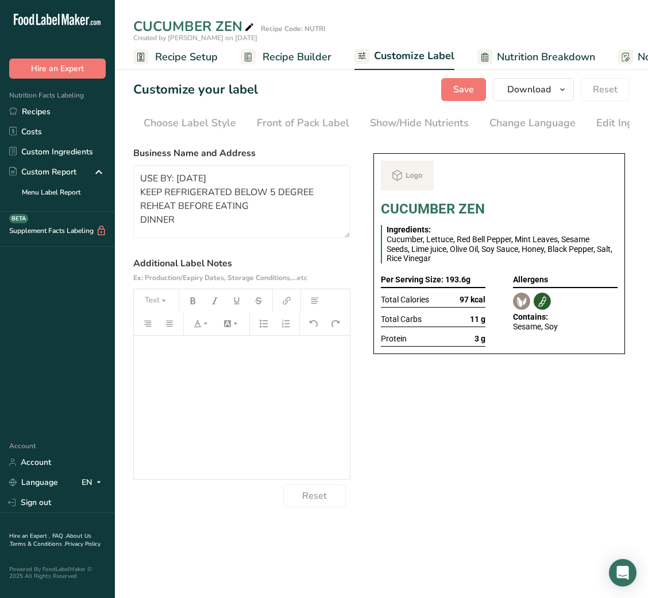
scroll to position [2, 0]
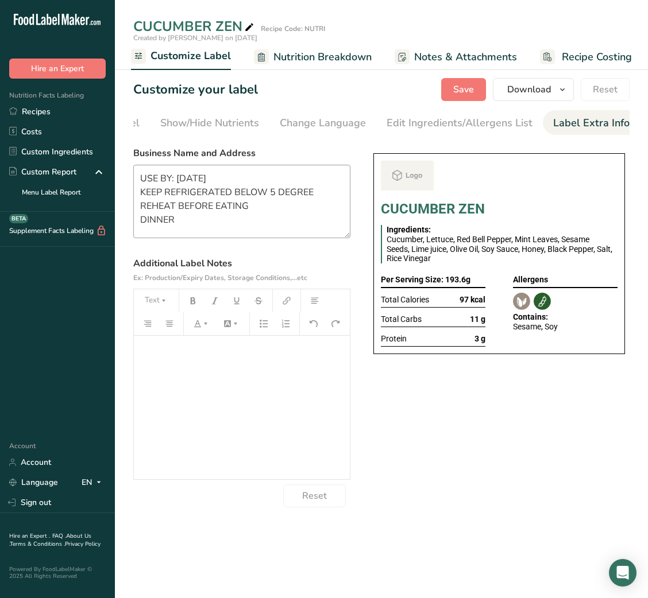
click at [165, 223] on textarea "USE BY: [DATE] KEEP REFRIGERATED BELOW 5 DEGREE REHEAT BEFORE EATING DINNER" at bounding box center [241, 202] width 217 height 74
click at [456, 100] on button "Save" at bounding box center [463, 89] width 45 height 23
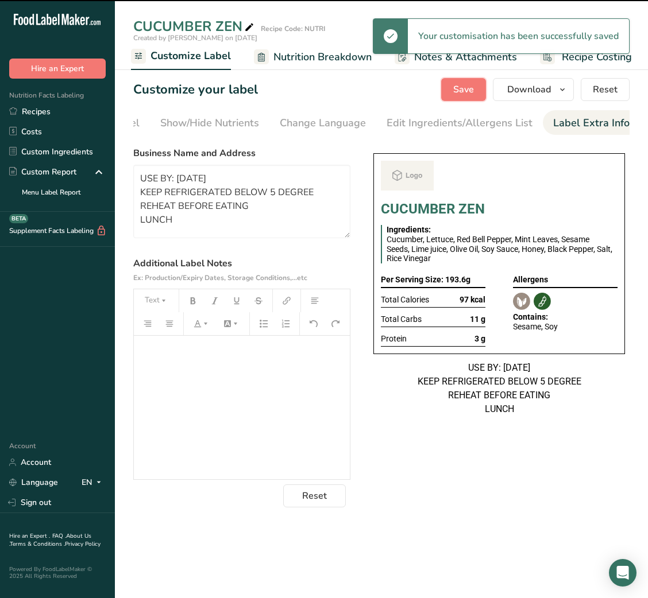
type textarea "USE BY: [DATE] KEEP REFRIGERATED BELOW 5 DEGREE REHEAT BEFORE EATING LUNCH"
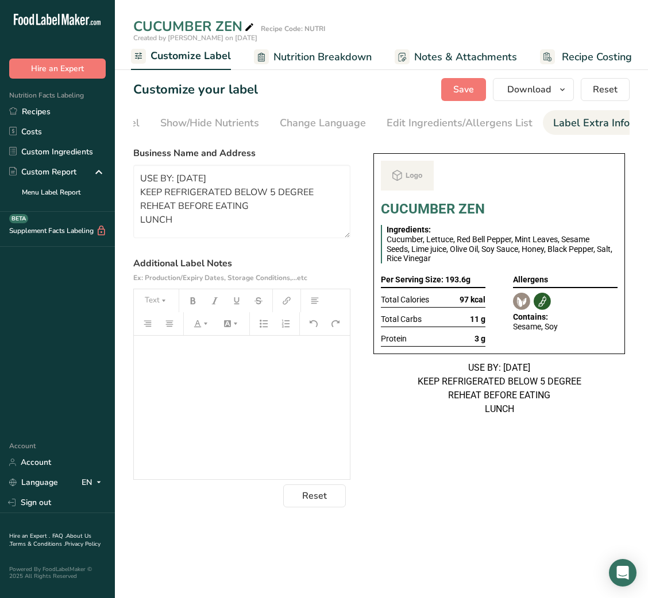
click at [249, 22] on icon at bounding box center [249, 28] width 10 height 16
click at [177, 24] on input "CUCUMBER ZEN" at bounding box center [346, 26] width 427 height 21
click at [360, 28] on input "Cucumber Zen" at bounding box center [346, 26] width 427 height 21
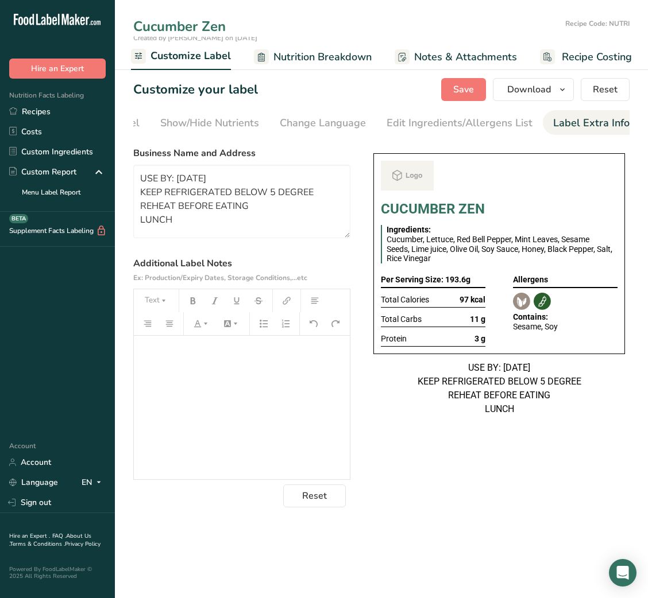
type input "Cucumber Zen"
click at [416, 396] on div "USE BY: [DATE] KEEP REFRIGERATED BELOW 5 DEGREE REHEAT BEFORE EATING LUNCH" at bounding box center [499, 388] width 252 height 55
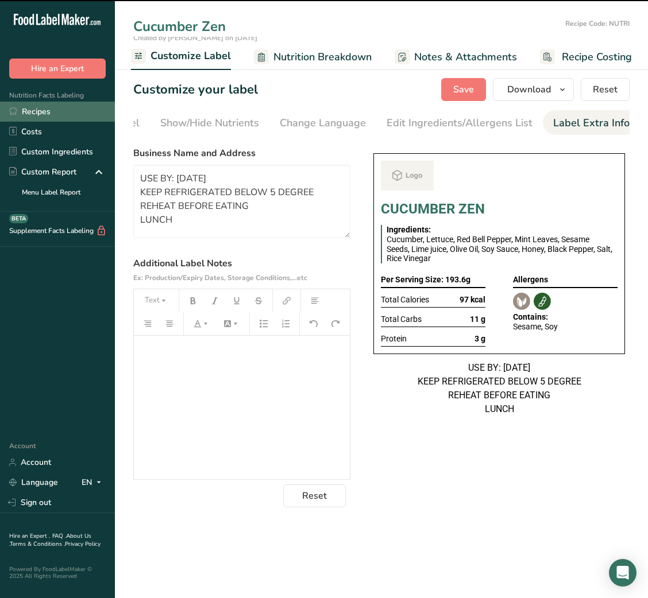
click at [84, 119] on link "Recipes" at bounding box center [57, 112] width 115 height 20
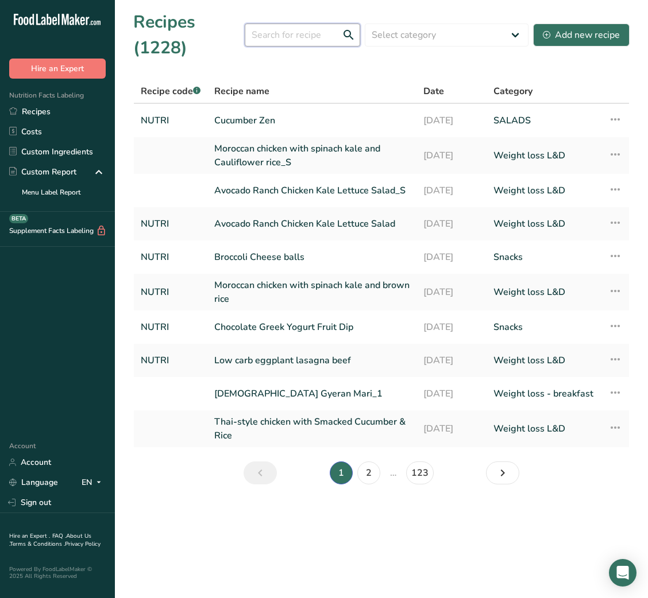
click at [328, 33] on input "text" at bounding box center [302, 35] width 115 height 23
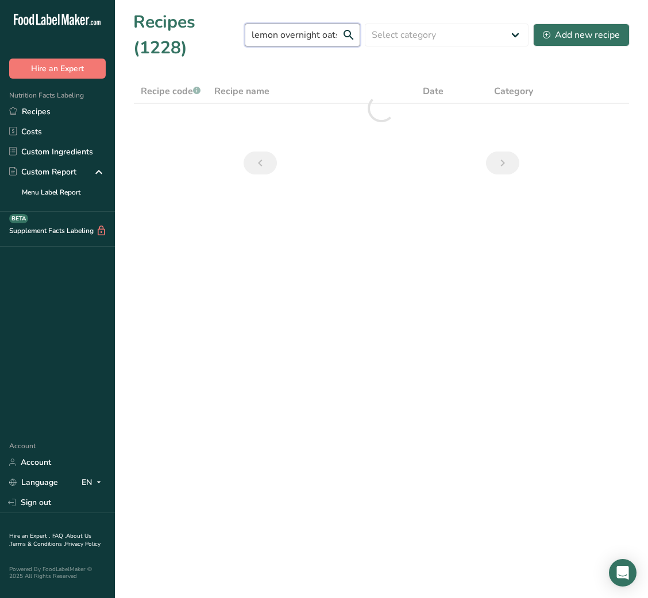
scroll to position [0, 3]
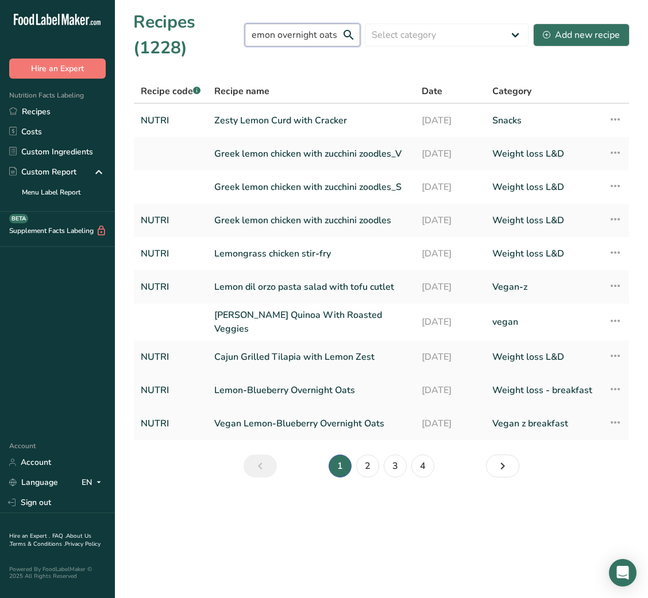
type input "lemon overnight oats"
click at [392, 392] on link "Lemon-Blueberry Overnight Oats" at bounding box center [311, 390] width 194 height 24
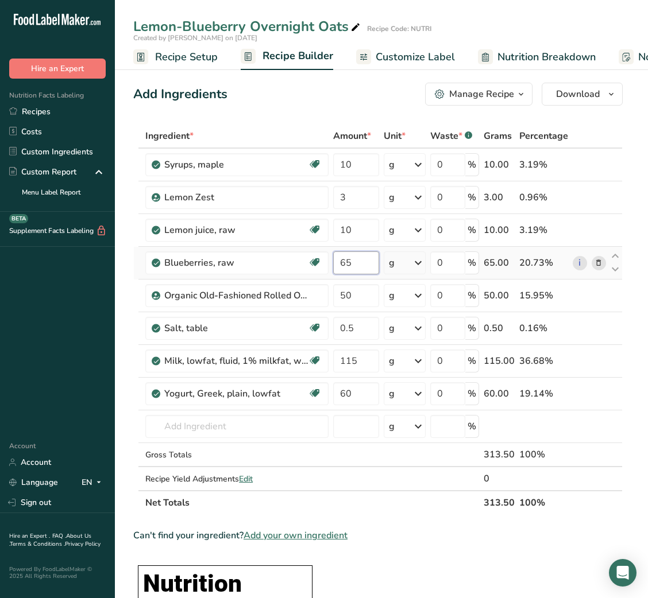
click at [342, 265] on input "65" at bounding box center [355, 263] width 45 height 23
type input "50"
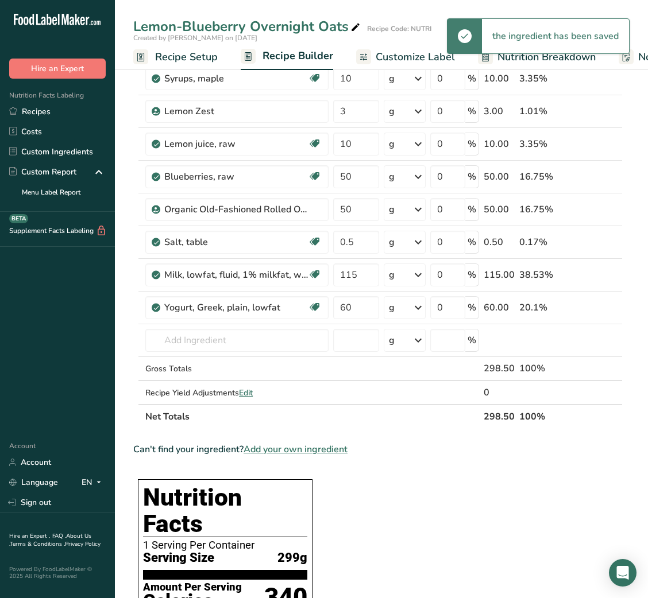
scroll to position [83, 0]
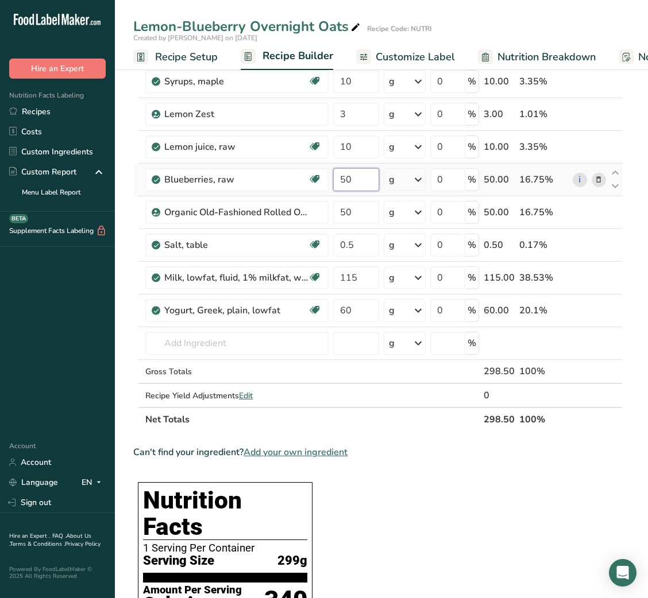
click at [351, 170] on input "50" at bounding box center [355, 179] width 45 height 23
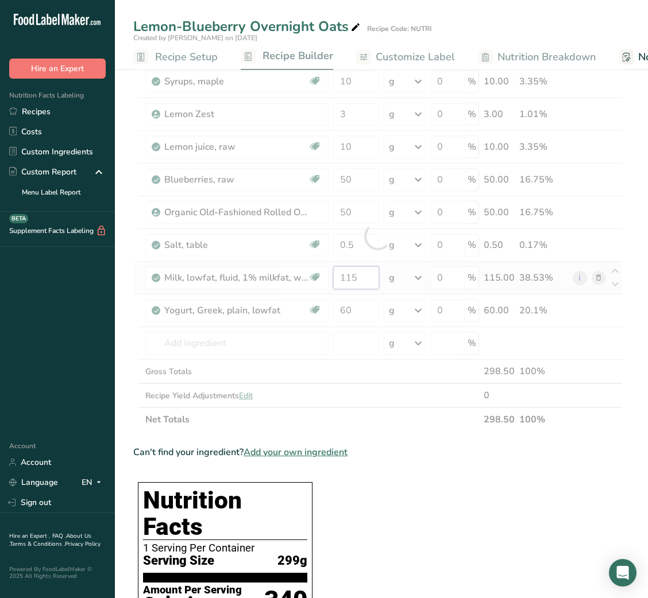
click at [357, 278] on div "Ingredient * Amount * Unit * Waste * .a-a{fill:#347362;}.b-a{fill:#fff;} Grams …" at bounding box center [377, 236] width 489 height 391
click at [357, 278] on div at bounding box center [377, 236] width 489 height 391
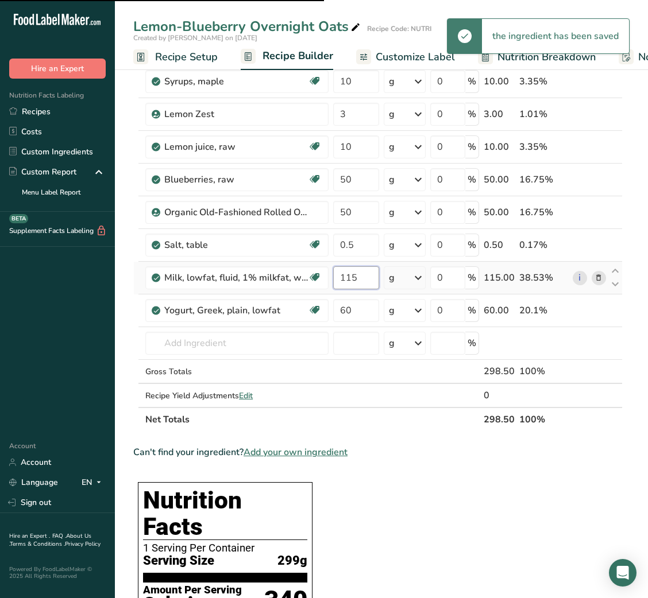
click at [357, 278] on input "115" at bounding box center [355, 277] width 45 height 23
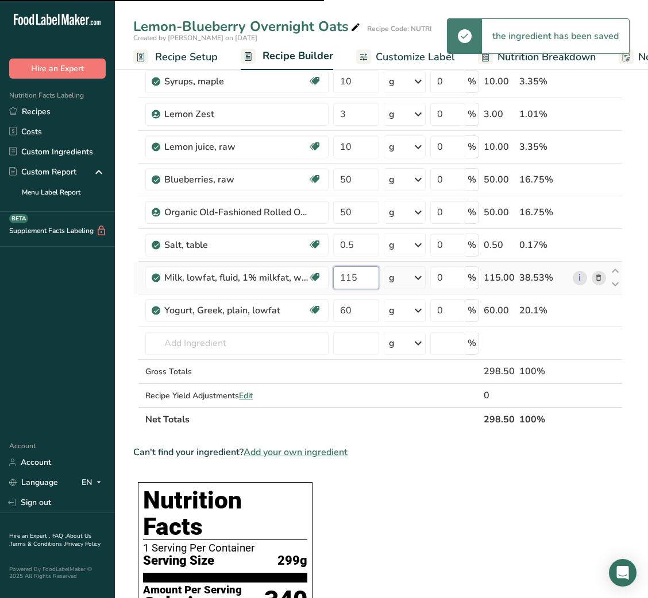
click at [357, 278] on input "115" at bounding box center [355, 277] width 45 height 23
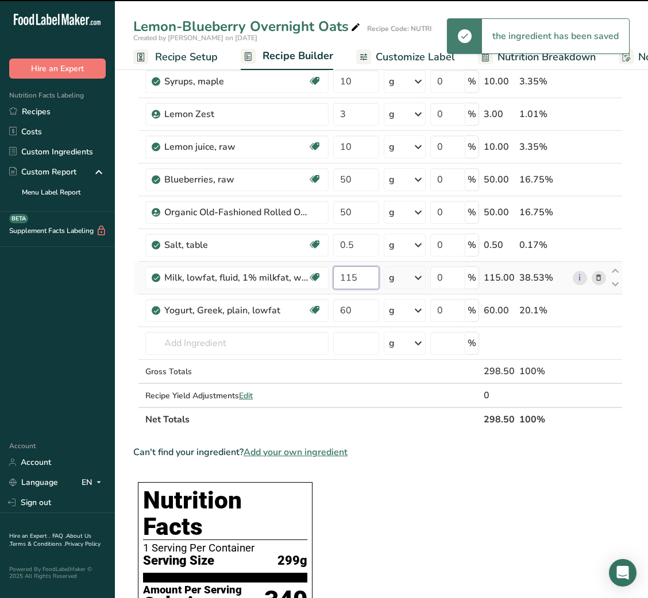
click at [357, 278] on input "115" at bounding box center [355, 277] width 45 height 23
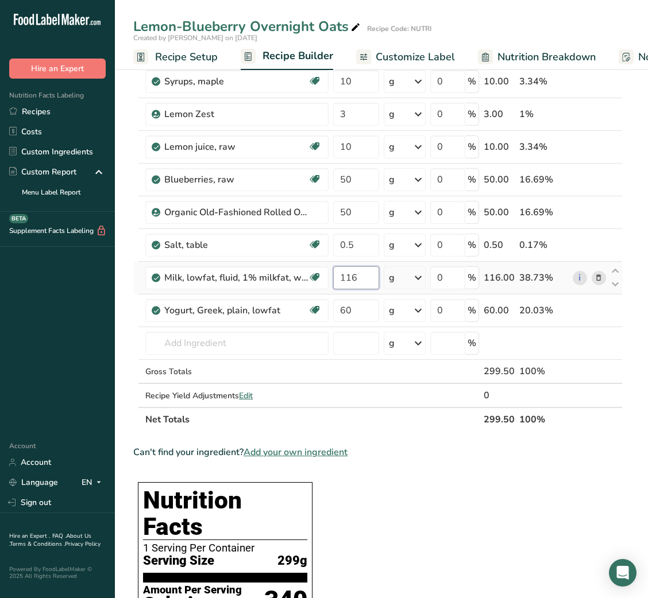
type input "116"
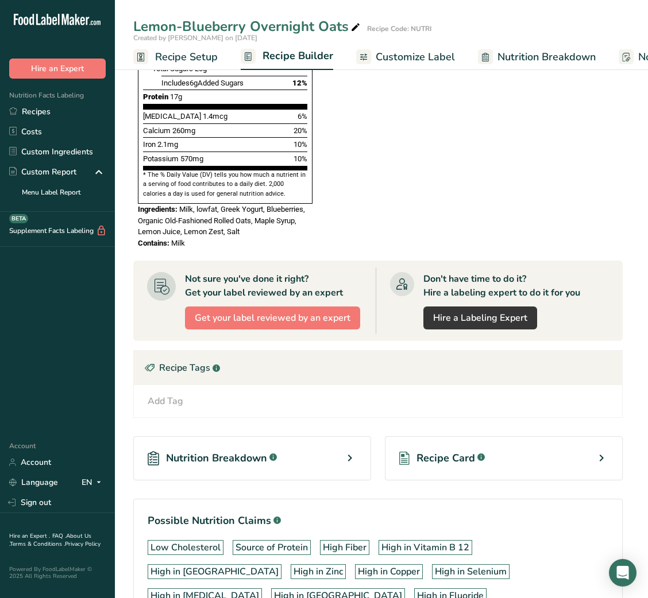
scroll to position [756, 0]
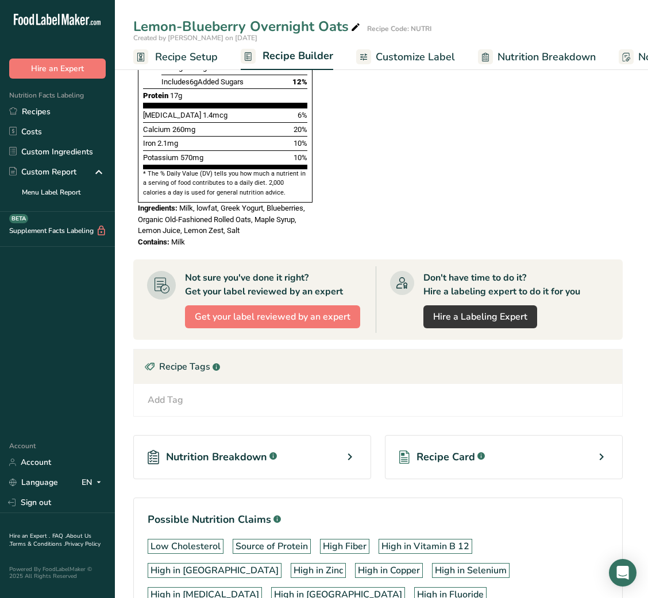
click at [457, 450] on span "Recipe Card" at bounding box center [445, 458] width 59 height 16
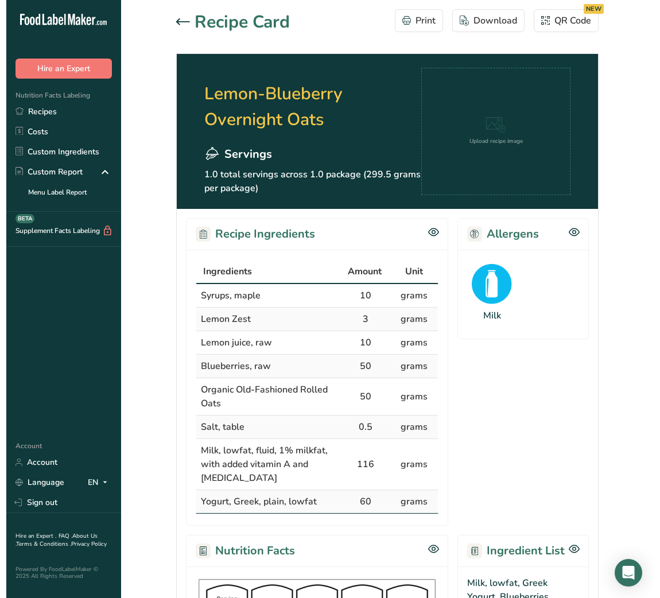
scroll to position [482, 0]
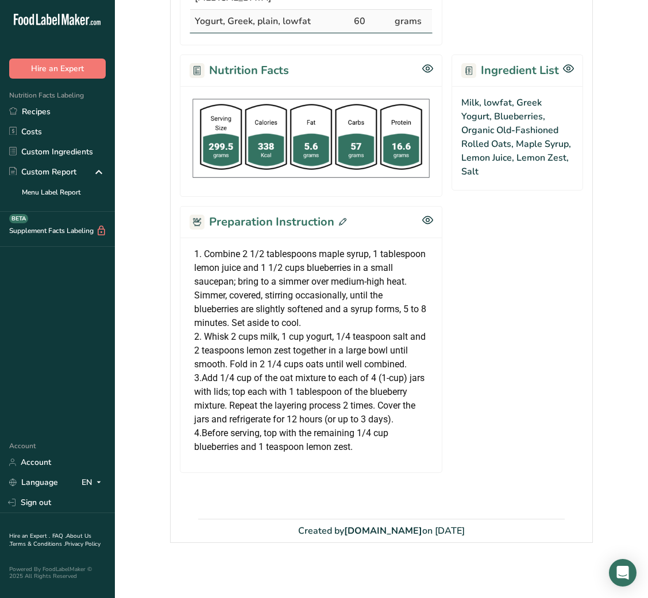
click at [342, 217] on span at bounding box center [340, 222] width 12 height 17
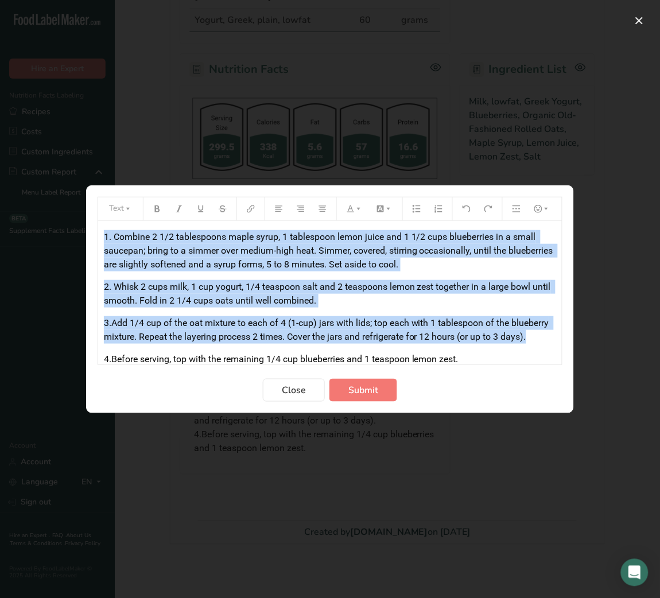
scroll to position [24, 0]
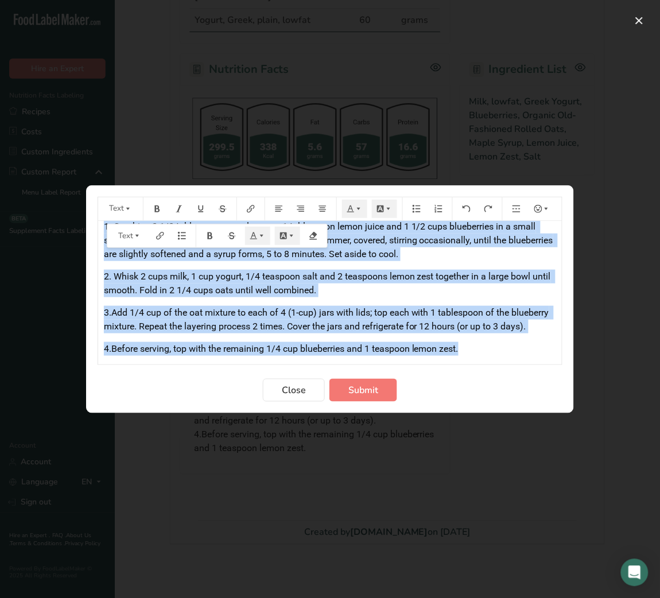
drag, startPoint x: 105, startPoint y: 238, endPoint x: 477, endPoint y: 346, distance: 388.0
click at [477, 346] on div "1. Combine 2 1/2 tablespoons maple syrup, 1 tablespoon lemon juice and 1 1/2 cu…" at bounding box center [330, 283] width 464 height 145
copy div "1. Combine 2 1/2 tablespoons maple syrup, 1 tablespoon lemon juice and 1 1/2 cu…"
click at [377, 393] on span "Submit" at bounding box center [364, 391] width 30 height 14
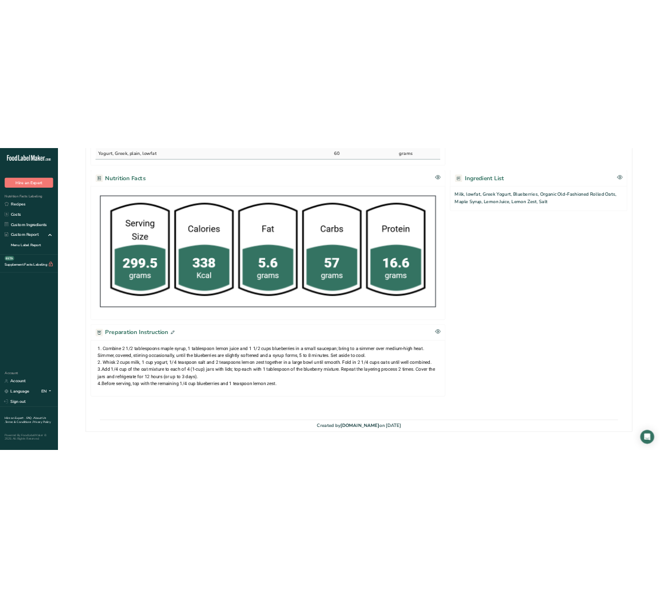
scroll to position [0, 0]
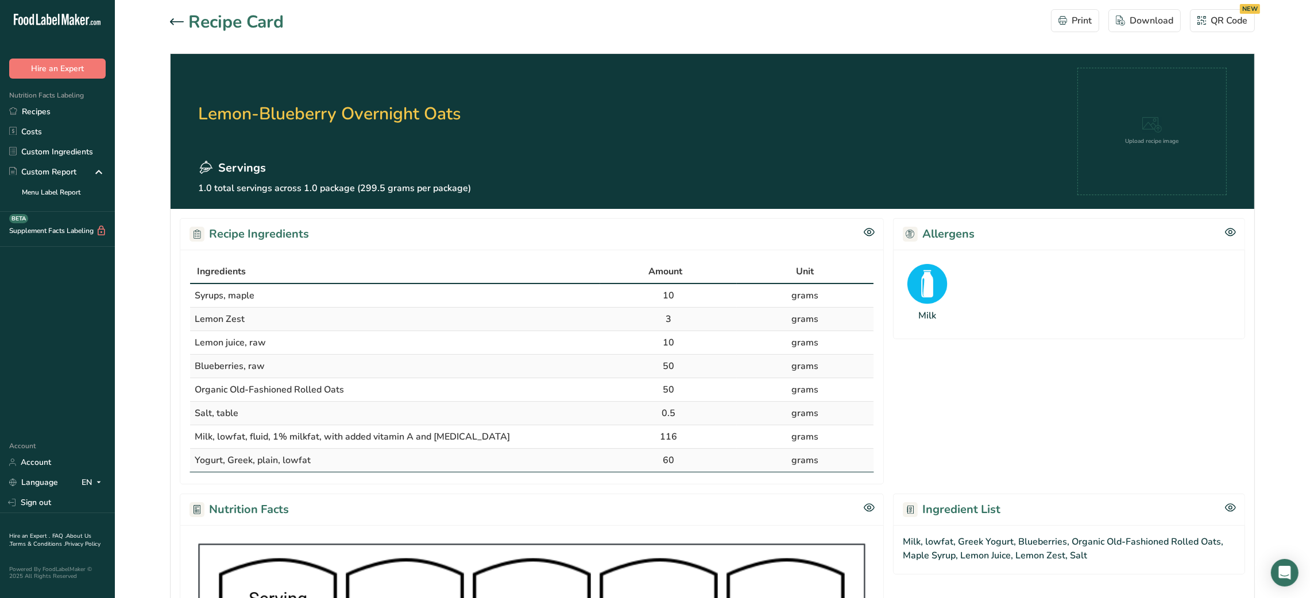
click at [184, 22] on div at bounding box center [179, 23] width 18 height 14
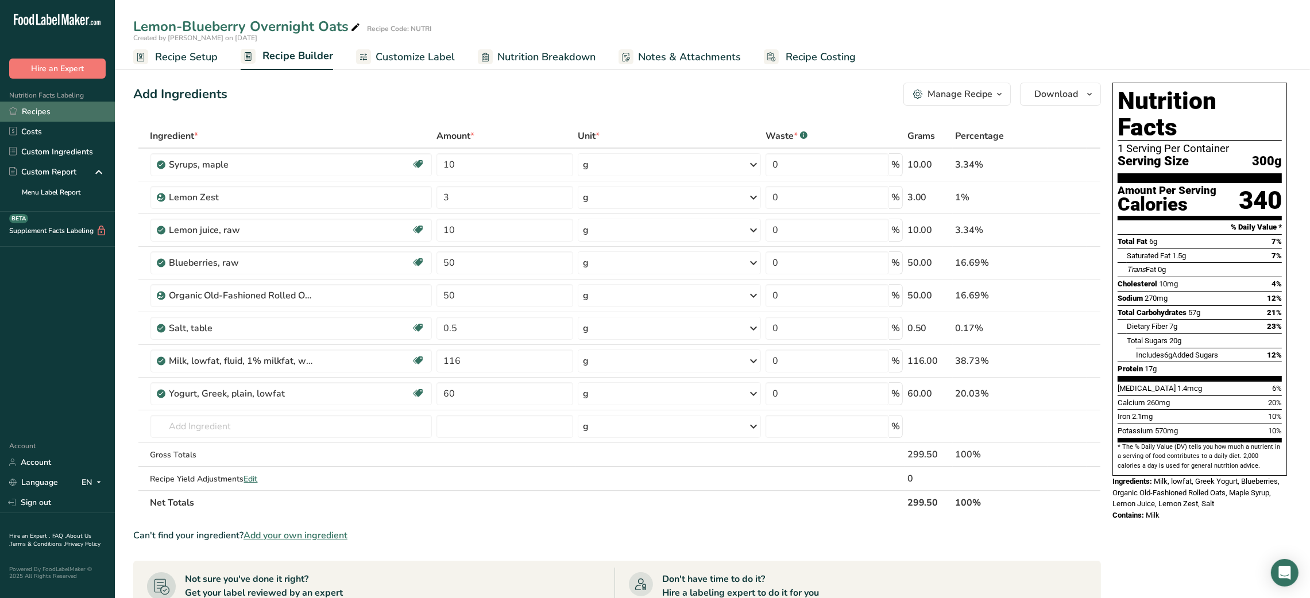
click at [36, 109] on link "Recipes" at bounding box center [57, 112] width 115 height 20
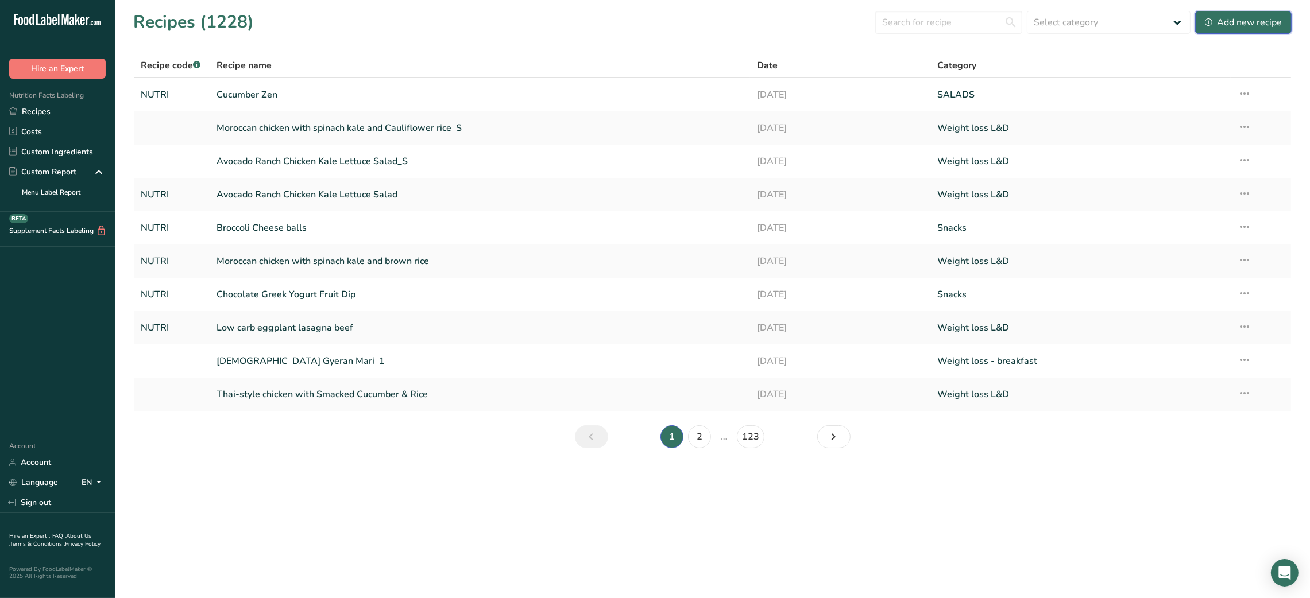
click at [647, 26] on div "Add new recipe" at bounding box center [1243, 23] width 77 height 14
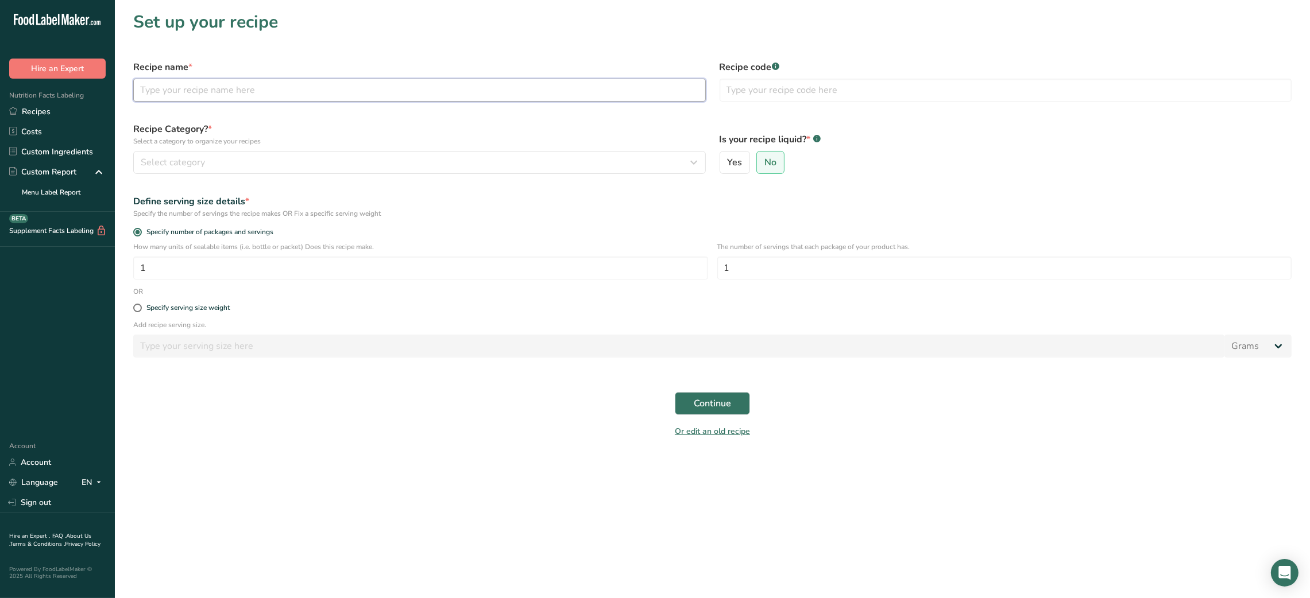
click at [353, 95] on input "text" at bounding box center [419, 90] width 573 height 23
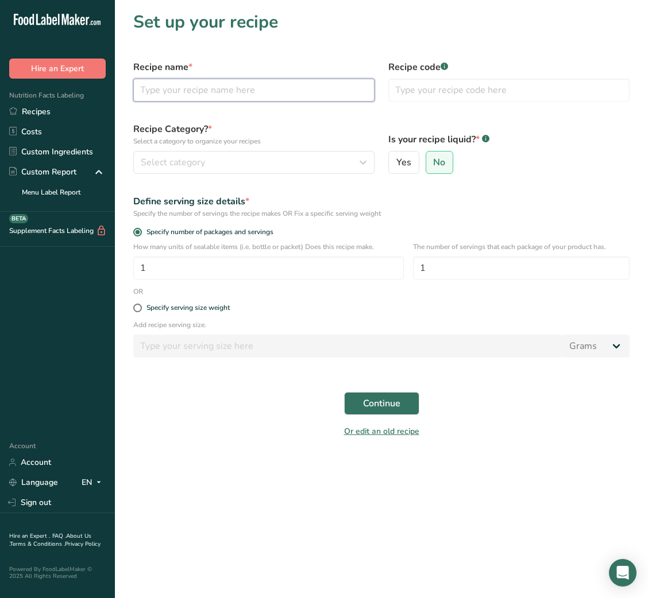
click at [222, 88] on input "text" at bounding box center [253, 90] width 241 height 23
paste input "Cashew chicken with capsicum and quinoa"
type input "Cashew chicken with capsicum and quinoa"
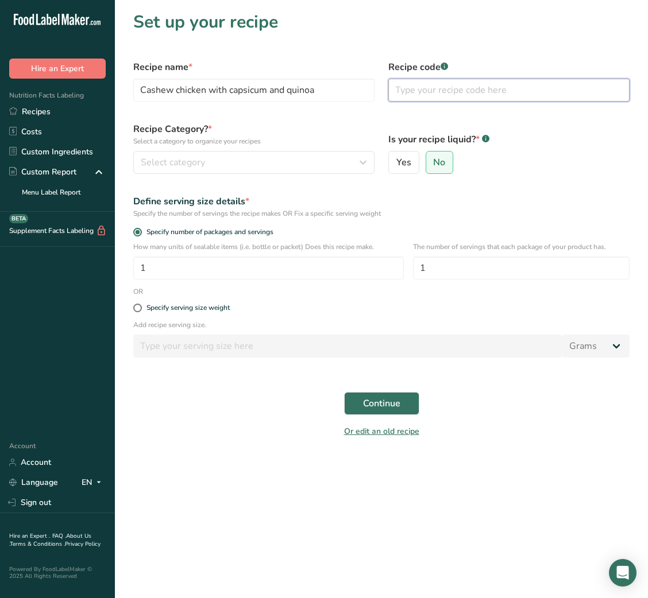
click at [457, 95] on input "text" at bounding box center [508, 90] width 241 height 23
type input "NUTRI"
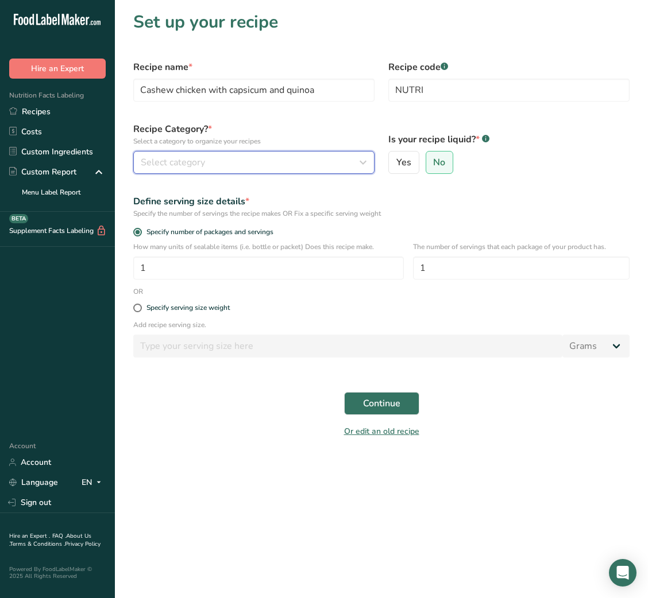
click at [359, 160] on icon "button" at bounding box center [363, 162] width 14 height 21
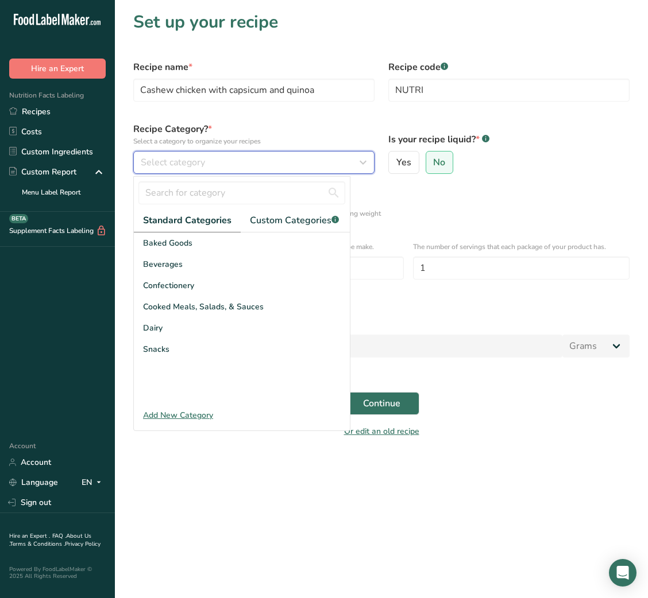
click at [175, 167] on span "Select category" at bounding box center [173, 163] width 64 height 14
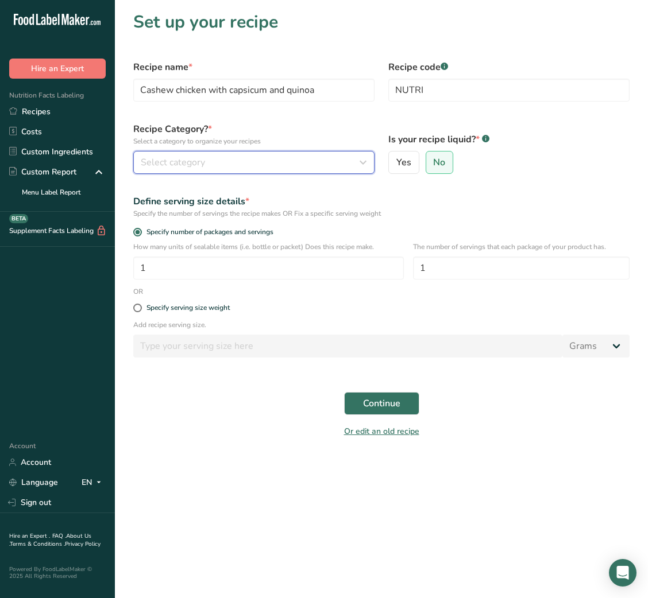
click at [228, 164] on div "Select category" at bounding box center [250, 163] width 219 height 14
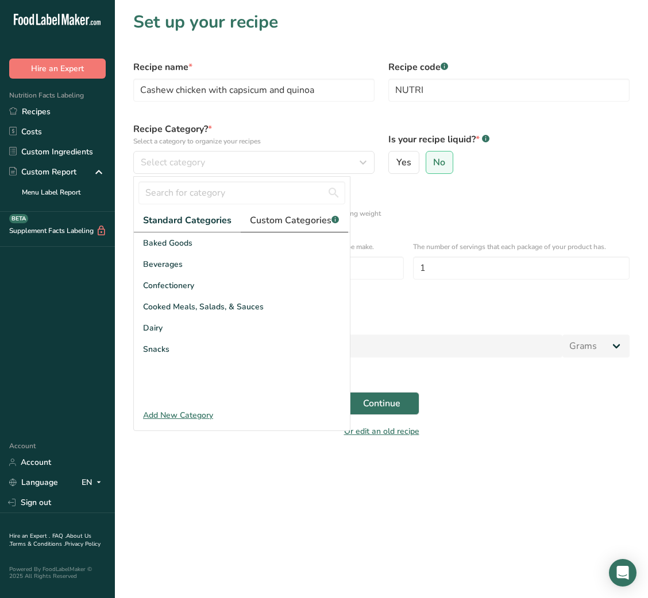
click at [287, 223] on span "Custom Categories .a-a{fill:#347362;}.b-a{fill:#fff;}" at bounding box center [294, 221] width 89 height 14
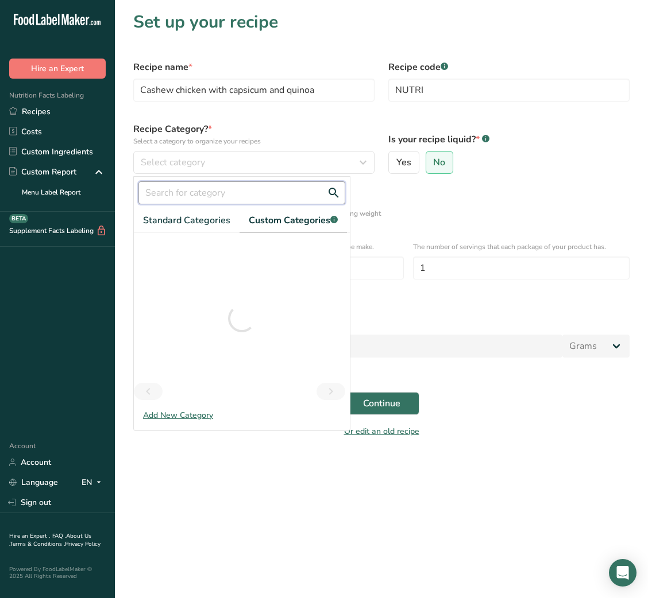
click at [239, 194] on input "text" at bounding box center [241, 192] width 207 height 23
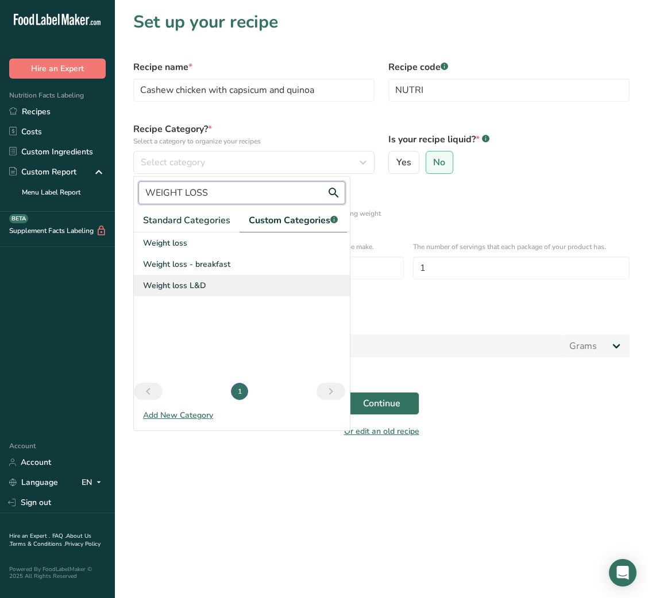
type input "WEIGHT LOSS"
click at [196, 282] on span "Weight loss L&D" at bounding box center [174, 286] width 63 height 12
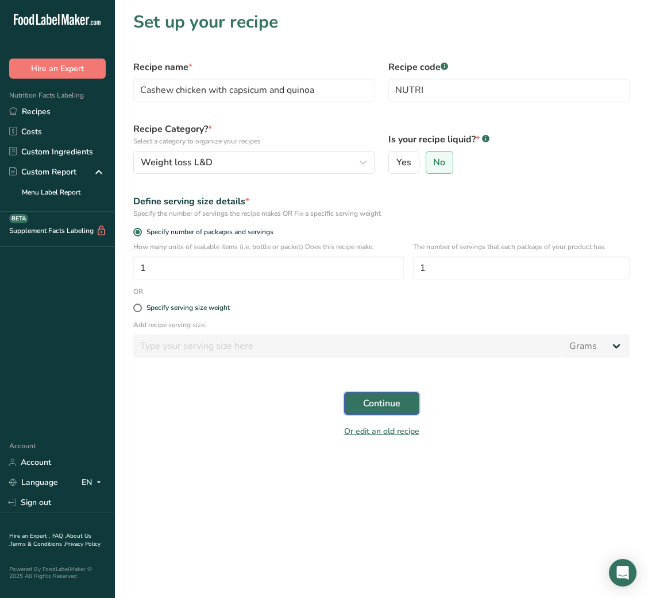
click at [381, 411] on span "Continue" at bounding box center [381, 404] width 37 height 14
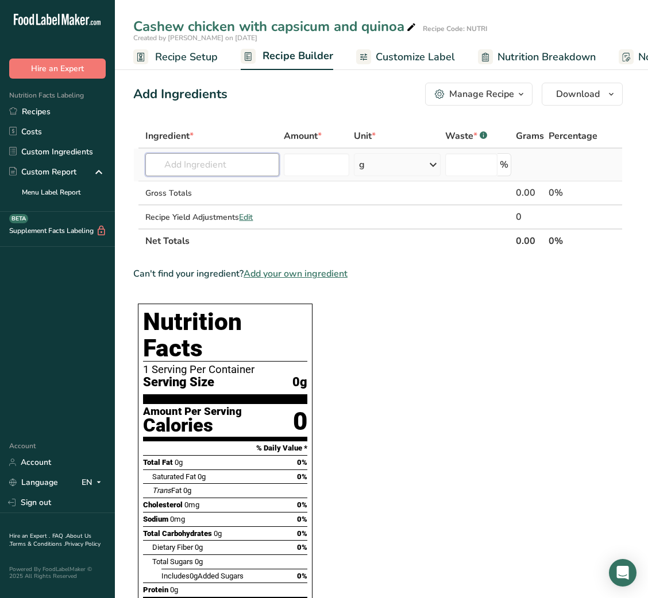
click at [235, 171] on input "text" at bounding box center [212, 164] width 134 height 23
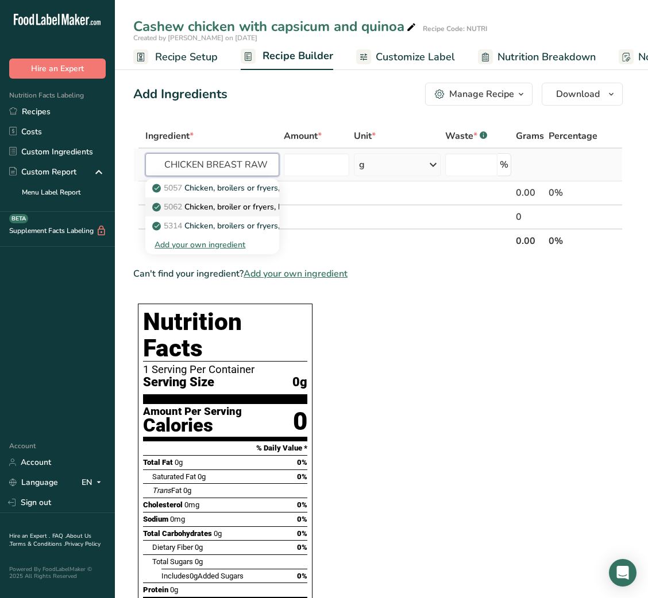
type input "CHICKEN BREAST RAW"
click at [237, 206] on p "5062 Chicken, broiler or fryers, breast, skinless, boneless, meat only, raw" at bounding box center [292, 207] width 276 height 12
type input "Chicken, broiler or fryers, breast, skinless, boneless, meat only, raw"
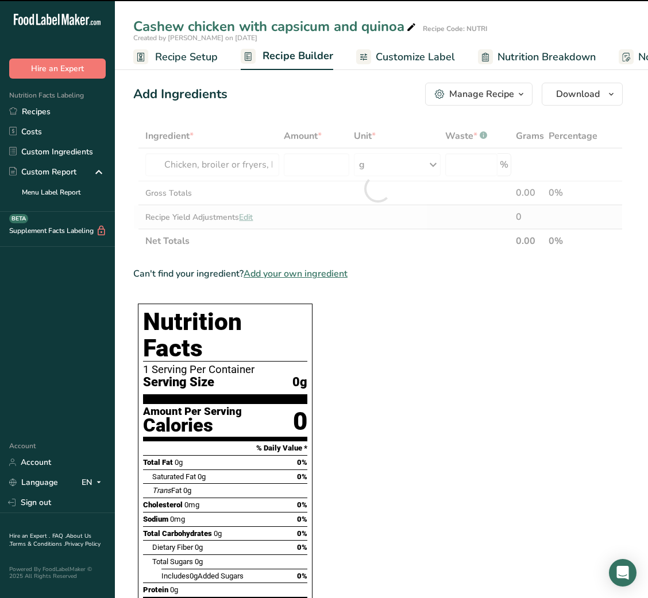
type input "0"
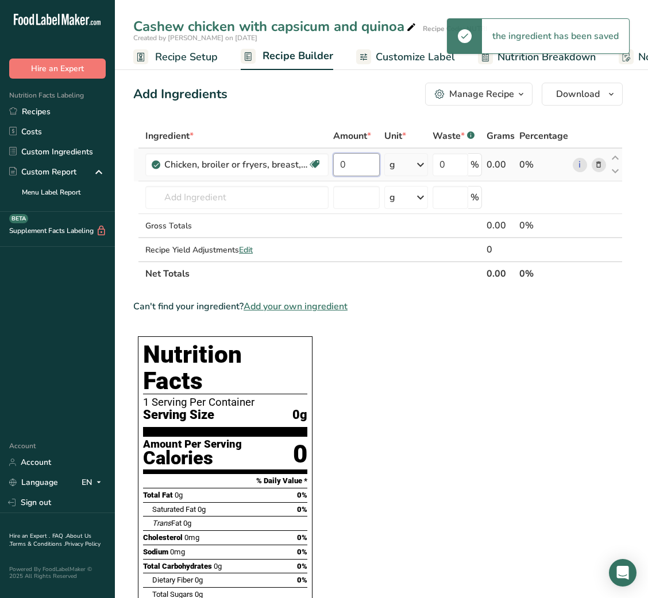
click at [349, 159] on input "0" at bounding box center [356, 164] width 47 height 23
type input "100"
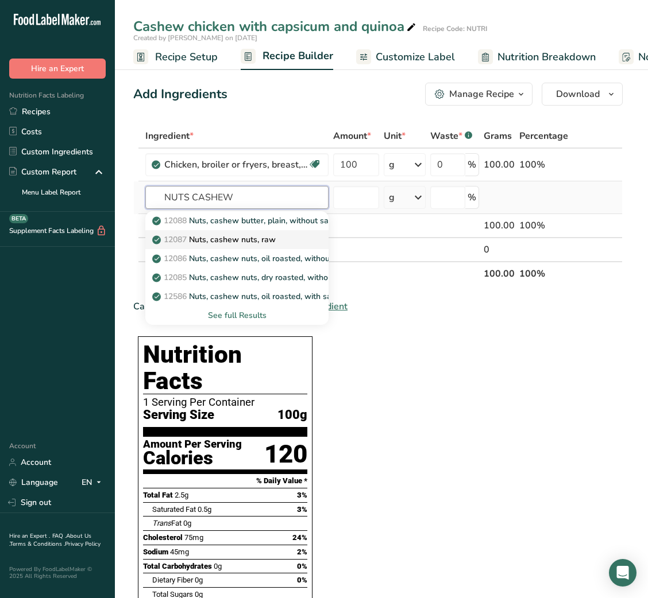
type input "NUTS CASHEW"
click at [231, 232] on link "12087 Nuts, cashew nuts, raw" at bounding box center [236, 239] width 183 height 19
type input "Nuts, cashew nuts, raw"
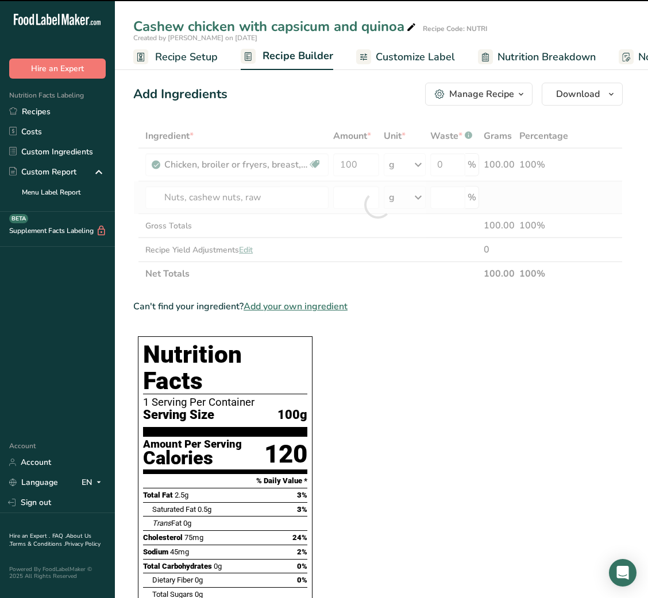
type input "0"
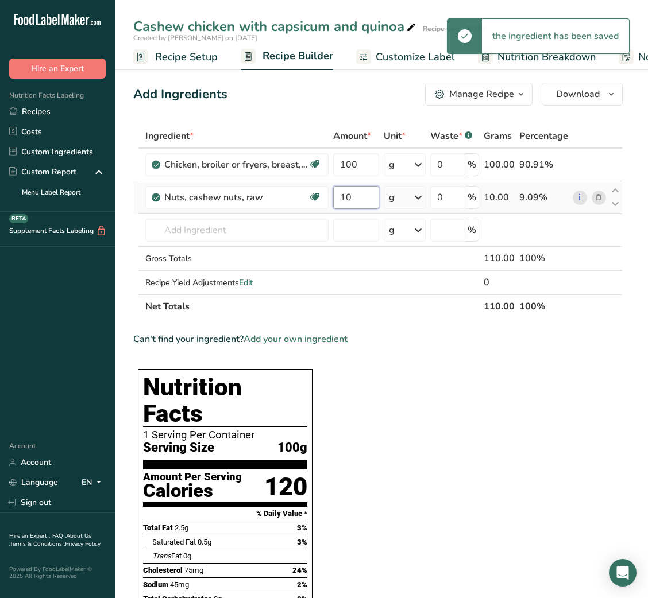
type input "10"
click at [215, 233] on input "text" at bounding box center [236, 230] width 183 height 23
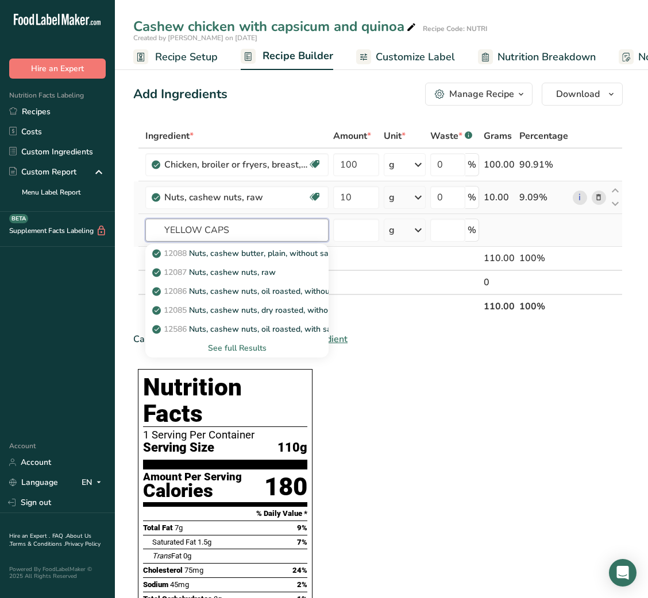
type input "YELLOW CAPSI"
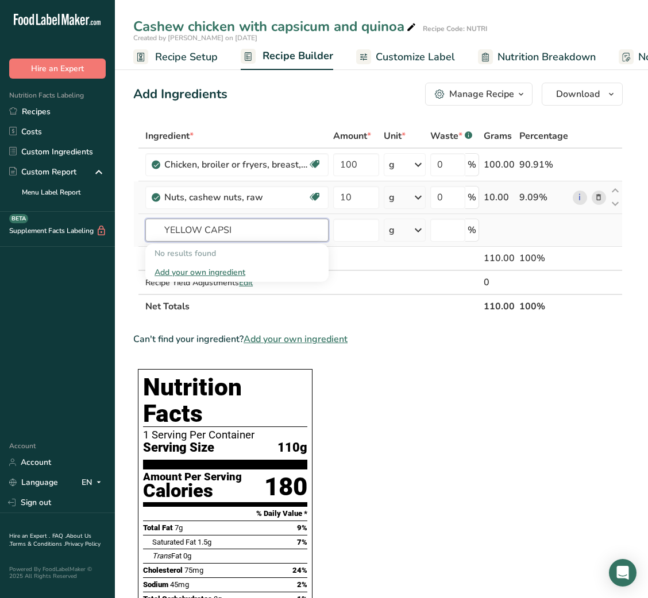
click at [189, 224] on input "YELLOW CAPSI" at bounding box center [236, 230] width 183 height 23
type input "C"
type input "BELL PEPPE"
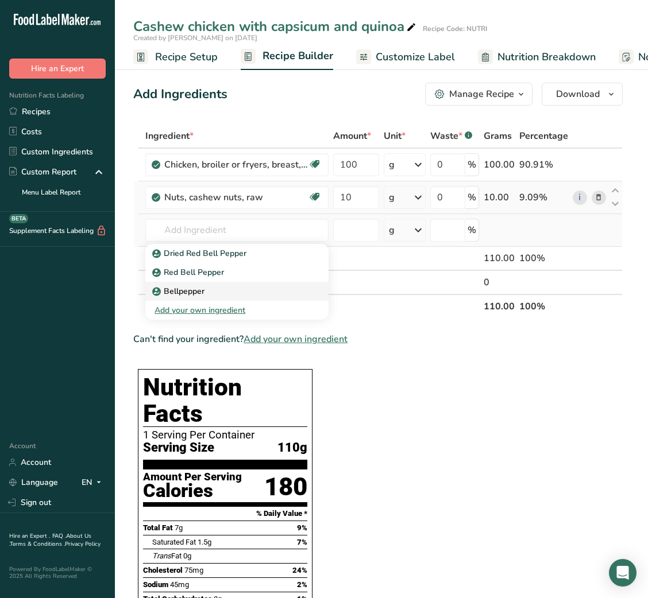
click at [206, 291] on div "Bellpepper" at bounding box center [227, 291] width 146 height 12
type input "Bellpepper"
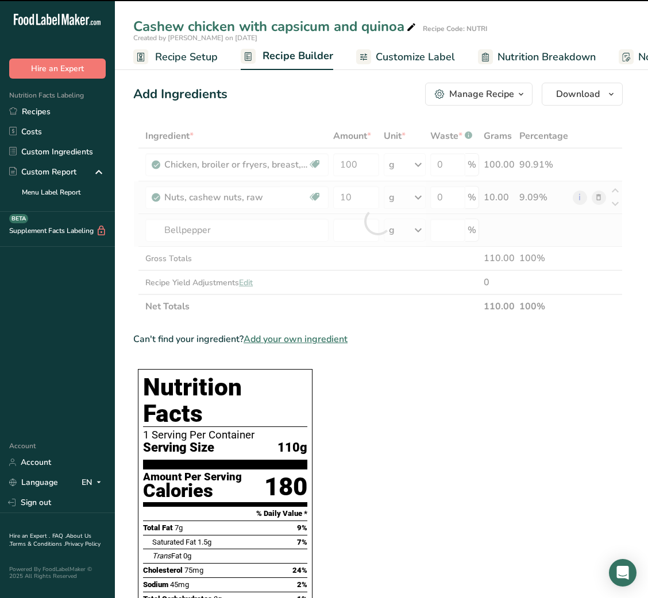
type input "0"
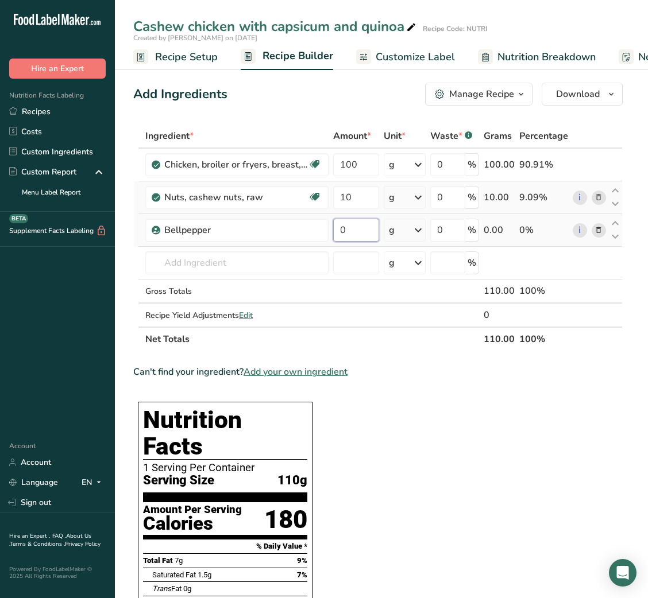
click at [342, 230] on input "0" at bounding box center [355, 230] width 45 height 23
type input "200"
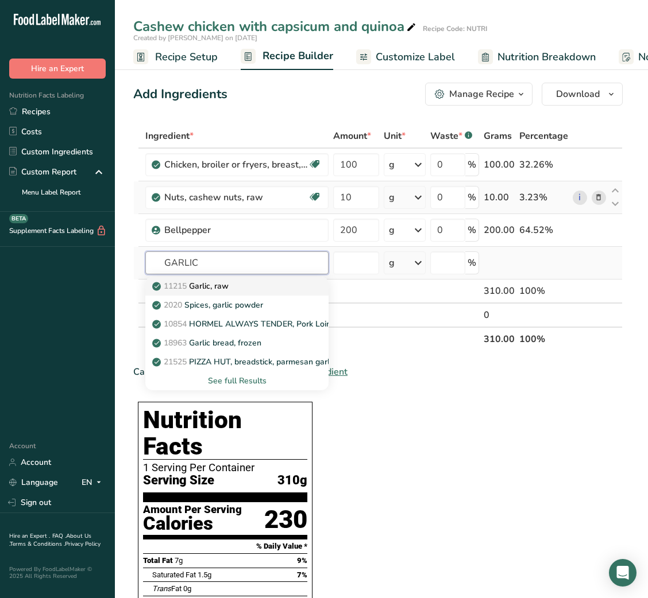
type input "GARLIC"
click at [220, 287] on p "11215 Garlic, raw" at bounding box center [191, 286] width 74 height 12
type input "Garlic, raw"
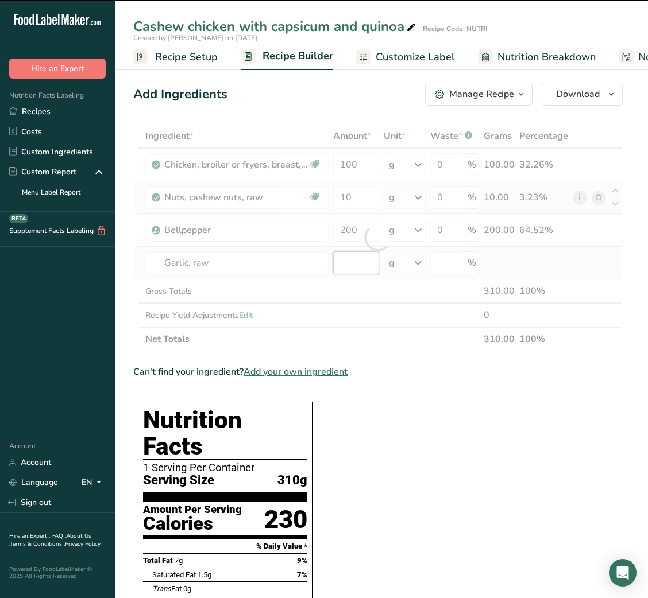
type input "0"
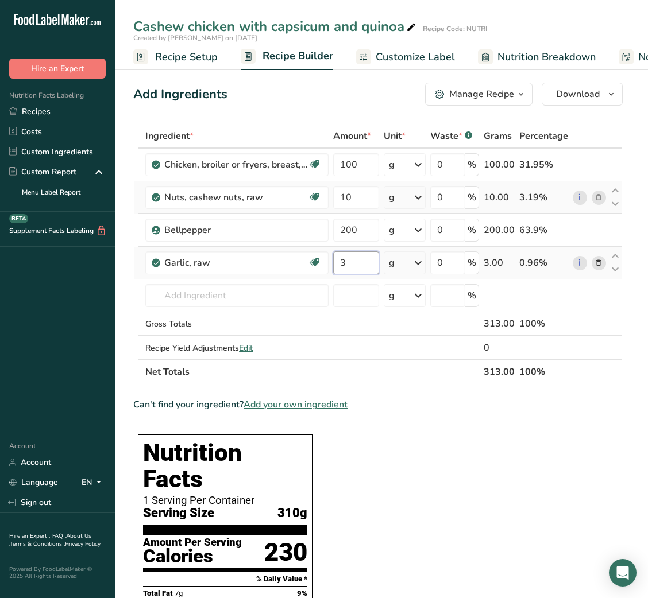
type input "3"
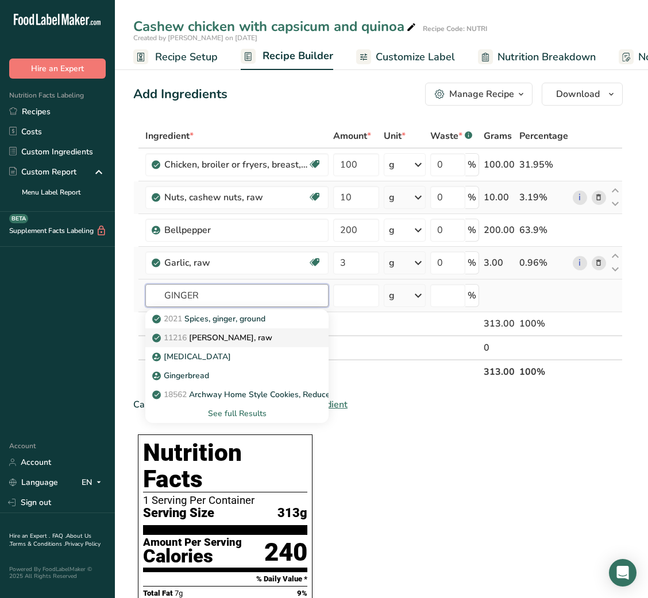
type input "GINGER"
click at [204, 335] on p "11216 Ginger root, raw" at bounding box center [213, 338] width 118 height 12
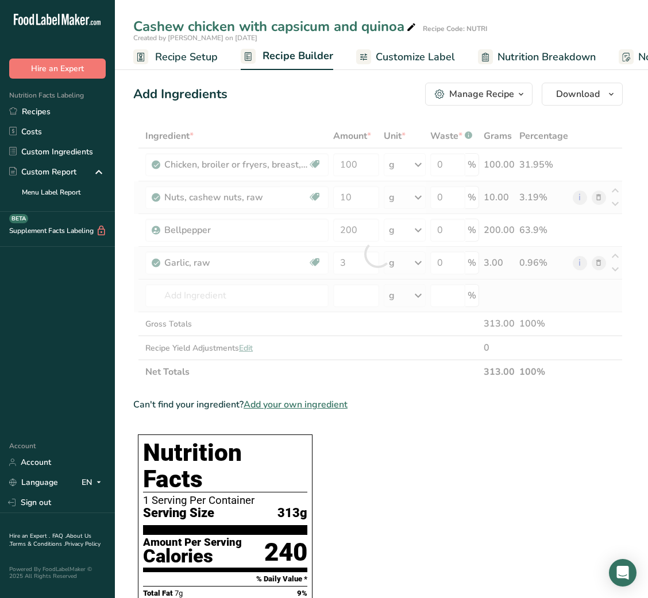
type input "Ginger root, raw"
type input "0"
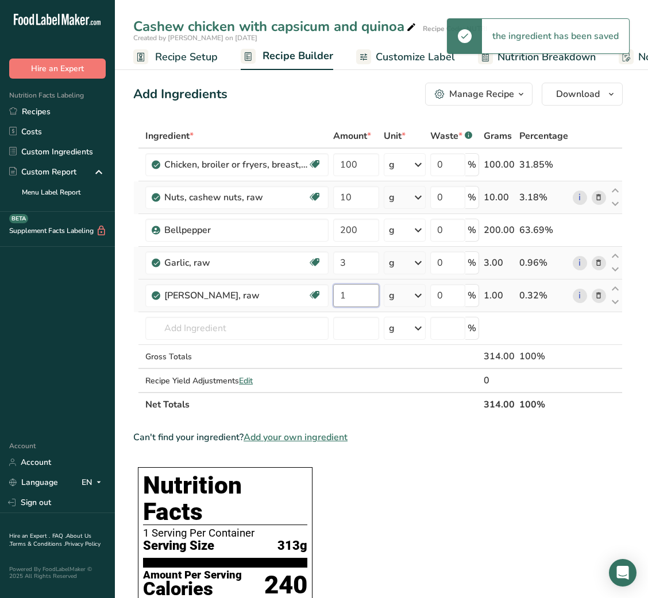
type input "1"
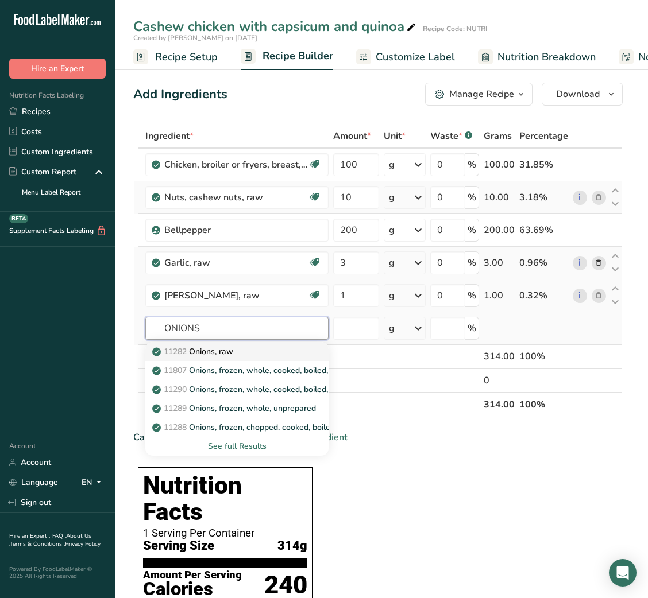
type input "ONIONS"
click at [237, 355] on div "11282 Onions, raw" at bounding box center [227, 352] width 146 height 12
type input "Onions, raw"
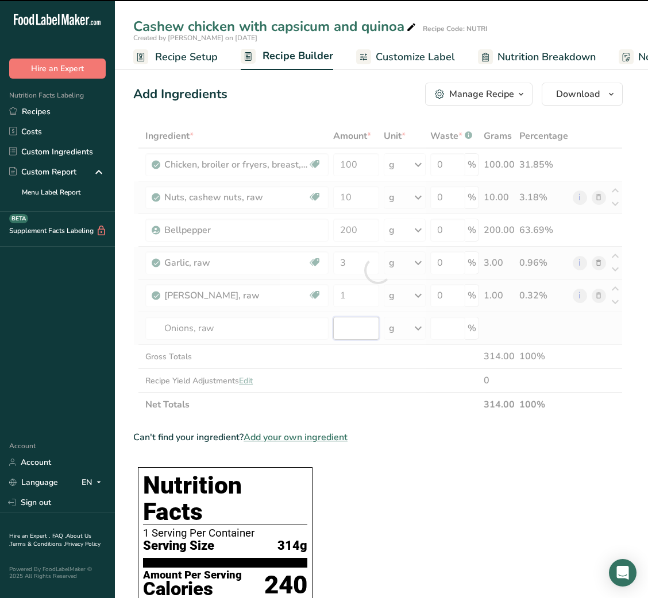
type input "0"
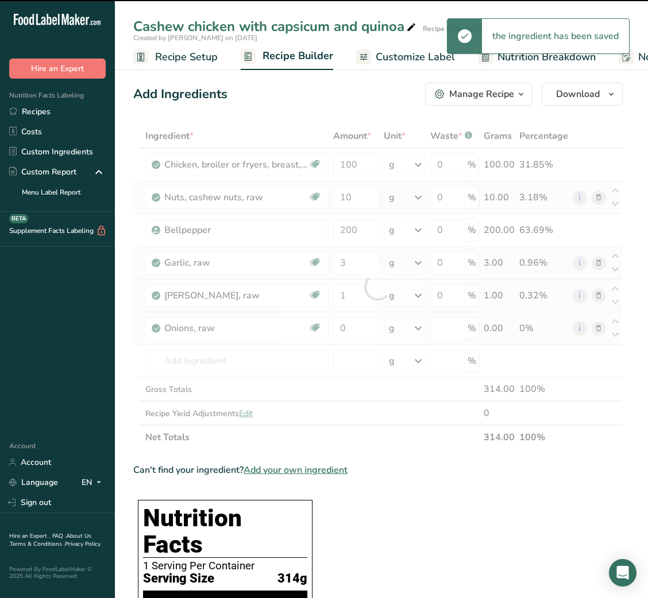
type input "0"
click at [337, 319] on div at bounding box center [377, 287] width 489 height 326
click at [344, 327] on div at bounding box center [377, 287] width 489 height 326
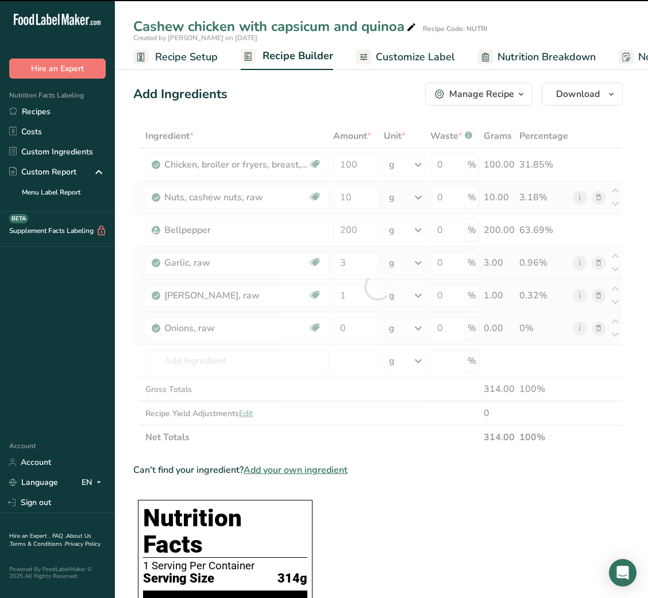
click at [344, 327] on div at bounding box center [377, 287] width 489 height 326
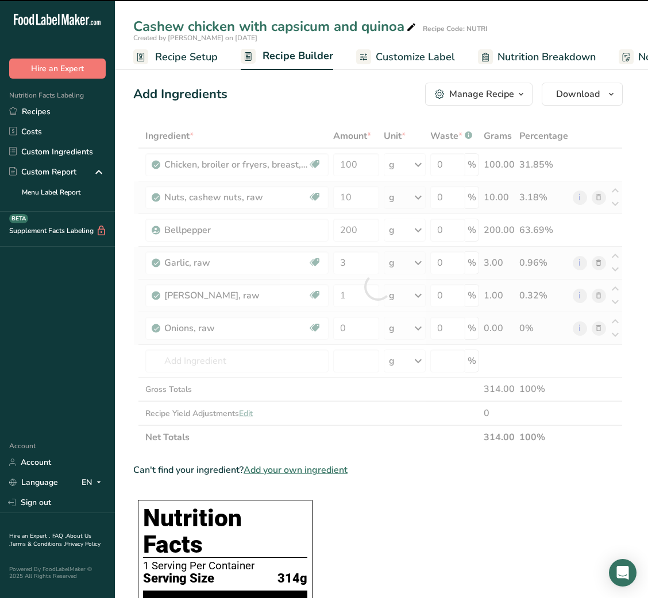
click at [344, 327] on div at bounding box center [377, 287] width 489 height 326
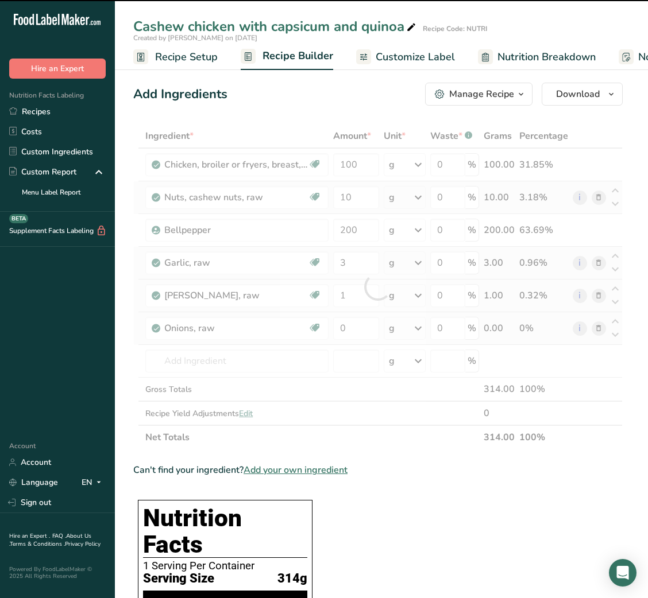
drag, startPoint x: 344, startPoint y: 327, endPoint x: 345, endPoint y: 333, distance: 5.9
click at [345, 333] on div at bounding box center [377, 287] width 489 height 326
click at [347, 327] on div at bounding box center [377, 287] width 489 height 326
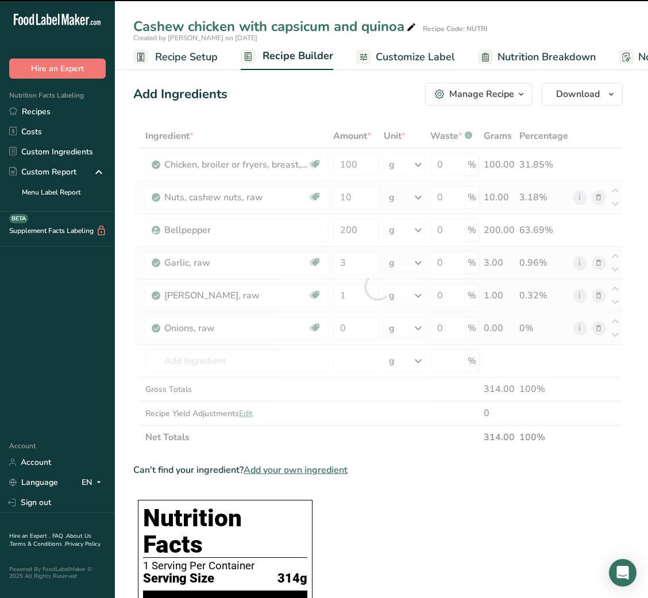
click at [347, 327] on div at bounding box center [377, 287] width 489 height 326
click at [347, 327] on input "0" at bounding box center [355, 328] width 45 height 23
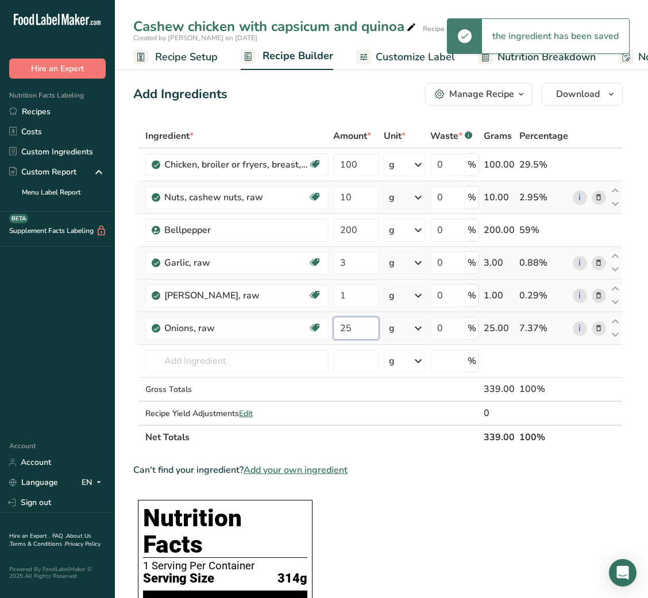
type input "25"
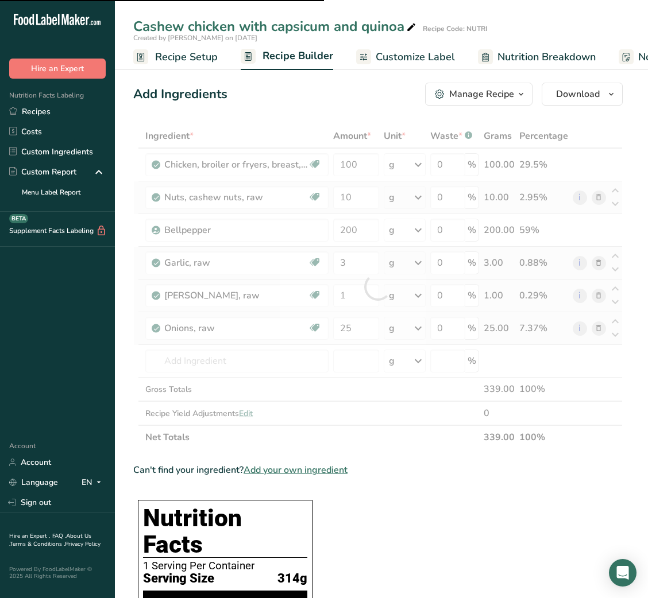
click at [240, 354] on div at bounding box center [377, 287] width 489 height 326
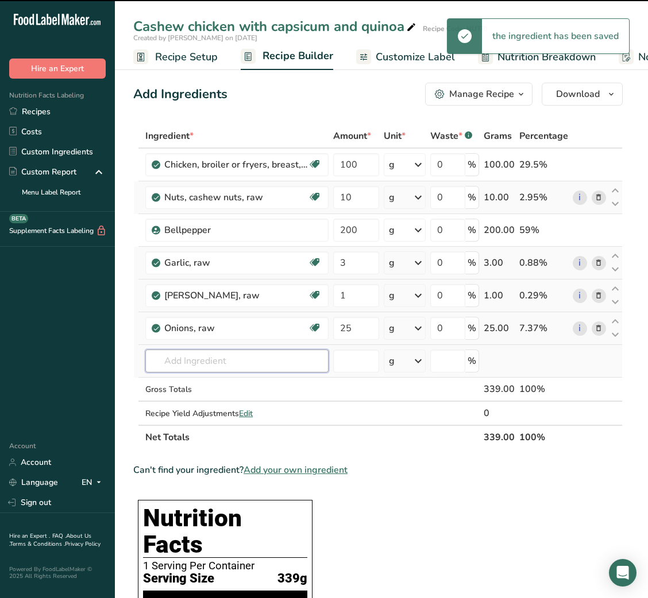
click at [238, 365] on input "text" at bounding box center [236, 361] width 183 height 23
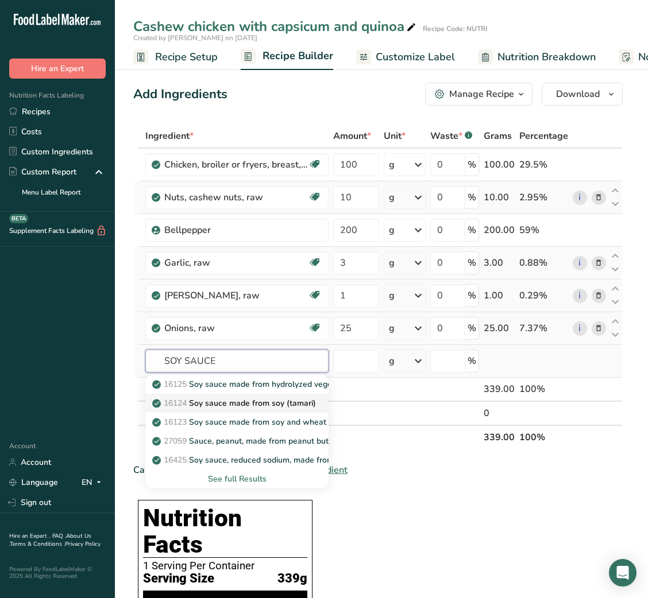
type input "SOY SAUCE"
click at [269, 400] on p "16124 Soy sauce made from soy (tamari)" at bounding box center [234, 403] width 161 height 12
type input "Soy sauce made from soy (tamari)"
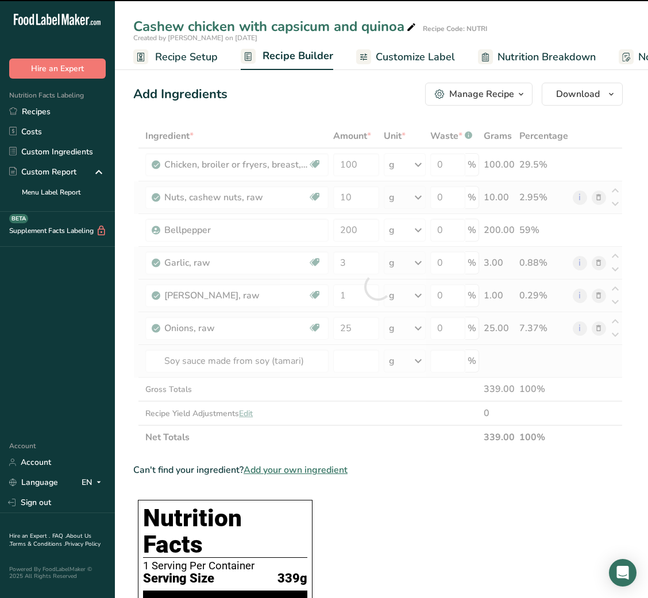
type input "0"
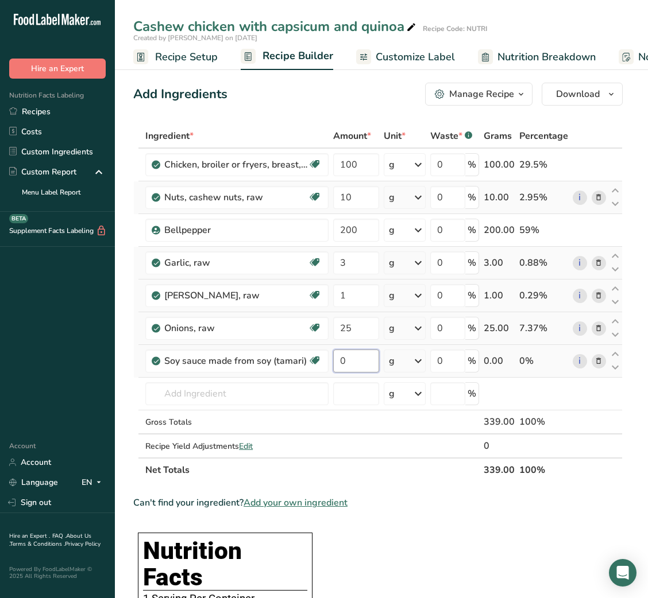
click at [341, 367] on input "0" at bounding box center [355, 361] width 45 height 23
type input "5"
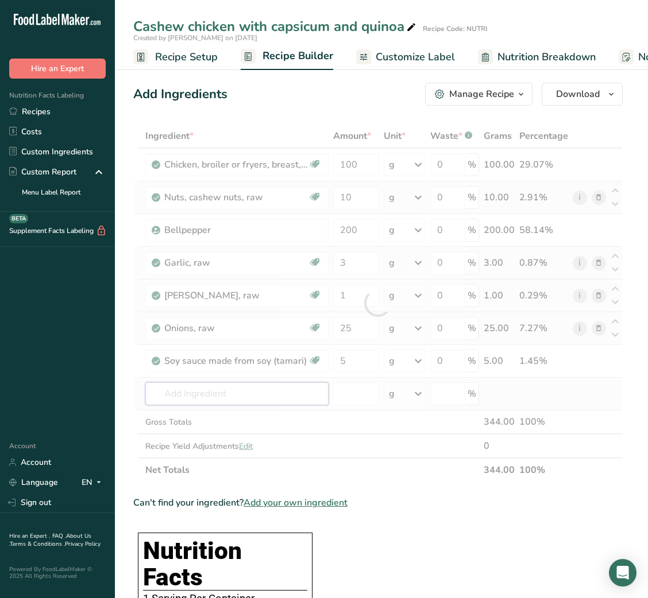
click at [271, 385] on div "Ingredient * Amount * Unit * Waste * .a-a{fill:#347362;}.b-a{fill:#fff;} Grams …" at bounding box center [377, 303] width 489 height 358
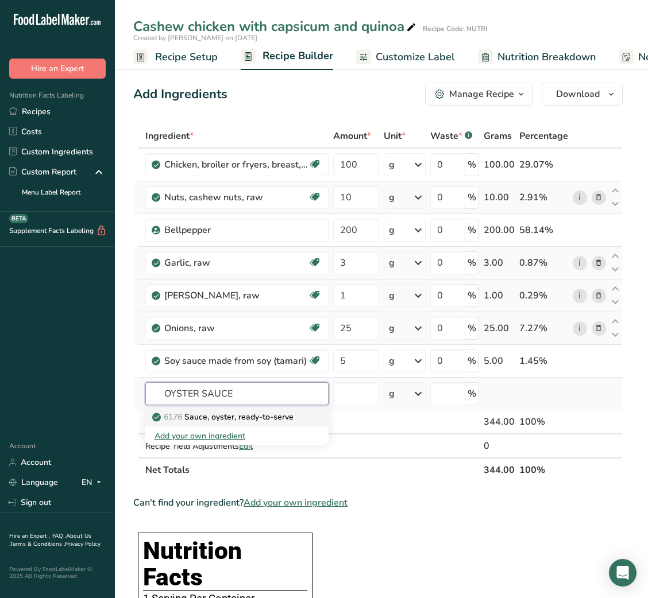
type input "OYSTER SAUCE"
click at [250, 411] on p "6176 Sauce, oyster, ready-to-serve" at bounding box center [223, 417] width 139 height 12
type input "Sauce, oyster, ready-to-serve"
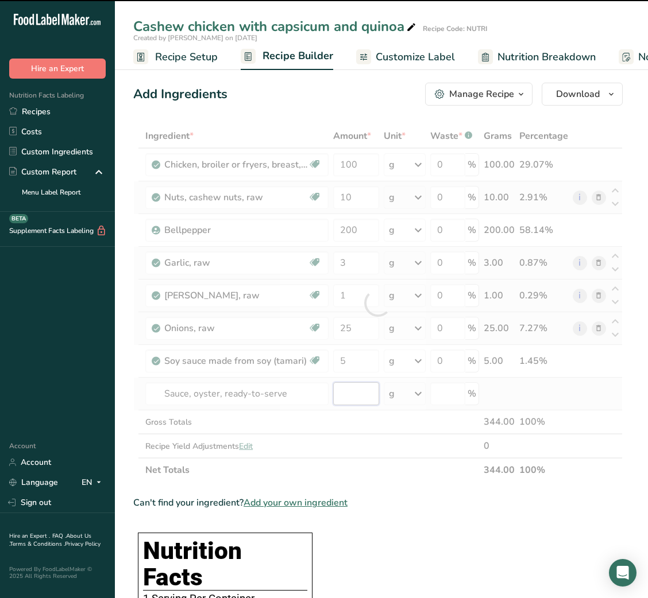
type input "0"
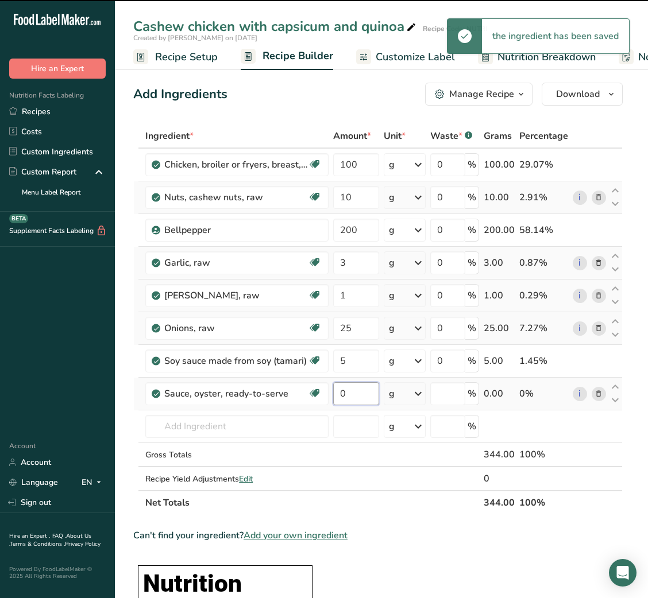
type input "0"
type input "5"
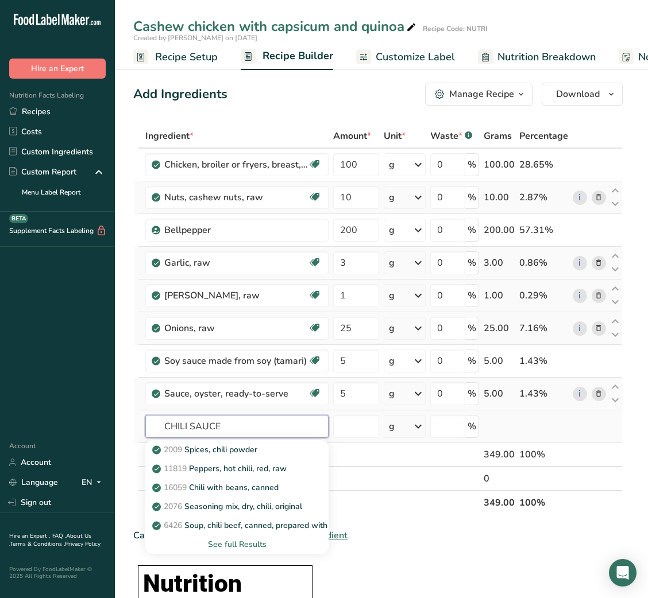
type input "CHILI SAUCE"
click at [248, 544] on div "See full Results" at bounding box center [236, 545] width 165 height 12
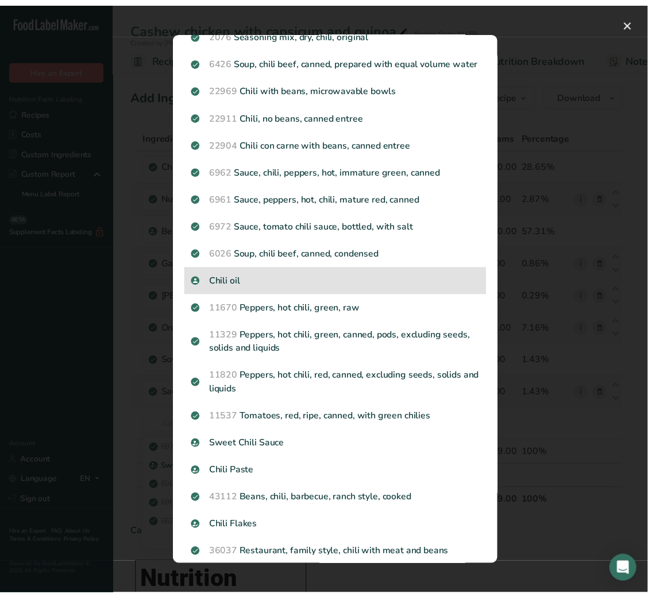
scroll to position [145, 0]
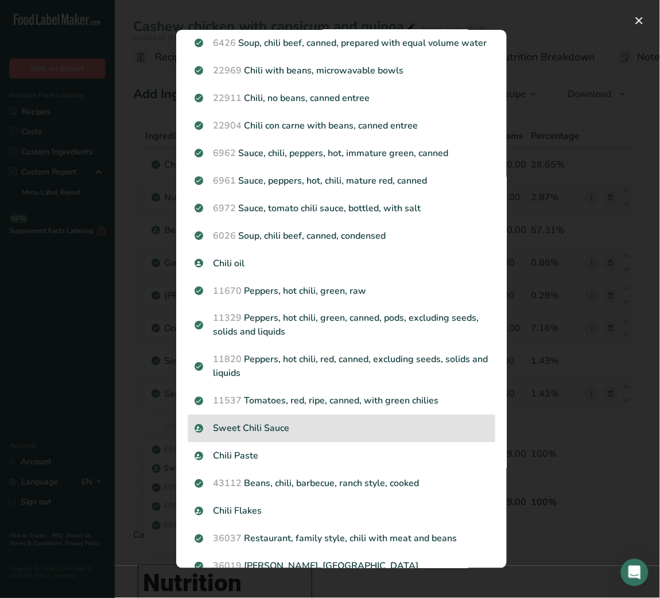
click at [290, 436] on p "Sweet Chili Sauce" at bounding box center [342, 429] width 294 height 14
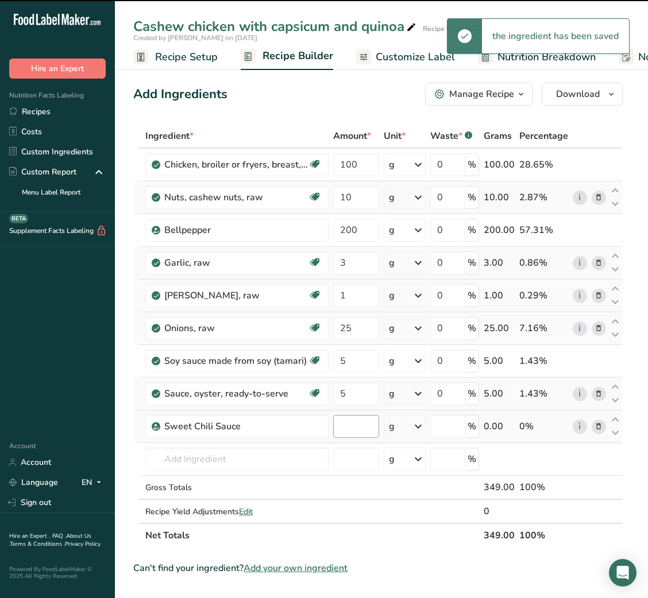
type input "0"
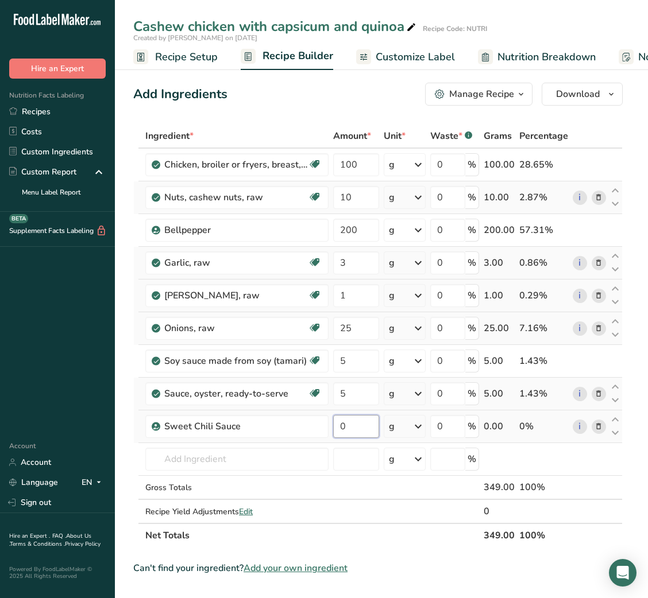
click at [354, 435] on input "0" at bounding box center [355, 426] width 45 height 23
type input "5"
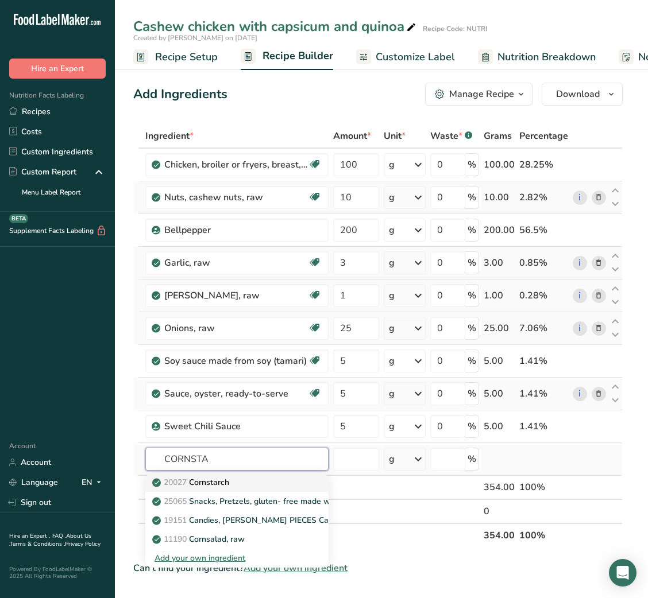
type input "CORNSTA"
click at [257, 479] on div "20027 Cornstarch" at bounding box center [227, 483] width 146 height 12
type input "Cornstarch"
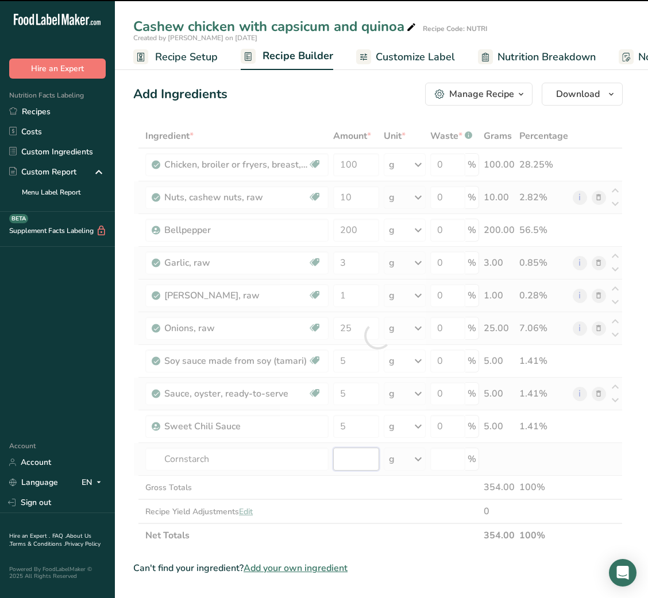
type input "0"
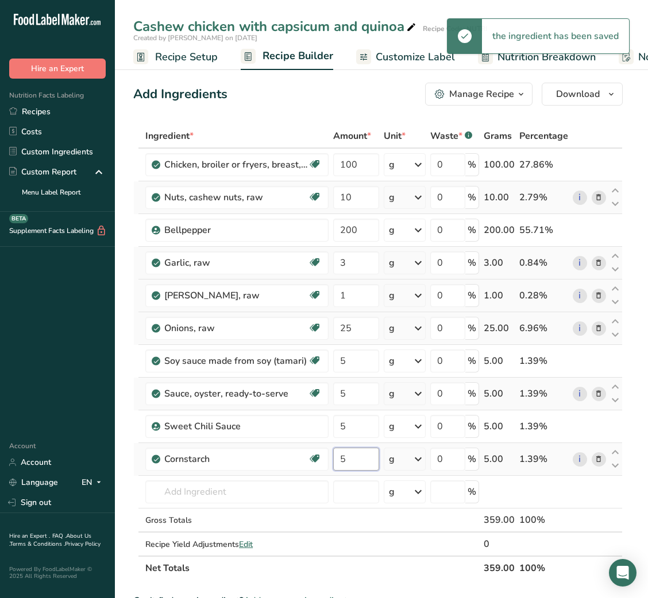
type input "5"
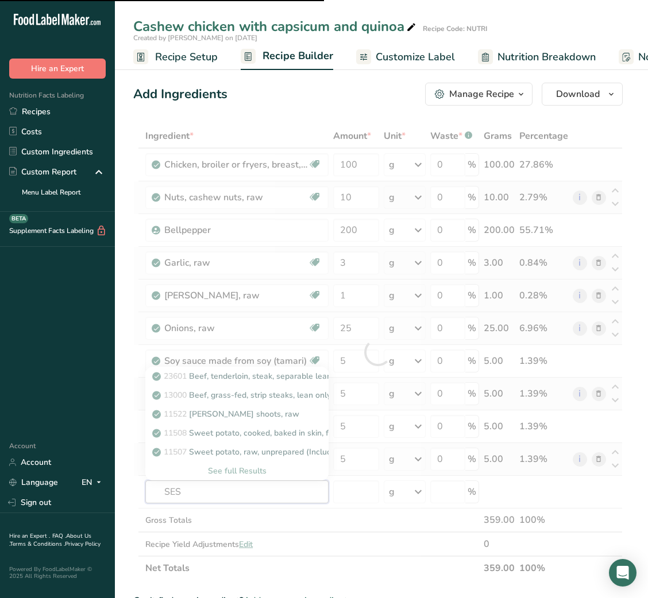
type input "SESA"
type input "ME"
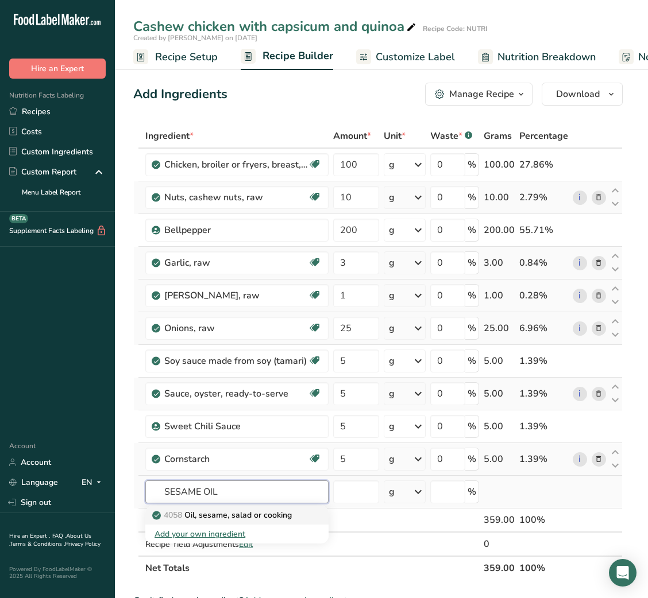
type input "SESAME OIL"
click at [219, 516] on p "4058 Oil, sesame, salad or cooking" at bounding box center [222, 515] width 137 height 12
type input "Oil, sesame, salad or cooking"
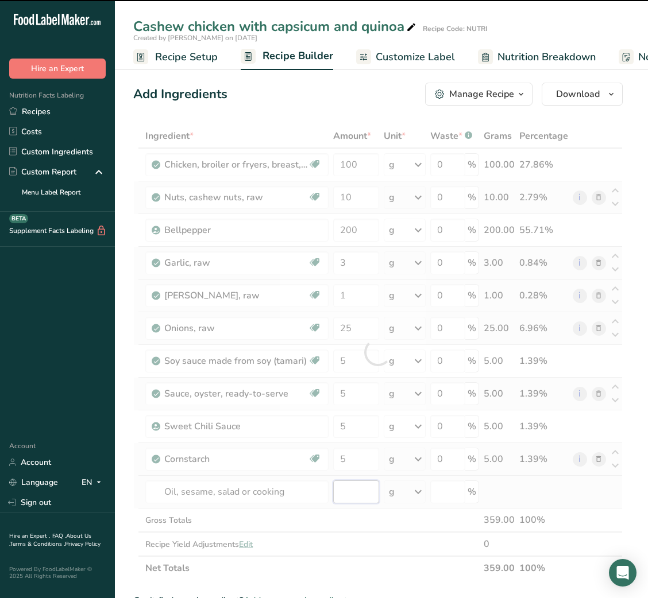
type input "0"
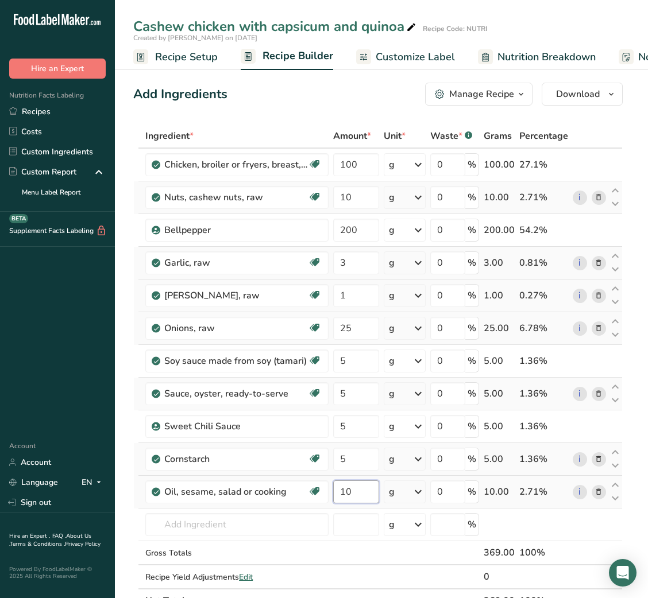
type input "10"
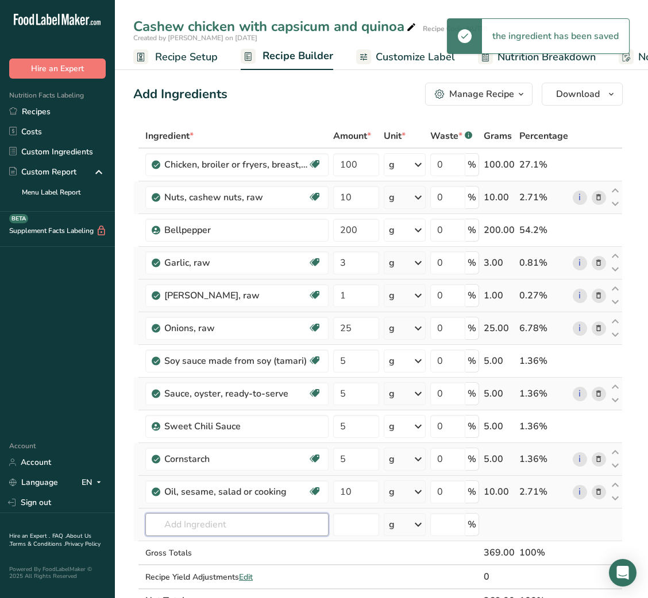
click at [219, 530] on input "text" at bounding box center [236, 524] width 183 height 23
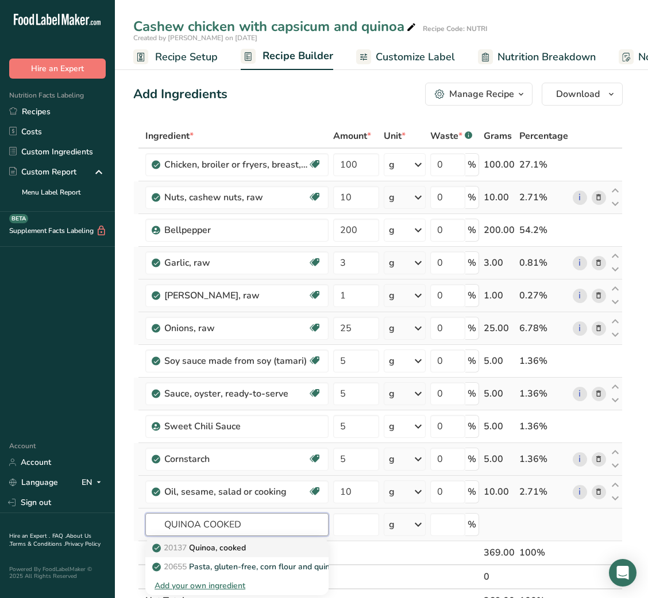
type input "QUINOA COOKED"
click at [241, 557] on link "20137 Quinoa, cooked" at bounding box center [236, 548] width 183 height 19
type input "Quinoa, cooked"
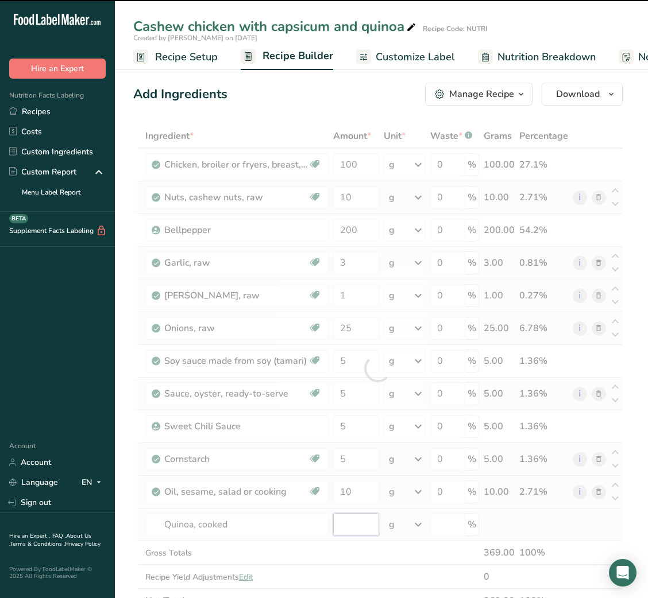
type input "0"
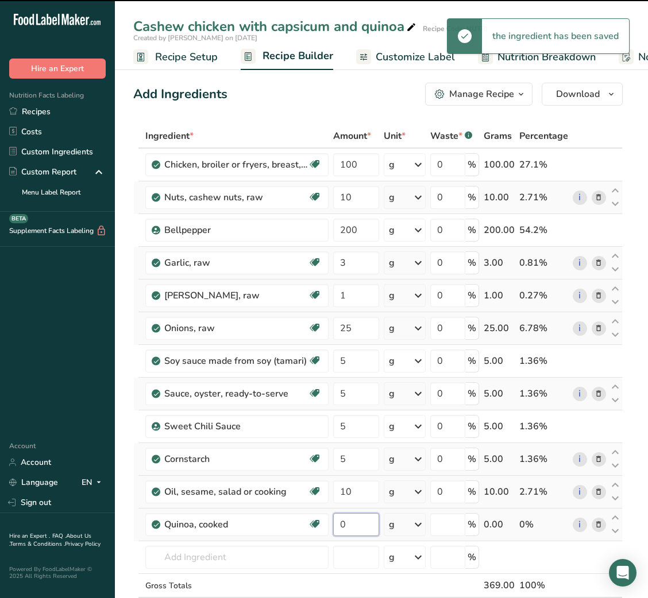
type input "0"
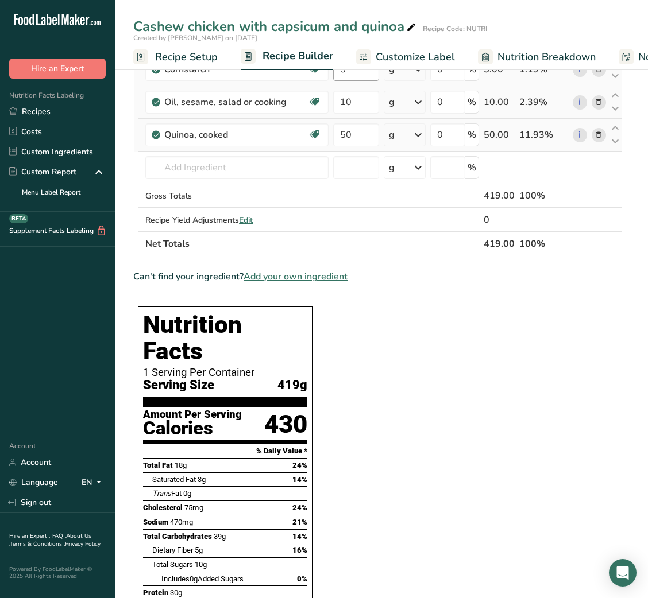
scroll to position [0, 0]
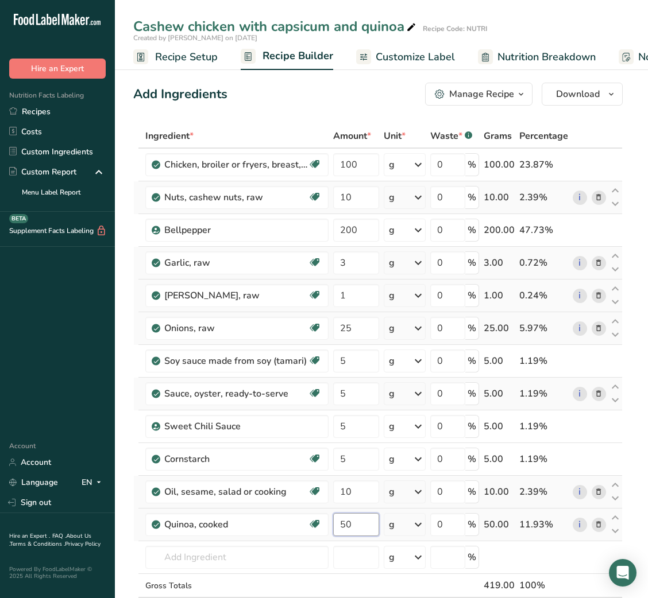
click at [350, 528] on input "50" at bounding box center [355, 524] width 45 height 23
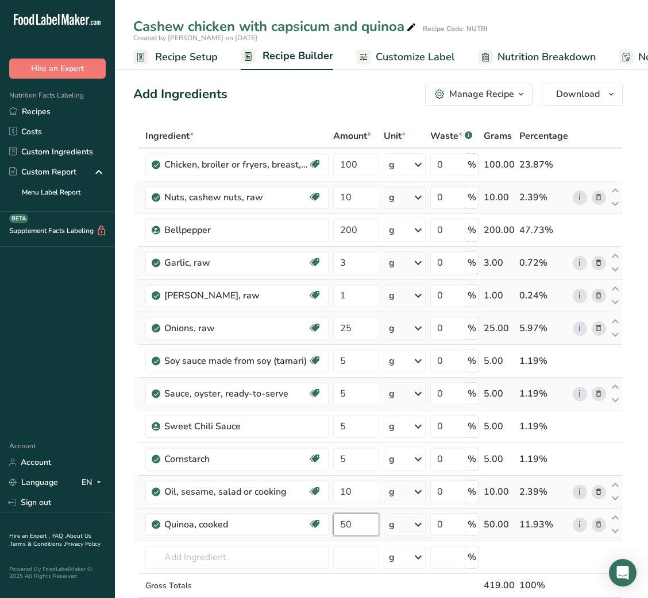
click at [350, 528] on input "50" at bounding box center [355, 524] width 45 height 23
type input "30"
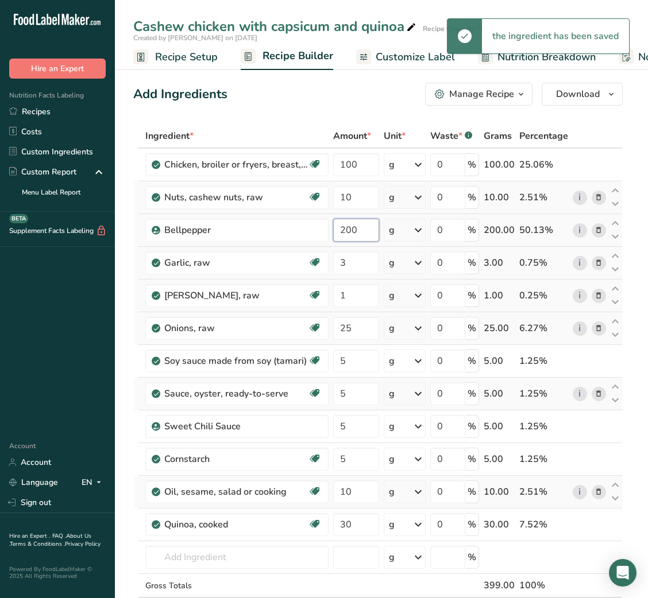
click at [354, 232] on input "200" at bounding box center [355, 230] width 45 height 23
click at [339, 226] on input "150" at bounding box center [355, 230] width 45 height 23
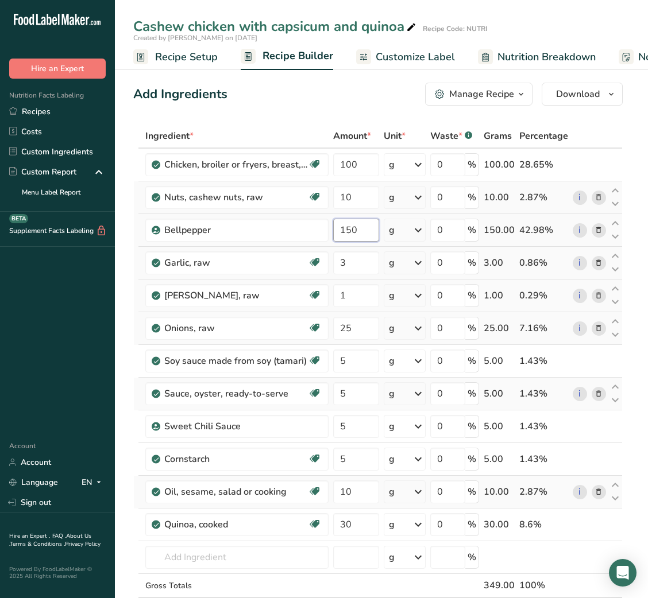
click at [339, 226] on input "150" at bounding box center [355, 230] width 45 height 23
type input "100"
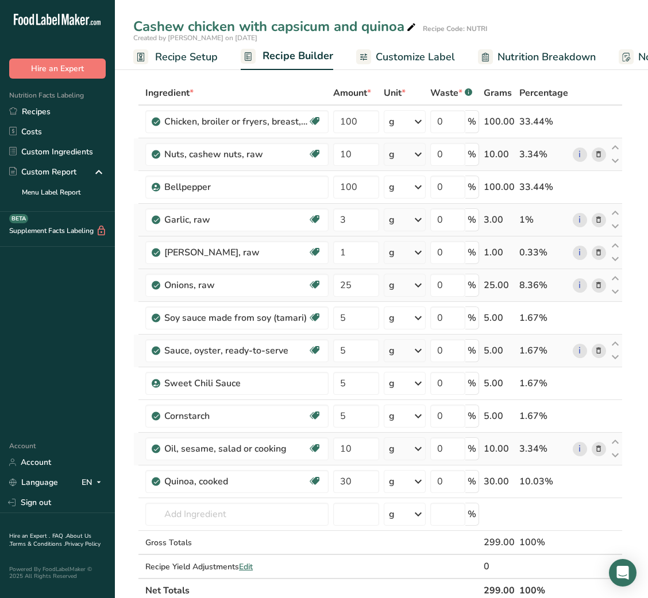
scroll to position [40, 0]
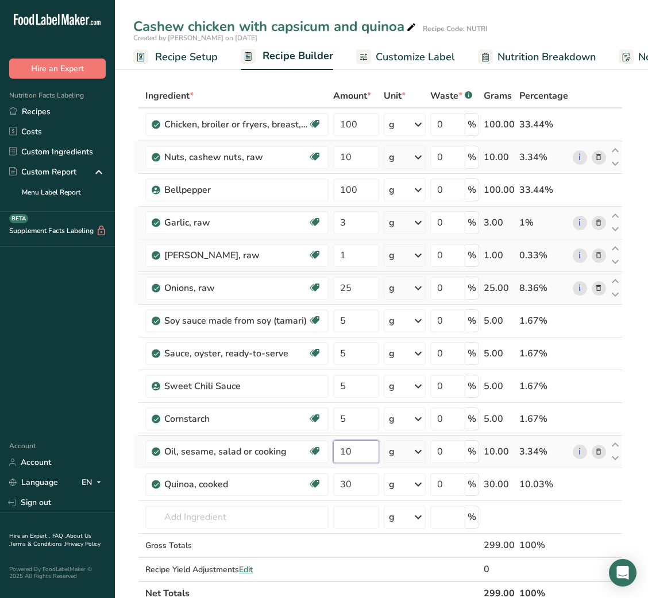
click at [353, 449] on input "10" at bounding box center [355, 451] width 45 height 23
type input "5"
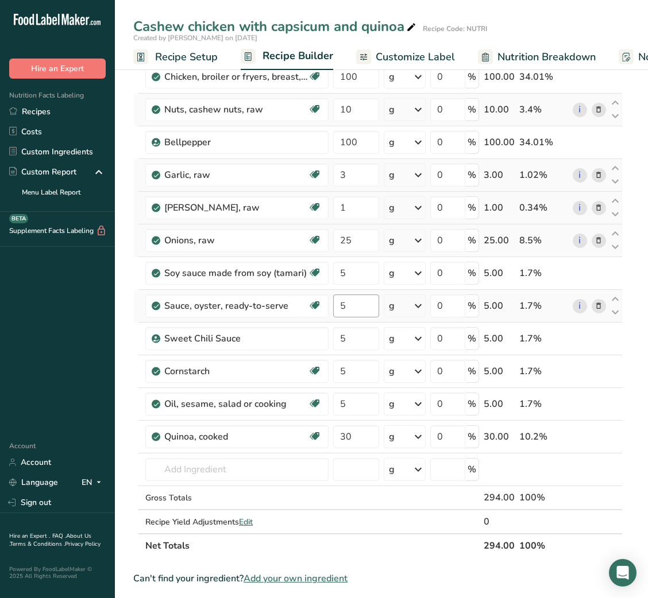
scroll to position [87, 0]
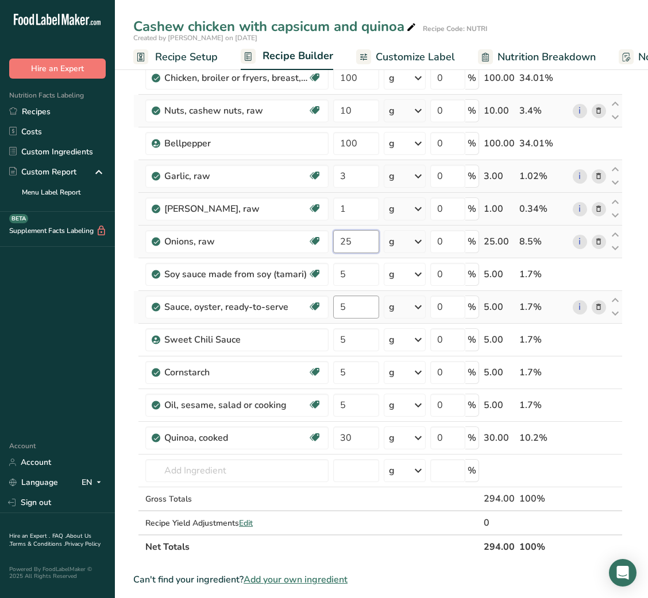
click at [360, 246] on input "25" at bounding box center [355, 241] width 45 height 23
type input "20"
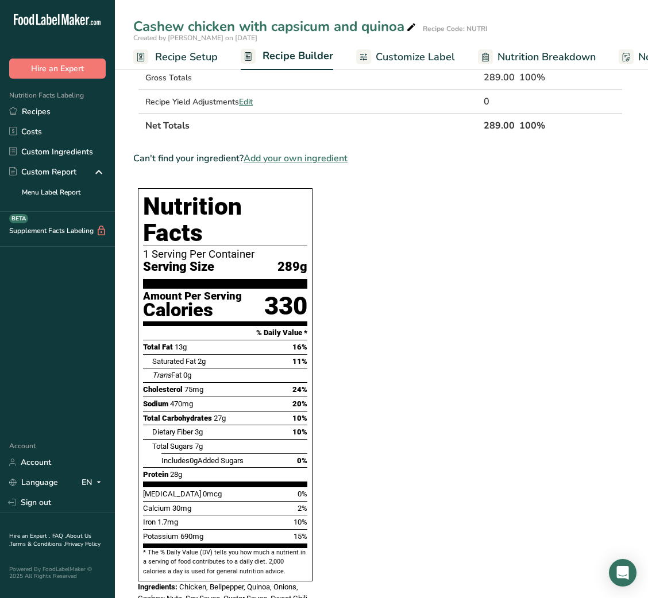
scroll to position [0, 0]
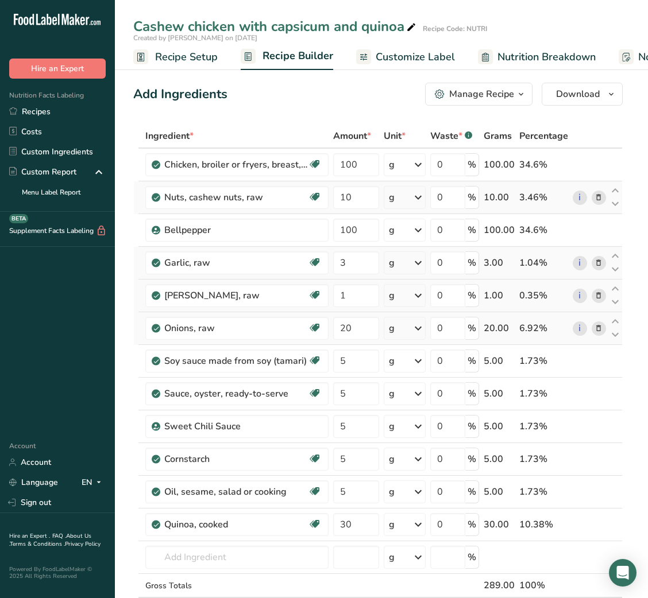
click at [387, 61] on span "Customize Label" at bounding box center [415, 57] width 79 height 16
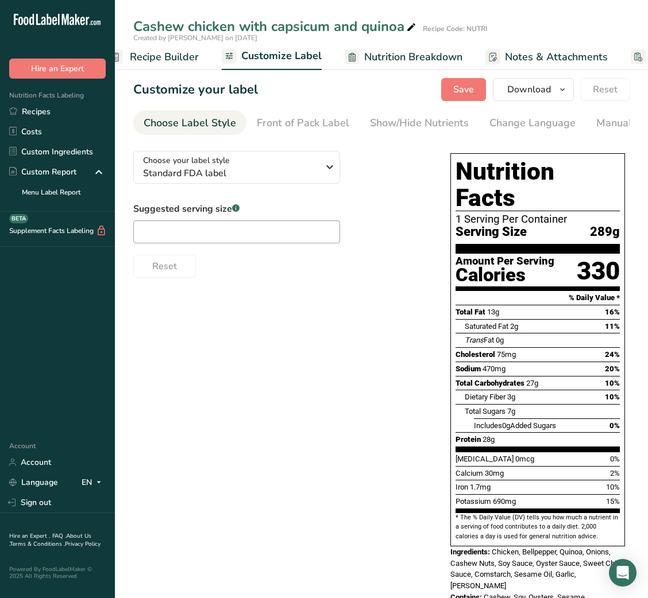
scroll to position [0, 223]
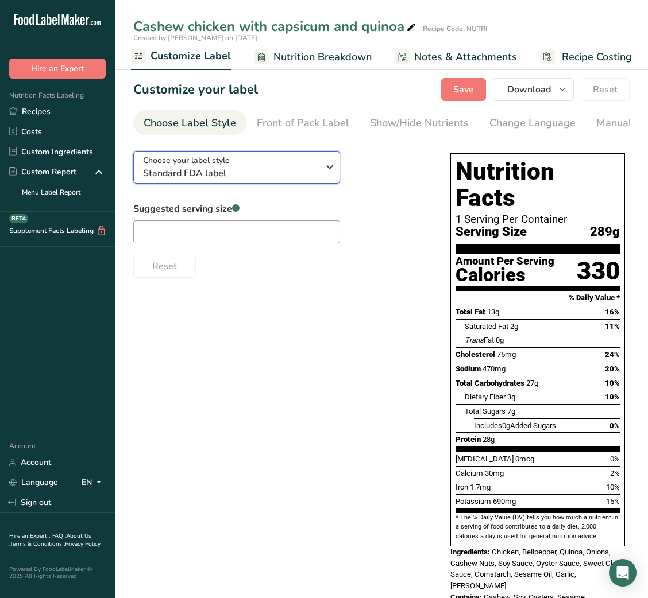
click at [299, 168] on span "Standard FDA label" at bounding box center [230, 174] width 175 height 14
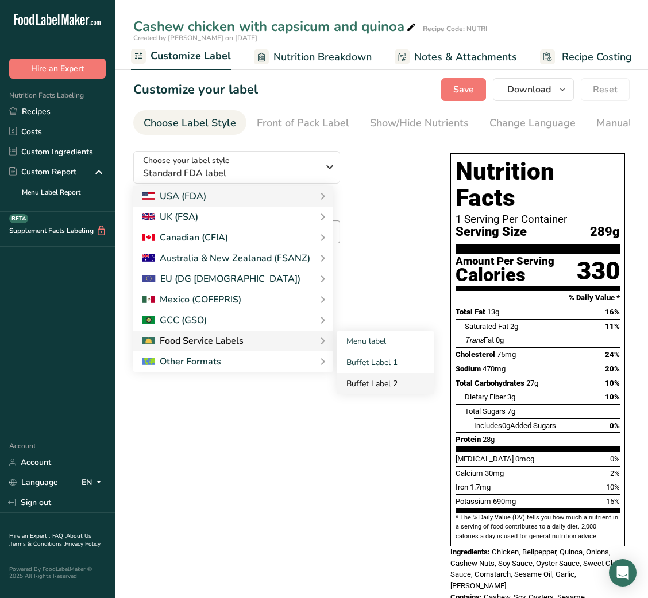
click at [377, 378] on link "Buffet Label 2" at bounding box center [385, 383] width 96 height 21
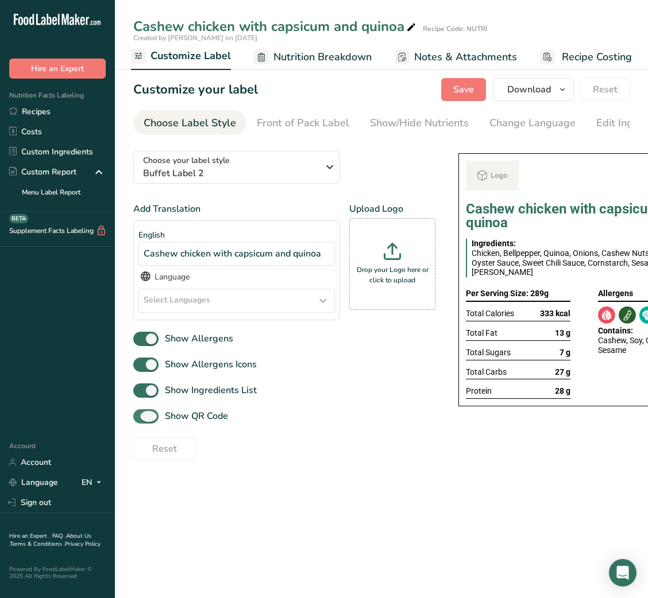
click at [198, 423] on span "Show QR Code" at bounding box center [193, 416] width 69 height 14
click at [141, 420] on input "Show QR Code" at bounding box center [136, 416] width 7 height 7
checkbox input "false"
click at [423, 122] on div "Show/Hide Nutrients" at bounding box center [419, 123] width 99 height 16
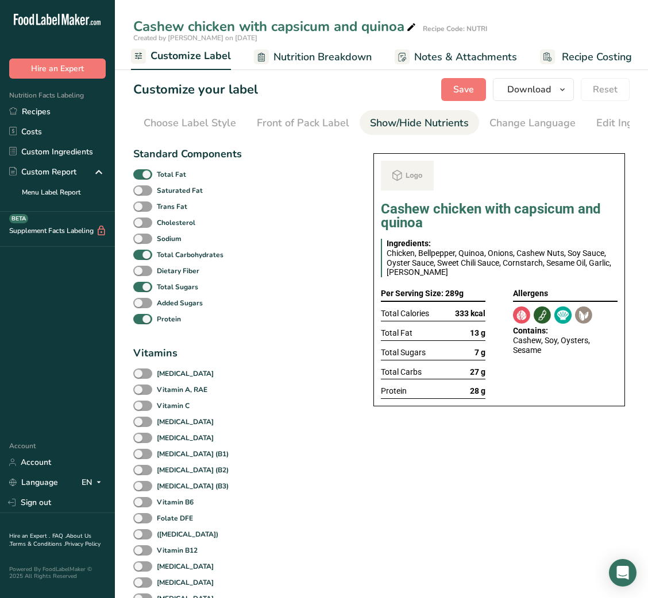
scroll to position [0, 210]
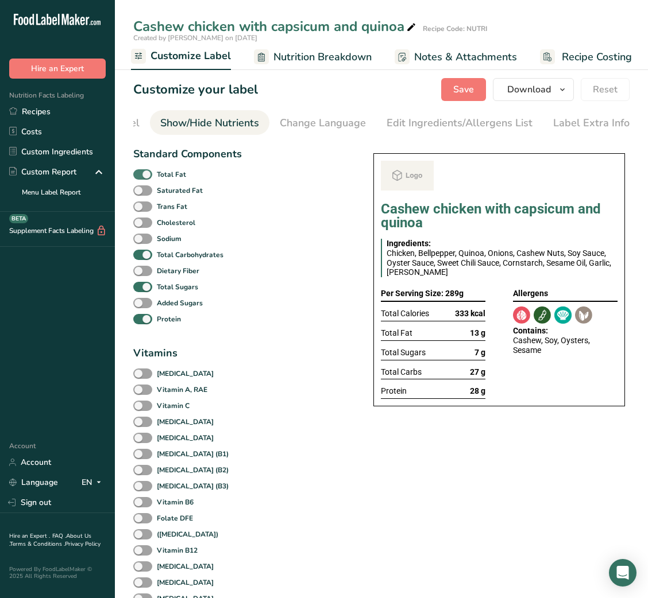
drag, startPoint x: 163, startPoint y: 184, endPoint x: 145, endPoint y: 175, distance: 19.5
click at [145, 175] on div "Total Fat" at bounding box center [187, 175] width 108 height 16
click at [145, 175] on span at bounding box center [142, 174] width 19 height 11
click at [141, 175] on input "Total Fat" at bounding box center [136, 174] width 7 height 7
checkbox input "false"
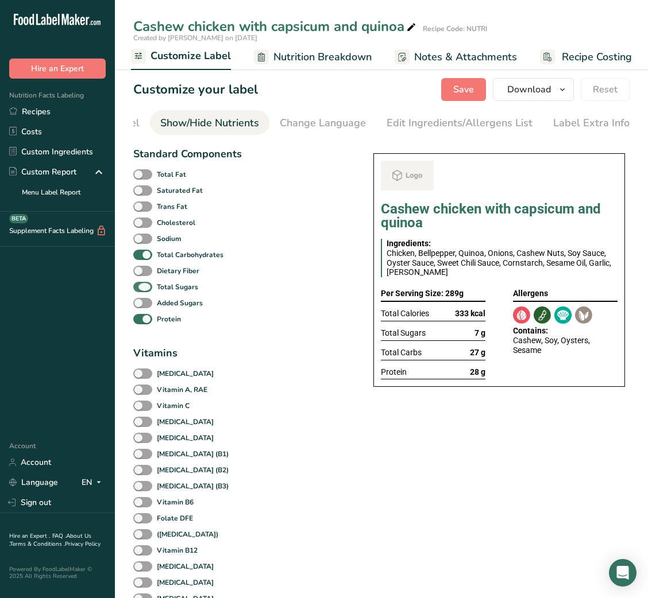
click at [153, 292] on span "Total Sugars" at bounding box center [175, 287] width 46 height 10
click at [141, 291] on input "Total Sugars" at bounding box center [136, 286] width 7 height 7
checkbox input "false"
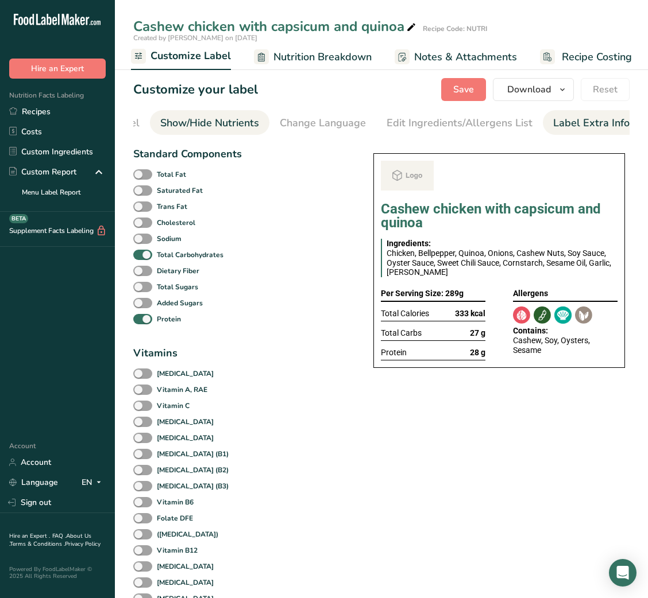
click at [586, 118] on div "Label Extra Info" at bounding box center [591, 123] width 76 height 16
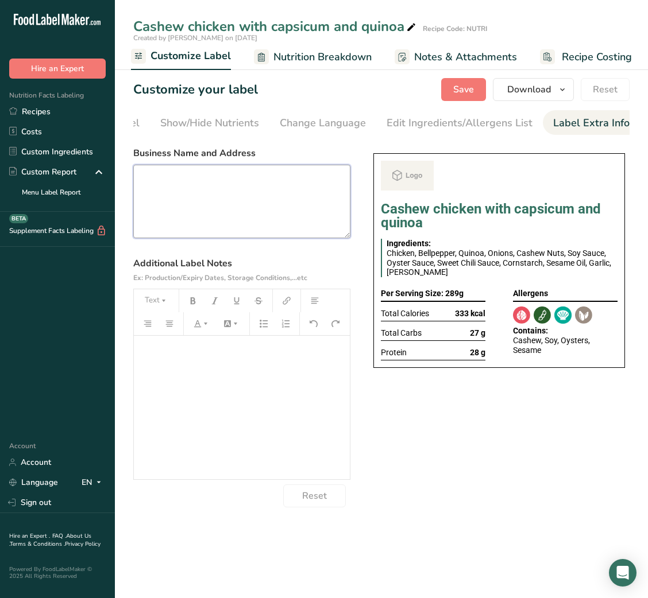
click at [265, 172] on textarea at bounding box center [241, 202] width 217 height 74
paste textarea "USE BY: 14/08/2025 KEEP REFRIGERATED BELOW 5 DEGREE REHEAT BEFORE EATING DINNER"
click at [165, 219] on textarea "USE BY: 14/08/2025 KEEP REFRIGERATED BELOW 5 DEGREE REHEAT BEFORE EATING DINNER" at bounding box center [241, 202] width 217 height 74
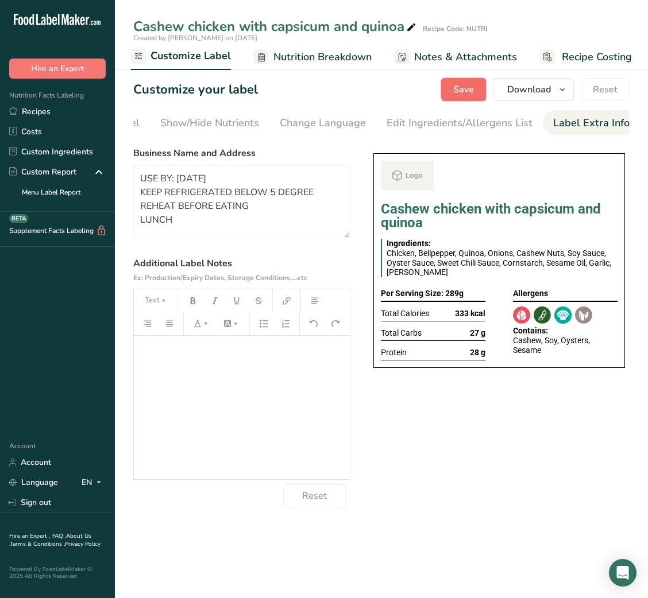
click at [471, 89] on span "Save" at bounding box center [463, 90] width 21 height 14
type textarea "USE BY: 14/08/2025 KEEP REFRIGERATED BELOW 5 DEGREE REHEAT BEFORE EATING LUNCH"
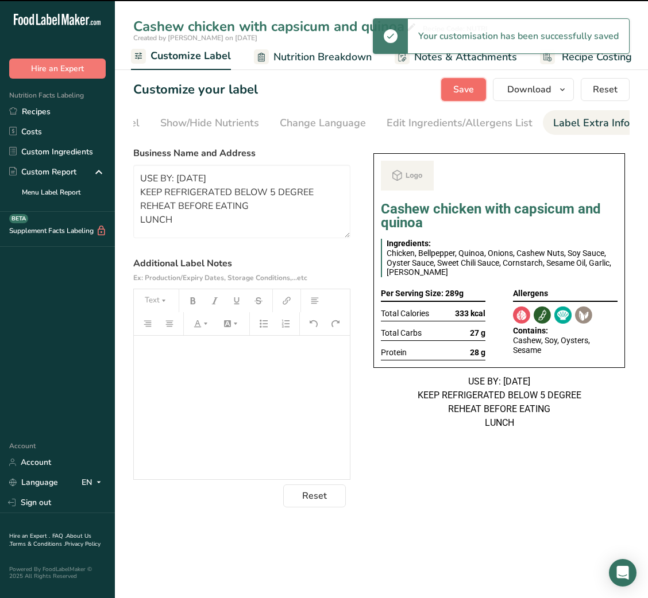
scroll to position [0, 0]
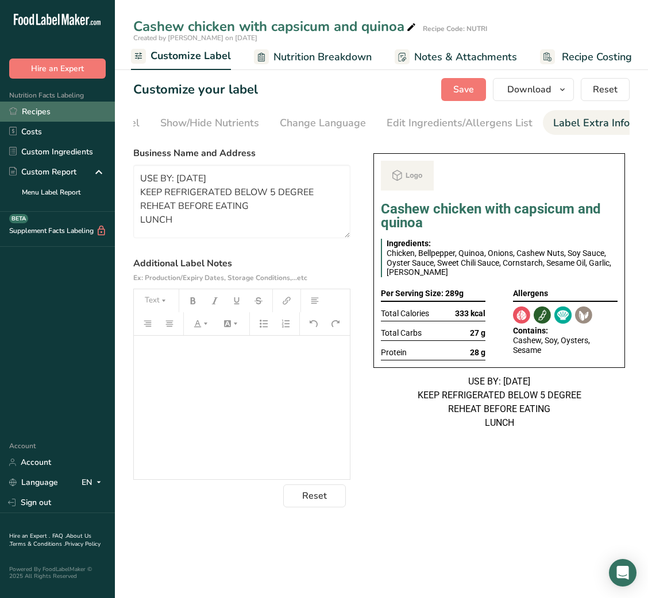
click at [59, 116] on link "Recipes" at bounding box center [57, 112] width 115 height 20
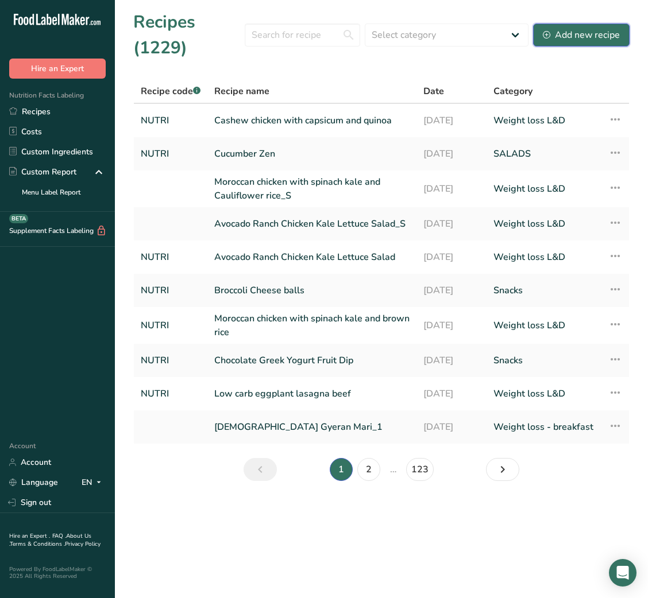
click at [556, 38] on div "Add new recipe" at bounding box center [581, 35] width 77 height 14
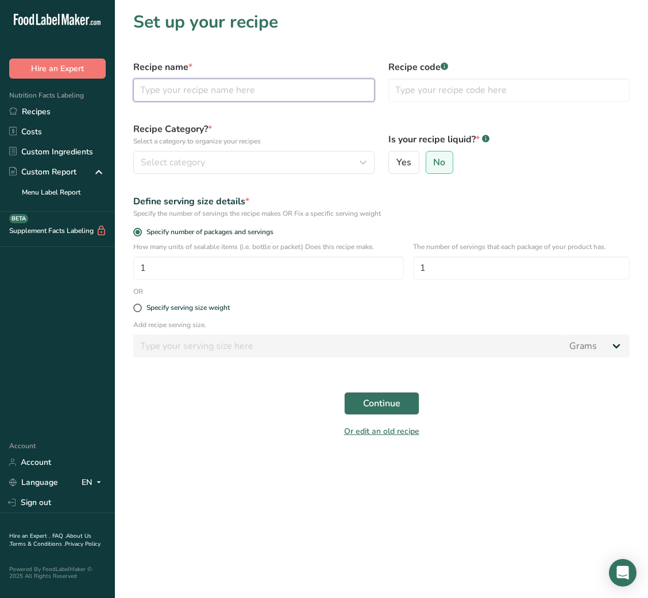
click at [262, 86] on input "text" at bounding box center [253, 90] width 241 height 23
paste input "Lemon Thyme Chicken Skillet"
type input "Lemon Thyme Chicken Skillet"
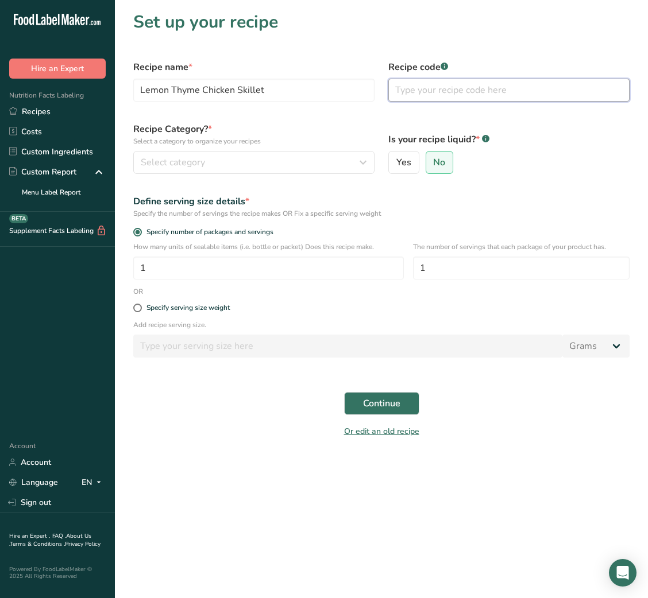
click at [447, 87] on input "text" at bounding box center [508, 90] width 241 height 23
type input "NUTRI"
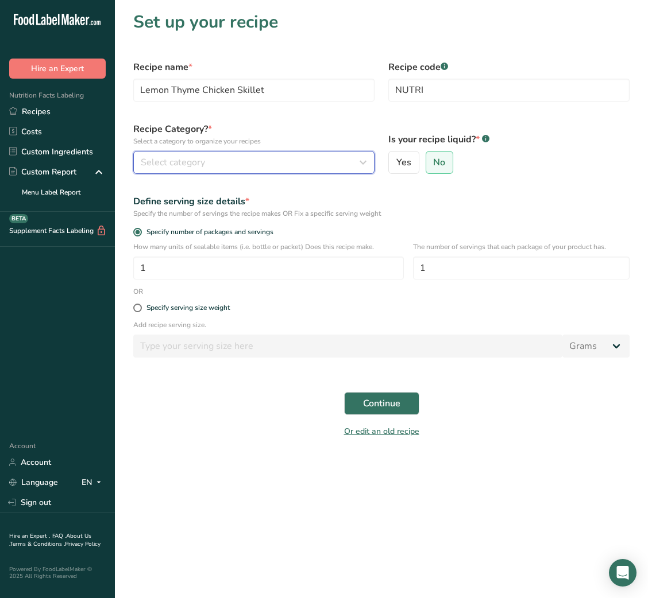
click at [352, 161] on div "Select category" at bounding box center [250, 163] width 219 height 14
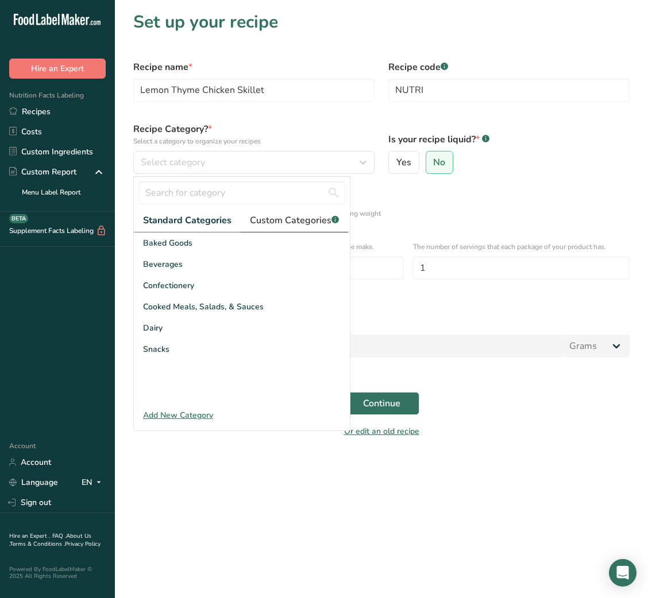
click at [284, 221] on span "Custom Categories .a-a{fill:#347362;}.b-a{fill:#fff;}" at bounding box center [294, 221] width 89 height 14
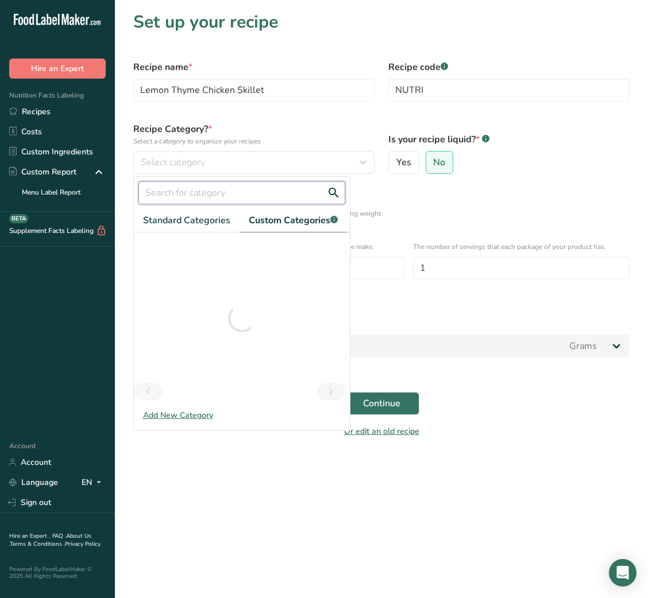
click at [229, 192] on input "text" at bounding box center [241, 192] width 207 height 23
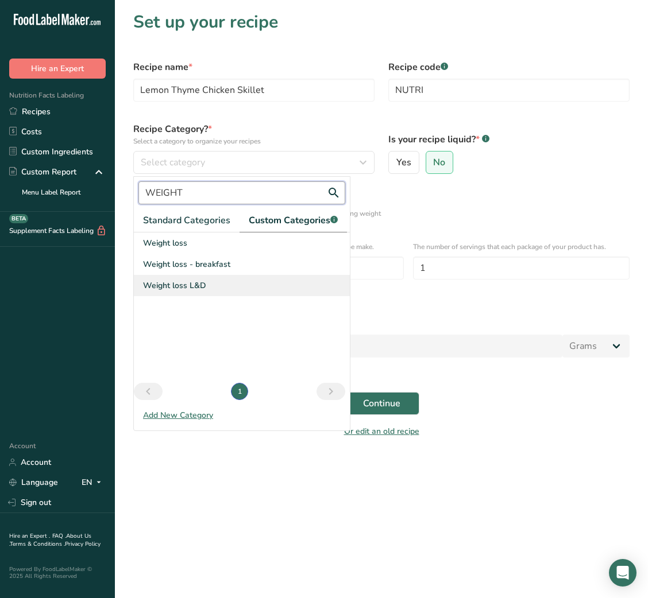
type input "WEIGHT"
click at [199, 284] on span "Weight loss L&D" at bounding box center [174, 286] width 63 height 12
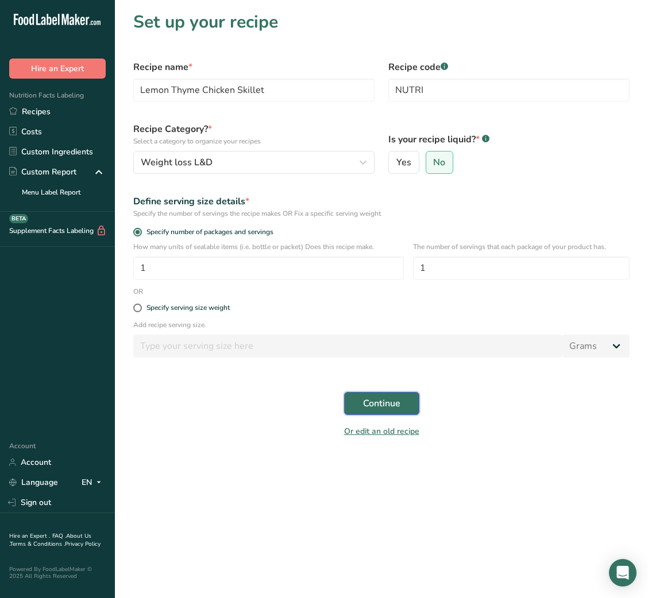
click at [380, 408] on span "Continue" at bounding box center [381, 404] width 37 height 14
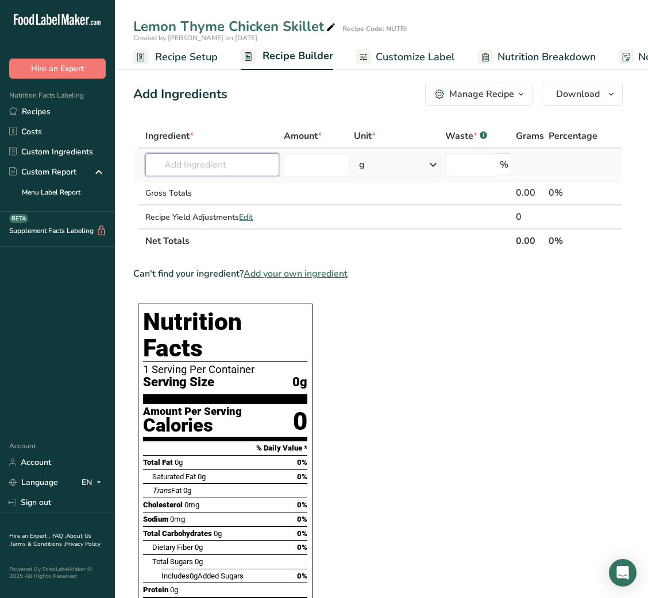
click at [197, 167] on input "text" at bounding box center [212, 164] width 134 height 23
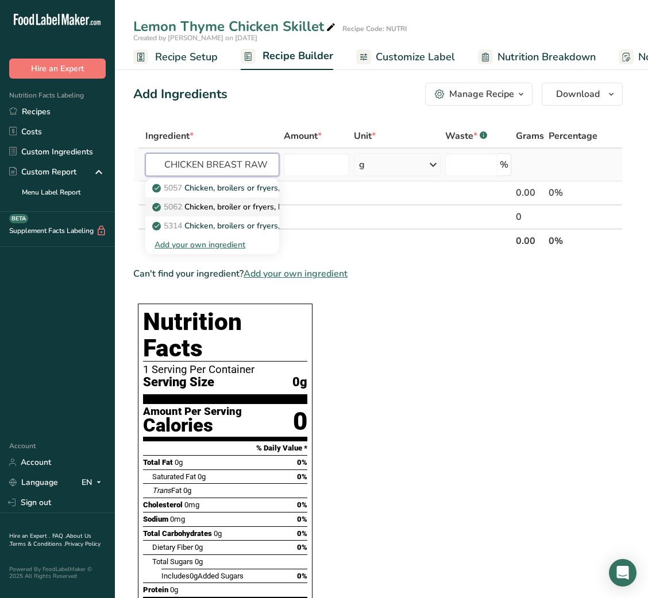
type input "CHICKEN BREAST RAW"
click at [239, 202] on p "5062 Chicken, broiler or fryers, breast, skinless, boneless, meat only, raw" at bounding box center [292, 207] width 276 height 12
type input "Chicken, broiler or fryers, breast, skinless, boneless, meat only, raw"
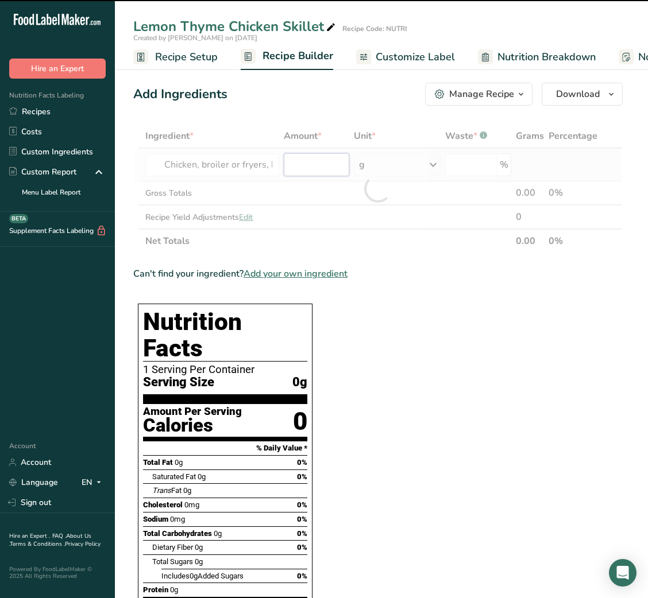
type input "0"
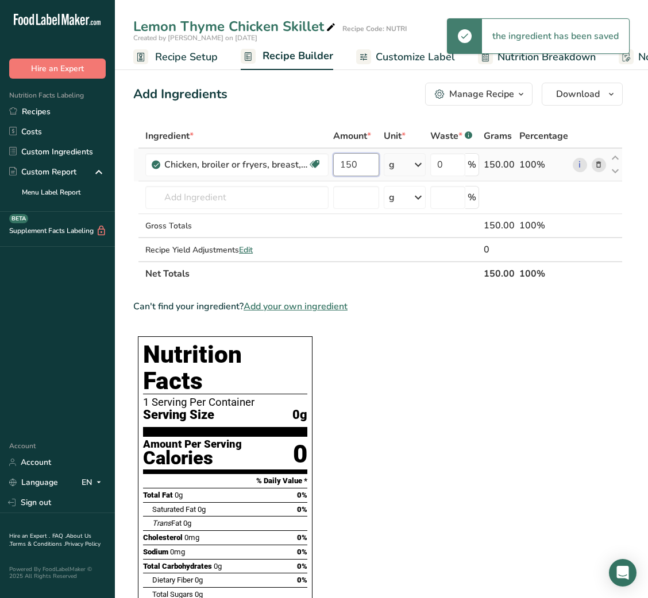
type input "150"
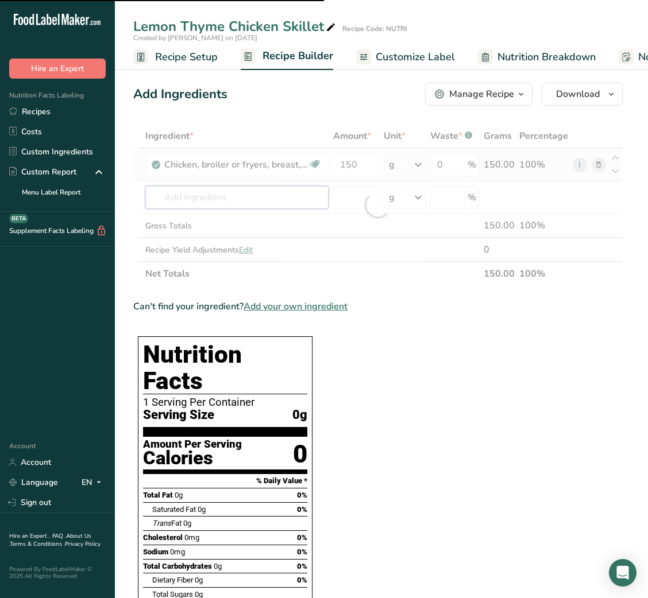
type input "O"
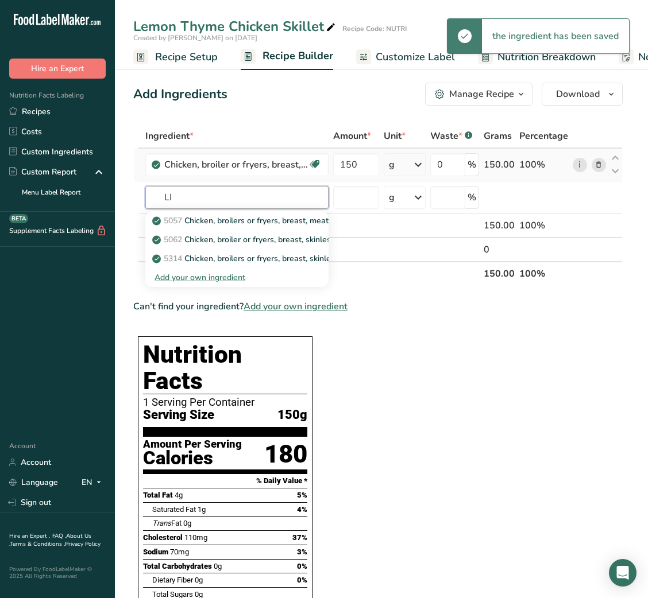
type input "L"
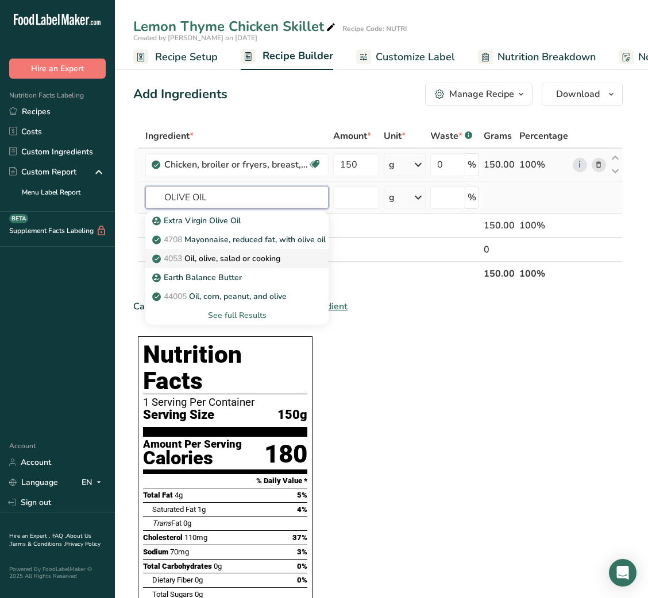
type input "OLIVE OIL"
click at [238, 261] on p "4053 Oil, olive, salad or cooking" at bounding box center [217, 259] width 126 height 12
type input "Oil, olive, salad or cooking"
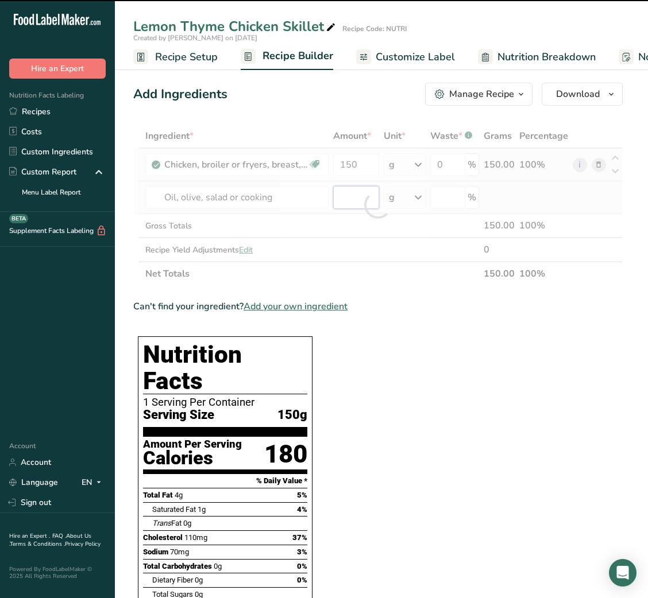
type input "0"
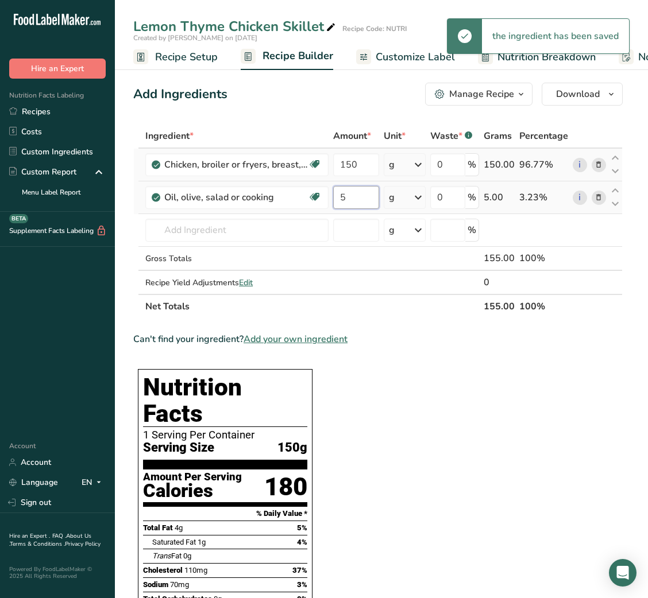
type input "5"
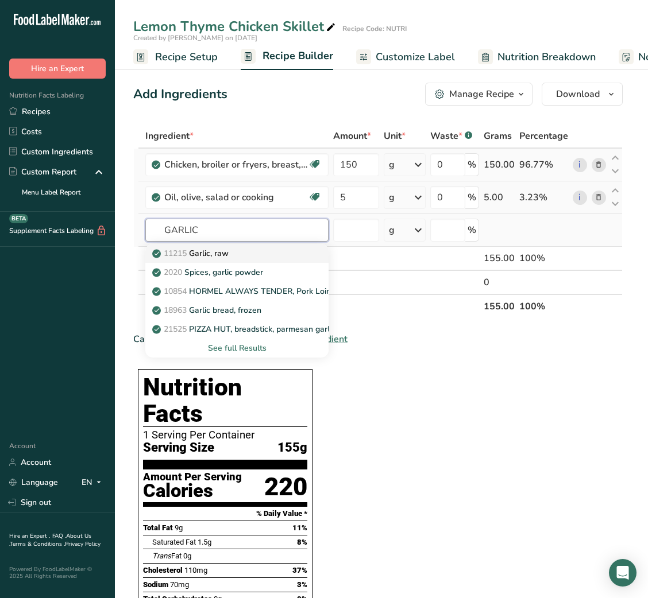
type input "GARLIC"
click at [280, 260] on link "11215 Garlic, raw" at bounding box center [236, 253] width 183 height 19
type input "Garlic, raw"
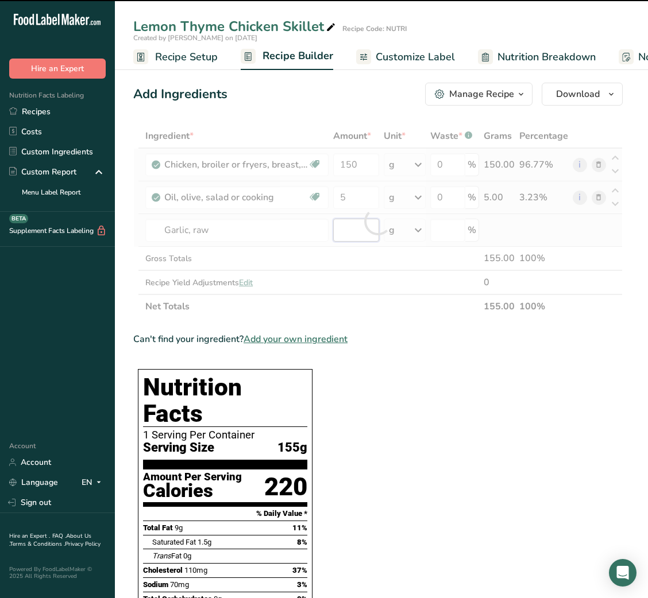
type input "0"
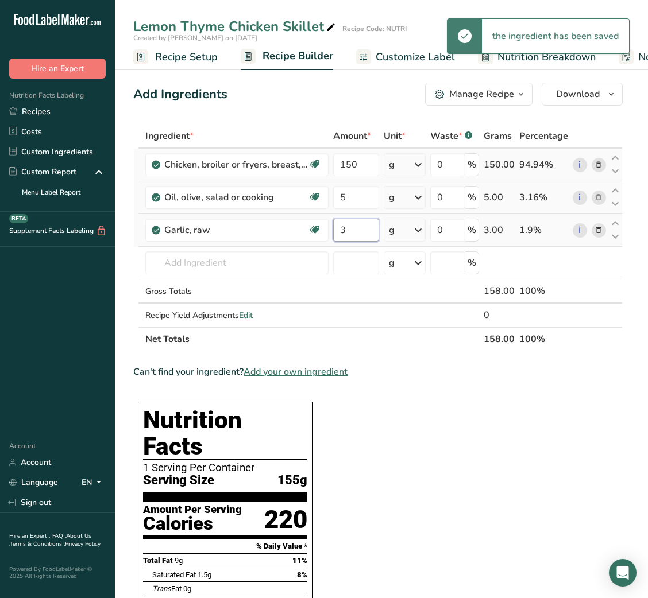
type input "3"
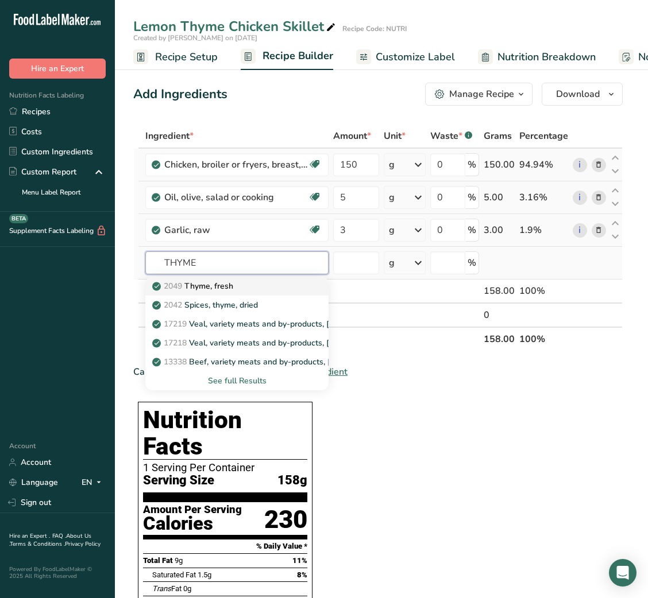
type input "THYME"
click at [254, 286] on div "2049 Thyme, fresh" at bounding box center [227, 286] width 146 height 12
type input "Thyme, fresh"
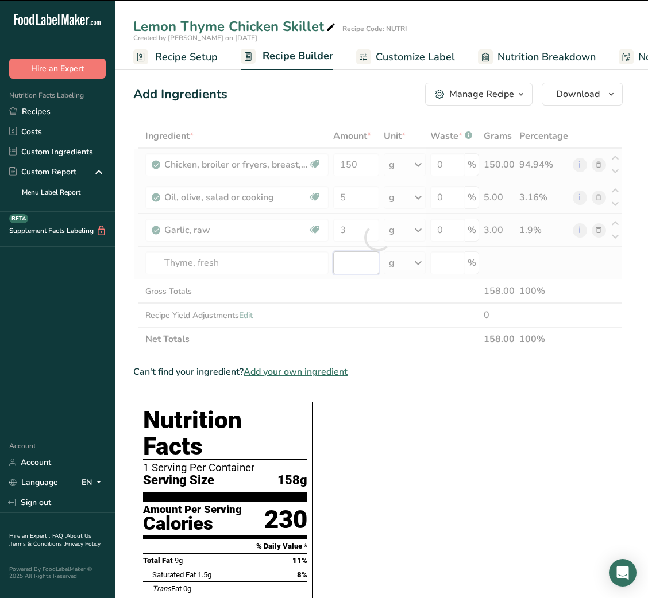
type input "0"
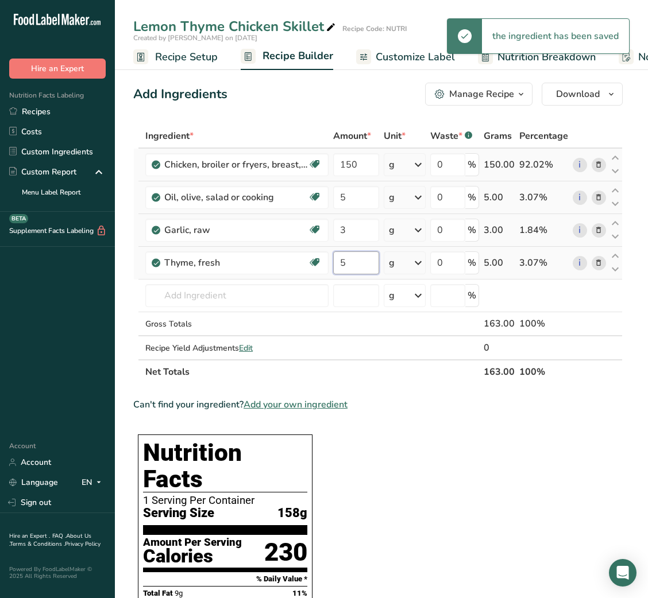
type input "5"
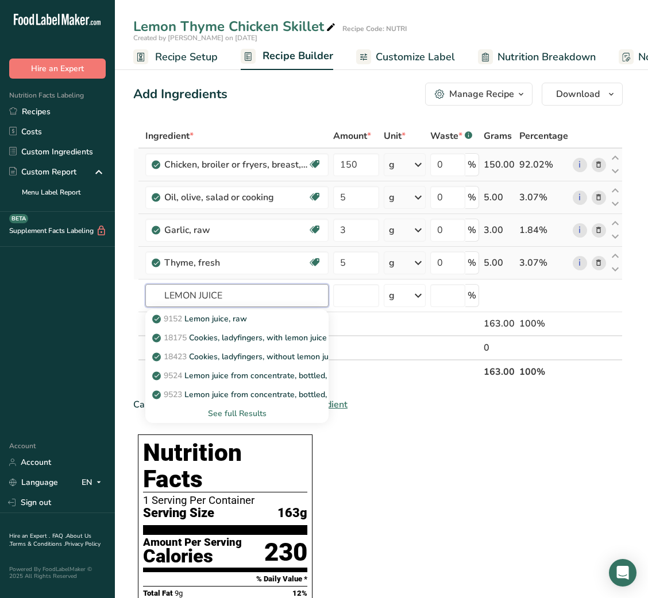
type input "LEMON JUICE"
click at [229, 320] on p "9152 Lemon juice, raw" at bounding box center [200, 319] width 92 height 12
type input "Lemon juice, raw"
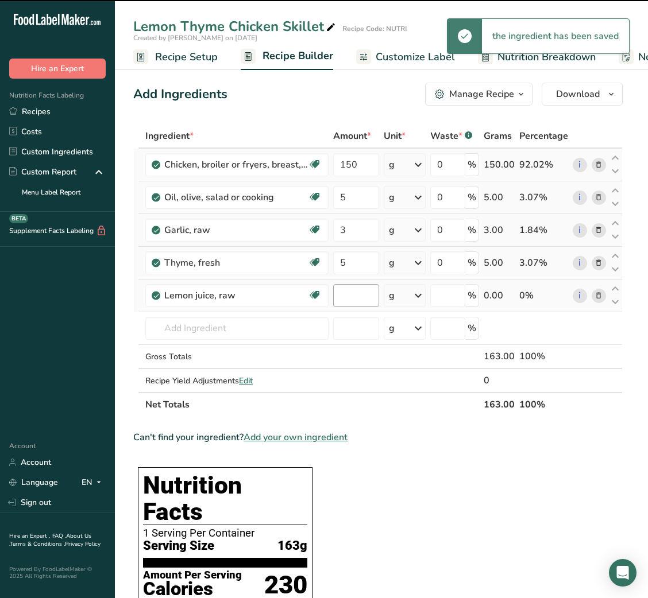
type input "0"
click at [344, 292] on input "0" at bounding box center [355, 295] width 45 height 23
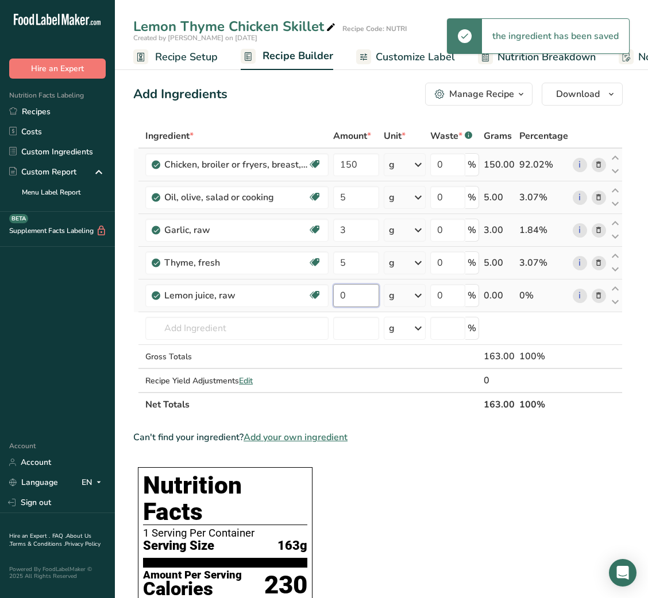
click at [344, 292] on input "0" at bounding box center [355, 295] width 45 height 23
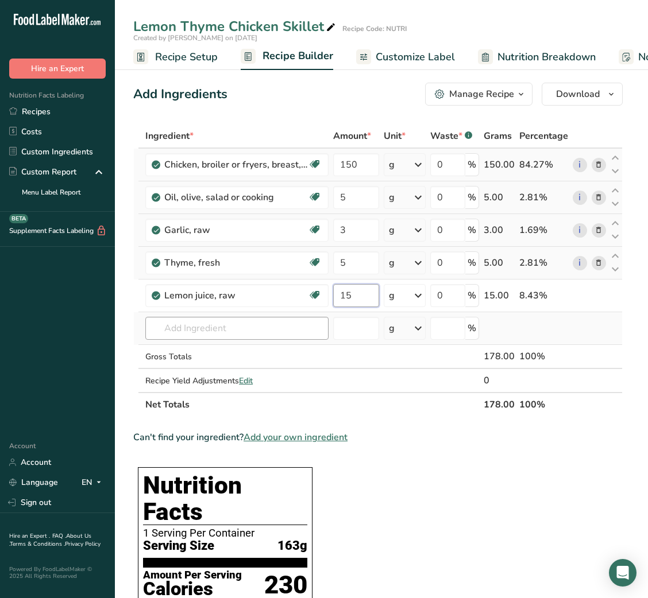
type input "15"
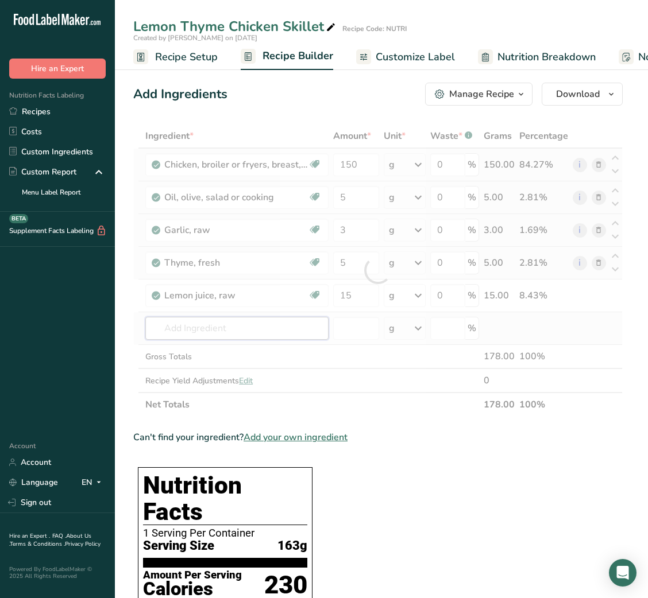
click at [261, 326] on div "Ingredient * Amount * Unit * Waste * .a-a{fill:#347362;}.b-a{fill:#fff;} Grams …" at bounding box center [377, 270] width 489 height 293
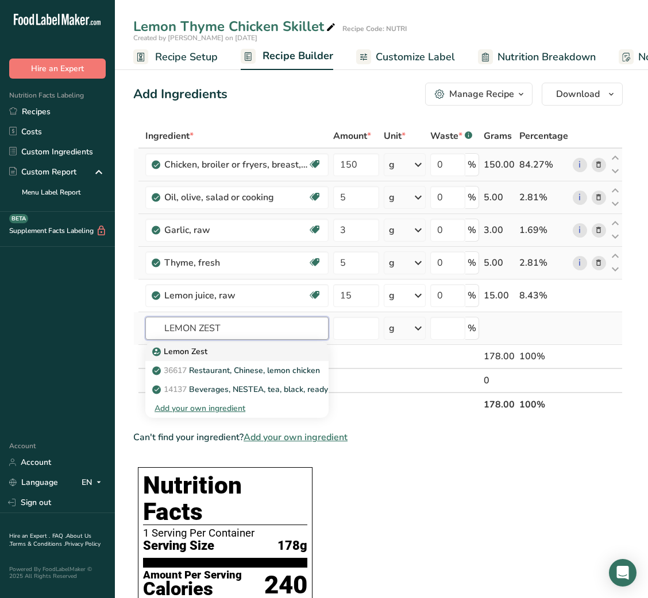
type input "LEMON ZEST"
click at [261, 350] on div "Lemon Zest" at bounding box center [227, 352] width 146 height 12
type input "Lemon Zest"
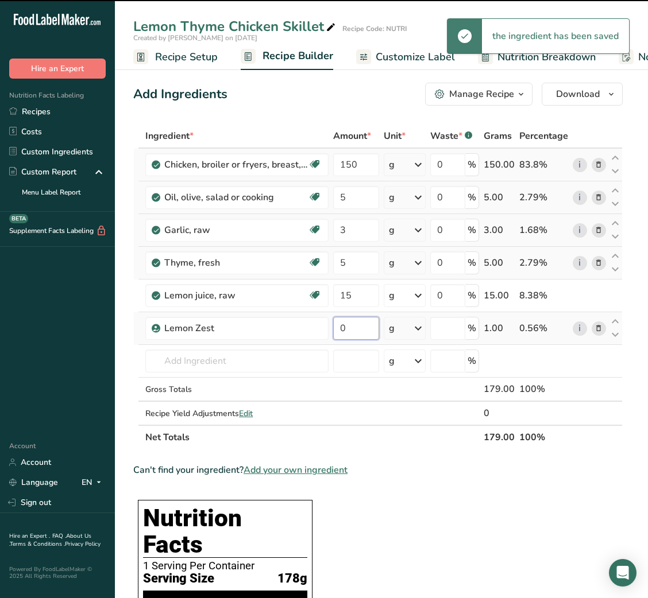
type input "1"
type input "0"
type input "1"
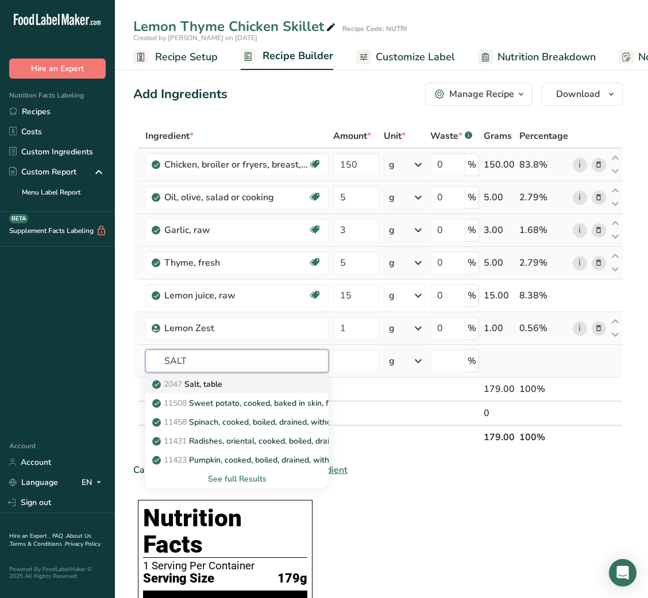
type input "SALT"
click at [250, 384] on div "2047 Salt, table" at bounding box center [227, 384] width 146 height 12
type input "Salt, table"
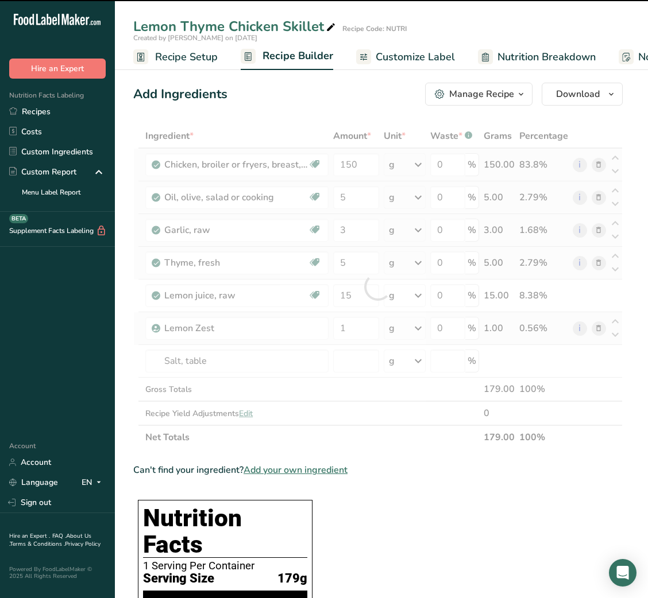
type input "0"
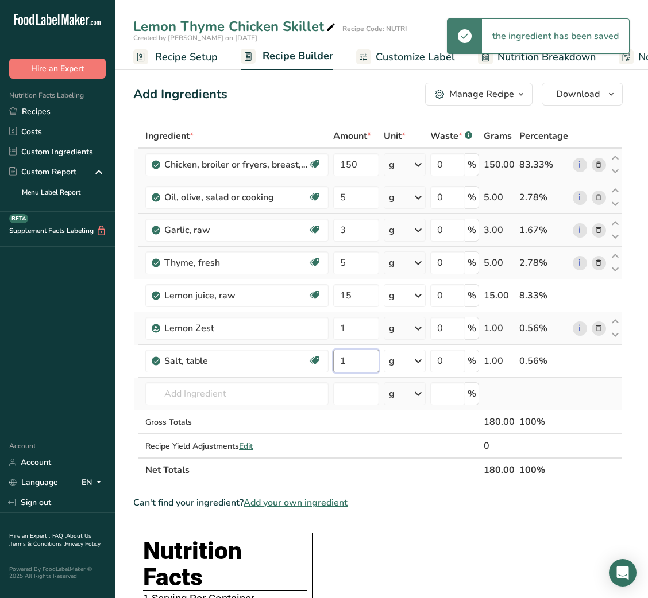
type input "1"
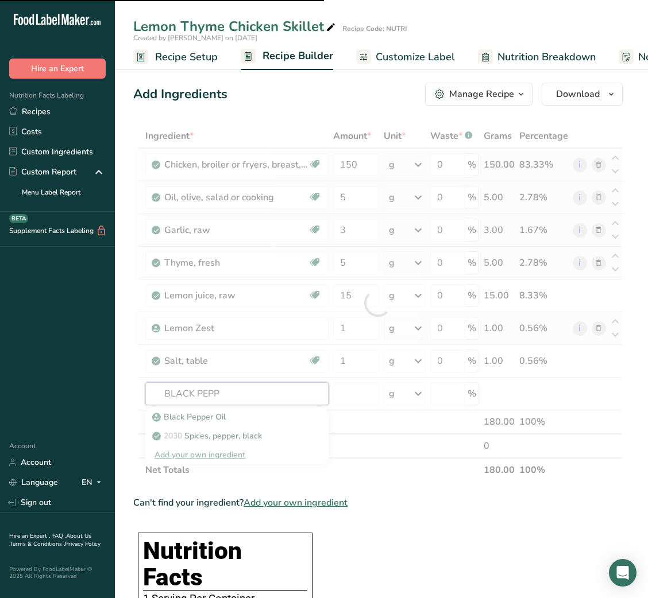
type input "BLACK PEPP"
click at [256, 440] on div at bounding box center [377, 303] width 489 height 358
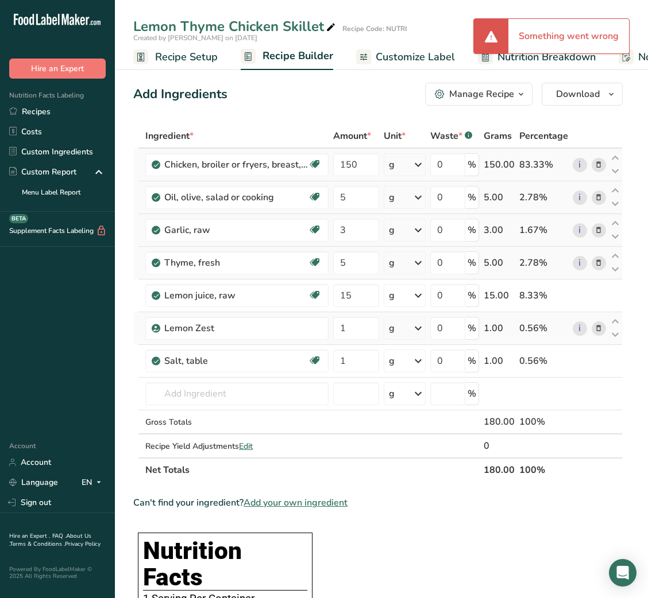
type input "0"
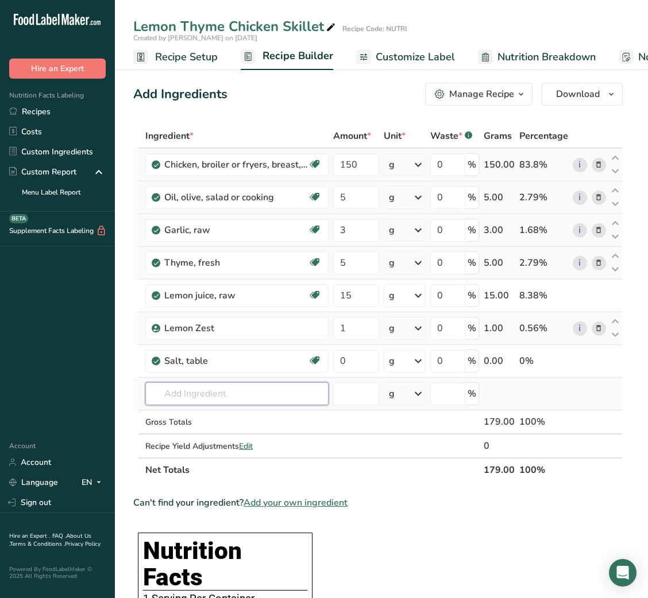
click at [217, 401] on input "text" at bounding box center [236, 393] width 183 height 23
click at [165, 393] on input "green beans" at bounding box center [236, 393] width 183 height 23
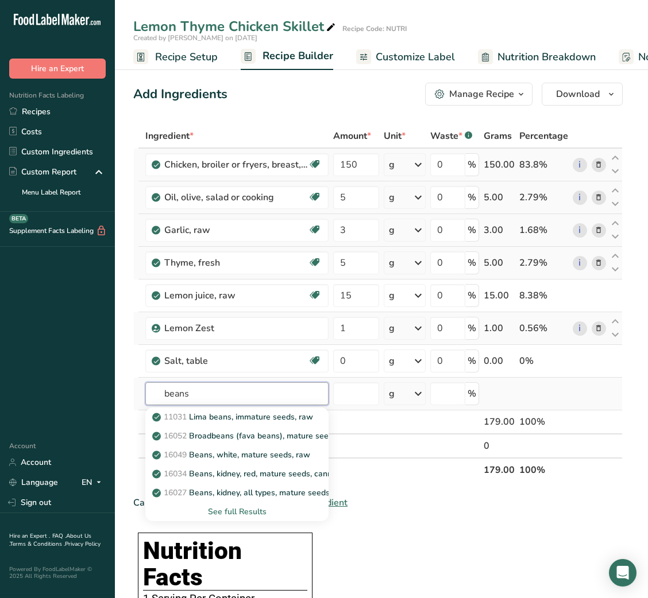
type input "beans"
click at [235, 513] on div "See full Results" at bounding box center [236, 512] width 165 height 12
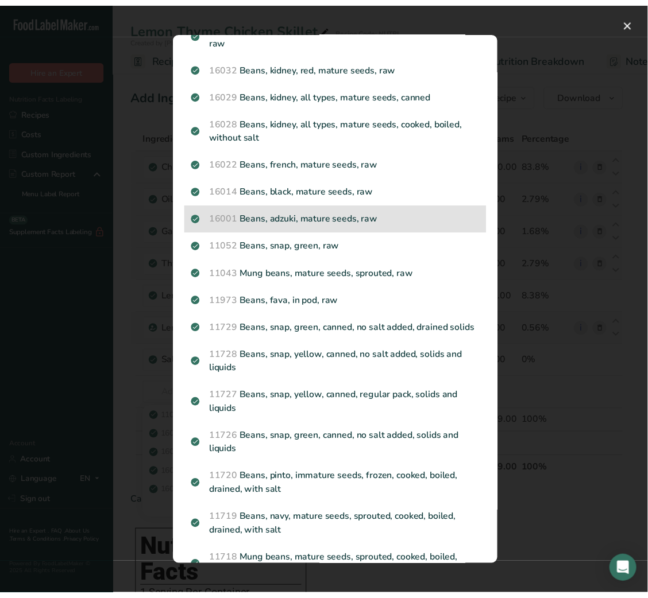
scroll to position [279, 0]
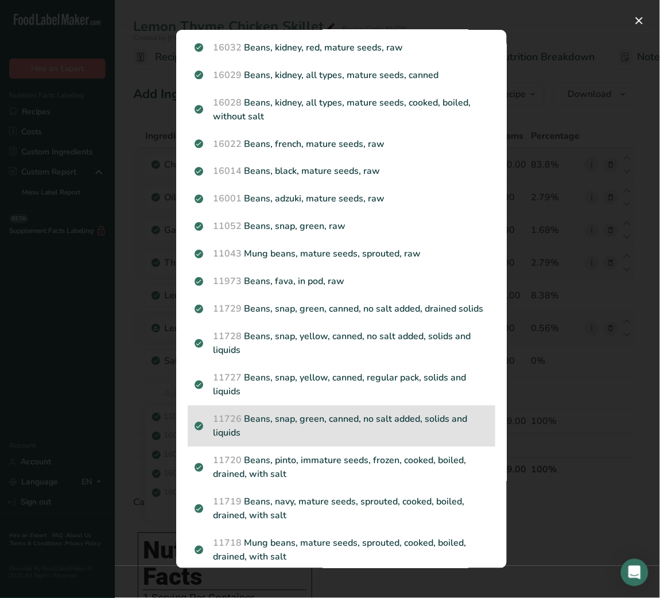
click at [337, 440] on p "11726 Beans, snap, green, canned, no salt added, solids and liquids" at bounding box center [342, 427] width 294 height 28
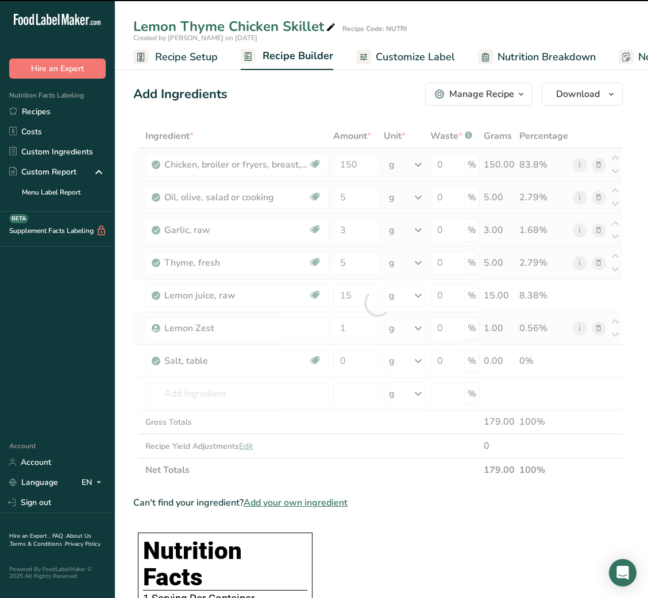
type input "0"
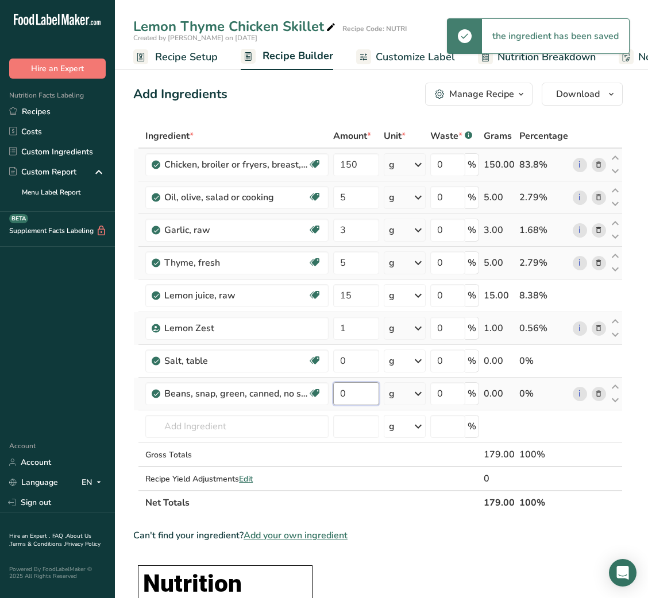
click at [340, 395] on input "0" at bounding box center [355, 393] width 45 height 23
type input "100"
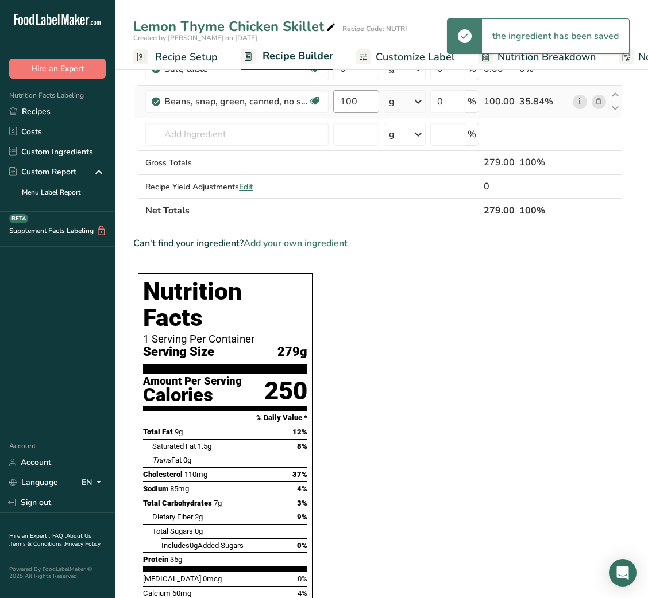
scroll to position [0, 0]
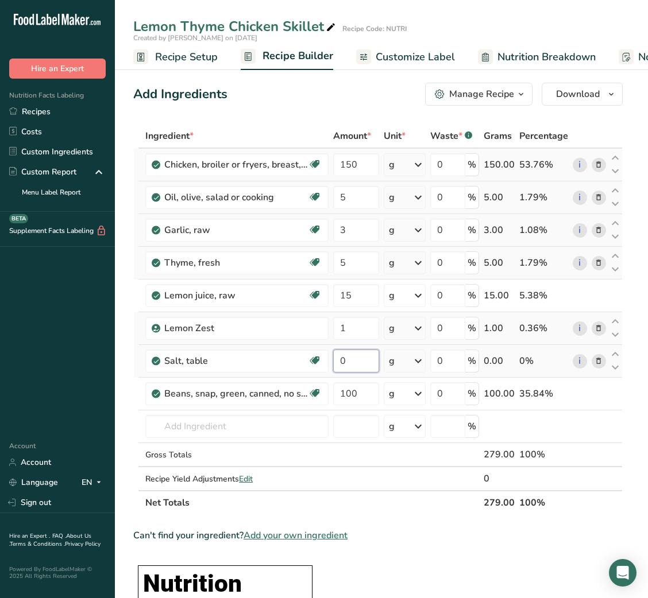
click at [339, 364] on input "0" at bounding box center [355, 361] width 45 height 23
type input "1"
click at [87, 106] on link "Recipes" at bounding box center [57, 112] width 115 height 20
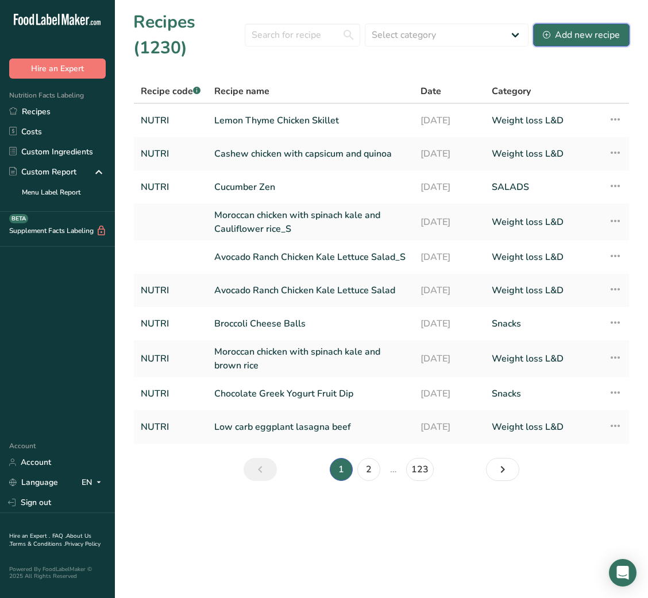
click at [575, 43] on button "Add new recipe" at bounding box center [581, 35] width 96 height 23
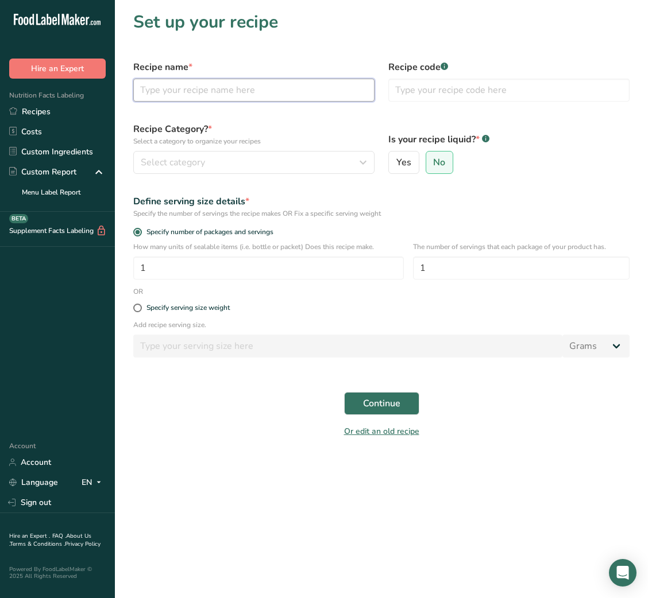
click at [235, 91] on input "text" at bounding box center [253, 90] width 241 height 23
paste input "Sweet Potato Wedges with Spicy Yogurt Dipping Sauce"
type input "Sweet Potato Wedges with Spicy Yogurt Dipping Sauce"
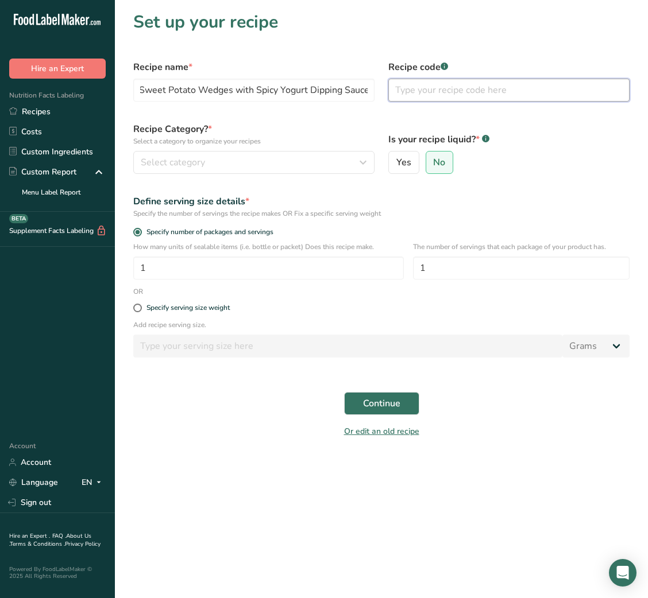
scroll to position [0, 0]
click at [420, 91] on input "text" at bounding box center [508, 90] width 241 height 23
type input "NUTRI"
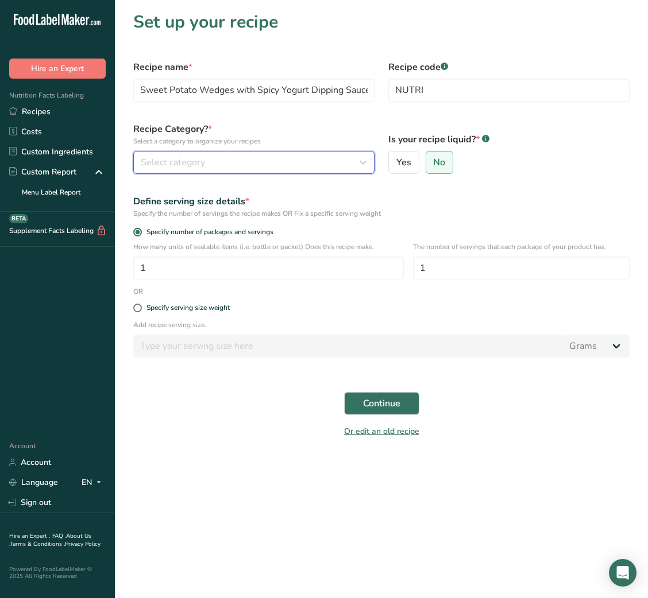
click at [270, 165] on div "Select category" at bounding box center [250, 163] width 219 height 14
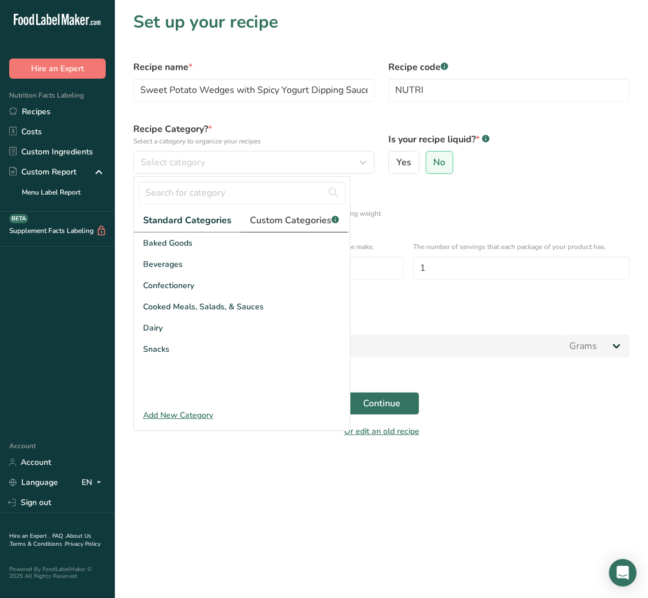
click at [299, 222] on span "Custom Categories .a-a{fill:#347362;}.b-a{fill:#fff;}" at bounding box center [294, 221] width 89 height 14
click at [249, 185] on input "text" at bounding box center [241, 192] width 207 height 23
click at [205, 215] on span "Standard Categories" at bounding box center [186, 221] width 87 height 14
click at [156, 347] on span "Snacks" at bounding box center [156, 349] width 26 height 12
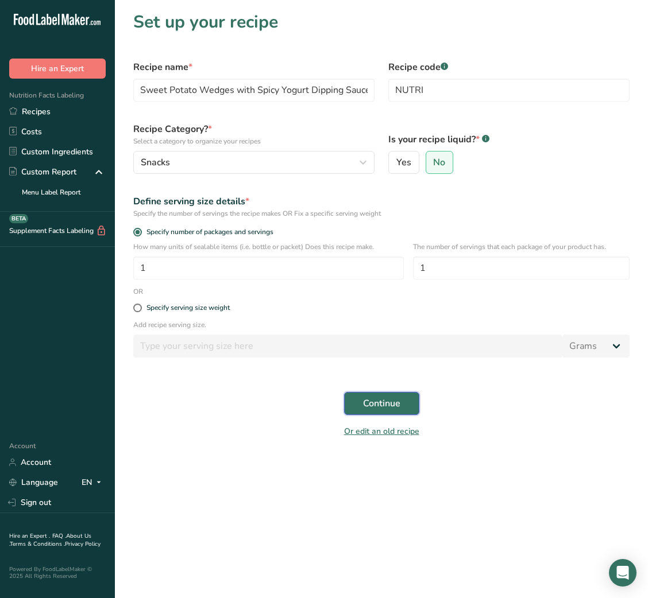
click at [392, 410] on span "Continue" at bounding box center [381, 404] width 37 height 14
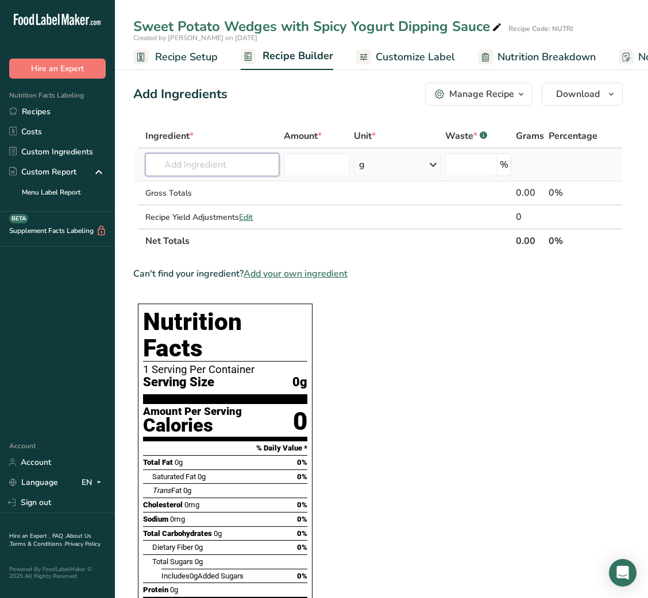
click at [239, 170] on input "text" at bounding box center [212, 164] width 134 height 23
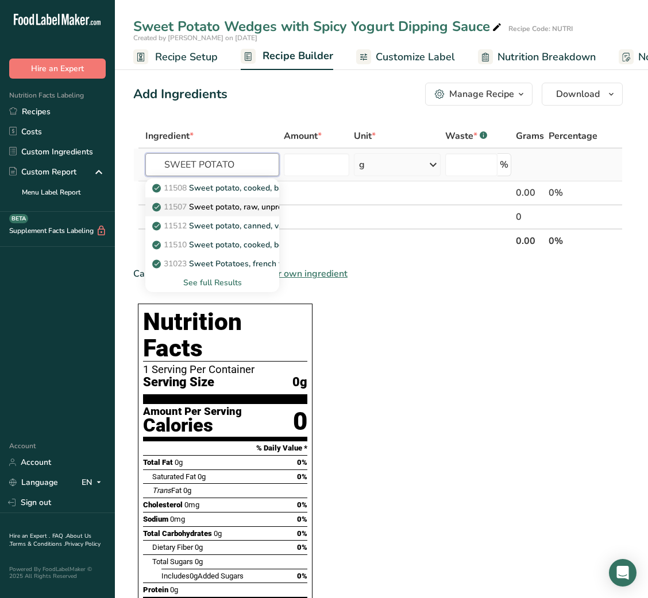
type input "SWEET POTATO"
click at [237, 202] on p "11507 Sweet potato, raw, unprepared (Includes foods for USDA's Food Distributio…" at bounding box center [331, 207] width 354 height 12
type input "Sweet potato, raw, unprepared (Includes foods for USDA's Food Distribution Prog…"
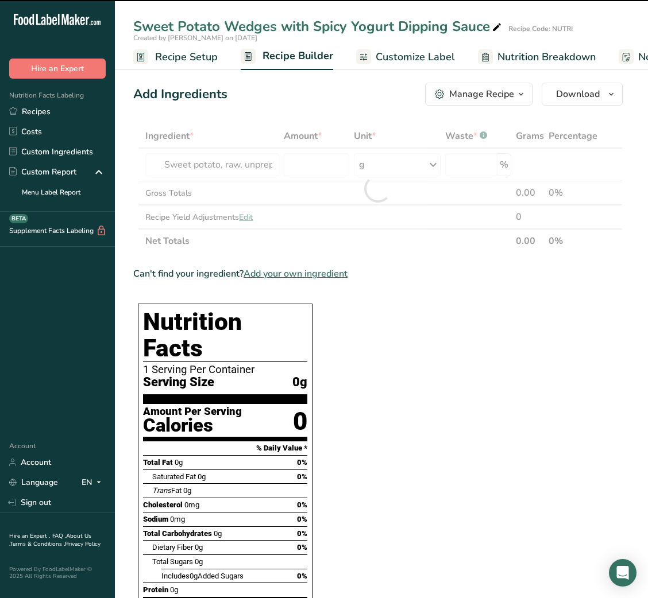
type input "0"
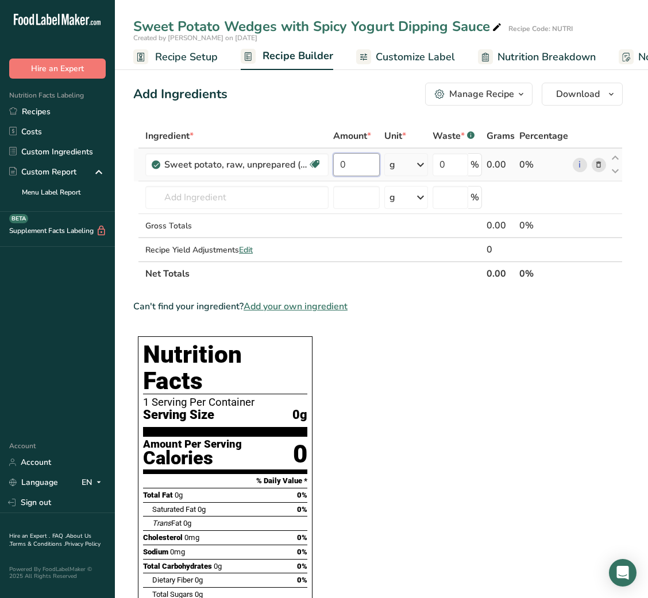
click at [359, 165] on input "0" at bounding box center [356, 164] width 47 height 23
type input "80"
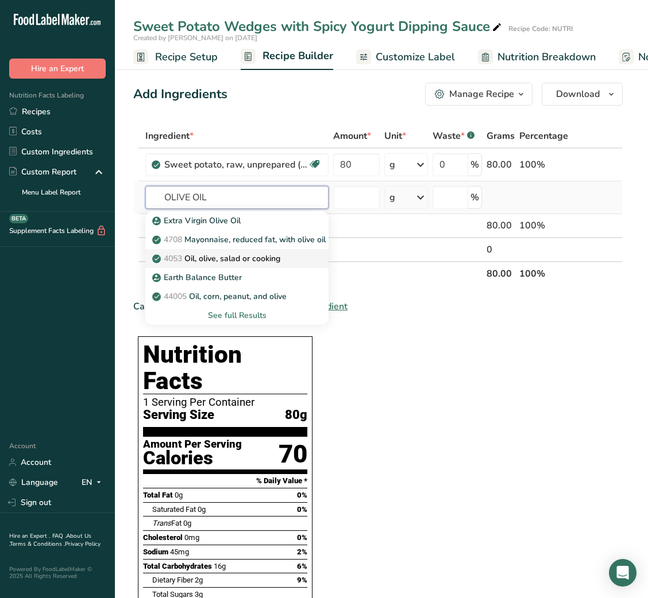
type input "OLIVE OIL"
click at [256, 257] on p "4053 Oil, olive, salad or cooking" at bounding box center [217, 259] width 126 height 12
type input "Oil, olive, salad or cooking"
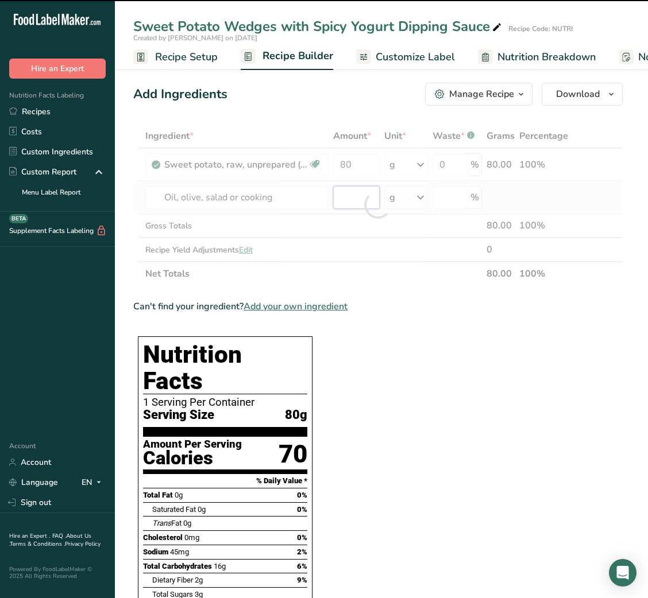
type input "0"
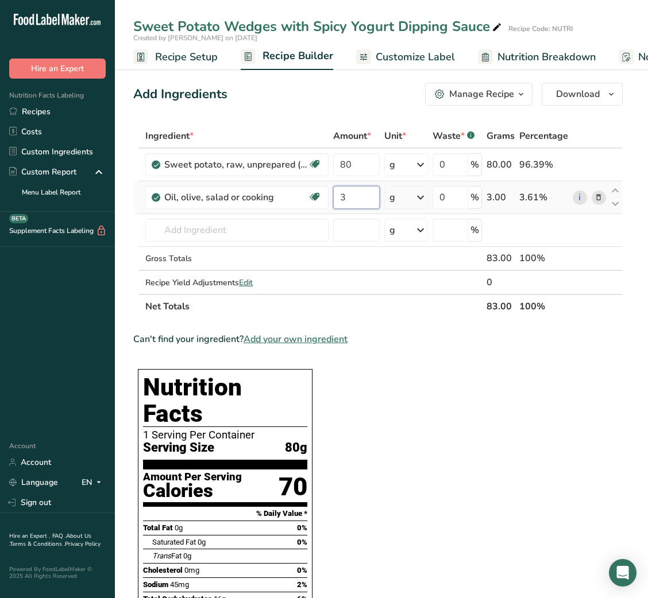
type input "3"
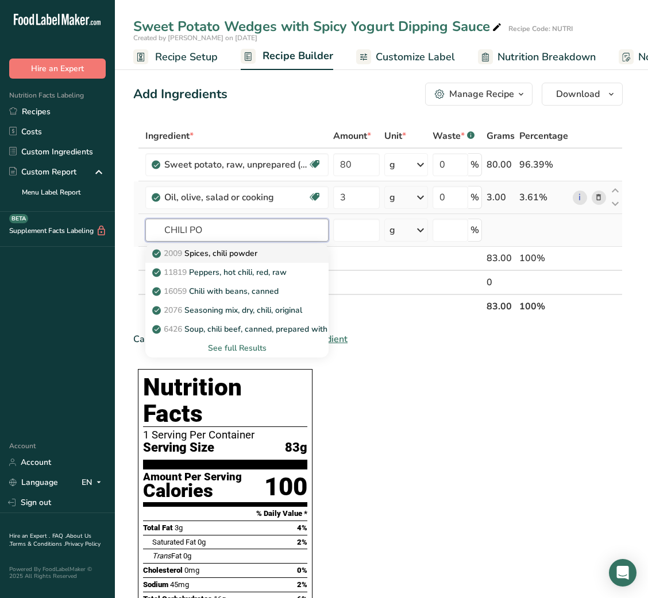
type input "CHILI PO"
click at [246, 246] on link "2009 Spices, chili powder" at bounding box center [236, 253] width 183 height 19
type input "Spices, chili powder"
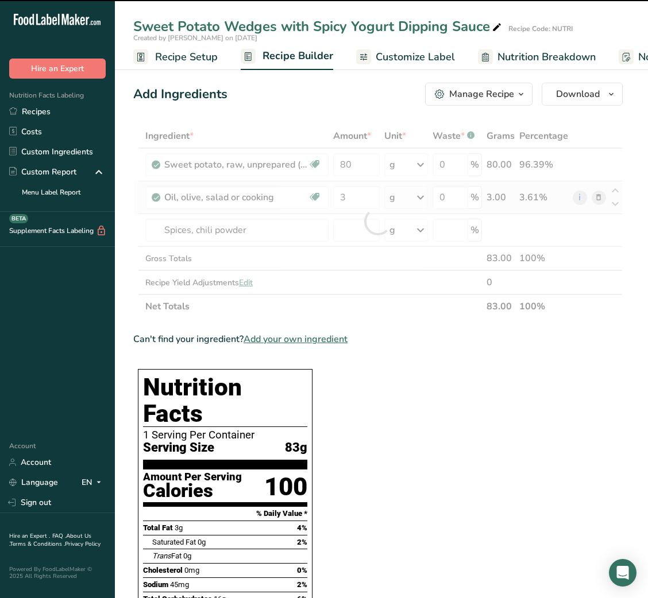
type input "0"
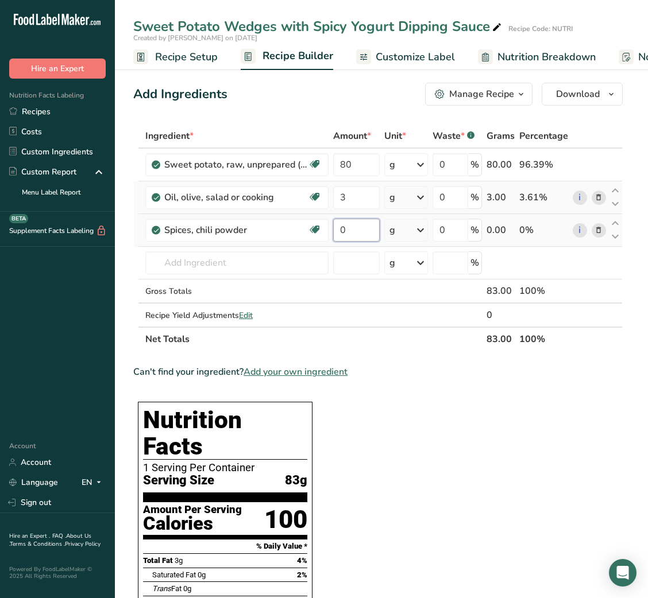
click at [342, 233] on input "0" at bounding box center [356, 230] width 47 height 23
type input "0.5"
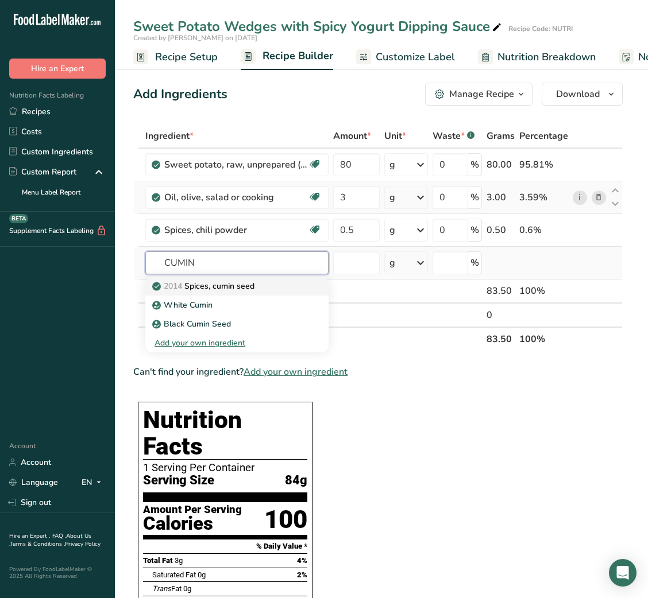
type input "CUMIN"
click at [235, 283] on p "2014 Spices, cumin seed" at bounding box center [204, 286] width 100 height 12
type input "Spices, cumin seed"
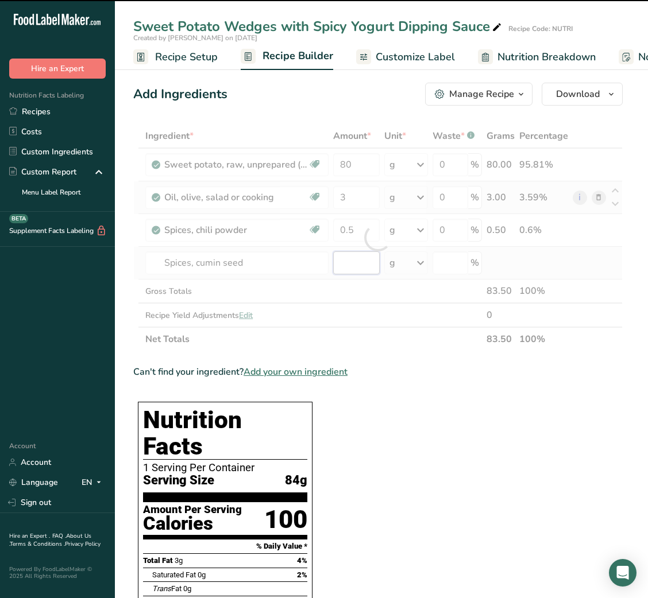
type input "0"
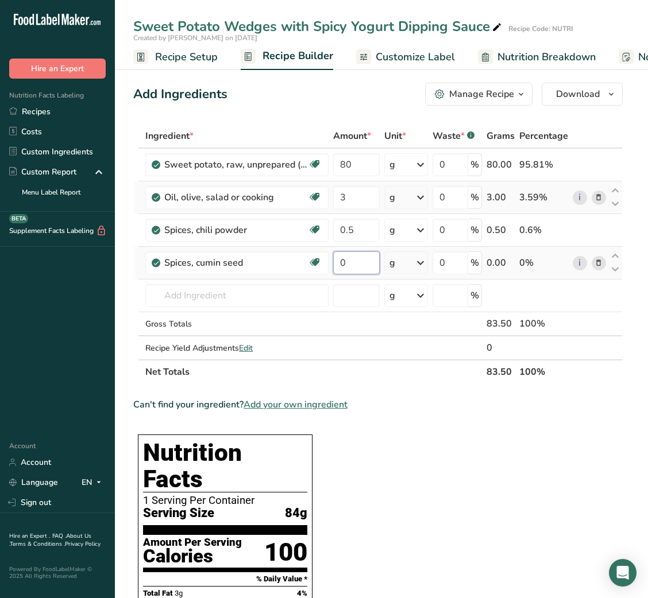
click at [338, 264] on input "0" at bounding box center [356, 263] width 47 height 23
type input "0.25"
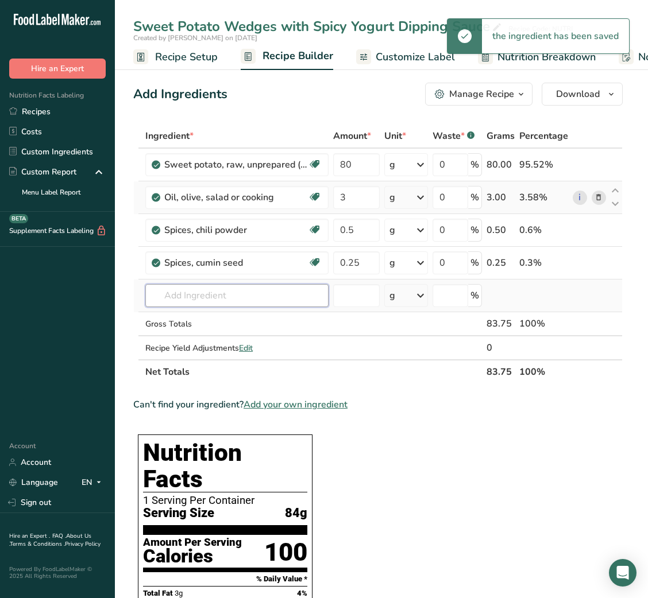
click at [235, 292] on input "text" at bounding box center [236, 295] width 183 height 23
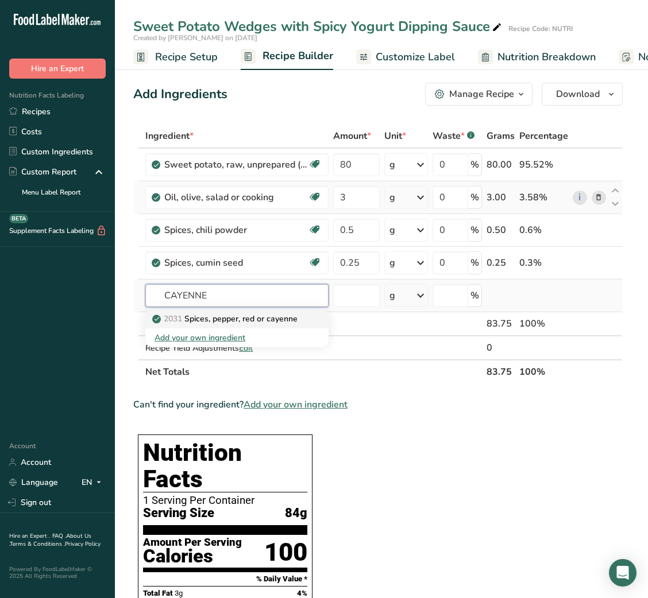
type input "CAYENNE"
click at [243, 323] on p "2031 Spices, pepper, red or cayenne" at bounding box center [225, 319] width 143 height 12
type input "Spices, pepper, red or cayenne"
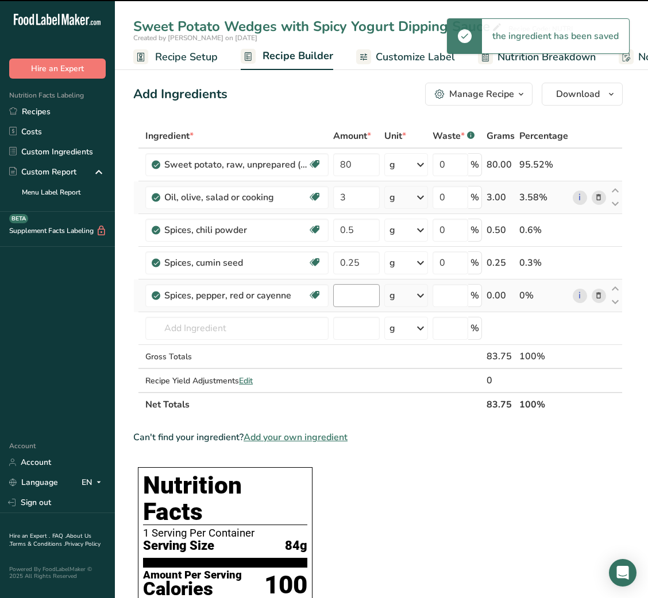
type input "0"
click at [354, 291] on input "0" at bounding box center [356, 295] width 47 height 23
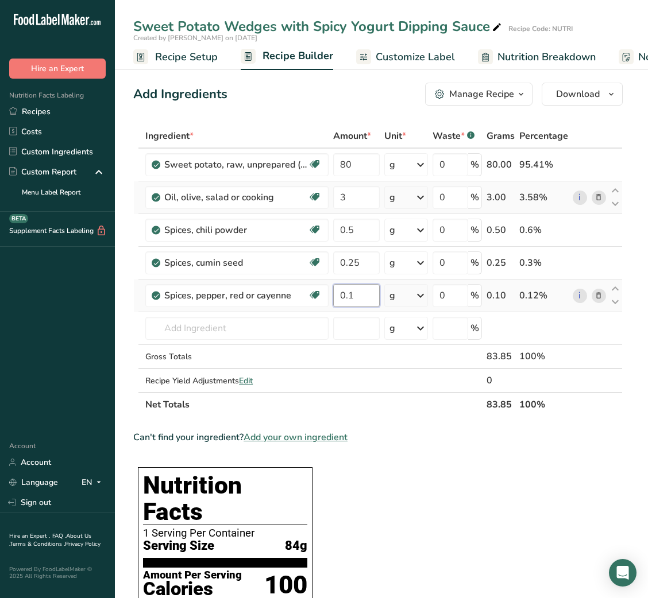
type input "0.1"
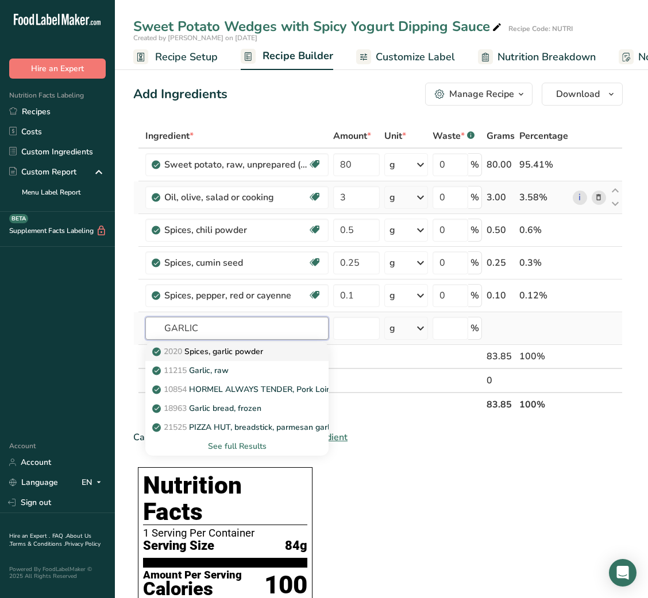
type input "GARLIC"
click at [276, 360] on link "2020 Spices, garlic powder" at bounding box center [236, 351] width 183 height 19
type input "Spices, garlic powder"
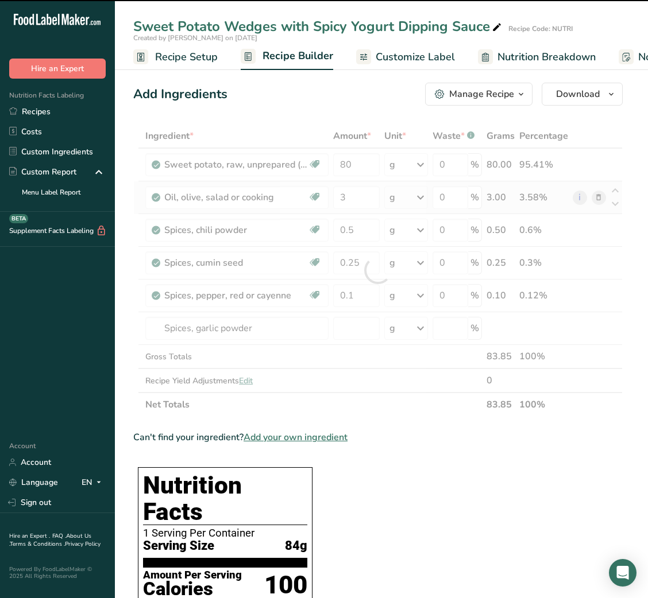
type input "0"
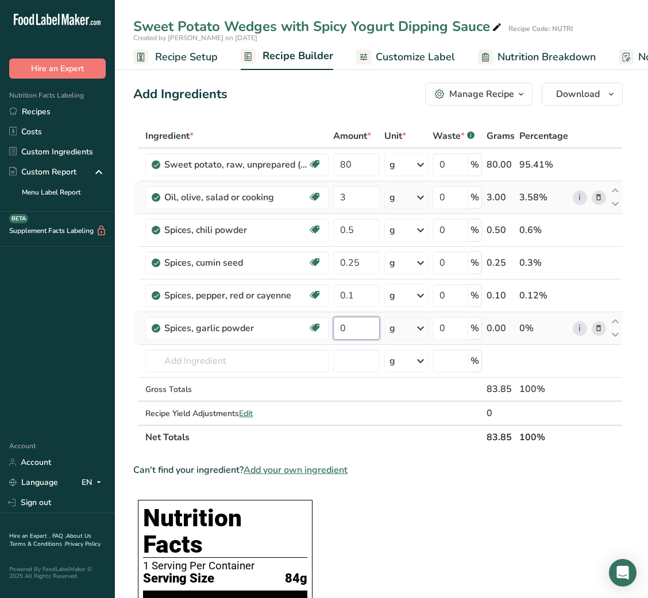
click at [347, 327] on input "0" at bounding box center [356, 328] width 47 height 23
type input "0.1"
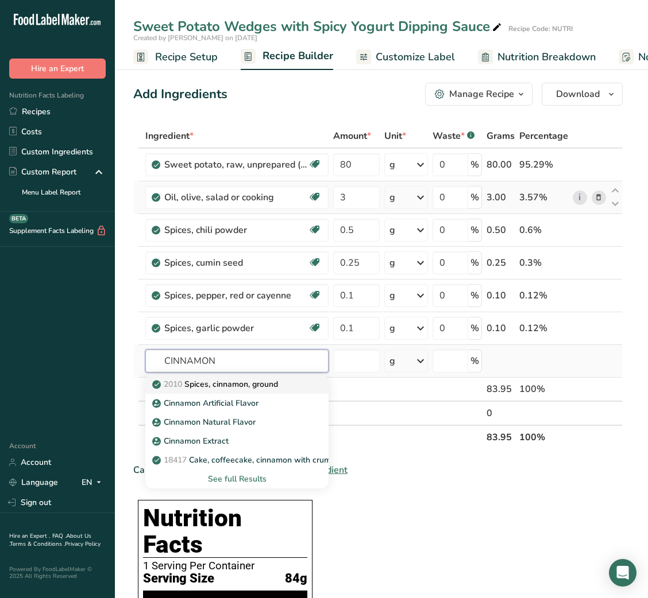
type input "CINNAMON"
click at [246, 380] on p "2010 Spices, cinnamon, ground" at bounding box center [215, 384] width 123 height 12
type input "Spices, cinnamon, ground"
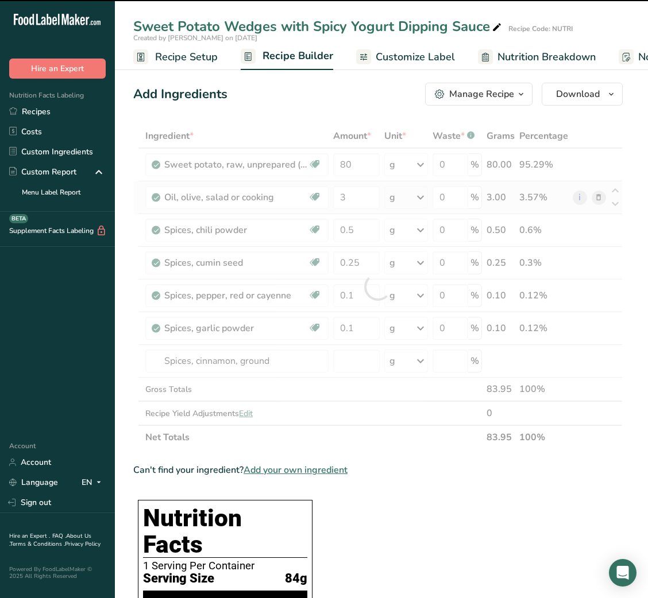
type input "0"
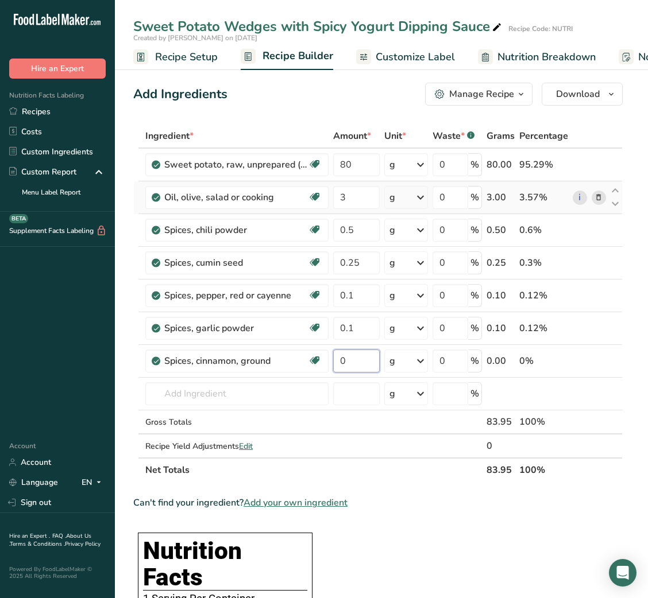
click at [350, 361] on input "0" at bounding box center [356, 361] width 47 height 23
type input "0.05"
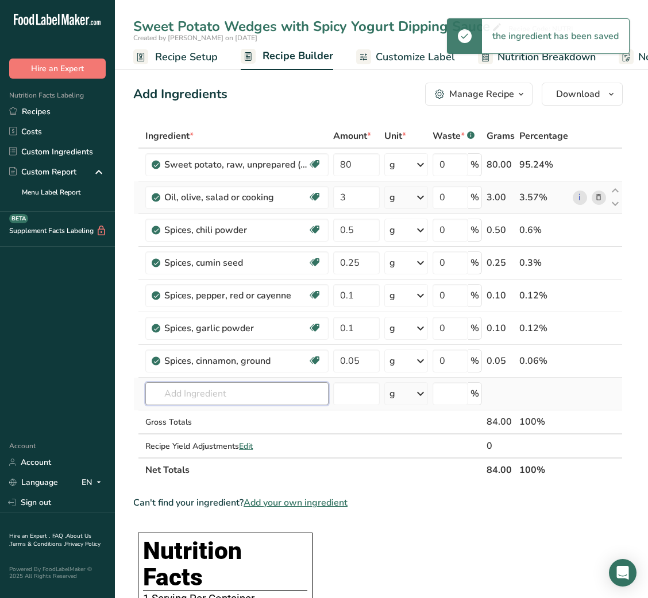
click at [229, 395] on input "text" at bounding box center [236, 393] width 183 height 23
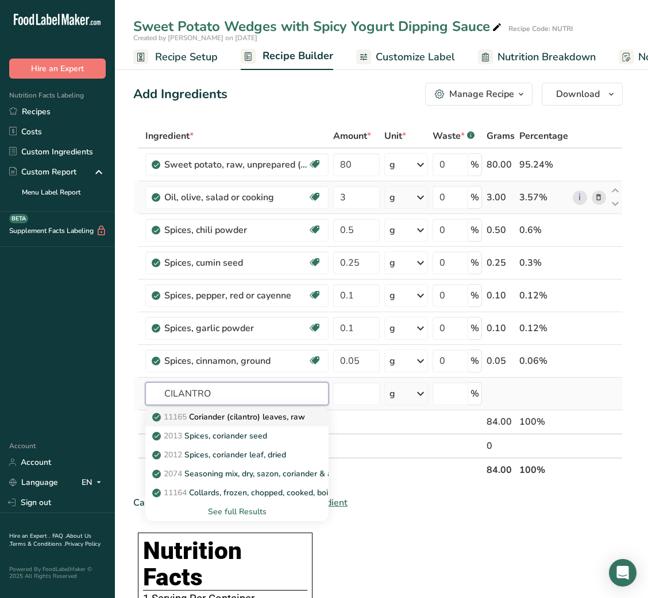
type input "CILANTRO"
click at [242, 413] on p "11165 Coriander (cilantro) leaves, raw" at bounding box center [229, 417] width 150 height 12
type input "Coriander (cilantro) leaves, raw"
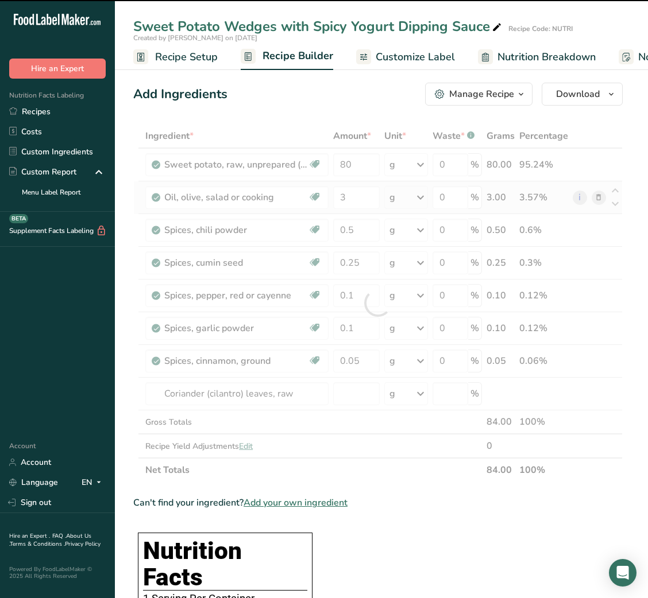
type input "0"
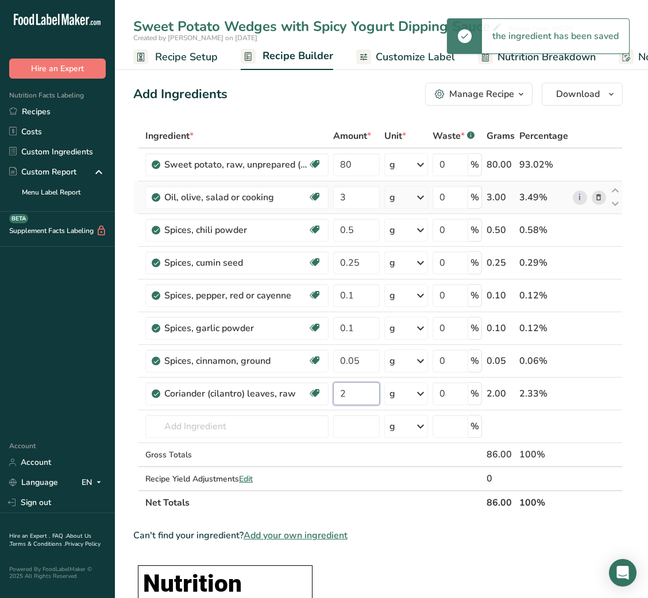
type input "2"
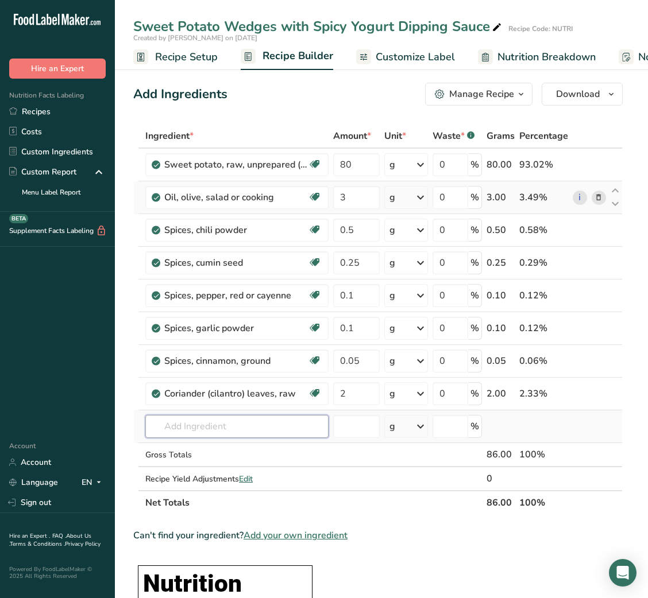
click at [251, 432] on input "text" at bounding box center [236, 426] width 183 height 23
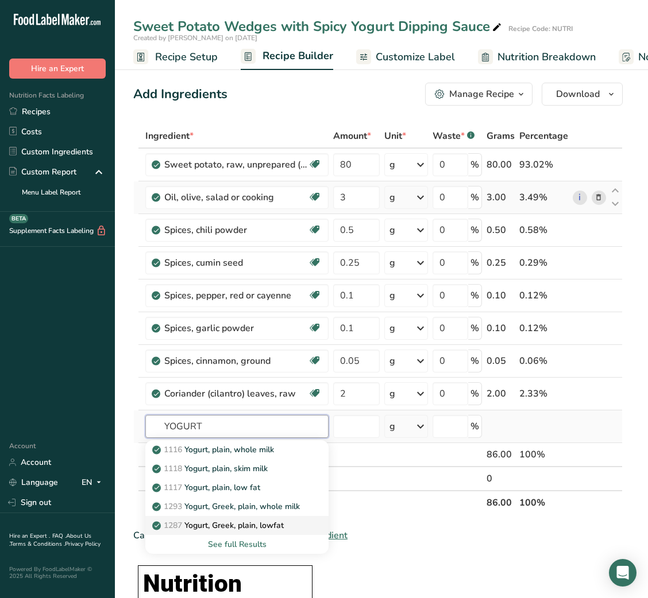
type input "YOGURT"
click at [241, 530] on p "1287 Yogurt, Greek, plain, lowfat" at bounding box center [218, 526] width 129 height 12
type input "Yogurt, Greek, plain, lowfat"
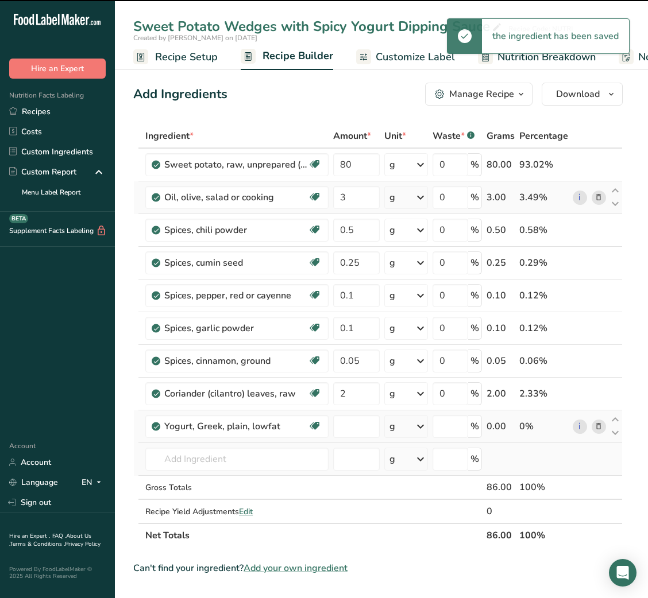
type input "0"
click at [226, 456] on input "text" at bounding box center [236, 459] width 183 height 23
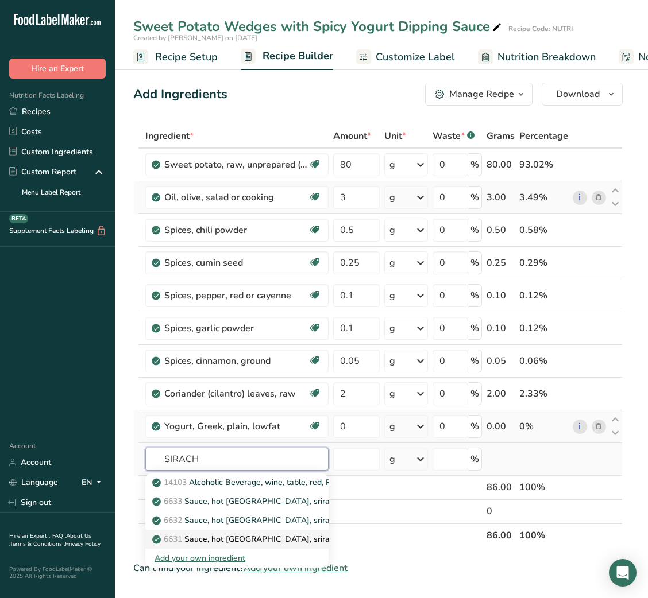
type input "SIRACH"
click at [283, 540] on div "6631 Sauce, hot chile, sriracha" at bounding box center [227, 540] width 146 height 12
type input "Sauce, hot [GEOGRAPHIC_DATA], sriracha"
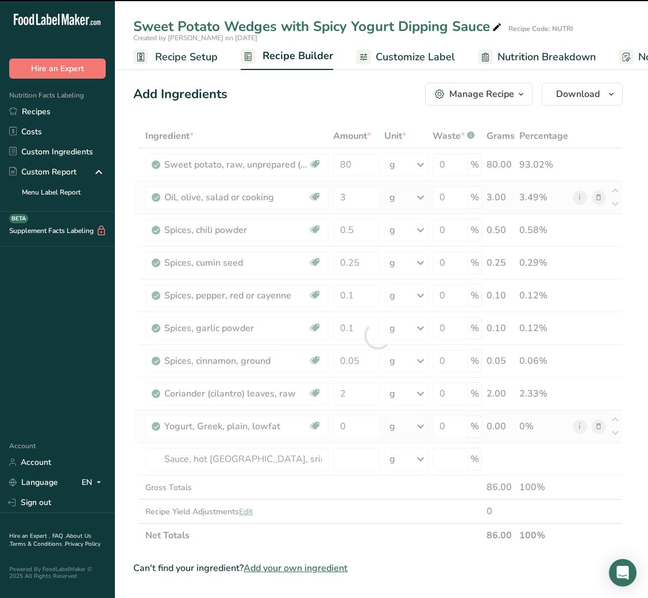
type input "0"
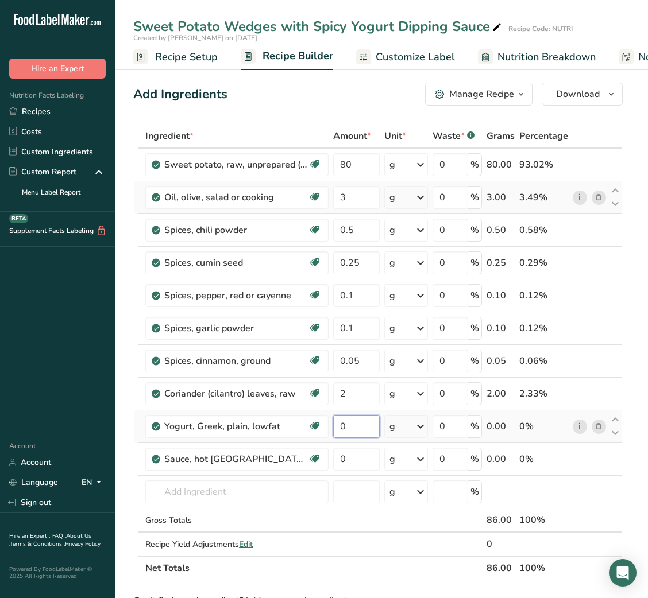
click at [335, 426] on input "0" at bounding box center [356, 426] width 47 height 23
type input "50"
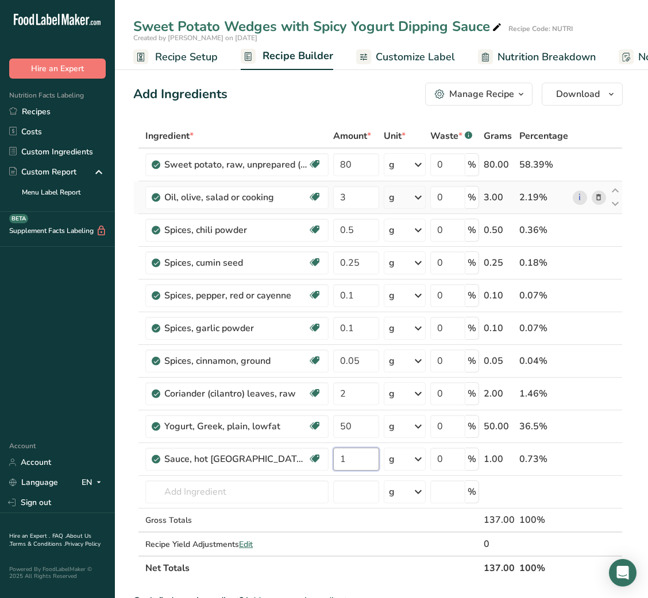
type input "1"
click at [422, 65] on link "Customize Label" at bounding box center [405, 57] width 99 height 26
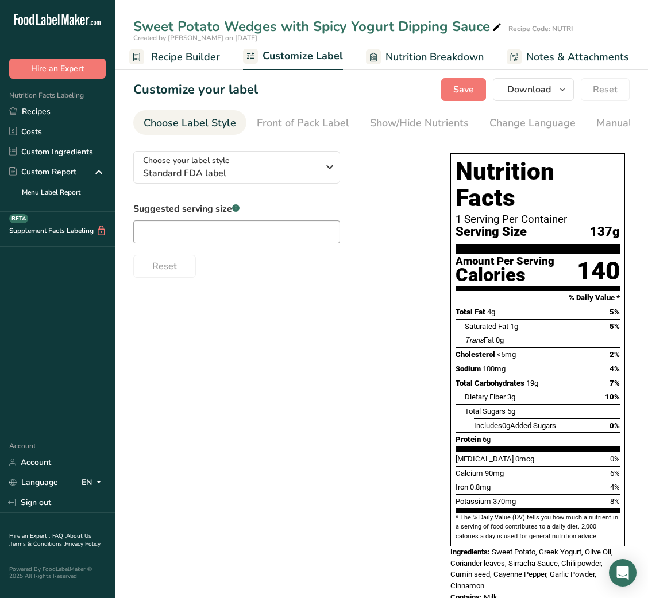
scroll to position [0, 223]
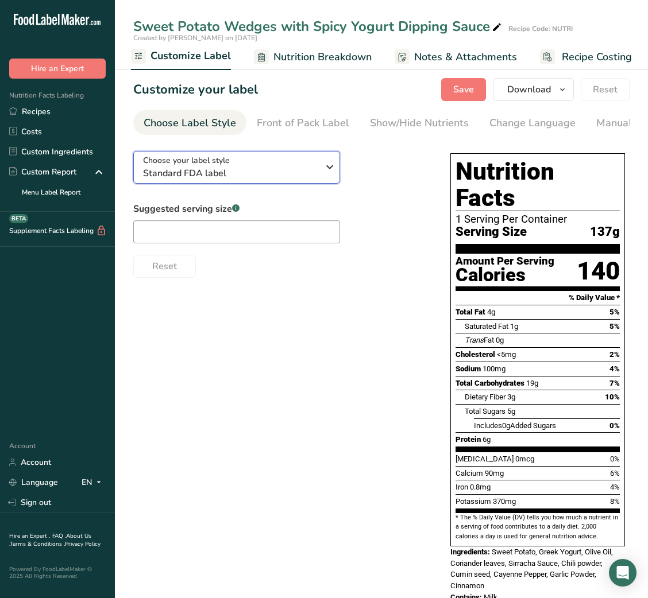
click at [295, 165] on div "Choose your label style Standard FDA label" at bounding box center [230, 167] width 175 height 26
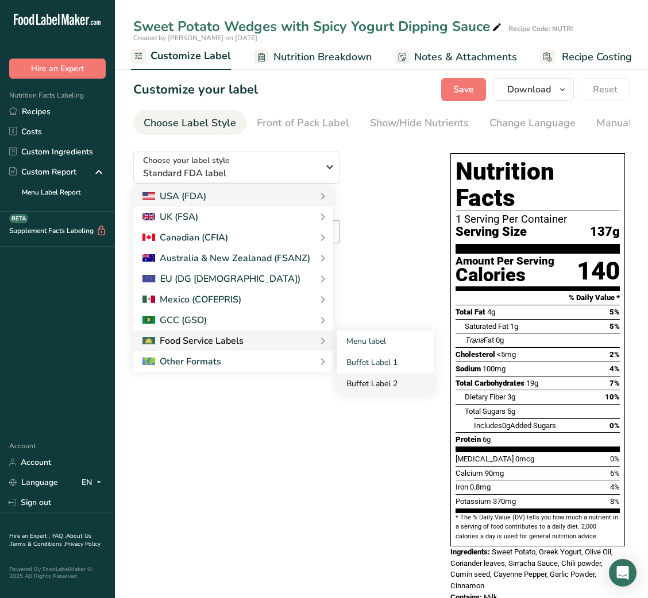
click at [368, 386] on link "Buffet Label 2" at bounding box center [385, 383] width 96 height 21
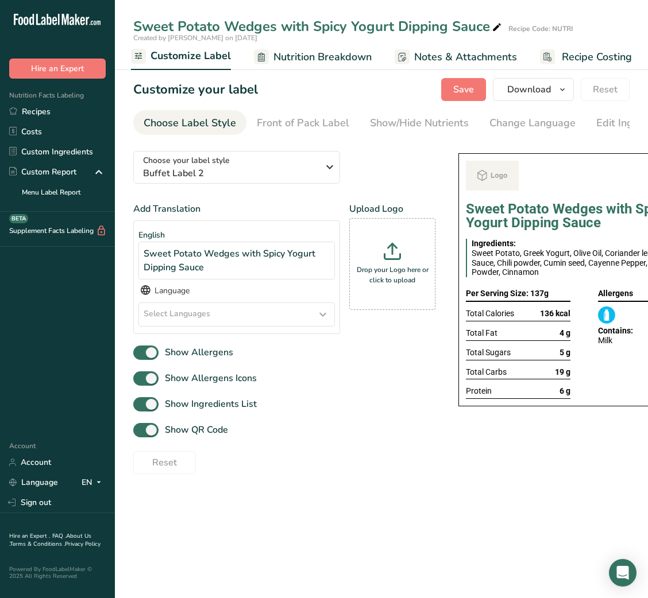
click at [368, 386] on div "Choose your label style Buffet Label 2 USA (FDA) Standard FDA label Tabular FDA…" at bounding box center [284, 308] width 302 height 333
click at [197, 430] on span "Show QR Code" at bounding box center [193, 430] width 69 height 14
click at [141, 430] on input "Show QR Code" at bounding box center [136, 430] width 7 height 7
checkbox input "false"
click at [436, 126] on div "Show/Hide Nutrients" at bounding box center [419, 123] width 99 height 16
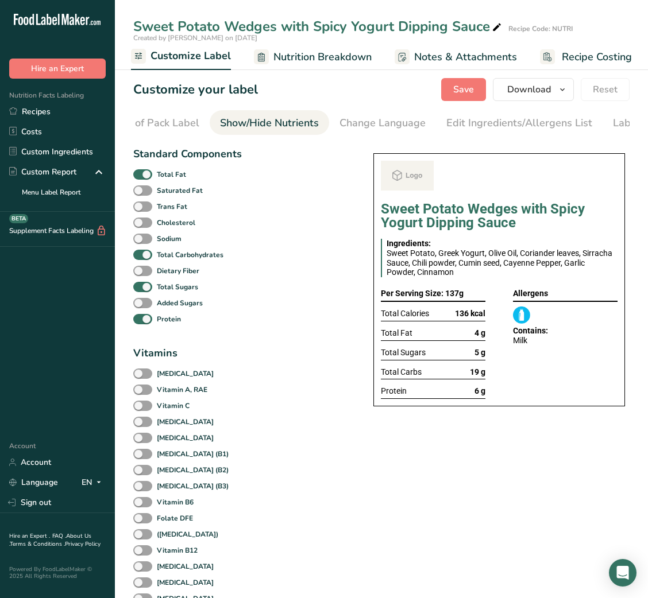
scroll to position [0, 210]
click at [154, 180] on span "Total Fat" at bounding box center [169, 174] width 34 height 10
click at [141, 178] on input "Total Fat" at bounding box center [136, 174] width 7 height 7
checkbox input "false"
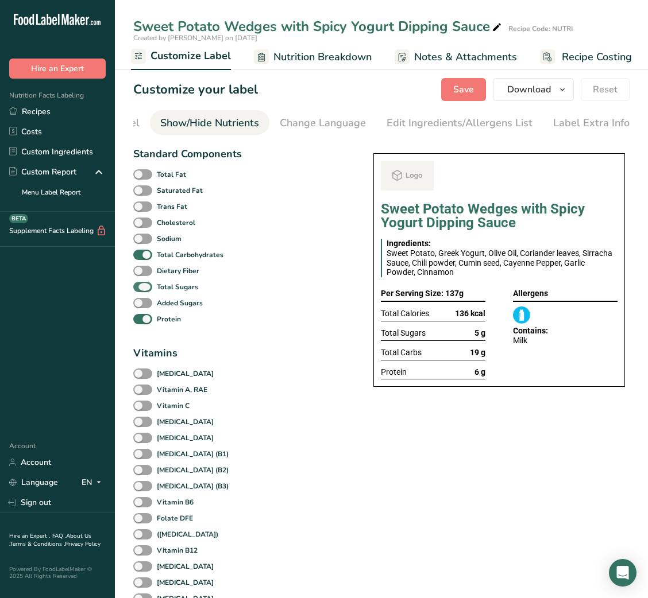
click at [146, 293] on span at bounding box center [142, 287] width 19 height 11
click at [141, 291] on input "Total Sugars" at bounding box center [136, 286] width 7 height 7
checkbox input "false"
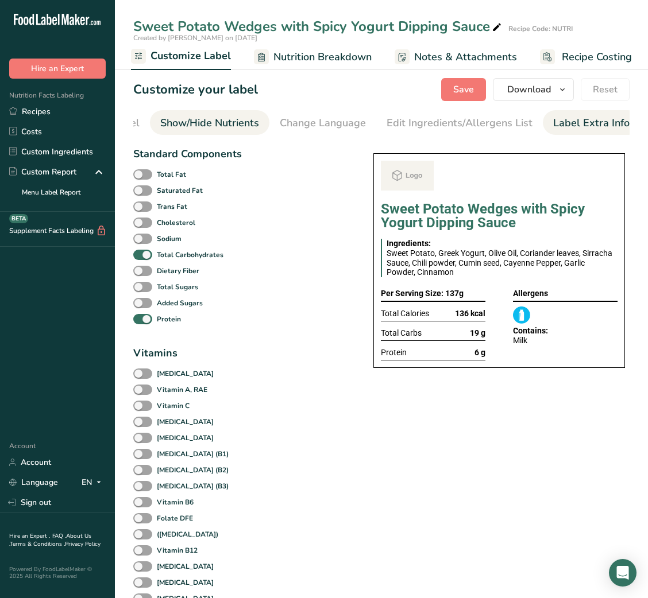
click at [578, 125] on div "Label Extra Info" at bounding box center [591, 123] width 76 height 16
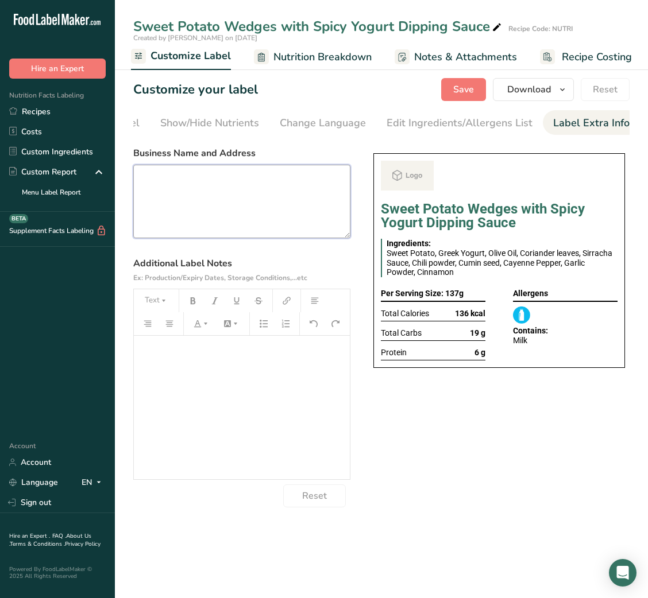
click at [253, 203] on textarea at bounding box center [241, 202] width 217 height 74
paste textarea "USE BY: 14/08/2025 KEEP REFRIGERATED BELOW 5 DEGREE REHEAT BEFORE EATING DINNER"
click at [156, 219] on textarea "USE BY: 14/08/2025 KEEP REFRIGERATED BELOW 5 DEGREE REHEAT BEFORE EATING DINNER" at bounding box center [241, 202] width 217 height 74
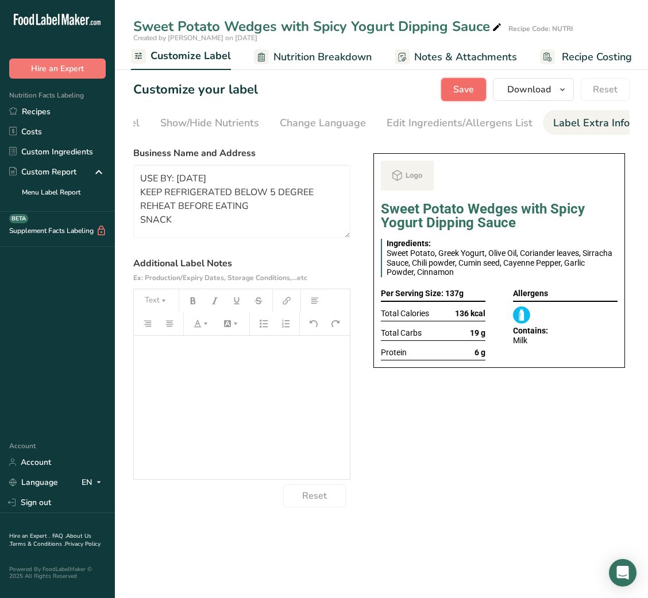
click at [447, 94] on button "Save" at bounding box center [463, 89] width 45 height 23
type textarea "USE BY: [DATE] KEEP REFRIGERATED BELOW 5 DEGREE REHEAT BEFORE EATING SNACK"
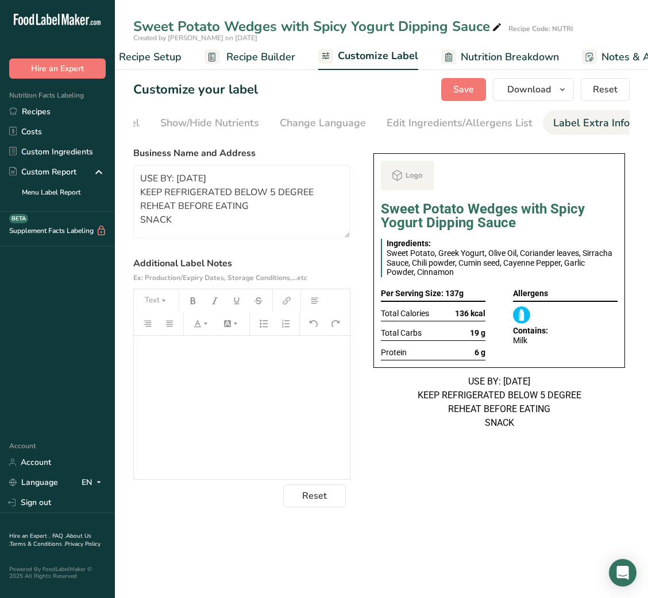
scroll to position [0, 33]
click at [256, 58] on span "Recipe Builder" at bounding box center [264, 57] width 69 height 16
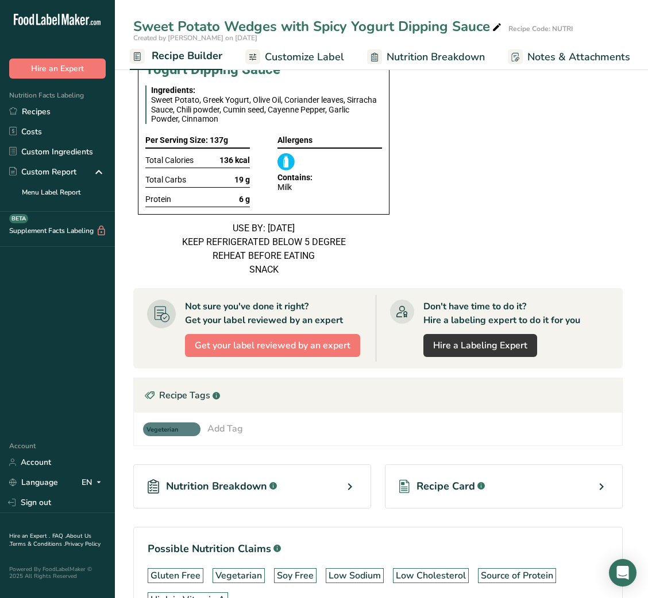
scroll to position [728, 0]
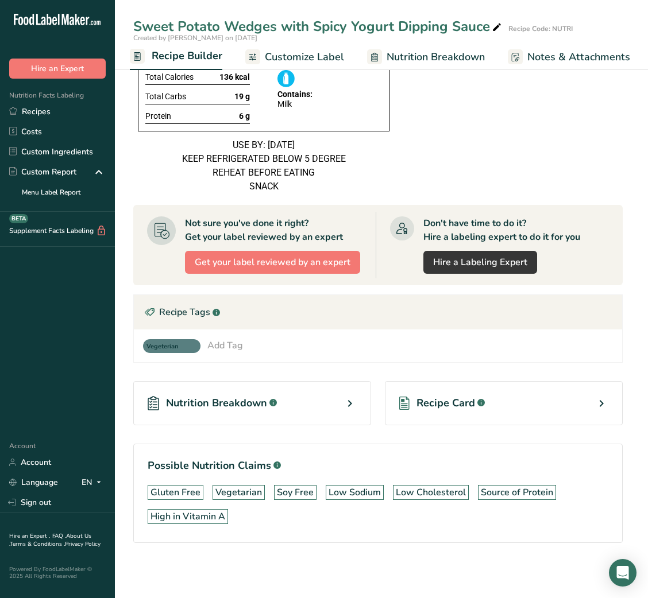
click at [463, 403] on span "Recipe Card" at bounding box center [445, 404] width 59 height 16
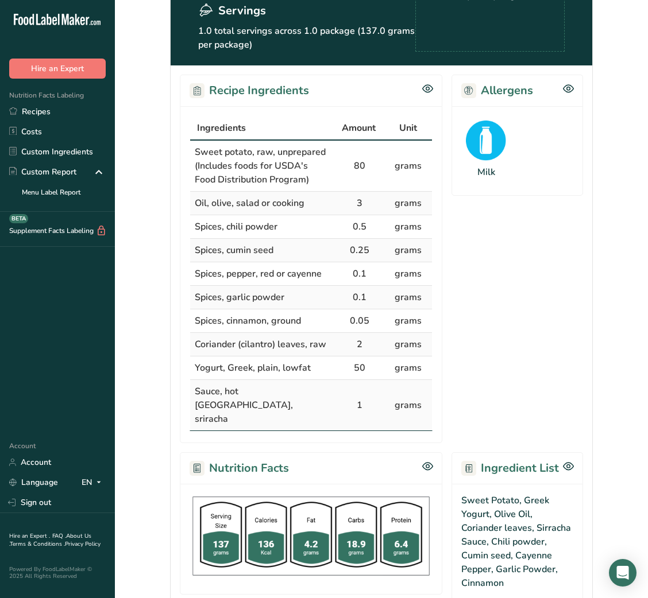
scroll to position [322, 0]
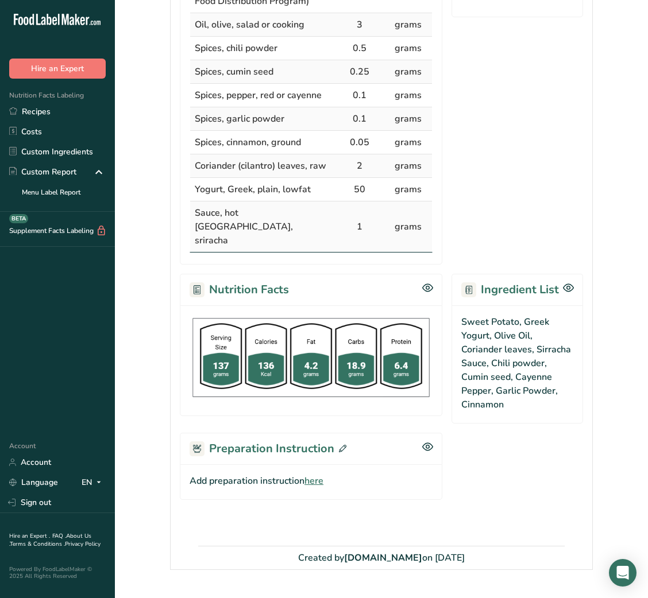
click at [320, 474] on span "here" at bounding box center [313, 481] width 19 height 14
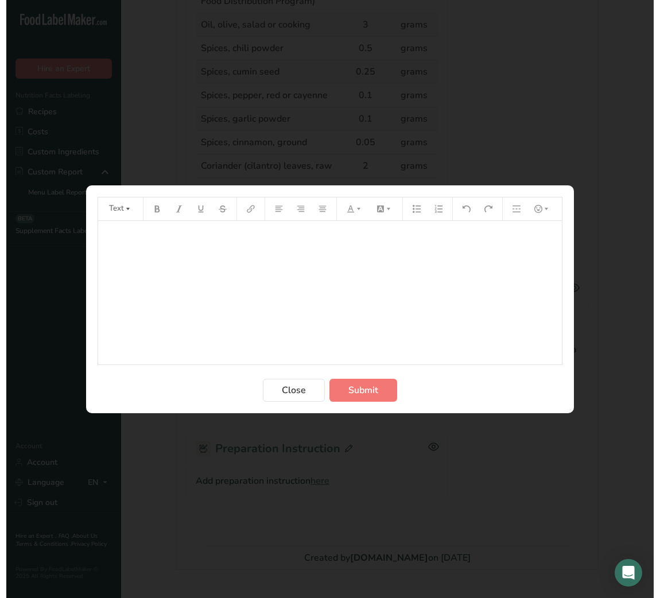
scroll to position [319, 0]
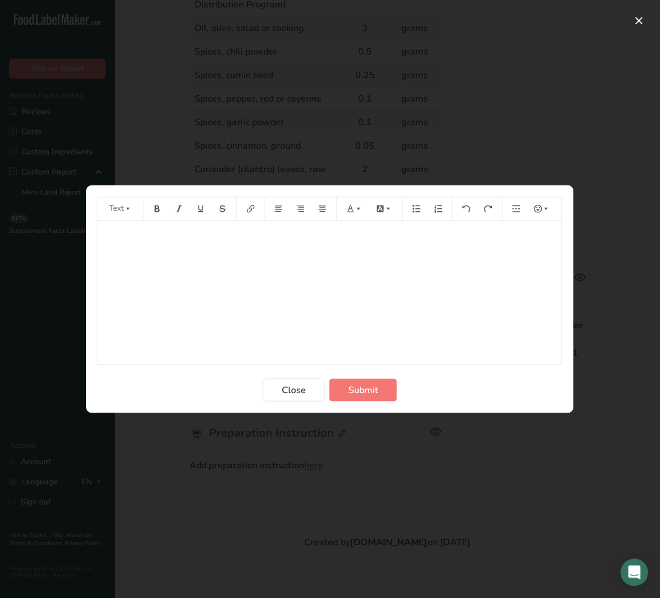
click at [299, 277] on div "﻿" at bounding box center [330, 293] width 464 height 144
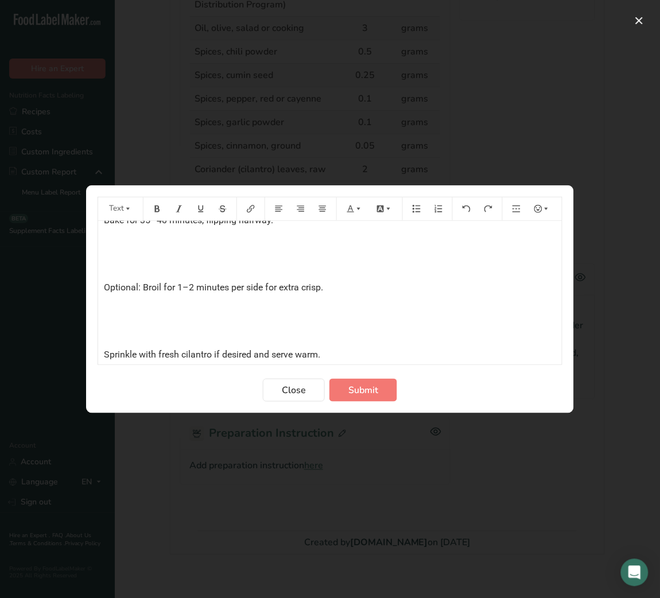
scroll to position [415, 0]
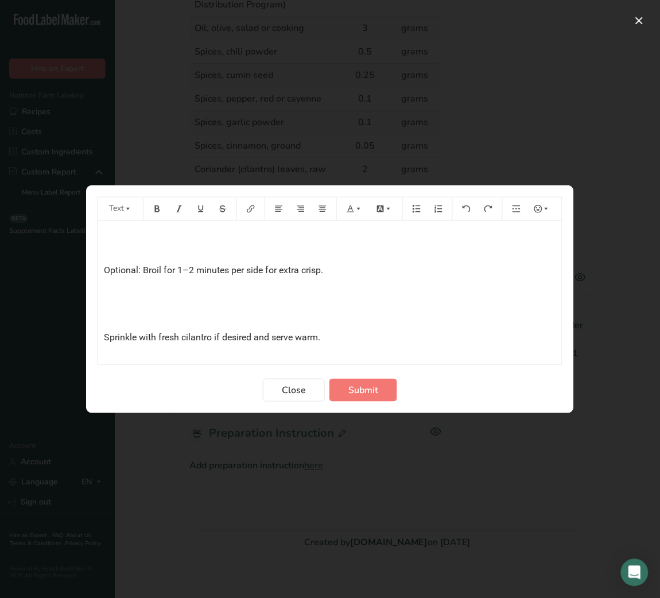
click at [105, 325] on div "Instructions: Preheat oven to 200°C (400°F). Place a baking rack on a tray and …" at bounding box center [330, 86] width 464 height 561
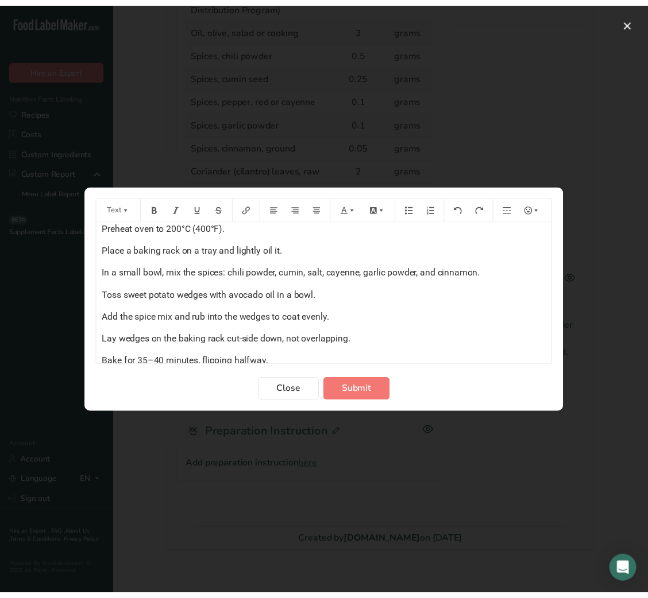
scroll to position [9, 0]
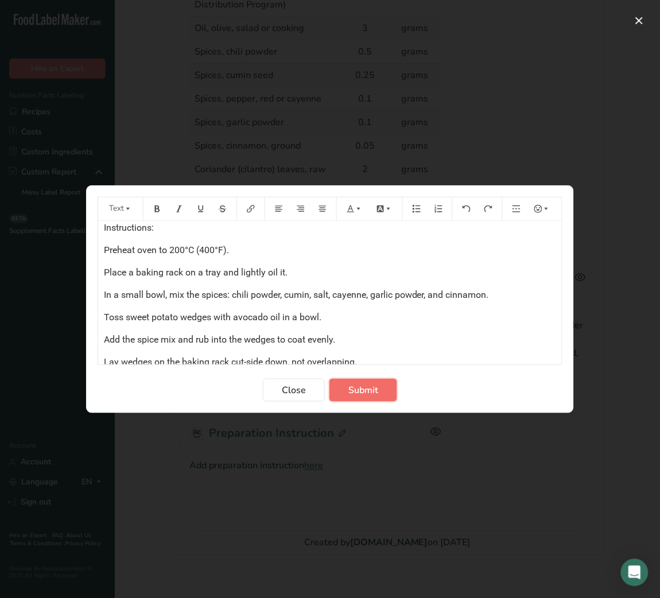
click at [372, 386] on span "Submit" at bounding box center [364, 391] width 30 height 14
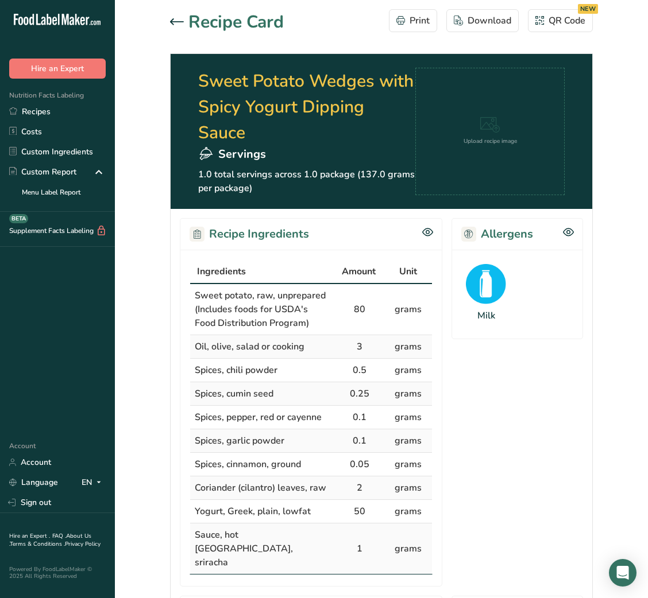
click at [176, 22] on icon at bounding box center [177, 21] width 14 height 7
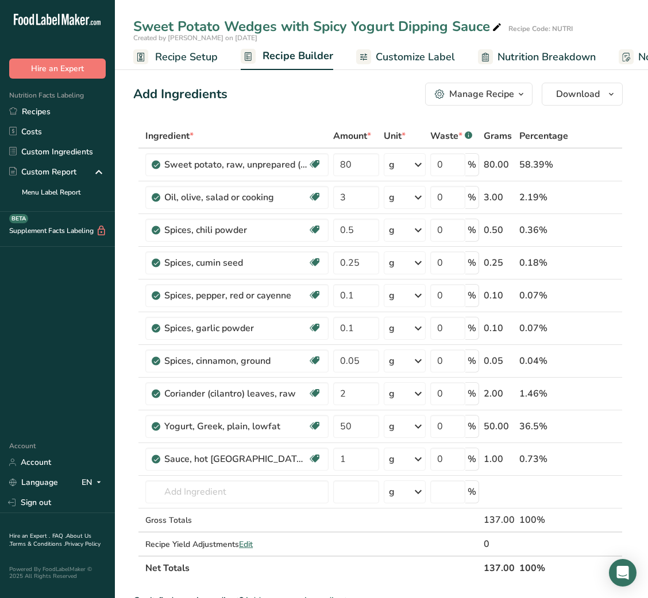
click at [21, 120] on link "Recipes" at bounding box center [57, 112] width 115 height 20
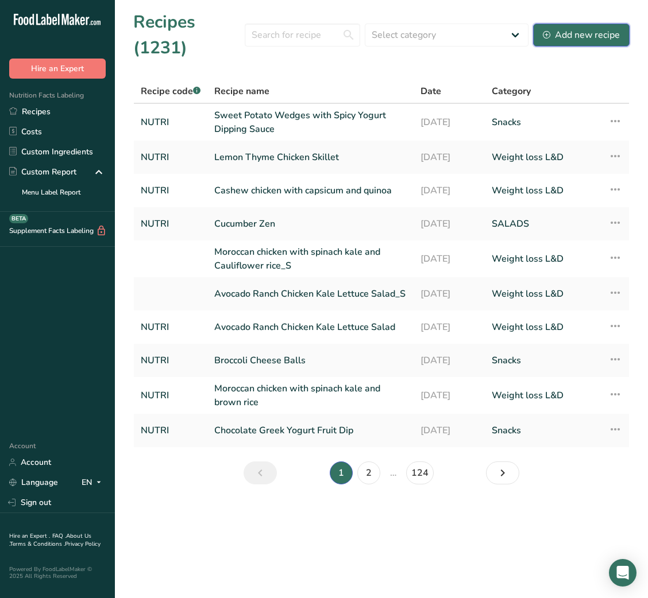
click at [601, 26] on button "Add new recipe" at bounding box center [581, 35] width 96 height 23
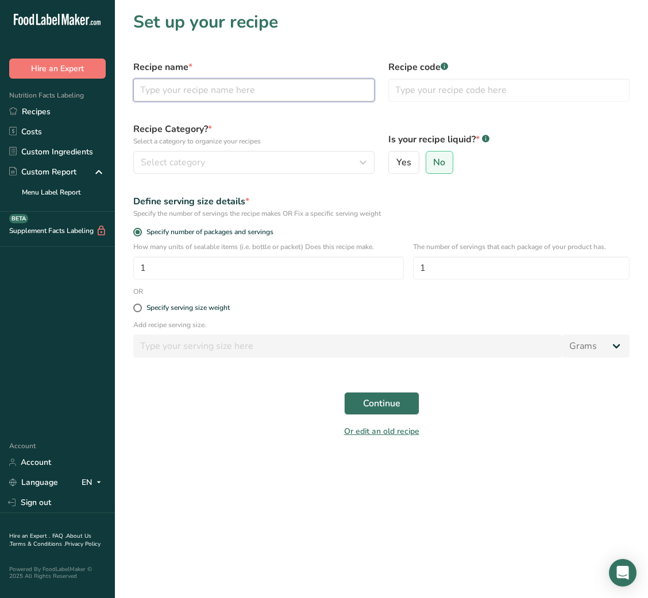
click at [315, 89] on input "text" at bounding box center [253, 90] width 241 height 23
paste input "Strawberry Cheesecake Protein Bites"
type input "Strawberry Cheesecake Protein Bites"
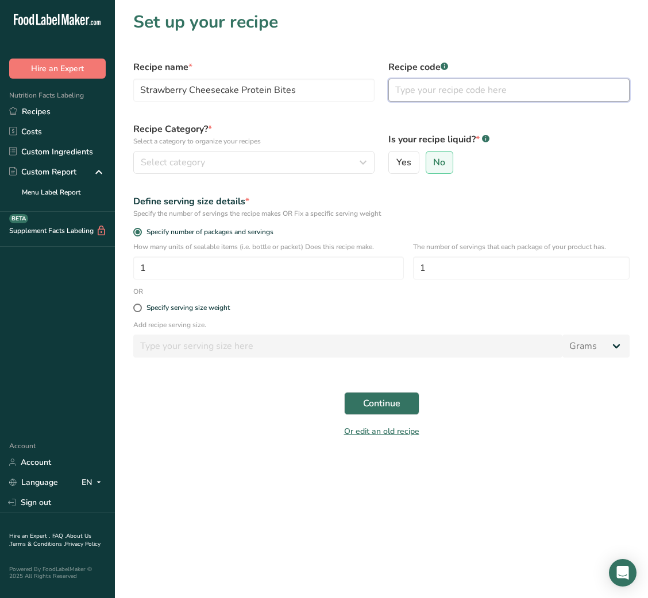
click at [461, 80] on input "text" at bounding box center [508, 90] width 241 height 23
type input "NUTRI"
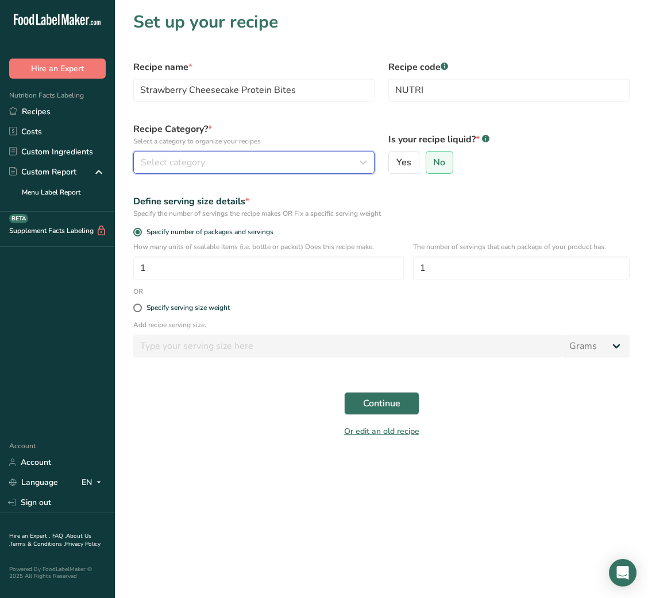
click at [347, 153] on button "Select category" at bounding box center [253, 162] width 241 height 23
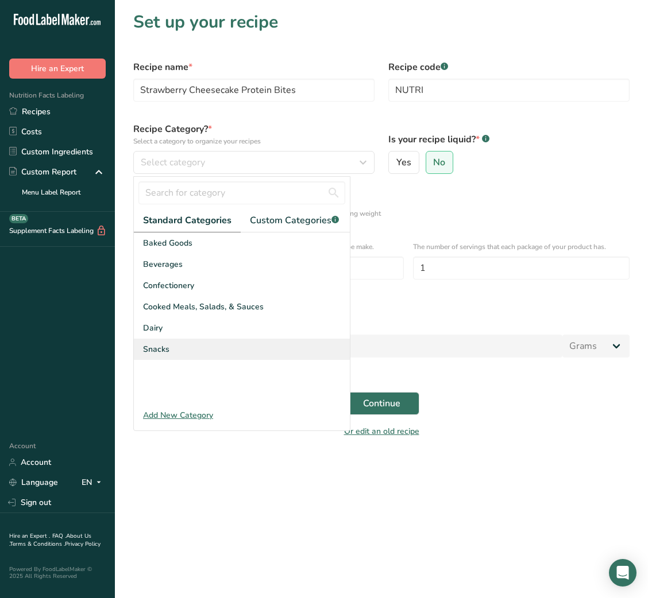
click at [180, 342] on div "Snacks" at bounding box center [242, 349] width 216 height 21
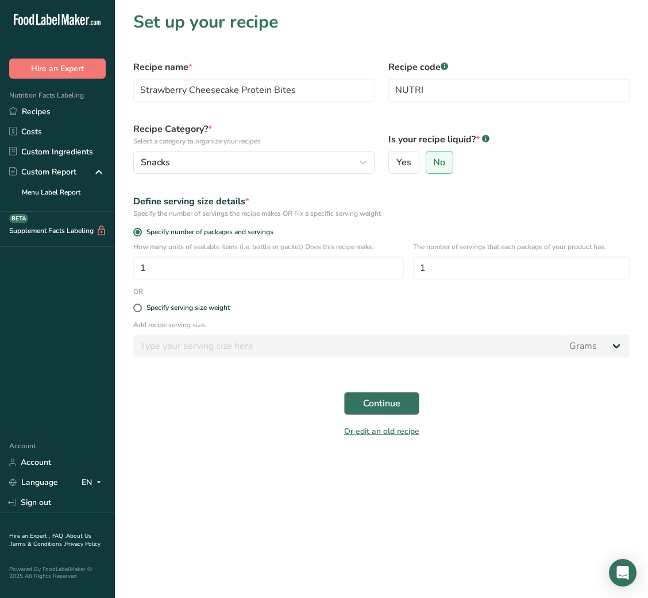
drag, startPoint x: 363, startPoint y: 400, endPoint x: 374, endPoint y: 413, distance: 17.6
click at [374, 413] on div "Continue" at bounding box center [381, 403] width 510 height 37
click at [374, 411] on span "Continue" at bounding box center [381, 404] width 37 height 14
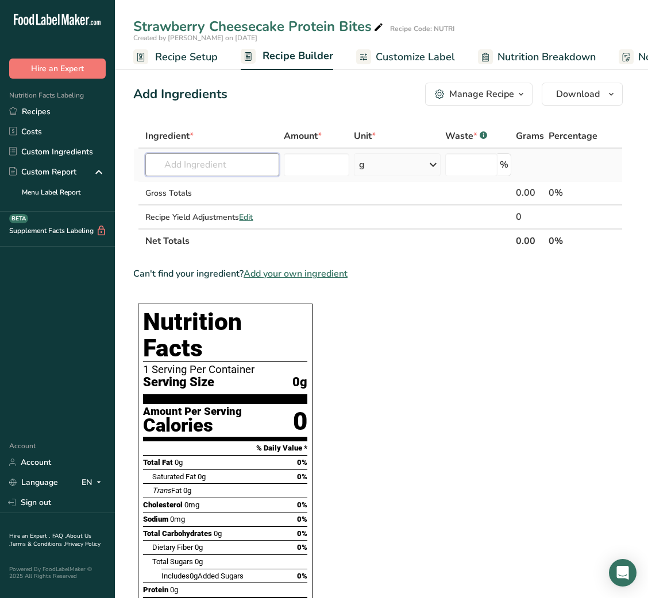
click at [207, 154] on input "text" at bounding box center [212, 164] width 134 height 23
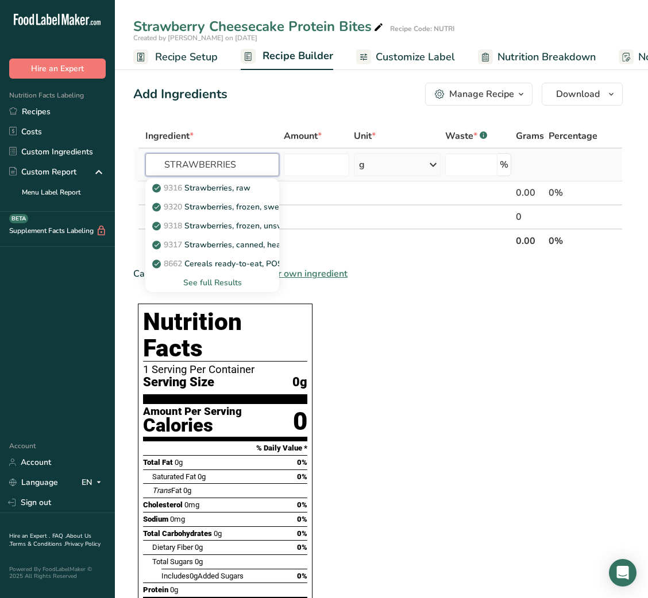
type input "STRAWBERRIES"
click at [237, 277] on div "See full Results" at bounding box center [211, 283] width 115 height 12
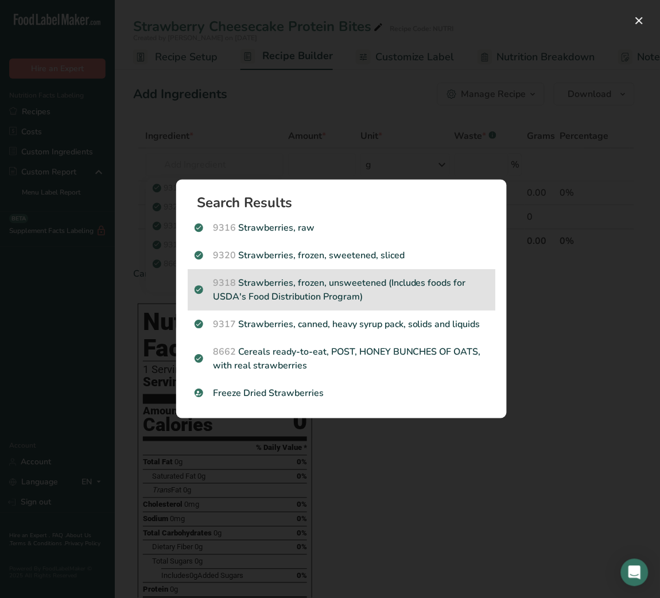
click at [364, 279] on p "9318 Strawberries, frozen, unsweetened (Includes foods for USDA's Food Distribu…" at bounding box center [342, 290] width 294 height 28
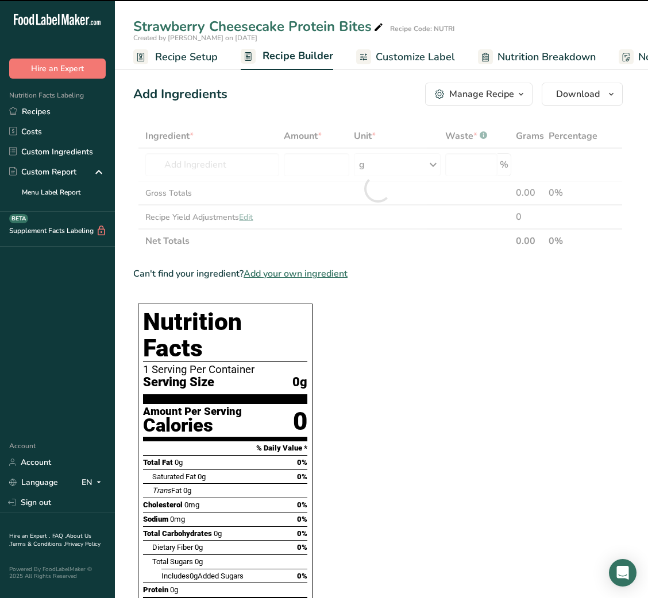
type input "0"
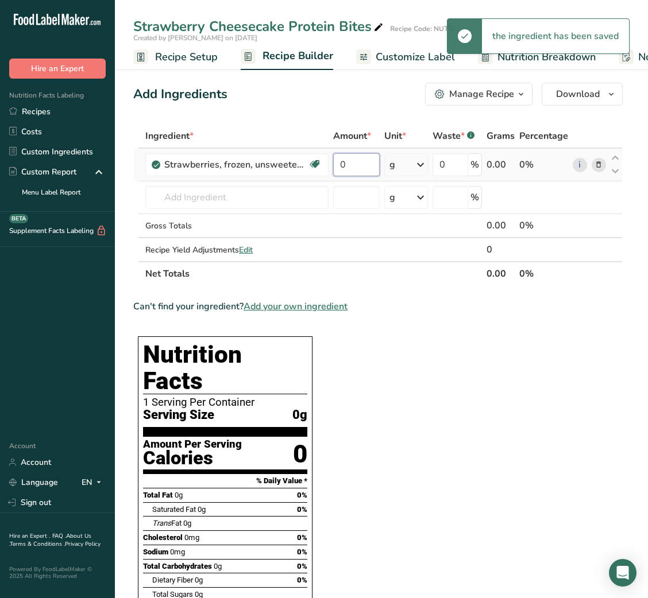
click at [339, 168] on input "0" at bounding box center [356, 164] width 47 height 23
type input "5"
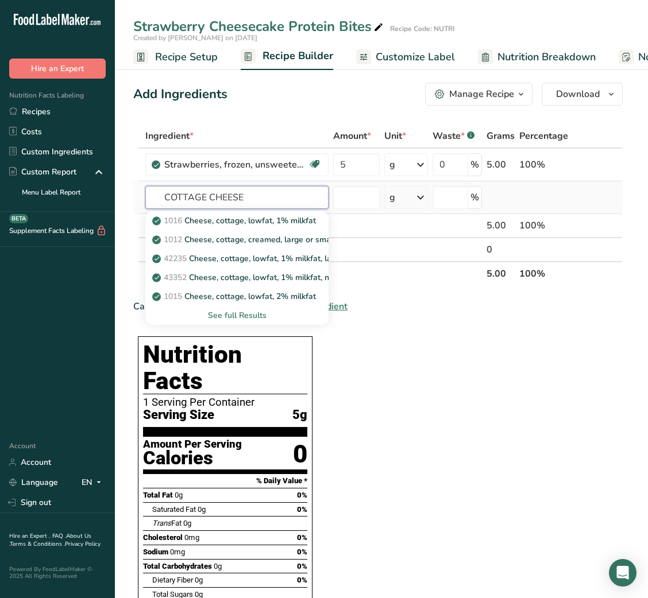
type input "COTTAGE CHEESE"
click at [251, 316] on div "See full Results" at bounding box center [236, 316] width 165 height 12
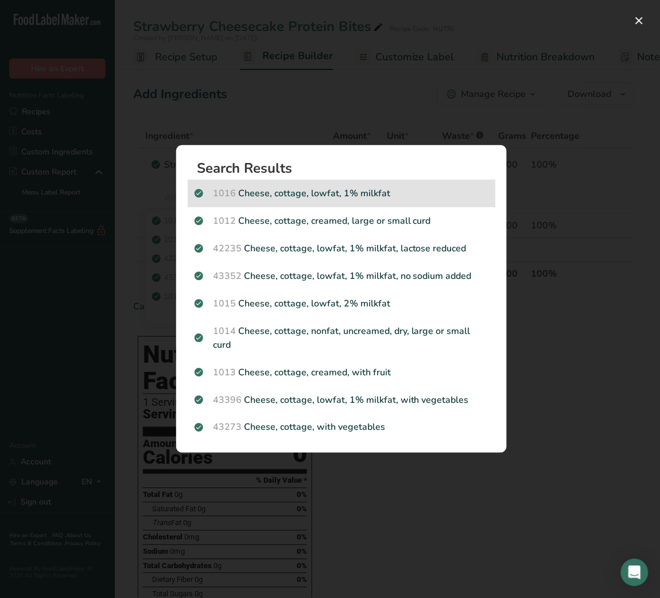
click at [351, 203] on div "1016 Cheese, cottage, lowfat, 1% milkfat" at bounding box center [342, 194] width 308 height 28
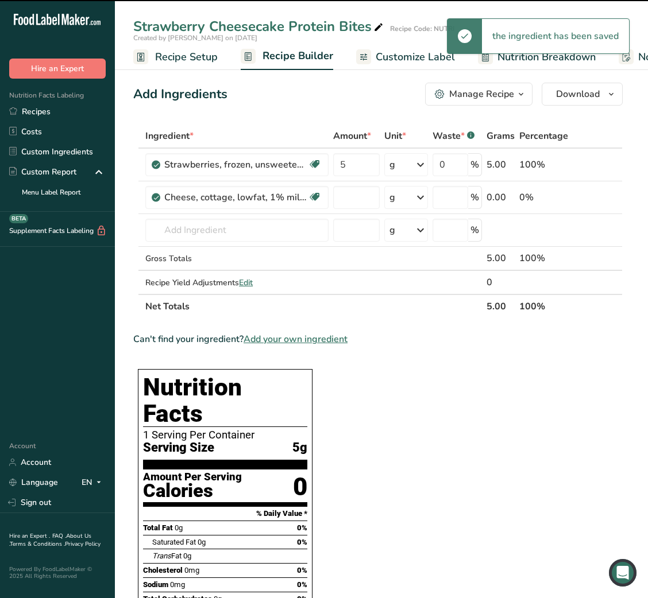
type input "0"
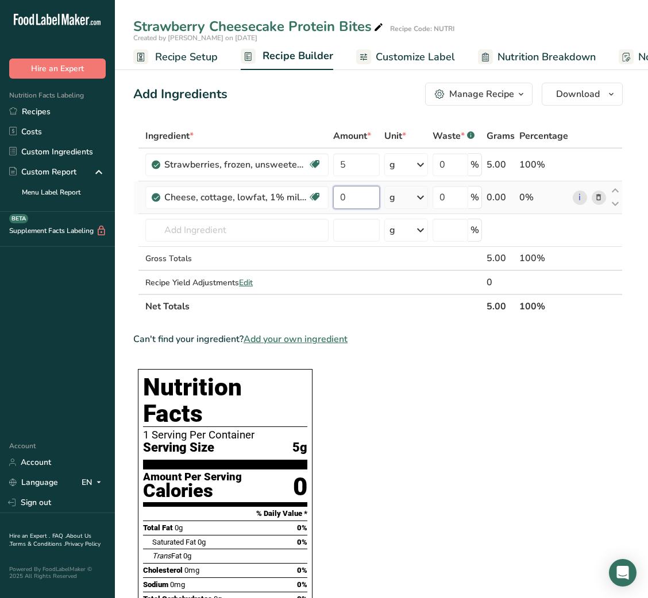
click at [358, 201] on input "0" at bounding box center [356, 197] width 47 height 23
type input "40"
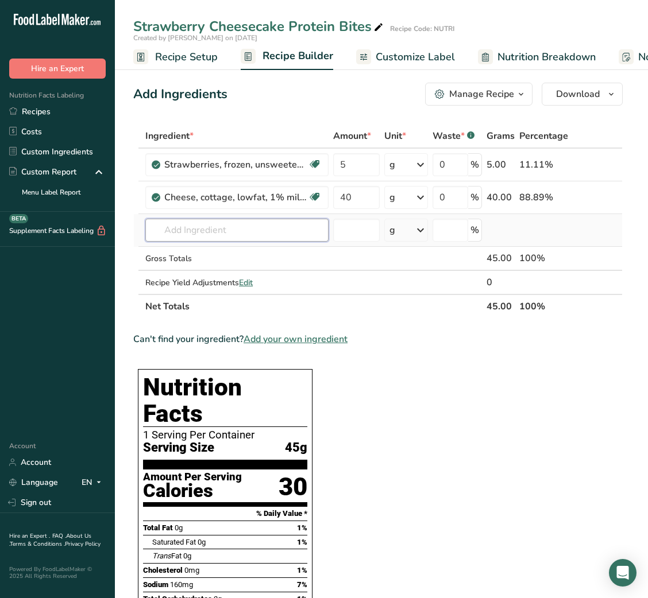
click at [206, 227] on input "text" at bounding box center [236, 230] width 183 height 23
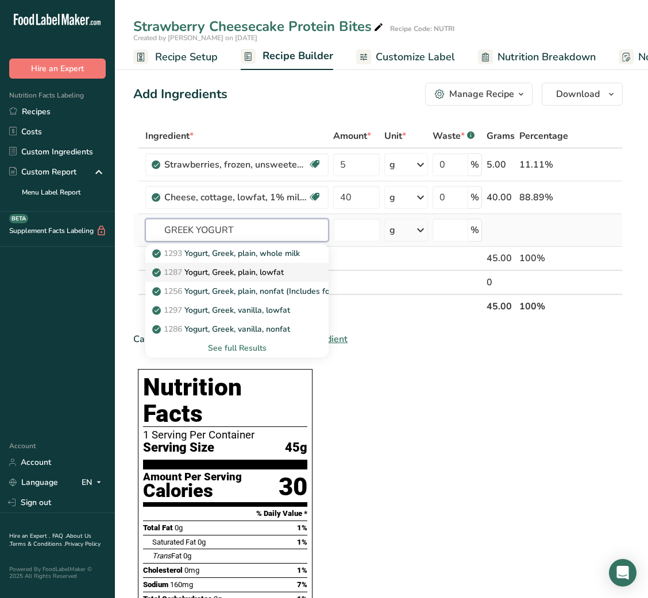
type input "GREEK YOGURT"
click at [259, 272] on p "1287 Yogurt, Greek, plain, lowfat" at bounding box center [218, 272] width 129 height 12
type input "Yogurt, Greek, plain, lowfat"
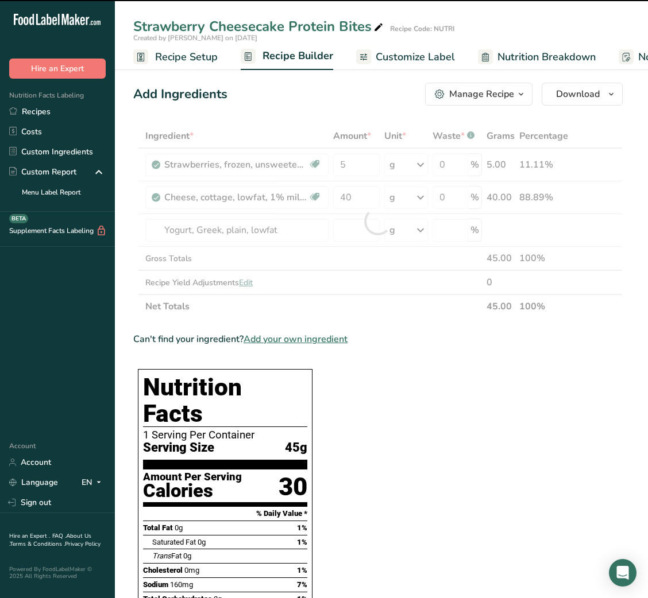
type input "0"
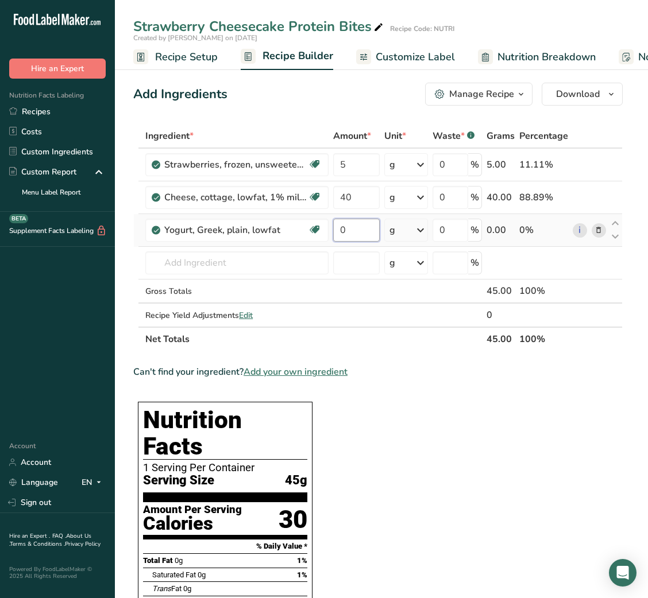
click at [340, 230] on input "0" at bounding box center [356, 230] width 47 height 23
type input "10"
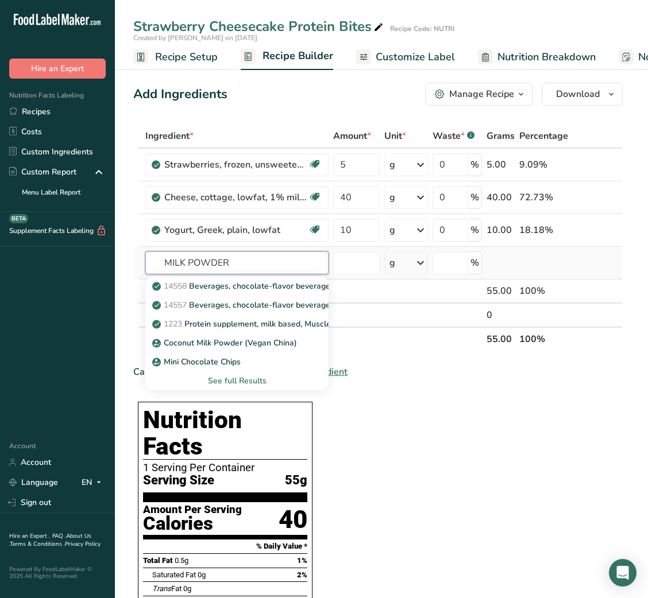
type input "MILK POWDER"
click at [251, 382] on div "See full Results" at bounding box center [236, 381] width 165 height 12
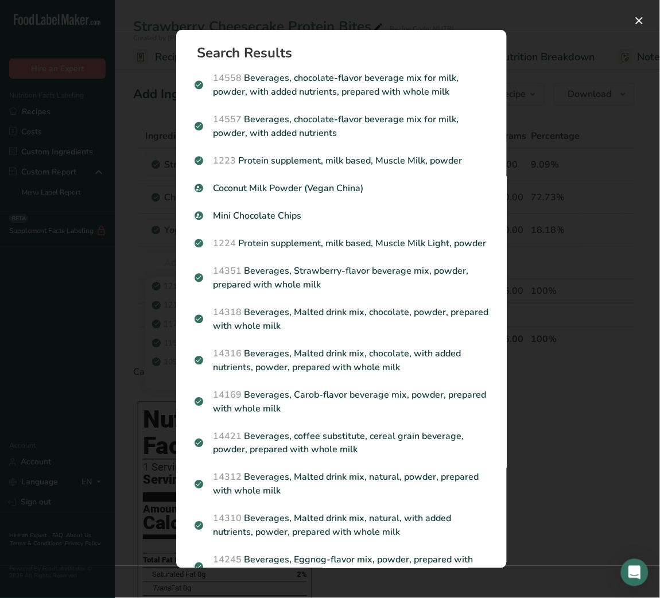
click at [610, 257] on div "Search results modal" at bounding box center [330, 299] width 660 height 598
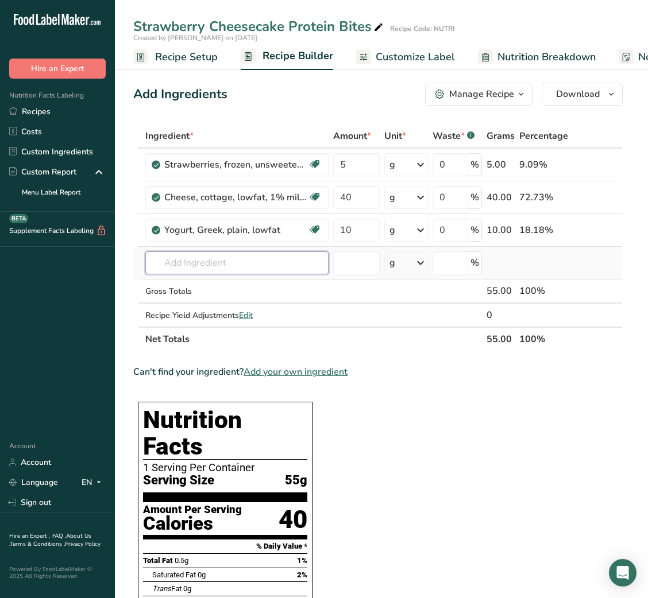
click at [251, 268] on input "text" at bounding box center [236, 263] width 183 height 23
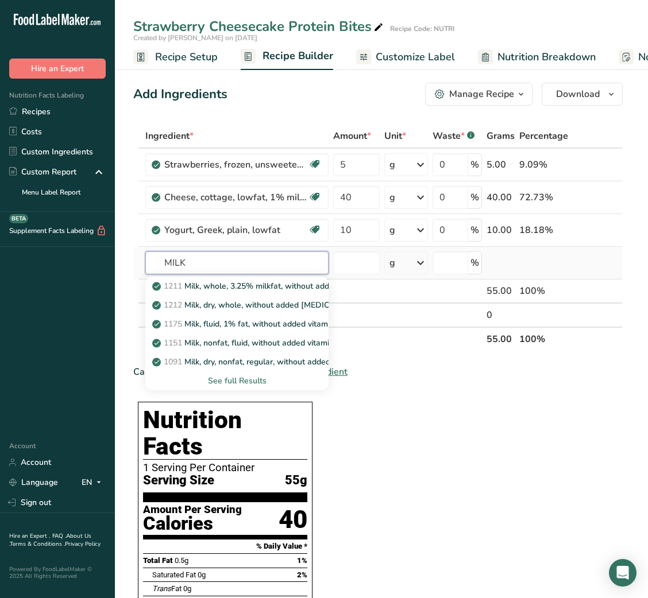
type input "MILK"
click at [247, 377] on div "See full Results" at bounding box center [236, 381] width 165 height 12
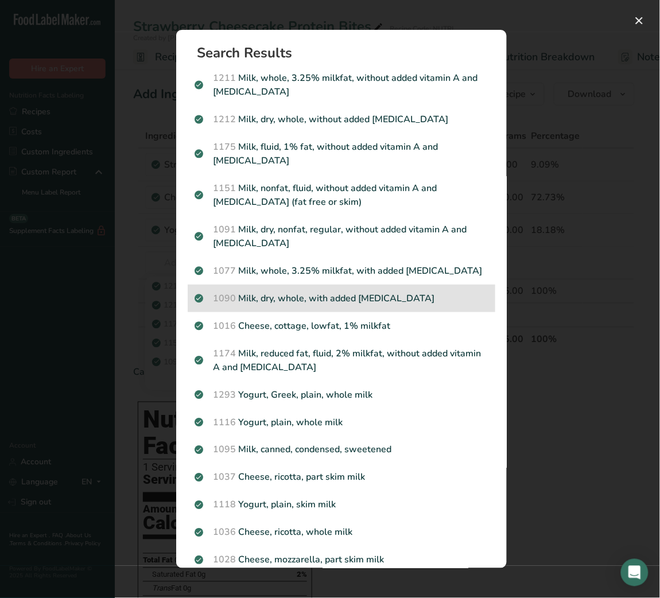
click at [303, 300] on p "1090 Milk, dry, whole, with added [MEDICAL_DATA]" at bounding box center [342, 299] width 294 height 14
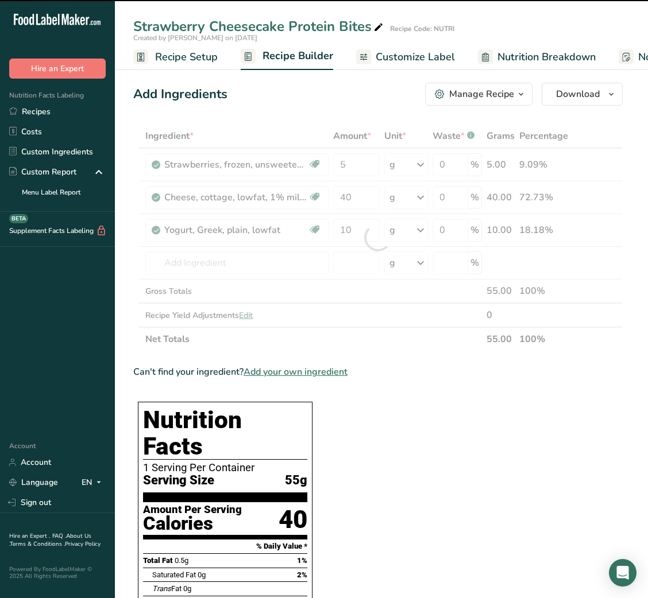
type input "0"
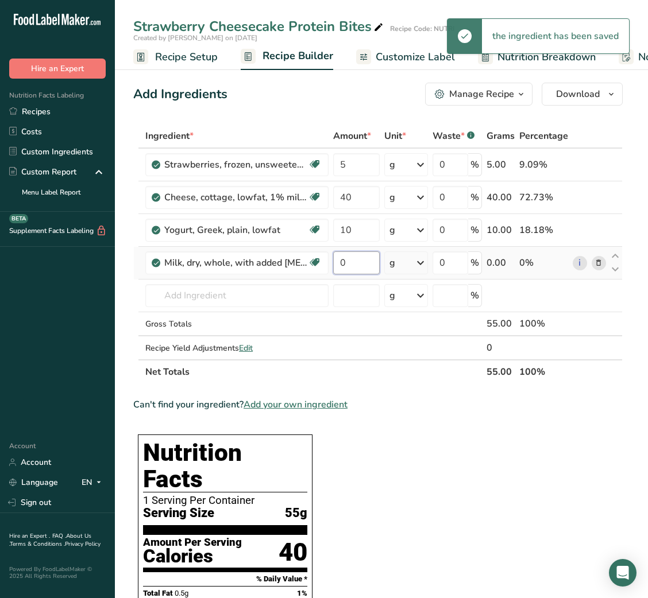
click at [339, 261] on input "0" at bounding box center [356, 263] width 47 height 23
type input "5"
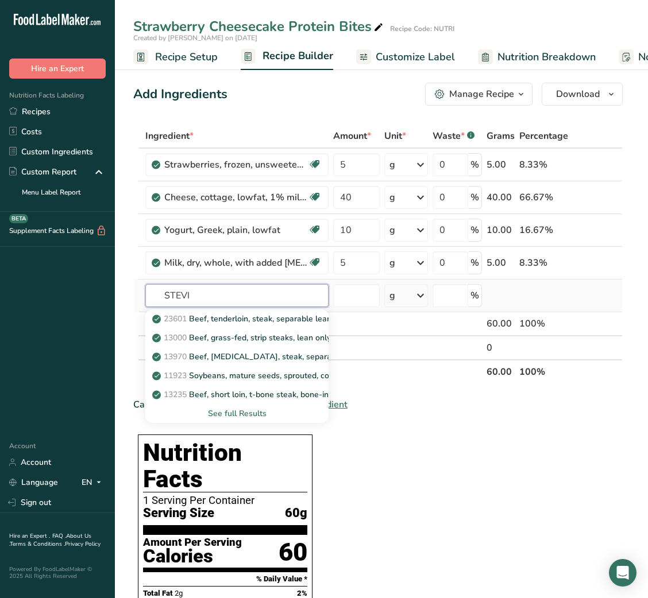
type input "STEVIA"
click at [182, 296] on input "STEVIA" at bounding box center [236, 295] width 183 height 23
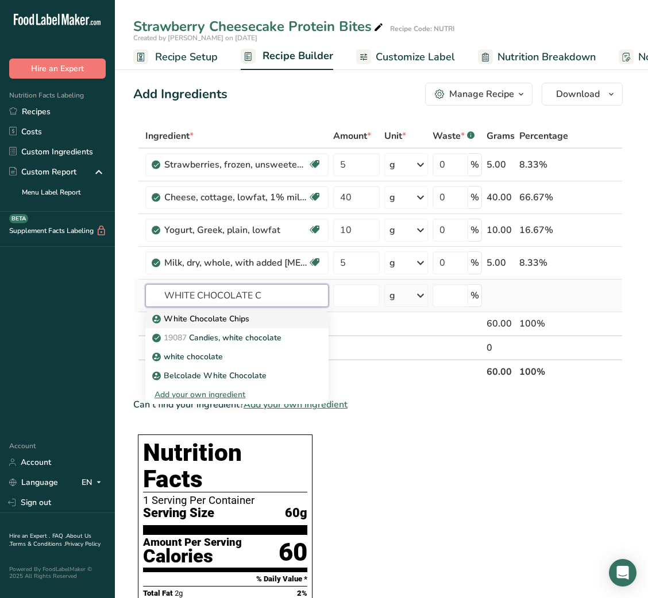
type input "WHITE CHOCOLATE C"
click at [198, 325] on link "White Chocolate Chips" at bounding box center [236, 319] width 183 height 19
type input "White Chocolate Chips"
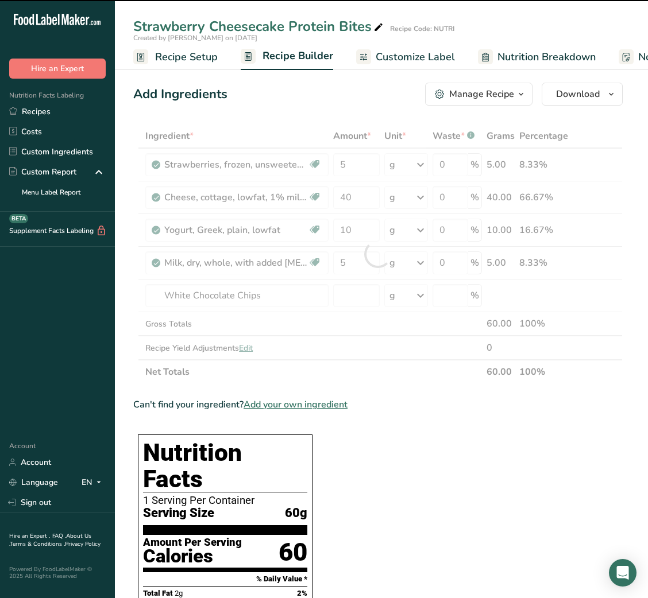
type input "0"
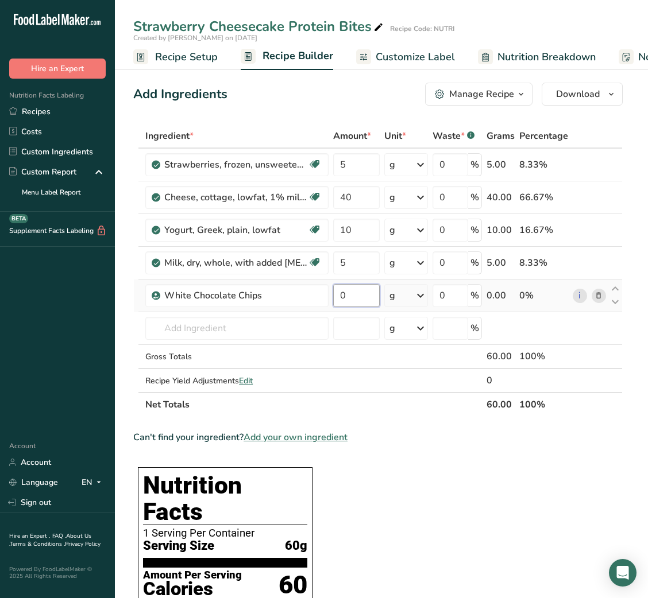
click at [343, 303] on input "0" at bounding box center [356, 295] width 47 height 23
type input "14"
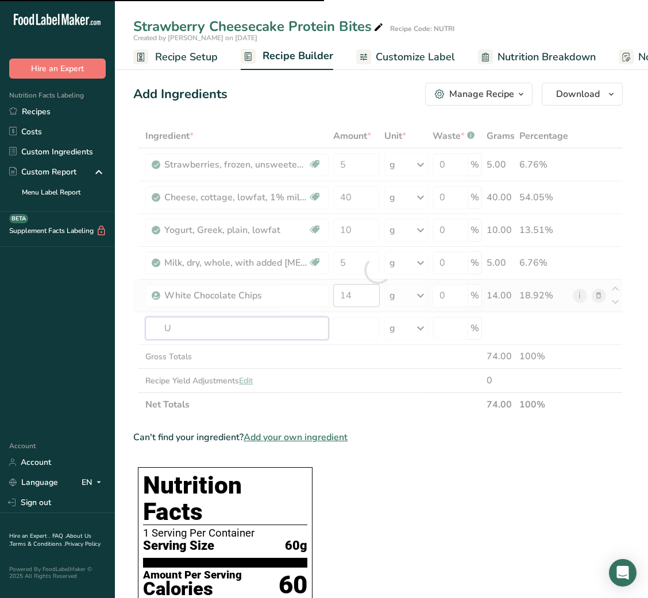
type input "UN"
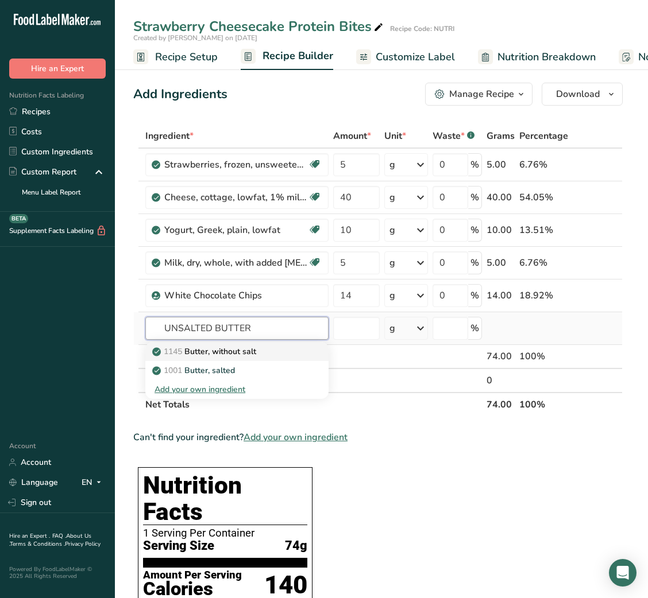
type input "UNSALTED BUTTER"
click at [280, 351] on div "1145 Butter, without salt" at bounding box center [227, 352] width 146 height 12
type input "Butter, without salt"
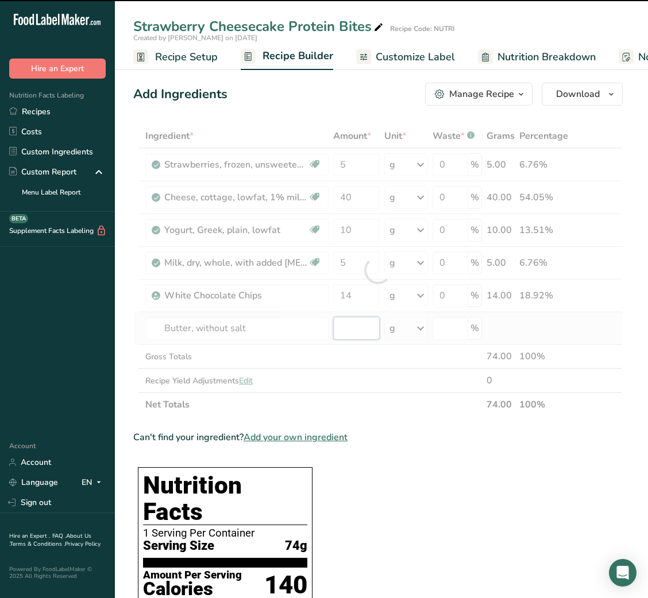
type input "0"
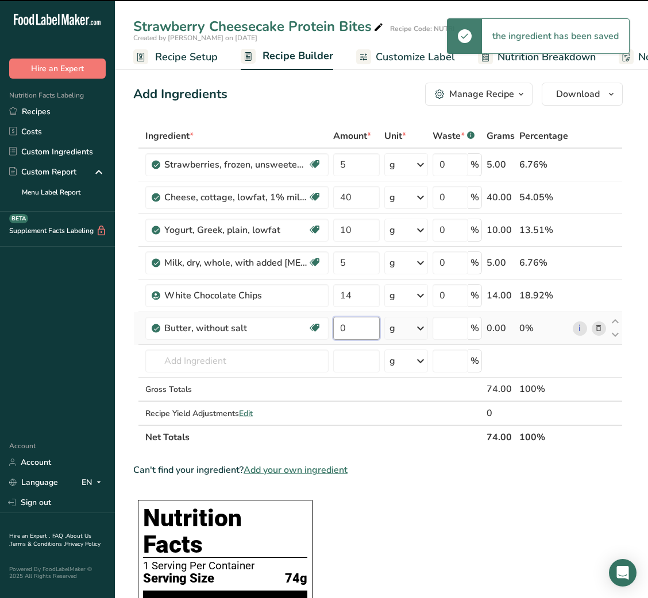
type input "0"
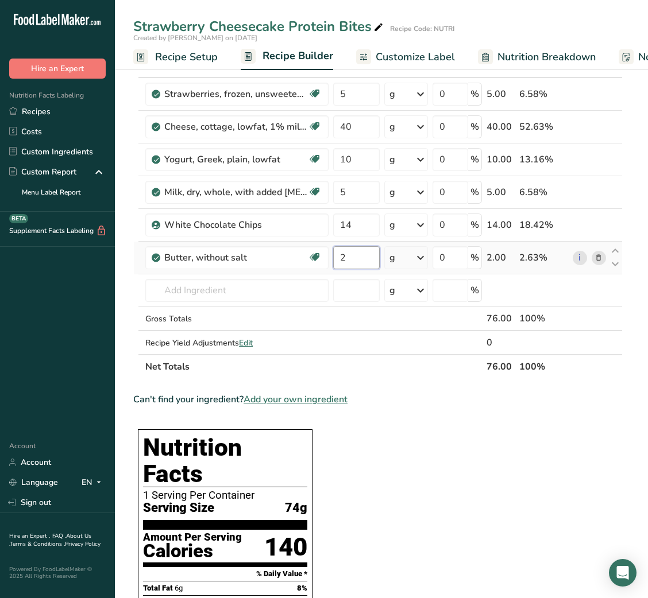
scroll to position [69, 0]
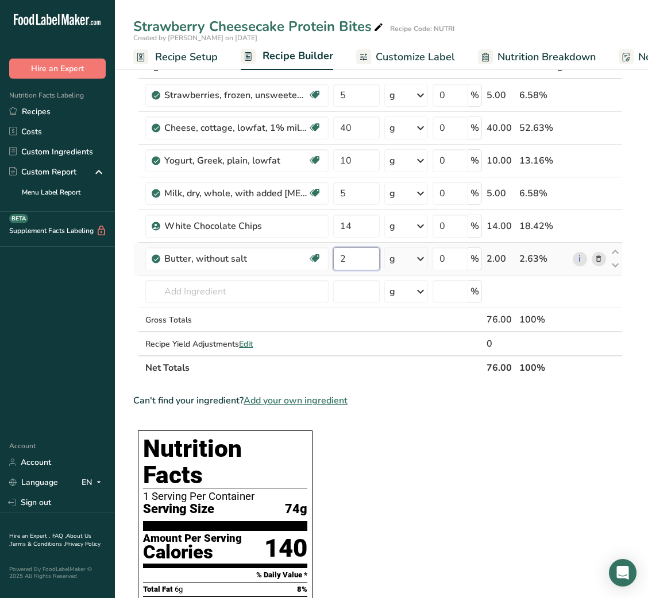
type input "2"
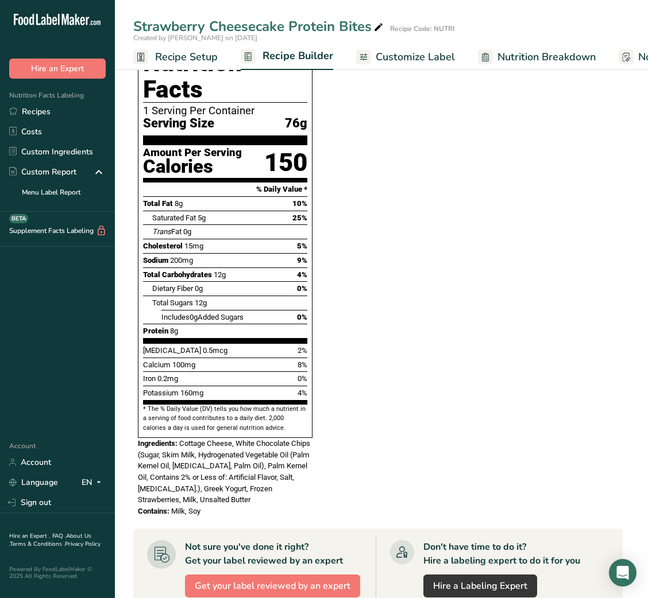
scroll to position [728, 0]
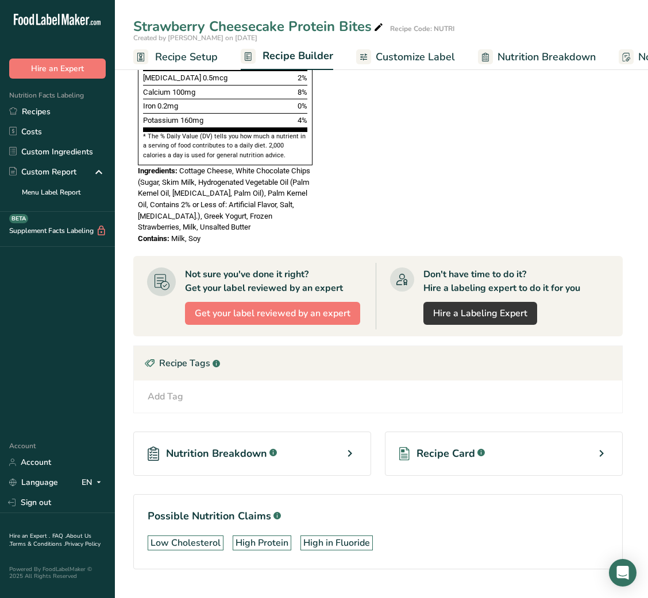
click at [435, 446] on span "Recipe Card" at bounding box center [445, 454] width 59 height 16
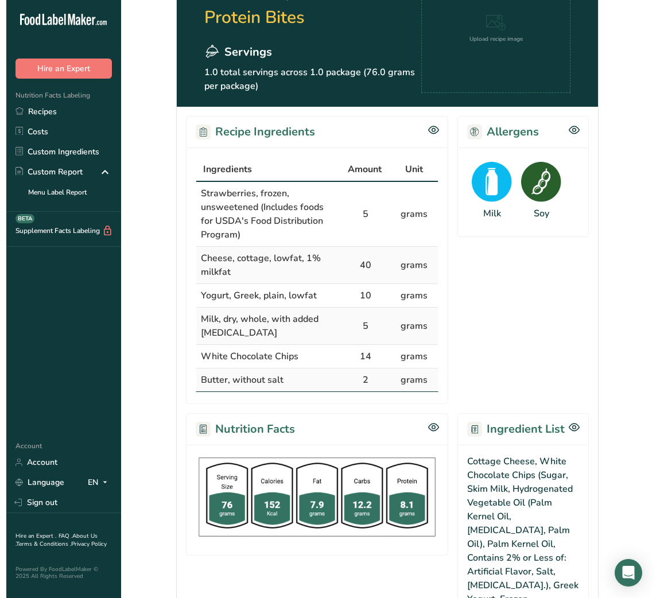
scroll to position [324, 0]
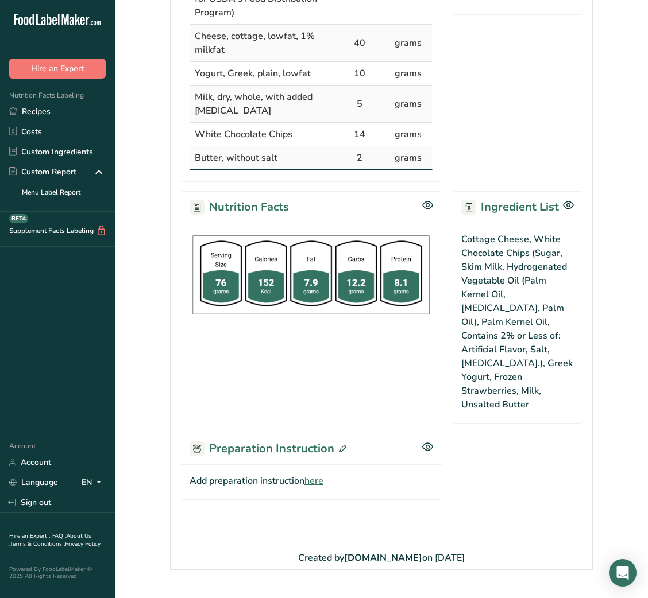
click at [319, 474] on span "here" at bounding box center [313, 481] width 19 height 14
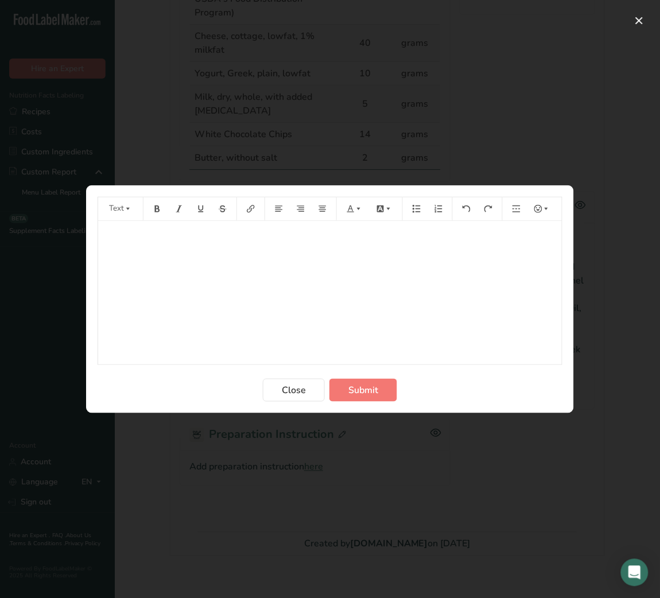
click at [237, 253] on div "﻿" at bounding box center [330, 293] width 464 height 144
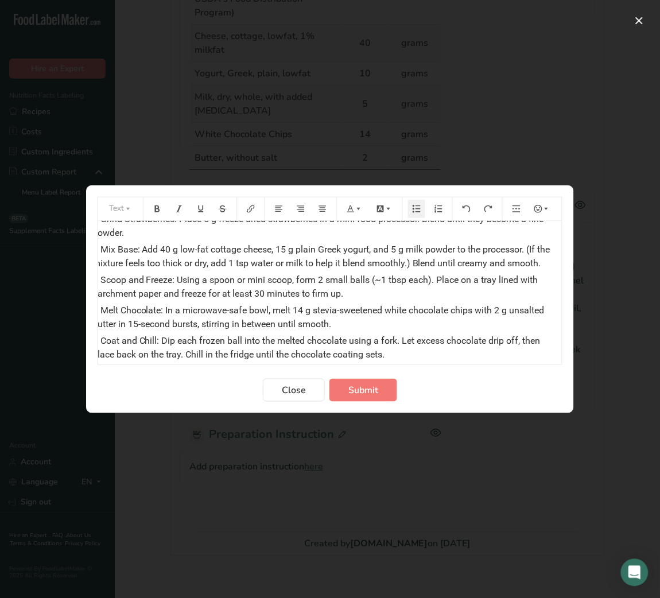
scroll to position [0, 0]
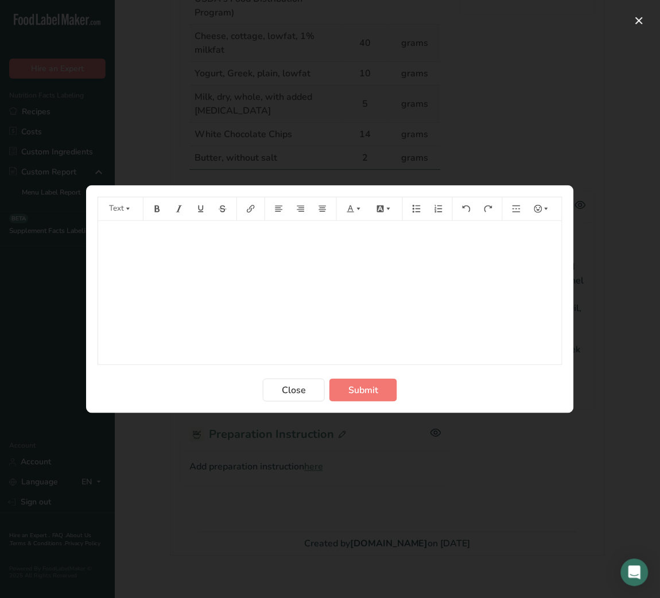
click at [210, 280] on div "﻿" at bounding box center [330, 293] width 464 height 144
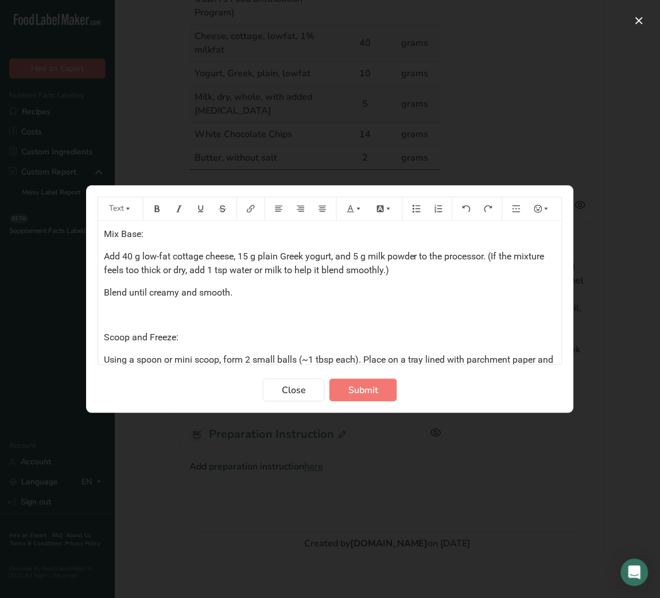
scroll to position [246, 0]
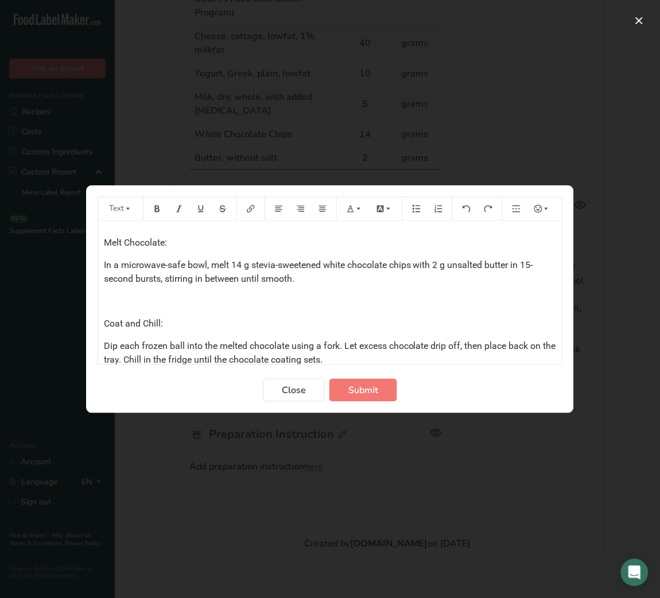
click at [118, 302] on p "﻿" at bounding box center [330, 302] width 453 height 14
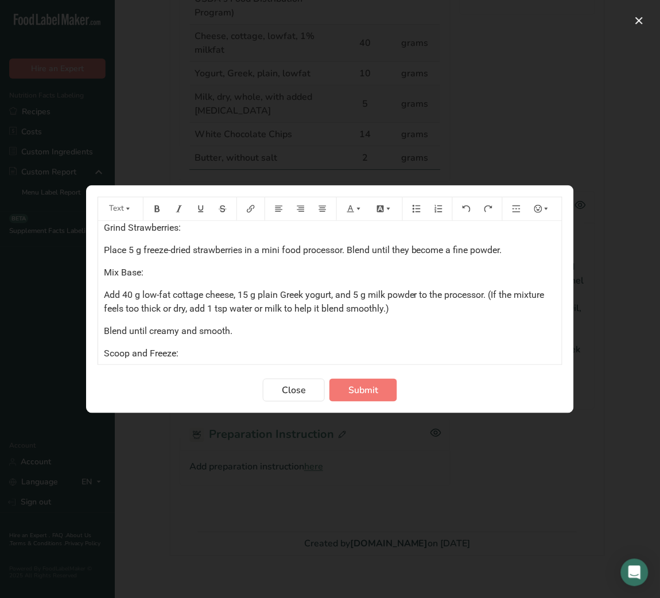
scroll to position [0, 0]
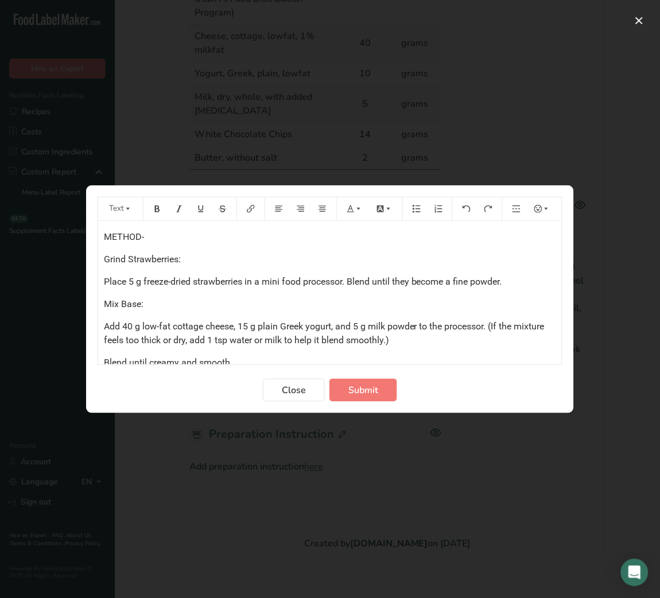
click at [126, 263] on span "Grind Strawberries:" at bounding box center [142, 259] width 77 height 11
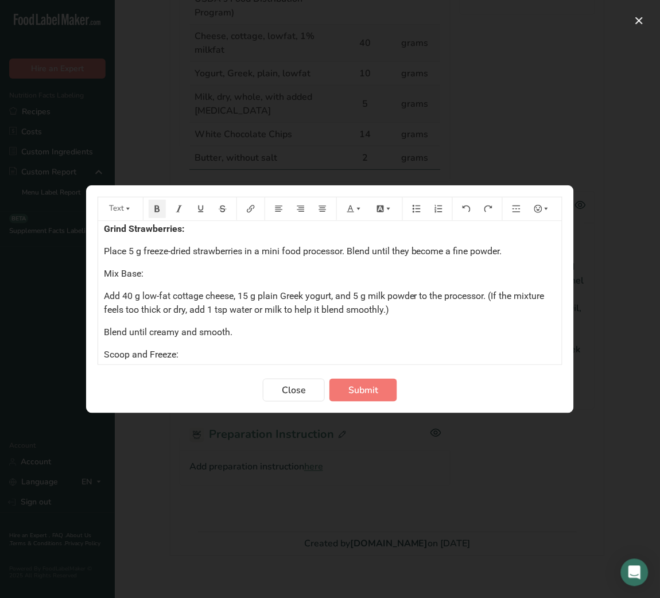
scroll to position [45, 0]
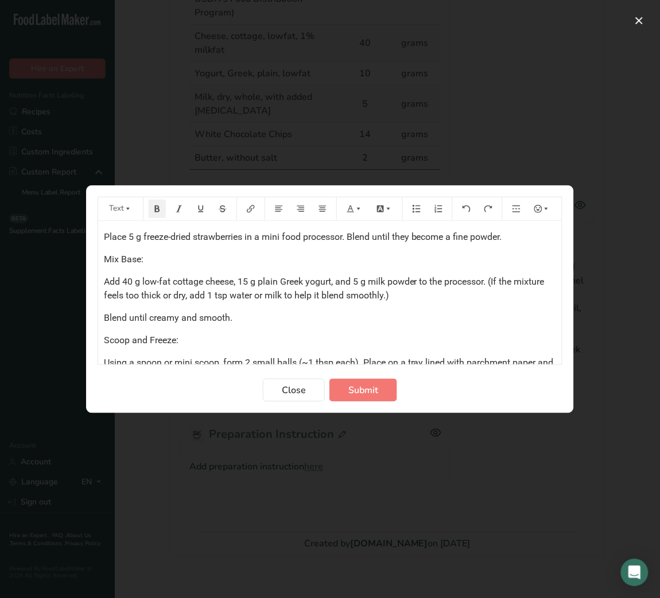
click at [156, 289] on span "Add 40 g low-fat cottage cheese, 15 g plain Greek yogurt, and 5 g milk powder t…" at bounding box center [325, 288] width 443 height 25
click at [106, 264] on span "Mix Base:" at bounding box center [124, 259] width 40 height 11
click at [173, 308] on div "METHOD- Grind Strawberries: Place 5 g freeze-dried strawberries in a mini food …" at bounding box center [330, 338] width 464 height 324
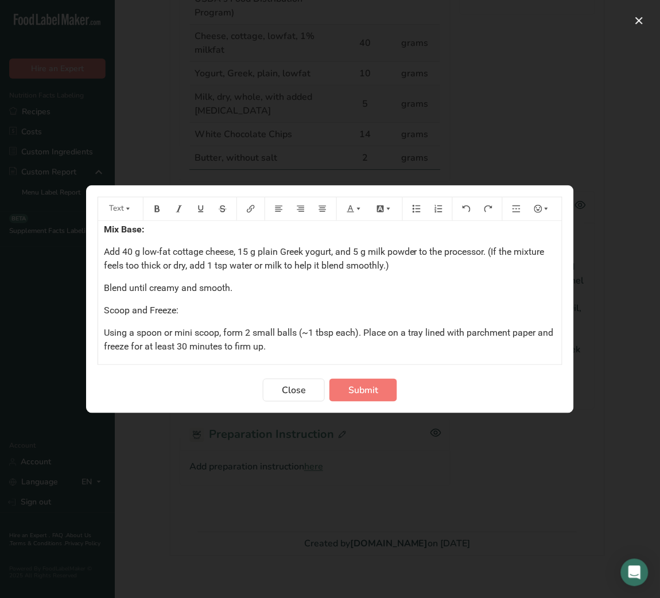
scroll to position [76, 0]
click at [120, 284] on span "Blend until creamy and smooth." at bounding box center [168, 286] width 129 height 11
click at [264, 285] on p "Blend until creamy and smooth." at bounding box center [330, 287] width 453 height 14
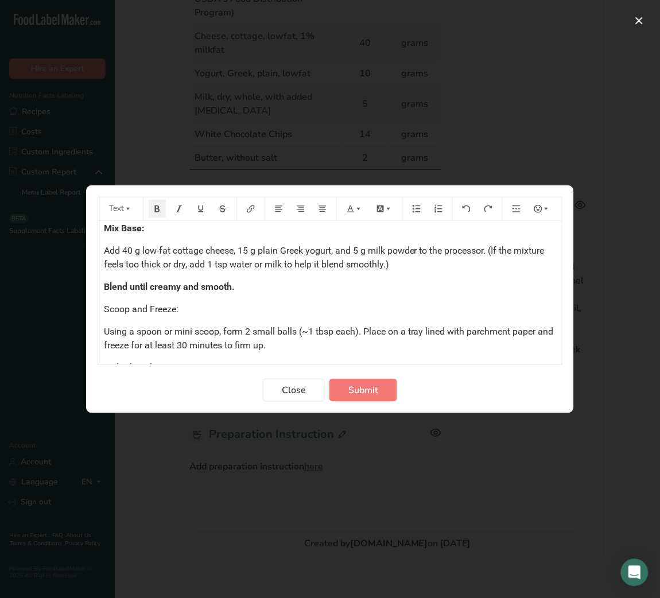
click at [154, 293] on p "Blend until creamy and smooth." at bounding box center [330, 287] width 453 height 14
click at [198, 265] on span "Add 40 g low-fat cottage cheese, 15 g plain Greek yogurt, and 5 g milk powder t…" at bounding box center [325, 257] width 443 height 25
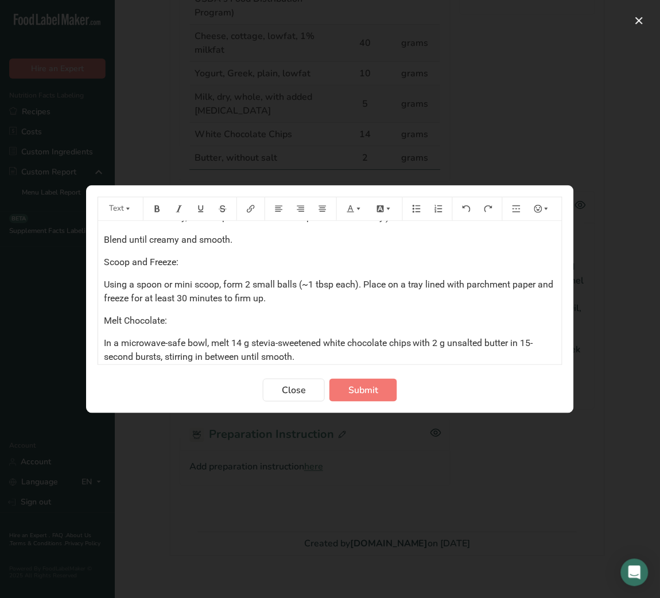
scroll to position [123, 0]
click at [140, 260] on span "Scoop and Freeze:" at bounding box center [141, 261] width 75 height 11
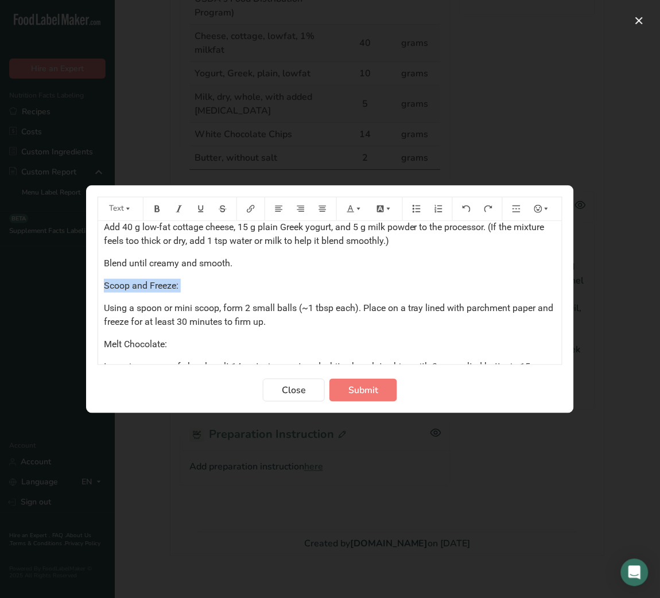
scroll to position [117, 0]
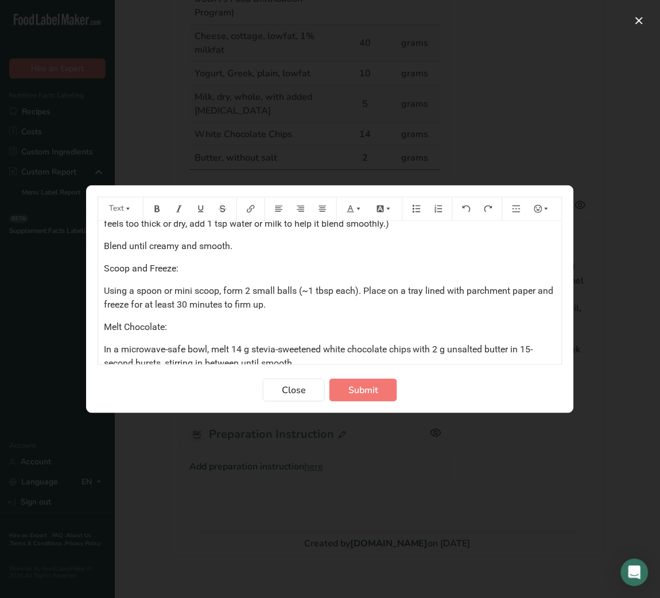
click at [129, 275] on p "Scoop and Freeze:" at bounding box center [330, 269] width 453 height 14
click at [206, 263] on p "Scoop and Freeze:" at bounding box center [330, 269] width 453 height 14
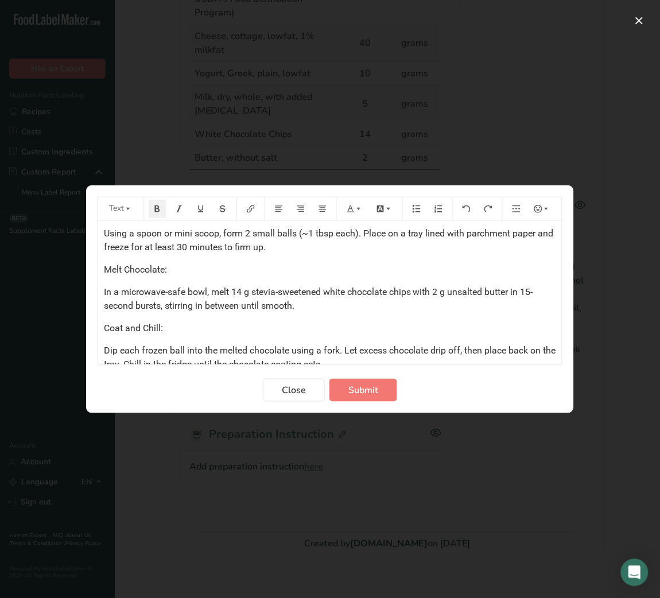
scroll to position [187, 0]
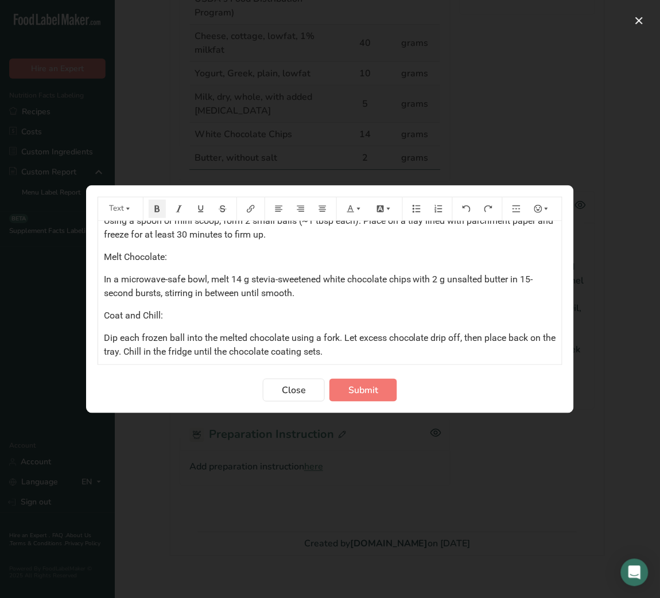
click at [144, 258] on span "Melt Chocolate:" at bounding box center [135, 257] width 63 height 11
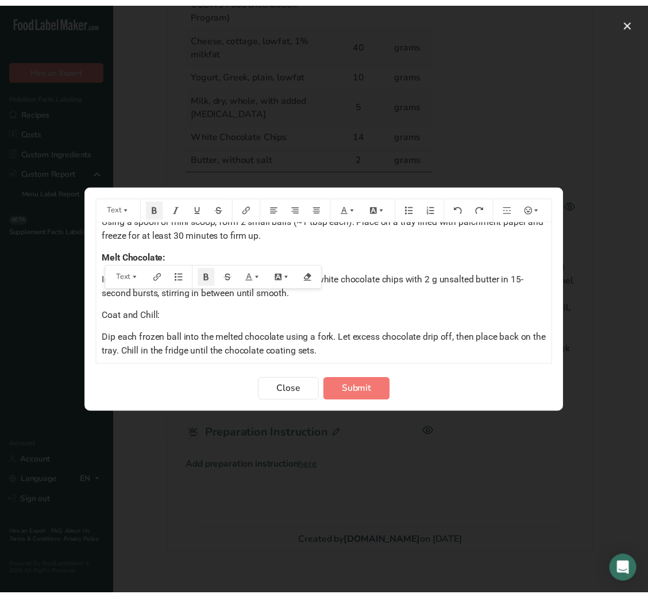
scroll to position [189, 0]
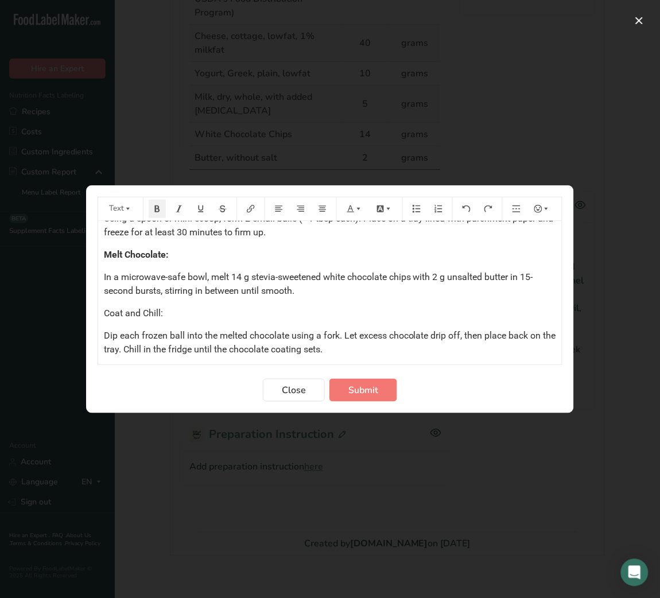
click at [129, 315] on span "Coat and Chill:" at bounding box center [133, 313] width 59 height 11
click at [350, 370] on form "Text METHOD- Grind Strawberries: Place 5 g freeze-dried strawberries in a mini …" at bounding box center [330, 299] width 465 height 205
click at [356, 378] on form "Text METHOD- Grind Strawberries: Place 5 g freeze-dried strawberries in a mini …" at bounding box center [330, 299] width 465 height 205
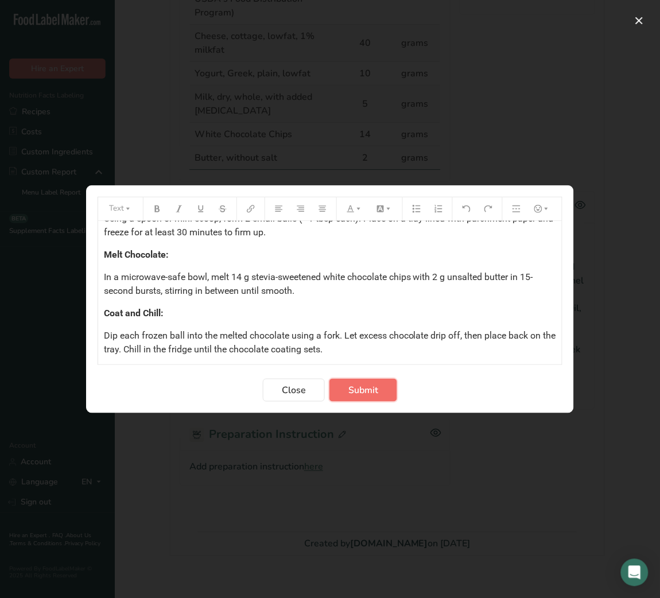
click at [359, 387] on span "Submit" at bounding box center [364, 391] width 30 height 14
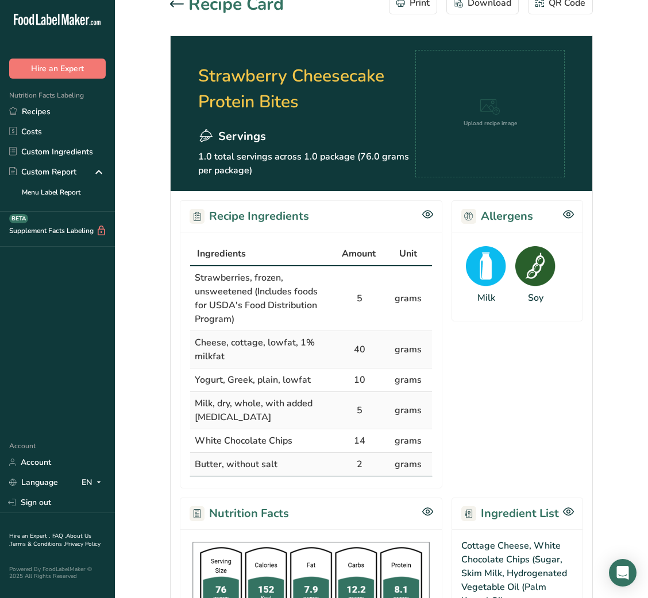
scroll to position [0, 0]
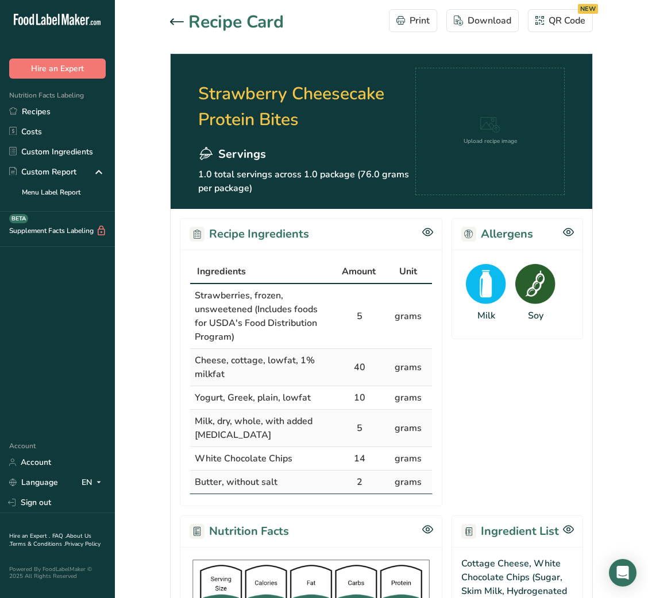
click at [179, 23] on icon at bounding box center [177, 21] width 14 height 7
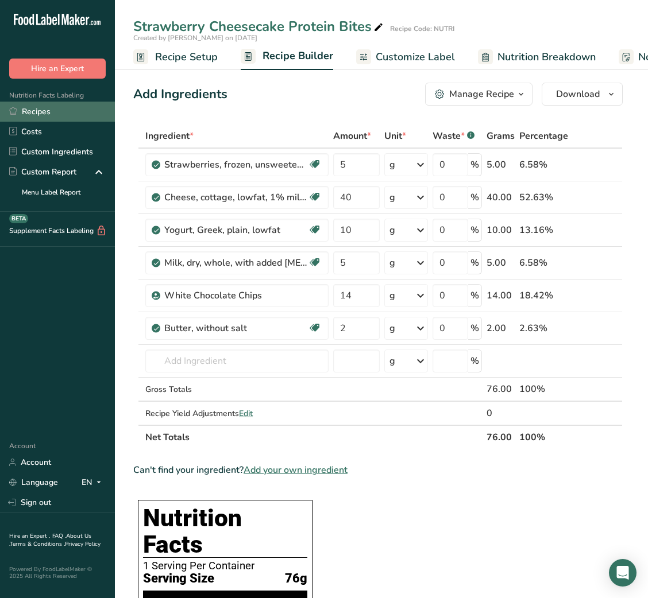
click at [41, 113] on link "Recipes" at bounding box center [57, 112] width 115 height 20
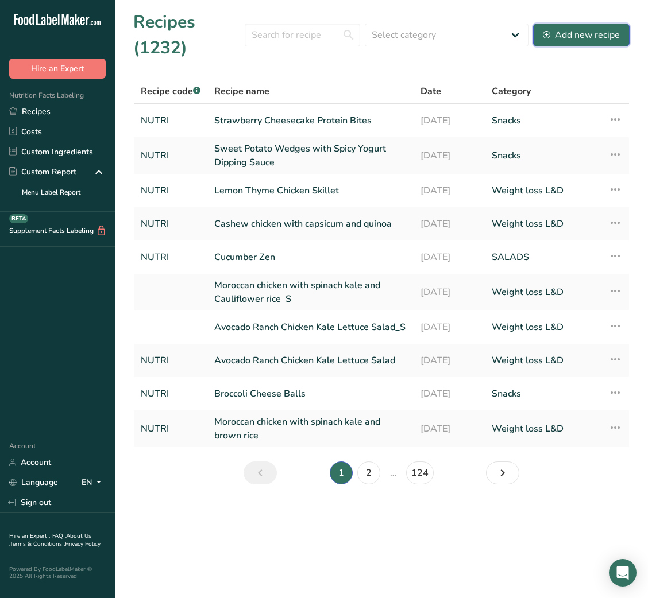
click at [557, 34] on div "Add new recipe" at bounding box center [581, 35] width 77 height 14
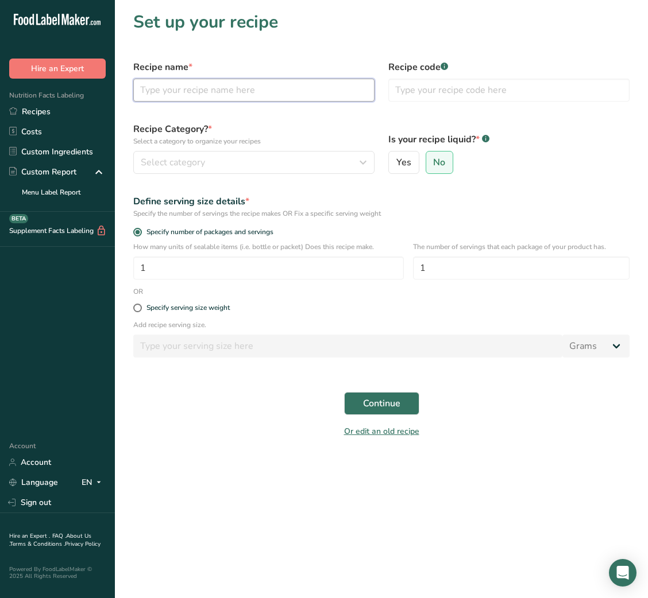
click at [295, 95] on input "text" at bounding box center [253, 90] width 241 height 23
click at [294, 94] on input "text" at bounding box center [253, 90] width 241 height 23
paste input "BEET BREEZE SALAD"
type input "BEET BREEZE SALAD"
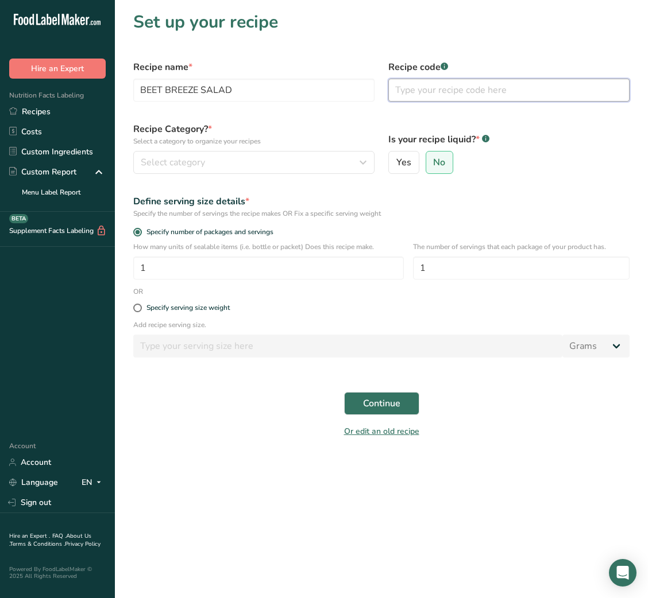
click at [462, 81] on input "text" at bounding box center [508, 90] width 241 height 23
type input "NUTRI"
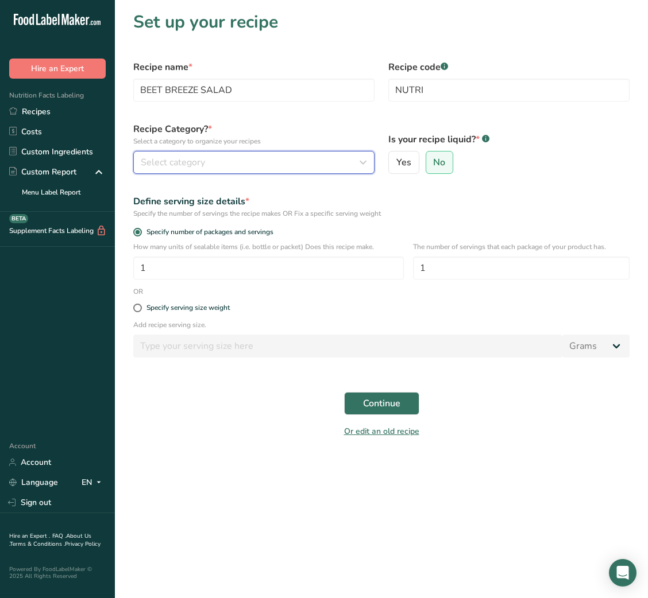
click at [329, 164] on div "Select category" at bounding box center [250, 163] width 219 height 14
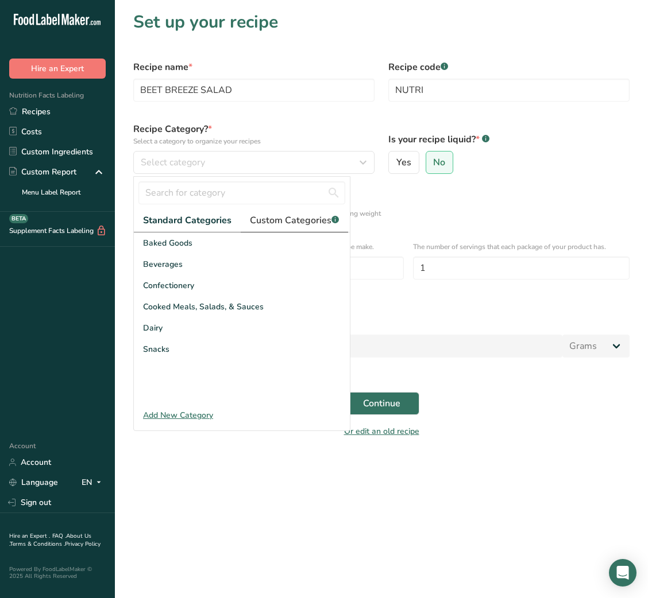
click at [283, 218] on span "Custom Categories .a-a{fill:#347362;}.b-a{fill:#fff;}" at bounding box center [294, 221] width 89 height 14
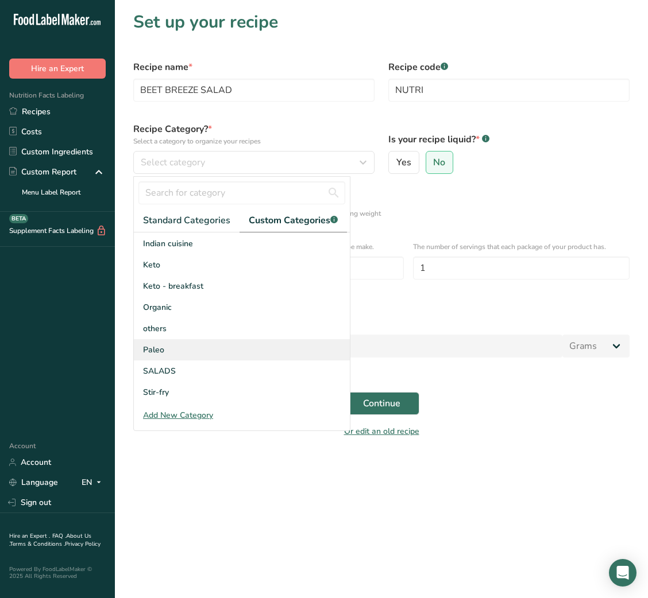
click at [158, 358] on div "Paleo" at bounding box center [242, 349] width 216 height 21
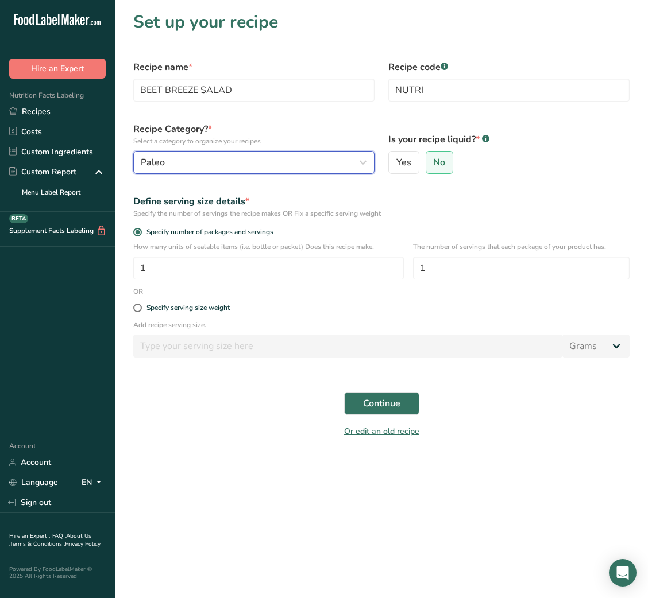
click at [204, 165] on div "Paleo" at bounding box center [250, 163] width 219 height 14
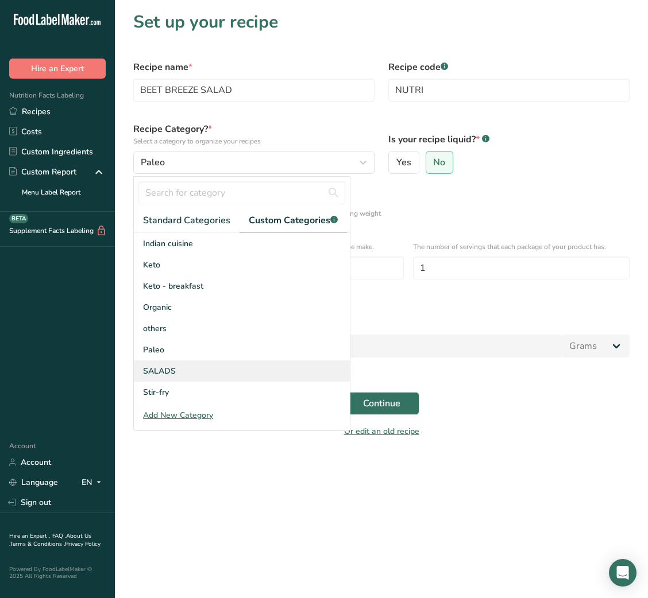
click at [163, 373] on span "SALADS" at bounding box center [159, 371] width 33 height 12
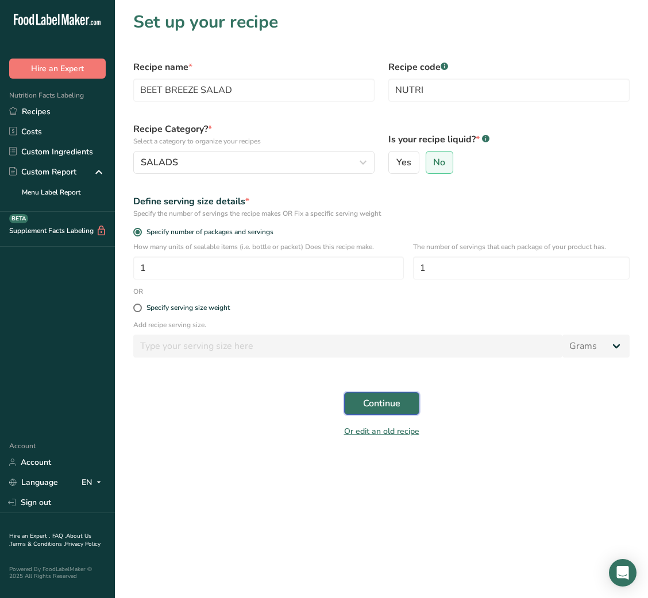
click at [391, 406] on button "Continue" at bounding box center [381, 403] width 75 height 23
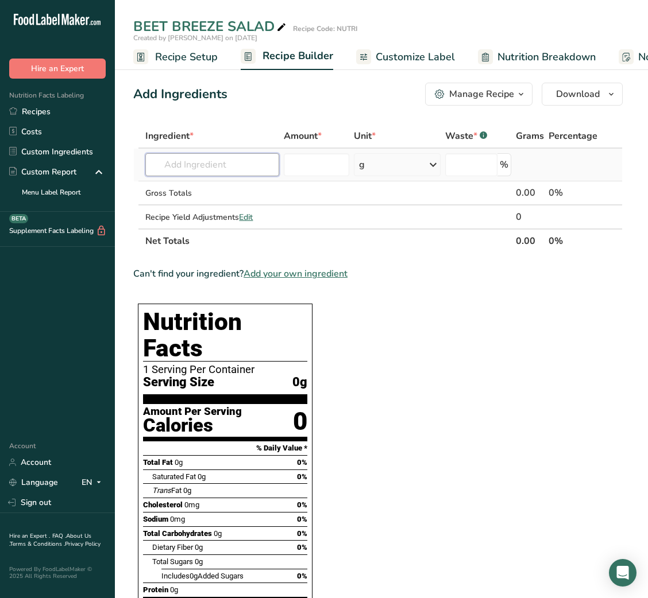
click at [191, 167] on input "text" at bounding box center [212, 164] width 134 height 23
click at [176, 167] on input "COOKED BEETROOT" at bounding box center [212, 164] width 134 height 23
click at [219, 164] on input "BEETROOT" at bounding box center [212, 164] width 134 height 23
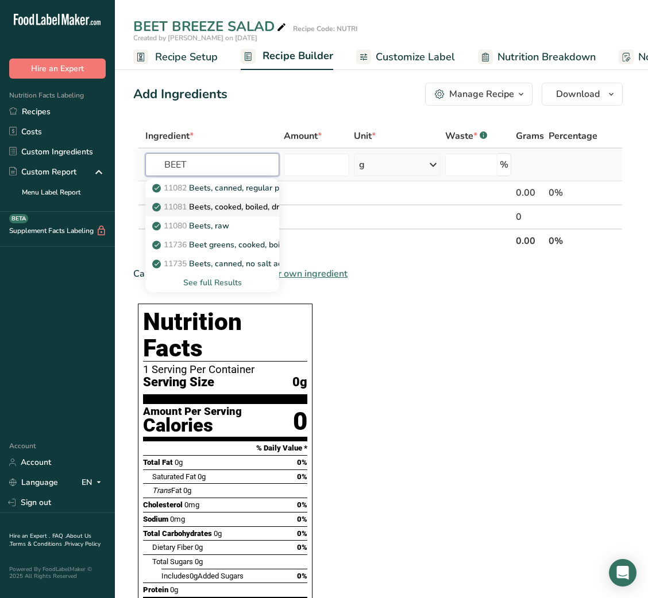
type input "BEET"
click at [252, 202] on p "11081 Beets, cooked, boiled, drained" at bounding box center [226, 207] width 145 height 12
type input "Beets, cooked, boiled, drained"
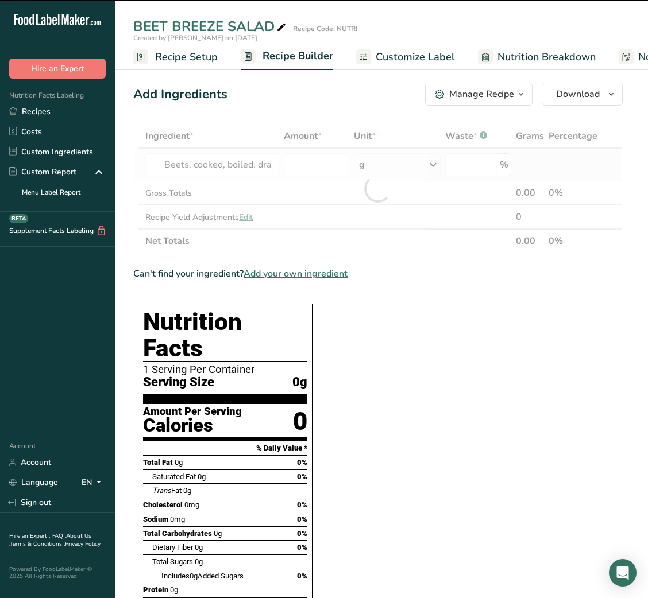
type input "0"
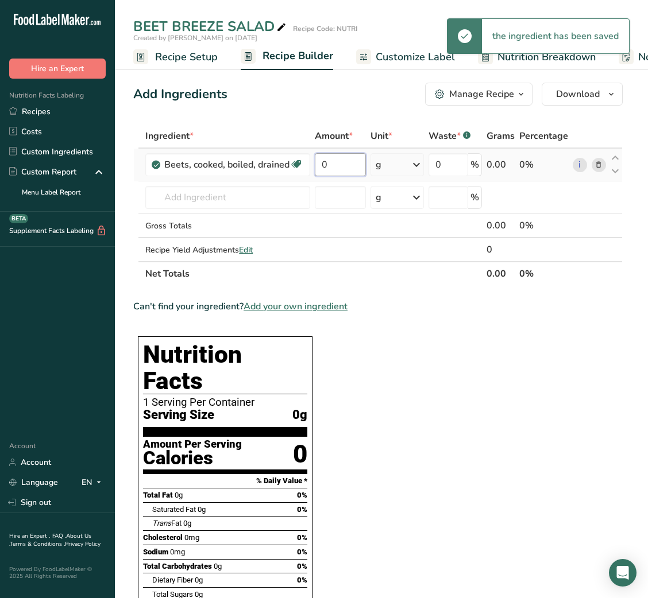
click at [334, 165] on input "0" at bounding box center [340, 164] width 51 height 23
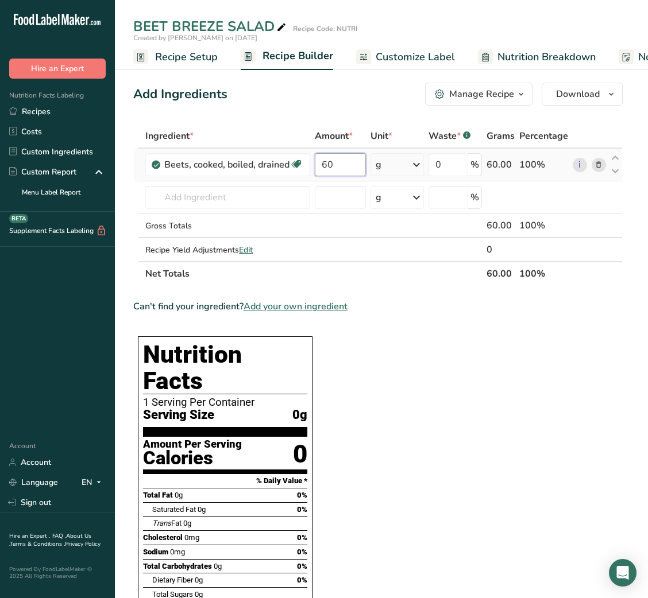
type input "60"
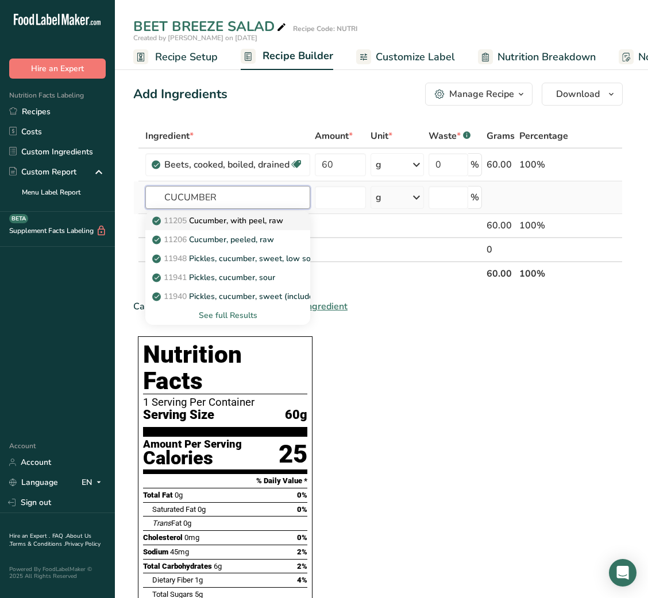
type input "CUCUMBER"
click at [230, 219] on p "11205 Cucumber, with peel, raw" at bounding box center [218, 221] width 129 height 12
type input "Cucumber, with peel, raw"
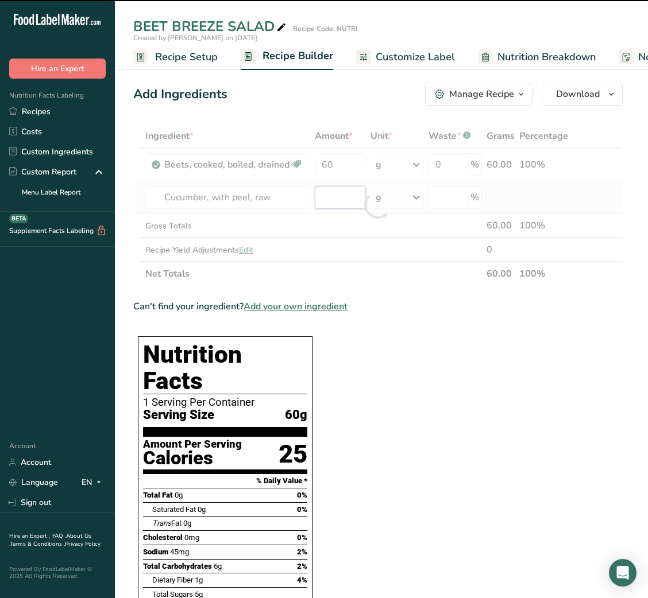
type input "0"
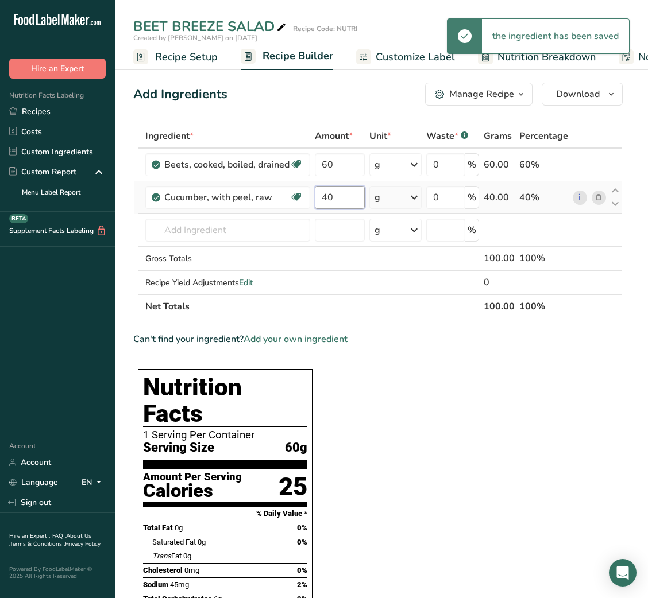
type input "40"
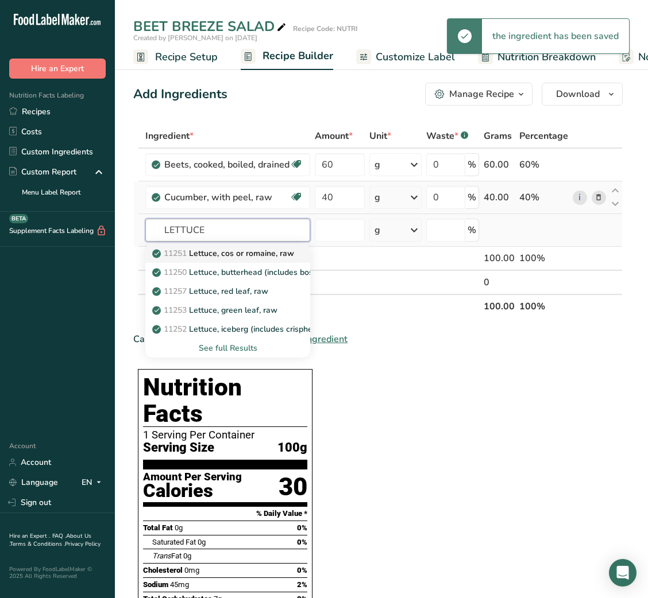
type input "LETTUCE"
click at [221, 246] on link "11251 Lettuce, cos or romaine, raw" at bounding box center [227, 253] width 165 height 19
type input "Lettuce, cos or romaine, raw"
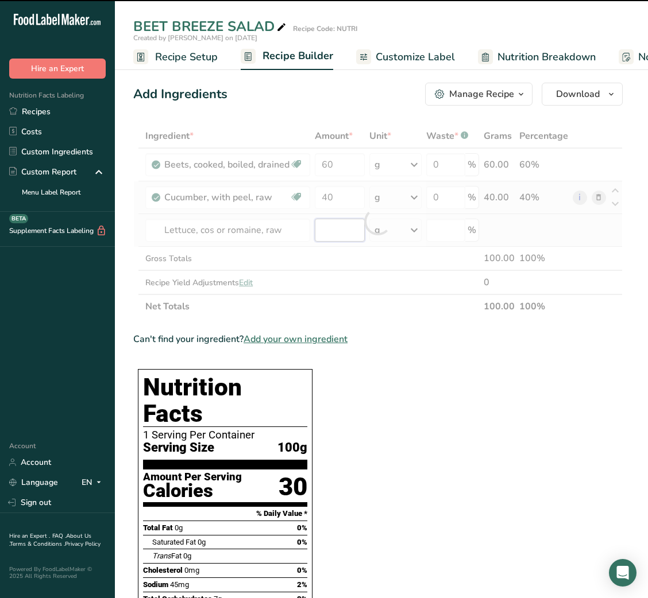
type input "0"
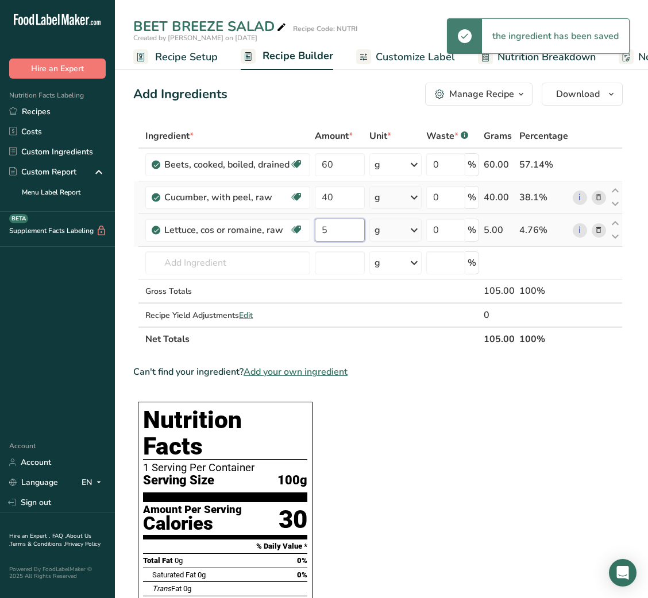
type input "5"
type input "O"
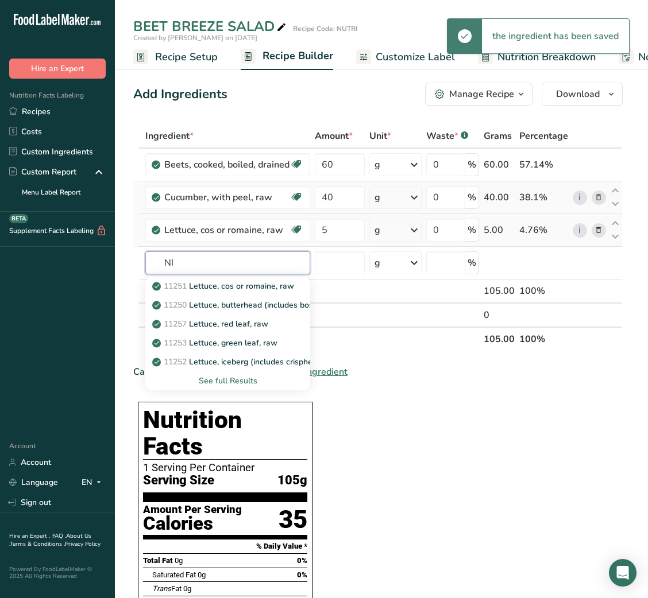
type input "N"
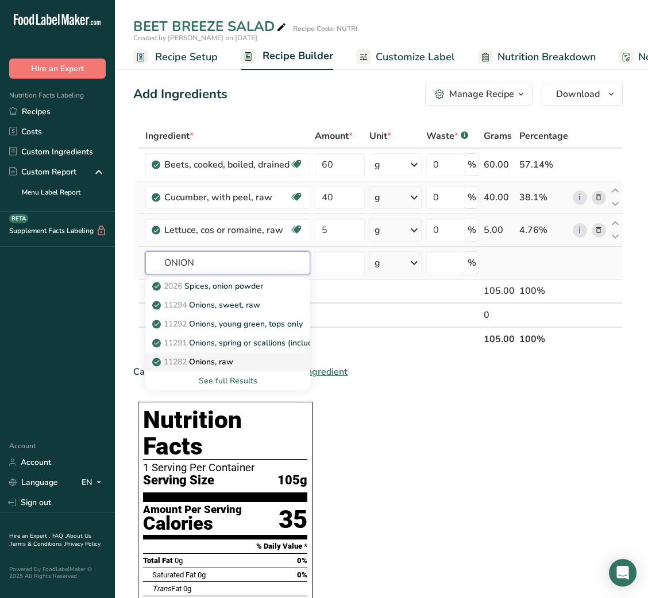
type input "ONION"
click at [228, 360] on p "11282 Onions, raw" at bounding box center [193, 362] width 79 height 12
type input "Onions, raw"
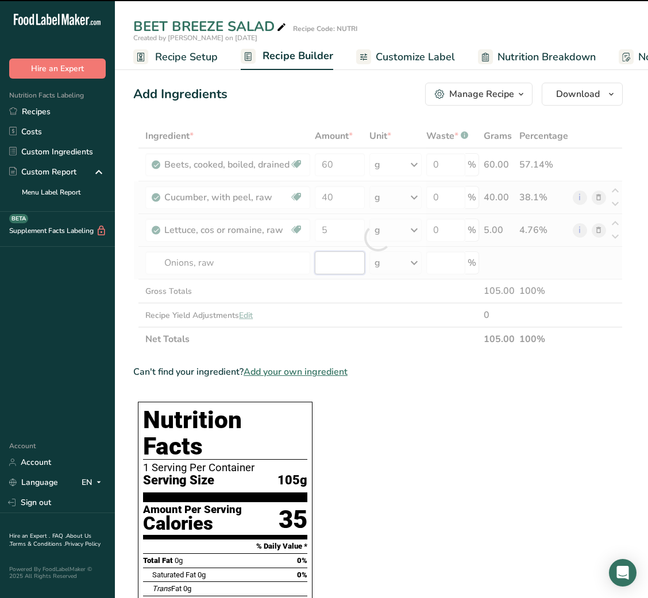
type input "0"
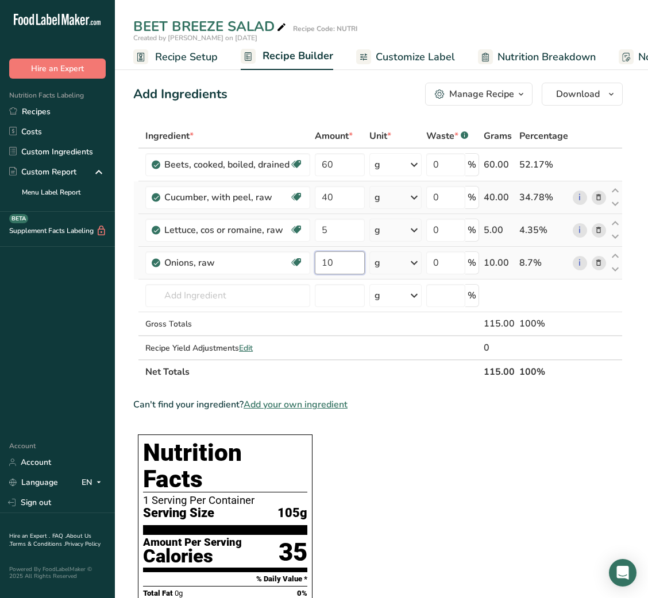
type input "10"
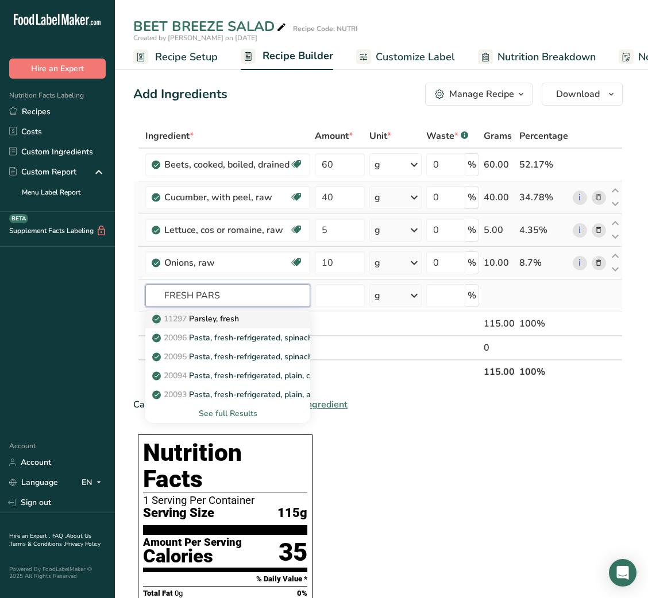
type input "FRESH PARS"
click at [237, 315] on p "11297 Parsley, fresh" at bounding box center [196, 319] width 84 height 12
type input "Parsley, fresh"
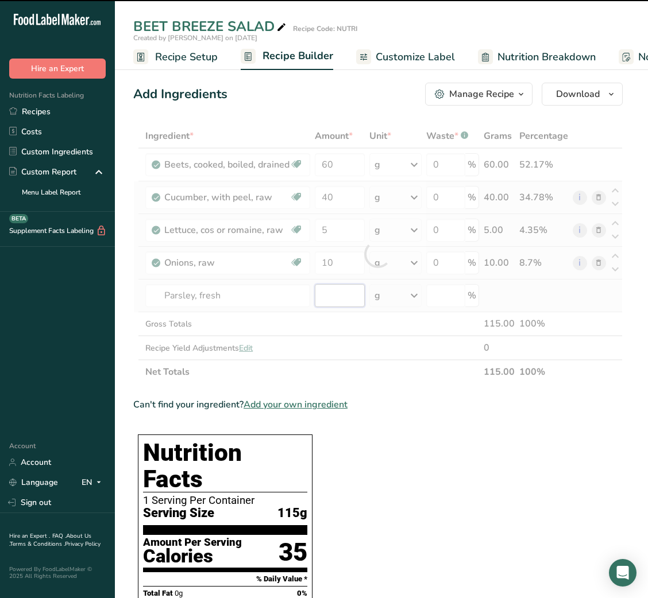
type input "0"
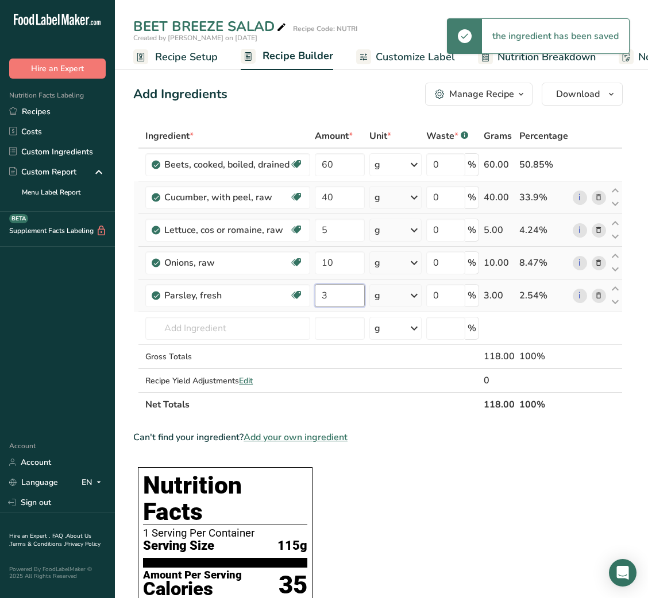
type input "3"
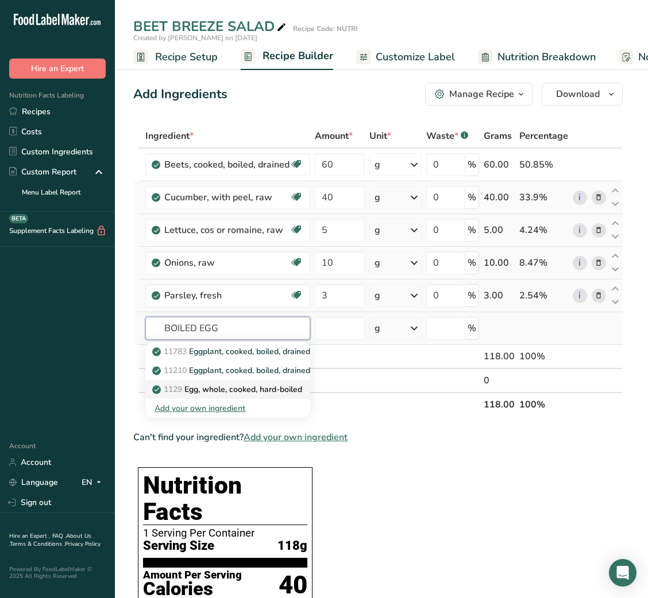
type input "BOILED EGG"
click at [257, 384] on p "1129 Egg, whole, cooked, hard-boiled" at bounding box center [228, 390] width 148 height 12
type input "Egg, whole, cooked, hard-boiled"
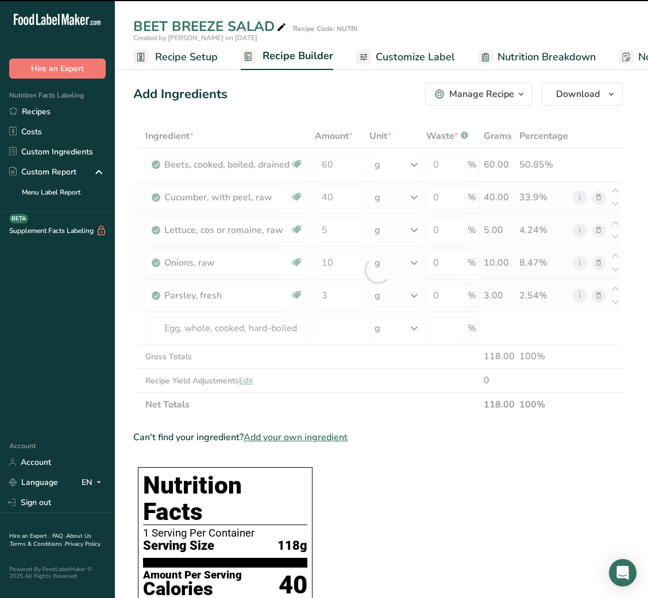
type input "0"
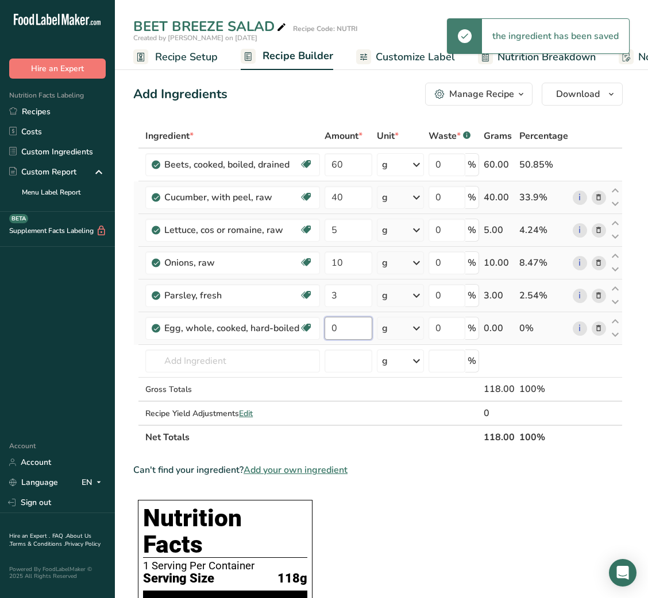
click at [343, 335] on input "0" at bounding box center [348, 328] width 48 height 23
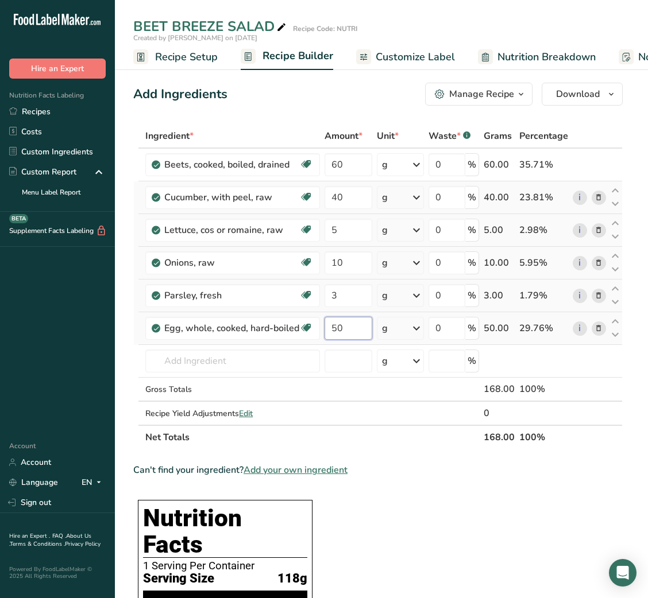
type input "50"
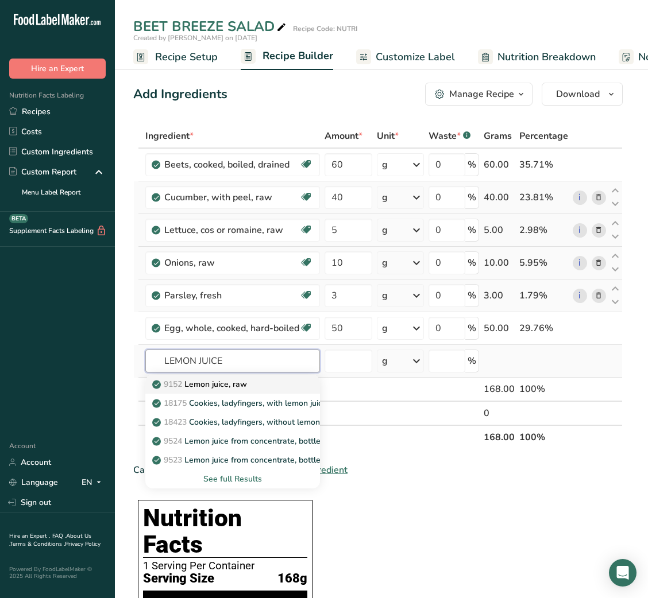
type input "LEMON JUICE"
click at [277, 388] on div "9152 Lemon juice, raw" at bounding box center [223, 384] width 138 height 12
type input "Lemon juice, raw"
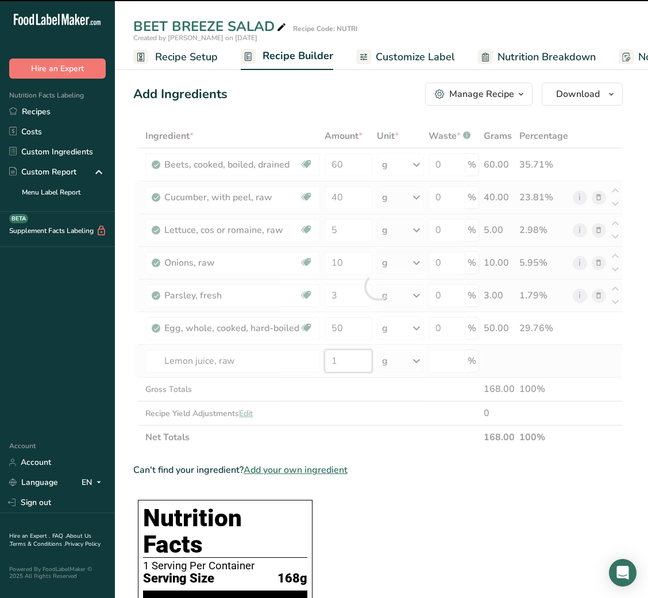
type input "10"
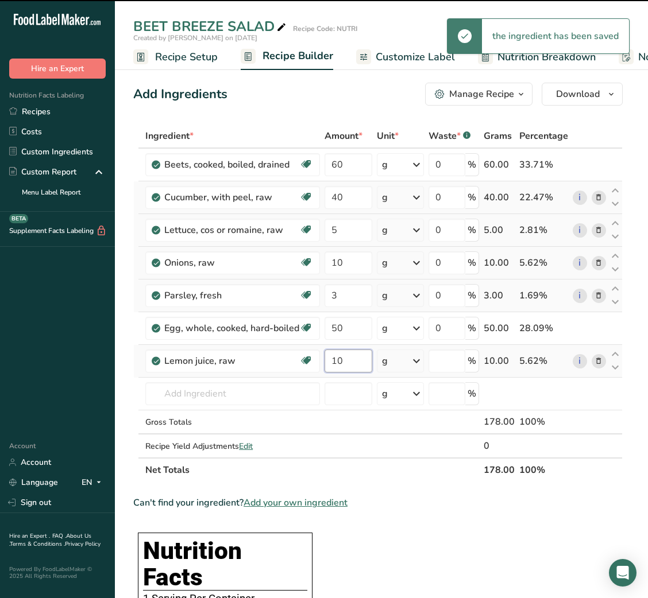
type input "0"
type input "10"
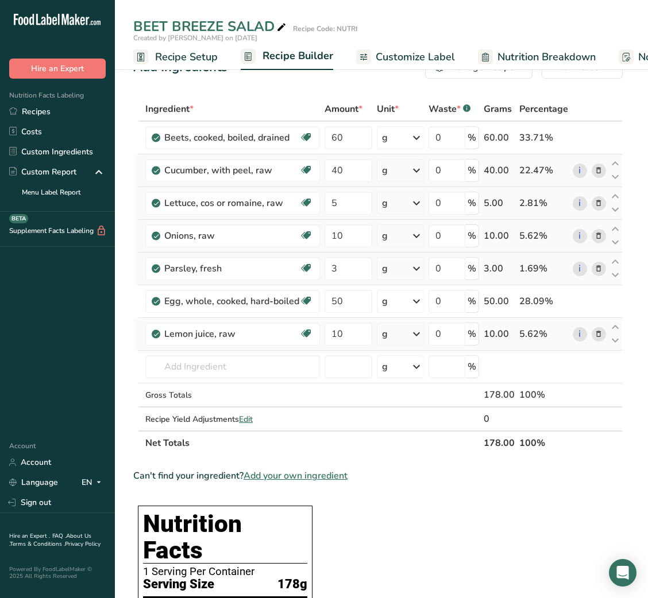
scroll to position [6, 0]
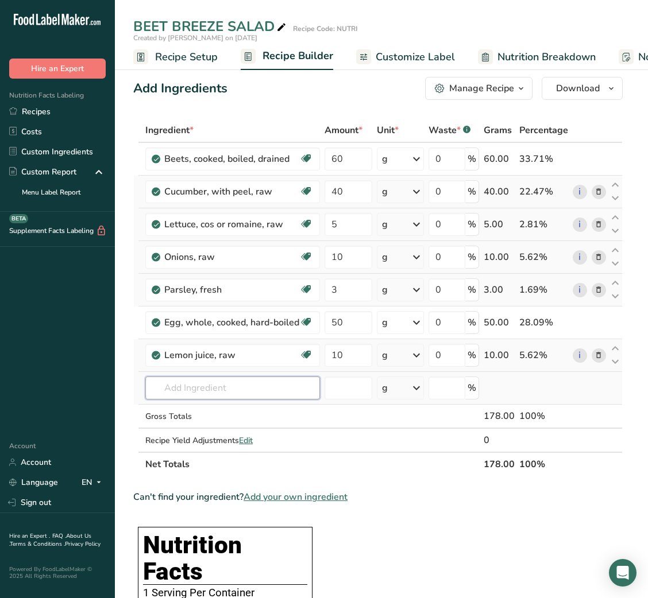
click at [215, 389] on input "text" at bounding box center [232, 388] width 175 height 23
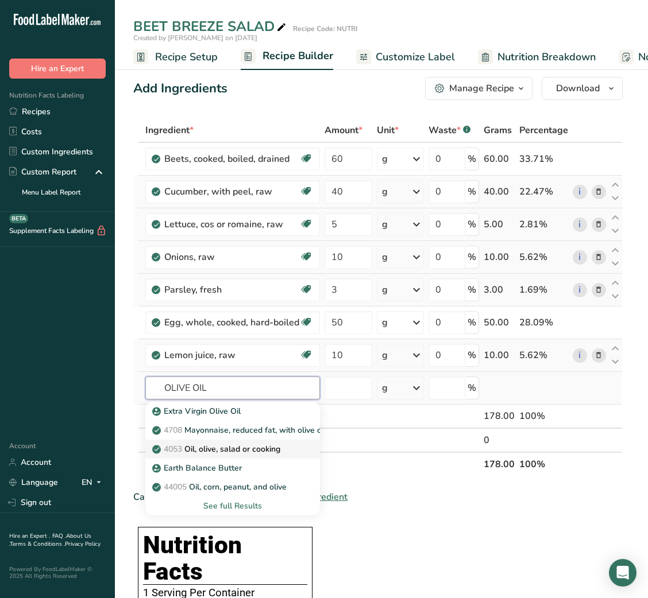
type input "OLIVE OIL"
click at [202, 456] on link "4053 Oil, olive, salad or cooking" at bounding box center [232, 449] width 175 height 19
type input "Oil, olive, salad or cooking"
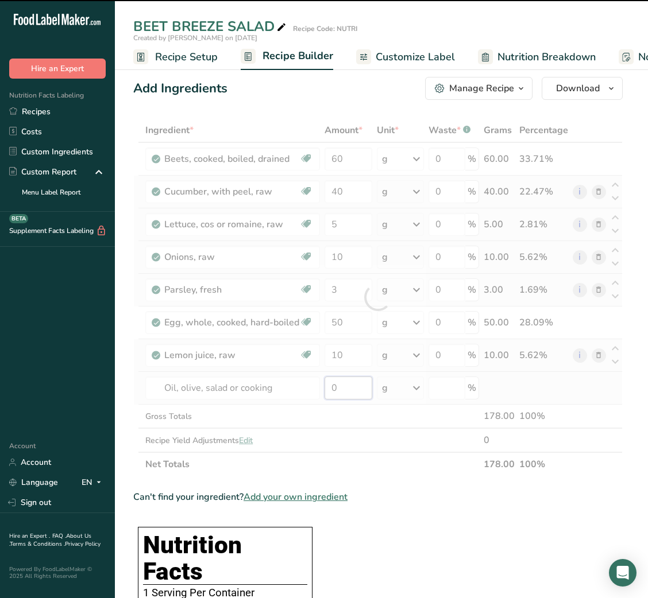
type input "3"
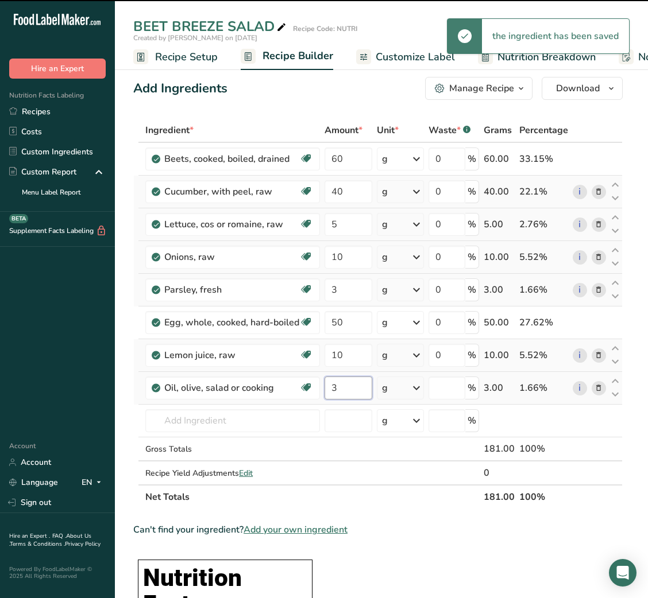
type input "0"
type input "3"
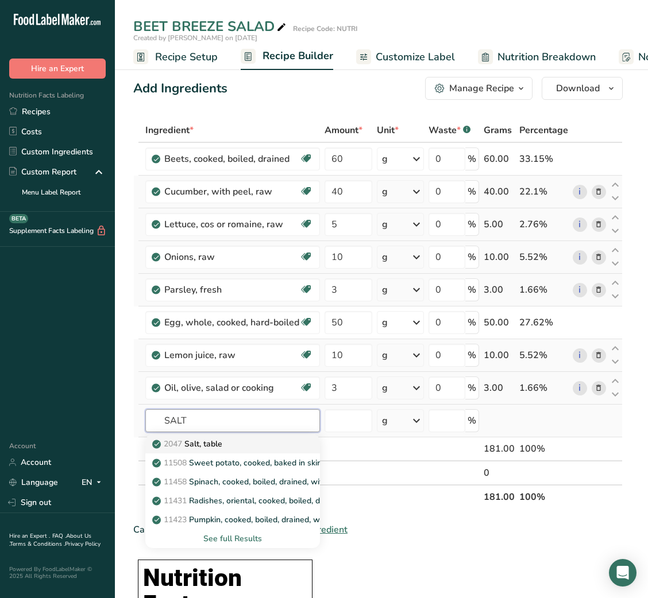
type input "SALT"
click at [208, 440] on p "2047 Salt, table" at bounding box center [188, 444] width 68 height 12
type input "Salt, table"
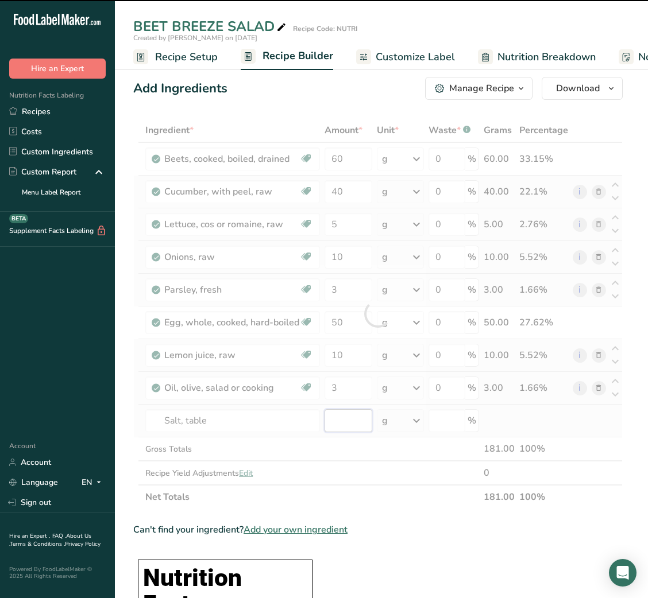
type input "0"
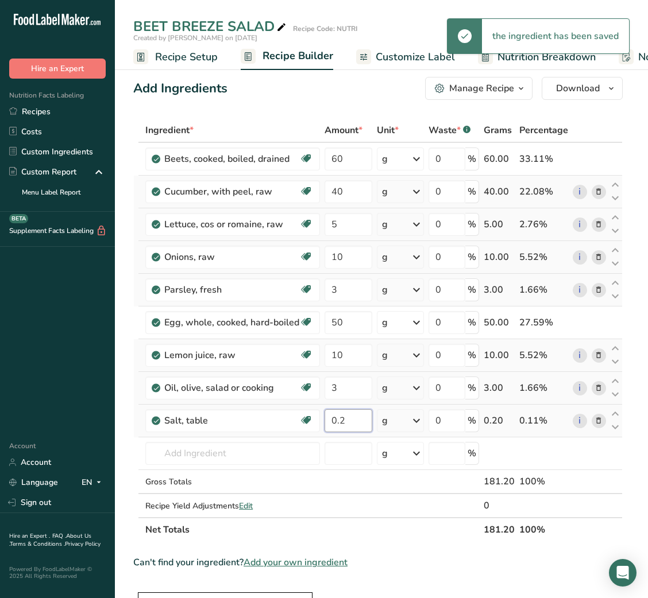
type input "0.2"
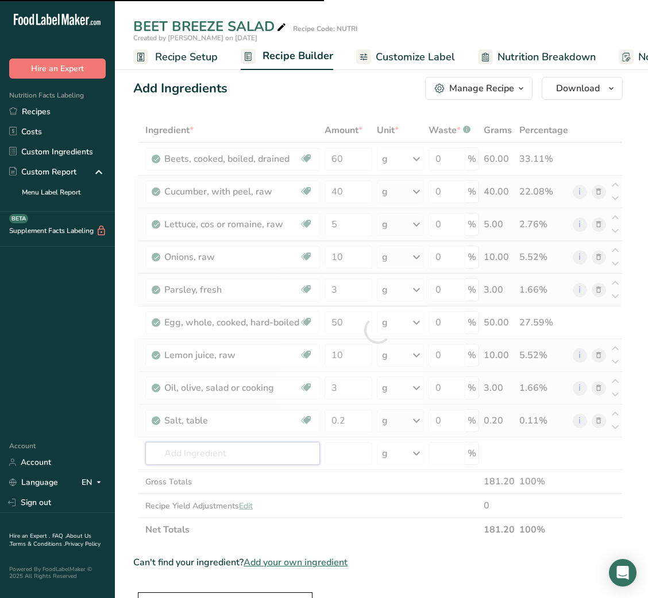
type input "B"
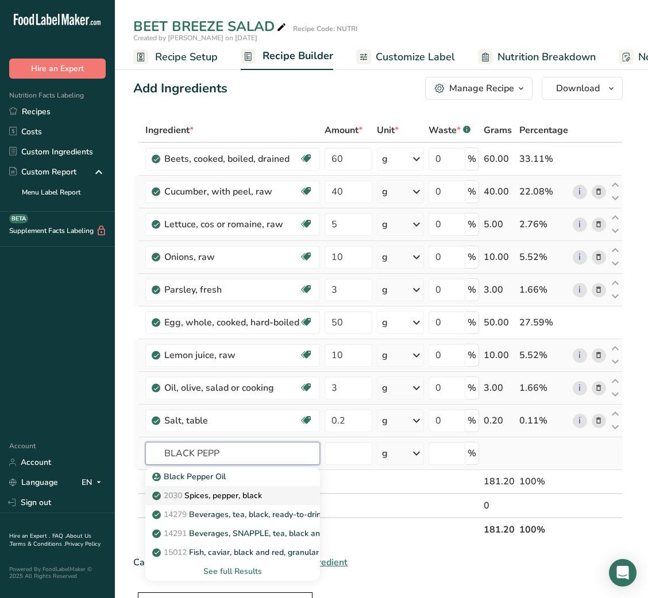
type input "BLACK PEPP"
click at [249, 498] on p "2030 Spices, pepper, black" at bounding box center [207, 496] width 107 height 12
type input "Spices, pepper, black"
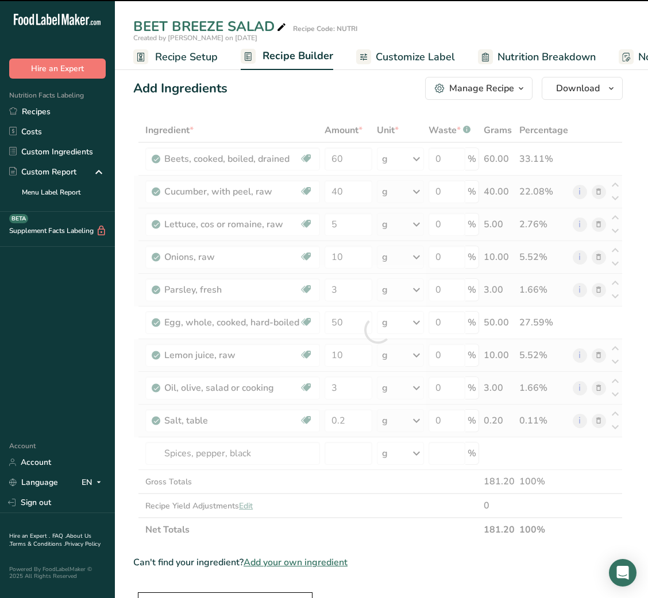
type input "0"
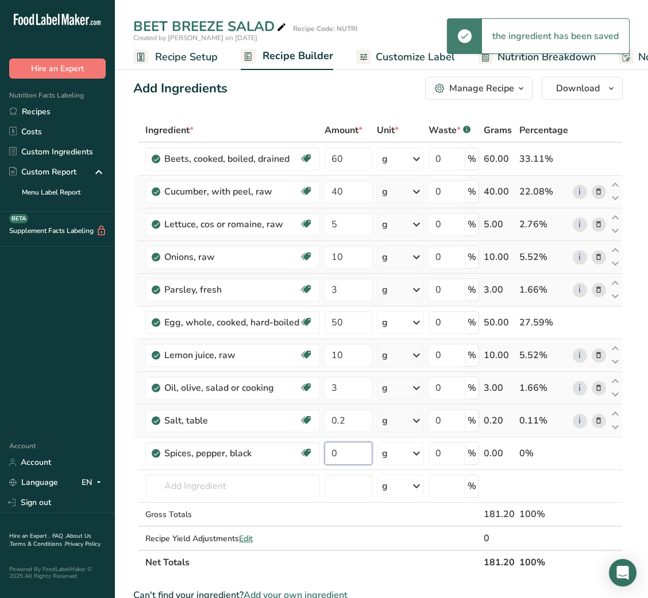
click at [364, 454] on input "0" at bounding box center [348, 453] width 48 height 23
type input "0.2"
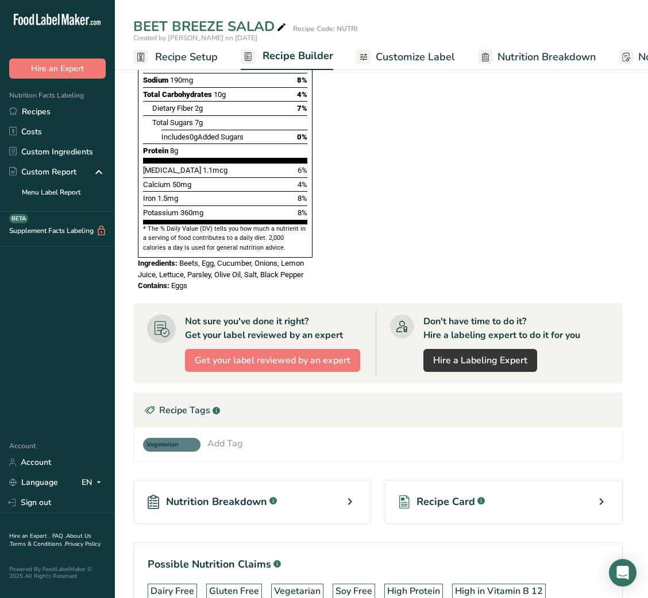
scroll to position [781, 0]
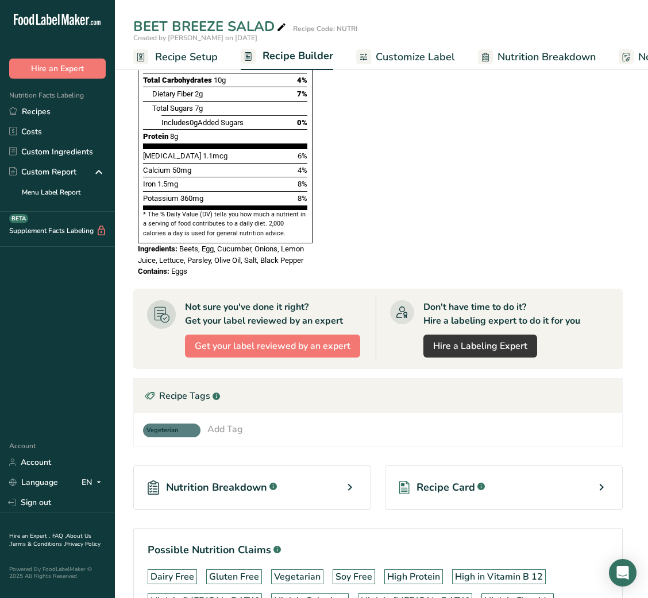
click at [435, 480] on span "Recipe Card" at bounding box center [445, 488] width 59 height 16
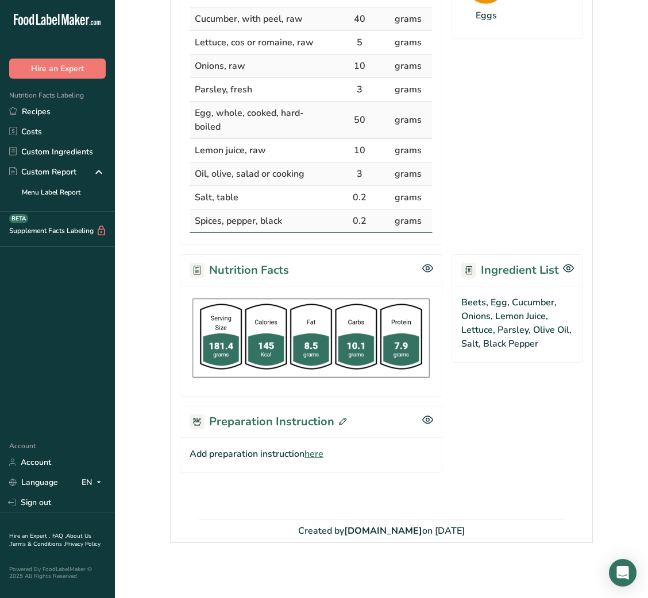
scroll to position [302, 0]
click at [314, 447] on div at bounding box center [324, 299] width 648 height 598
click at [315, 455] on span "here" at bounding box center [313, 454] width 19 height 14
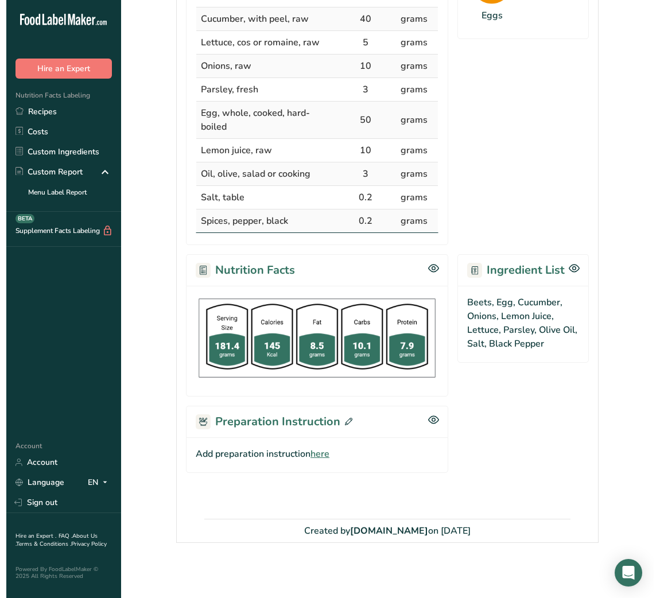
scroll to position [291, 0]
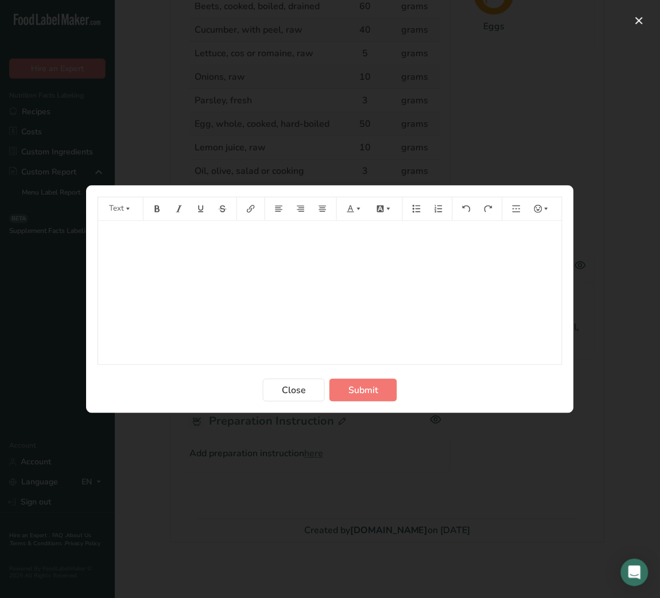
click at [233, 270] on div "﻿" at bounding box center [330, 293] width 464 height 144
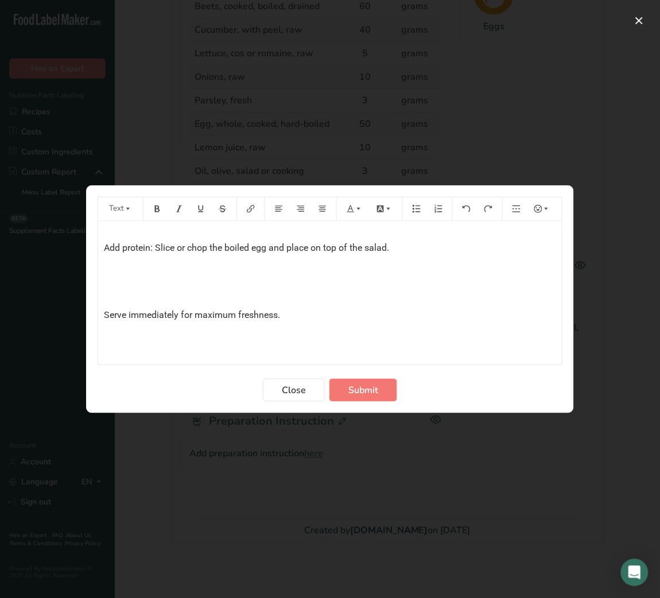
click at [113, 275] on p "﻿" at bounding box center [330, 271] width 453 height 14
click at [111, 292] on p "﻿" at bounding box center [330, 293] width 453 height 14
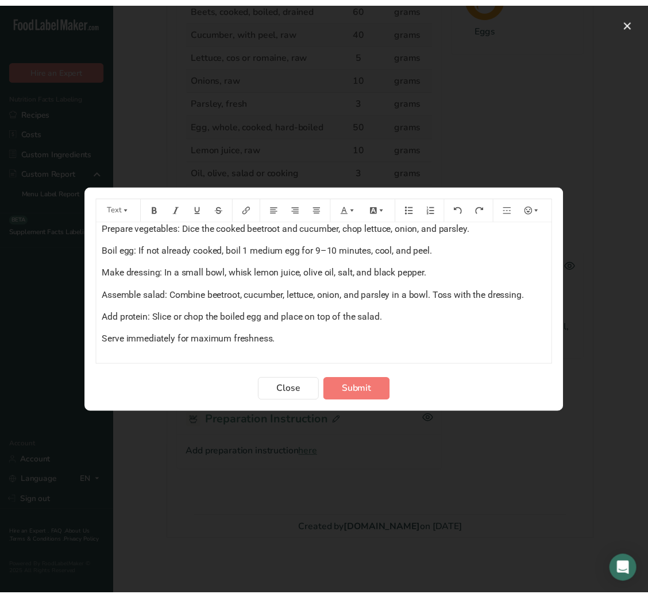
scroll to position [9, 0]
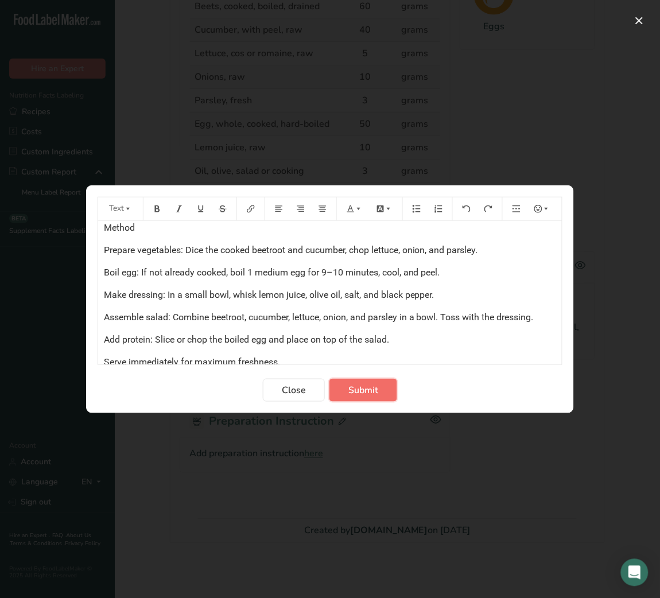
click at [371, 395] on span "Submit" at bounding box center [364, 391] width 30 height 14
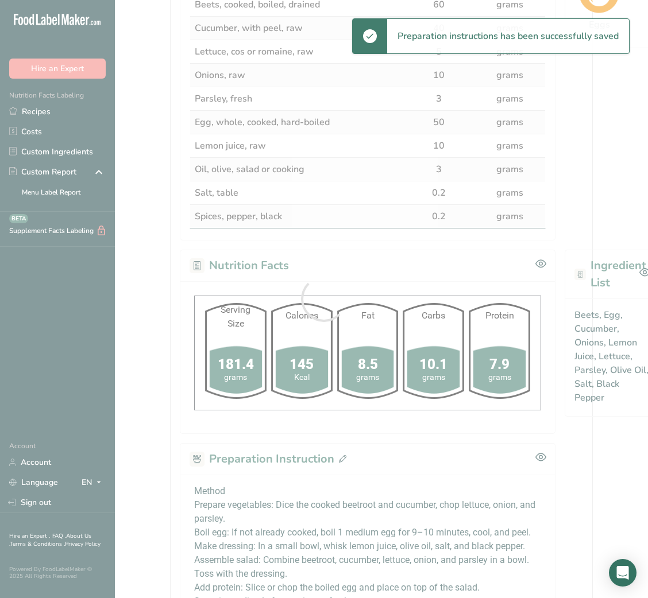
click at [144, 372] on div at bounding box center [324, 299] width 648 height 598
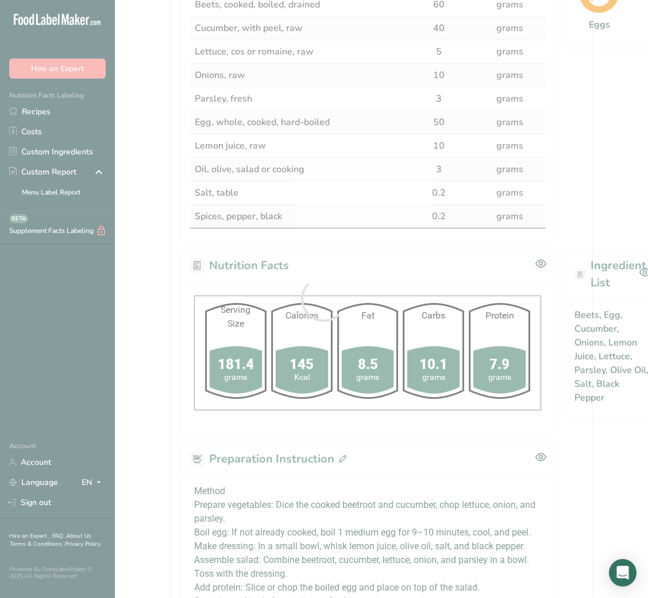
scroll to position [0, 0]
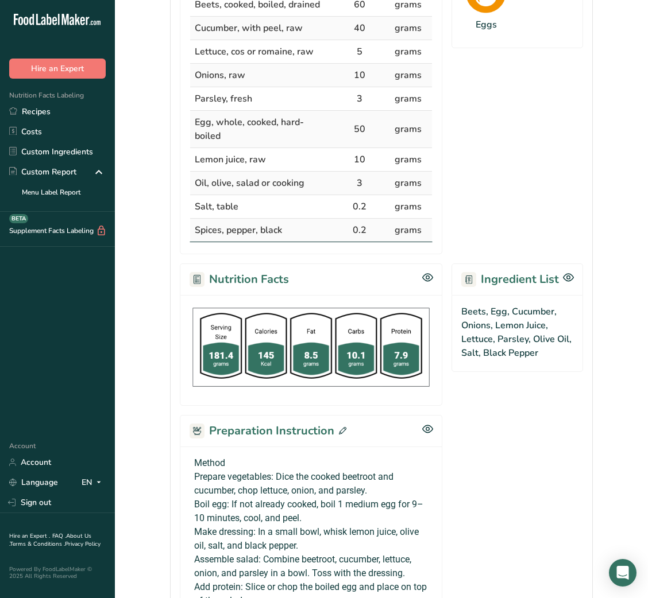
click at [530, 440] on div "Recipe Ingredients Ingredients Amount Unit Beets, cooked, boiled, drained 60 gr…" at bounding box center [382, 316] width 422 height 797
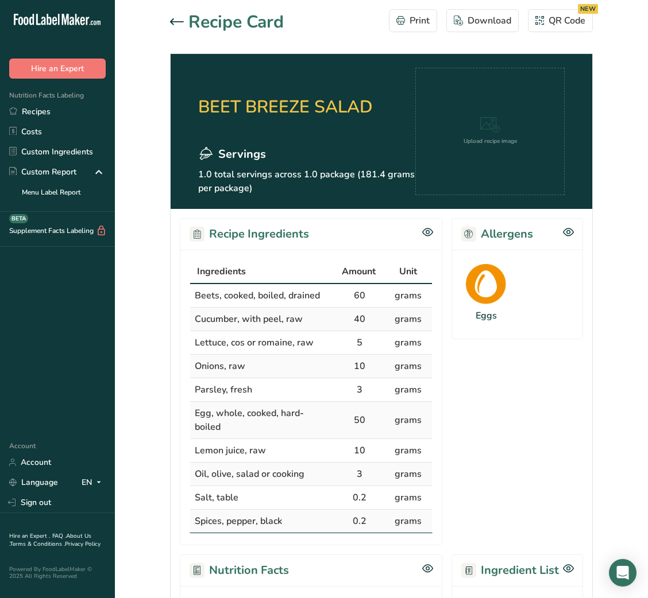
click at [173, 18] on icon at bounding box center [177, 21] width 14 height 7
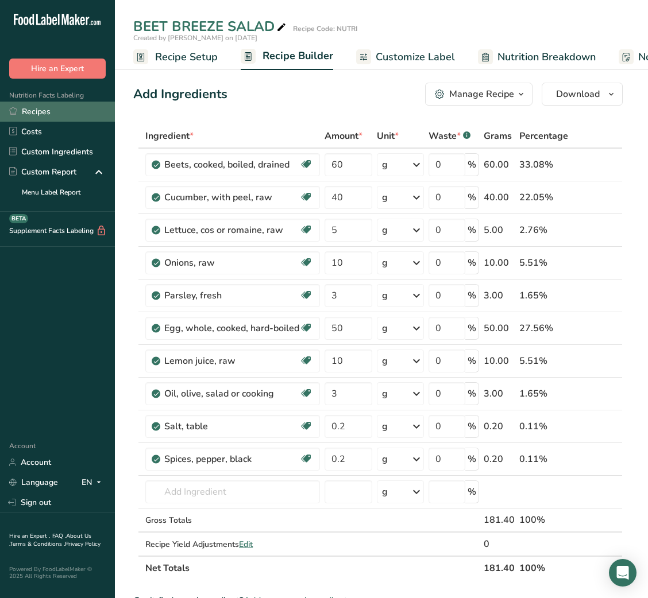
click at [87, 113] on link "Recipes" at bounding box center [57, 112] width 115 height 20
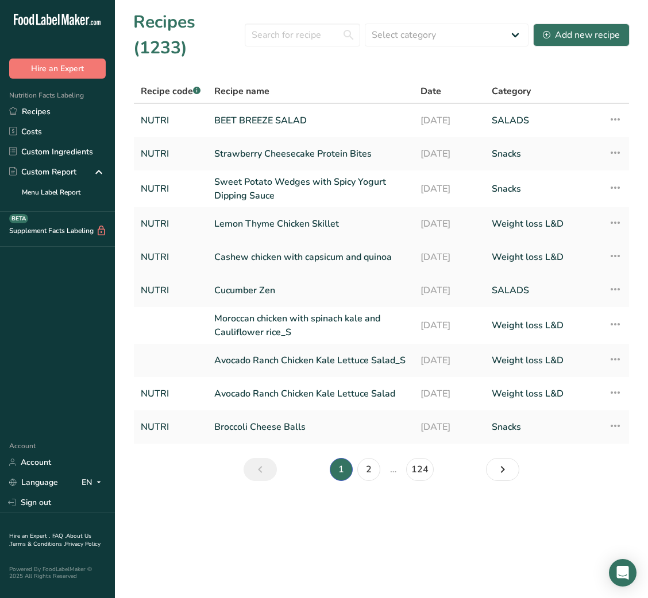
click at [269, 248] on link "Cashew chicken with capsicum and quinoa" at bounding box center [310, 257] width 192 height 24
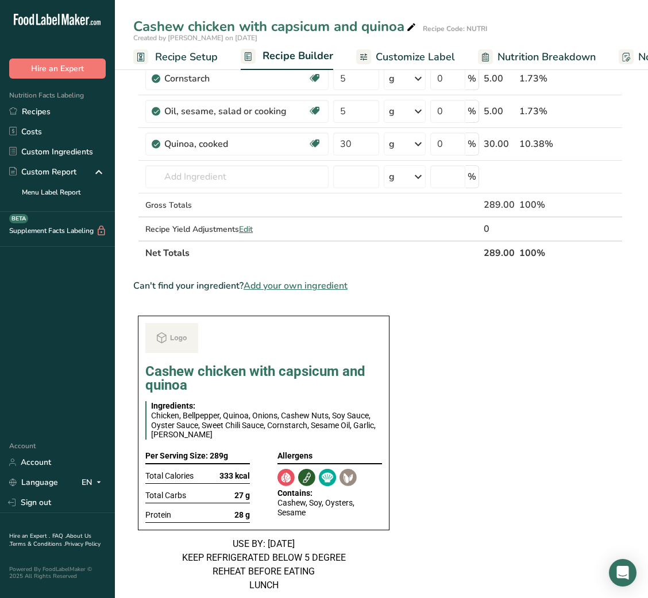
scroll to position [390, 0]
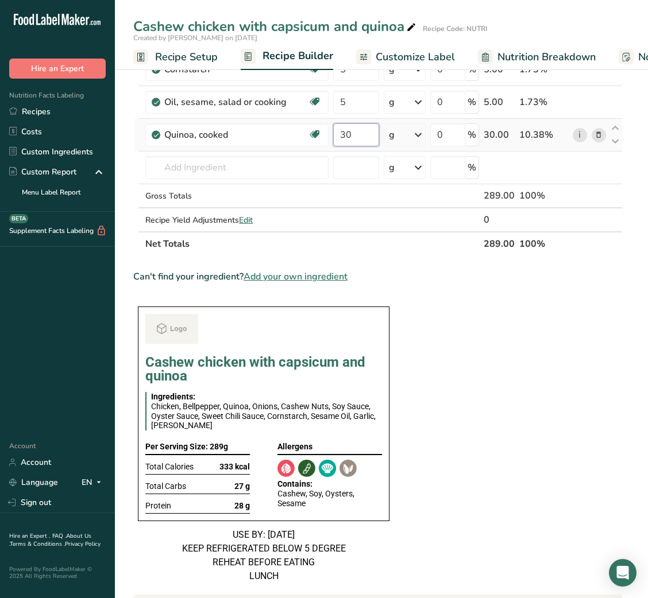
click at [344, 130] on input "30" at bounding box center [355, 134] width 45 height 23
type input "50"
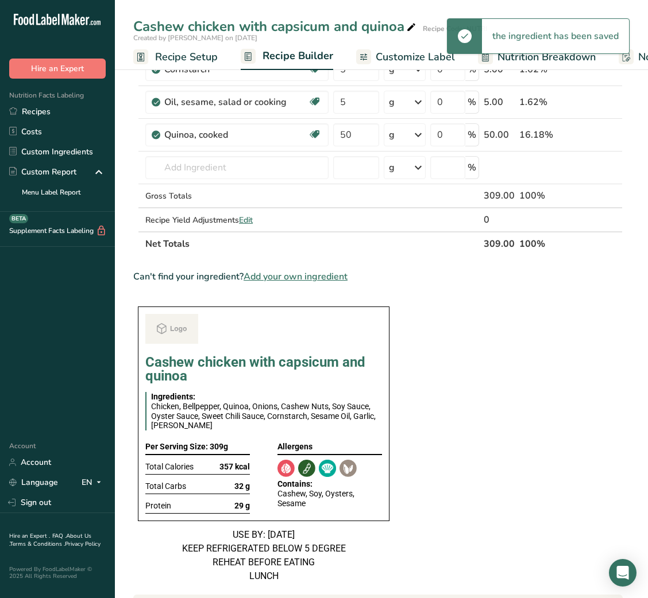
scroll to position [450, 0]
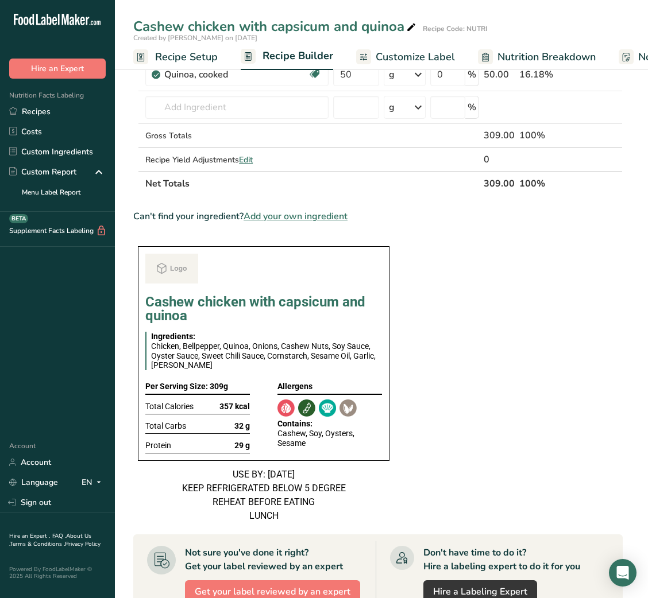
click at [490, 365] on section "Ingredient * Amount * Unit * Waste * .a-a{fill:#347362;}.b-a{fill:#fff;} Grams …" at bounding box center [377, 282] width 489 height 1217
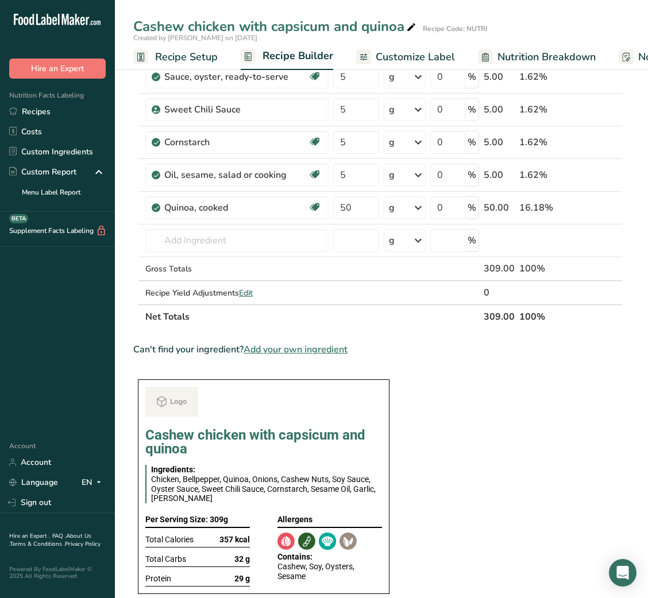
scroll to position [0, 0]
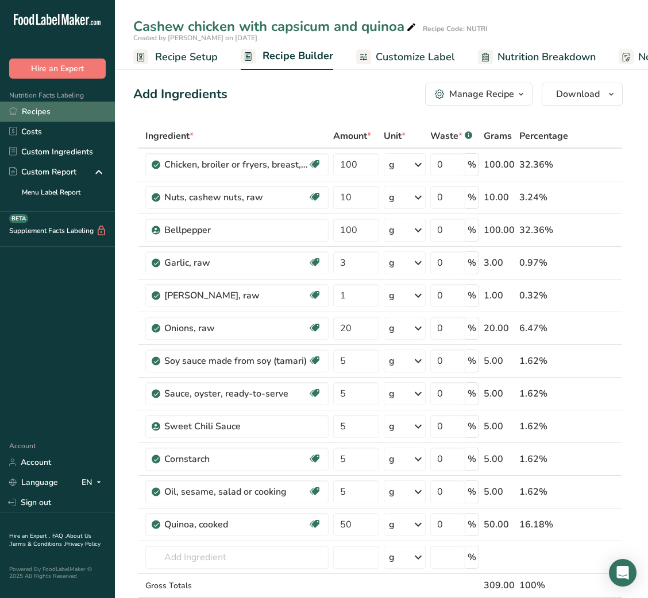
click at [78, 118] on link "Recipes" at bounding box center [57, 112] width 115 height 20
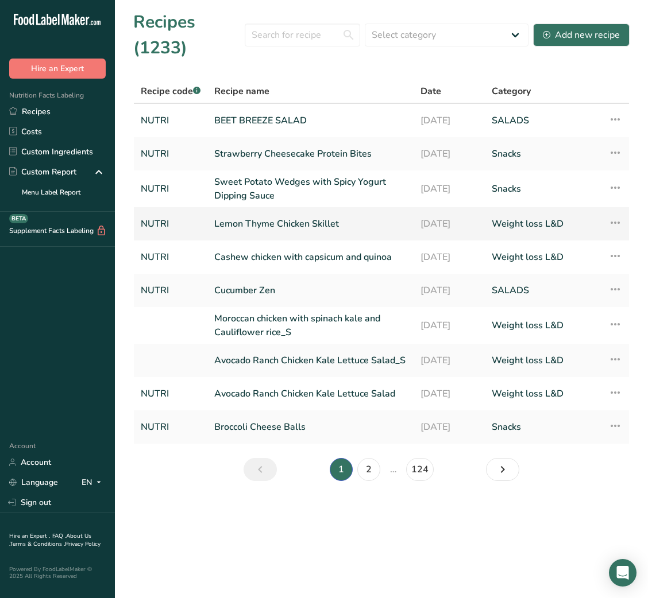
click at [297, 219] on link "Lemon Thyme Chicken Skillet" at bounding box center [310, 224] width 192 height 24
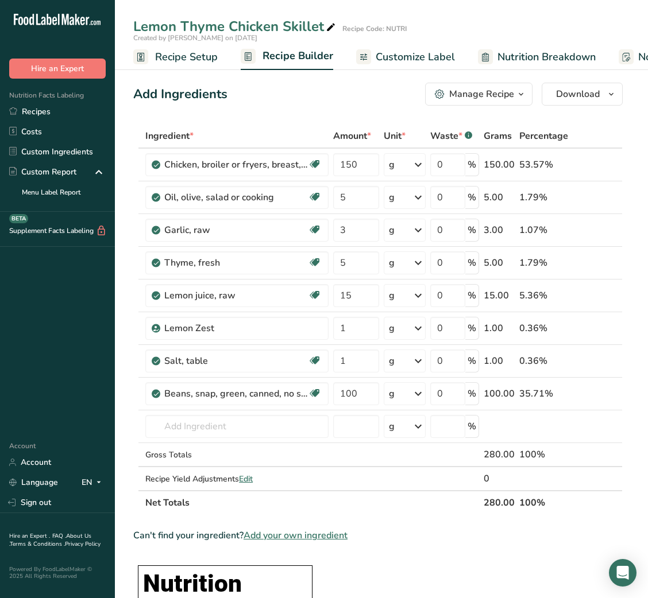
click at [497, 529] on div "Can't find your ingredient? Add your own ingredient" at bounding box center [377, 536] width 489 height 14
click at [68, 109] on link "Recipes" at bounding box center [57, 112] width 115 height 20
